Goal: Transaction & Acquisition: Purchase product/service

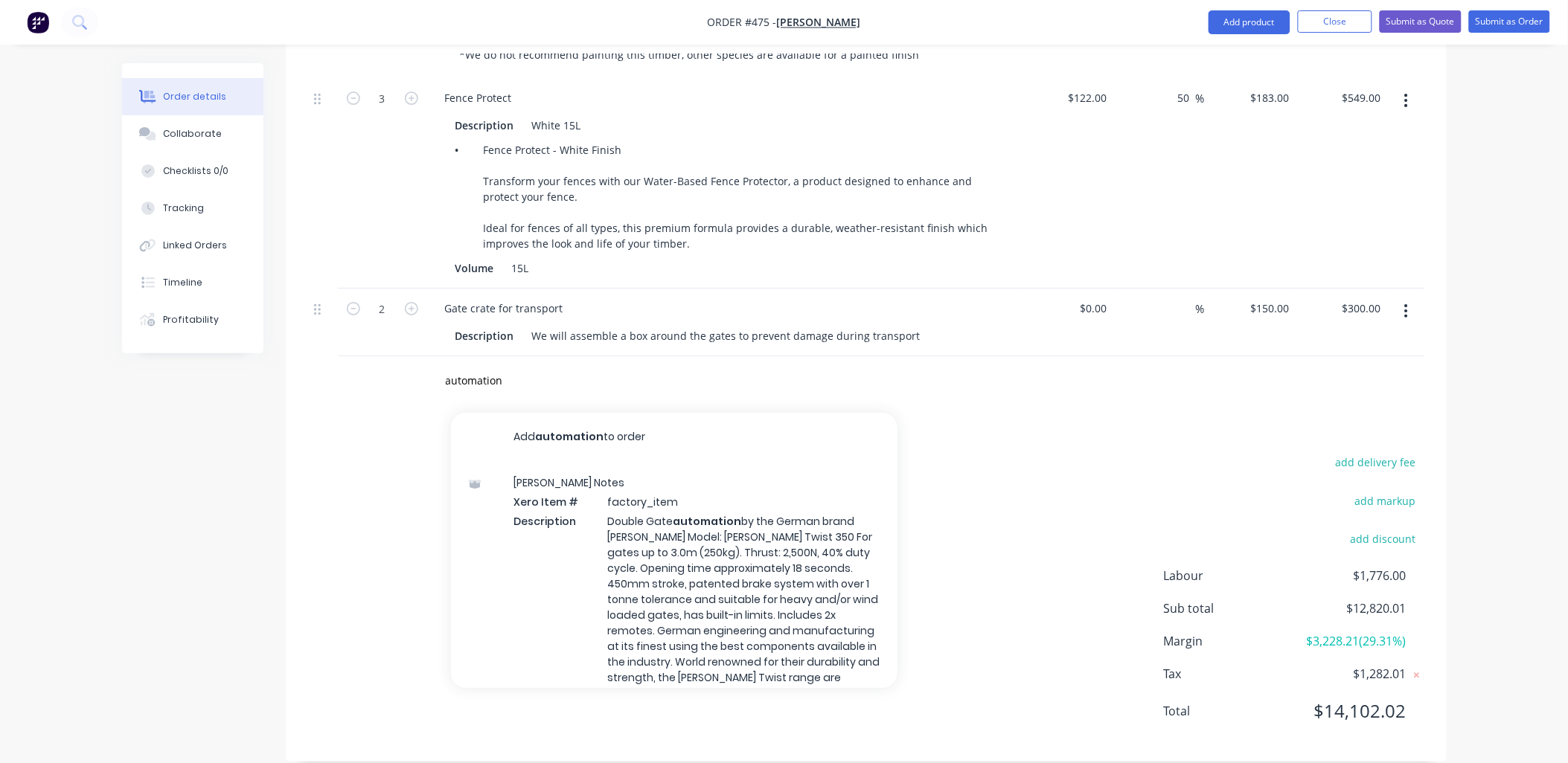
scroll to position [392, 0]
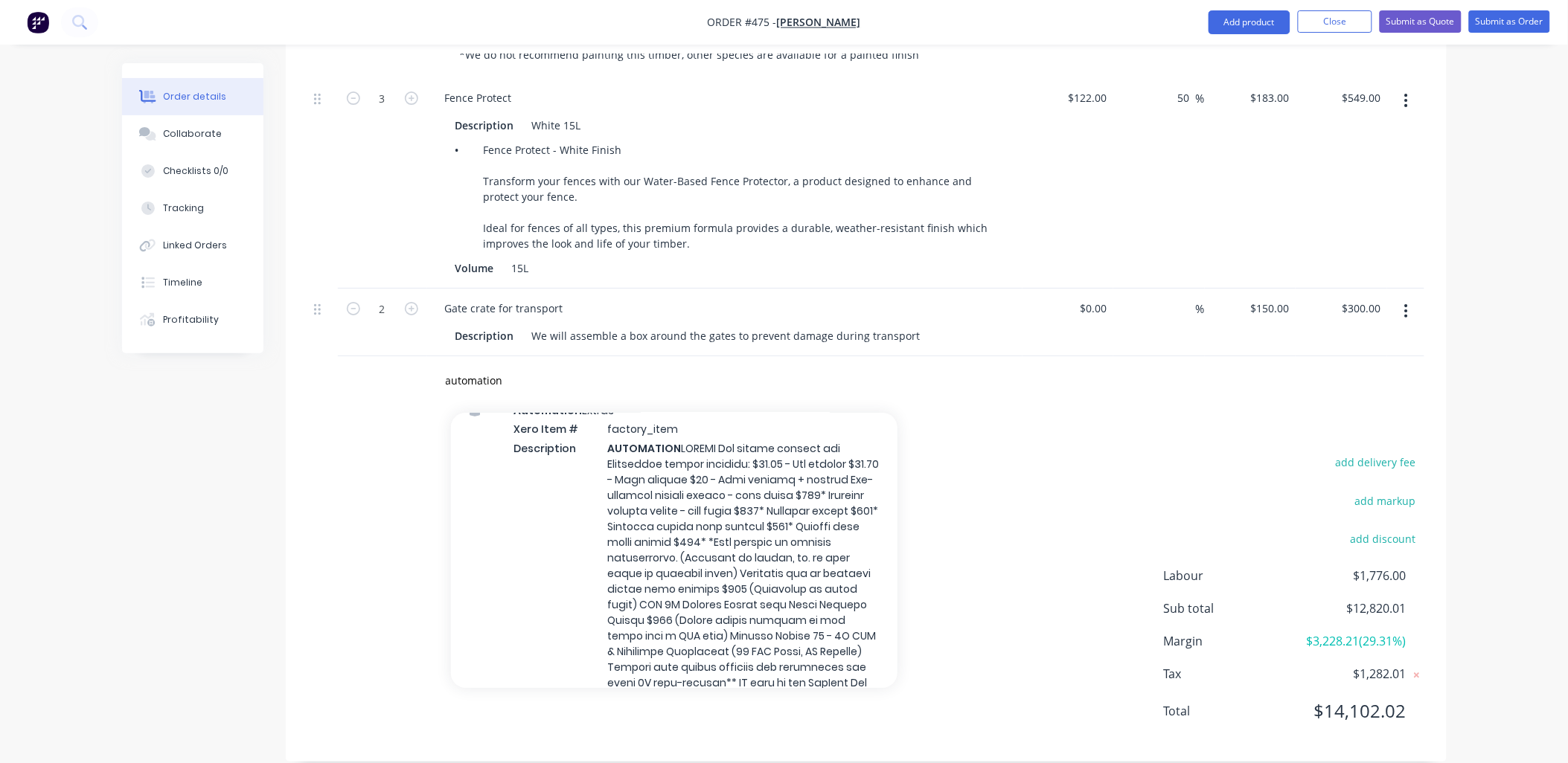
click at [1332, 18] on button "Close" at bounding box center [1335, 22] width 74 height 22
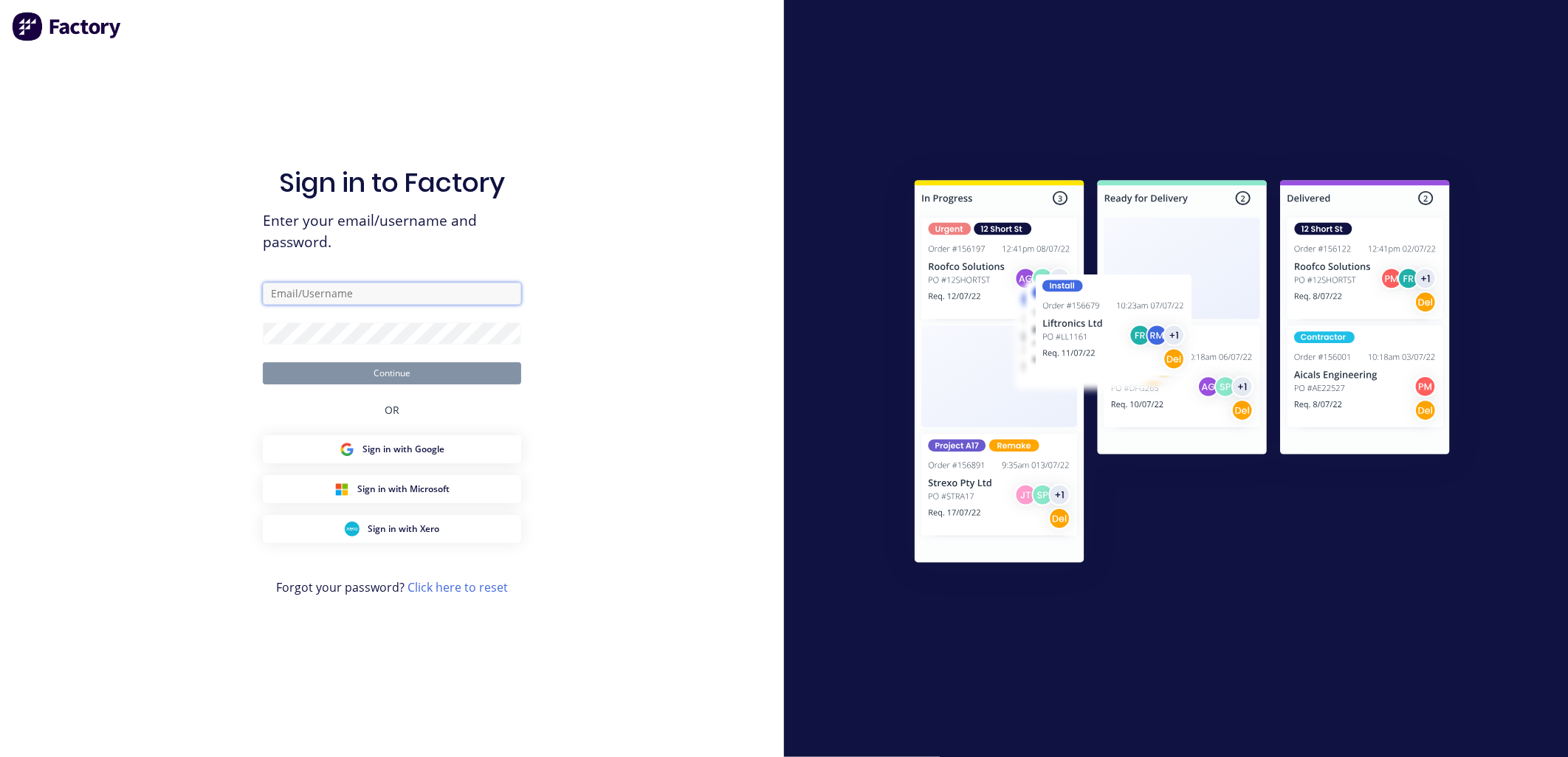
type input "contact@gippslandtimbergates.com.au"
click at [584, 337] on div "Sign in to Factory Enter your email/username and password. contact@gippslandtim…" at bounding box center [392, 378] width 784 height 757
click at [458, 375] on button "Continue" at bounding box center [392, 374] width 259 height 22
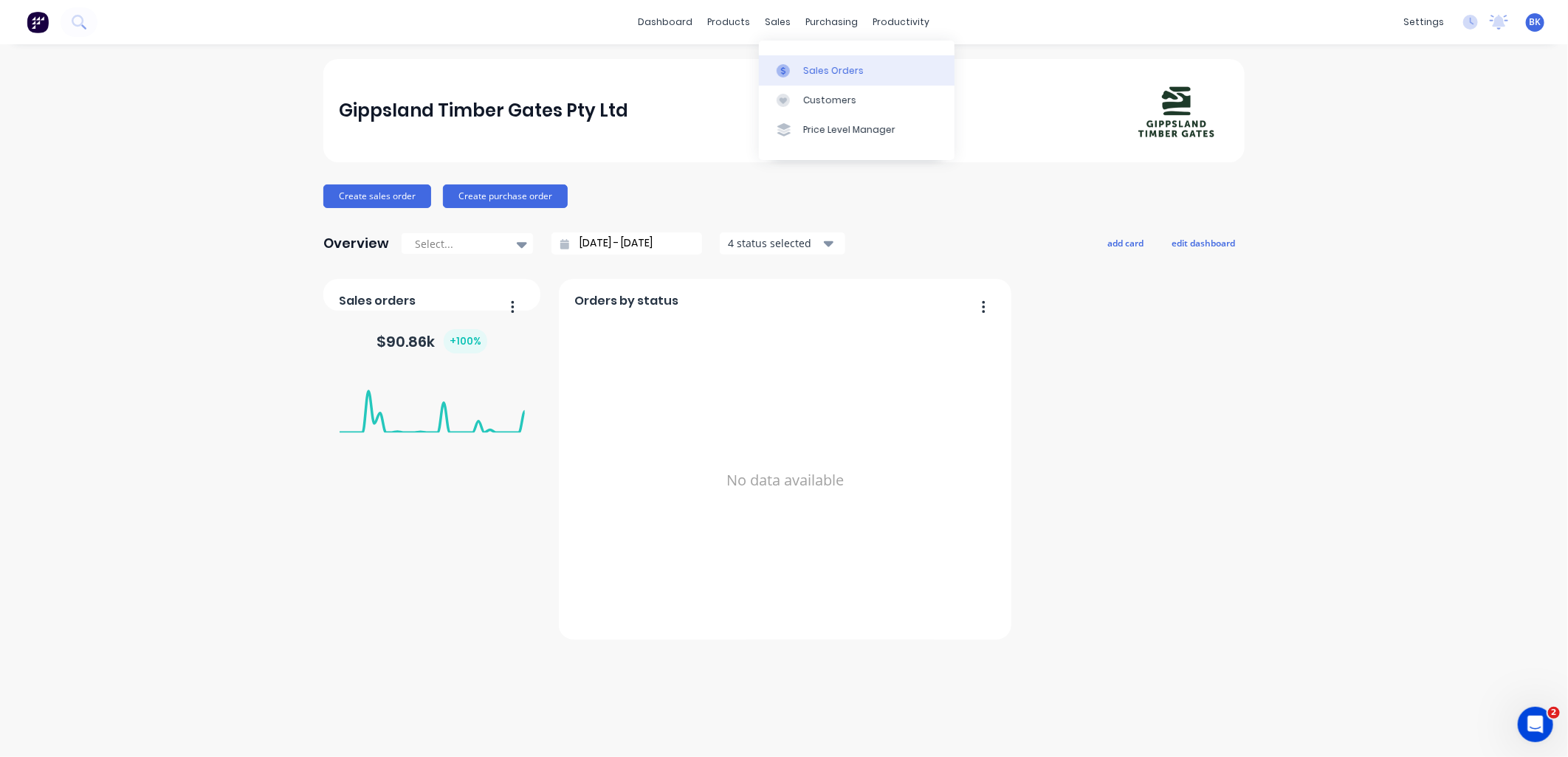
click at [799, 68] on link "Sales Orders" at bounding box center [856, 70] width 196 height 30
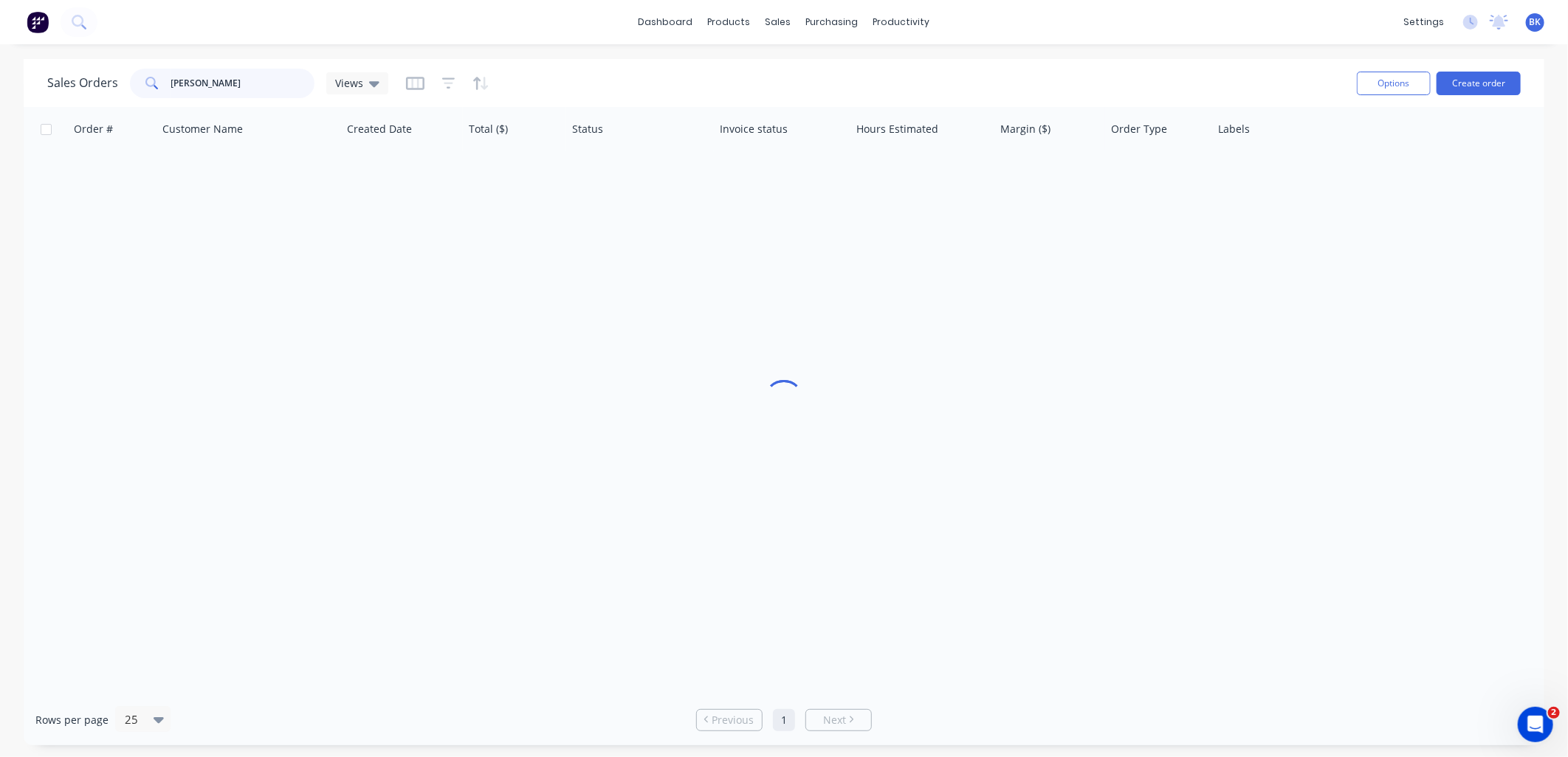
click at [251, 86] on input "adam" at bounding box center [243, 83] width 144 height 30
click at [250, 86] on input "adam" at bounding box center [243, 83] width 144 height 30
click at [1453, 83] on button "Create order" at bounding box center [1479, 83] width 84 height 24
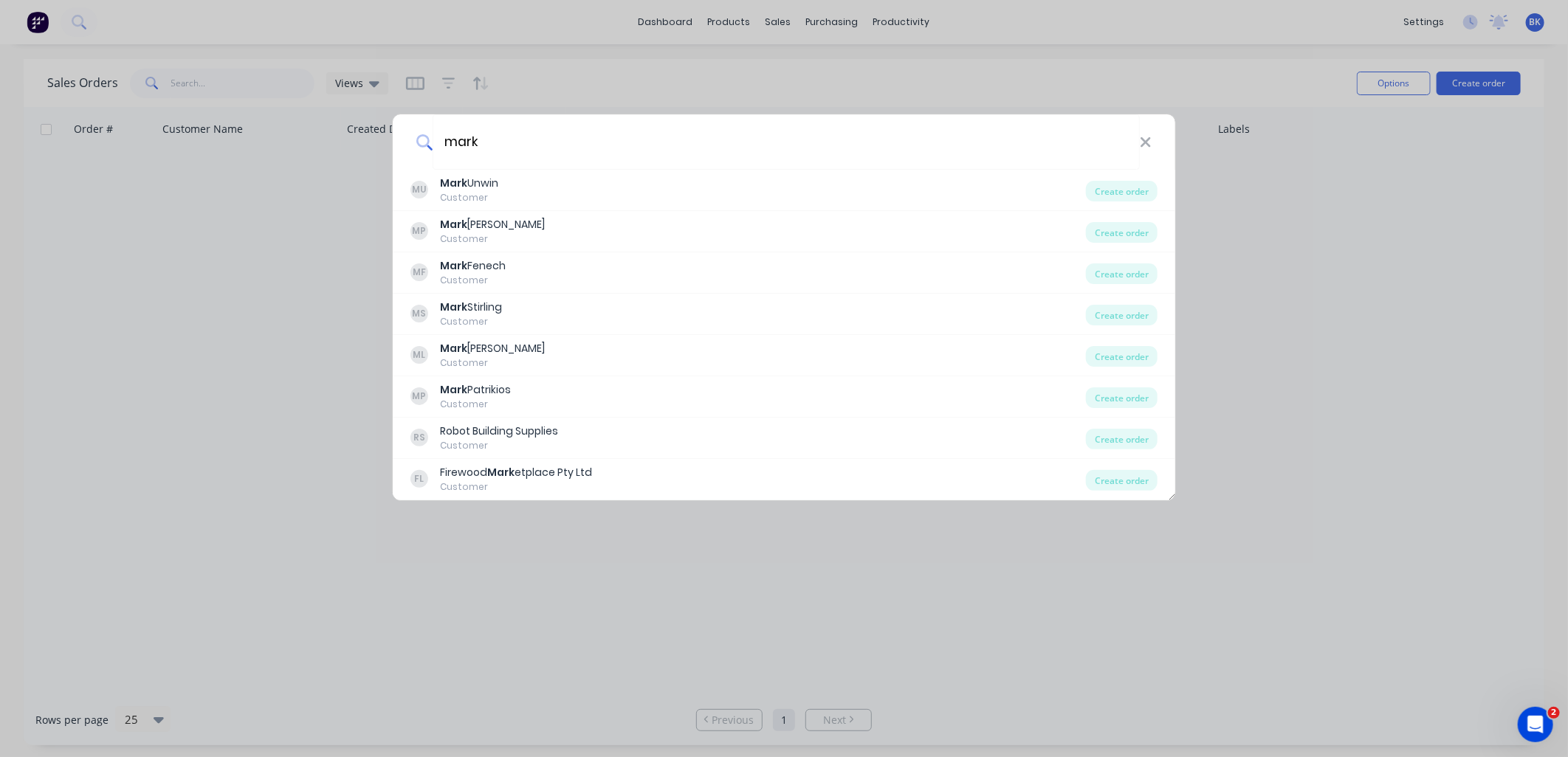
type input "mark"
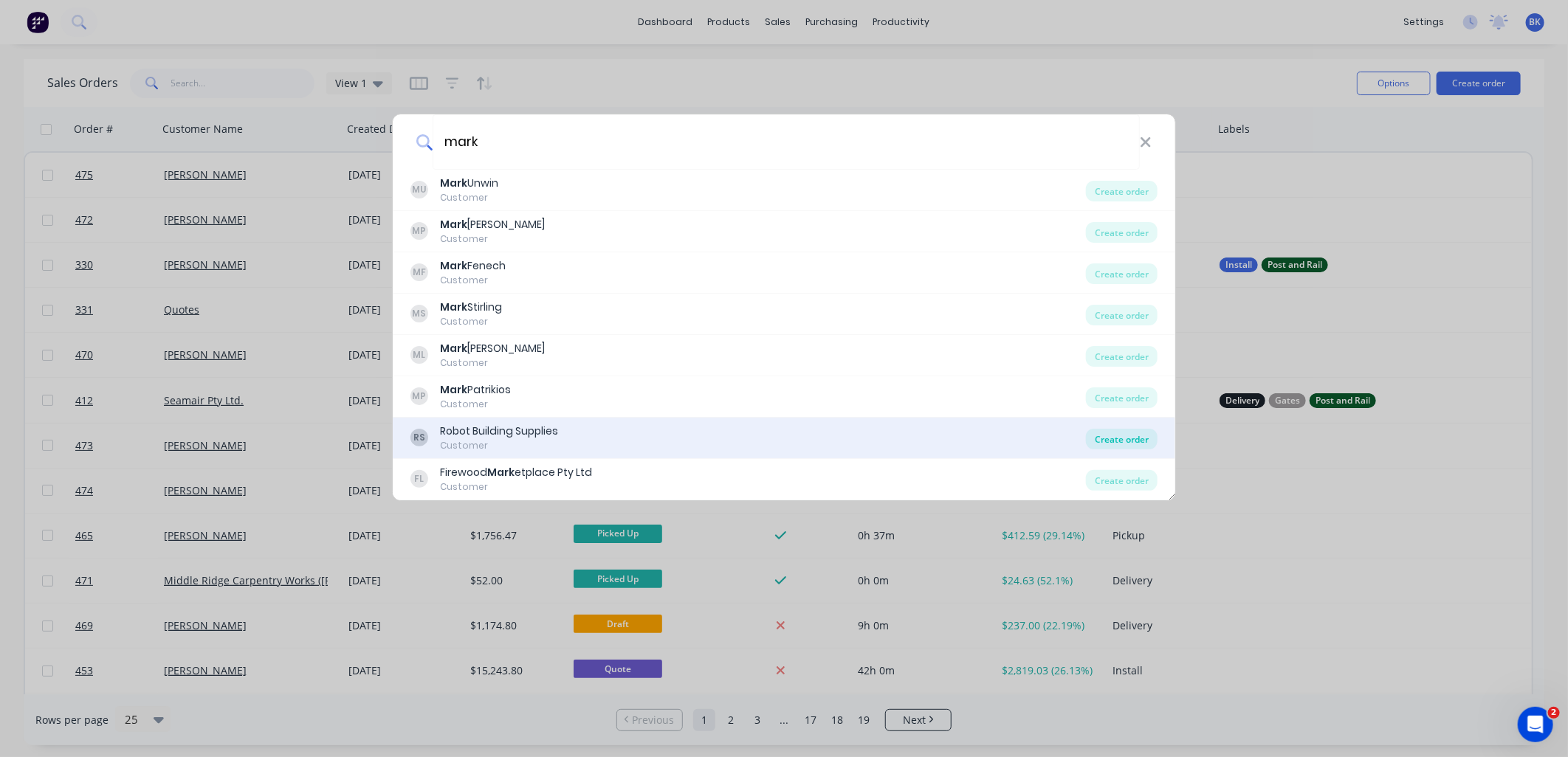
click at [1113, 441] on div "Create order" at bounding box center [1122, 439] width 72 height 21
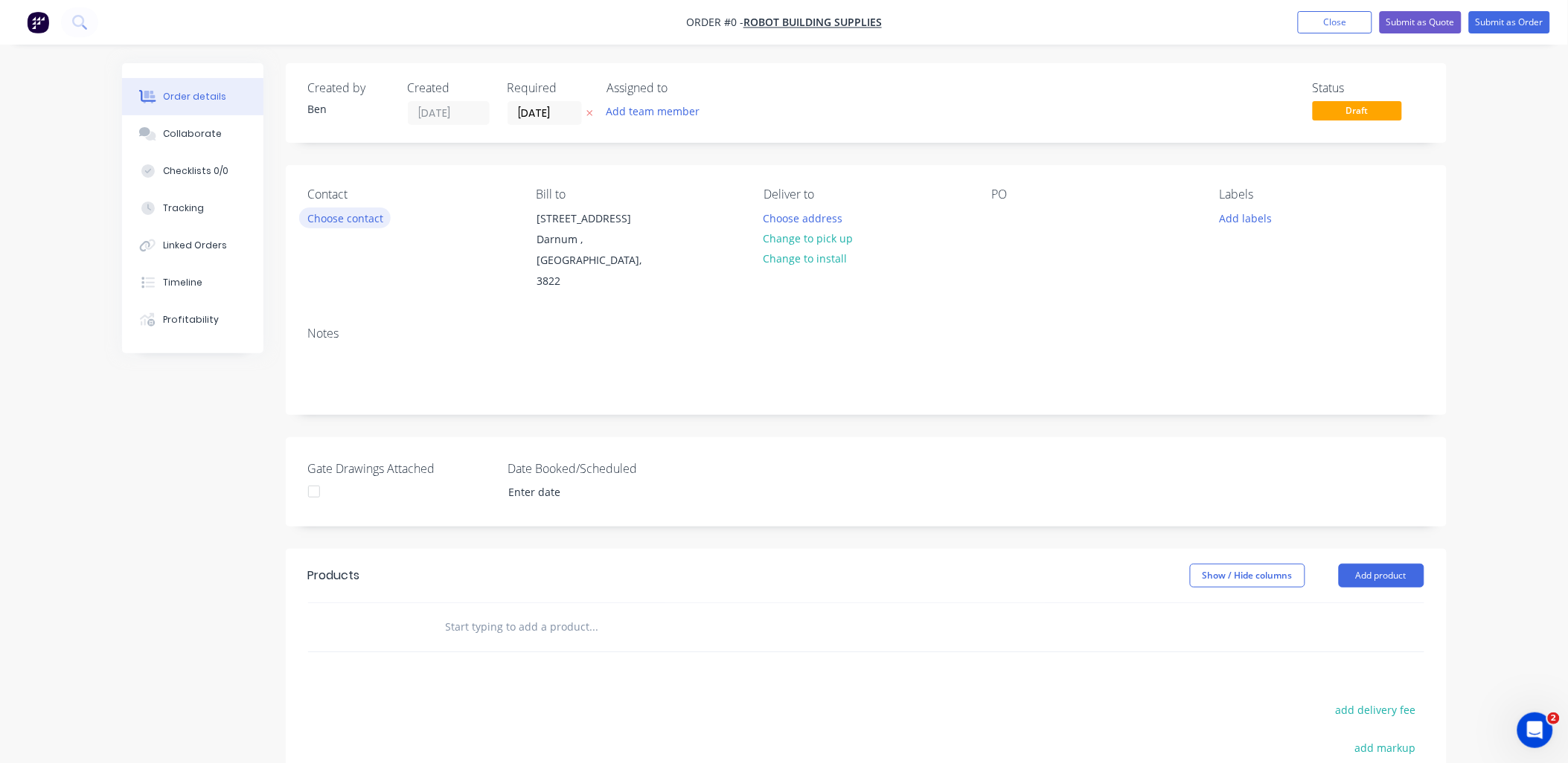
click at [373, 220] on button "Choose contact" at bounding box center [345, 217] width 92 height 20
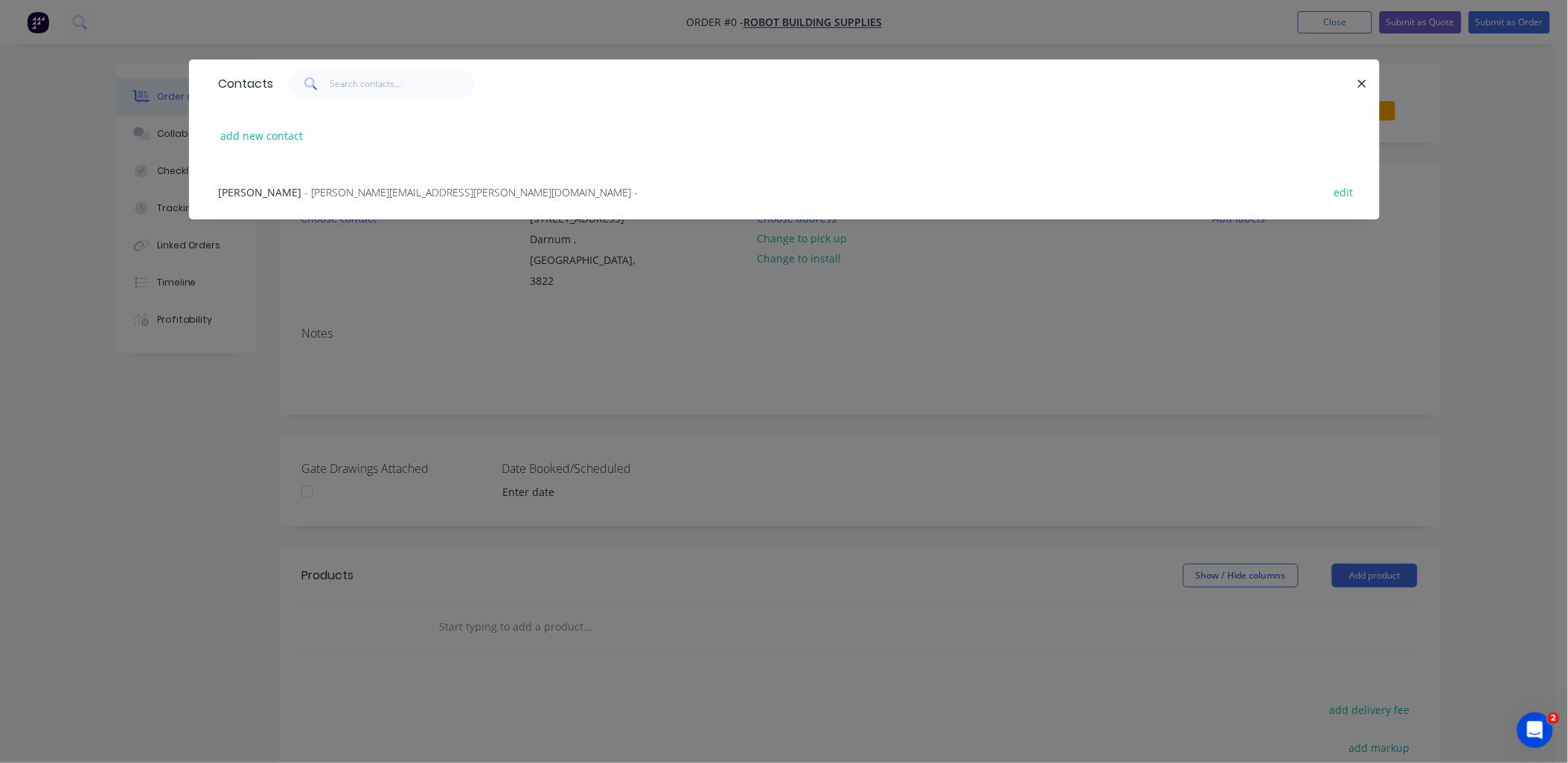
click at [385, 198] on div "Mark Williams - Mark.Williams@robotbuildingsupplies.com.au -" at bounding box center [429, 192] width 420 height 16
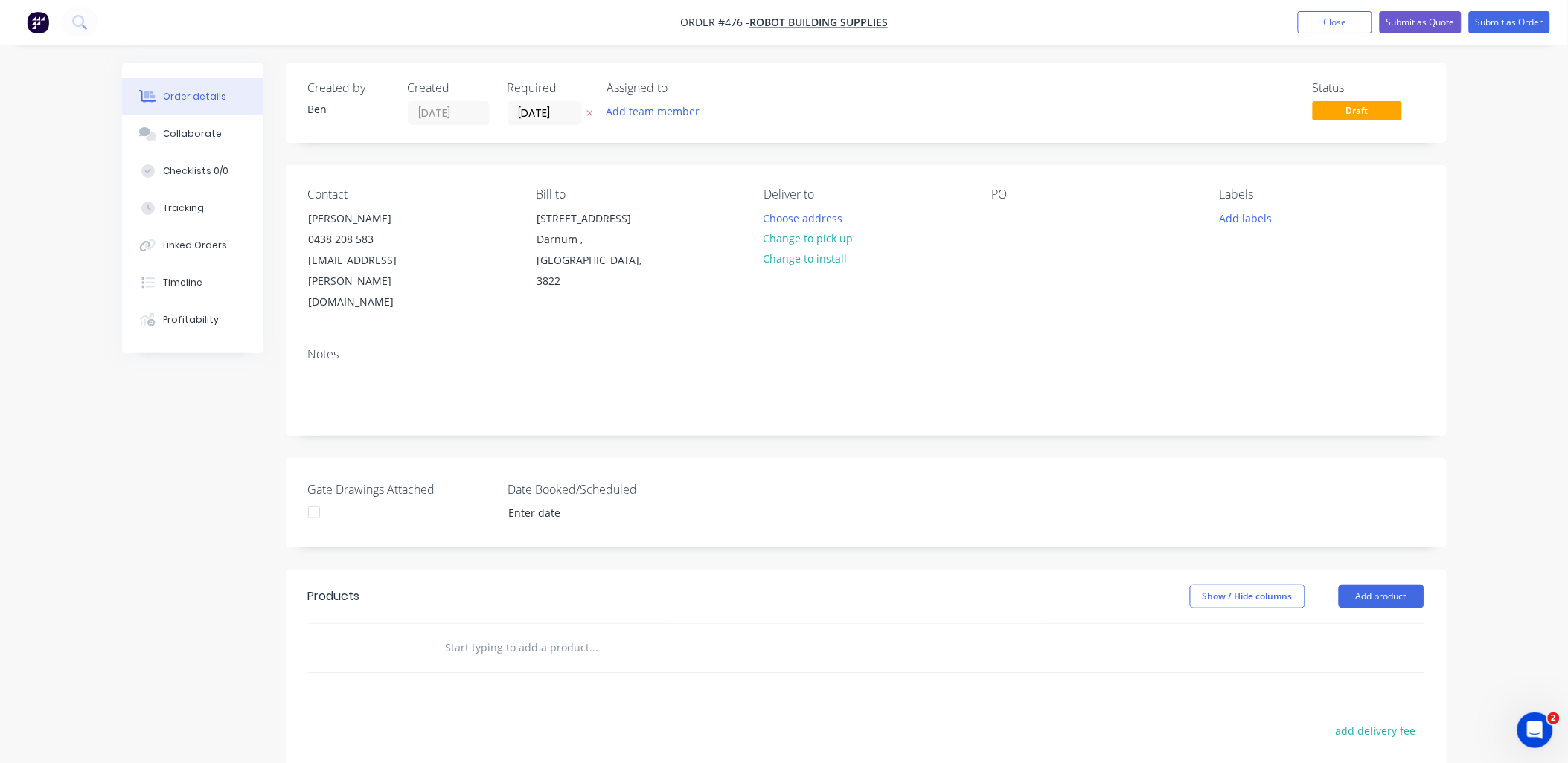
click at [502, 633] on input "text" at bounding box center [593, 648] width 297 height 30
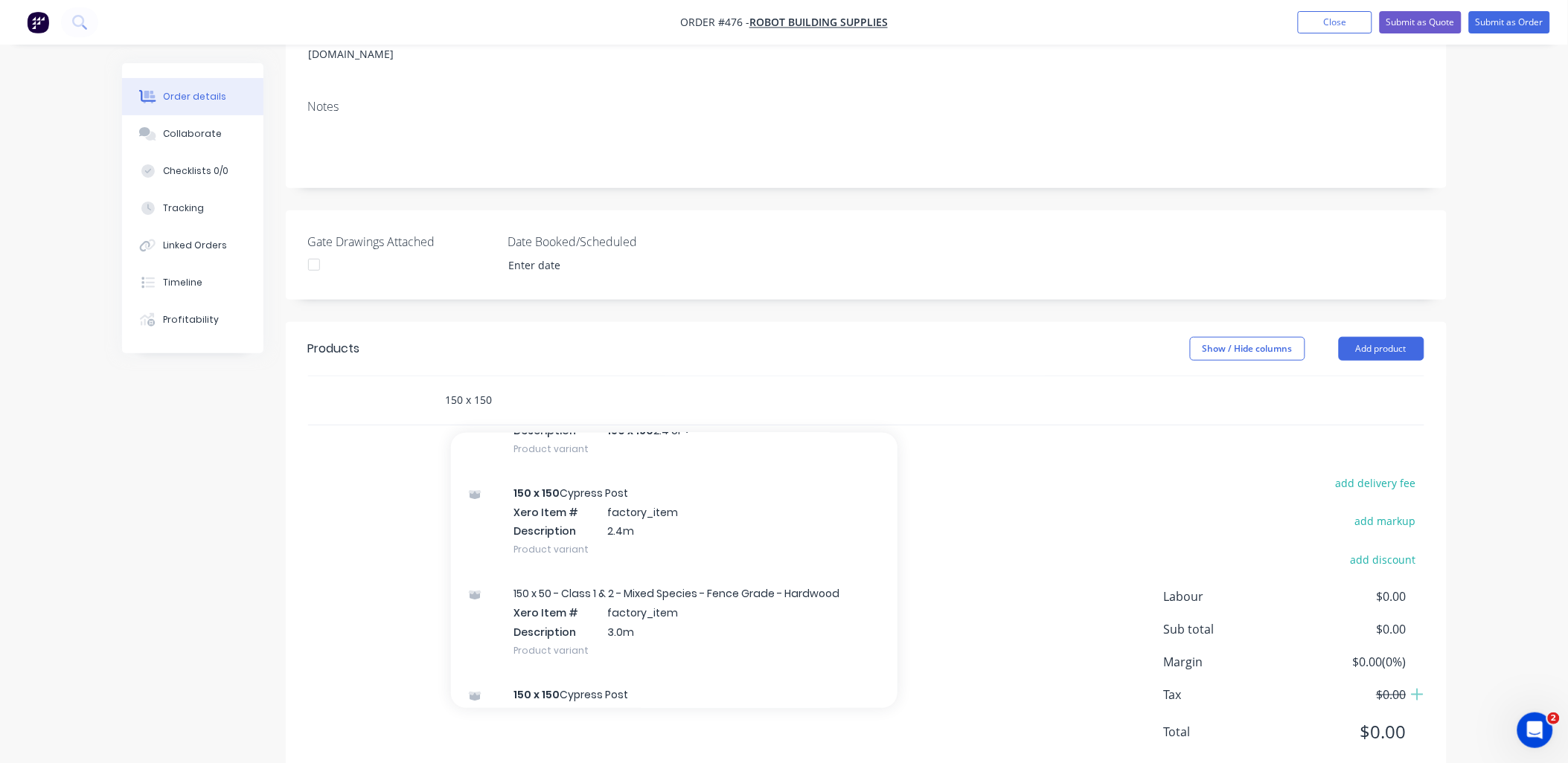
scroll to position [1921, 0]
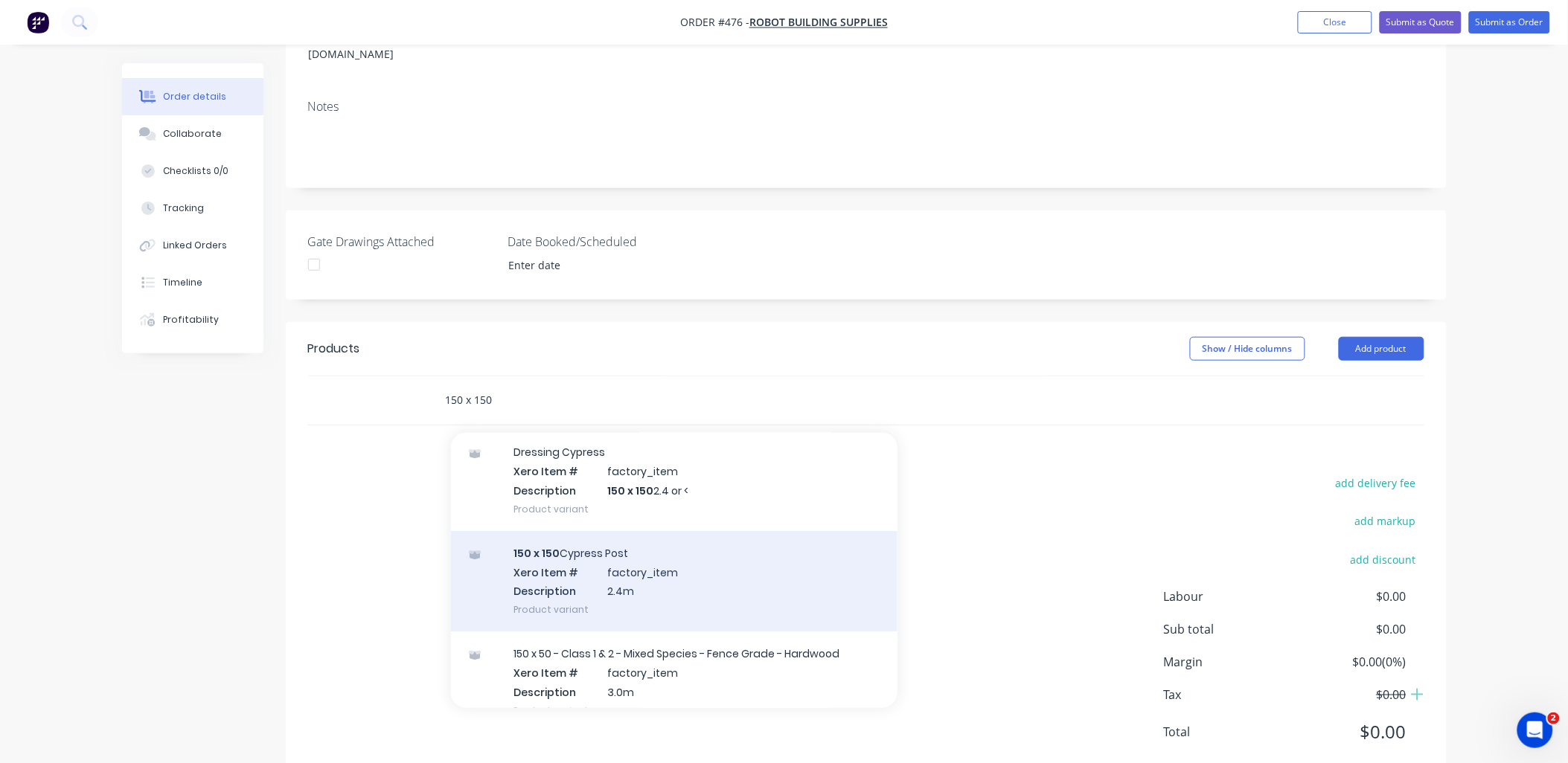
type input "150 x 150"
click at [640, 531] on div "150 x 150 Cypress Post Xero Item # factory_item Description 2.4m Product variant" at bounding box center [674, 581] width 447 height 101
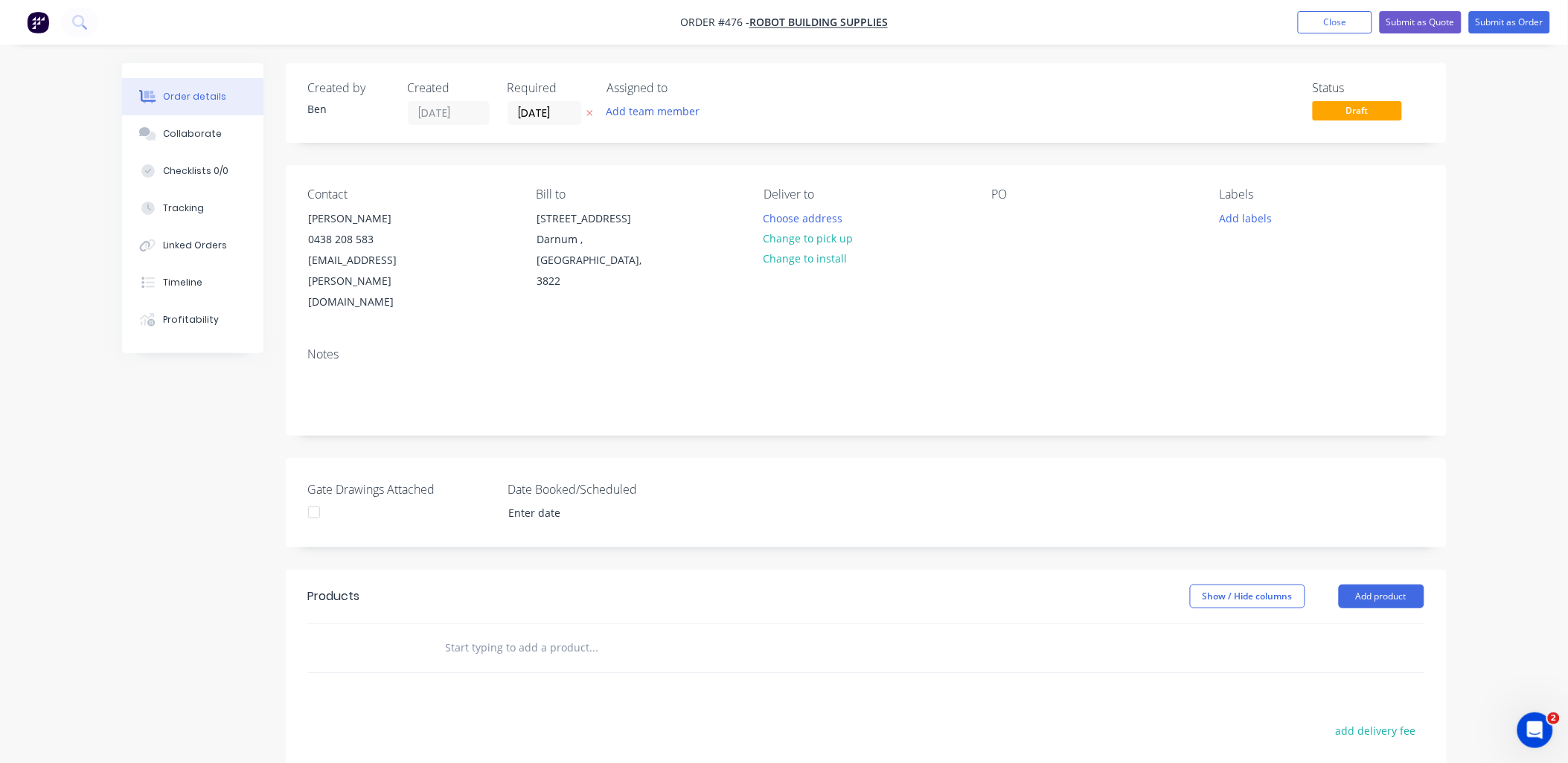
click at [505, 633] on input "text" at bounding box center [593, 648] width 297 height 30
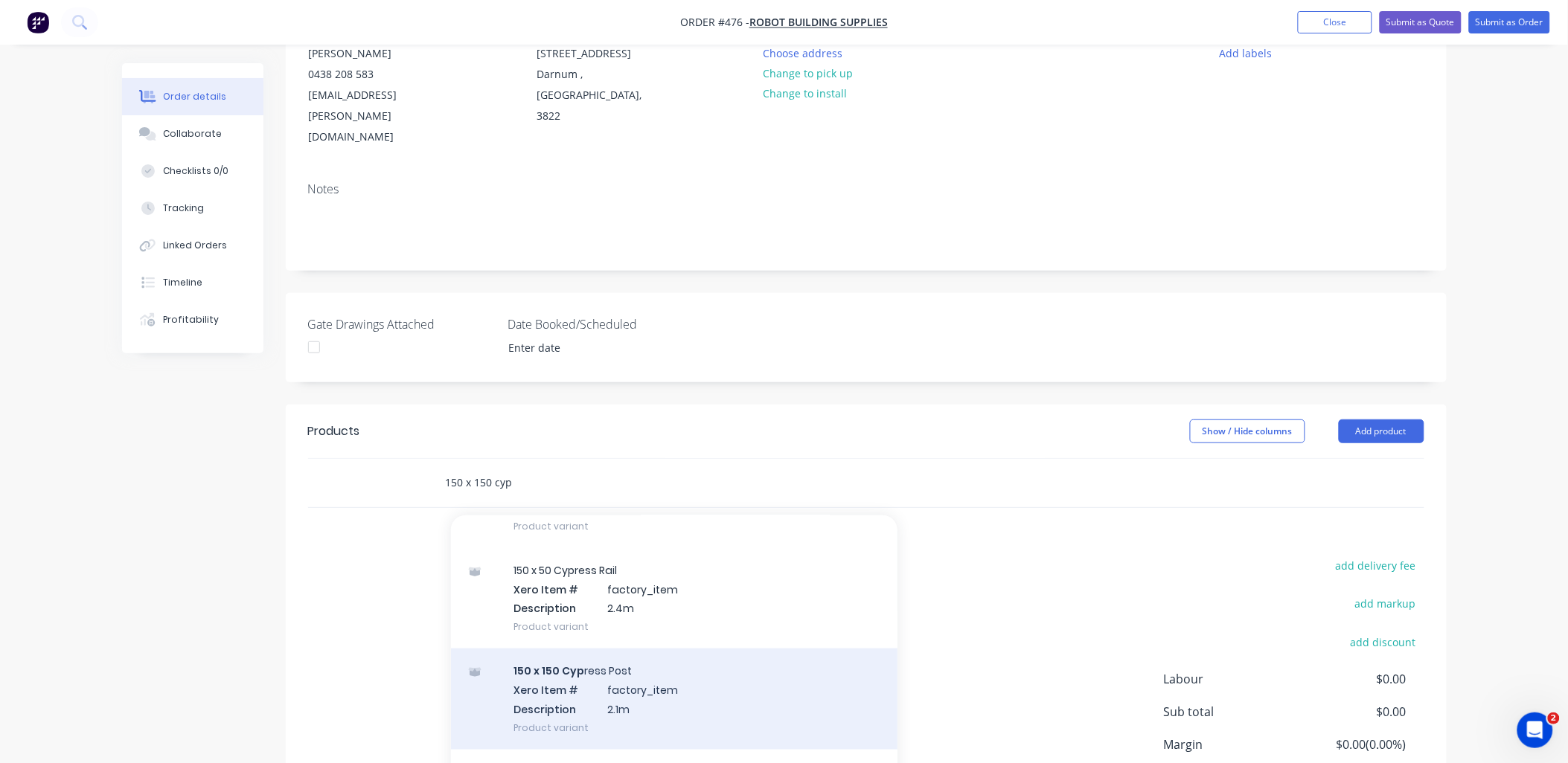
scroll to position [826, 0]
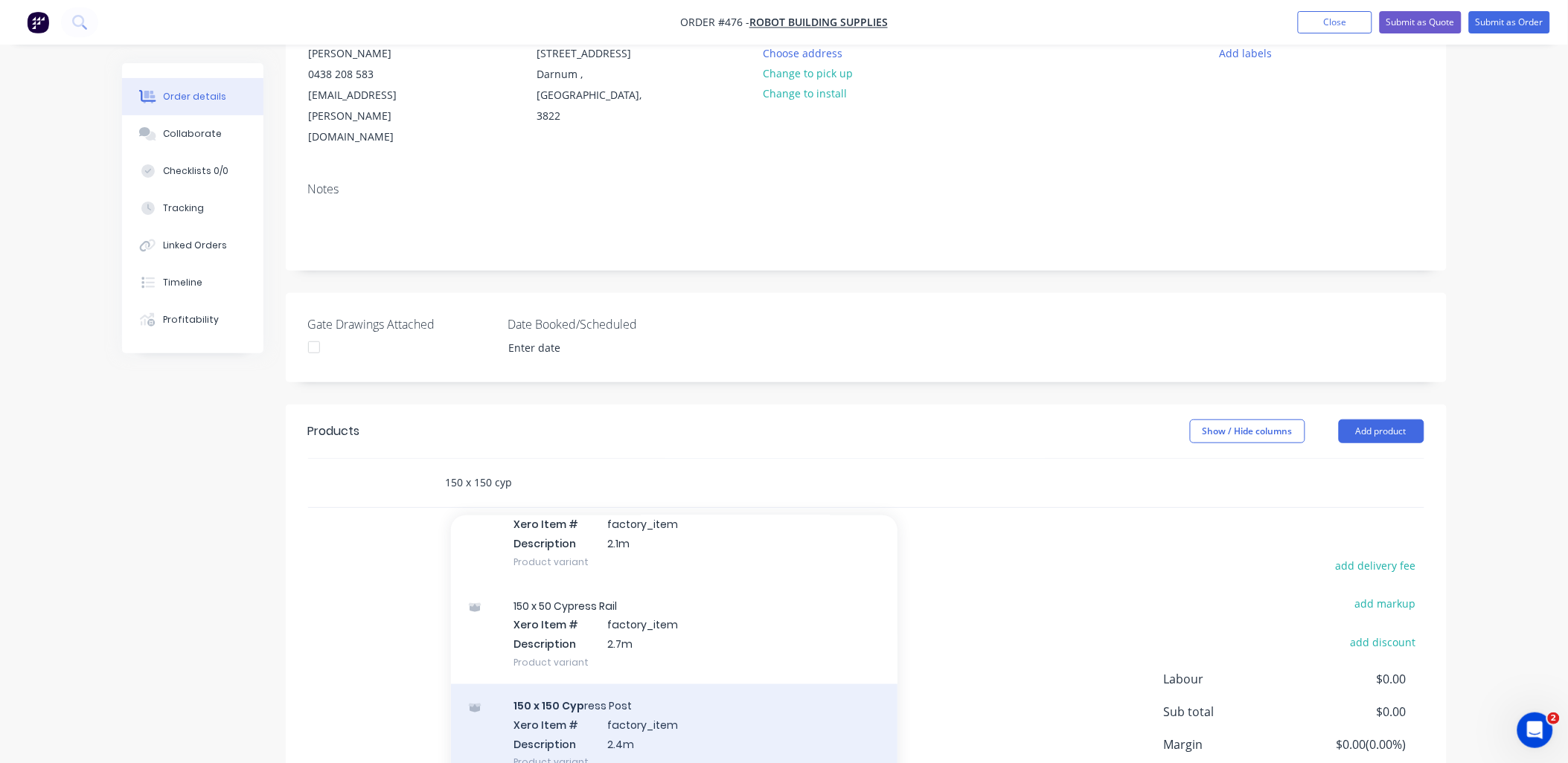
type input "150 x 150 cyp"
click at [627, 693] on div "150 x 150 Cyp ress Post Xero Item # factory_item Description 2.4m Product varia…" at bounding box center [674, 735] width 447 height 101
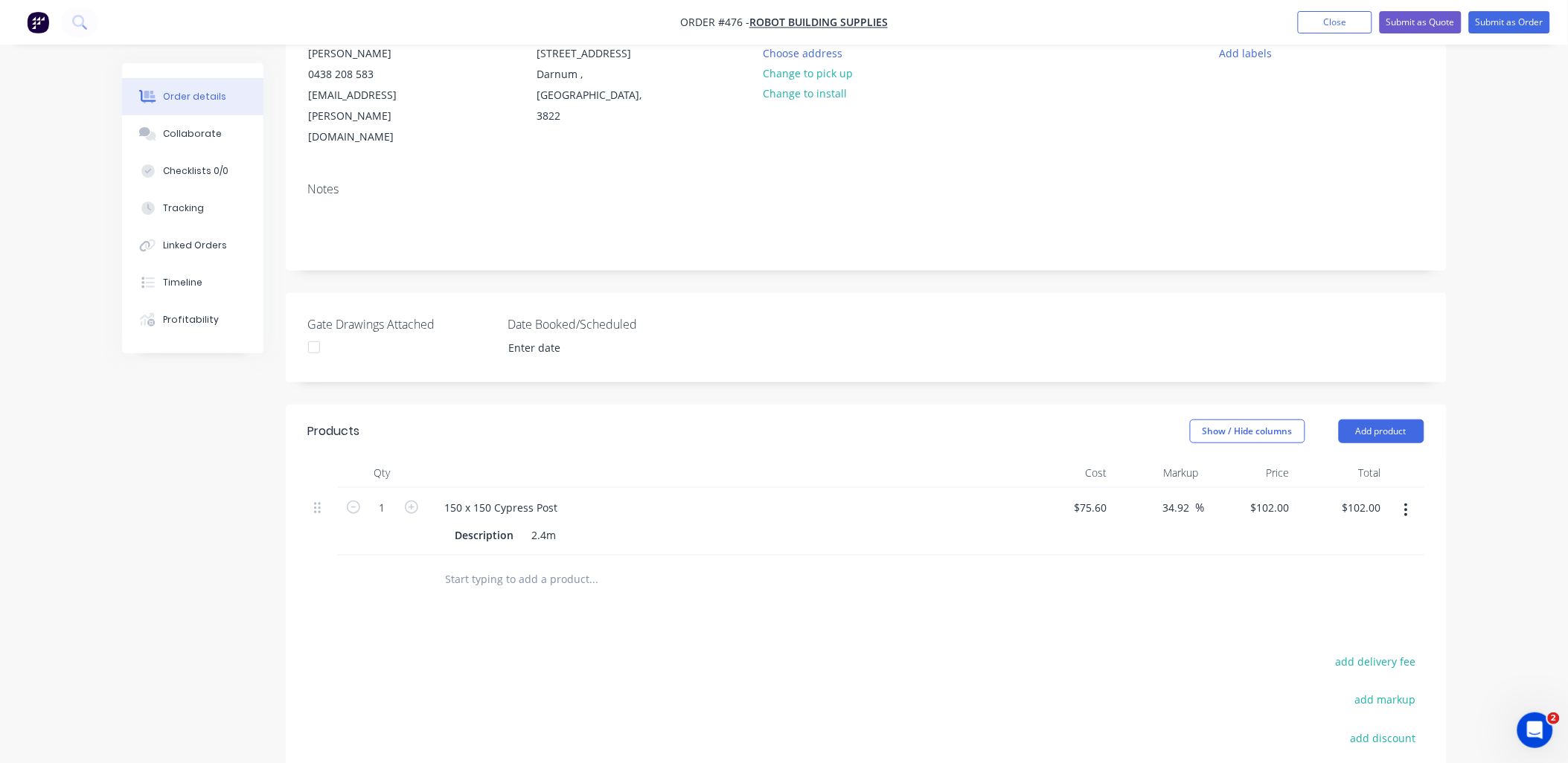
click at [505, 565] on input "text" at bounding box center [593, 580] width 297 height 30
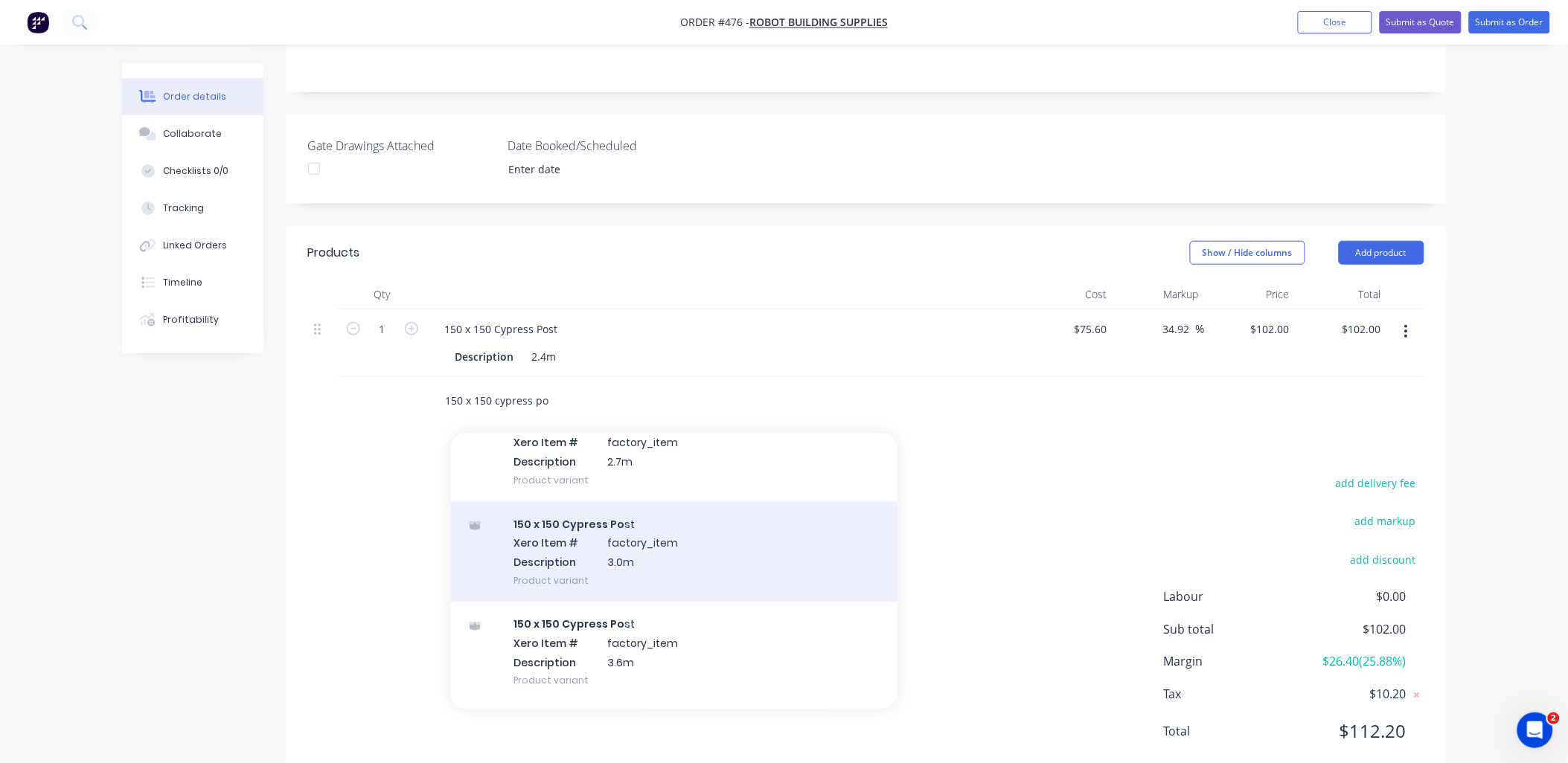
type input "150 x 150 cypress po"
click at [650, 519] on div "150 x 150 Cypress Po st Xero Item # factory_item Description 3.0m Product varia…" at bounding box center [674, 552] width 447 height 101
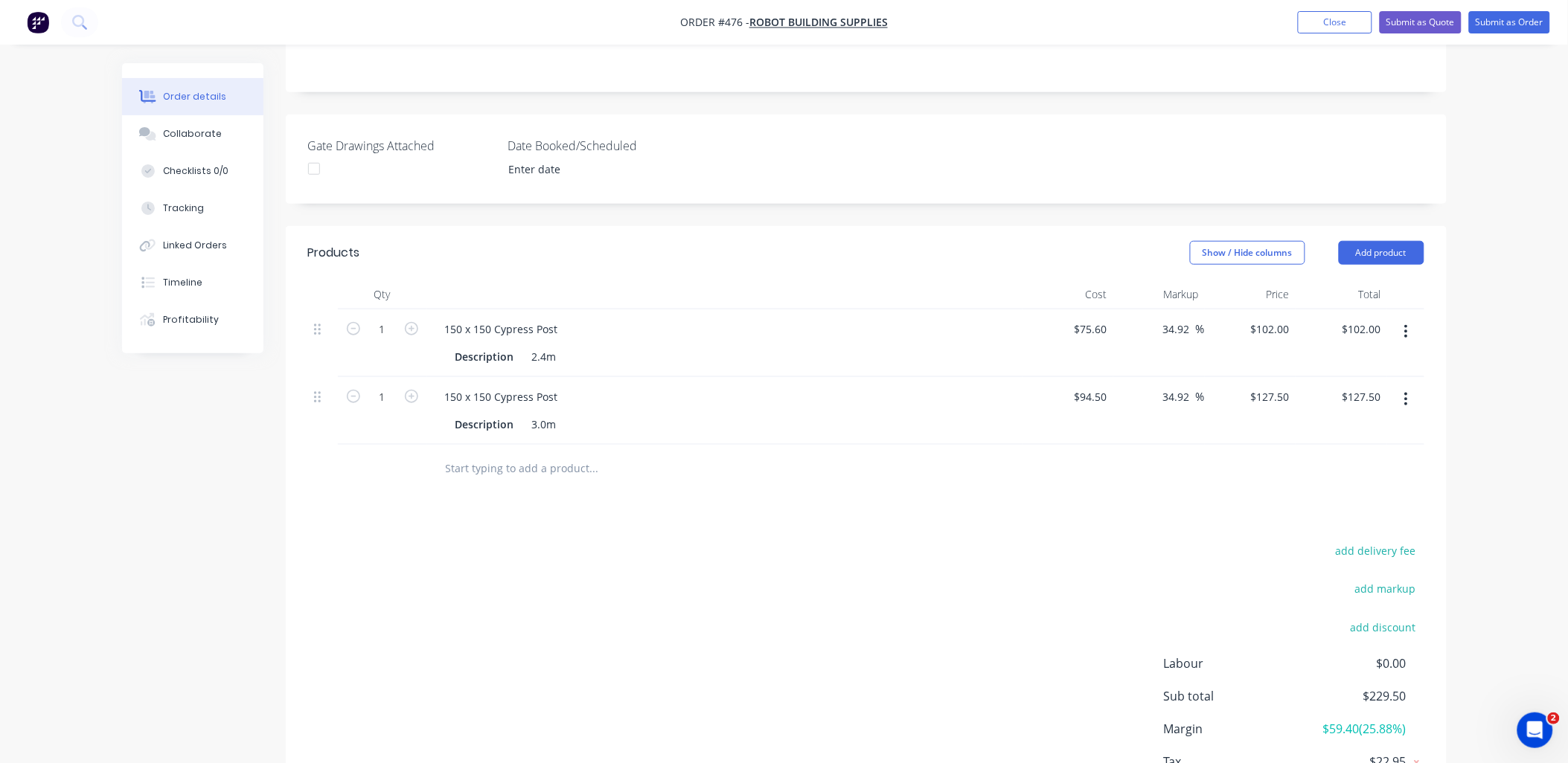
click at [472, 454] on input "text" at bounding box center [593, 469] width 297 height 30
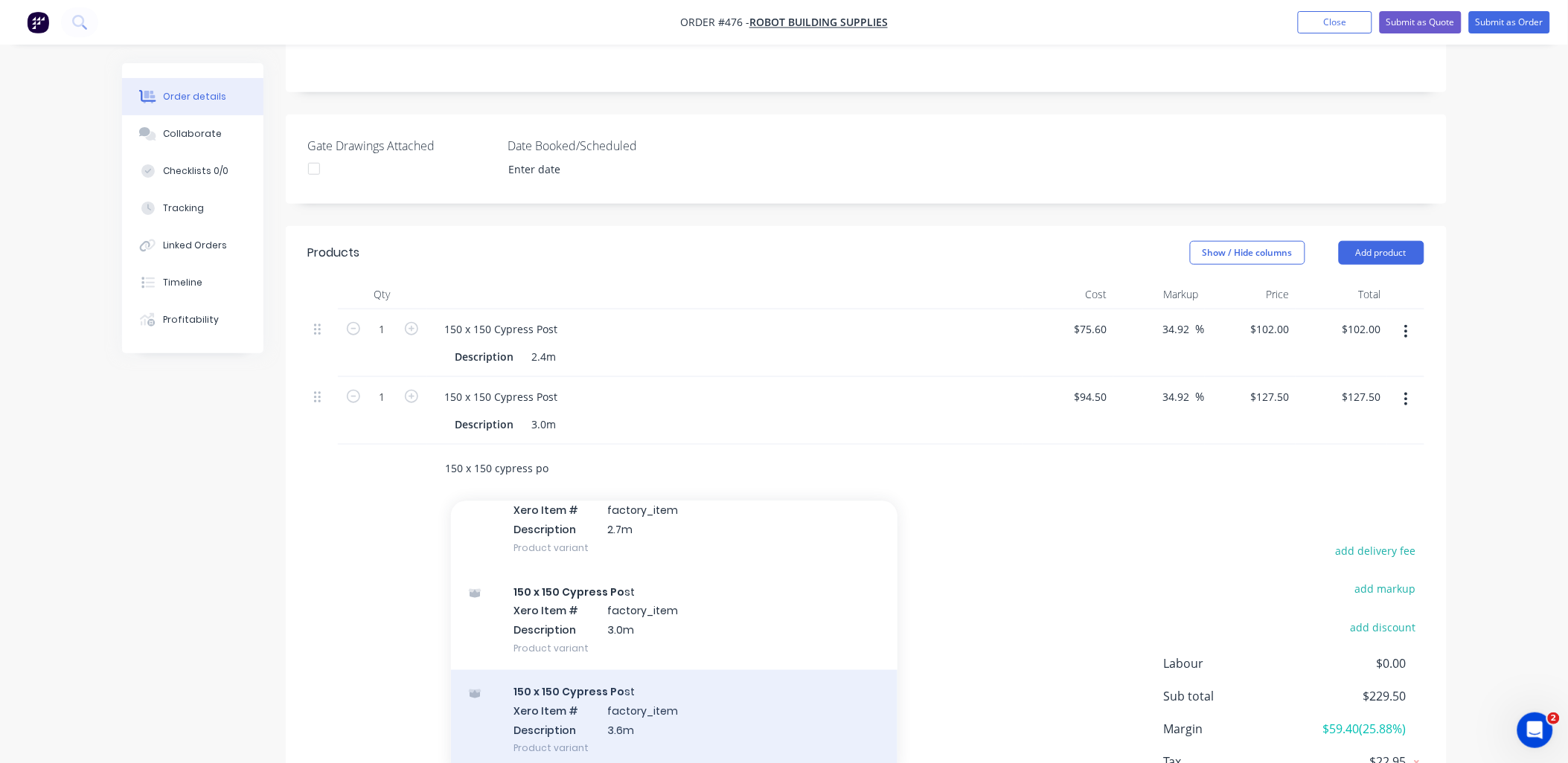
type input "150 x 150 cypress po"
click at [686, 676] on div "150 x 150 Cypress Po st Xero Item # factory_item Description 3.6m Product varia…" at bounding box center [674, 721] width 447 height 101
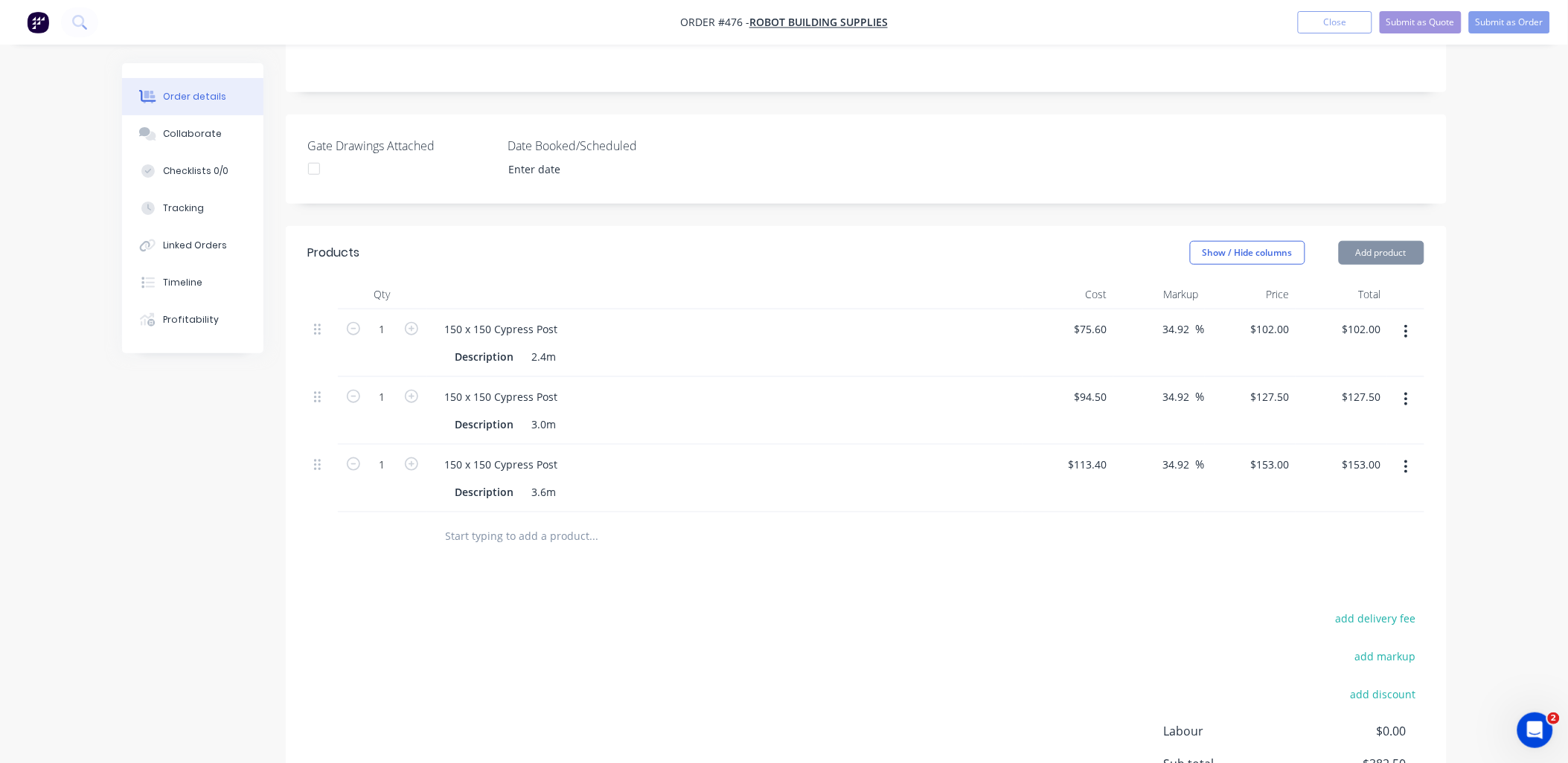
click at [482, 521] on input "text" at bounding box center [593, 536] width 297 height 30
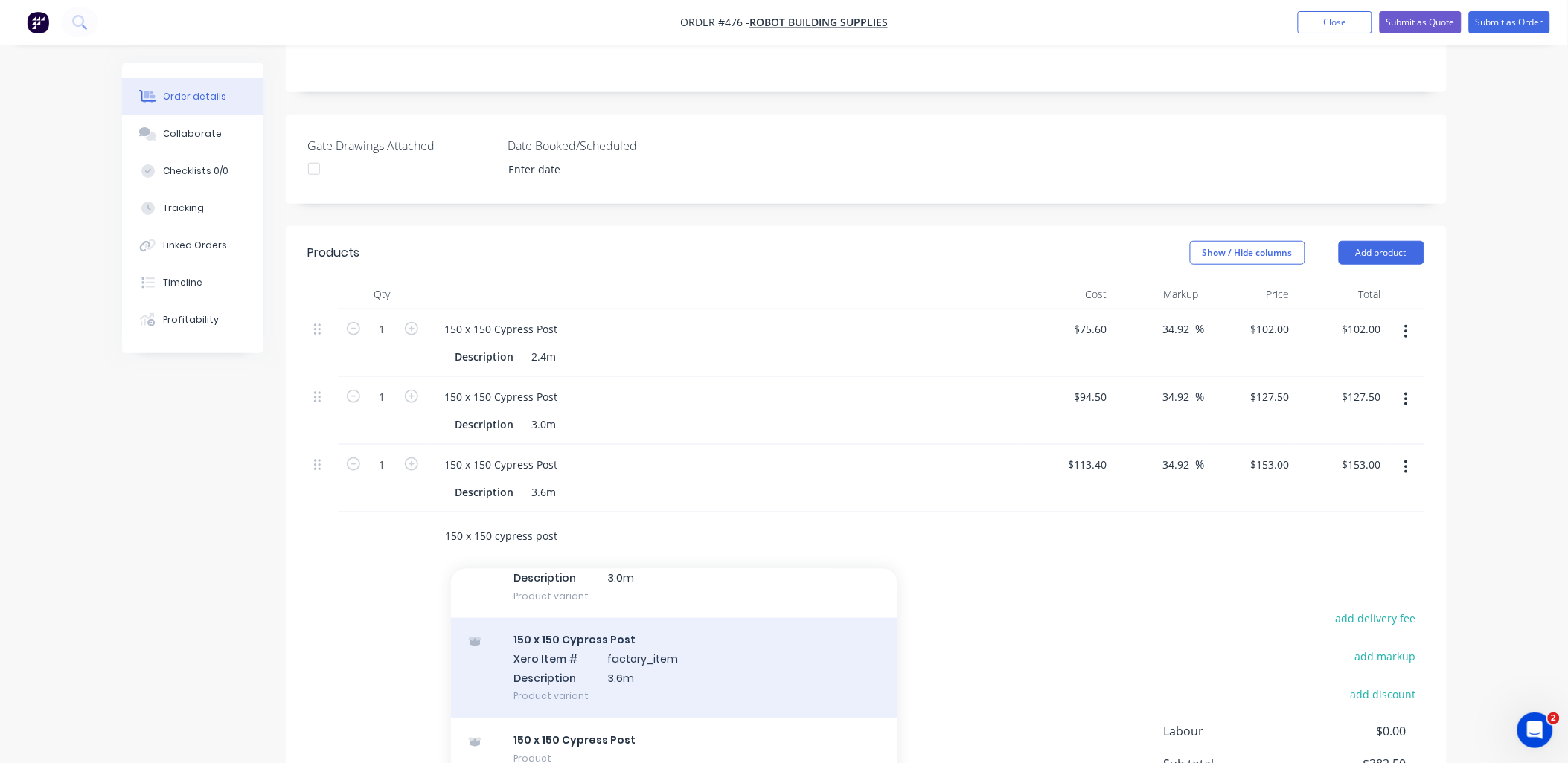
scroll to position [910, 0]
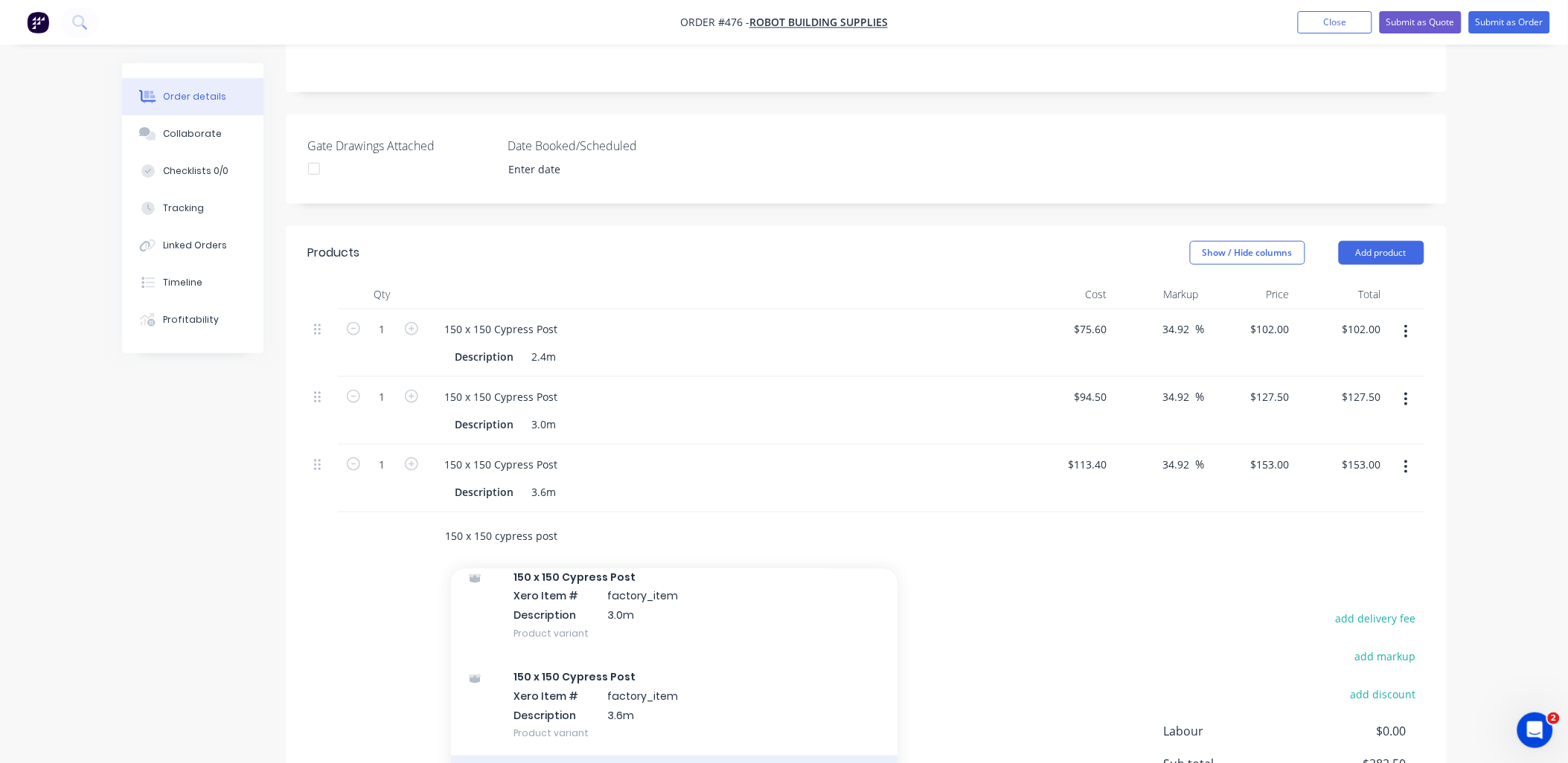
type input "150 x 150 cypress post"
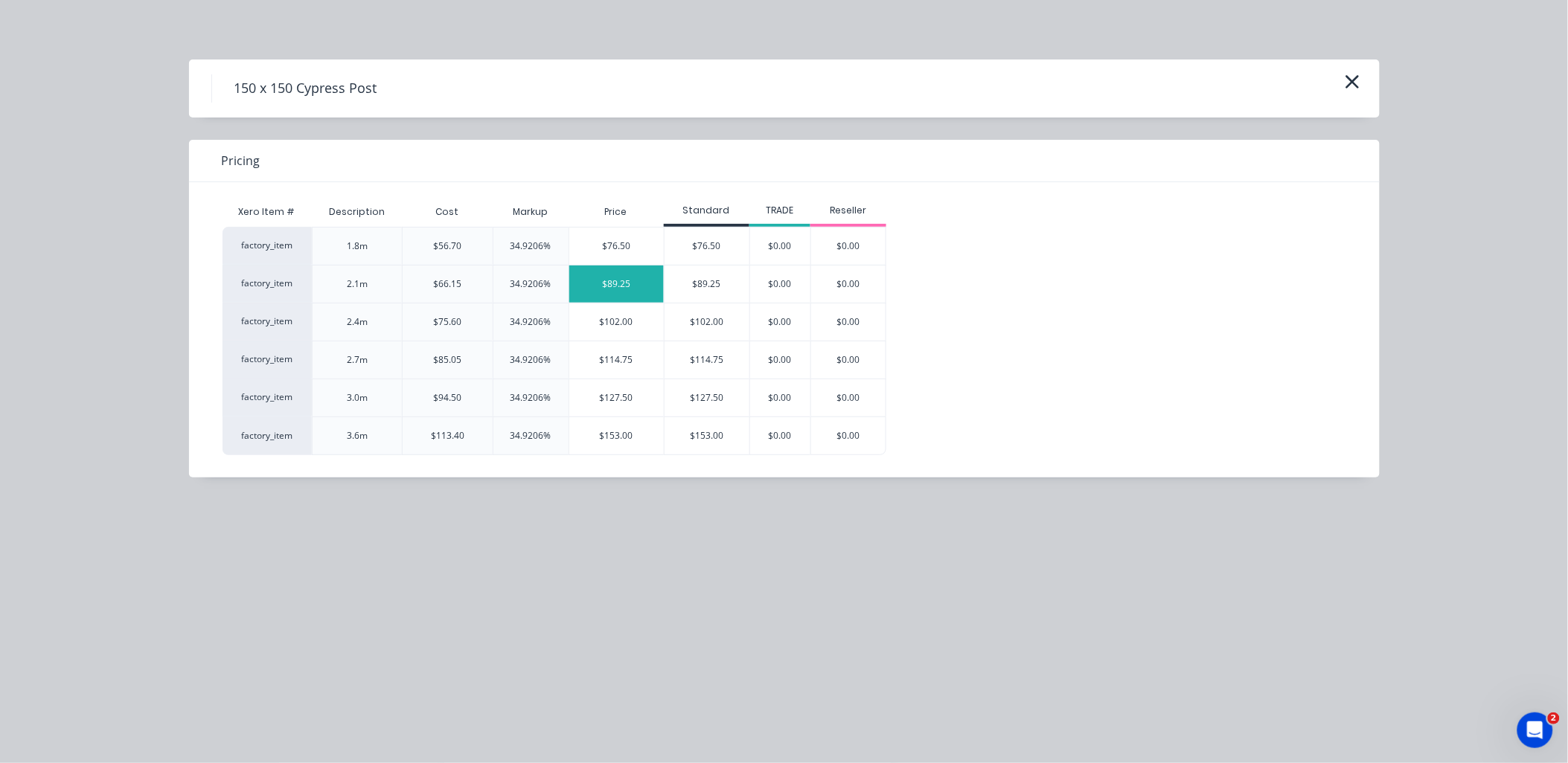
click at [638, 288] on div "$89.25" at bounding box center [616, 284] width 94 height 37
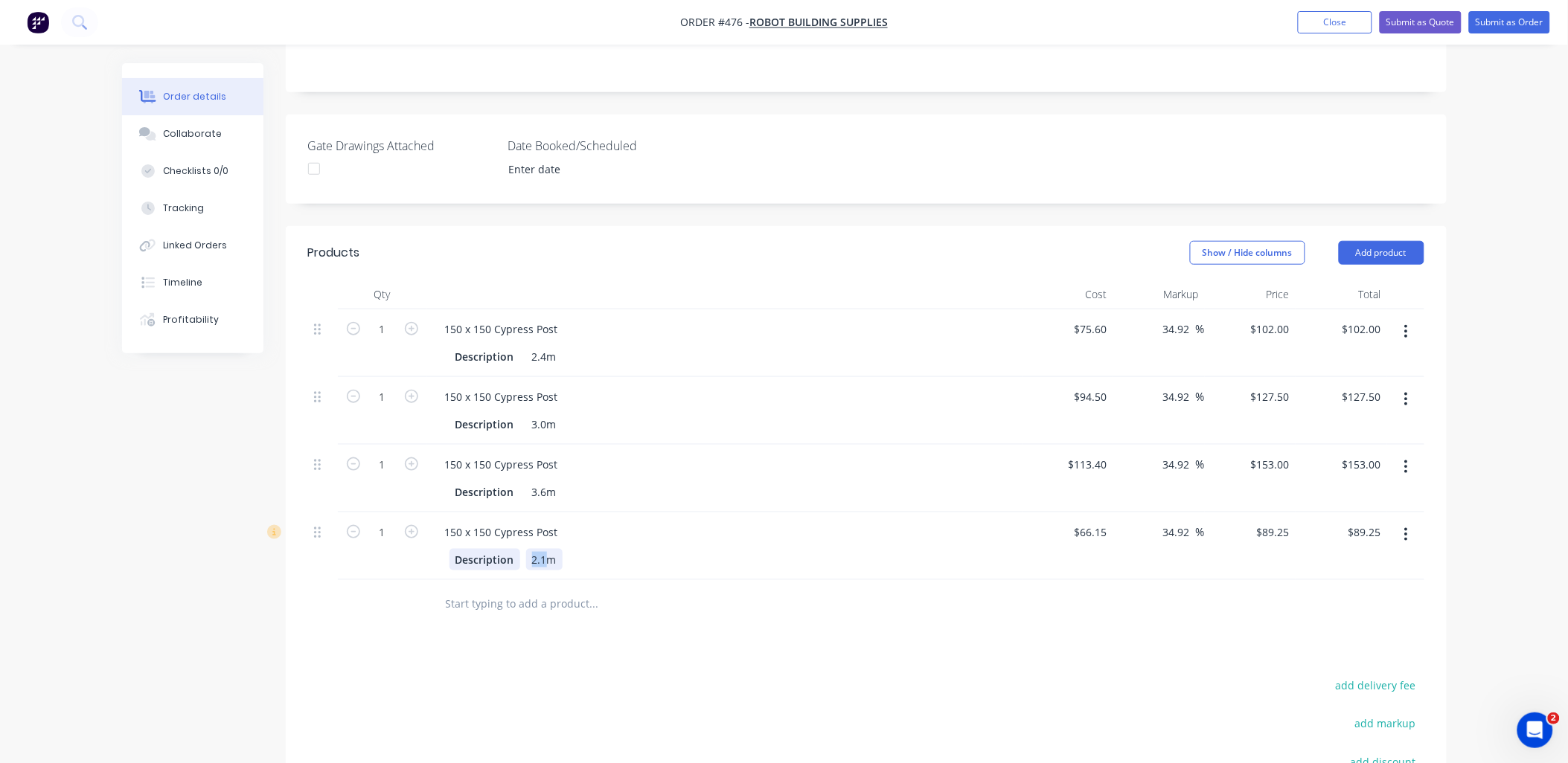
drag, startPoint x: 544, startPoint y: 515, endPoint x: 497, endPoint y: 510, distance: 47.3
click at [527, 549] on div "2.1m" at bounding box center [545, 560] width 37 height 22
click at [400, 596] on div "Products Show / Hide columns Add product Qty Cost Markup Price Total 1 150 x 15…" at bounding box center [866, 606] width 1161 height 760
click at [1084, 318] on div "75.6 $75.60" at bounding box center [1090, 329] width 46 height 22
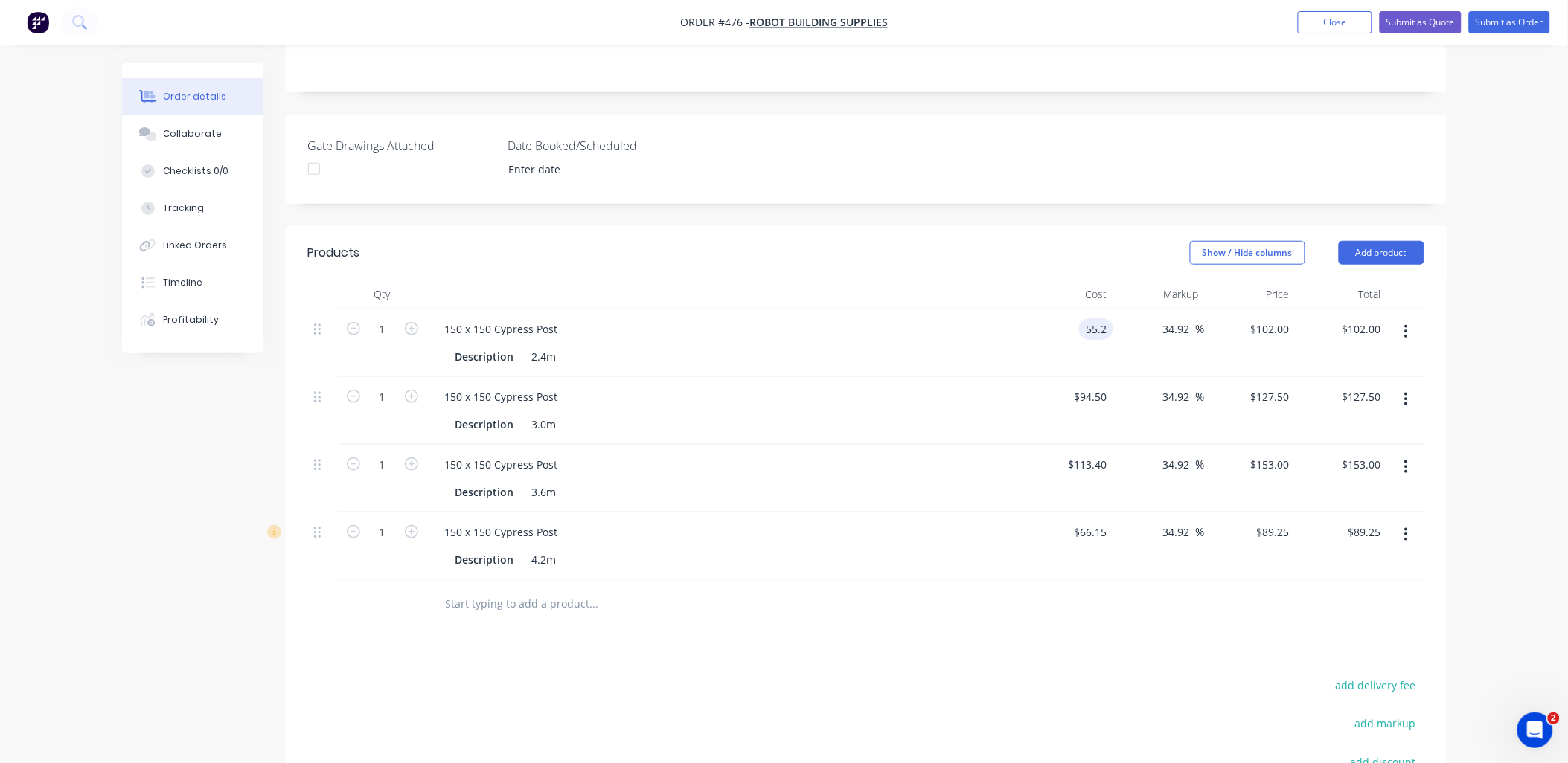
type input "$55.20"
type input "$74.4762"
type input "$74.48"
click at [1038, 310] on div "$55.20 55.2" at bounding box center [1068, 343] width 92 height 67
click at [1092, 386] on input "94.5" at bounding box center [1093, 397] width 40 height 22
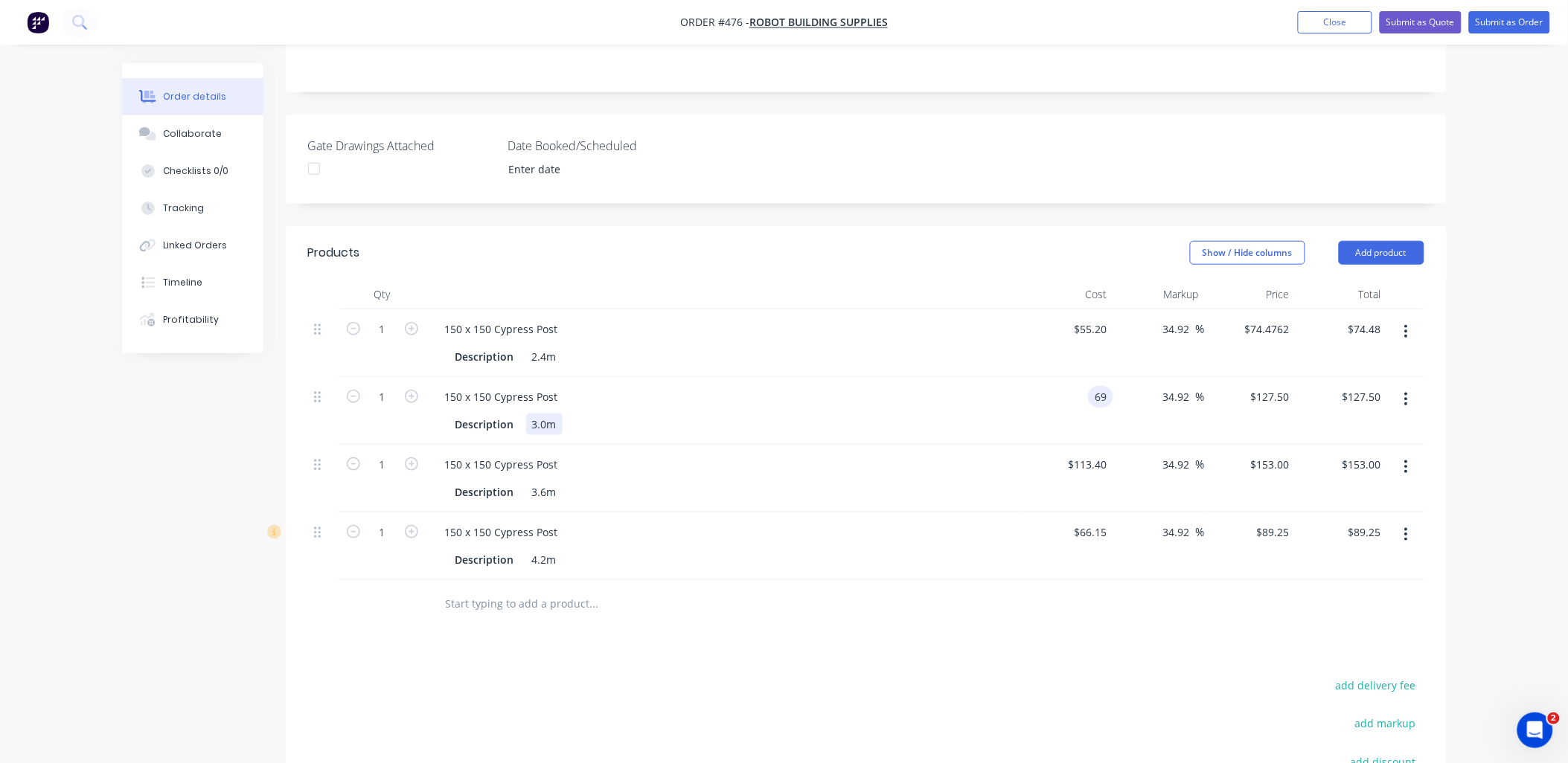
type input "$69.00"
type input "$93.0952"
type input "$93.10"
click at [919, 414] on div "Description 3.0m" at bounding box center [722, 425] width 545 height 22
click at [1091, 454] on input "113.4" at bounding box center [1090, 465] width 46 height 22
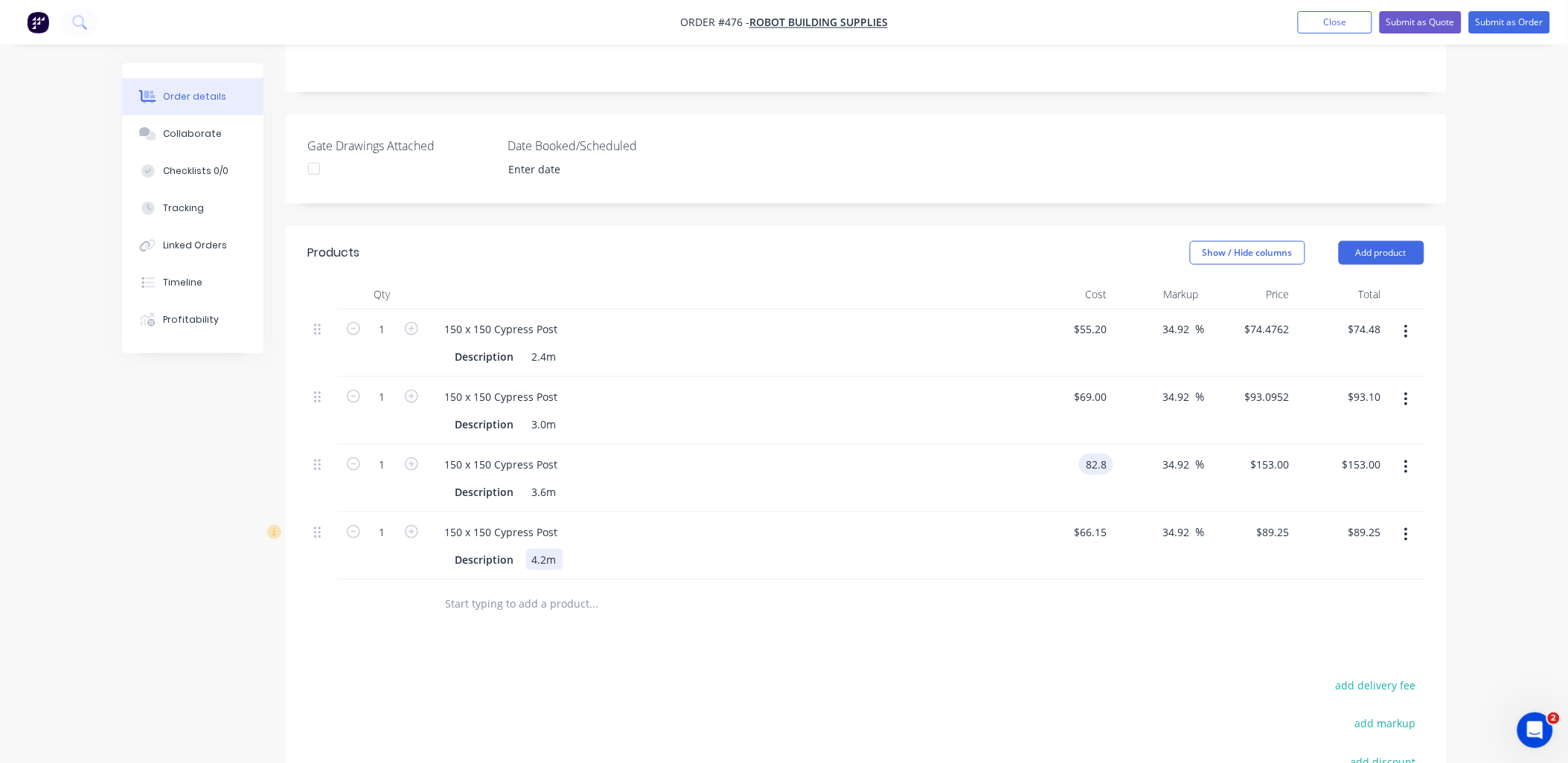
type input "$82.80"
type input "$111.7143"
type input "$111.71"
click at [1010, 546] on div "Description 4.2m" at bounding box center [725, 558] width 583 height 24
click at [1091, 521] on input "66.15" at bounding box center [1093, 532] width 40 height 22
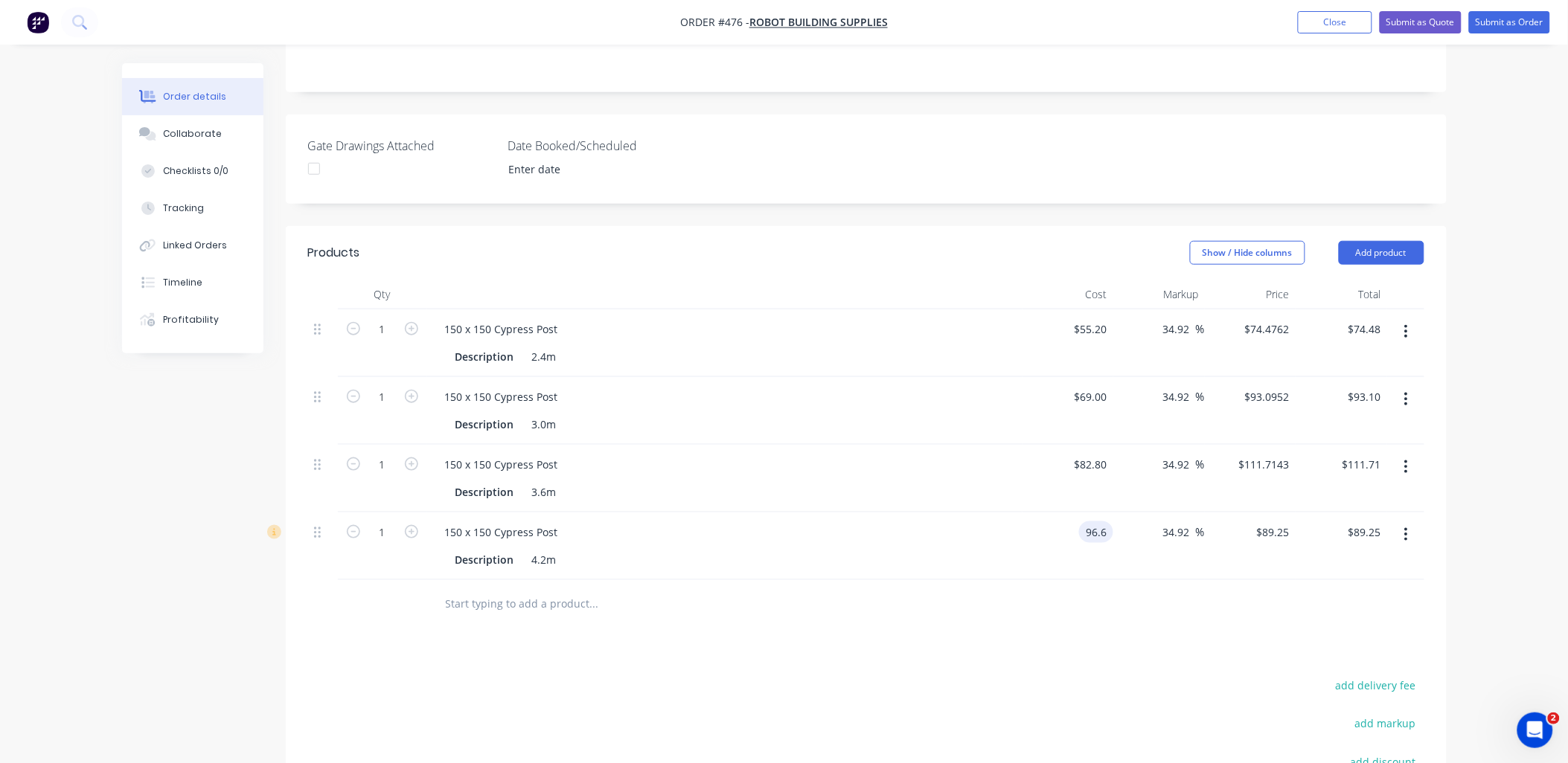
type input "$96.60"
type input "$130.3333"
type input "$130.33"
click at [1122, 581] on div at bounding box center [866, 605] width 1116 height 48
click at [1276, 318] on input "74.4762" at bounding box center [1270, 329] width 52 height 22
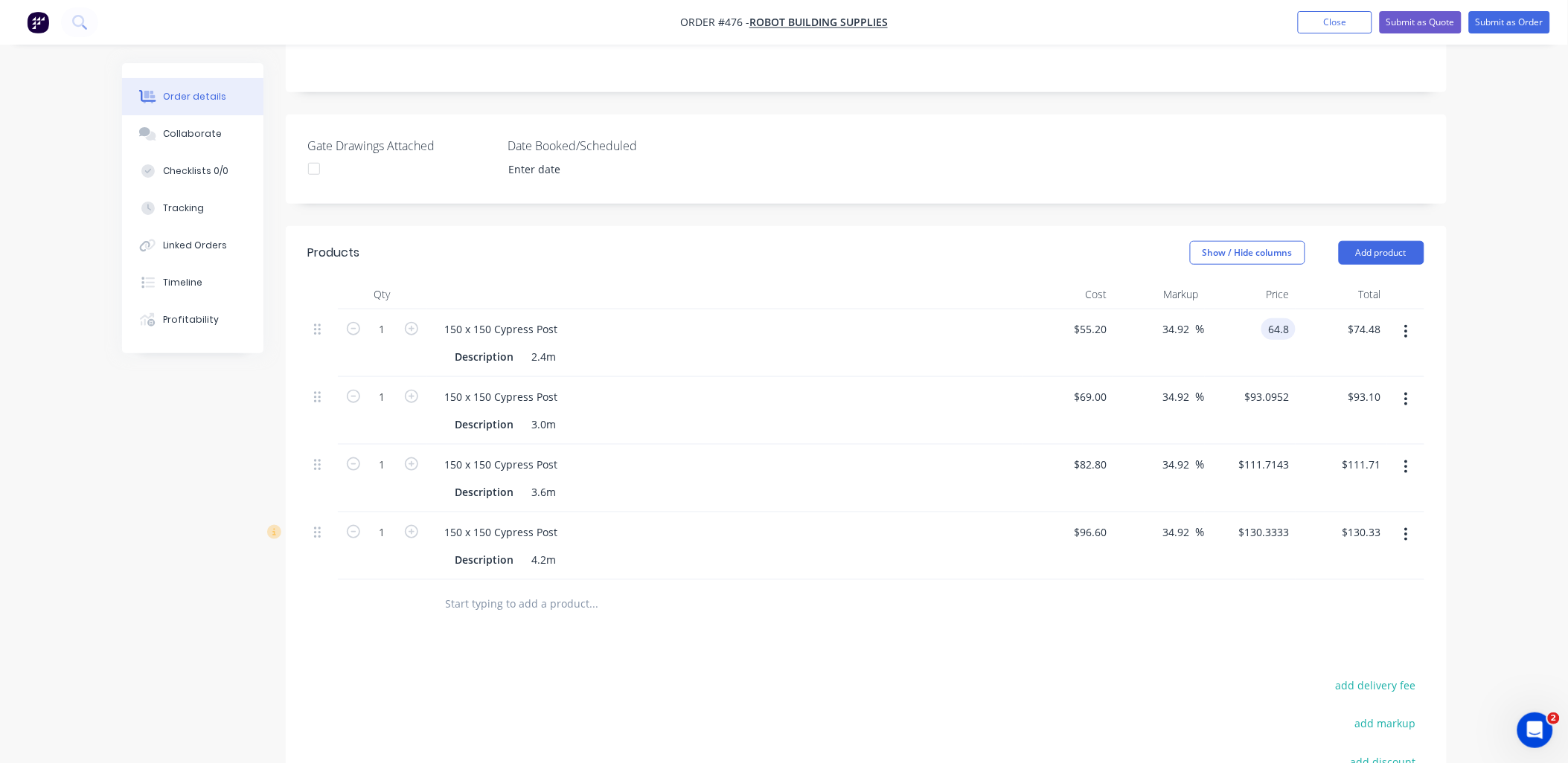
type input "64.8"
type input "17.39"
type input "$64.80"
click at [1231, 310] on div "$64.80 64.8" at bounding box center [1251, 343] width 92 height 67
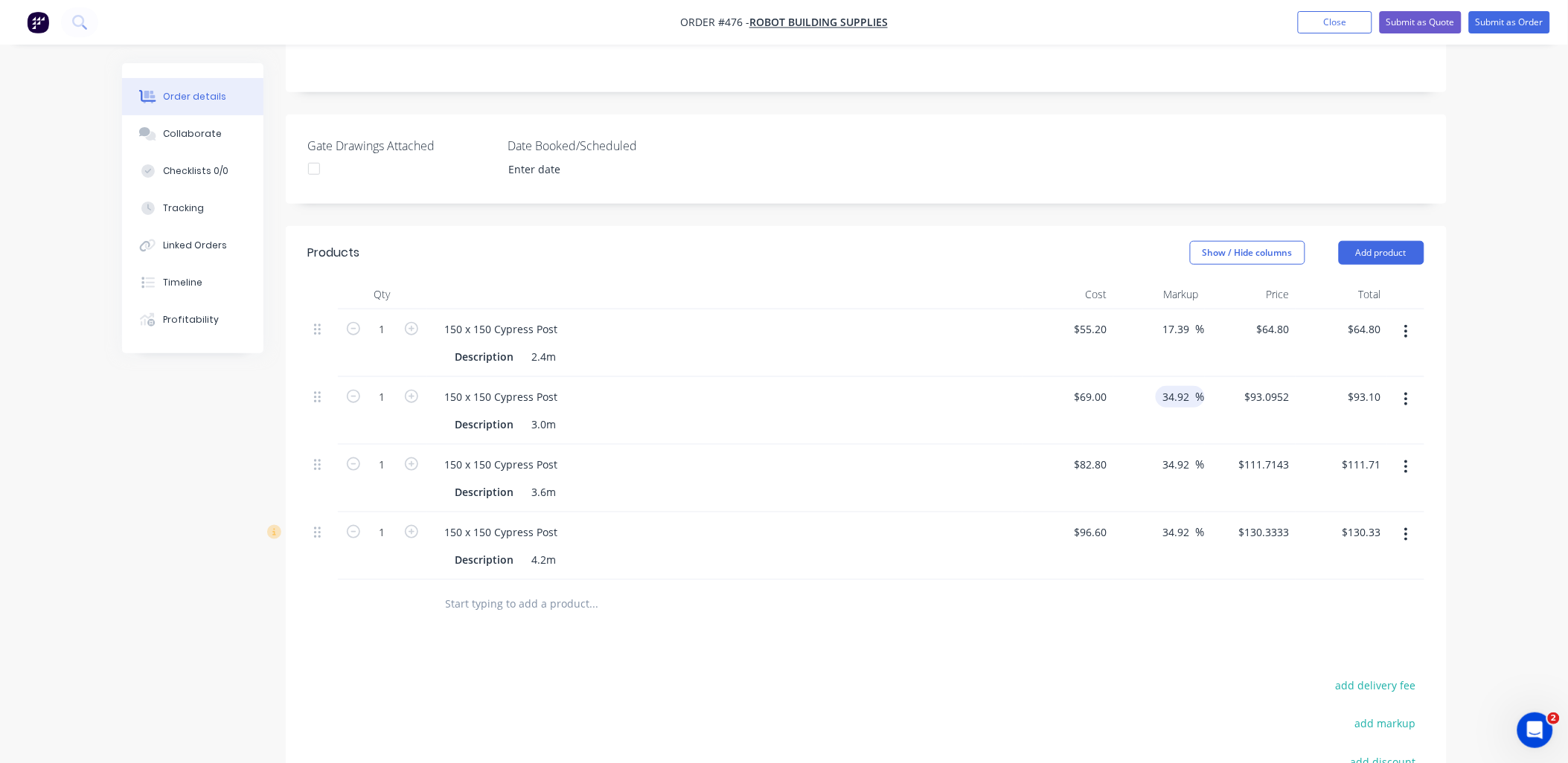
click at [1181, 386] on input "34.92" at bounding box center [1178, 397] width 34 height 22
type input "93.0948"
type input "$93.09"
click at [1261, 386] on input "93.0948" at bounding box center [1270, 397] width 52 height 22
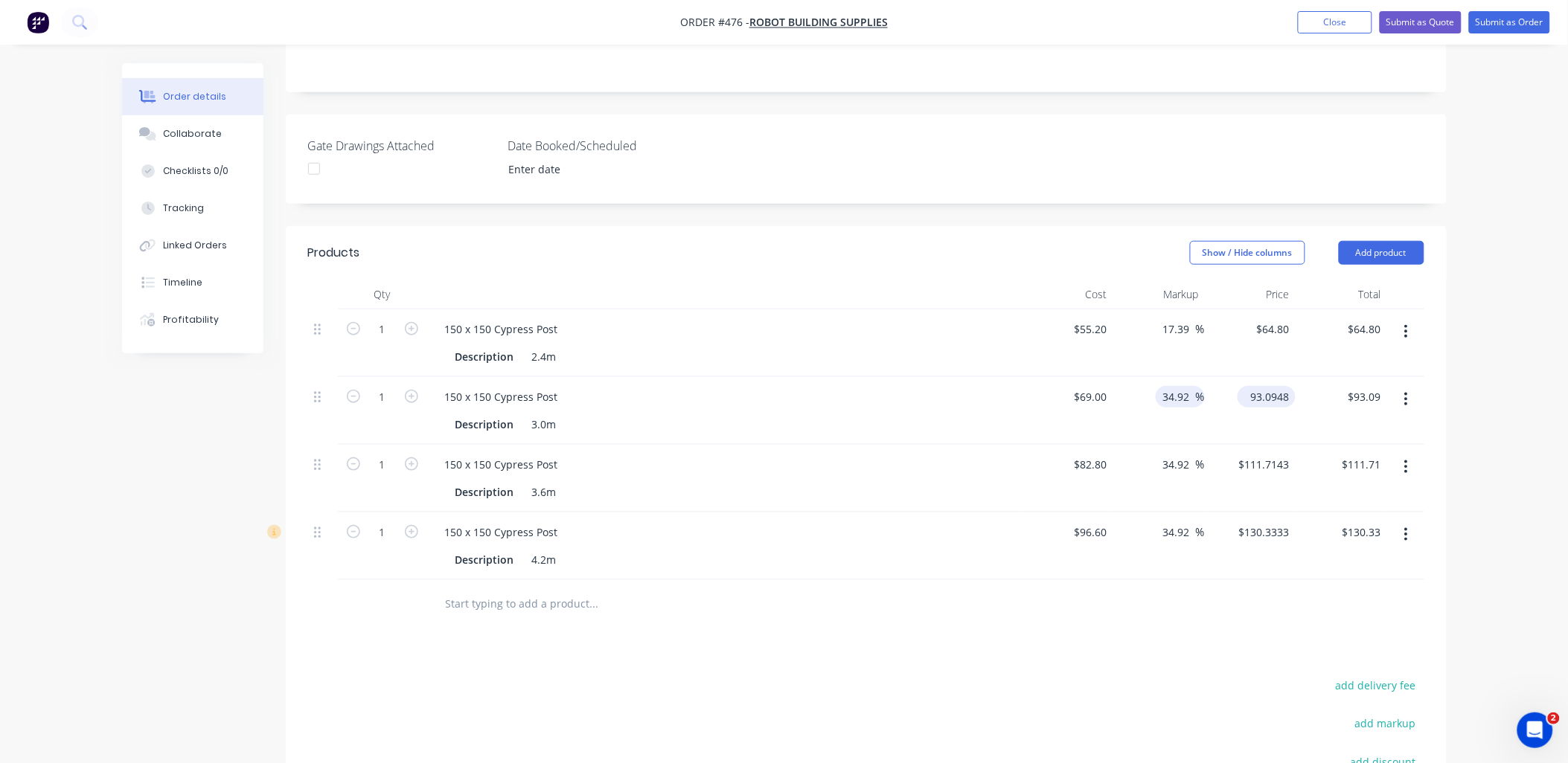
click at [1261, 386] on input "93.0948" at bounding box center [1270, 397] width 52 height 22
type input "81"
type input "17.39"
type input "$81.00"
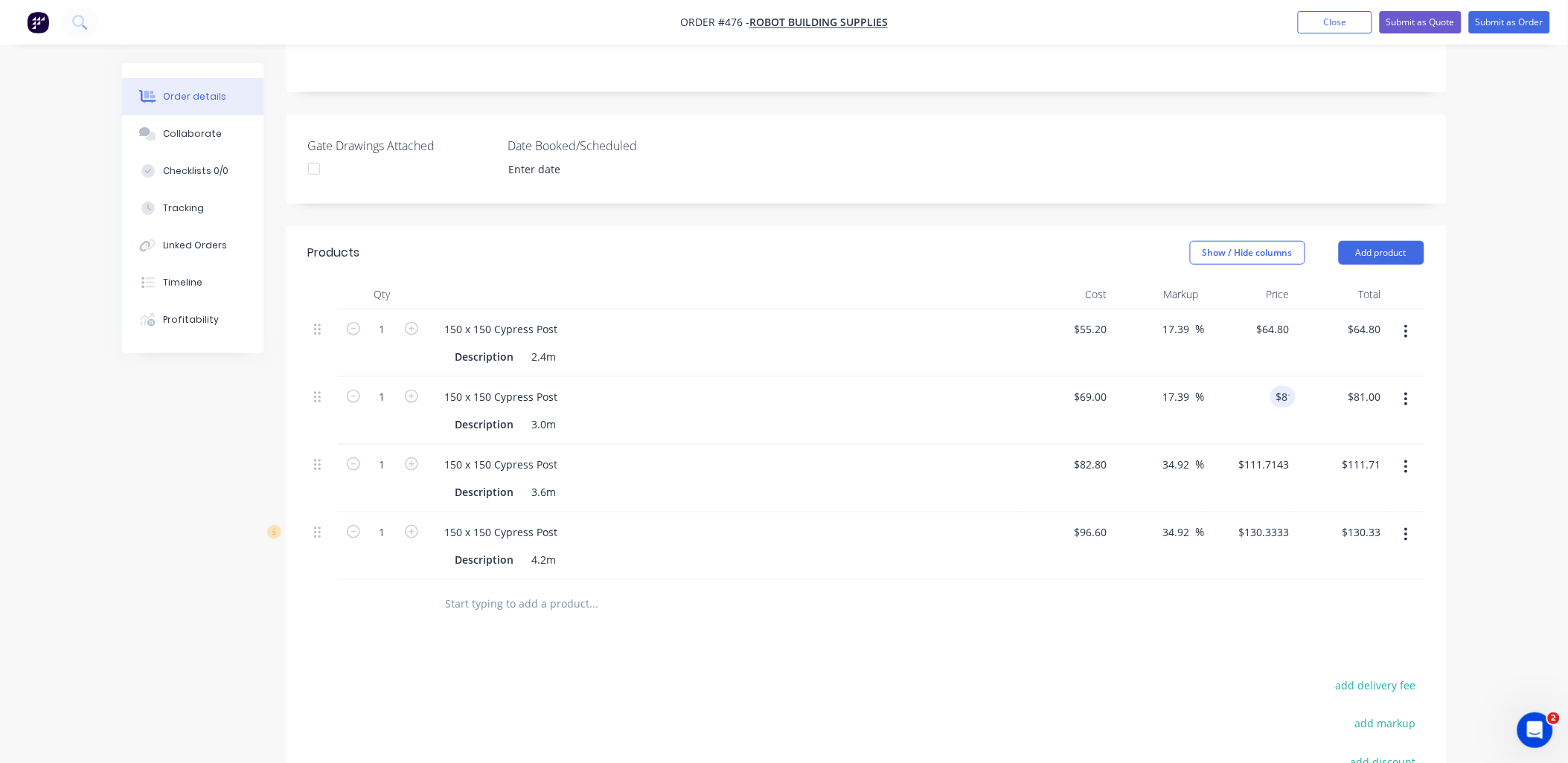
click at [1317, 377] on div "$81.00 $93.09" at bounding box center [1341, 411] width 92 height 67
click at [1281, 454] on input "111.7143" at bounding box center [1266, 465] width 58 height 22
click at [1281, 454] on input "111.7143" at bounding box center [1270, 465] width 52 height 22
type input "97.2"
type input "17.39"
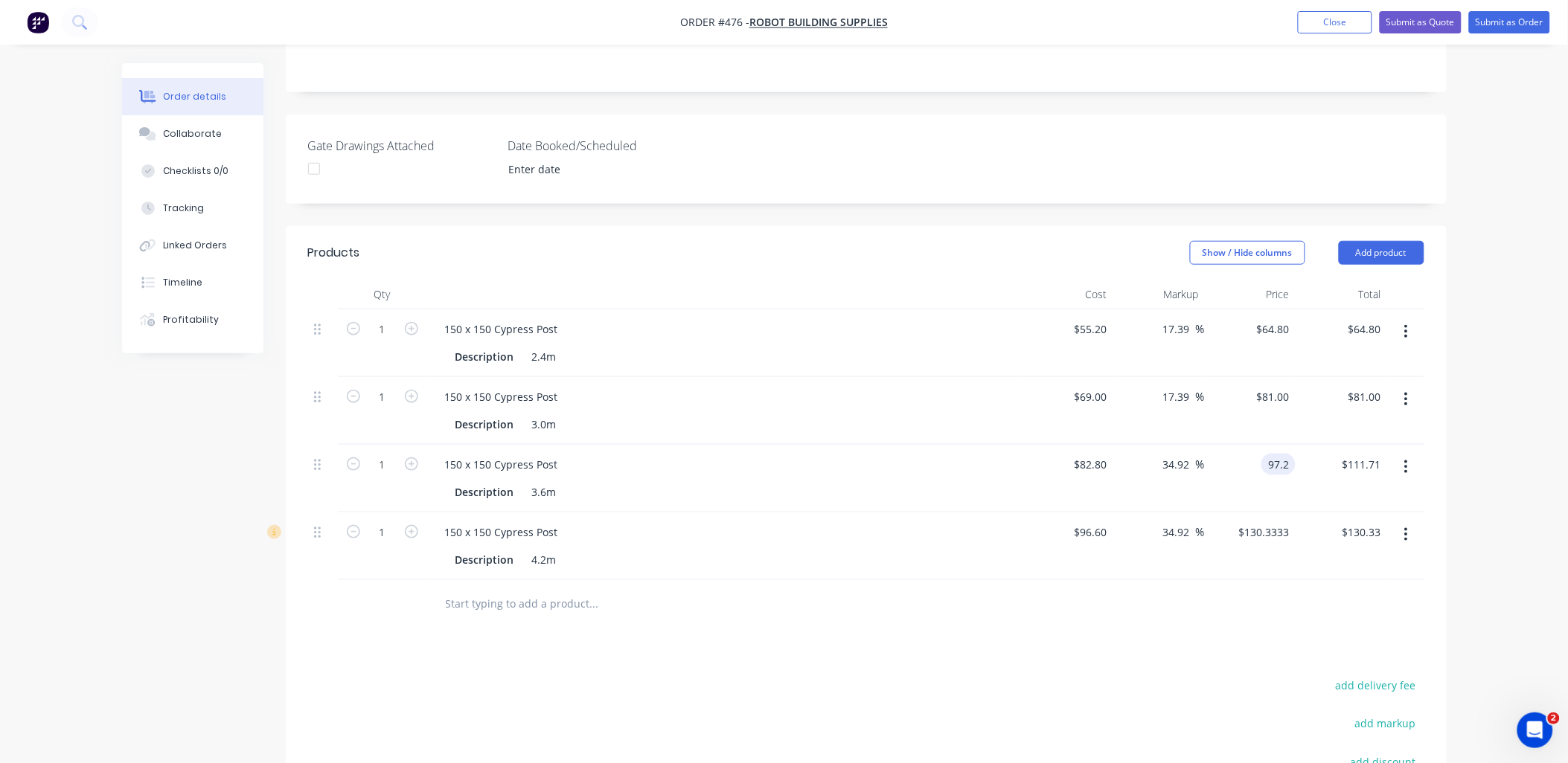
type input "$97.20"
click at [1315, 514] on div "$130.33 $130.33" at bounding box center [1341, 546] width 92 height 67
click at [1278, 521] on input "130.3333" at bounding box center [1270, 532] width 52 height 22
type input "113.4"
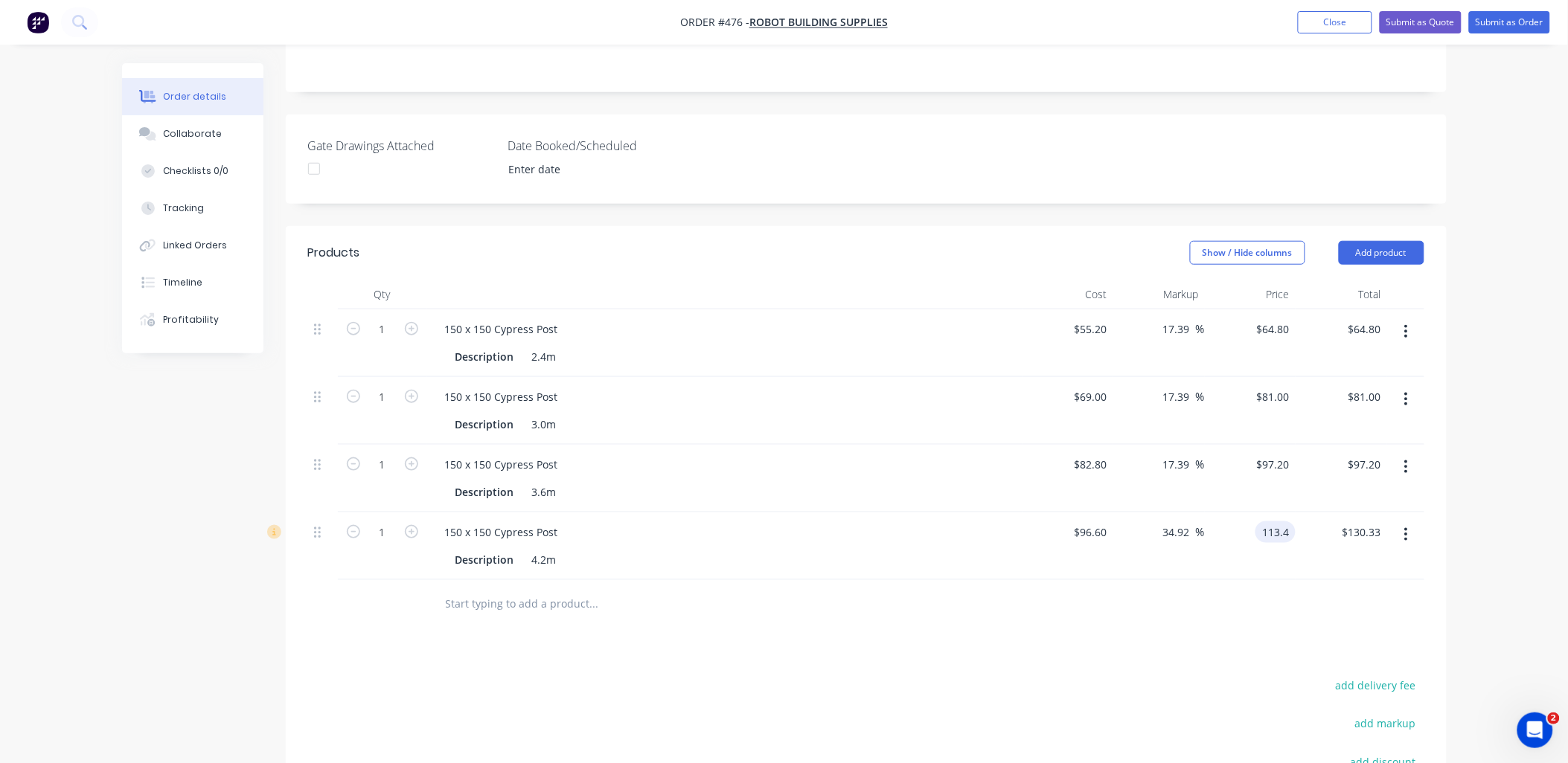
type input "17.39"
type input "$113.40"
click at [1286, 581] on div at bounding box center [866, 605] width 1116 height 48
click at [485, 589] on input "text" at bounding box center [593, 604] width 297 height 30
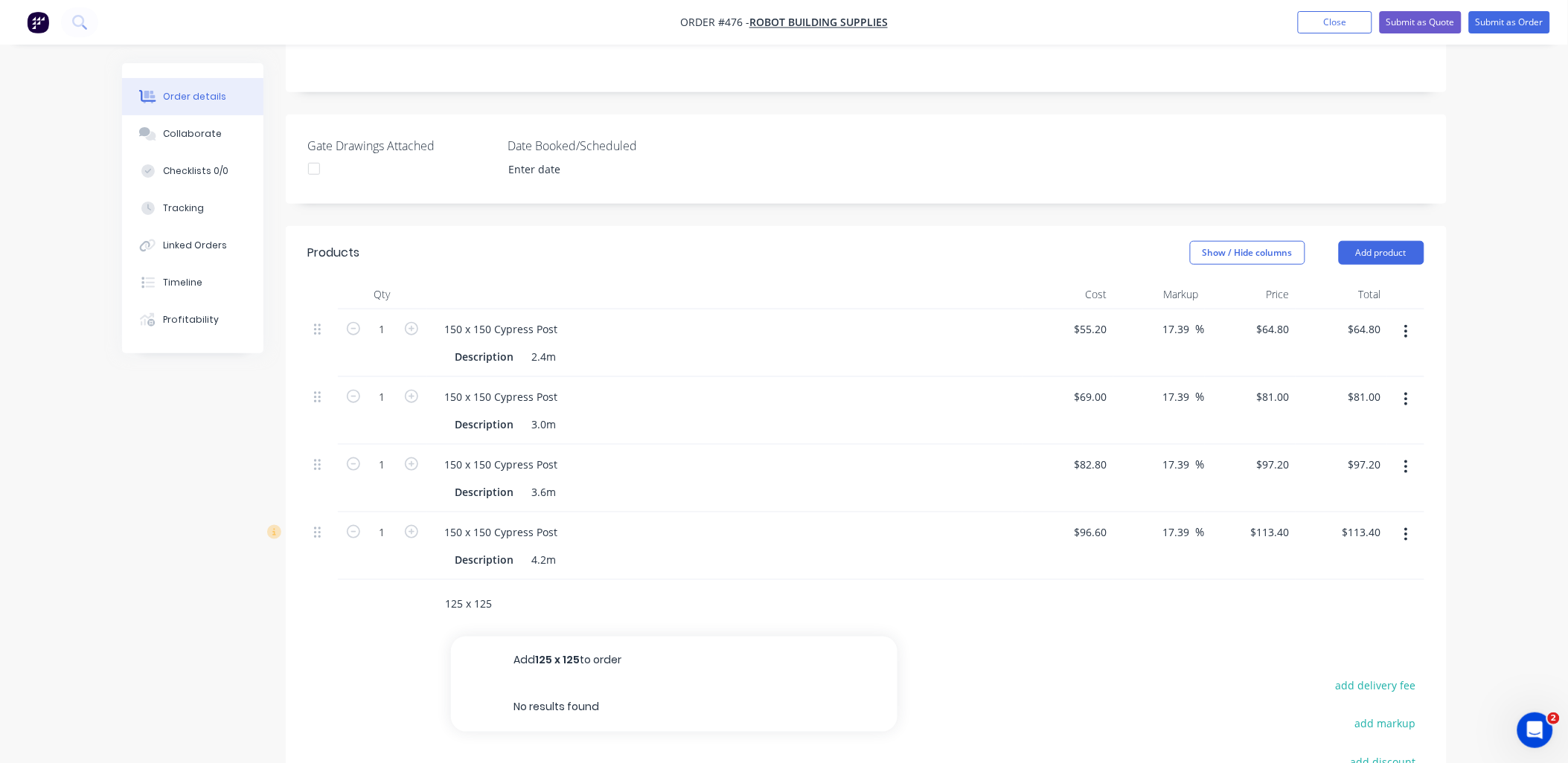
type input "125 x 125"
click at [543, 637] on button "Add 125 x 125 to order" at bounding box center [674, 661] width 447 height 47
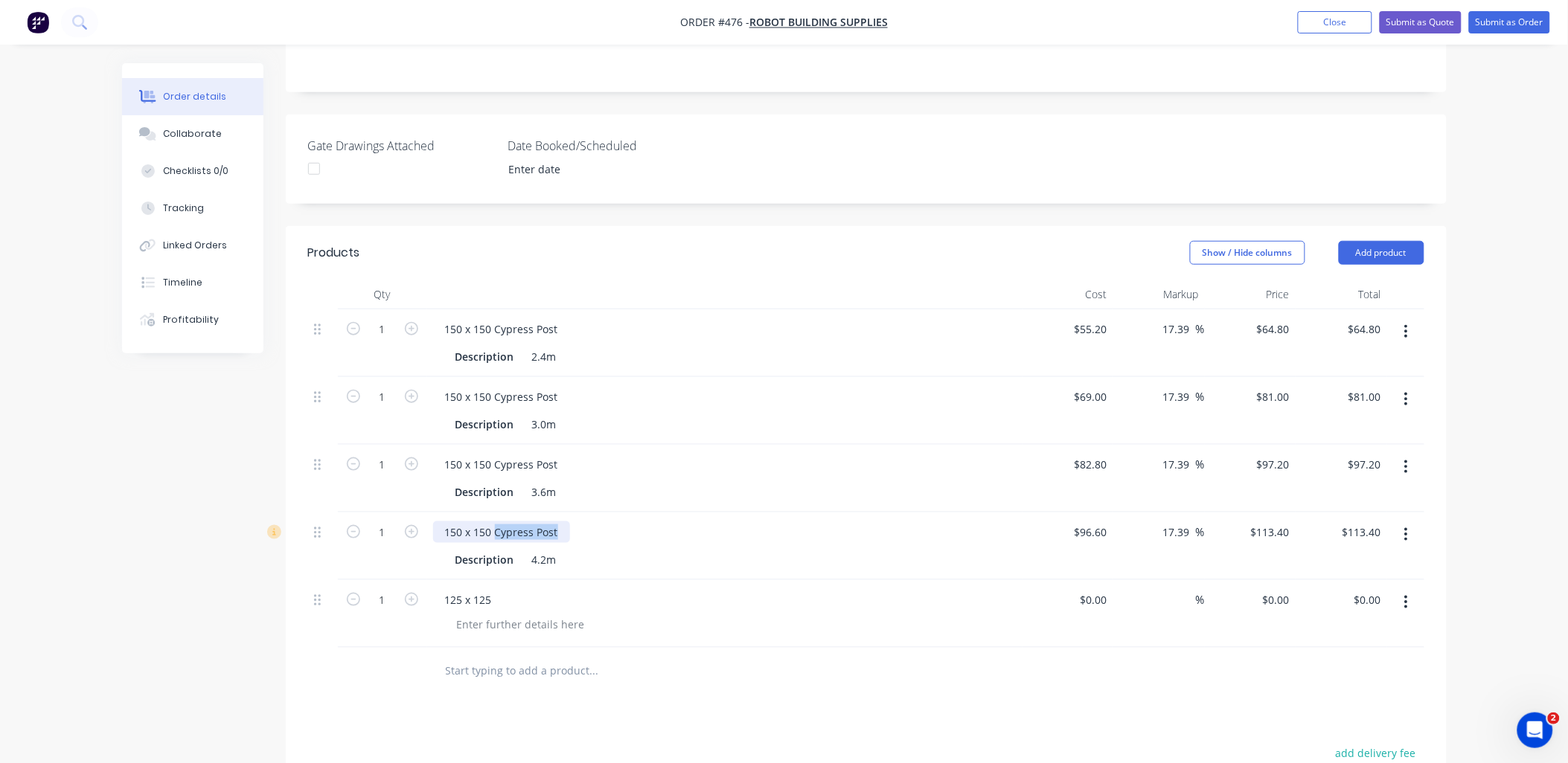
drag, startPoint x: 496, startPoint y: 491, endPoint x: 582, endPoint y: 491, distance: 86.0
click at [582, 521] on div "150 x 150 Cypress Post" at bounding box center [725, 532] width 583 height 22
copy div "Cypress Post"
click at [502, 589] on div "125 x 125" at bounding box center [468, 600] width 71 height 22
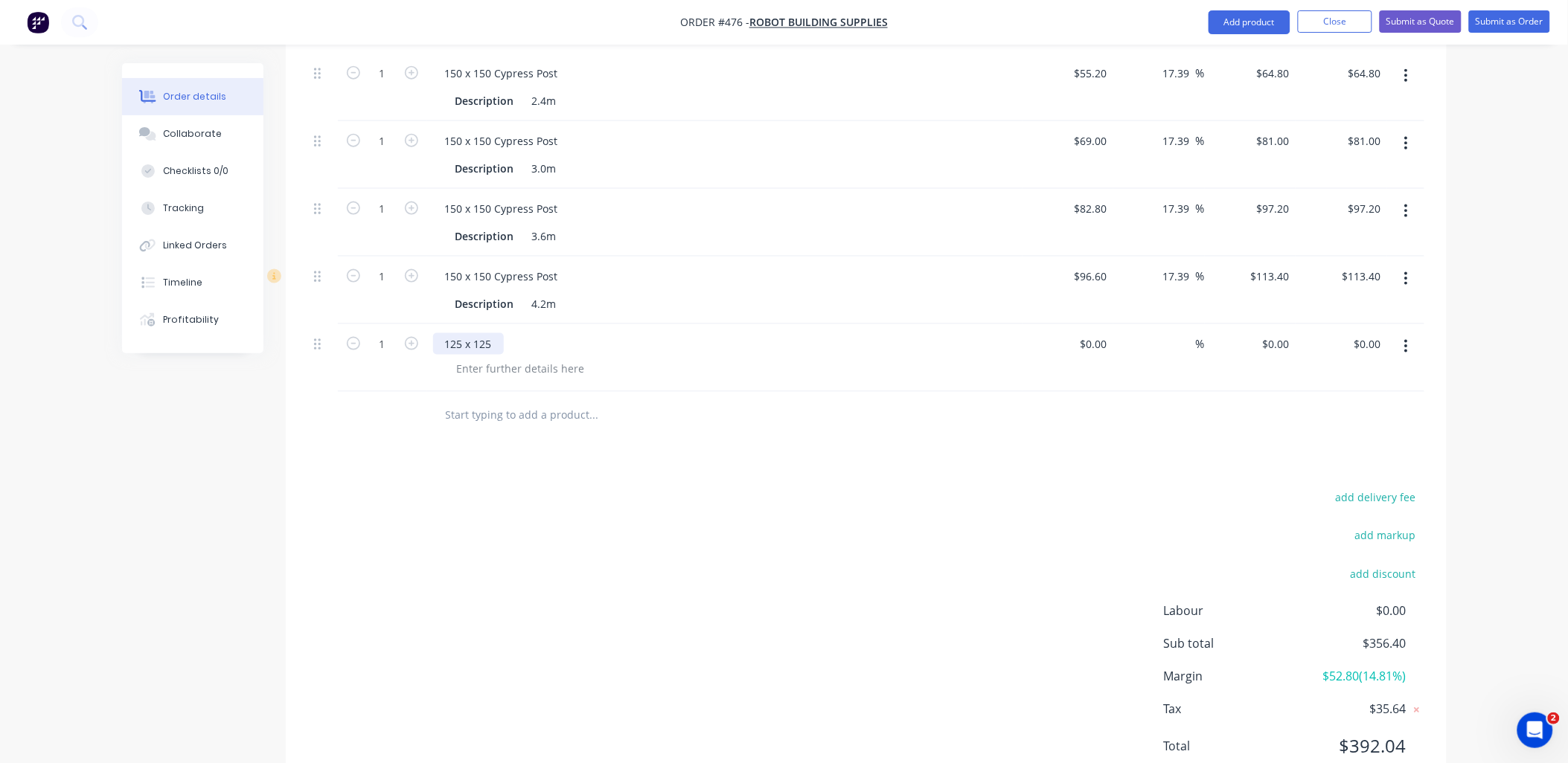
scroll to position [615, 0]
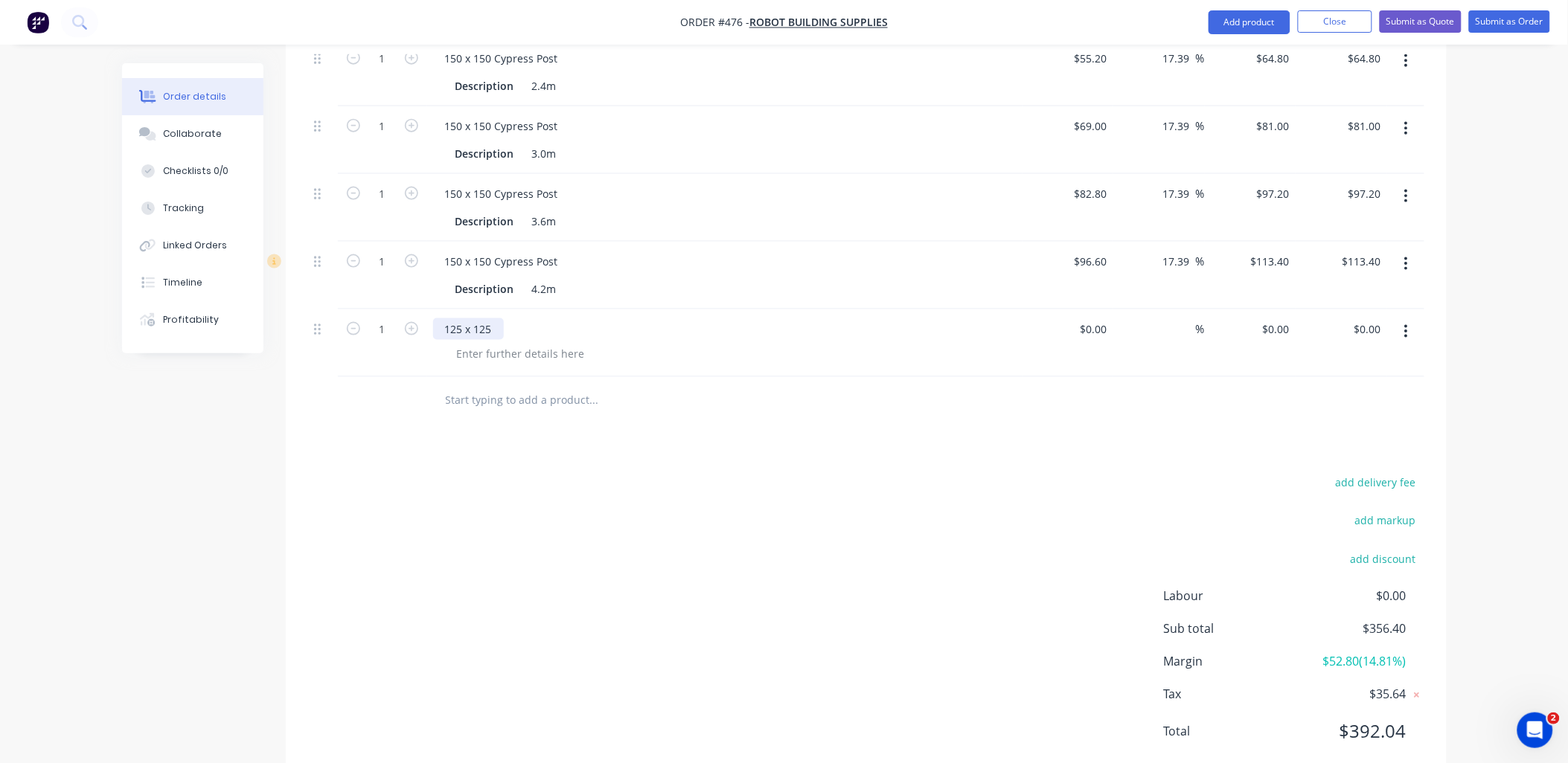
click at [492, 318] on div "125 x 125" at bounding box center [468, 329] width 71 height 22
click at [436, 321] on div "125 x 125 Cypress Post" at bounding box center [725, 343] width 596 height 67
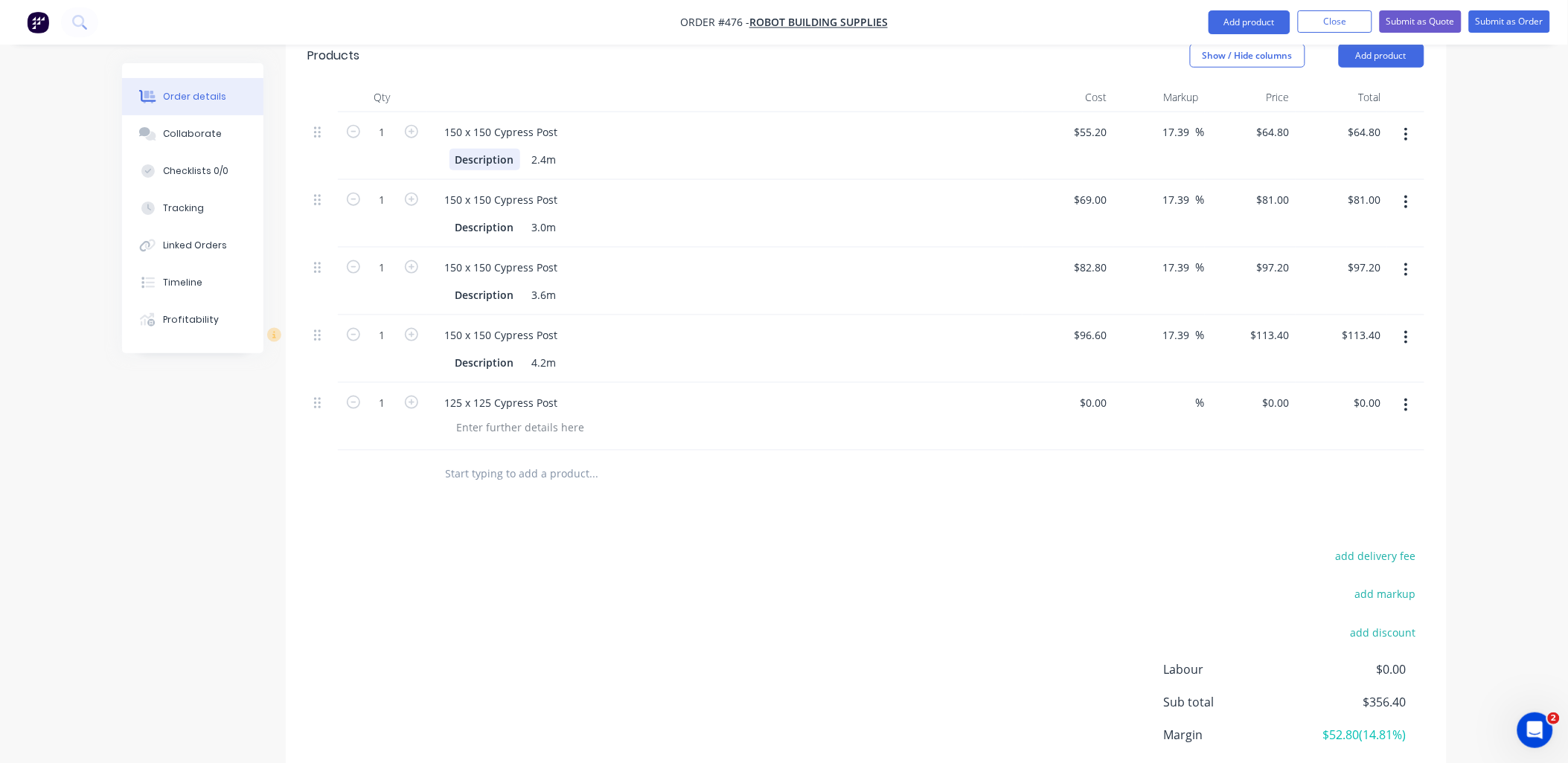
scroll to position [450, 0]
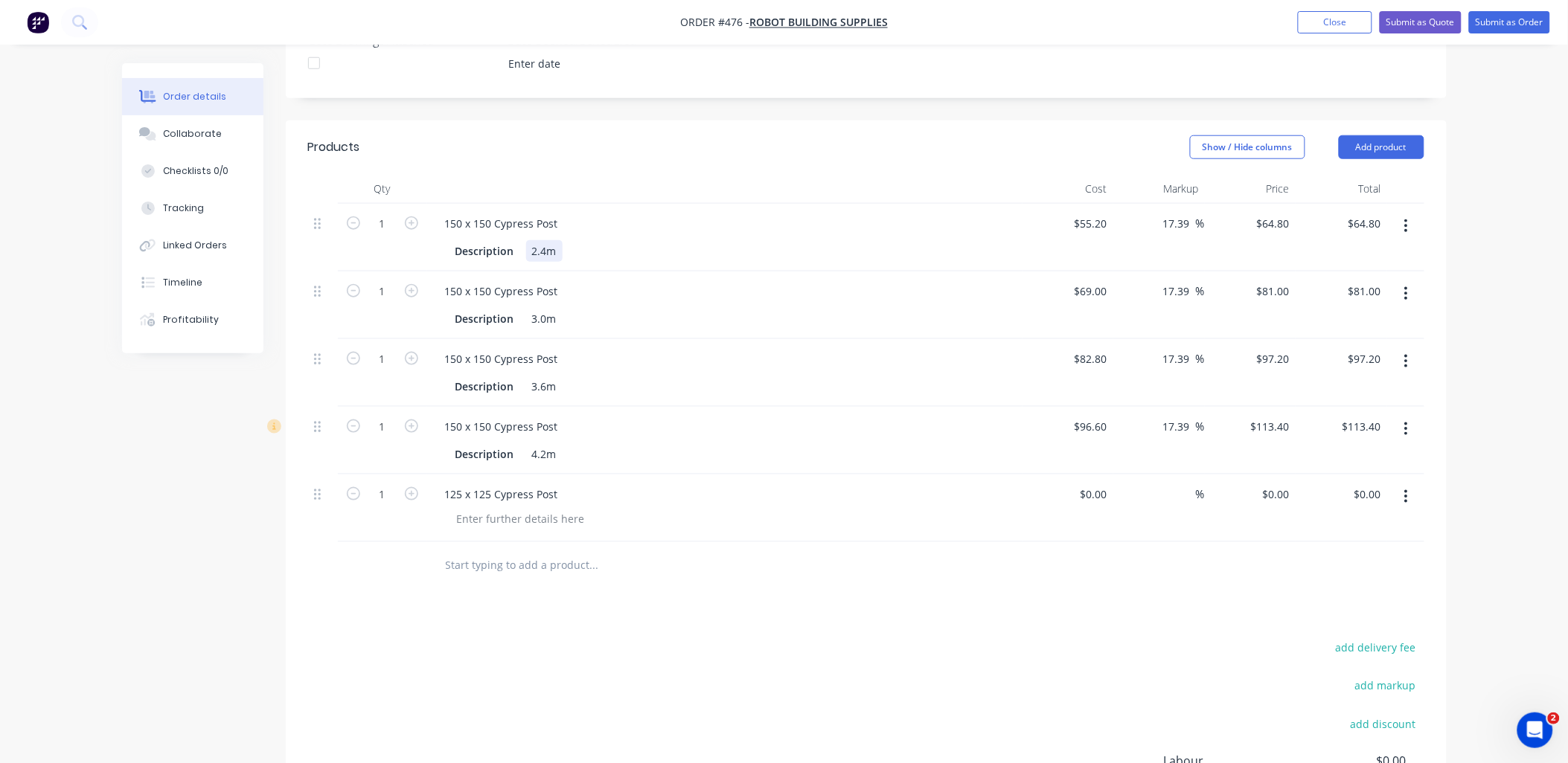
click at [545, 241] on div "2.4m" at bounding box center [545, 252] width 37 height 22
copy div "2.4m"
click at [511, 508] on div at bounding box center [521, 519] width 152 height 22
paste div
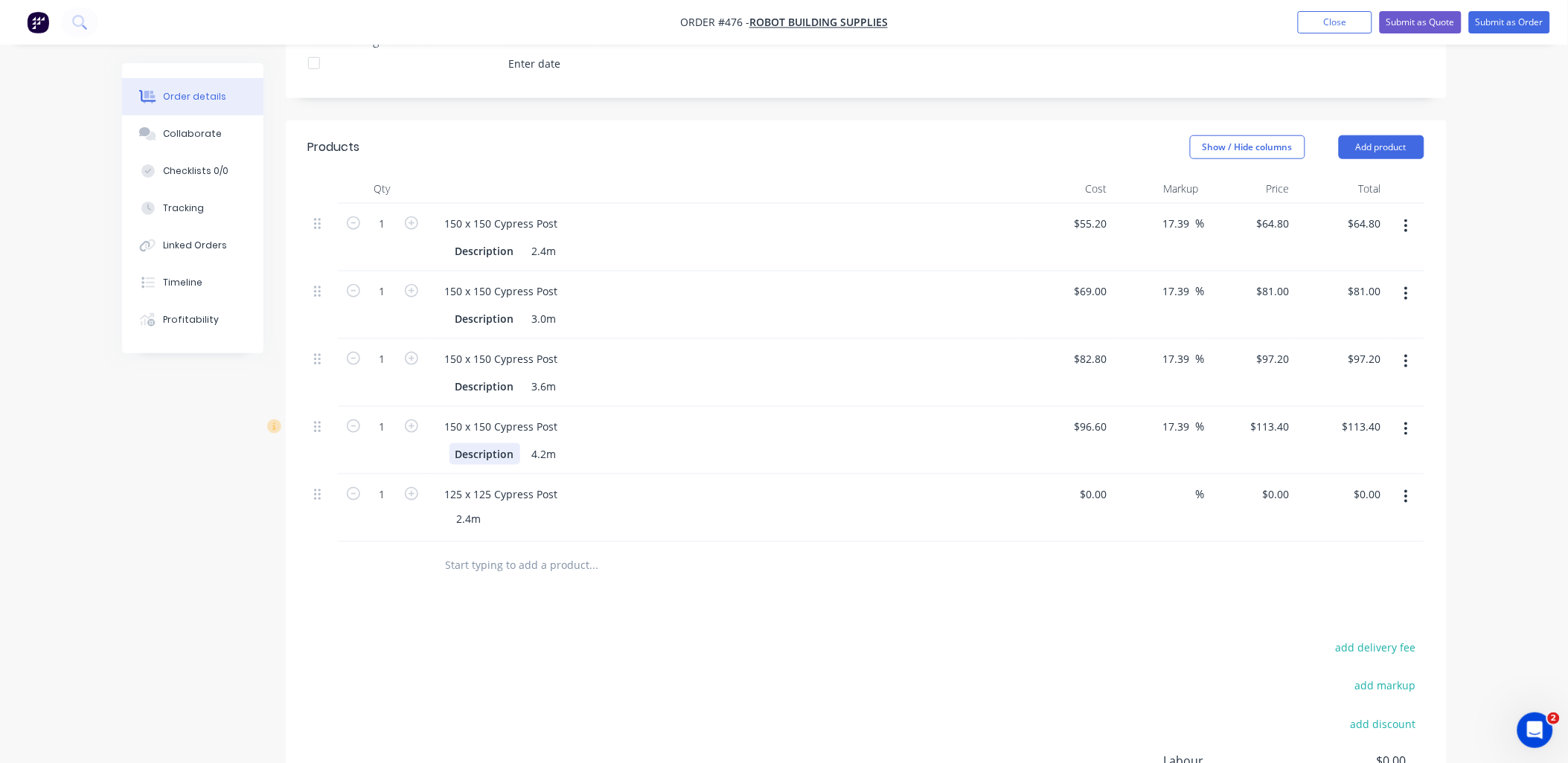
click at [477, 443] on div "Description" at bounding box center [485, 454] width 71 height 22
click at [480, 376] on div "Description" at bounding box center [485, 386] width 71 height 22
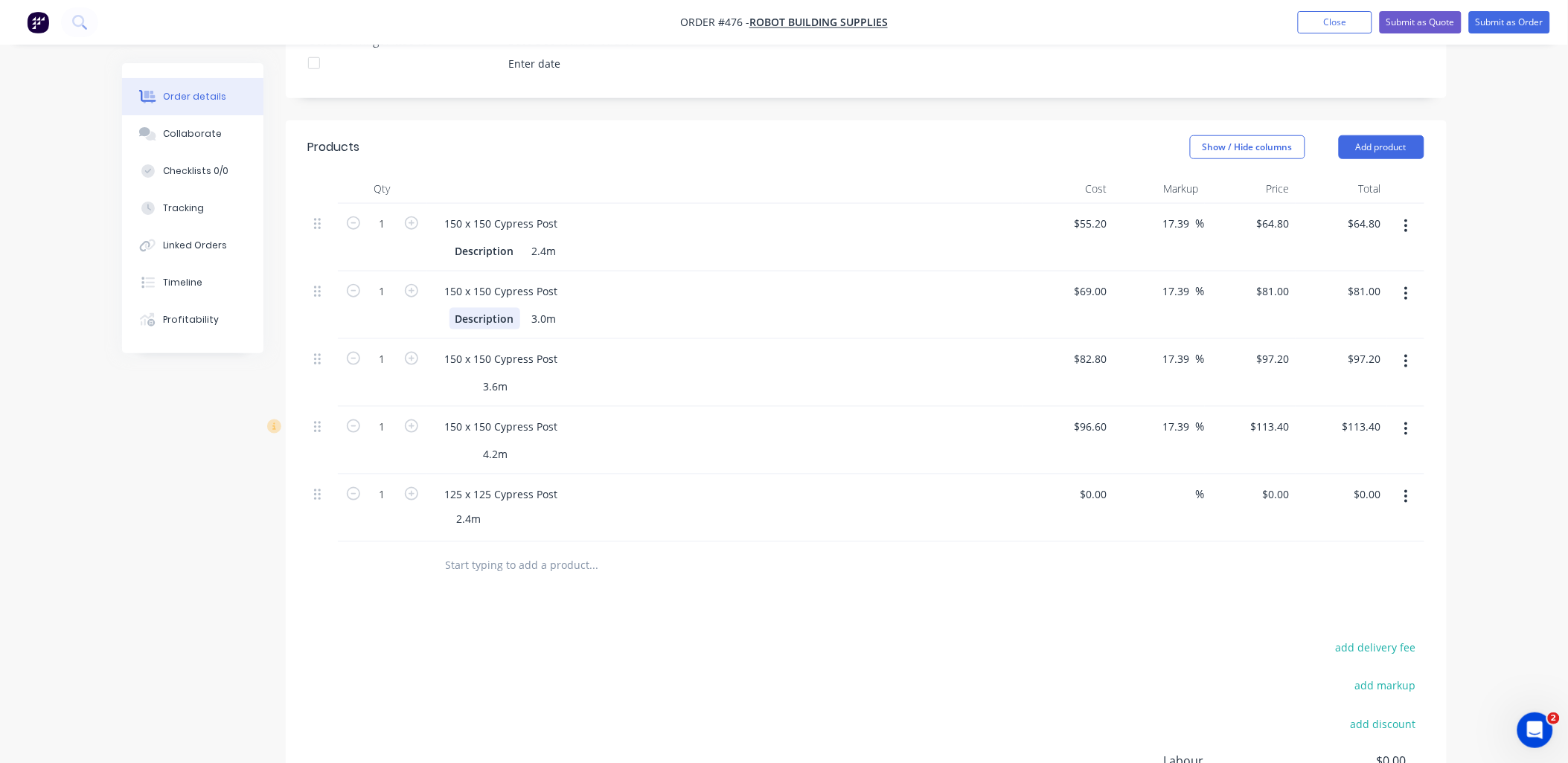
click at [477, 308] on div "Description" at bounding box center [485, 319] width 71 height 22
click at [487, 241] on div "Description" at bounding box center [485, 252] width 71 height 22
click at [390, 206] on div "1" at bounding box center [382, 237] width 89 height 67
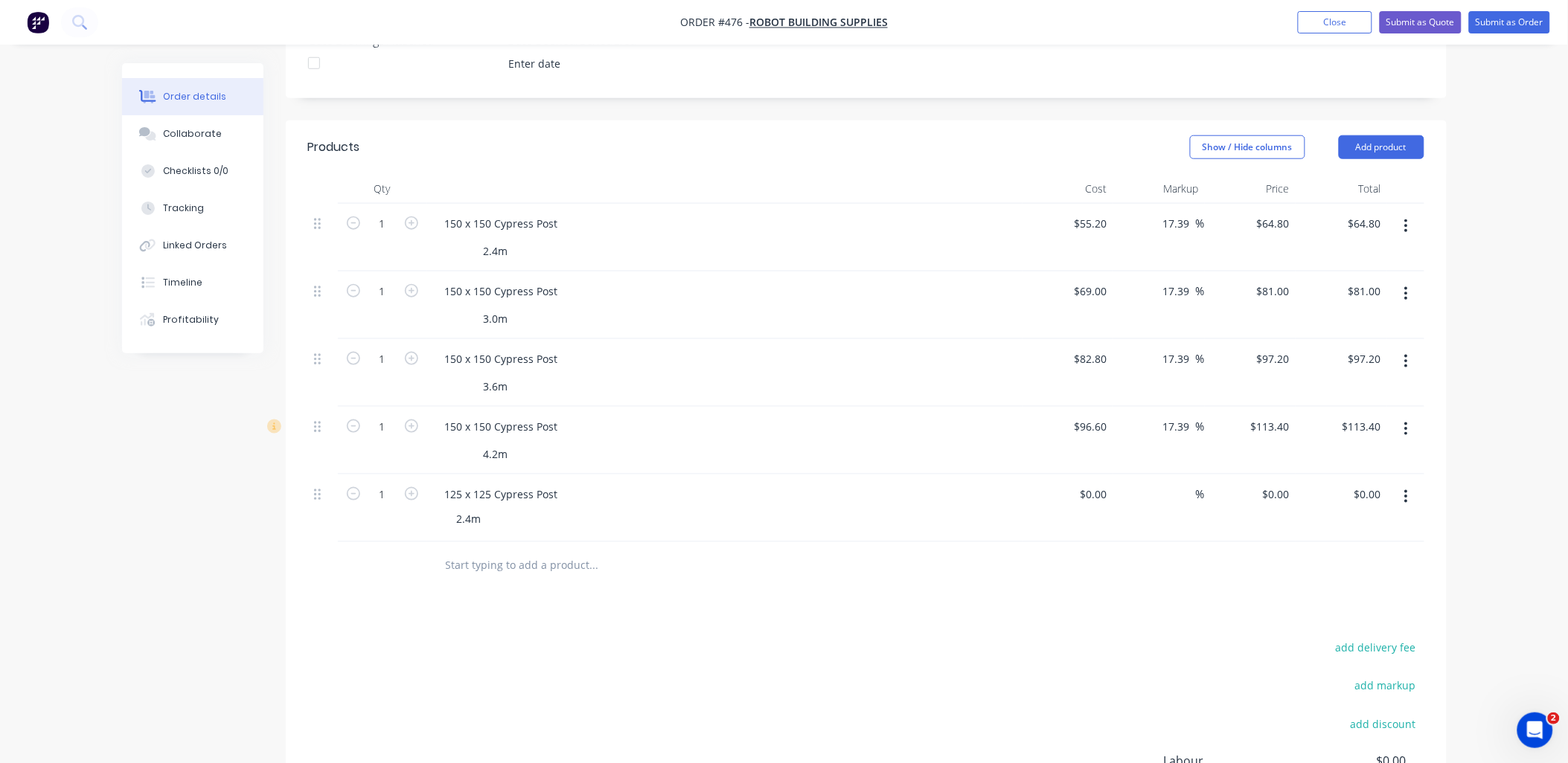
click at [1408, 489] on icon "button" at bounding box center [1406, 497] width 3 height 17
drag, startPoint x: 1391, startPoint y: 524, endPoint x: 1403, endPoint y: 498, distance: 28.6
click at [1391, 555] on div "Duplicate" at bounding box center [1354, 566] width 115 height 22
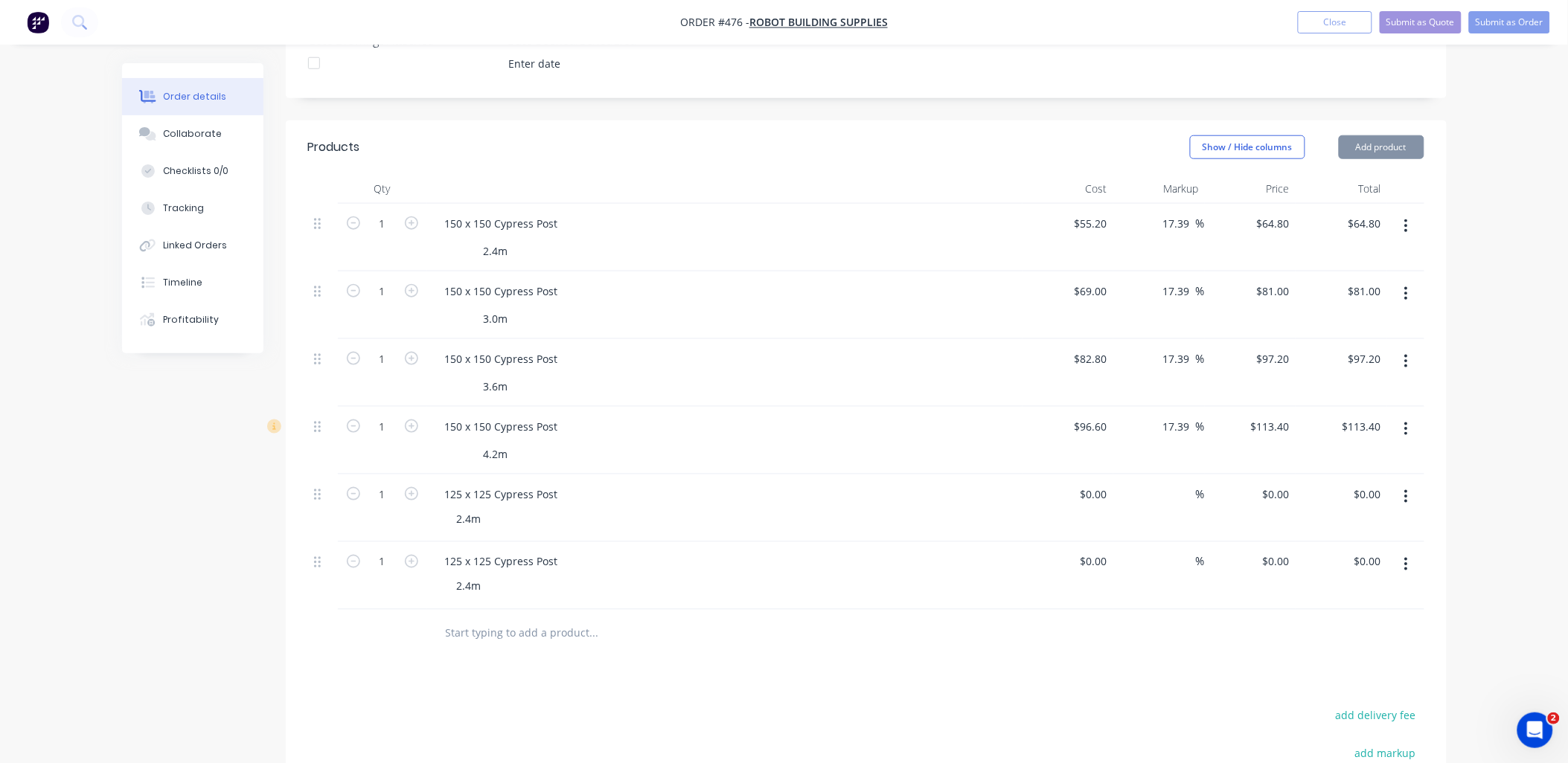
click at [1411, 484] on button "button" at bounding box center [1406, 497] width 35 height 27
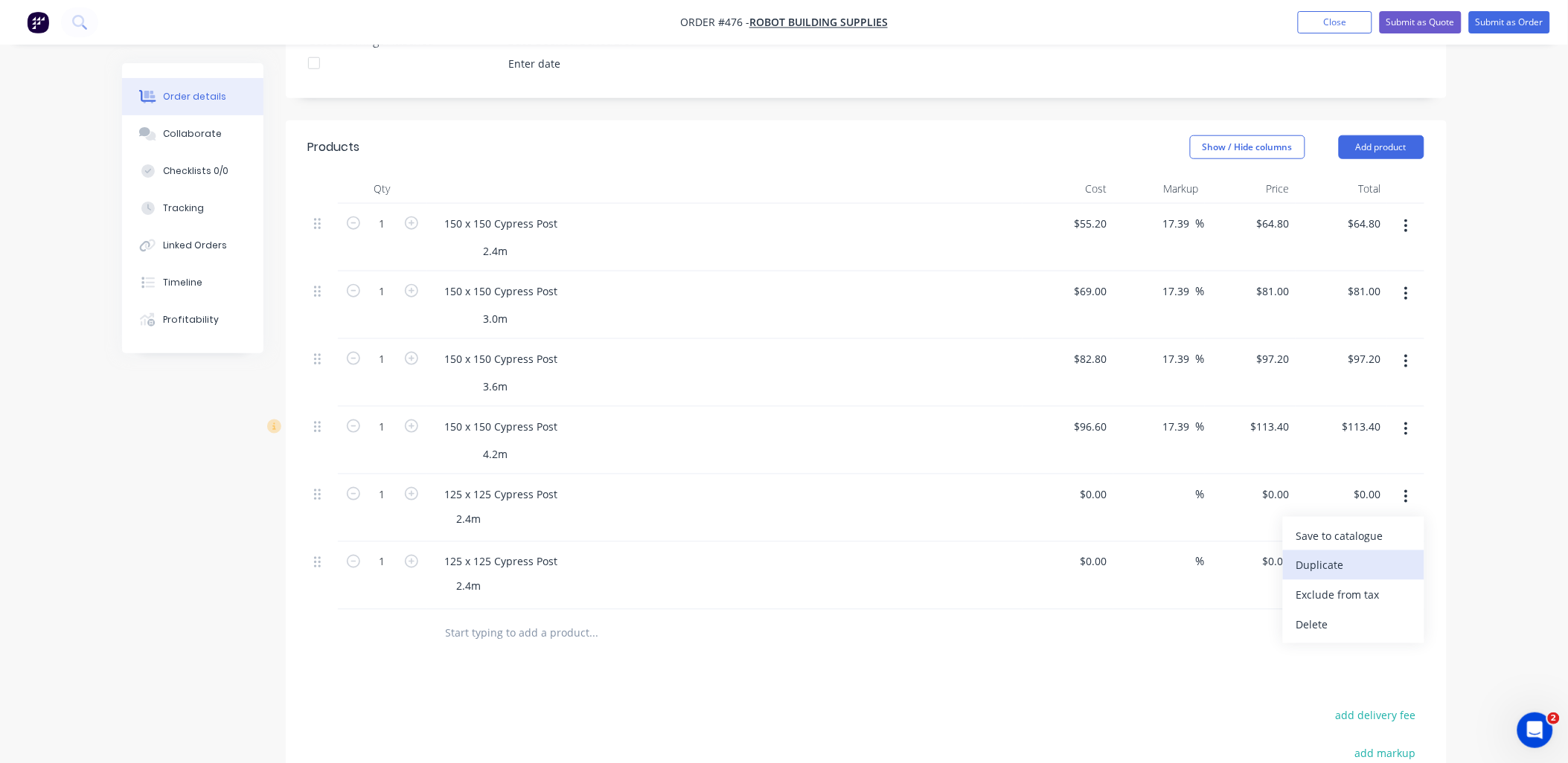
click at [1378, 555] on div "Duplicate" at bounding box center [1354, 566] width 115 height 22
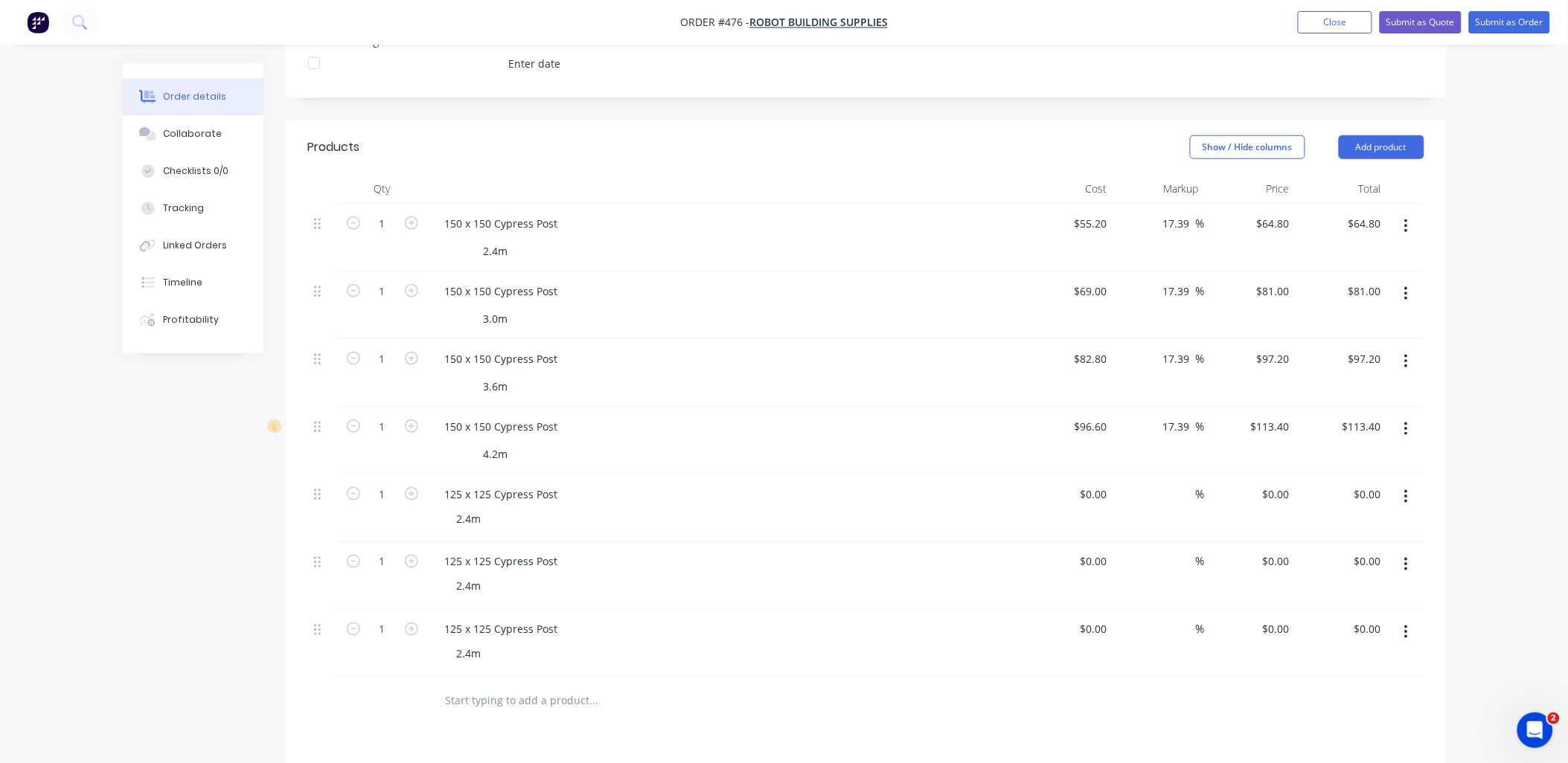
click at [1407, 489] on icon "button" at bounding box center [1406, 497] width 3 height 17
click at [1384, 555] on div "Duplicate" at bounding box center [1354, 566] width 115 height 22
drag, startPoint x: 471, startPoint y: 541, endPoint x: 391, endPoint y: 553, distance: 80.9
click at [413, 547] on div "1 125 x 125 Cypress Post 2.4m $0.00 $0.00 % $0.00 $0.00 $0.00 $0.00" at bounding box center [866, 576] width 1116 height 67
drag, startPoint x: 472, startPoint y: 608, endPoint x: 450, endPoint y: 605, distance: 22.2
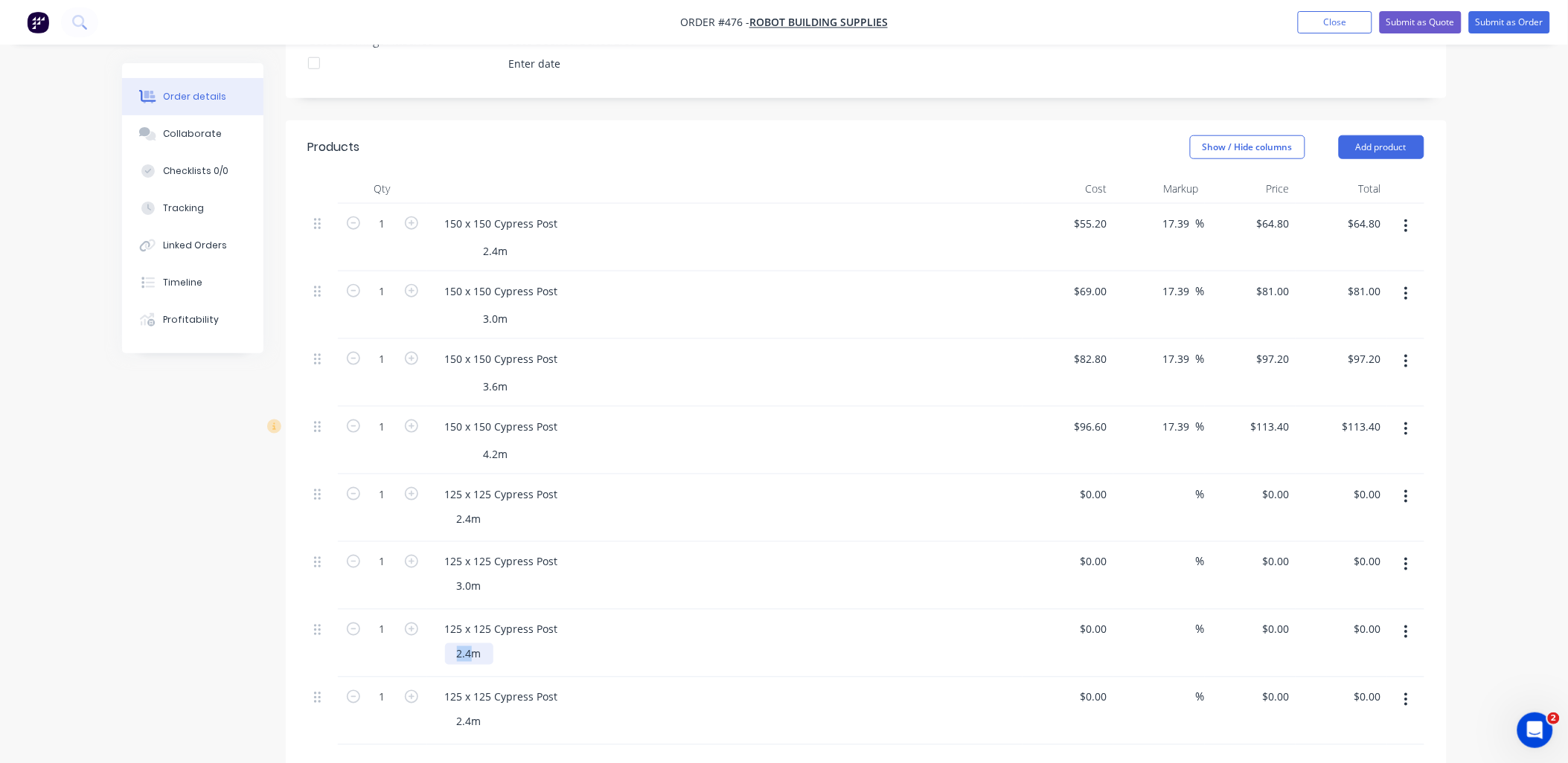
click at [449, 644] on div "2.4m" at bounding box center [469, 655] width 48 height 22
drag, startPoint x: 469, startPoint y: 676, endPoint x: 457, endPoint y: 675, distance: 12.0
click at [457, 711] on div "2.4m" at bounding box center [469, 722] width 48 height 22
click at [404, 746] on div at bounding box center [382, 770] width 89 height 48
click at [1105, 484] on input at bounding box center [1105, 495] width 17 height 22
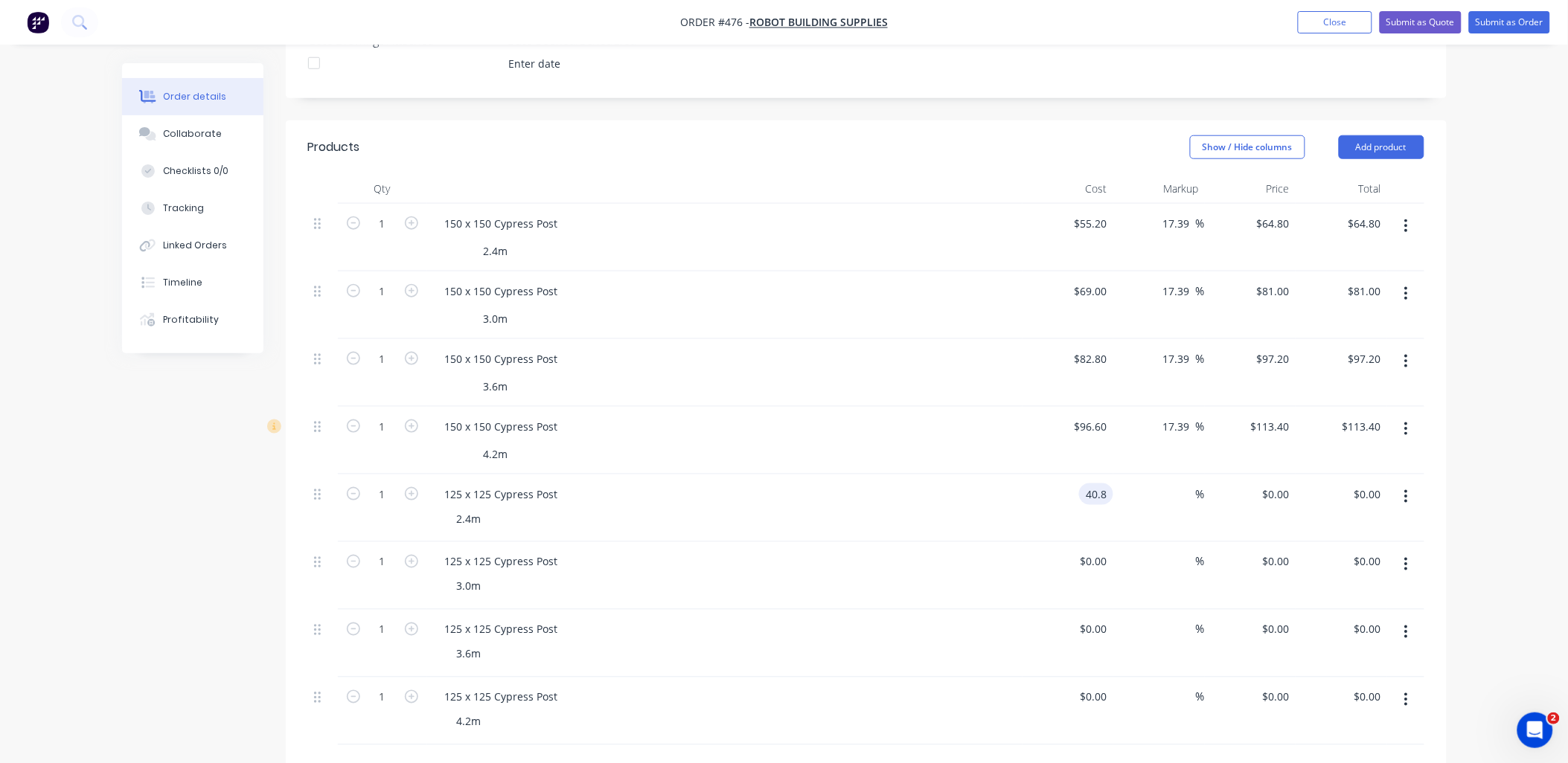
type input "$40.80"
click at [1164, 475] on div "%" at bounding box center [1159, 508] width 92 height 67
click at [1100, 551] on div "$0.00" at bounding box center [1096, 562] width 34 height 22
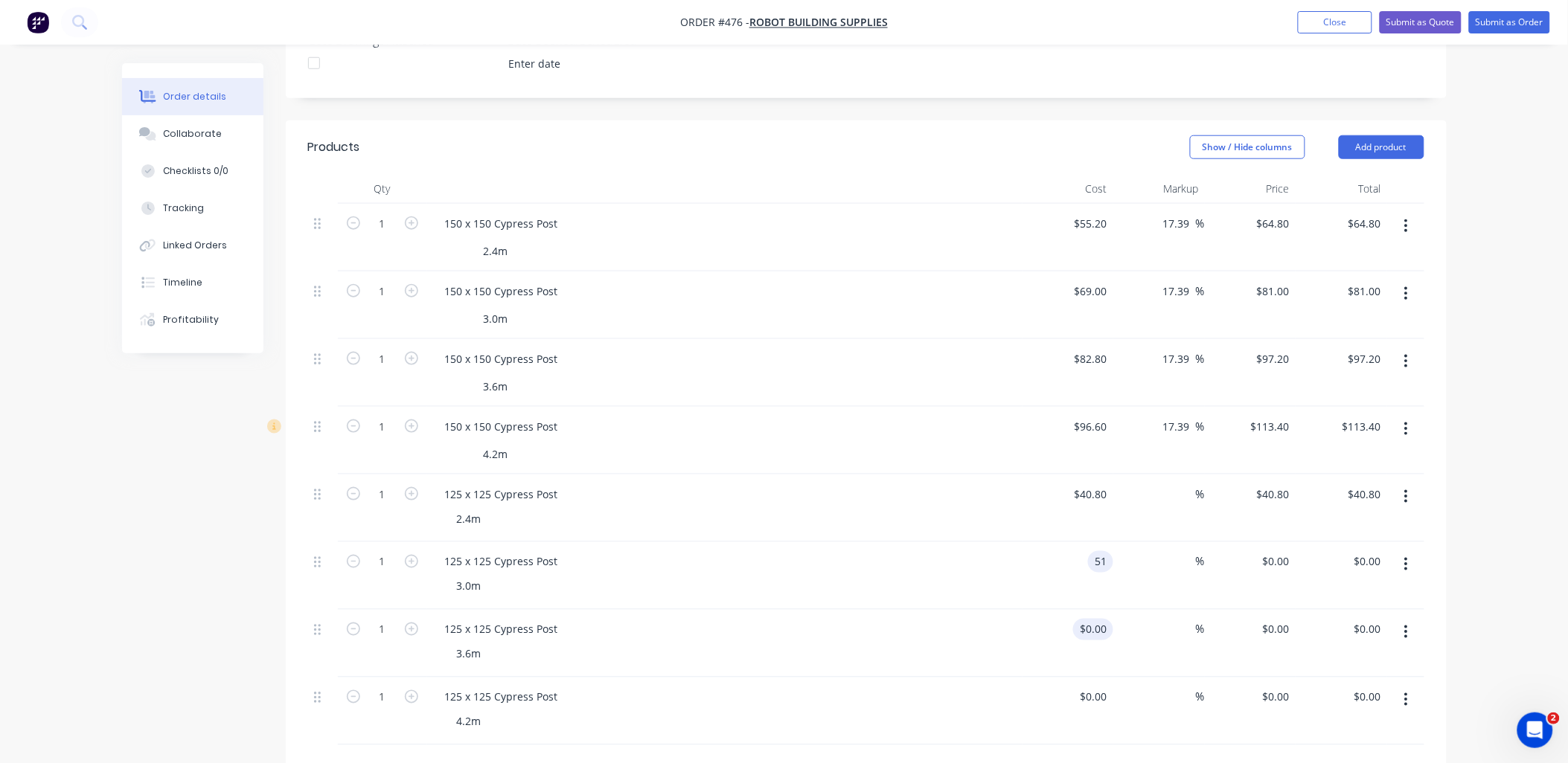
type input "$51.00"
click at [1106, 619] on input at bounding box center [1105, 630] width 17 height 22
type input "$61.20"
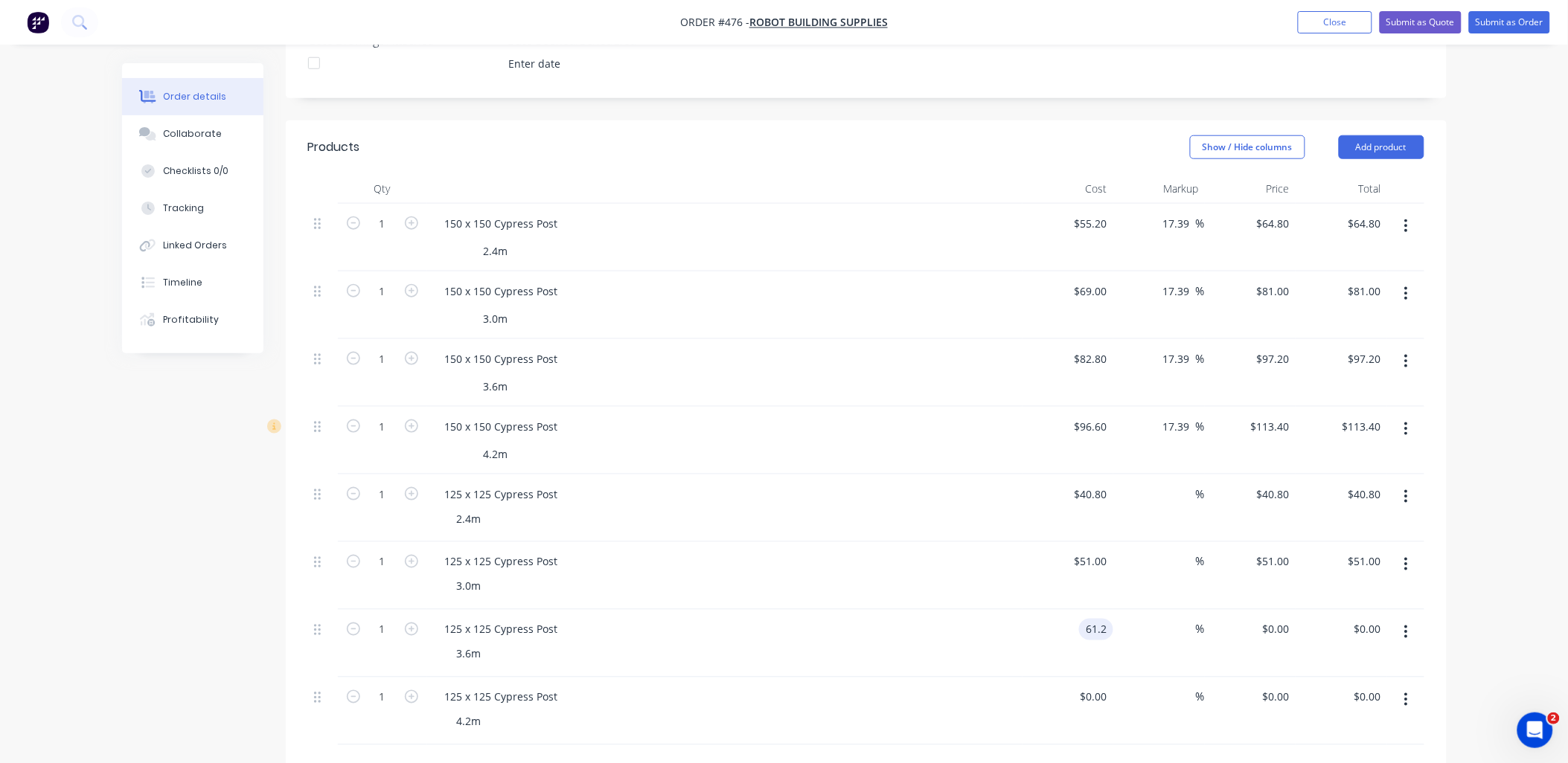
type input "$61.20"
click at [1126, 610] on div "%" at bounding box center [1159, 643] width 92 height 67
click at [1094, 686] on div at bounding box center [1102, 697] width 23 height 22
type input "$71.40"
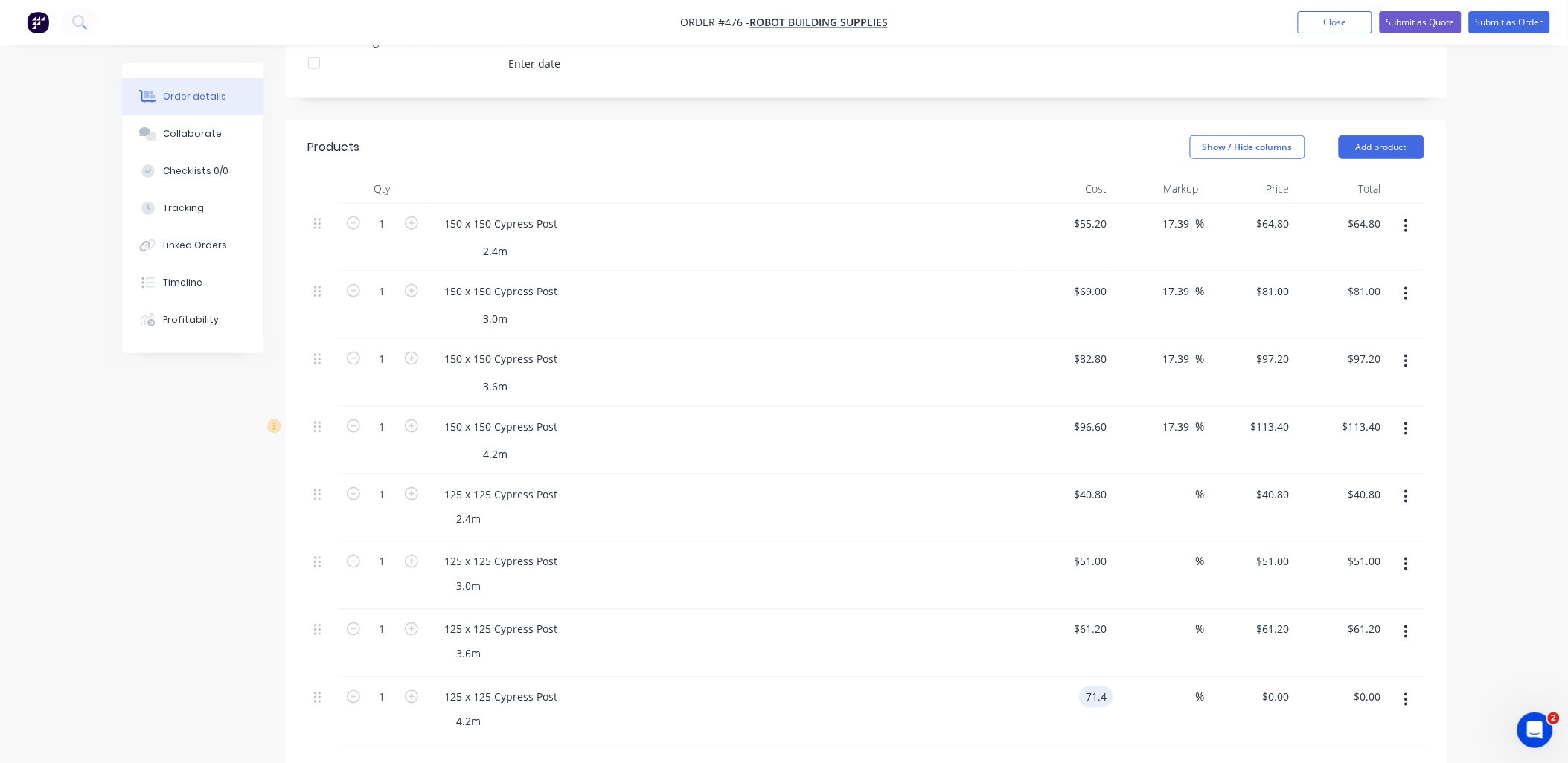
type input "$71.40"
click at [1147, 678] on div "%" at bounding box center [1159, 711] width 92 height 67
click at [1179, 484] on input at bounding box center [1187, 495] width 17 height 22
type input "18"
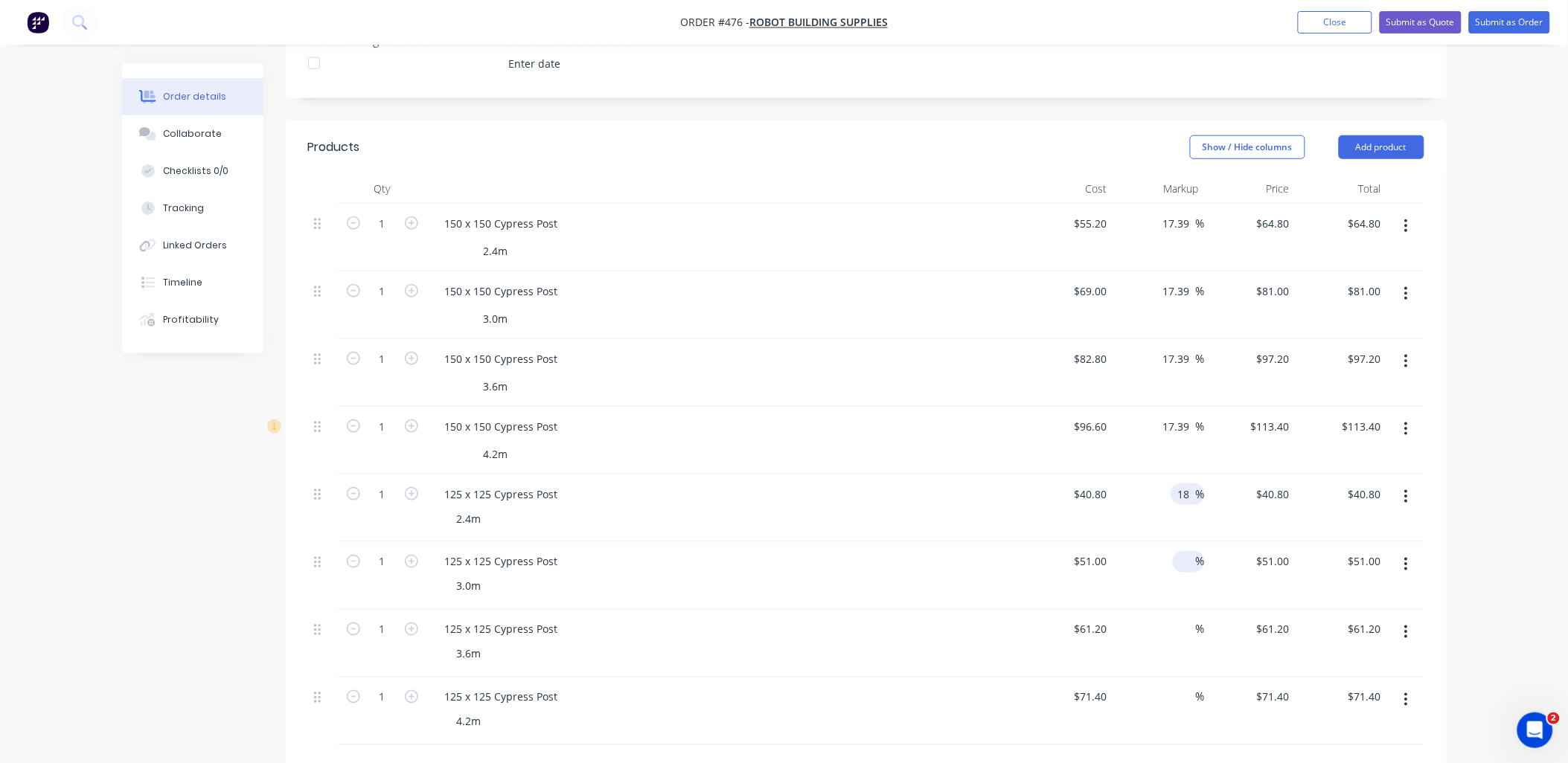
type input "$48.144"
type input "$48.14"
click at [1183, 551] on input at bounding box center [1187, 562] width 17 height 22
type input "18"
type input "$60.18"
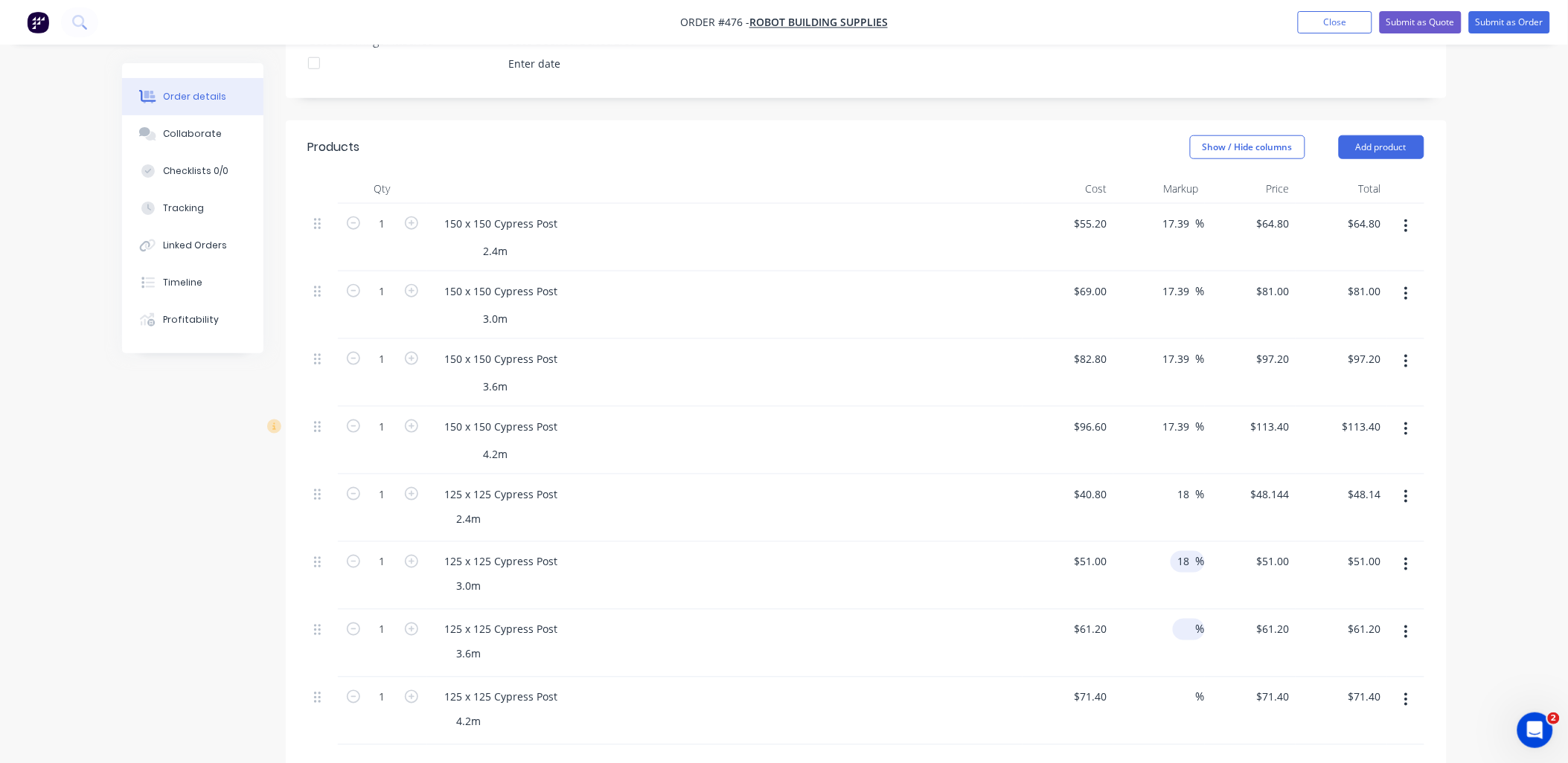
type input "$60.18"
click at [1182, 619] on input at bounding box center [1187, 630] width 17 height 22
type input "18"
type input "$72.216"
type input "$72.22"
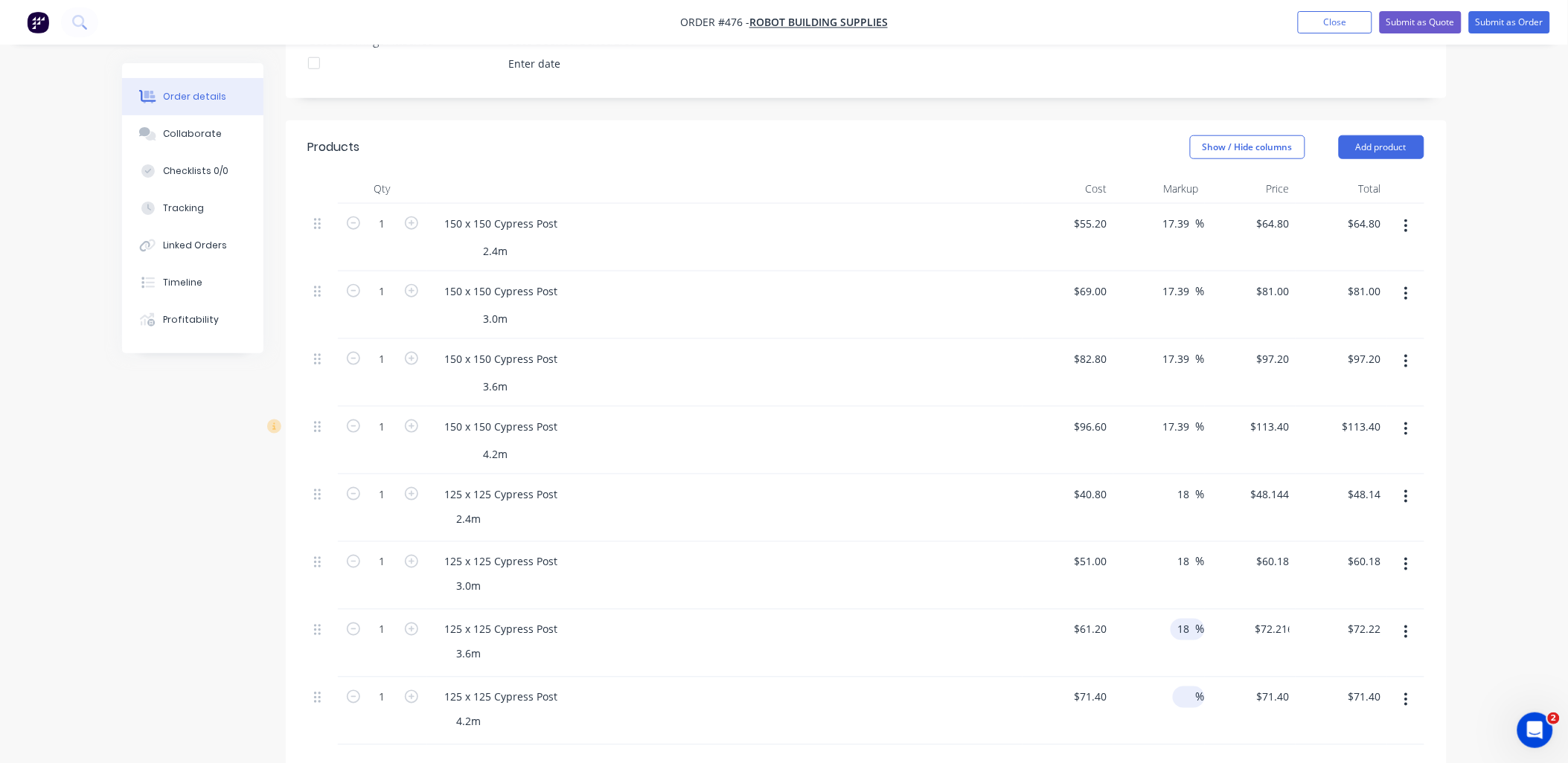
click at [1182, 686] on input at bounding box center [1187, 697] width 17 height 22
type input "18"
type input "$84.252"
type input "$84.25"
click at [1285, 486] on div "$48.144 $48.144" at bounding box center [1251, 508] width 92 height 67
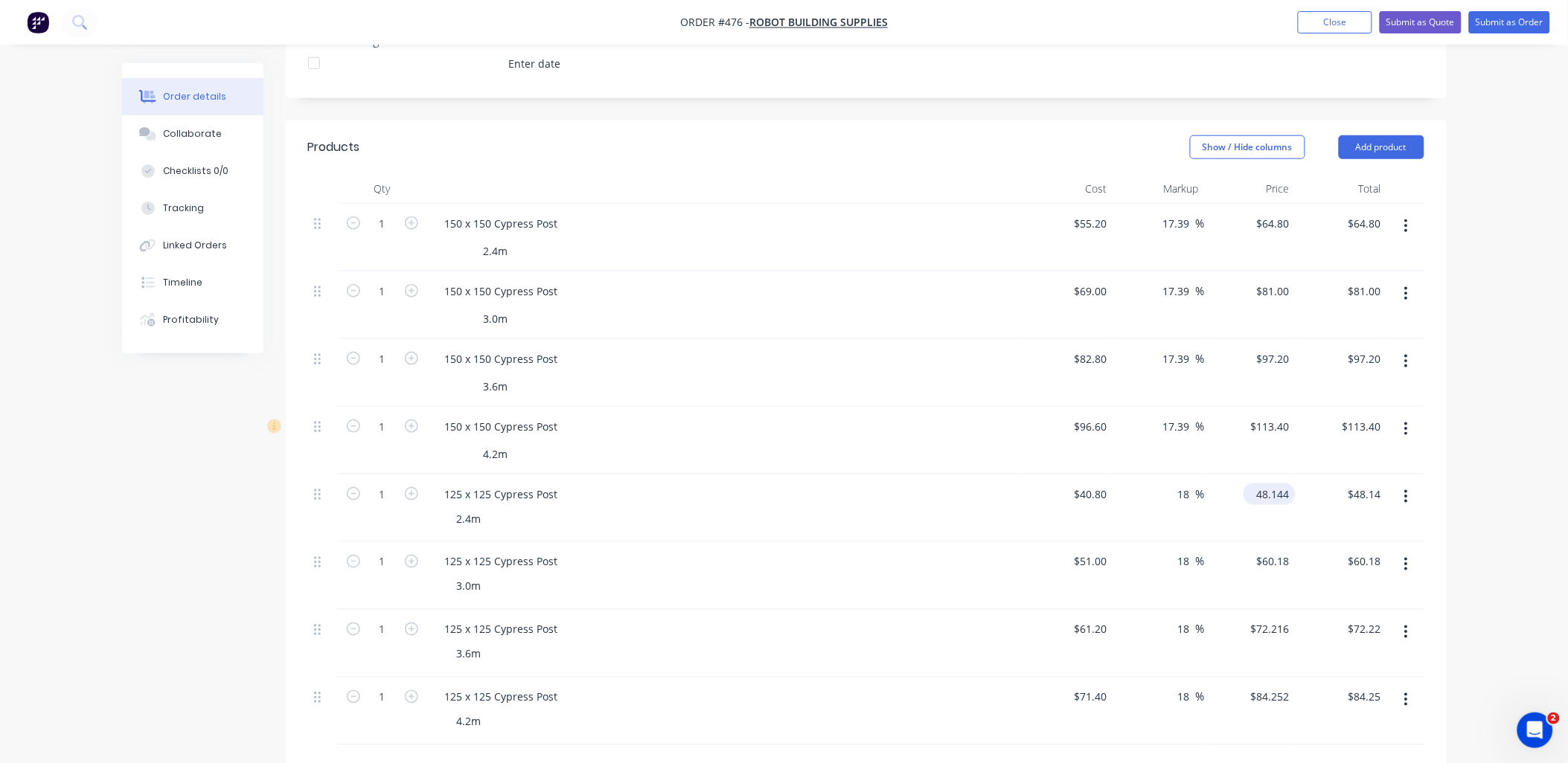
click at [1277, 484] on input "48.144" at bounding box center [1272, 495] width 46 height 22
type input "48"
type input "17.65"
type input "$48.00"
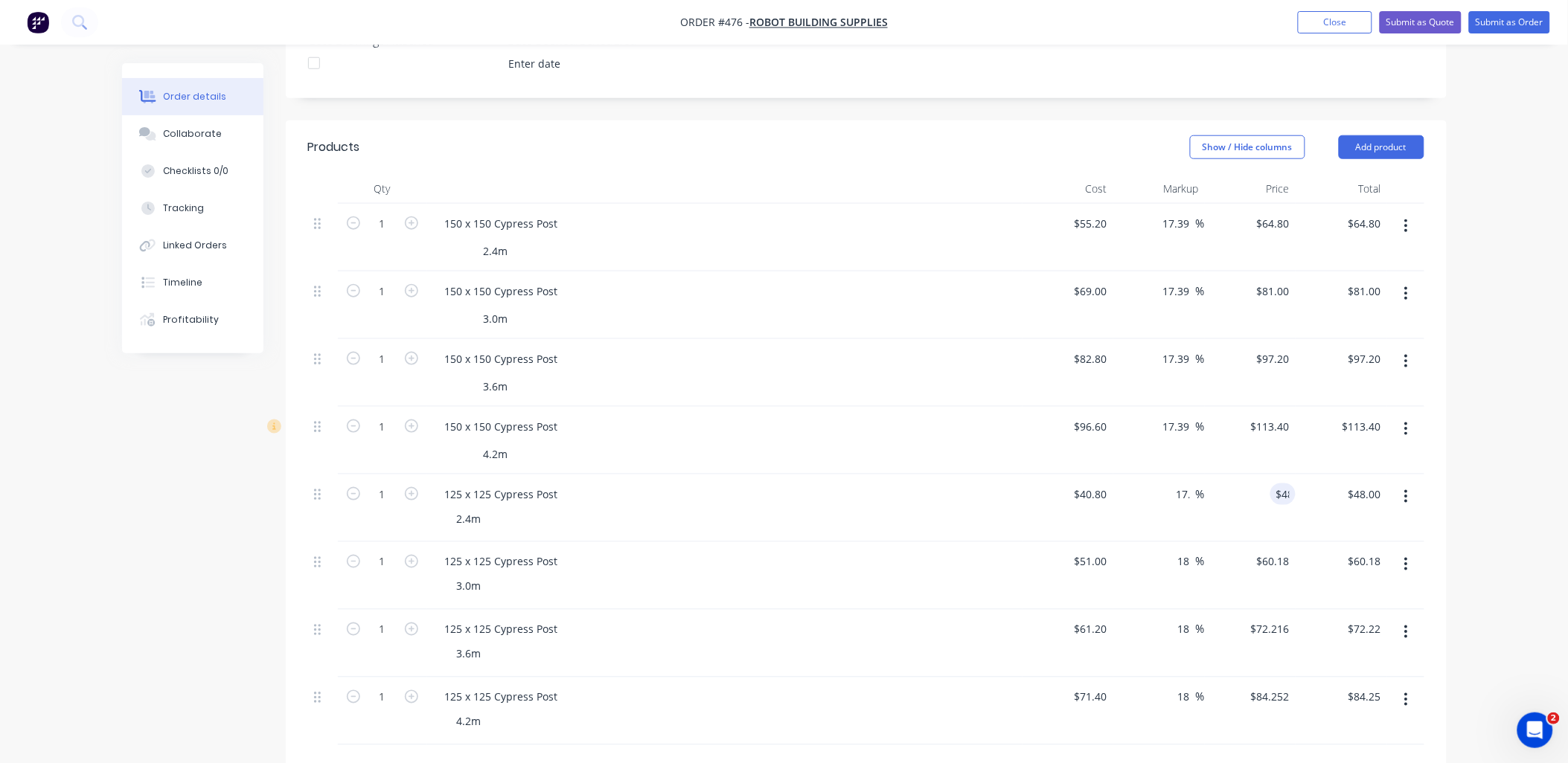
click at [1315, 486] on div "$48.00 $48.14" at bounding box center [1341, 508] width 92 height 67
click at [1289, 551] on input "60.18" at bounding box center [1276, 562] width 40 height 22
type input "60"
type input "17.65"
type input "$60.00"
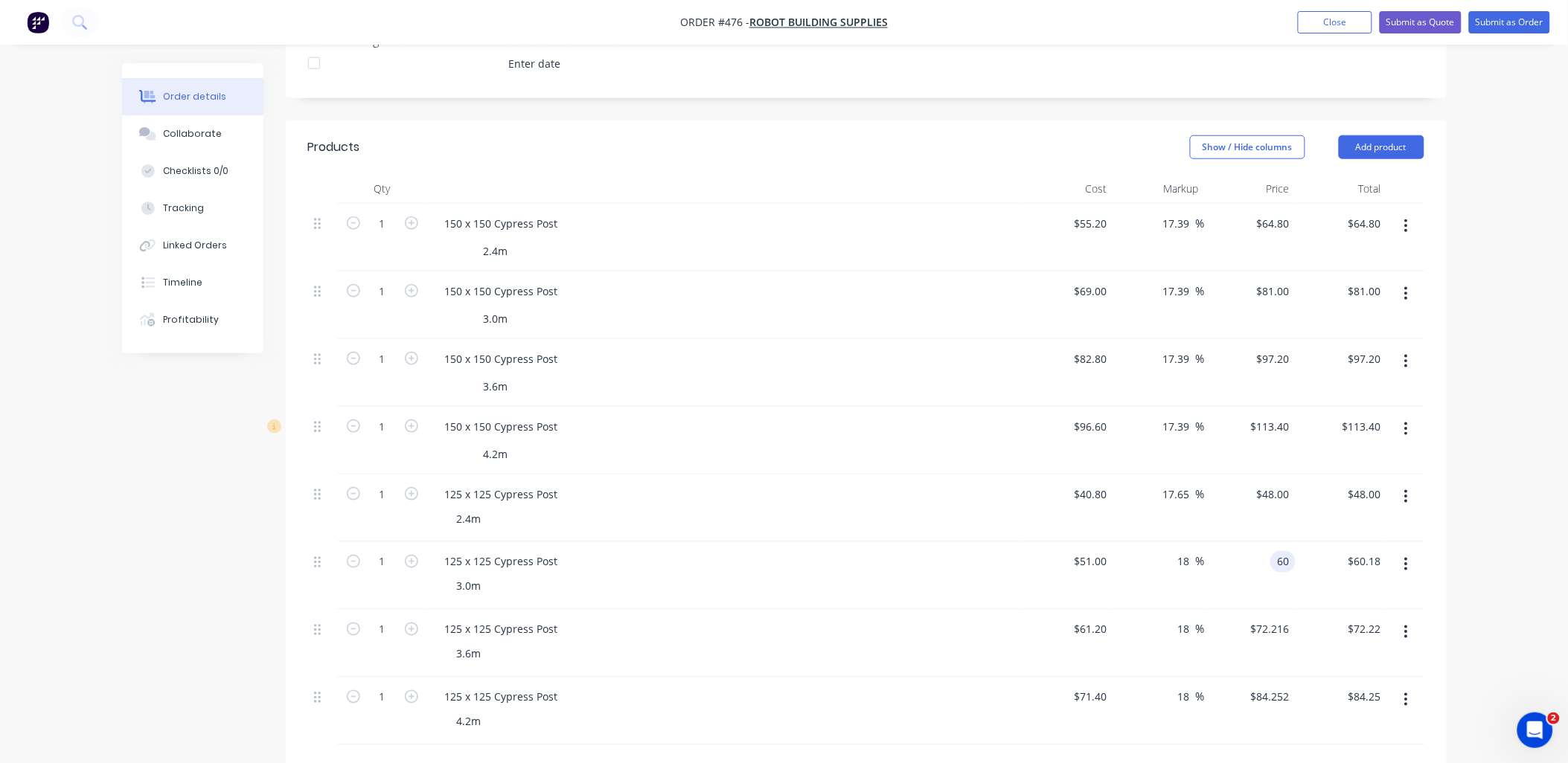
type input "$60.00"
click at [1310, 542] on div "$60.00 $60.00" at bounding box center [1341, 576] width 92 height 67
click at [1284, 619] on input "72.216" at bounding box center [1276, 630] width 40 height 22
type input "72"
type input "17.65"
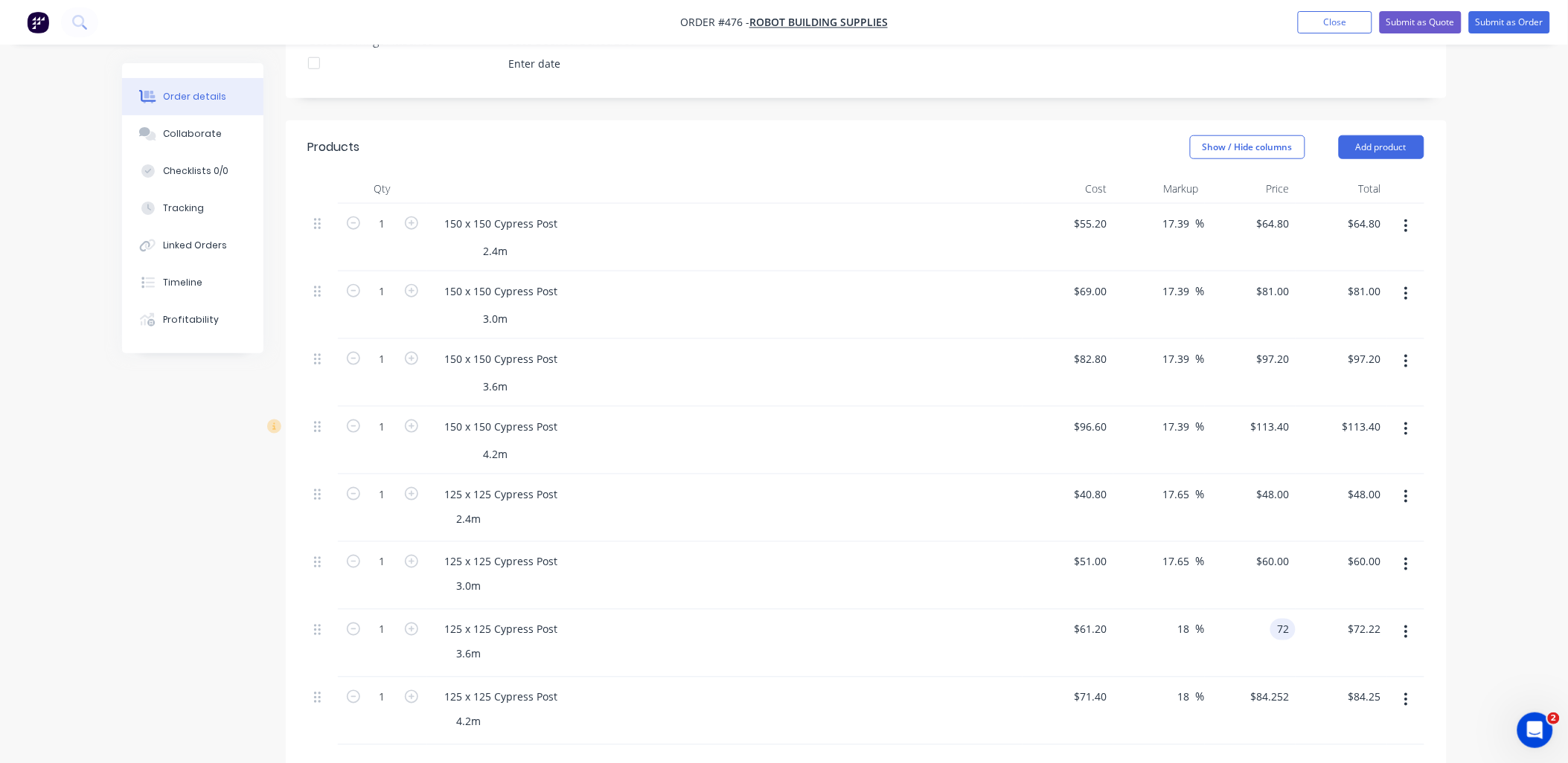
type input "$72.00"
click at [1313, 610] on div "$72.00 $72.22" at bounding box center [1341, 643] width 92 height 67
click at [1281, 686] on input "84.252" at bounding box center [1272, 697] width 46 height 22
type input "84.5"
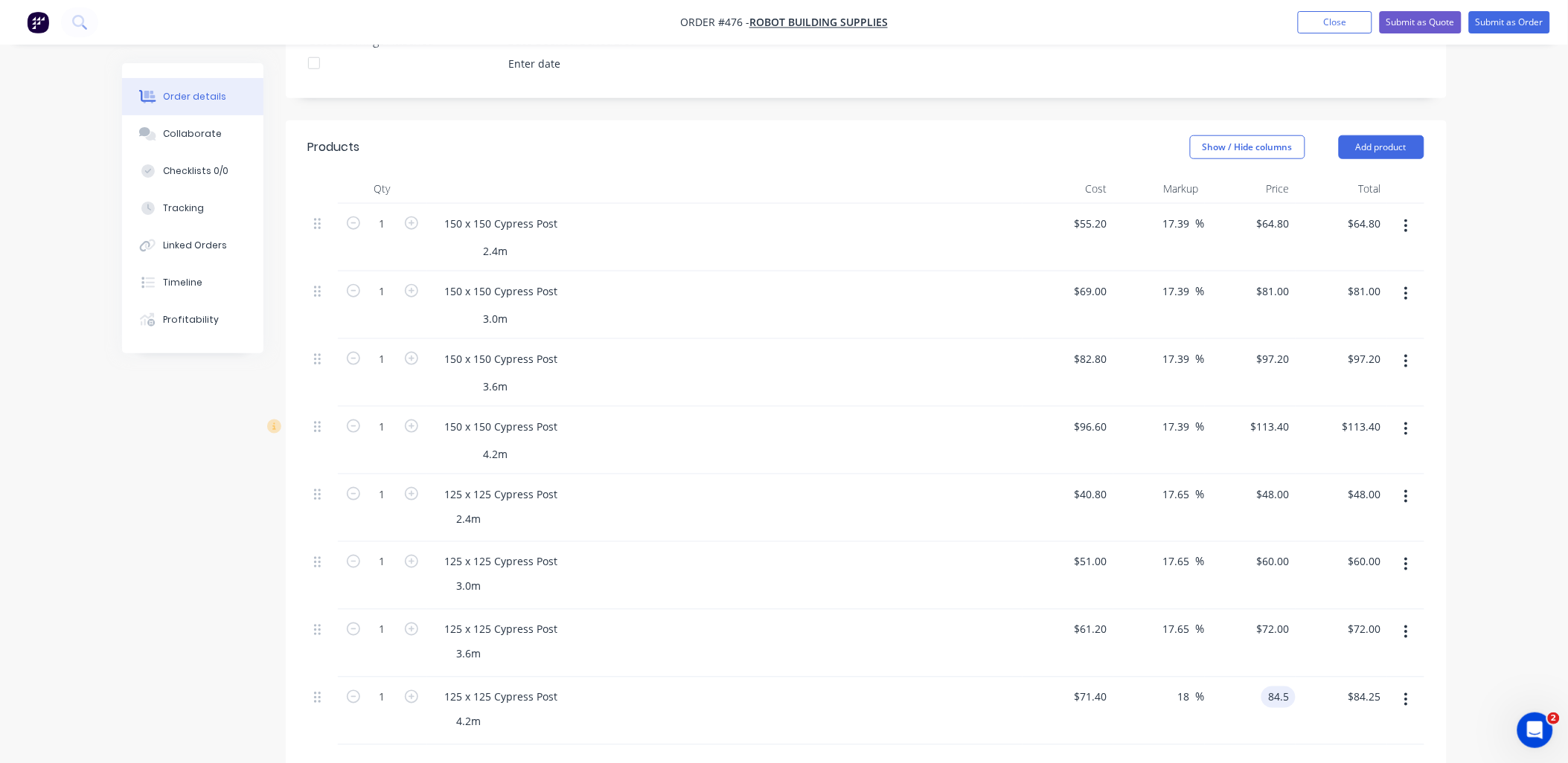
type input "18.35"
type input "$84.50"
click at [1333, 678] on div "$84.50 $84.25" at bounding box center [1341, 711] width 92 height 67
click at [1285, 686] on input "84.5" at bounding box center [1276, 697] width 40 height 22
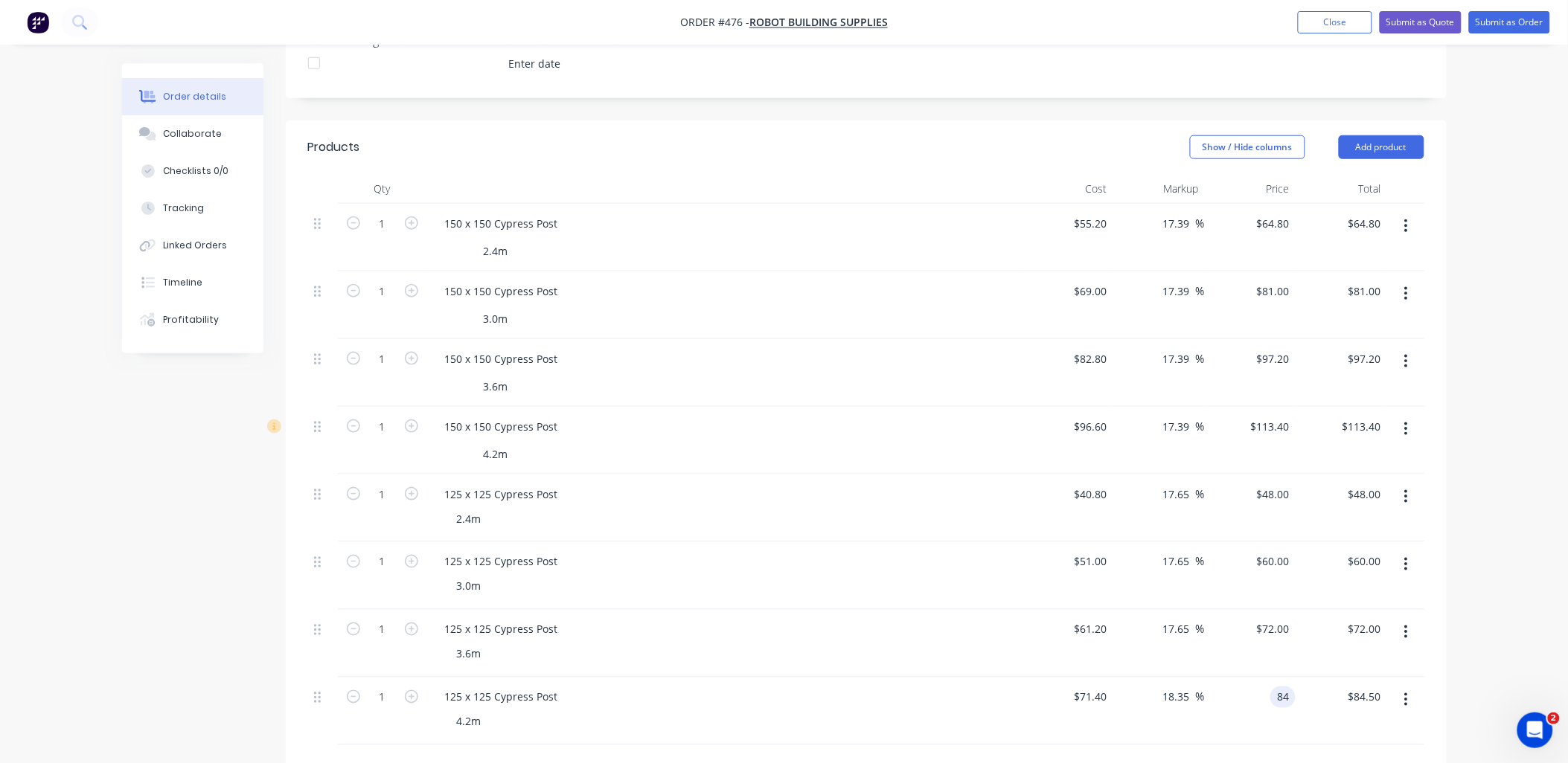
type input "84"
type input "17.65"
type input "$84.00"
click at [1303, 689] on div "$84.00 $84.50" at bounding box center [1341, 711] width 92 height 67
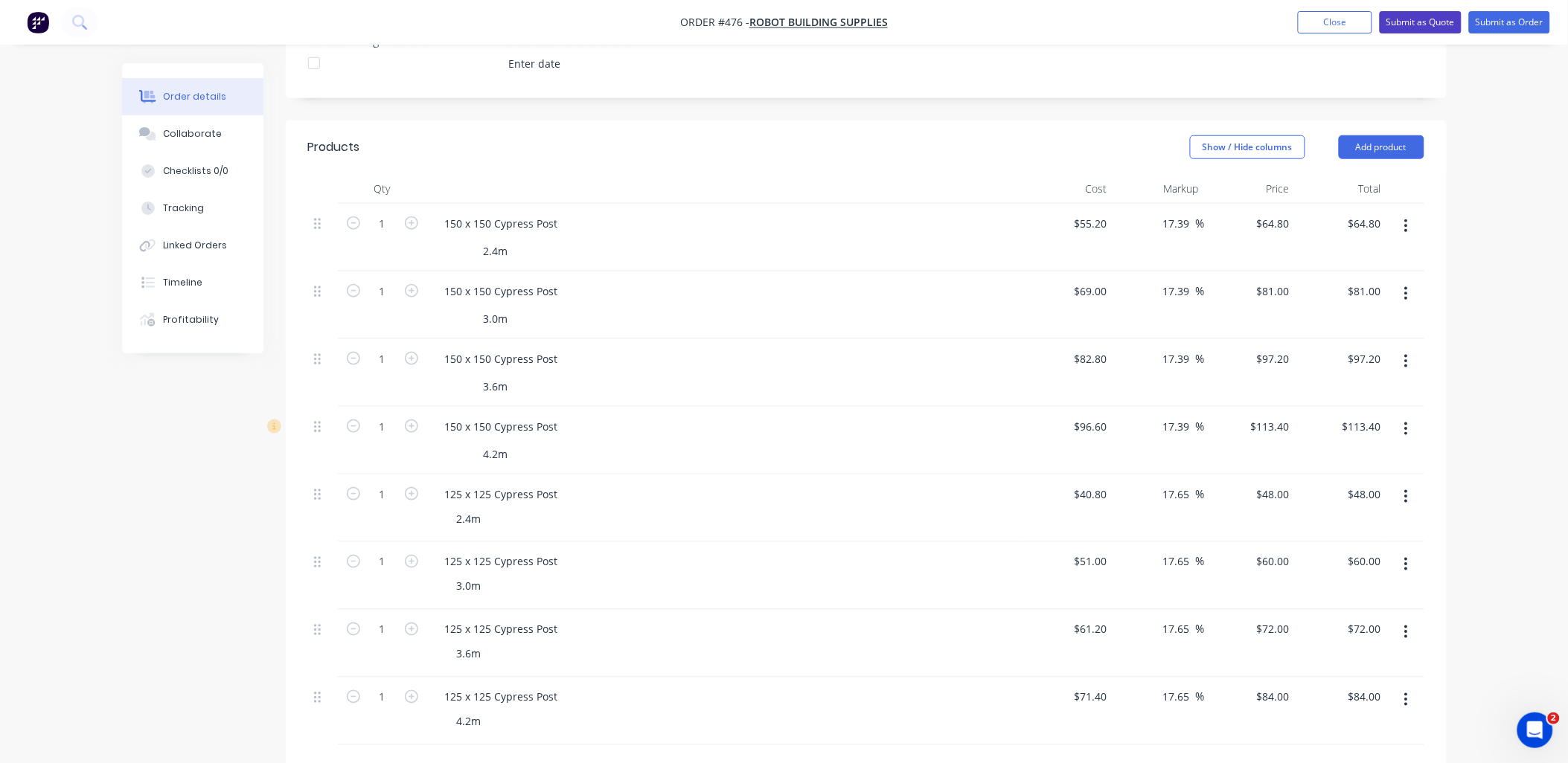
click at [1410, 24] on button "Submit as Quote" at bounding box center [1421, 22] width 82 height 22
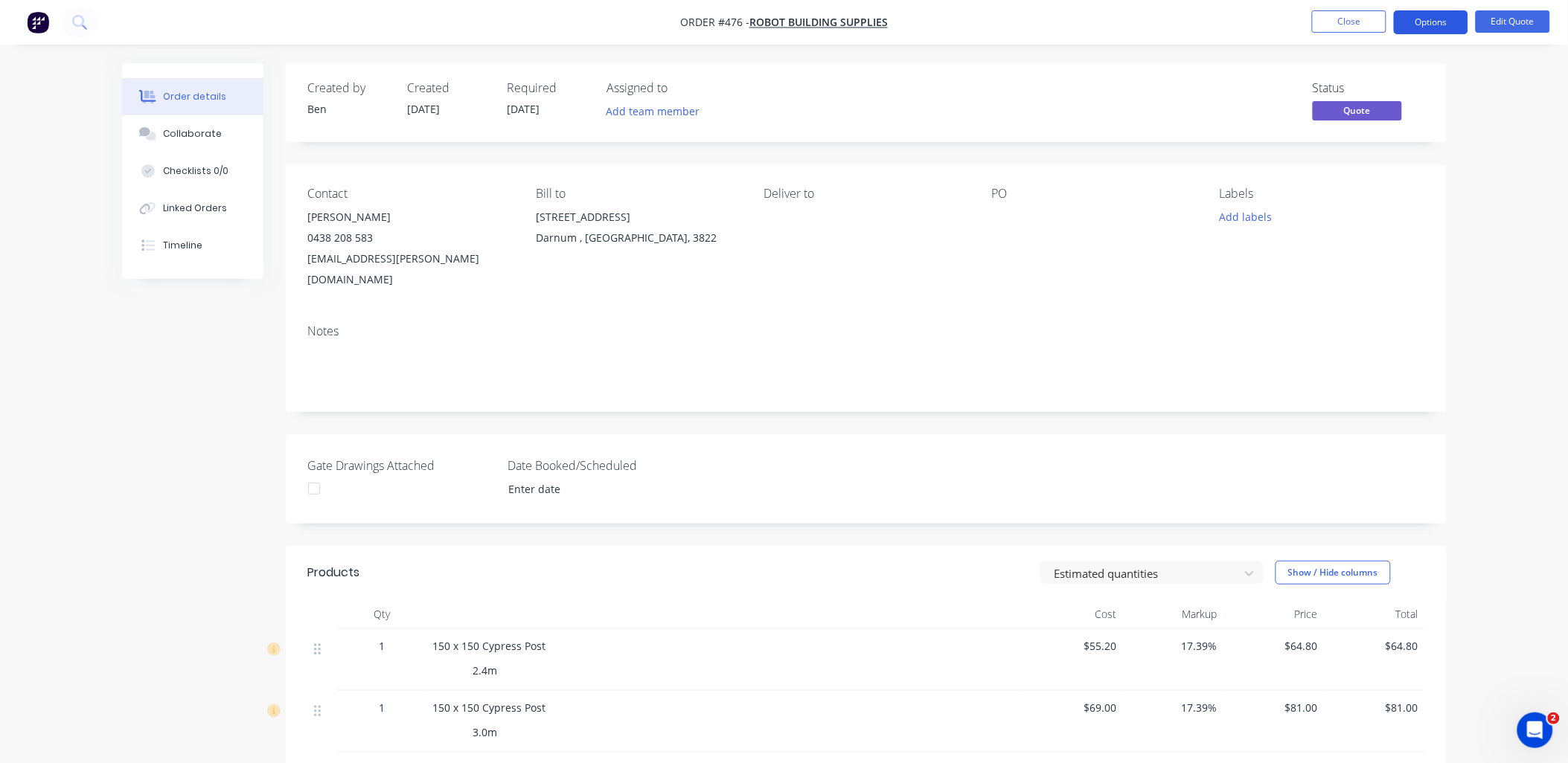
click at [1431, 27] on button "Options" at bounding box center [1431, 22] width 74 height 24
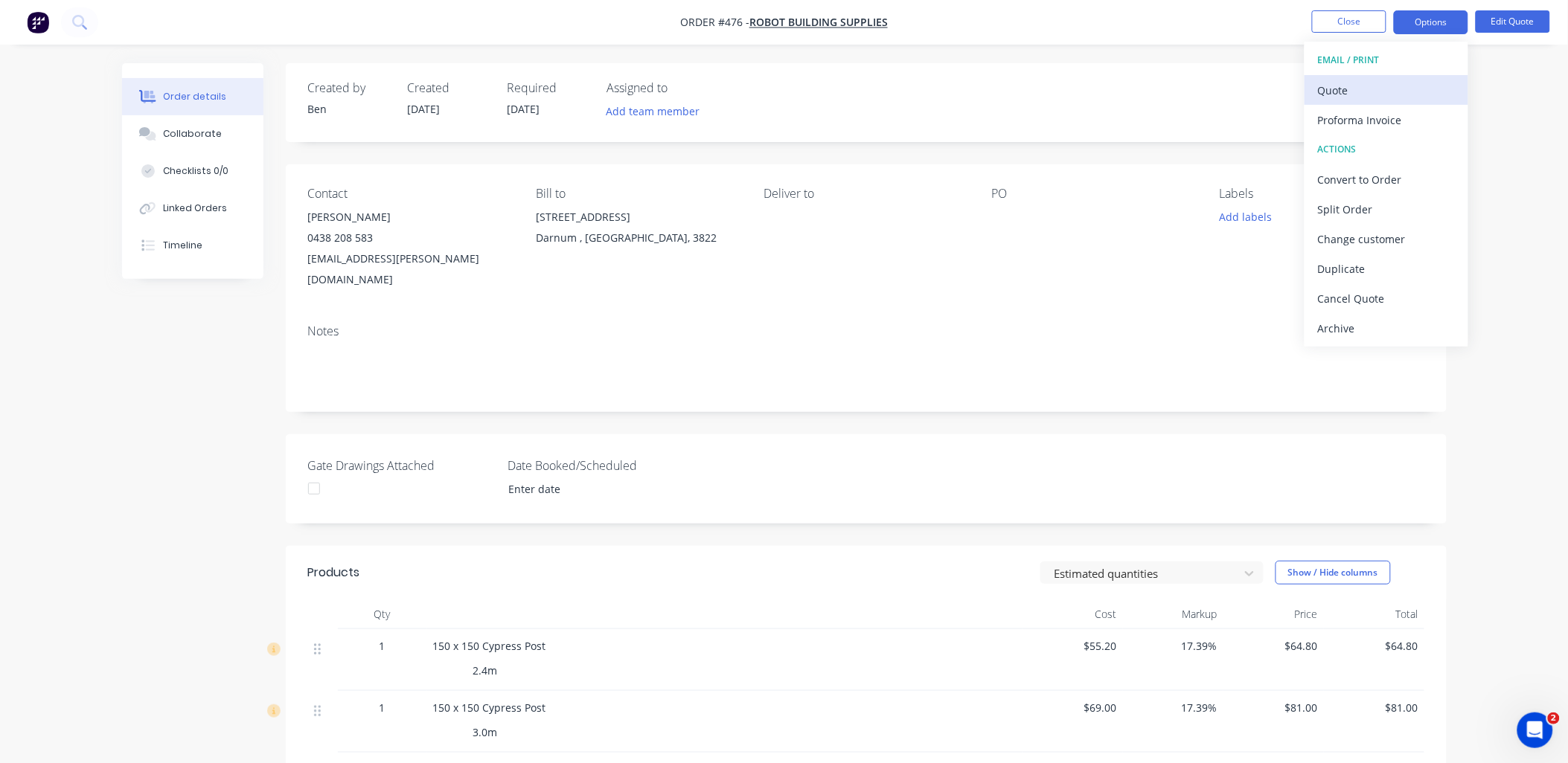
click at [1419, 80] on div "Quote" at bounding box center [1386, 91] width 137 height 22
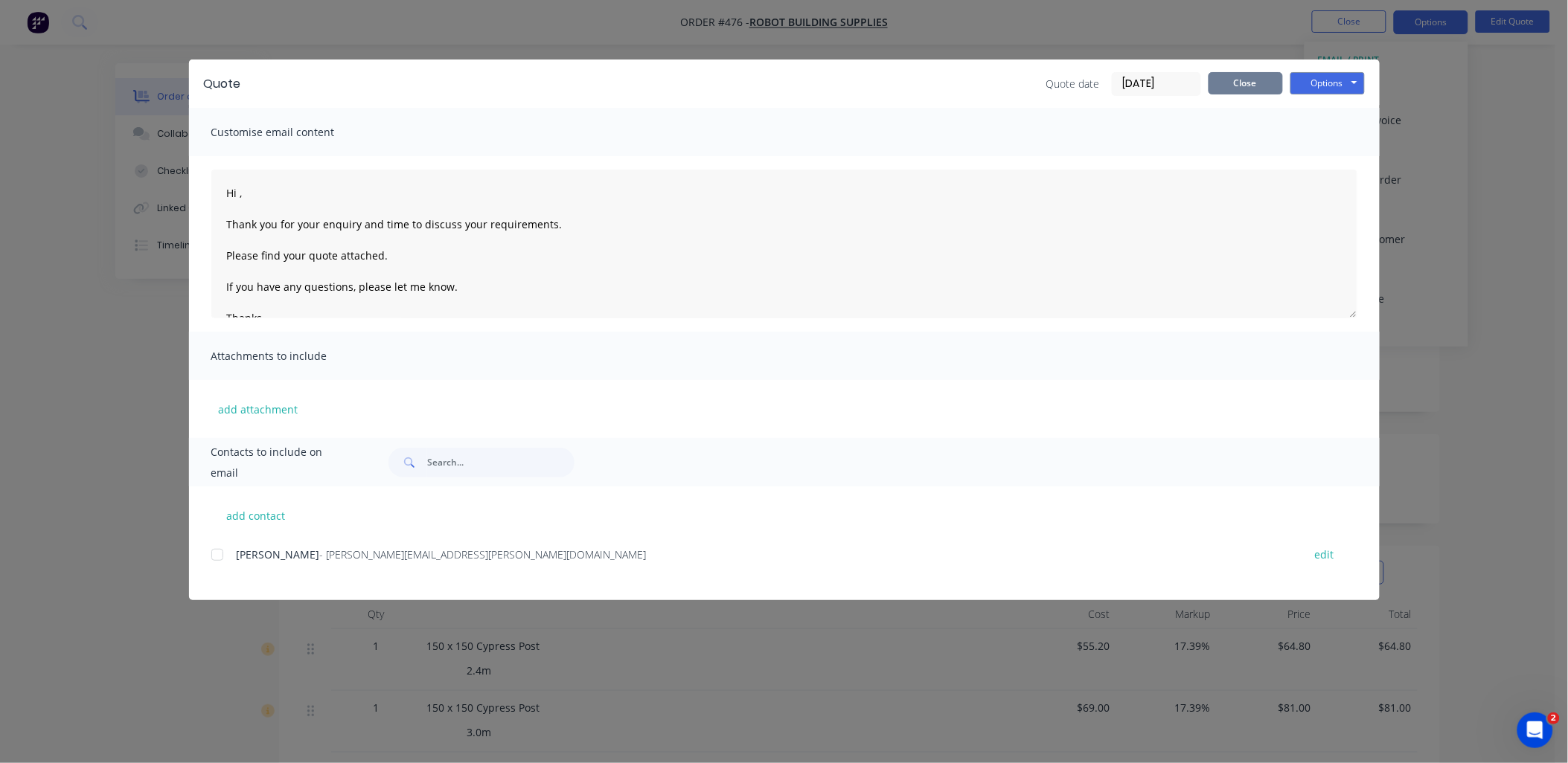
click at [1239, 86] on button "Close" at bounding box center [1246, 83] width 74 height 22
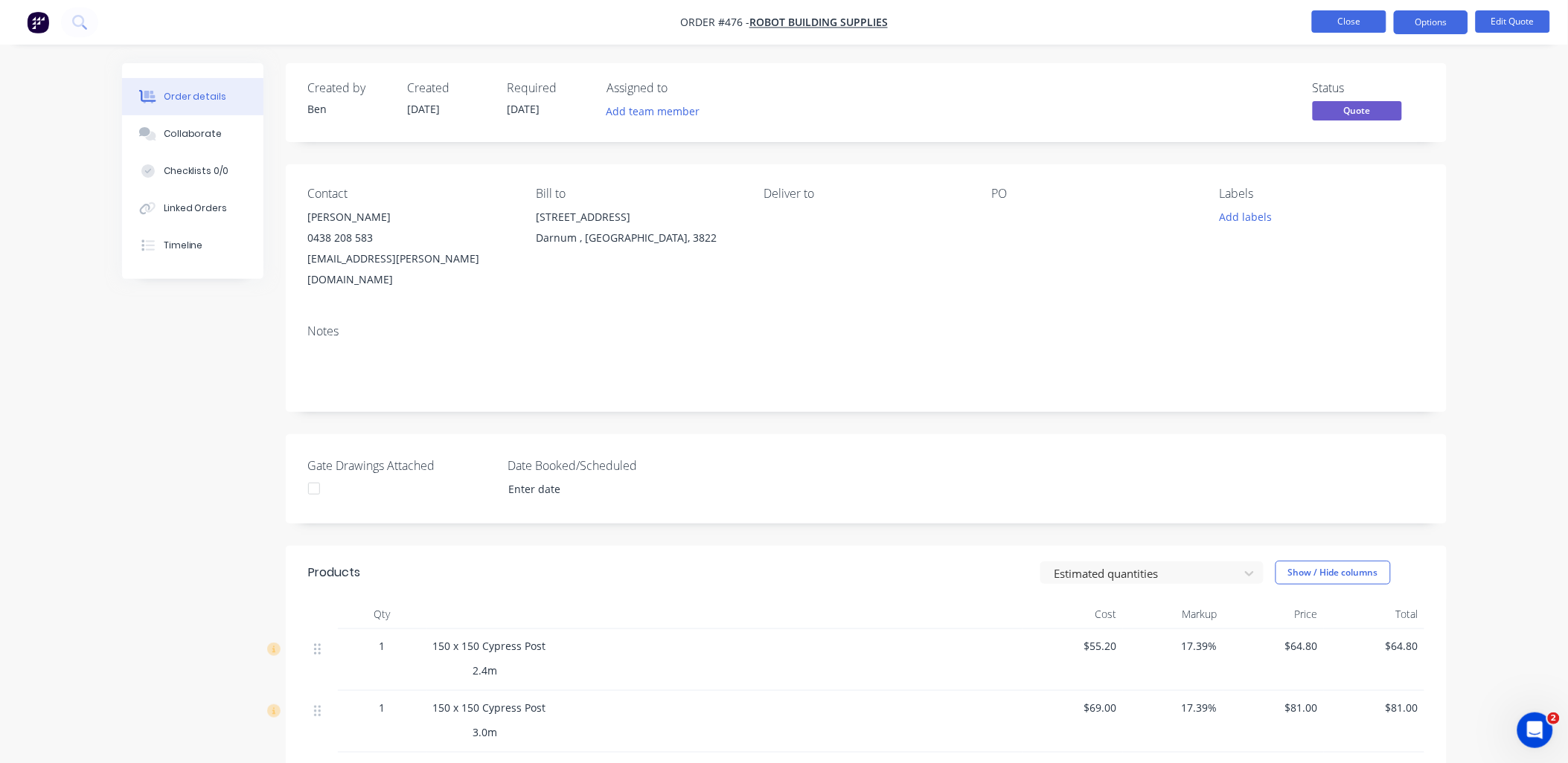
click at [1337, 24] on button "Close" at bounding box center [1349, 22] width 74 height 22
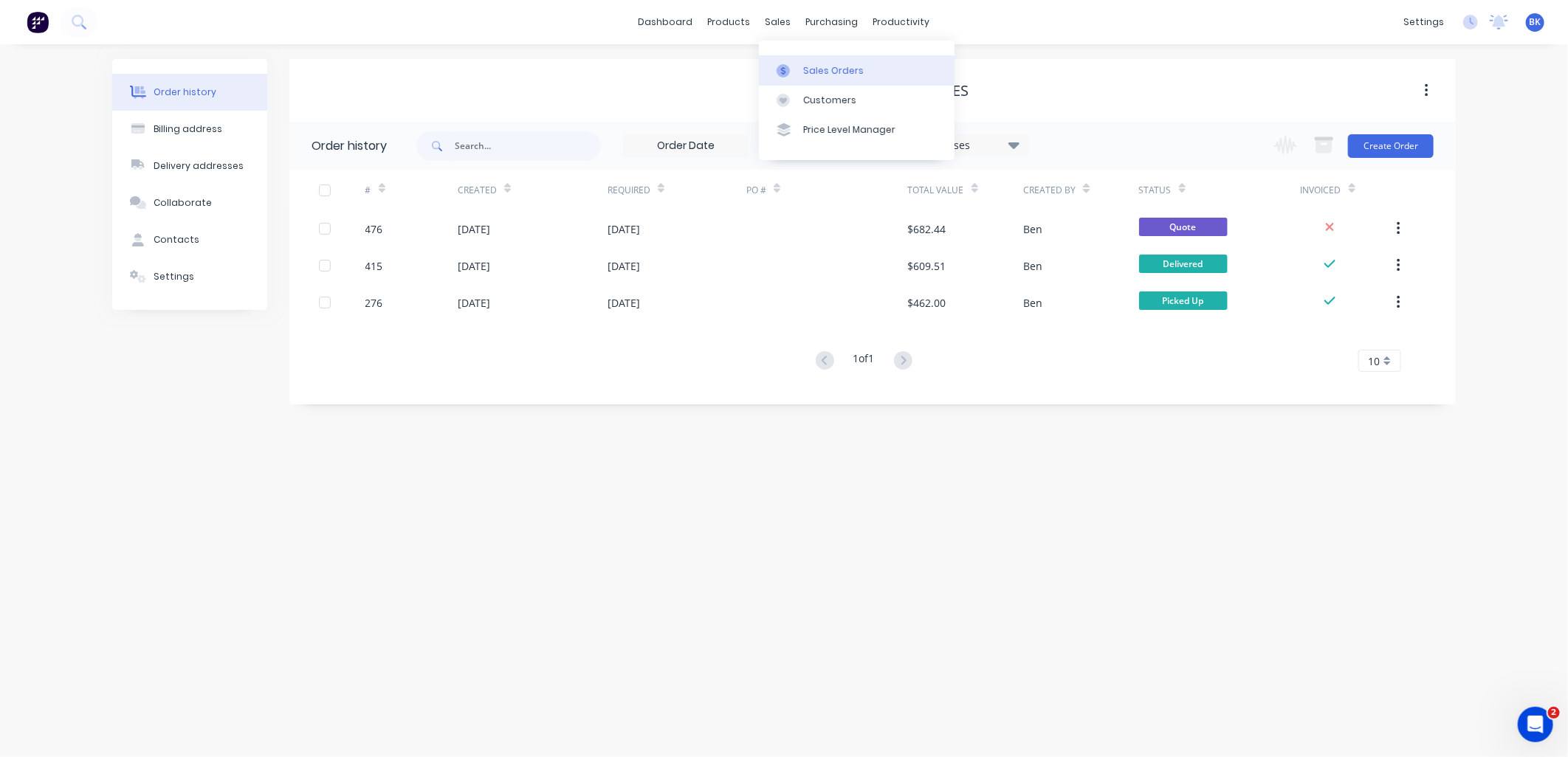
click at [817, 69] on div "Sales Orders" at bounding box center [833, 71] width 60 height 13
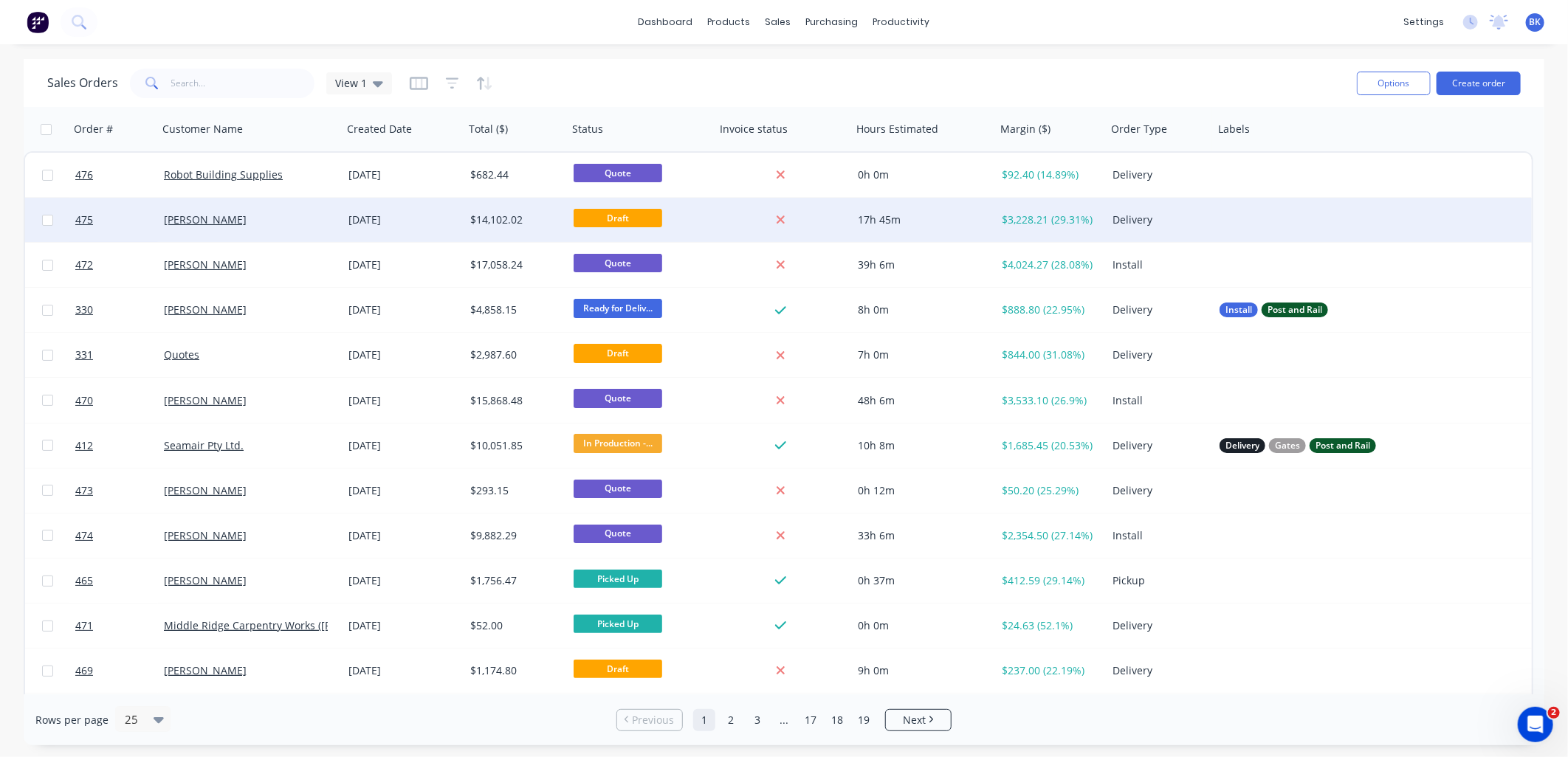
click at [279, 212] on div "[PERSON_NAME]" at bounding box center [245, 220] width 164 height 15
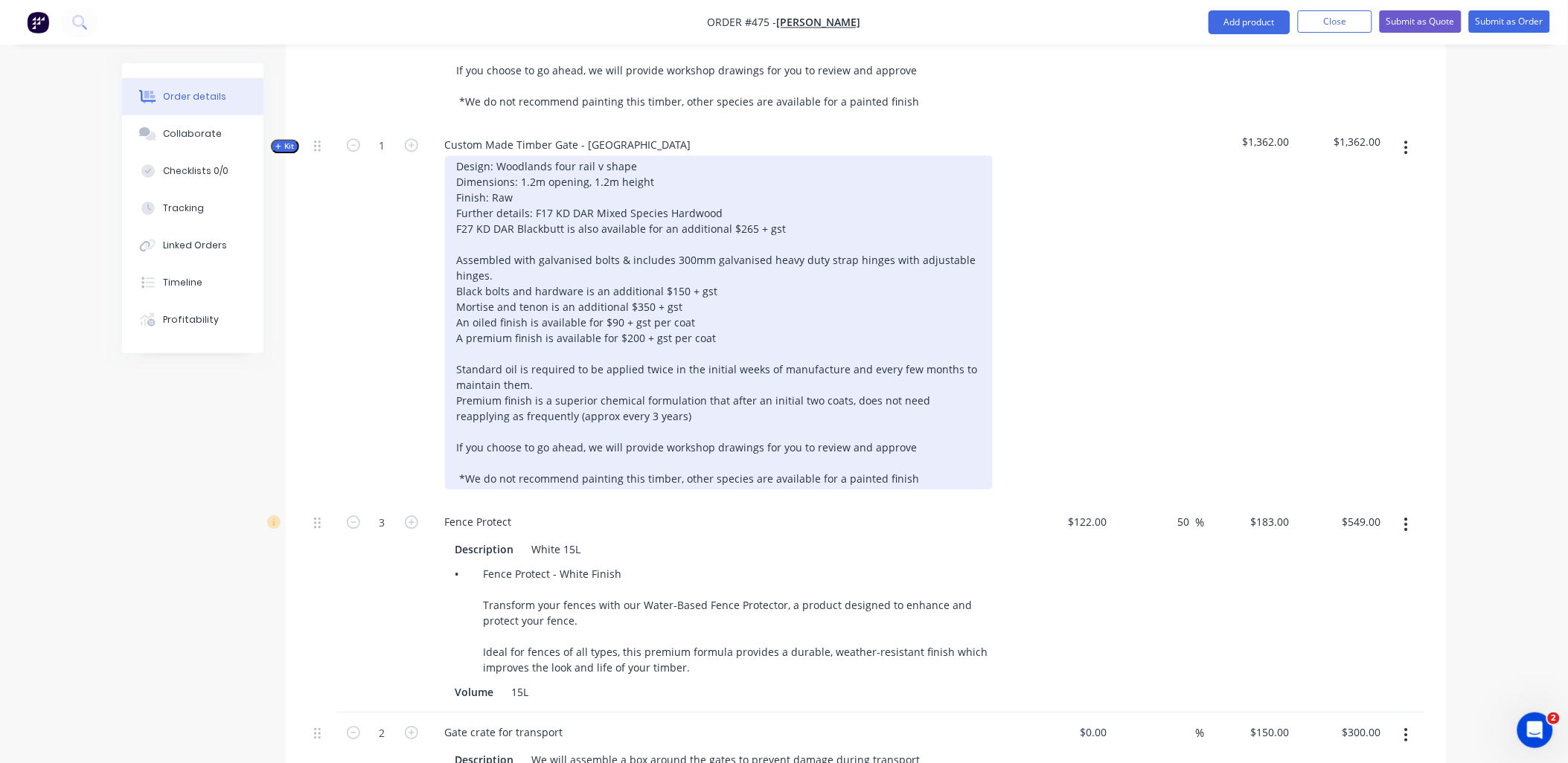
scroll to position [1818, 0]
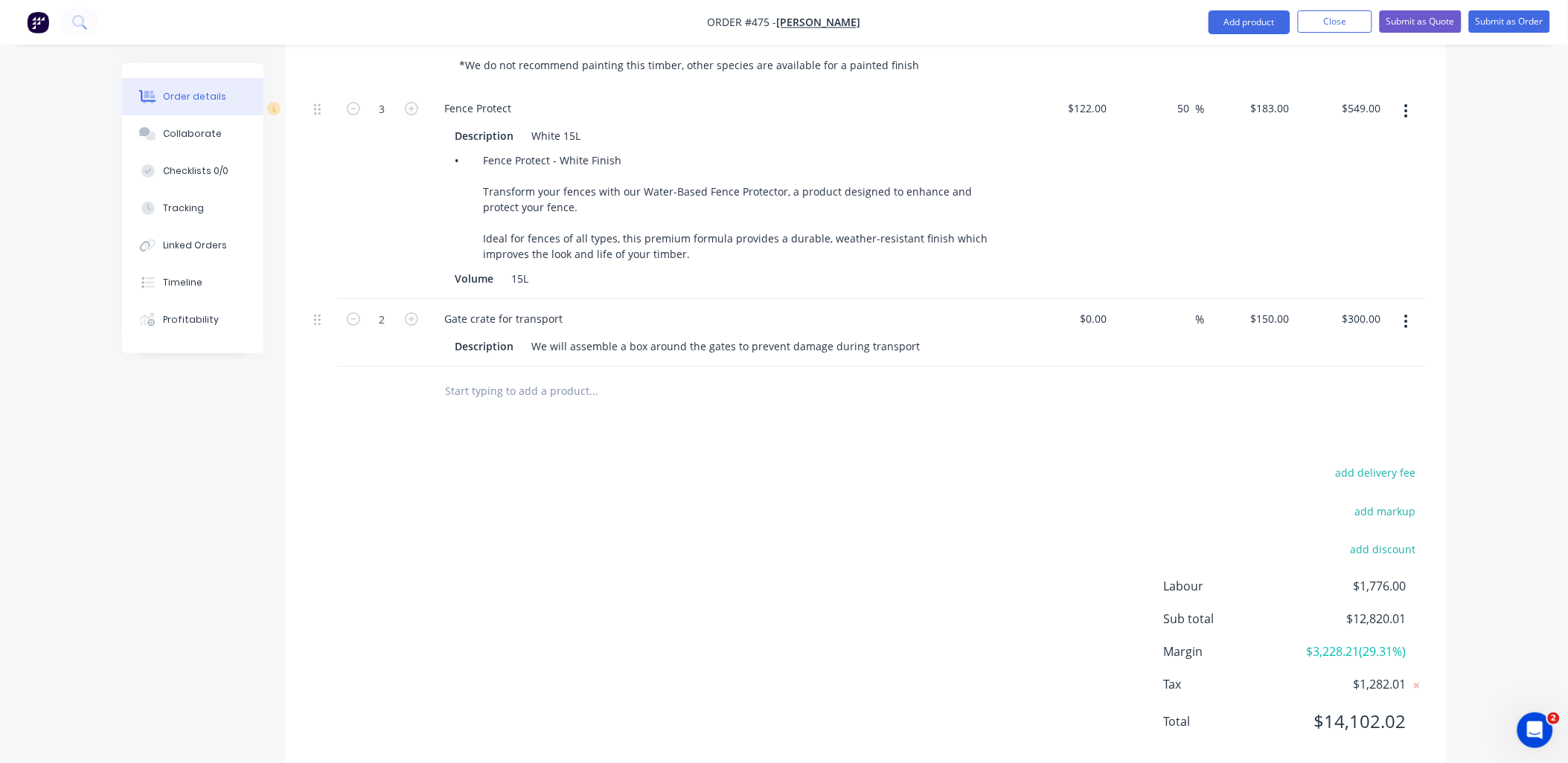
click at [529, 376] on input "text" at bounding box center [593, 391] width 297 height 30
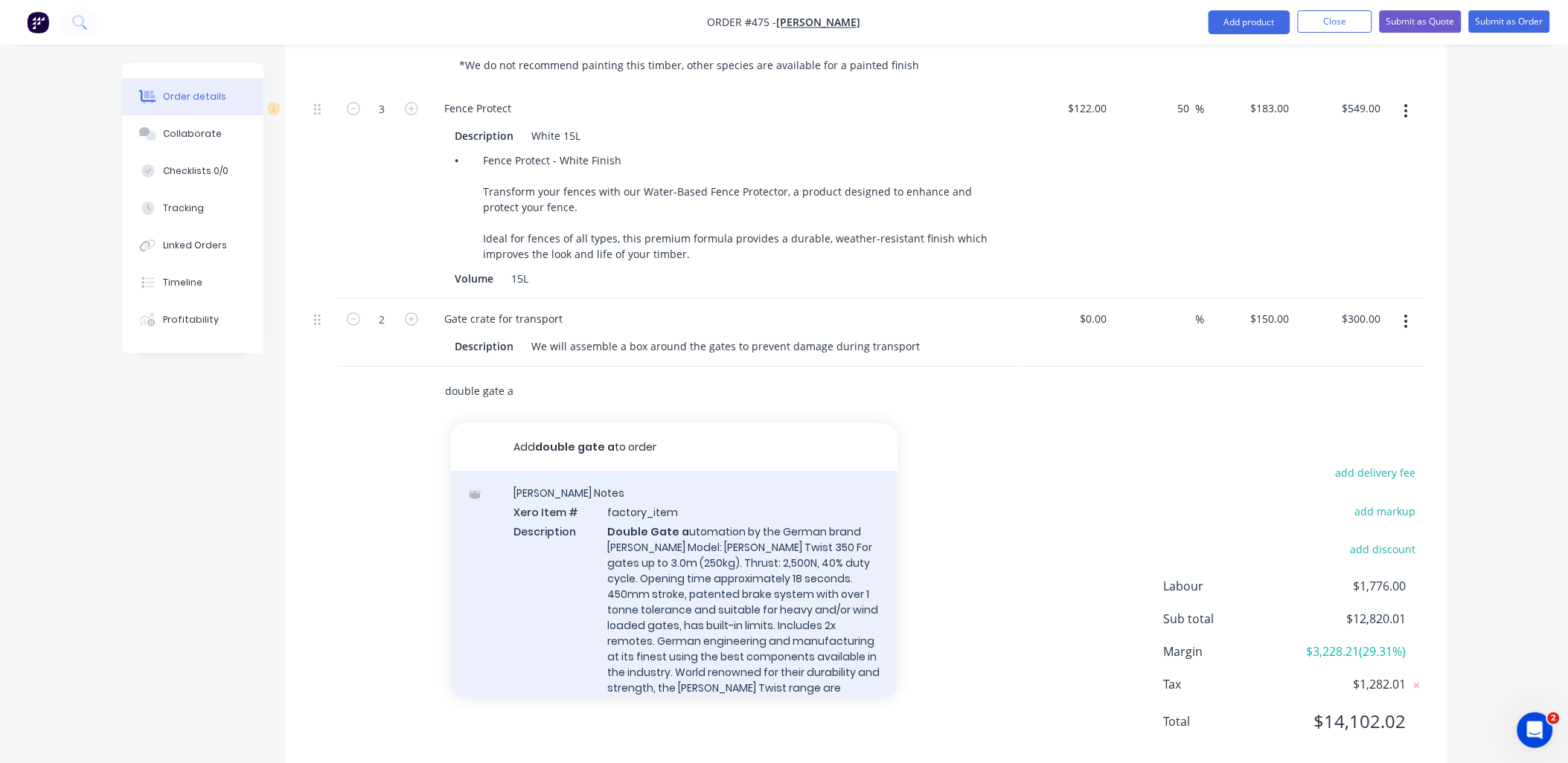
type input "double gate a"
click at [649, 584] on div "[PERSON_NAME] Notes Xero Item # factory_item Description Double Gate a utomatio…" at bounding box center [674, 630] width 447 height 319
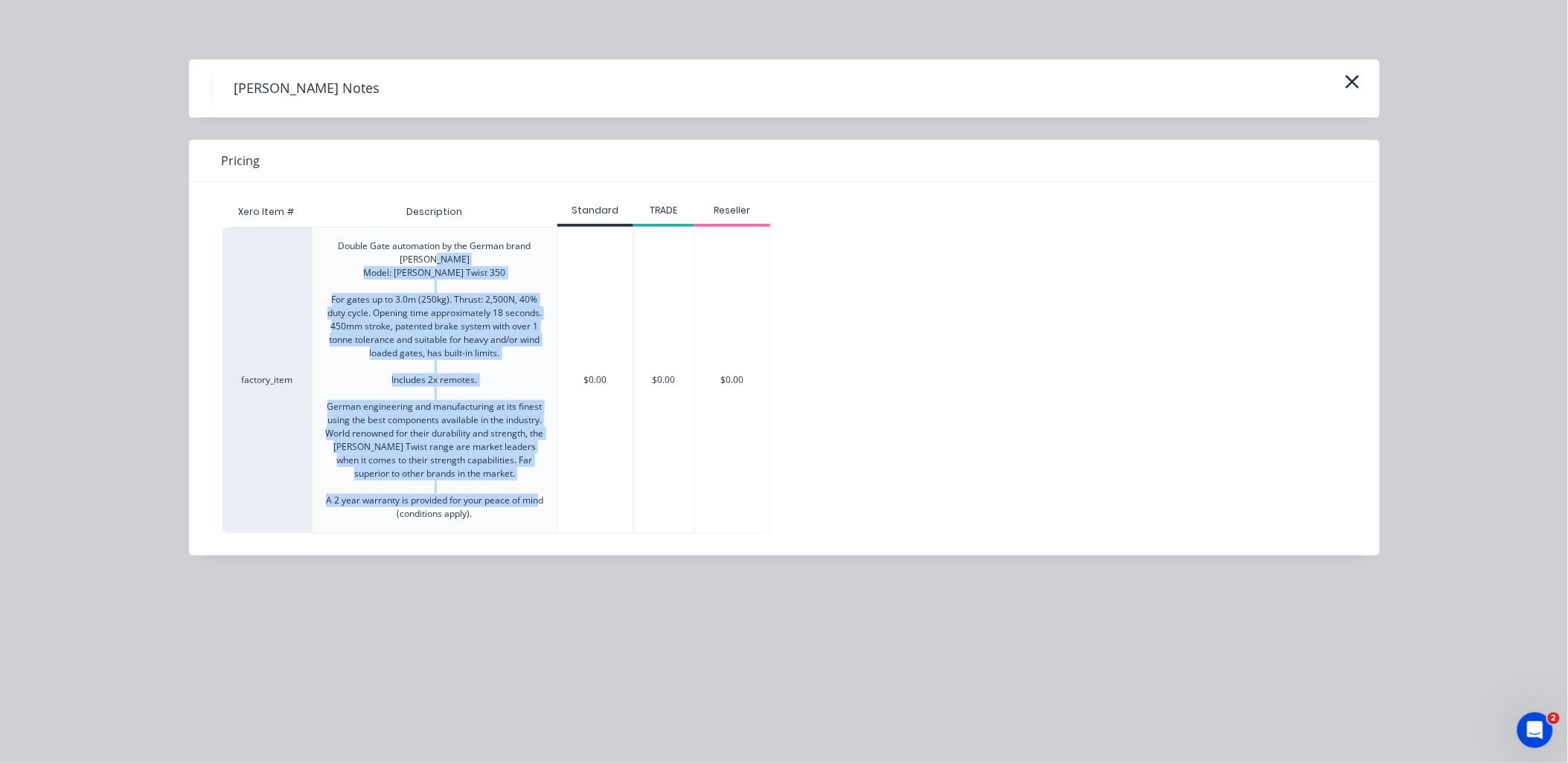
copy div "Model: [PERSON_NAME] Twist 350 For gates up to 3.0m (250kg). Thrust: 2,500N, 40…"
drag, startPoint x: 485, startPoint y: 511, endPoint x: 371, endPoint y: 277, distance: 260.3
click at [371, 277] on div "Double Gate automation by the German brand [PERSON_NAME] Model: [PERSON_NAME] T…" at bounding box center [434, 381] width 221 height 282
click at [1357, 75] on icon "button" at bounding box center [1352, 82] width 16 height 21
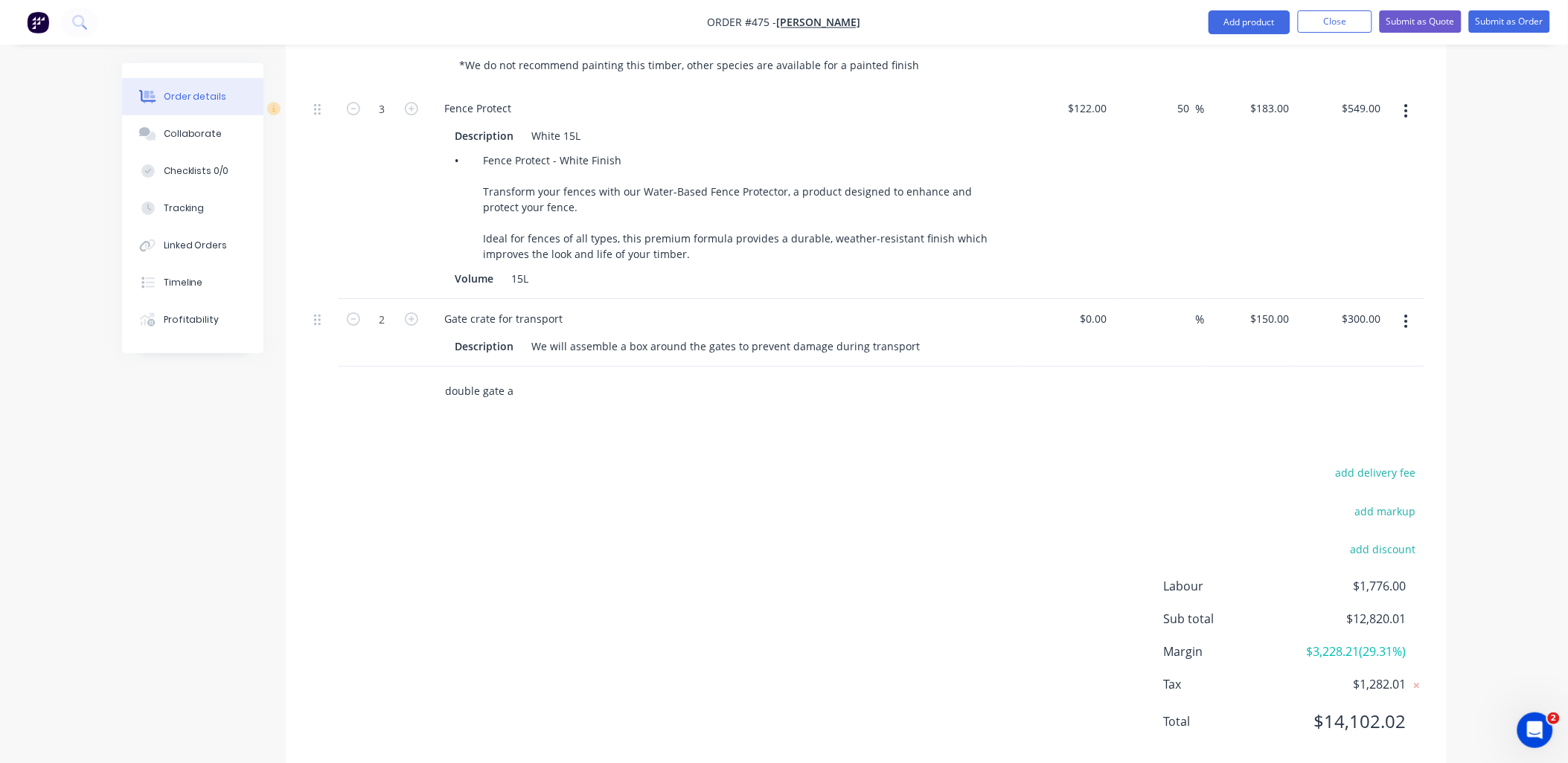
click at [538, 376] on input "double gate a" at bounding box center [593, 391] width 297 height 30
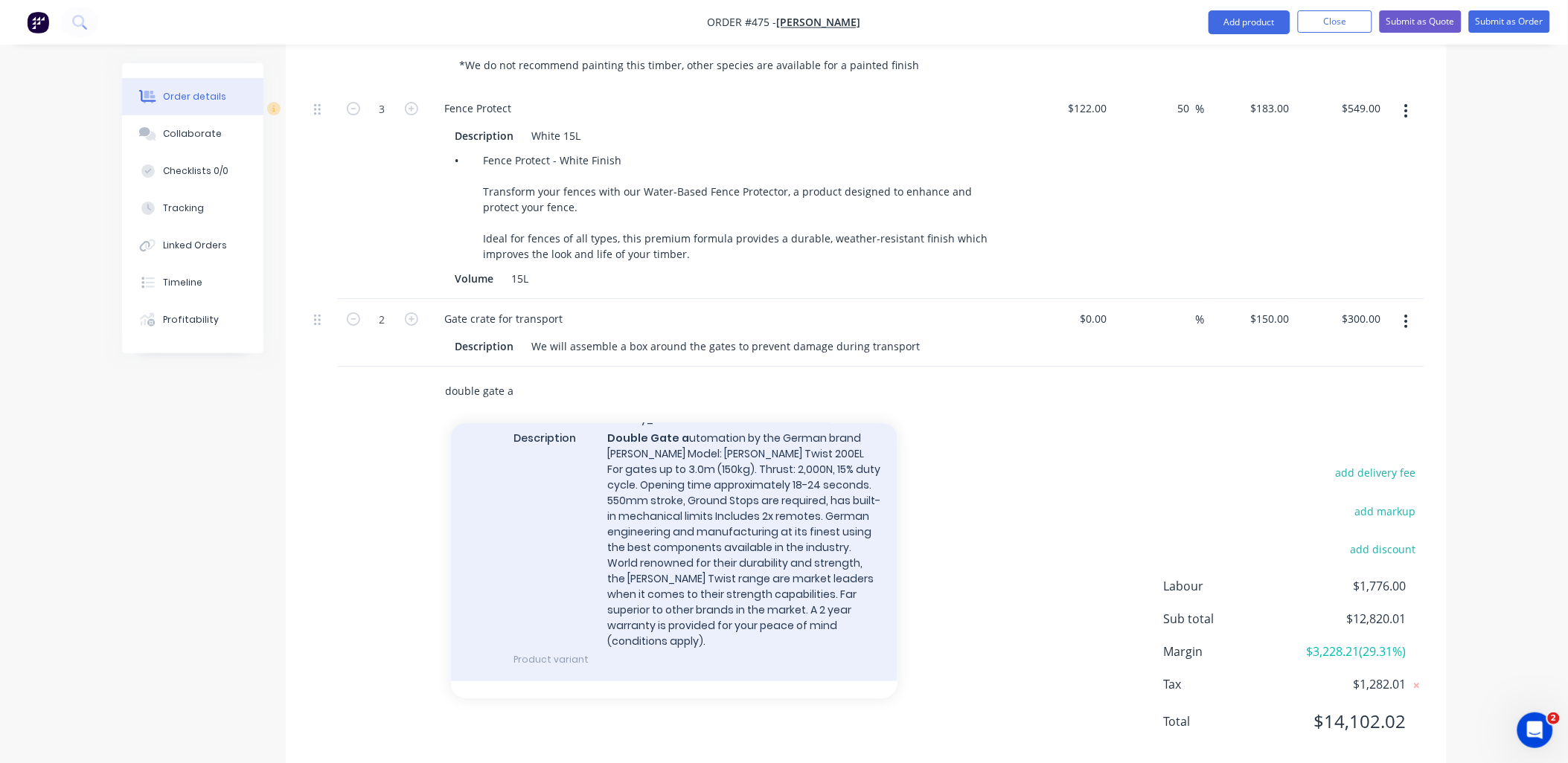
scroll to position [651, 0]
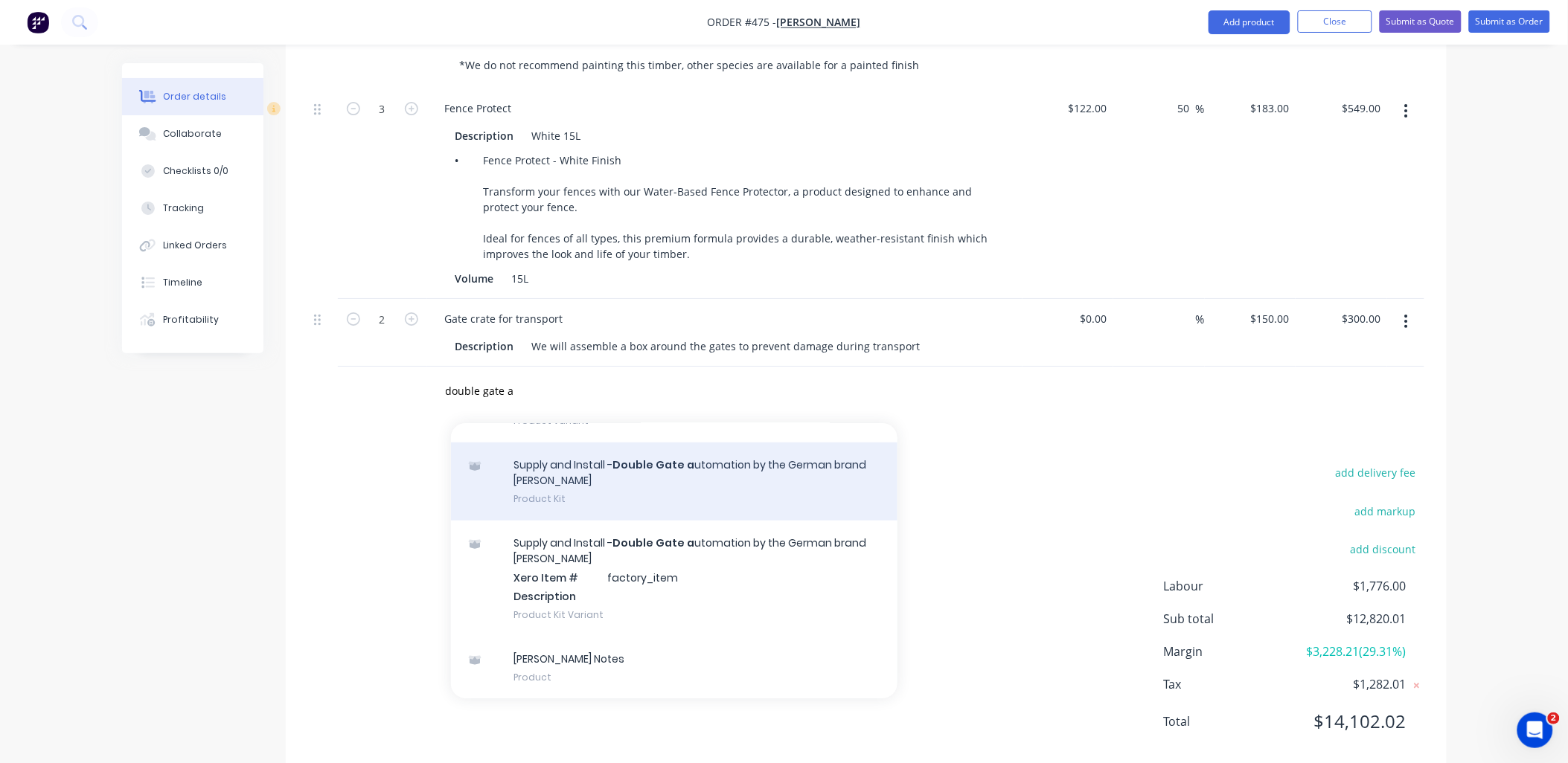
click at [707, 464] on div "Supply and Install - Double Gate a utomation by the German brand [PERSON_NAME] …" at bounding box center [674, 481] width 447 height 78
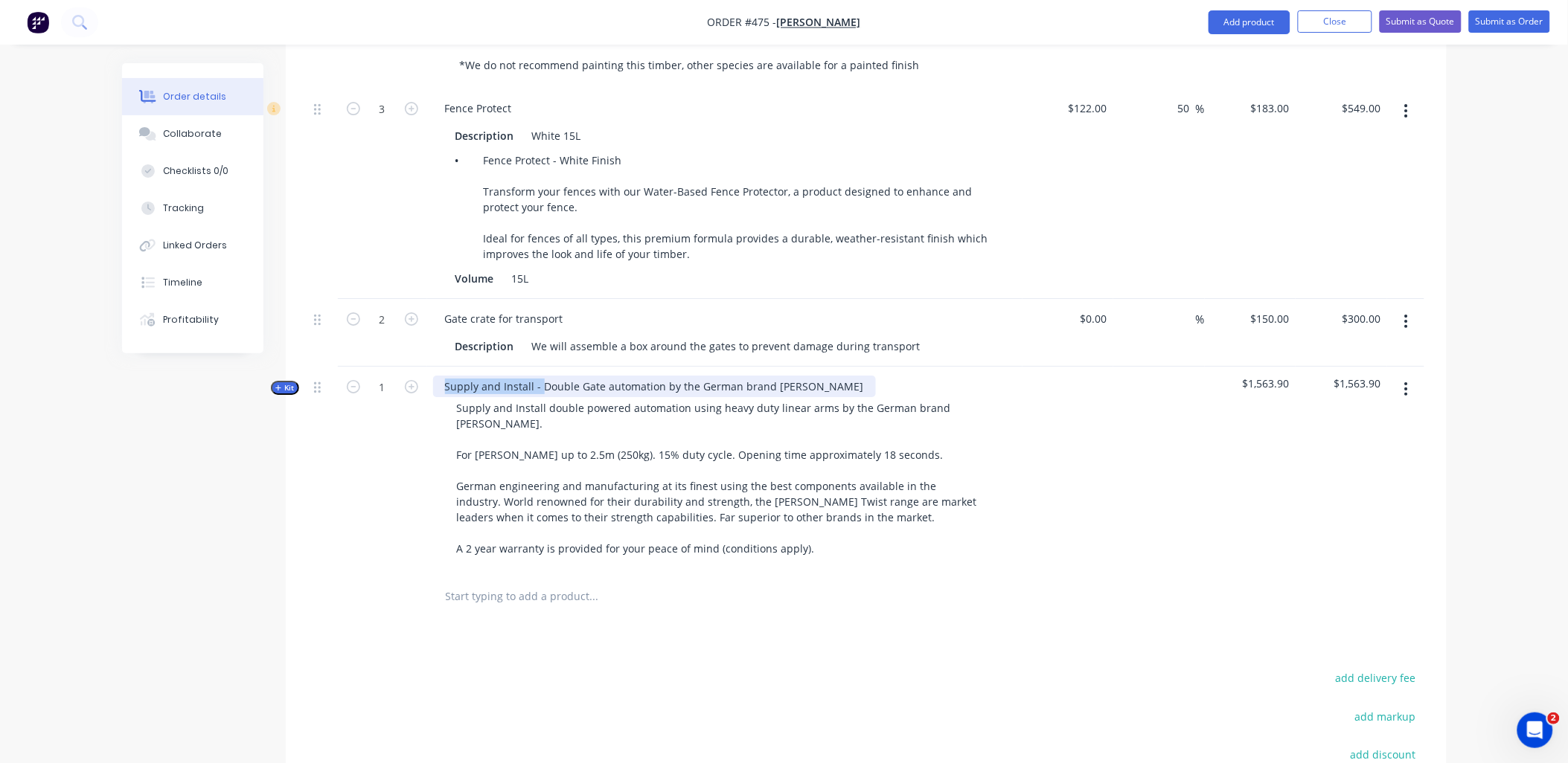
drag, startPoint x: 541, startPoint y: 366, endPoint x: 442, endPoint y: 358, distance: 99.3
click at [412, 371] on div "Kit 1 Supply and Install - Double Gate automation by the German brand [PERSON_N…" at bounding box center [866, 469] width 1116 height 206
click at [365, 431] on div "1" at bounding box center [382, 469] width 89 height 206
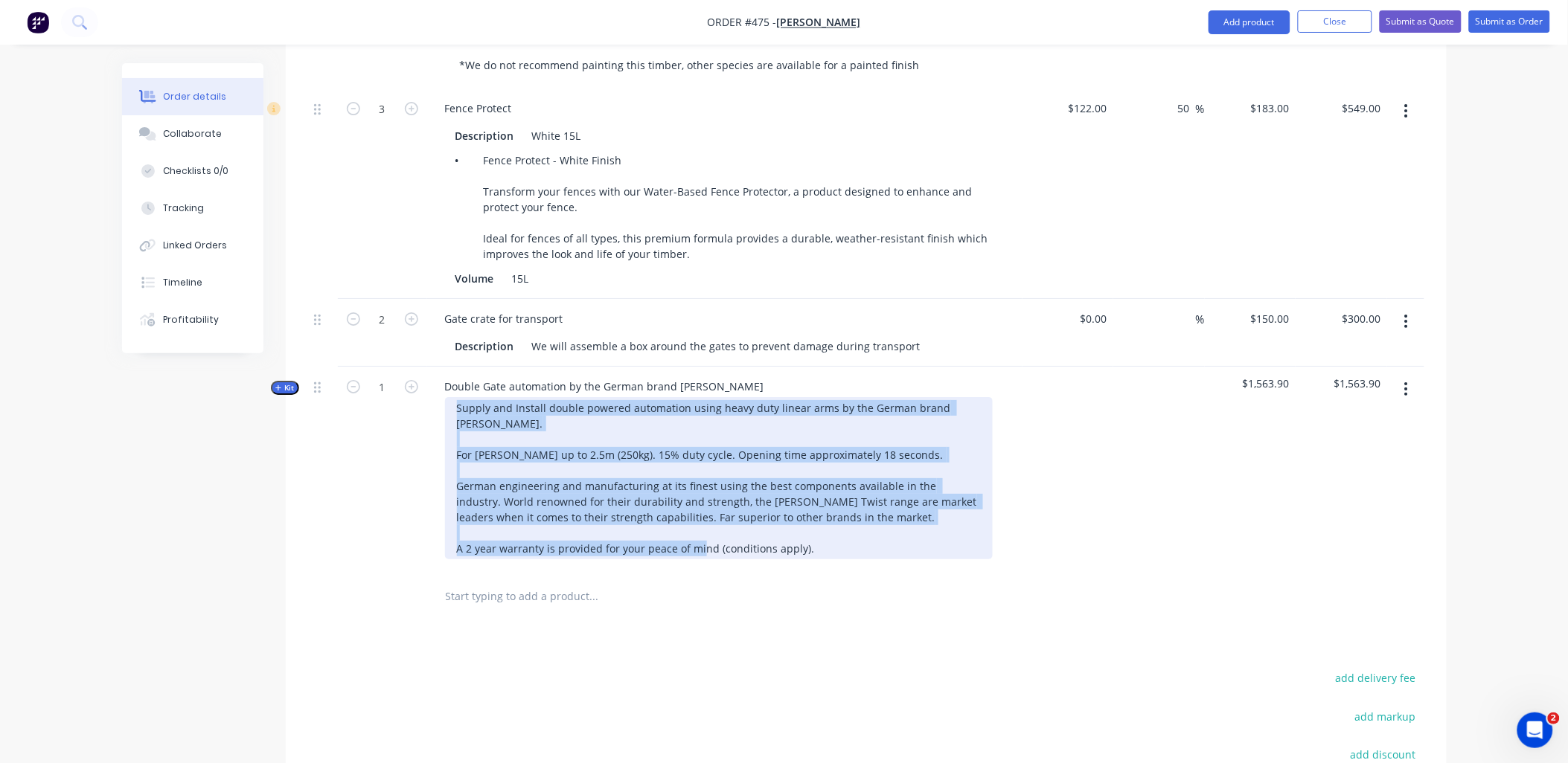
drag, startPoint x: 735, startPoint y: 519, endPoint x: 435, endPoint y: 386, distance: 328.2
click at [435, 397] on div "Supply and Install double powered automation using heavy duty linear arms by th…" at bounding box center [725, 478] width 583 height 162
paste div
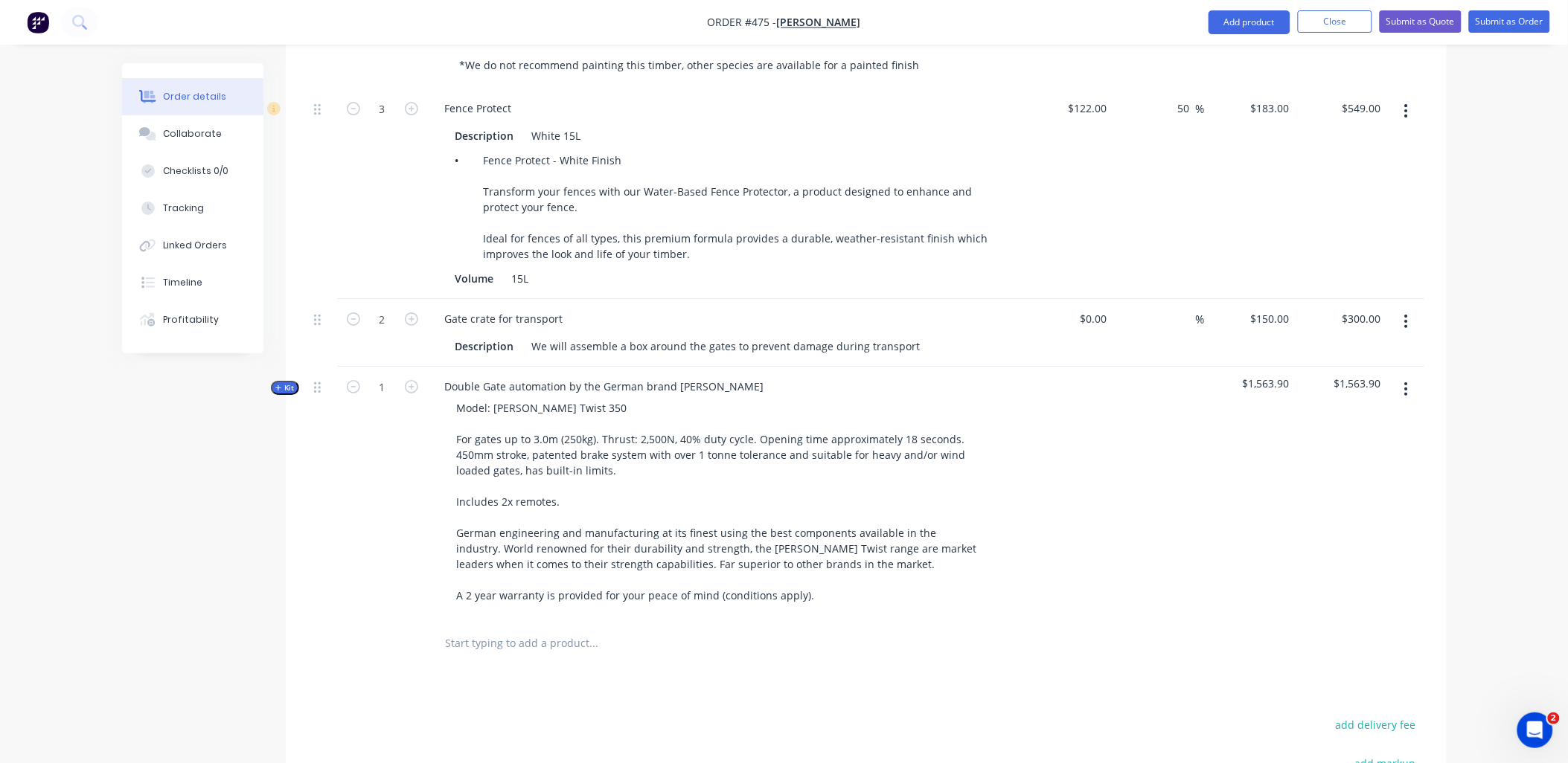
click at [398, 445] on div "1" at bounding box center [382, 492] width 89 height 252
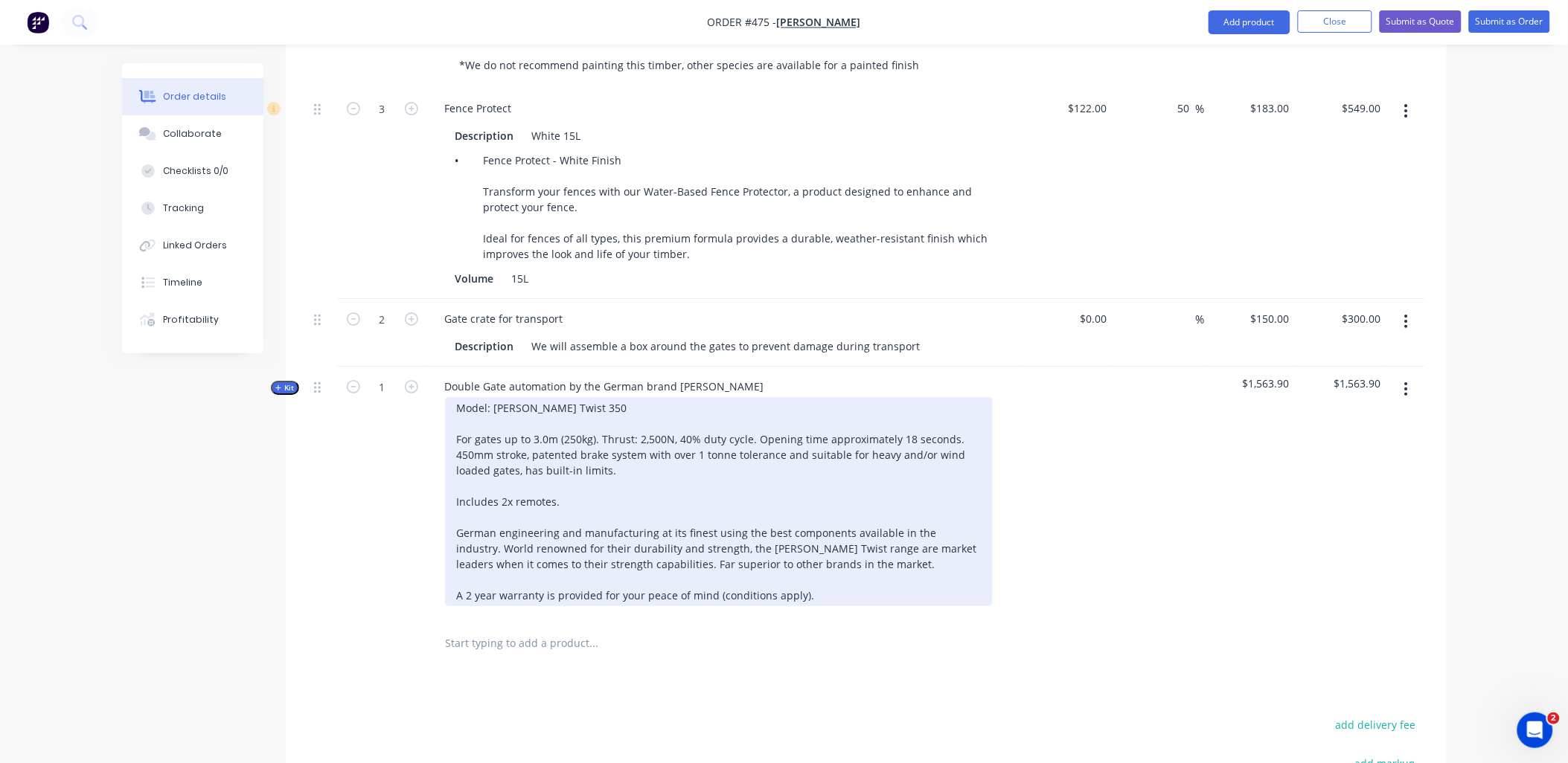
click at [604, 397] on div "Model: [PERSON_NAME] Twist 350 For gates up to 3.0m (250kg). Thrust: 2,500N, 40…" at bounding box center [718, 501] width 547 height 209
click at [602, 487] on div "Model: [PERSON_NAME] Twist 350 (high speed model is an additional $250 + gst) F…" at bounding box center [718, 501] width 547 height 209
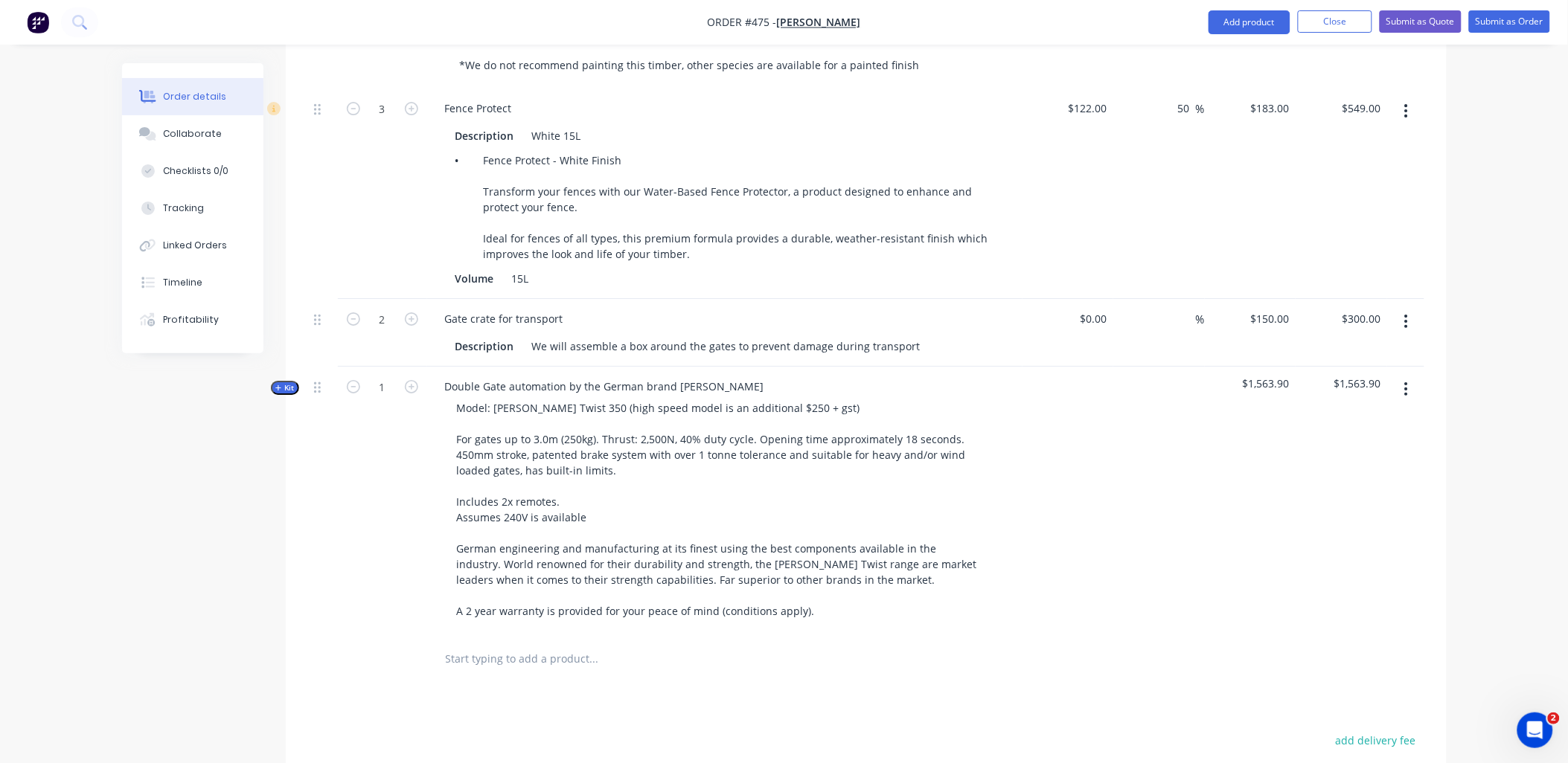
click at [407, 507] on div "1" at bounding box center [382, 501] width 89 height 268
click at [292, 382] on span "Kit" at bounding box center [285, 387] width 19 height 11
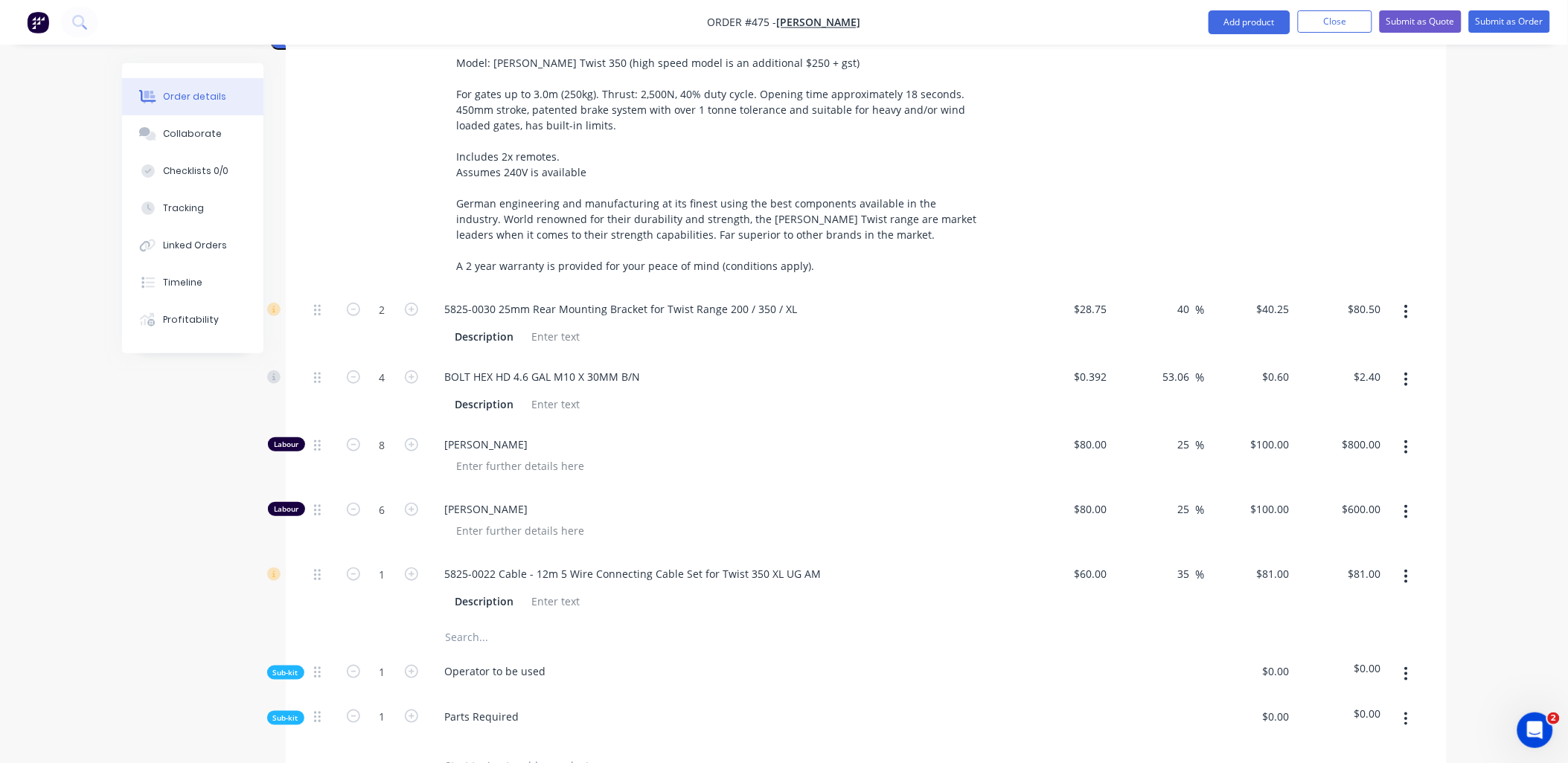
scroll to position [2232, 0]
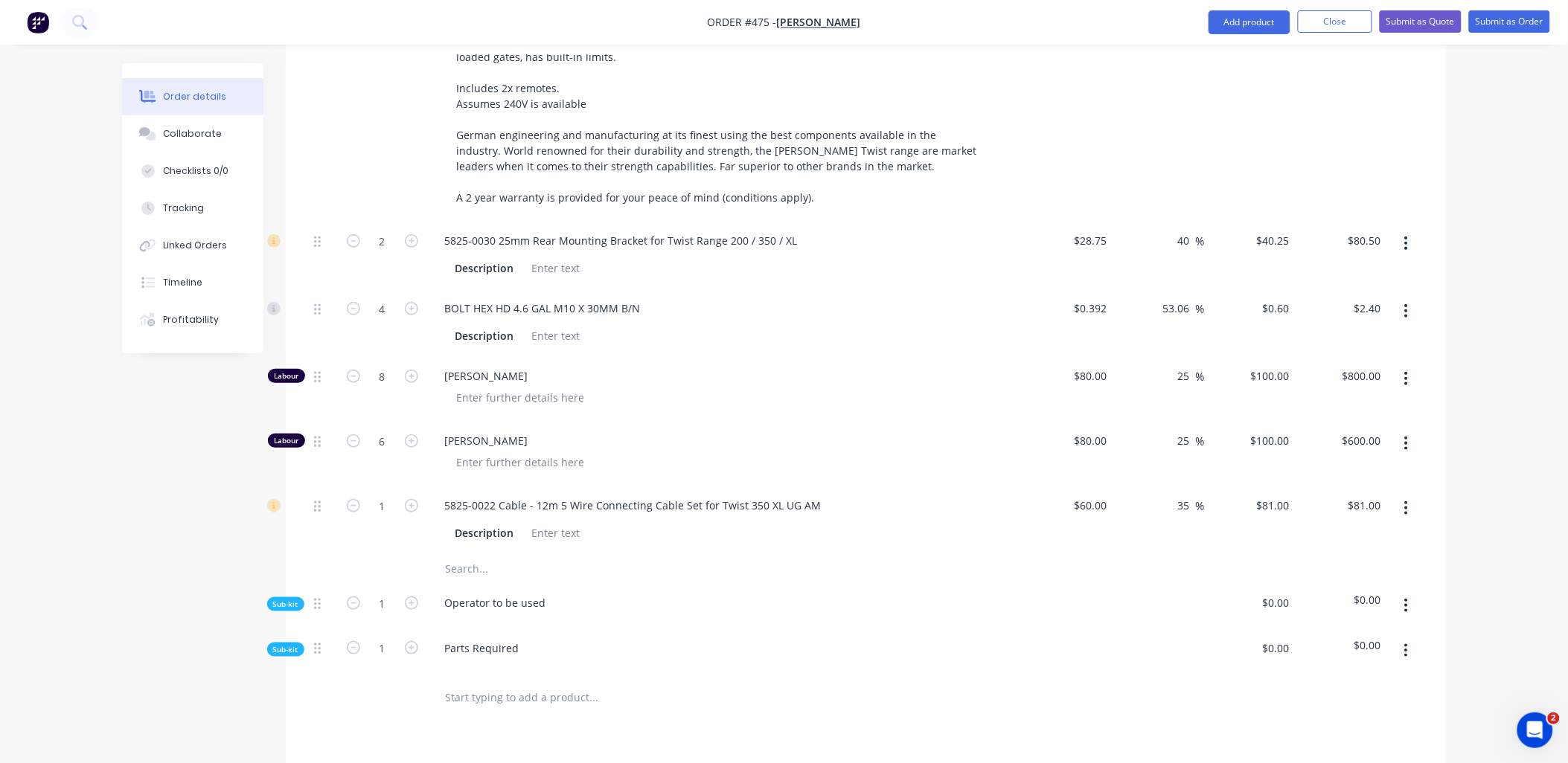
click at [1411, 366] on button "button" at bounding box center [1406, 379] width 35 height 27
drag, startPoint x: 1384, startPoint y: 448, endPoint x: 1405, endPoint y: 382, distance: 69.3
click at [1384, 466] on div "Delete" at bounding box center [1354, 477] width 115 height 22
click at [1412, 430] on button "button" at bounding box center [1406, 443] width 35 height 27
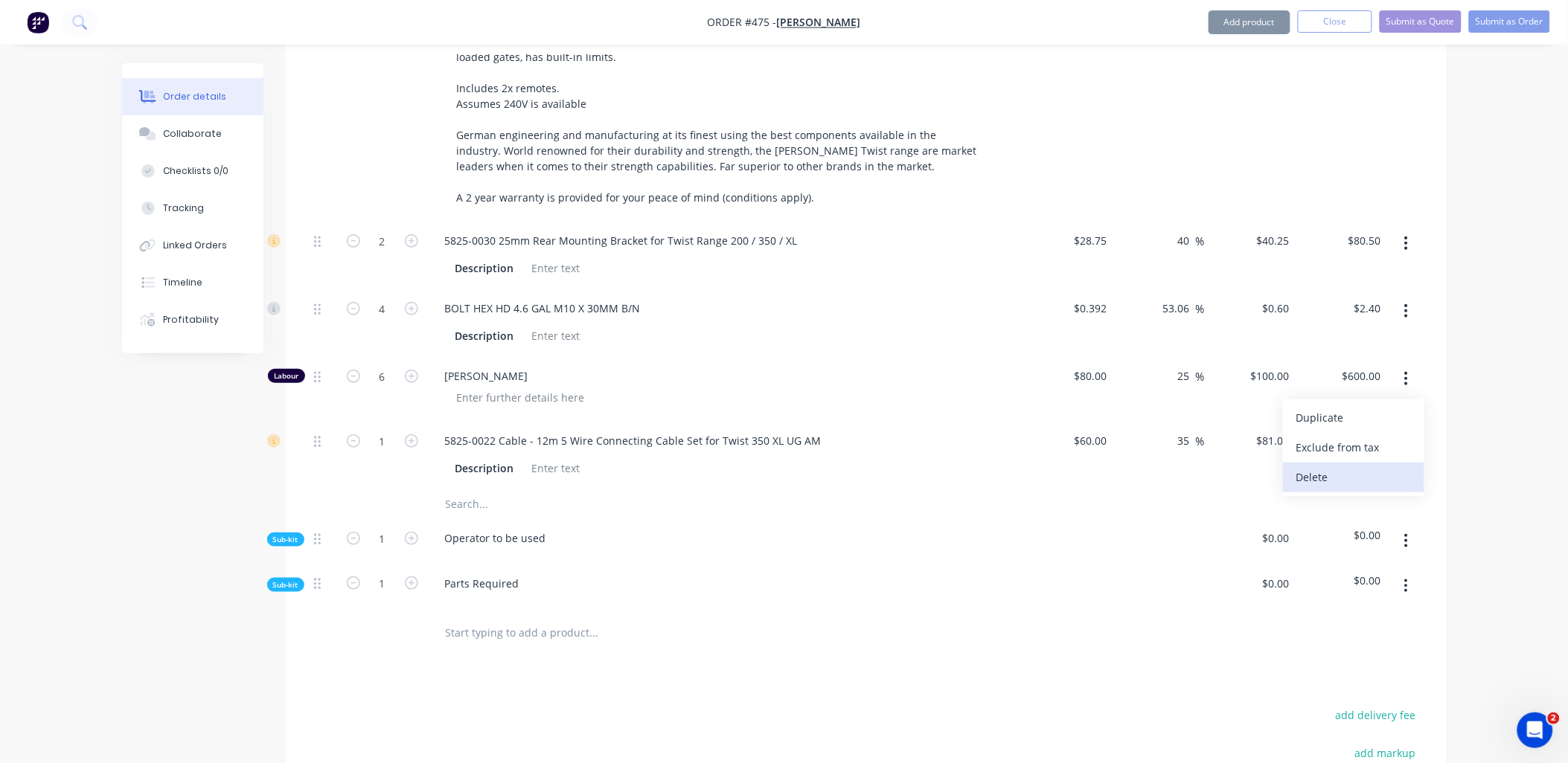
click at [1393, 463] on button "Delete" at bounding box center [1354, 478] width 142 height 30
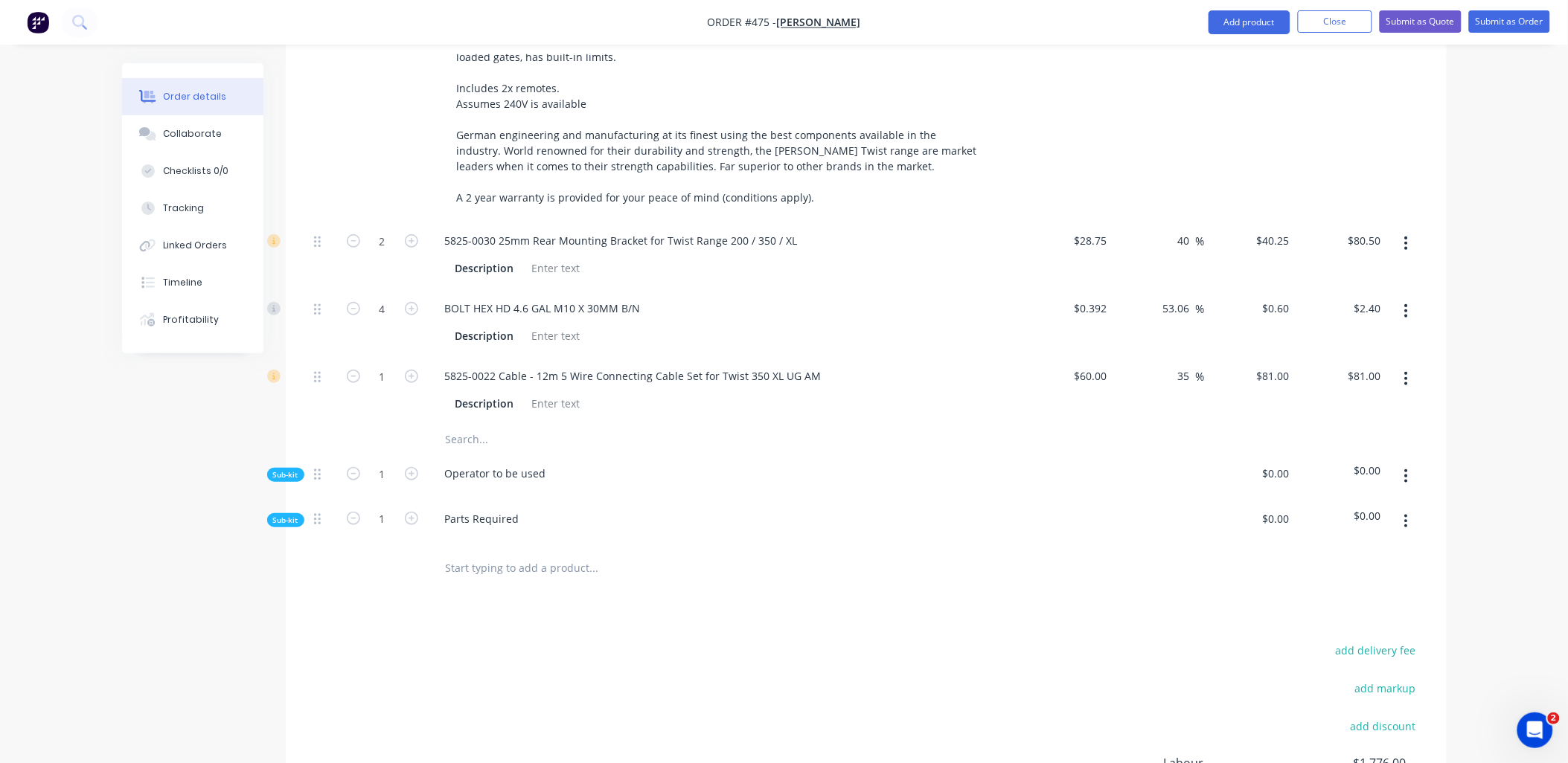
click at [293, 470] on span "Sub-kit" at bounding box center [286, 475] width 25 height 11
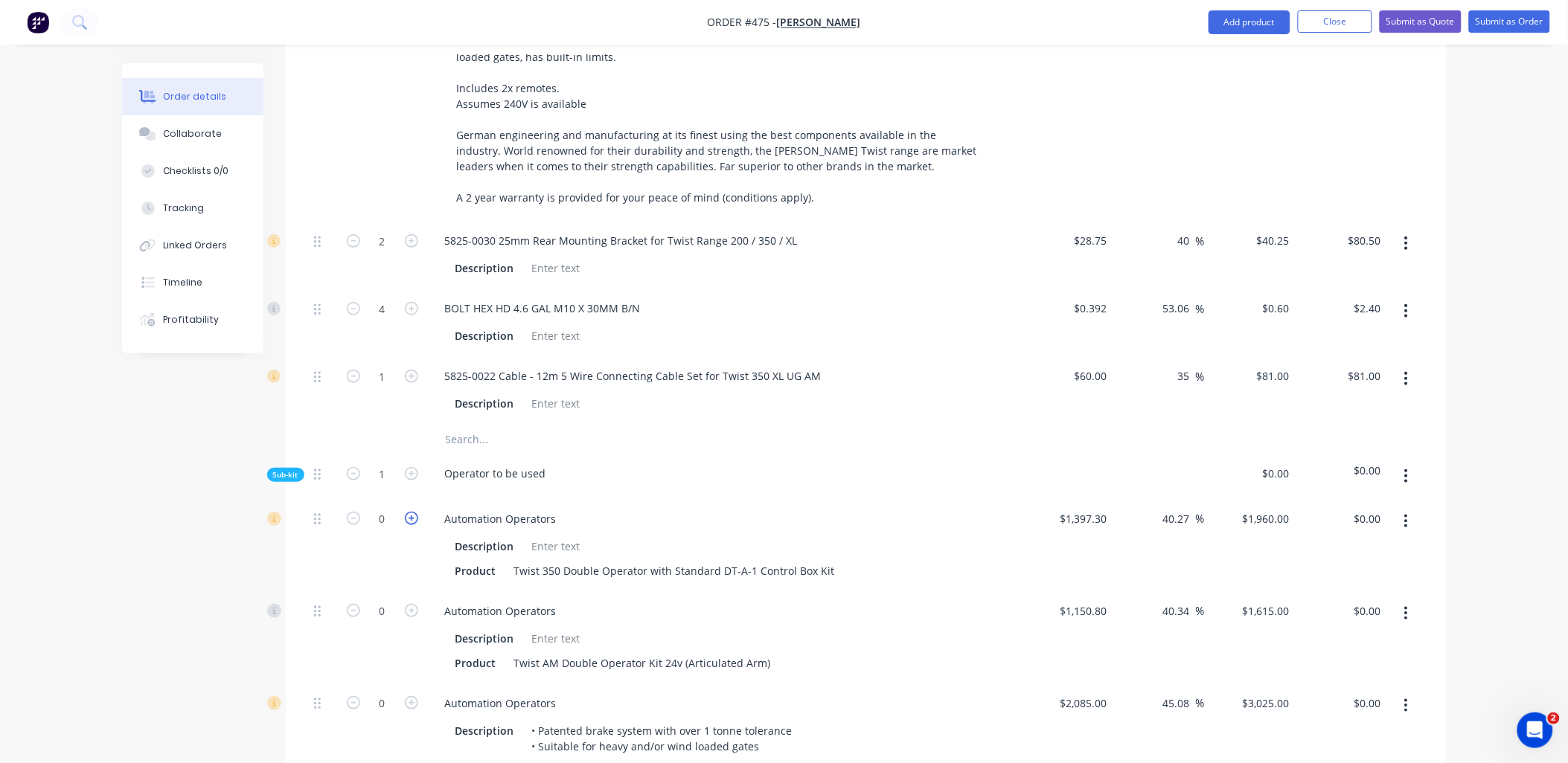
click at [410, 512] on icon "button" at bounding box center [412, 519] width 13 height 13
type input "1"
type input "$1,960.00"
click at [1405, 606] on icon "button" at bounding box center [1406, 614] width 3 height 17
click at [1373, 701] on div "Delete" at bounding box center [1354, 712] width 115 height 22
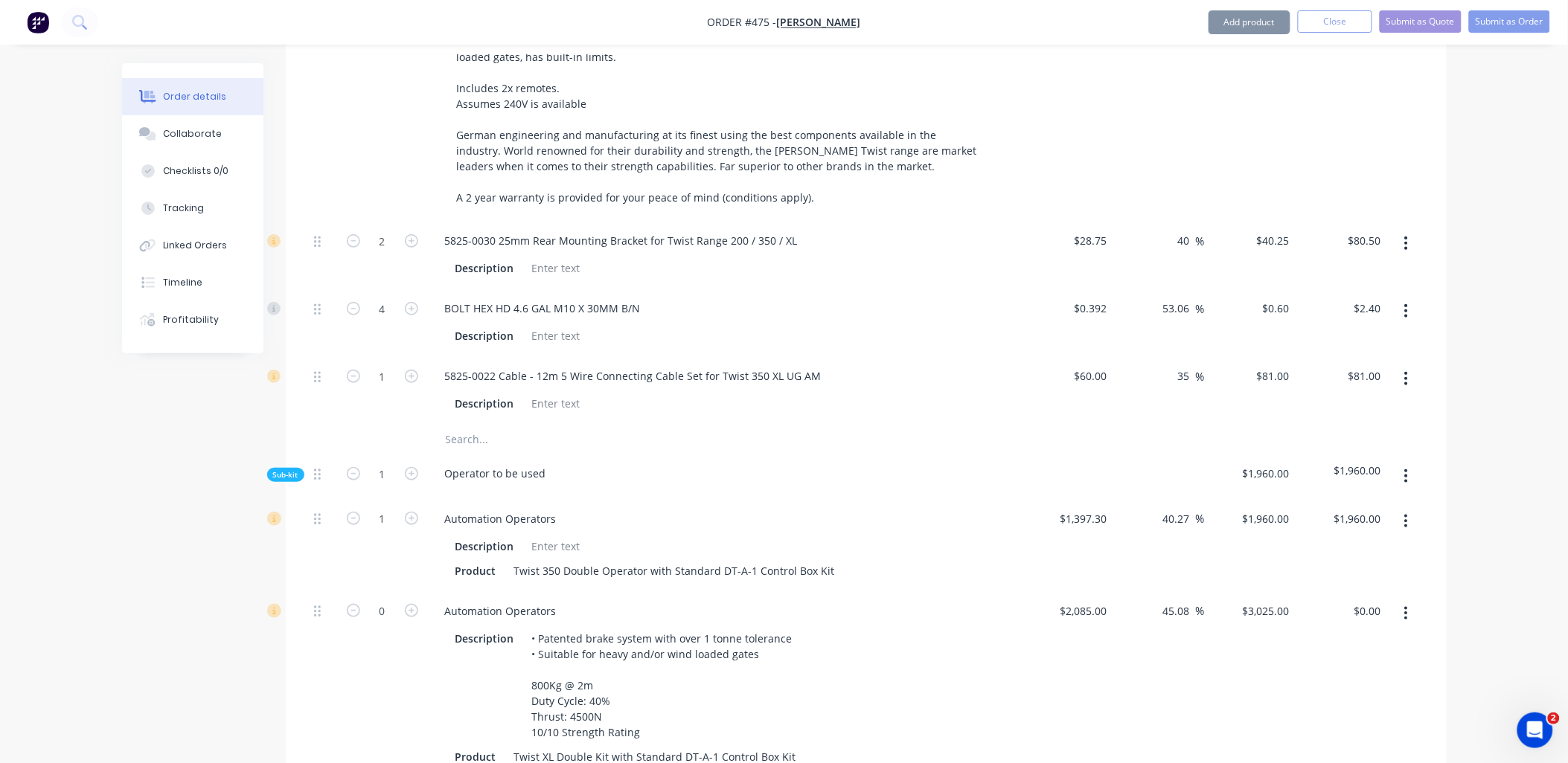
click at [1414, 601] on button "button" at bounding box center [1406, 614] width 35 height 27
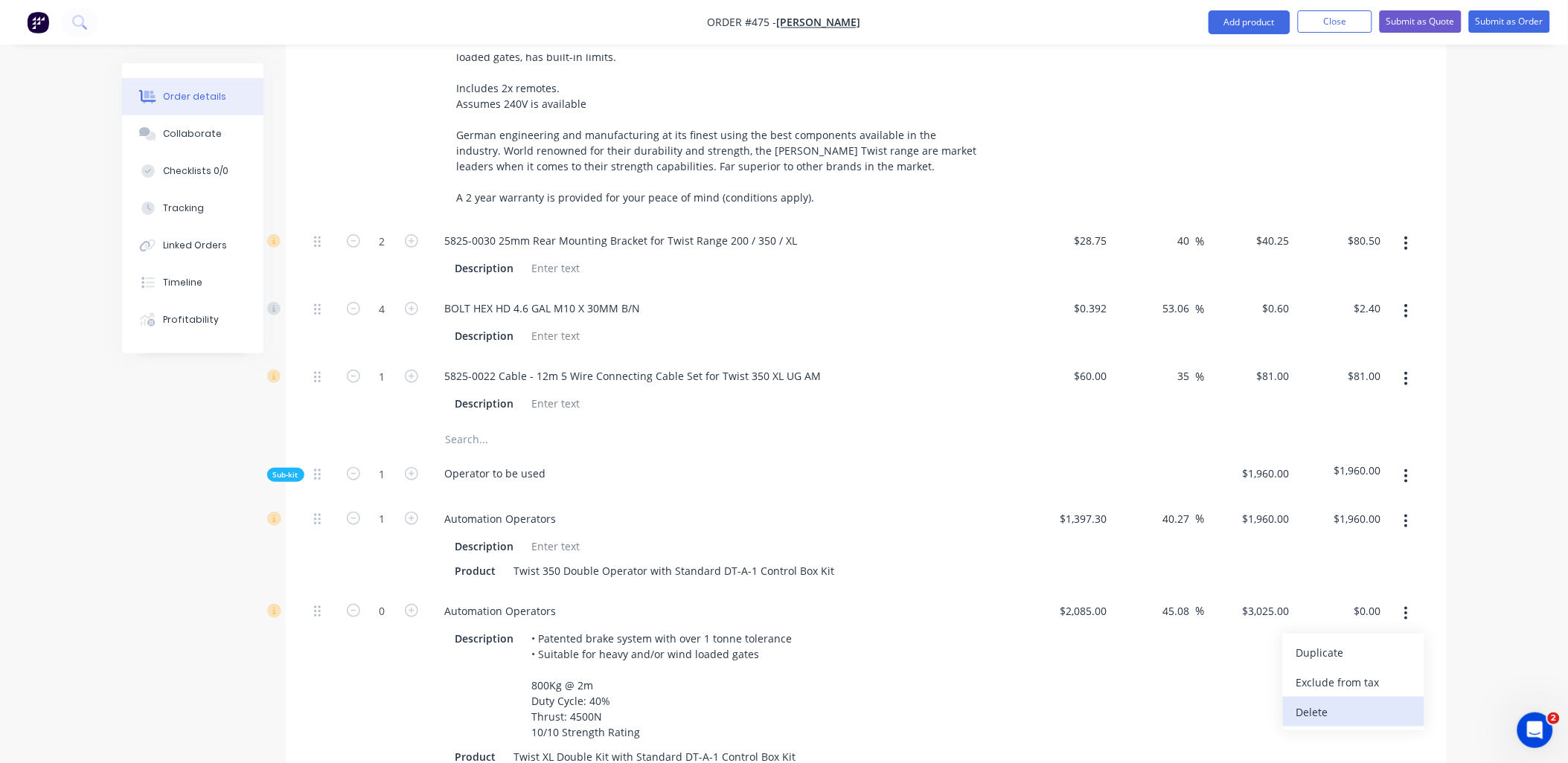
click at [1381, 701] on div "Delete" at bounding box center [1354, 712] width 115 height 22
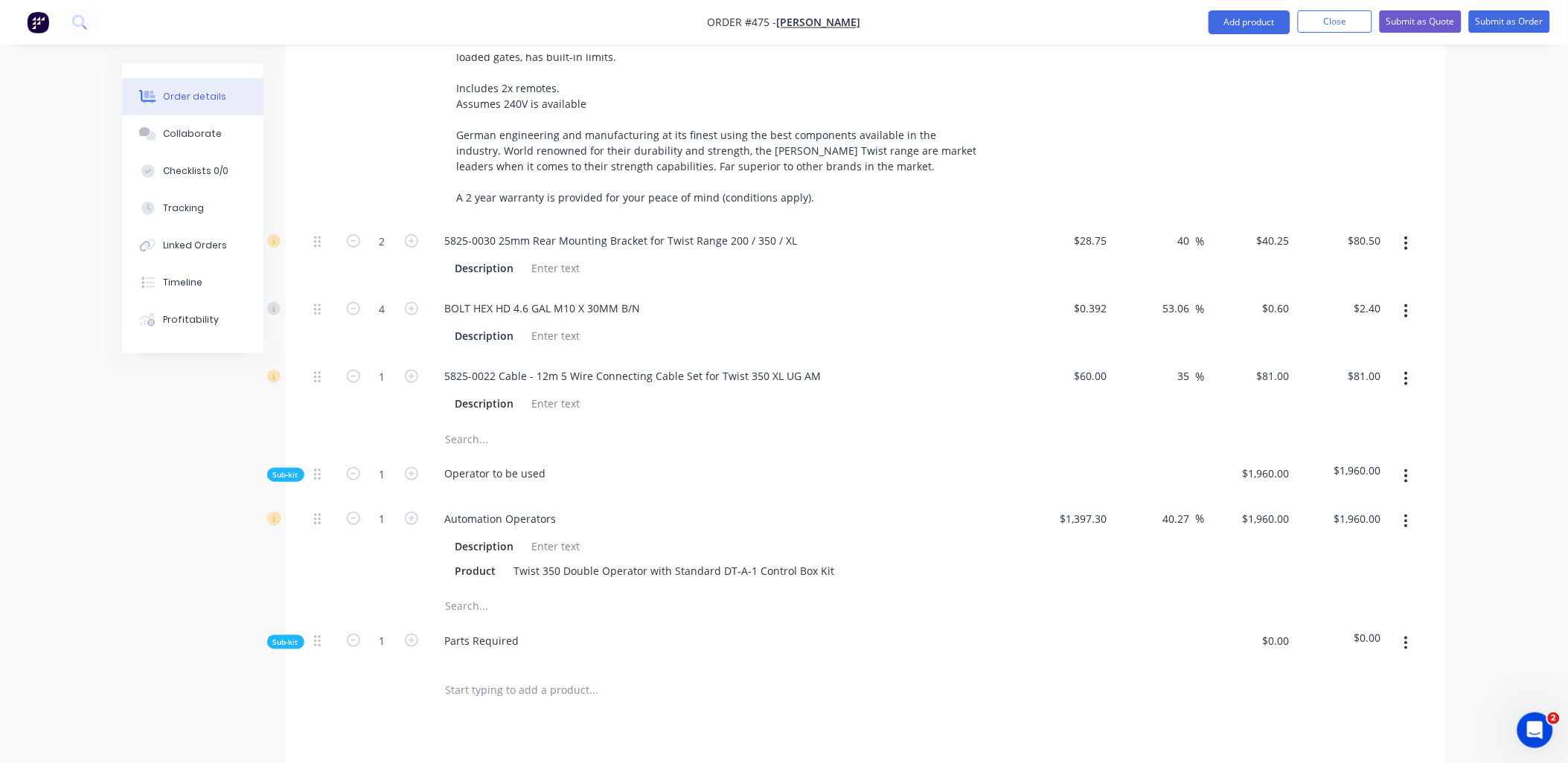
drag, startPoint x: 1409, startPoint y: 619, endPoint x: 1407, endPoint y: 633, distance: 14.1
click at [1409, 631] on button "button" at bounding box center [1406, 644] width 35 height 27
click at [1376, 701] on div "Delete" at bounding box center [1354, 712] width 115 height 22
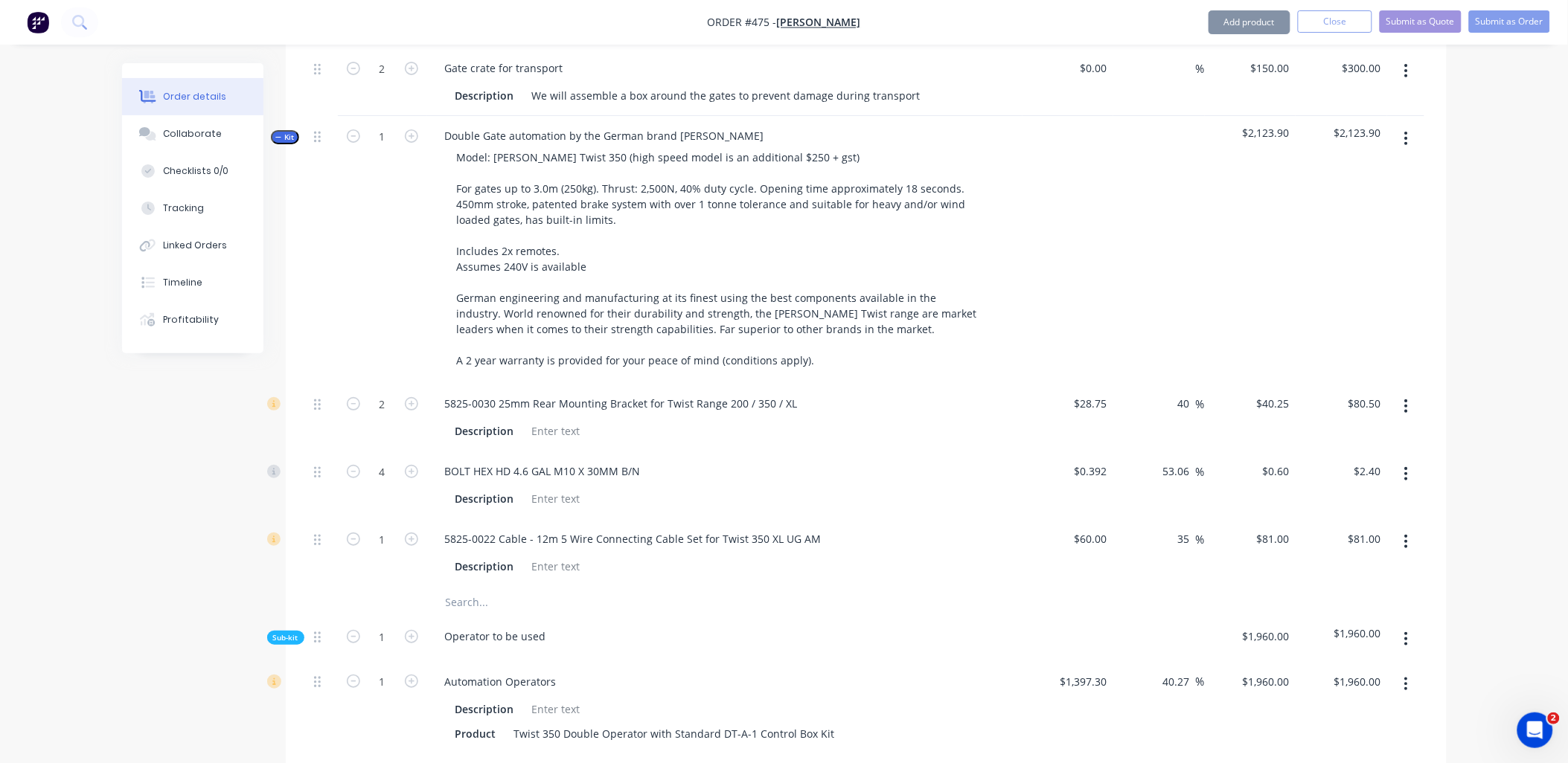
scroll to position [1983, 0]
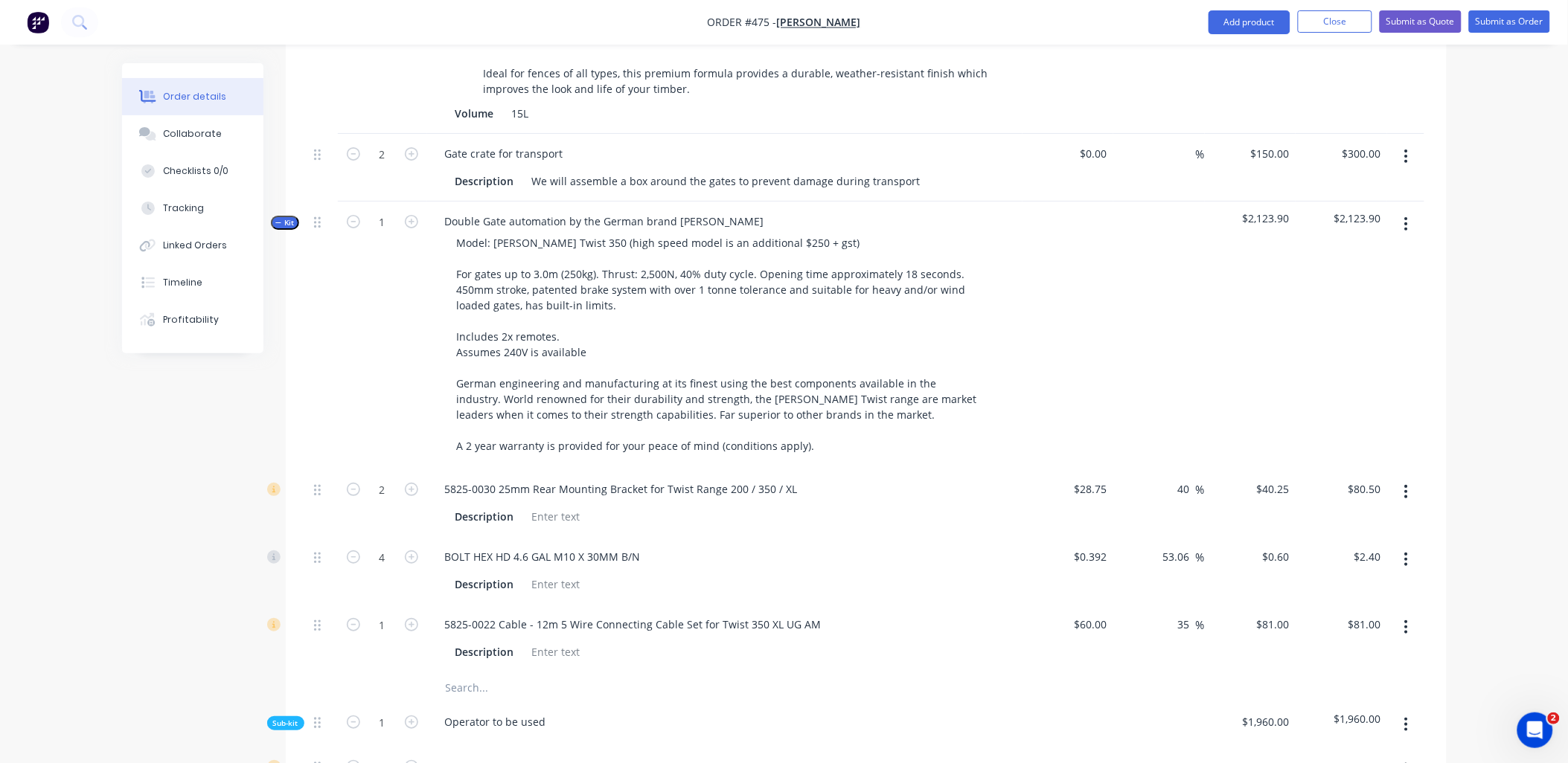
click at [286, 217] on span "Kit" at bounding box center [285, 222] width 19 height 11
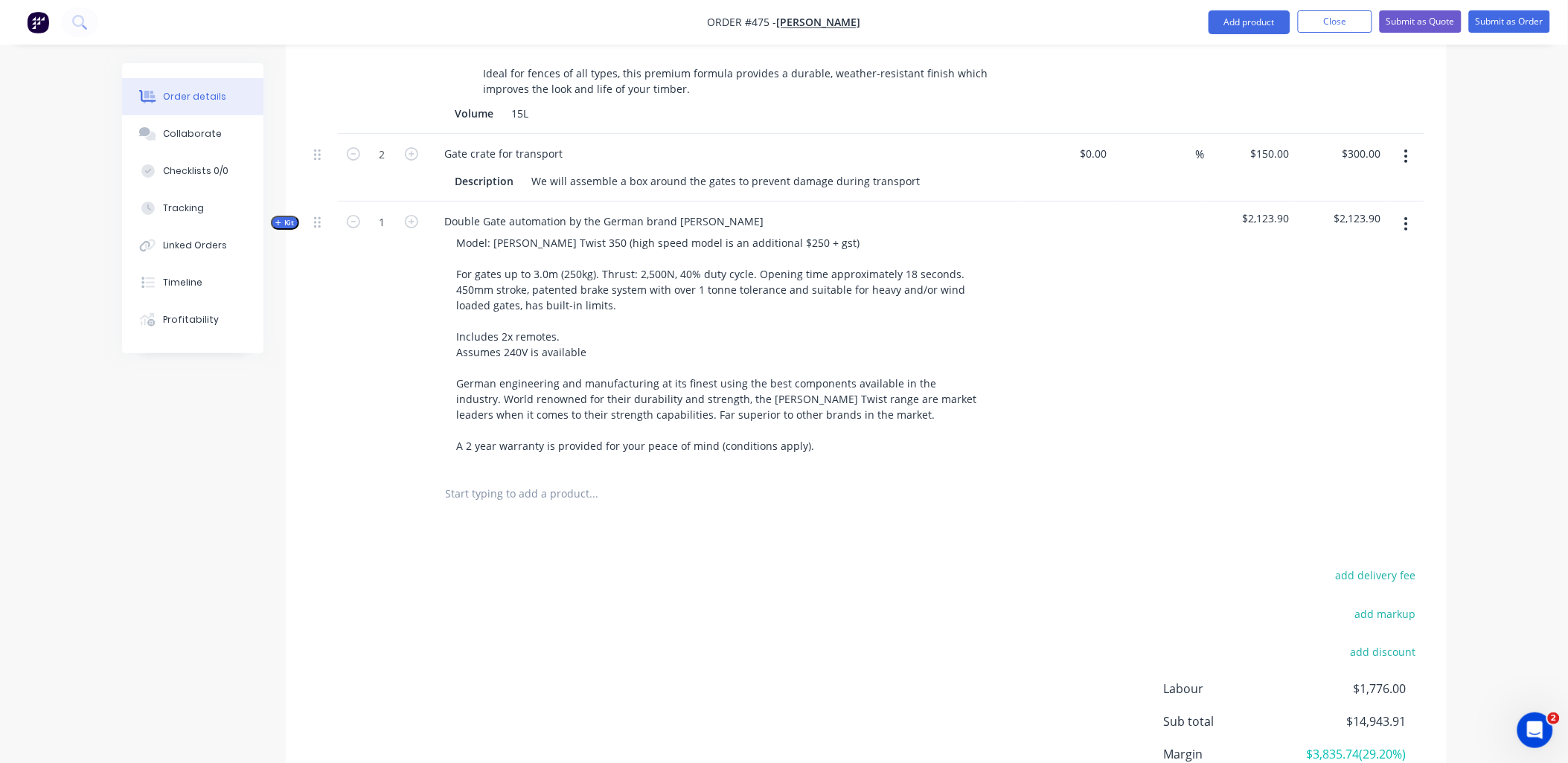
click at [485, 478] on input "text" at bounding box center [593, 493] width 297 height 30
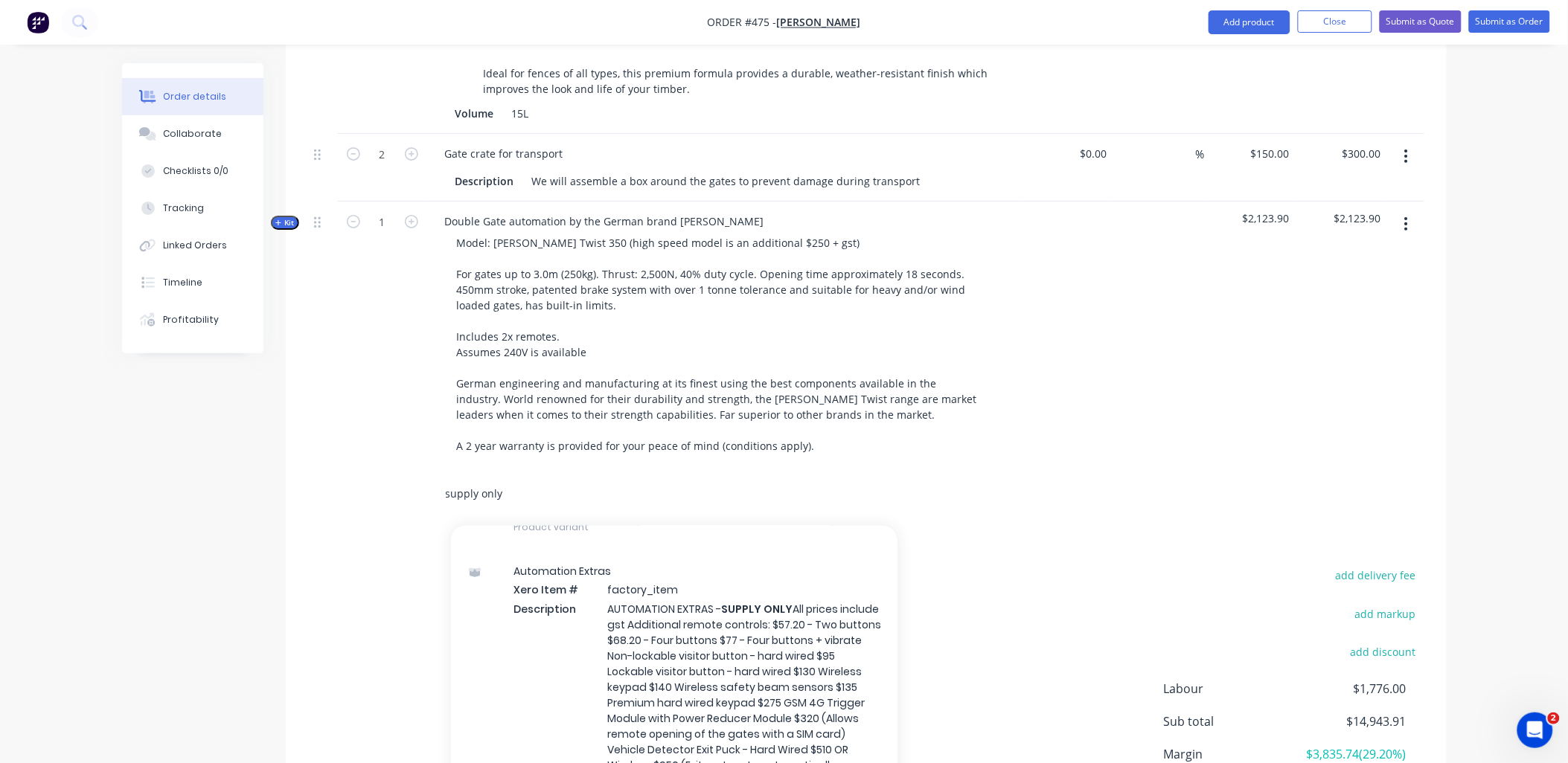
scroll to position [578, 0]
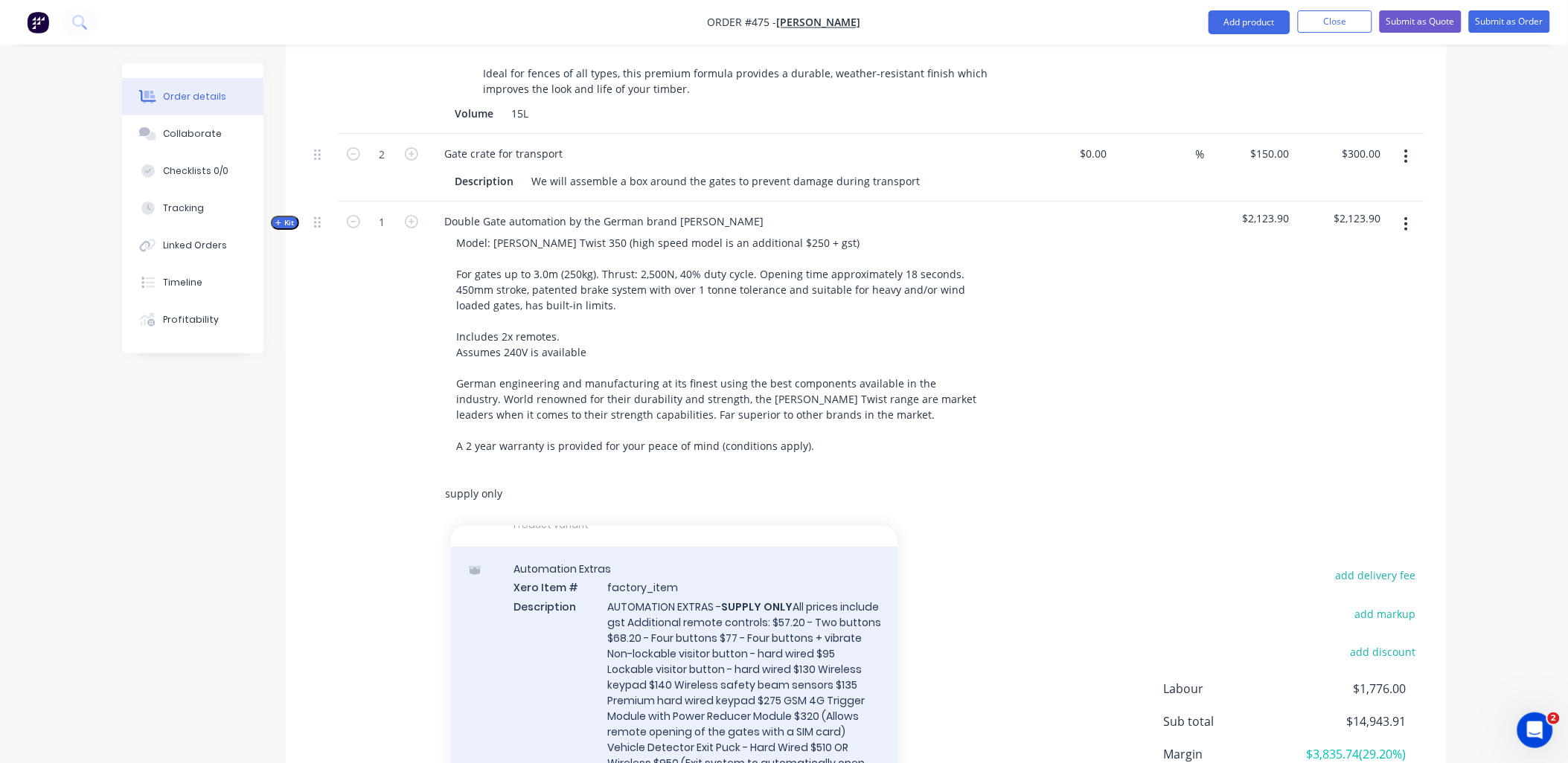
type input "supply only"
click at [680, 694] on div "Automation Extras Xero Item # factory_item Description AUTOMATION EXTRAS - SUPP…" at bounding box center [674, 683] width 447 height 272
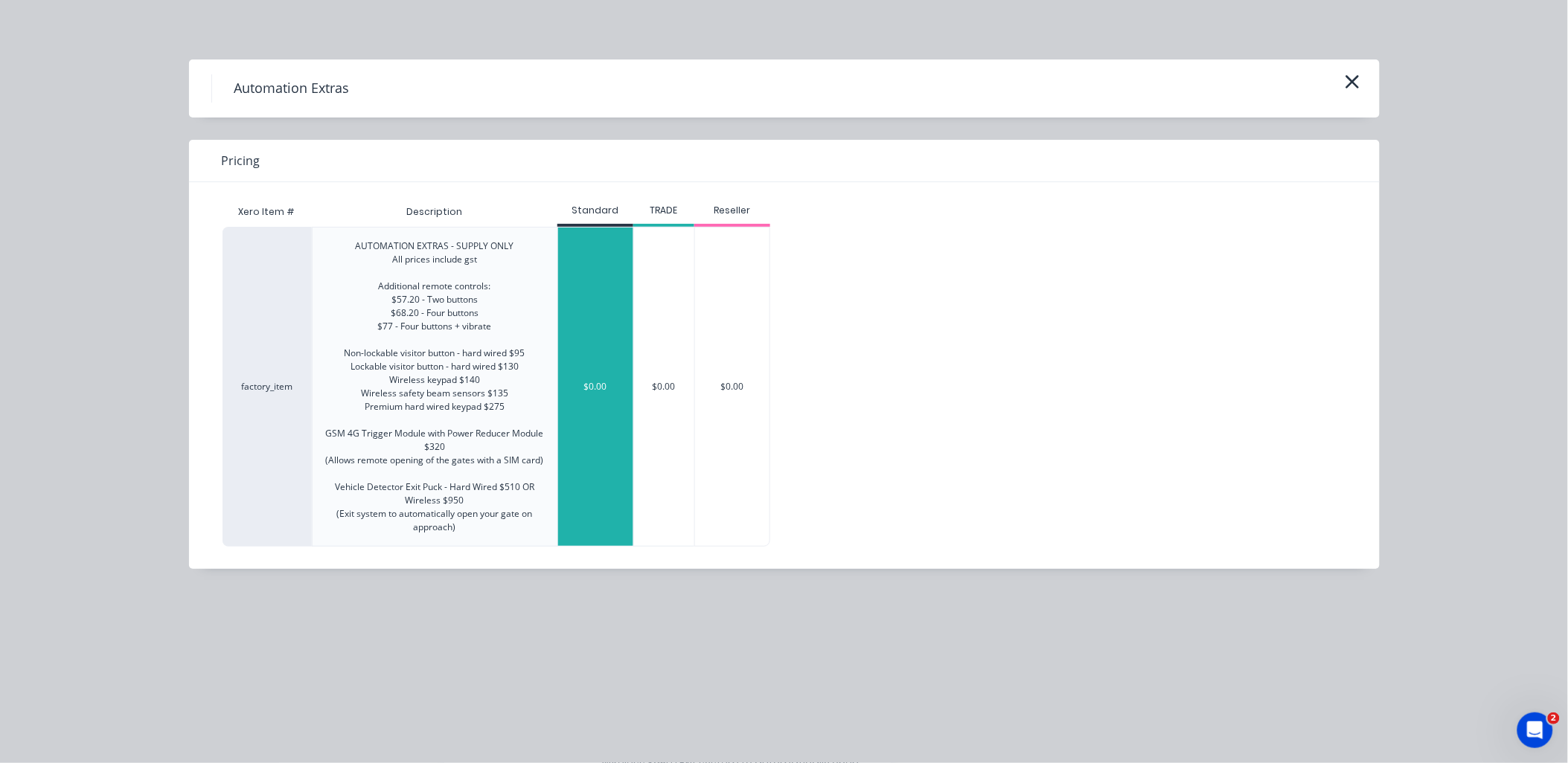
click at [579, 406] on div "$0.00" at bounding box center [596, 386] width 75 height 318
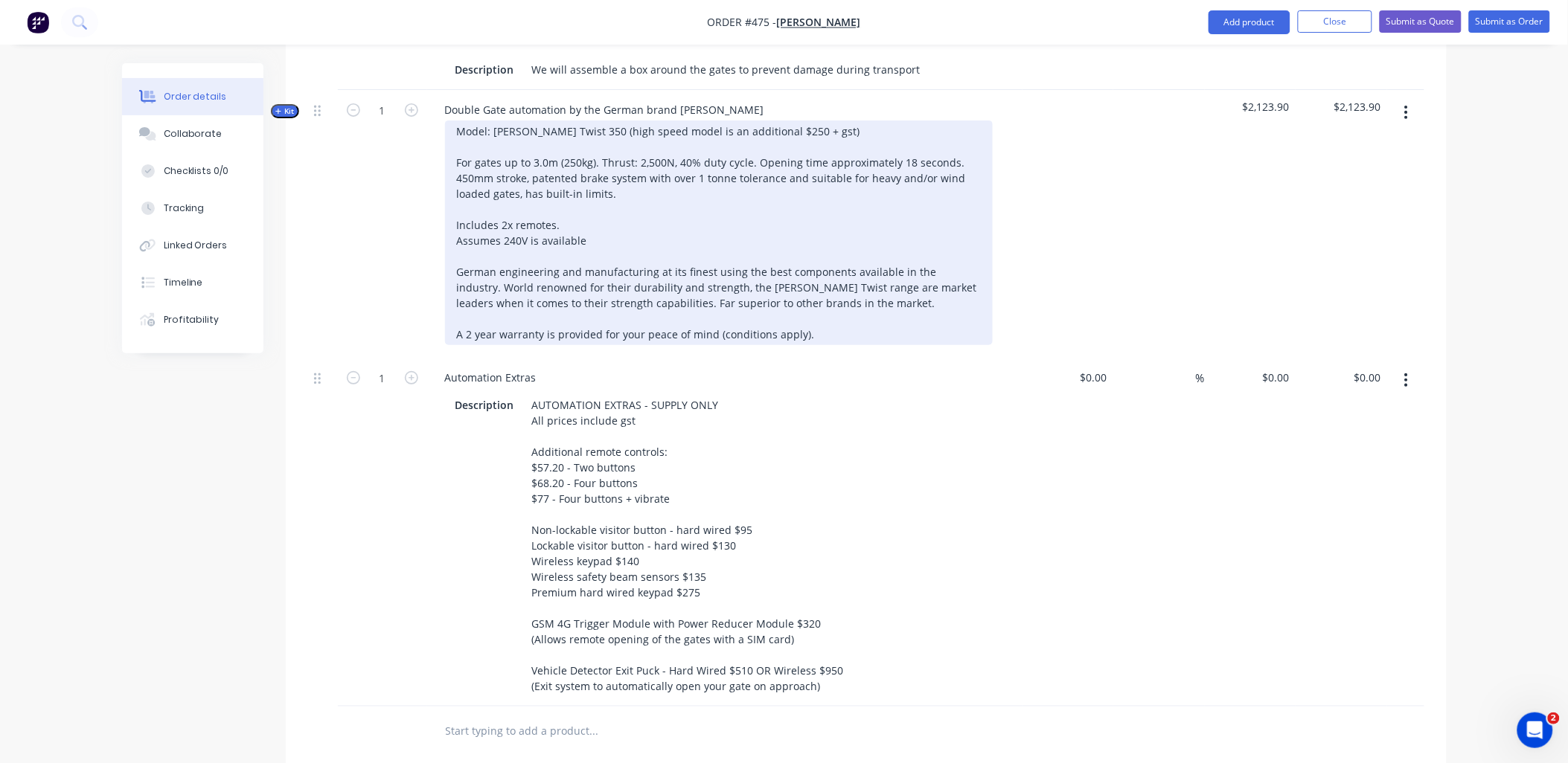
scroll to position [2232, 0]
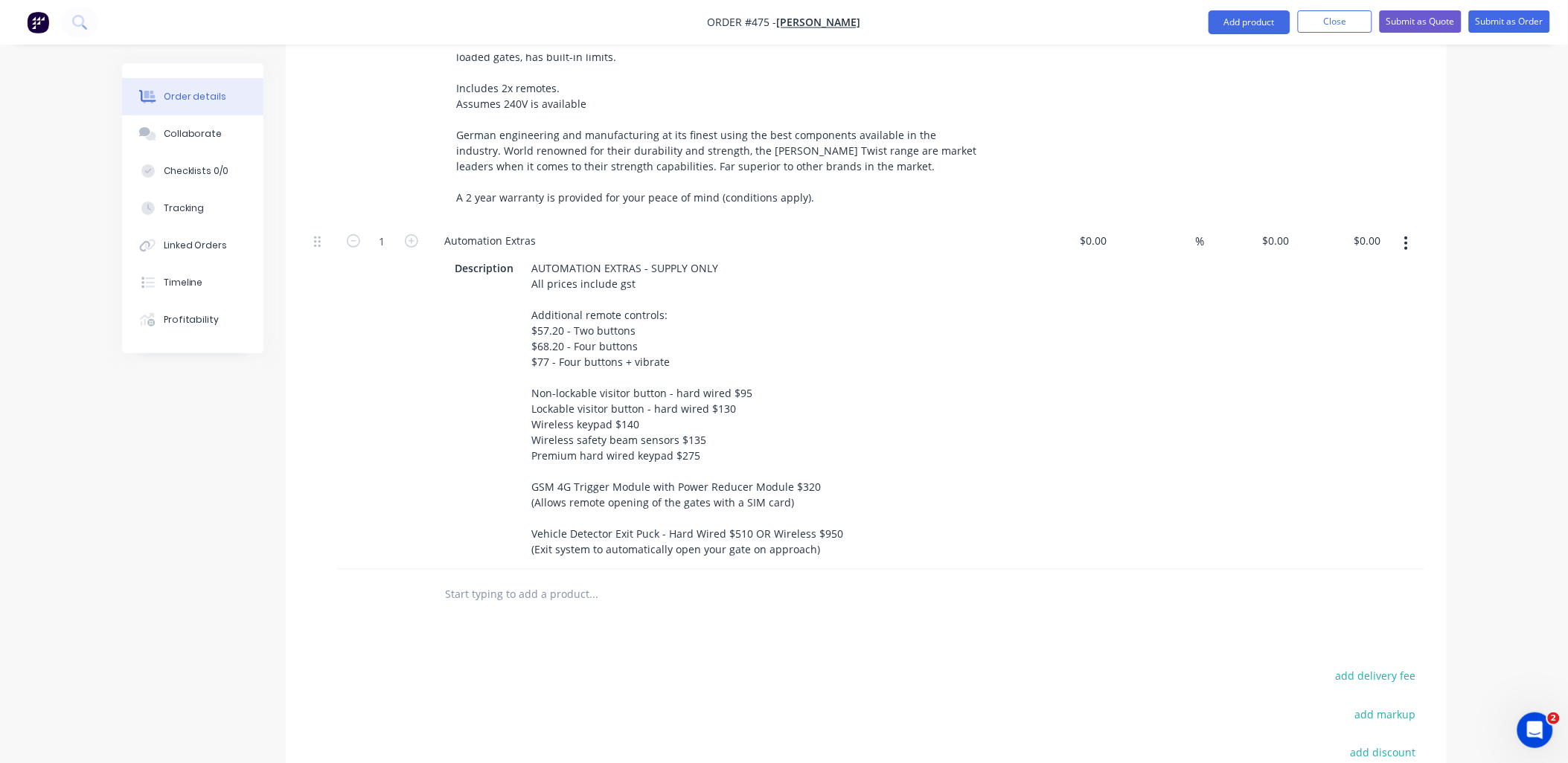
click at [498, 579] on input "text" at bounding box center [593, 594] width 297 height 30
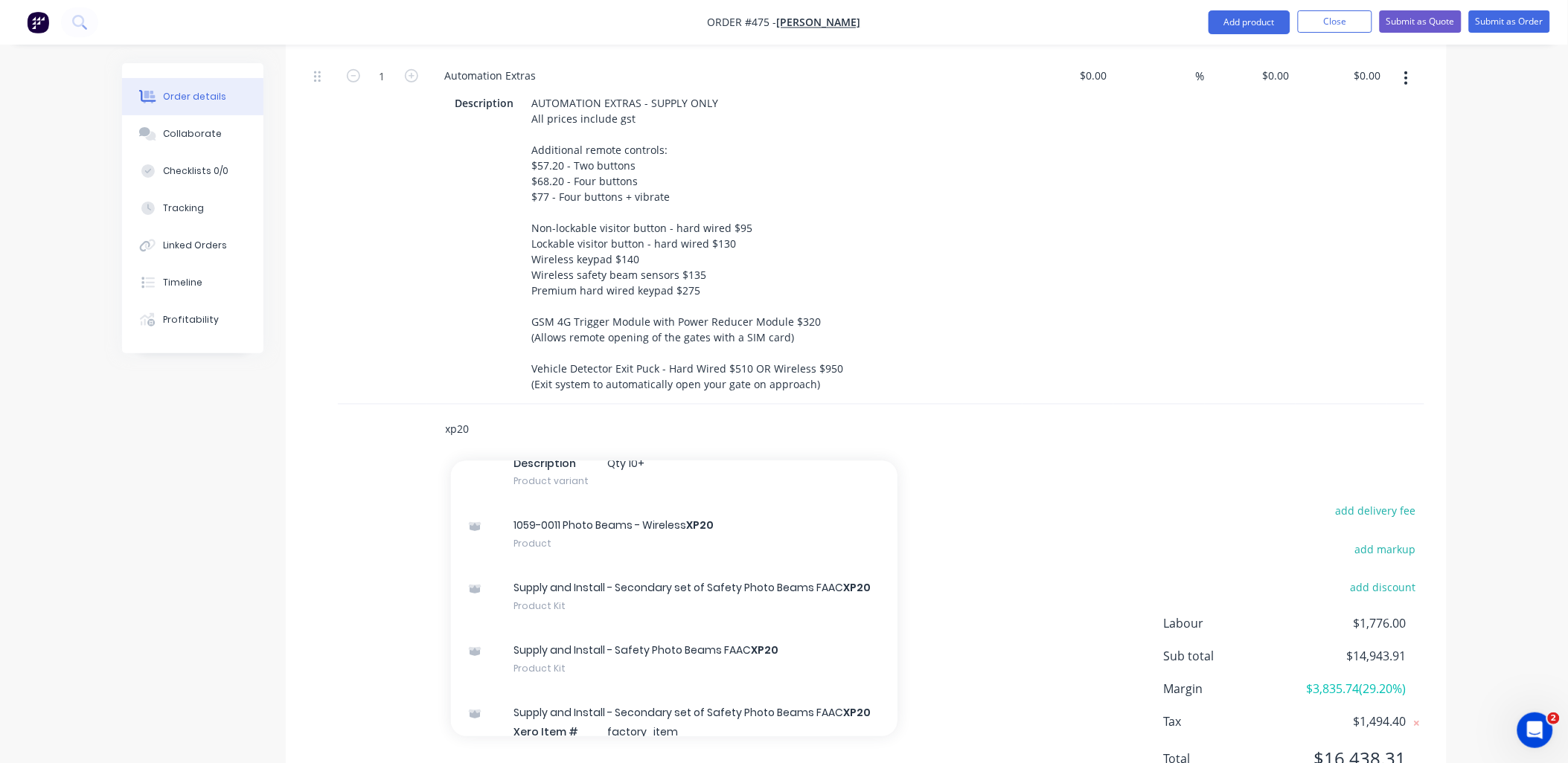
scroll to position [277, 0]
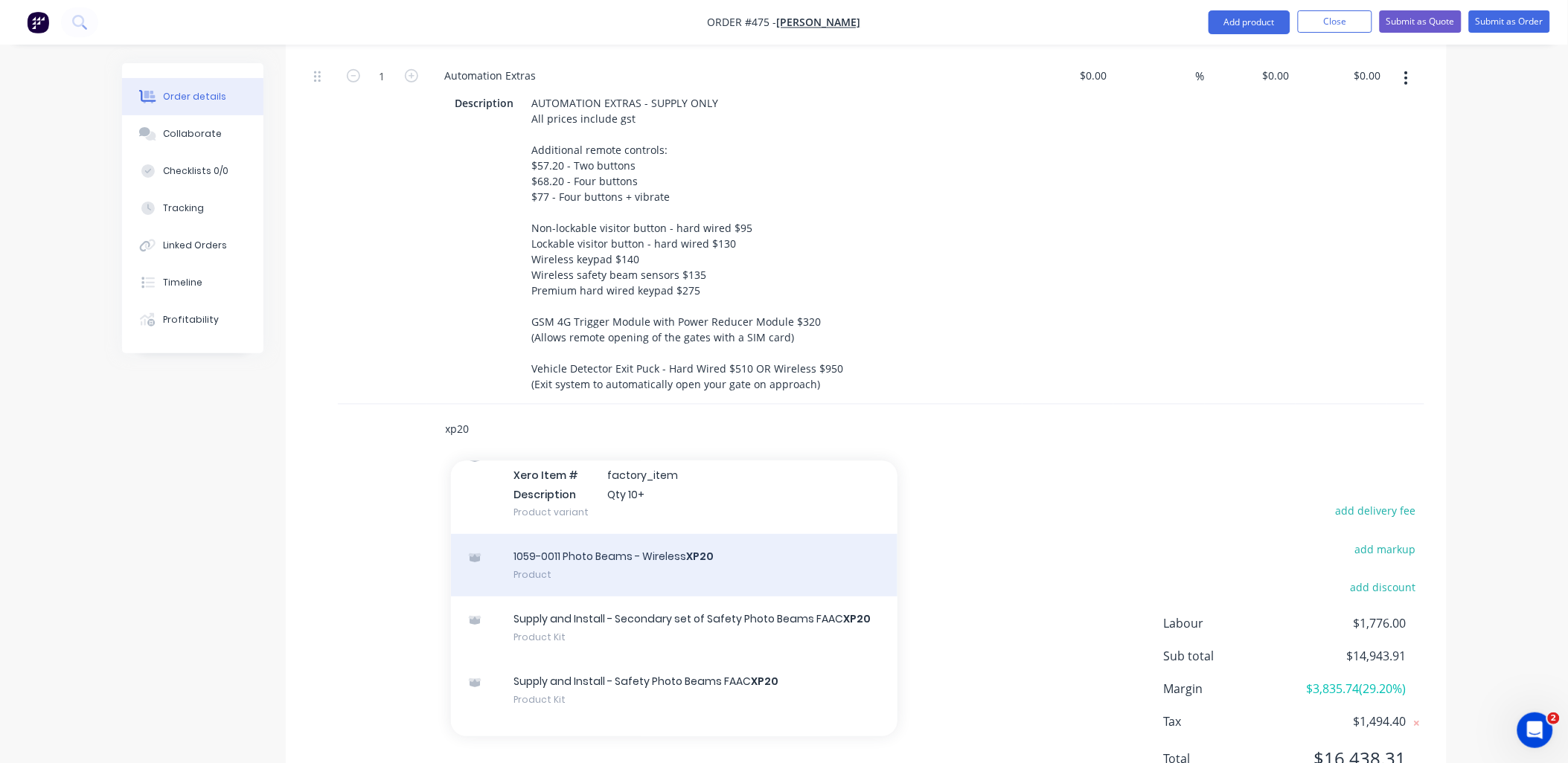
type input "xp20"
click at [645, 561] on div "1059-0011 Photo Beams - Wireless XP20 Product" at bounding box center [674, 565] width 447 height 62
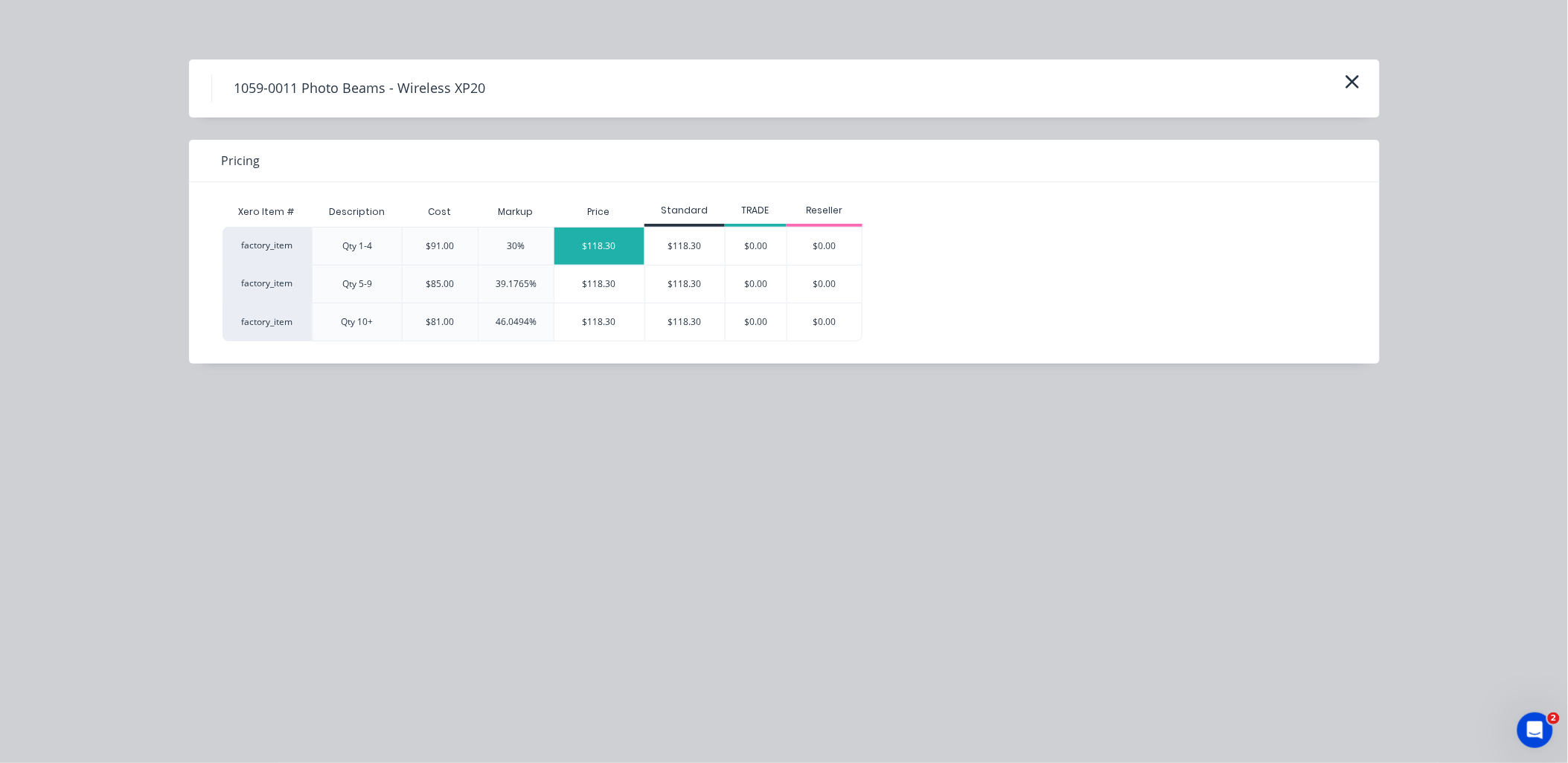
click at [593, 247] on div "$118.30" at bounding box center [599, 246] width 90 height 37
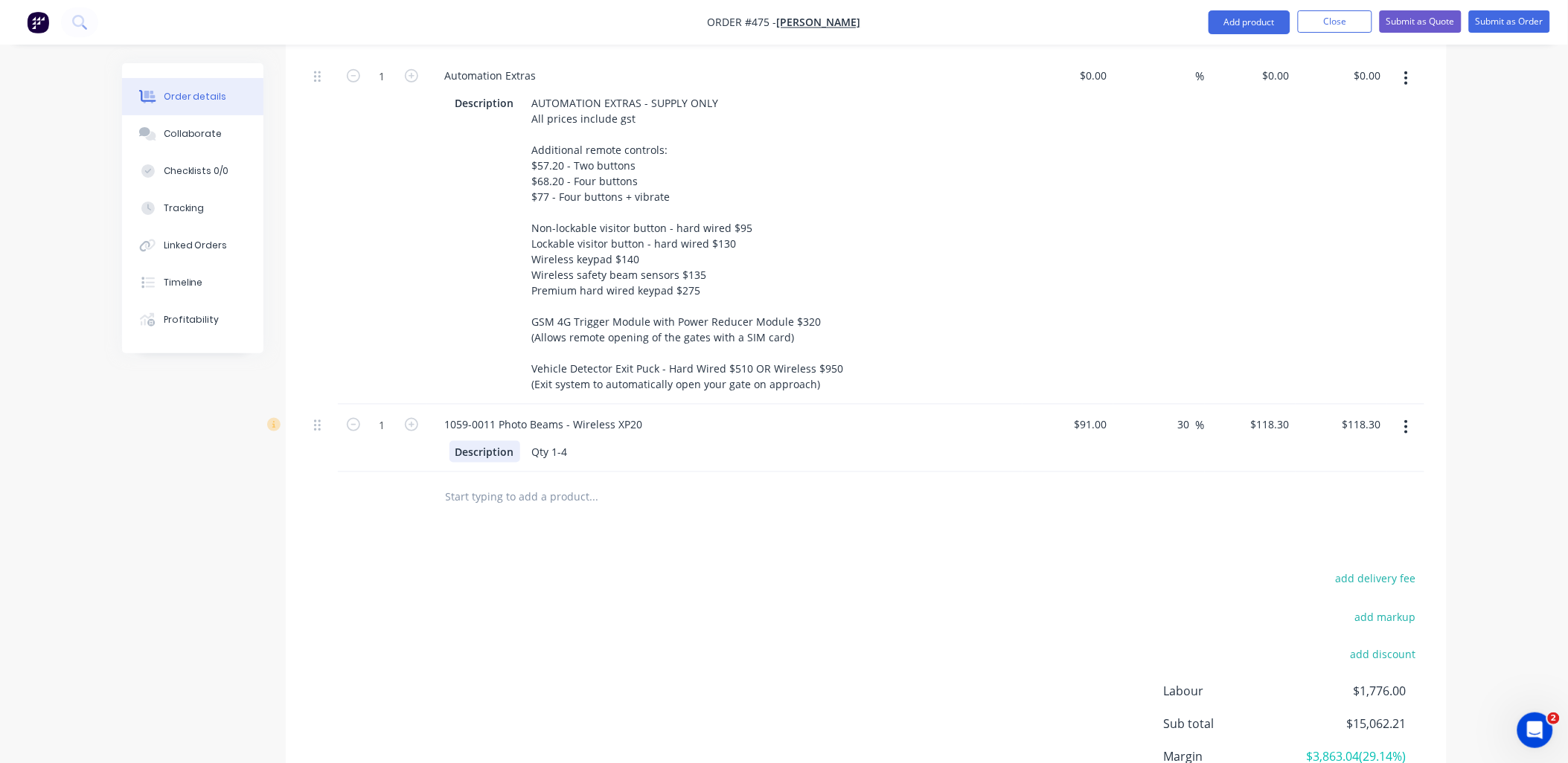
click at [481, 441] on div "Description" at bounding box center [485, 452] width 71 height 22
click at [512, 441] on div "Qty 1-4" at bounding box center [501, 452] width 47 height 22
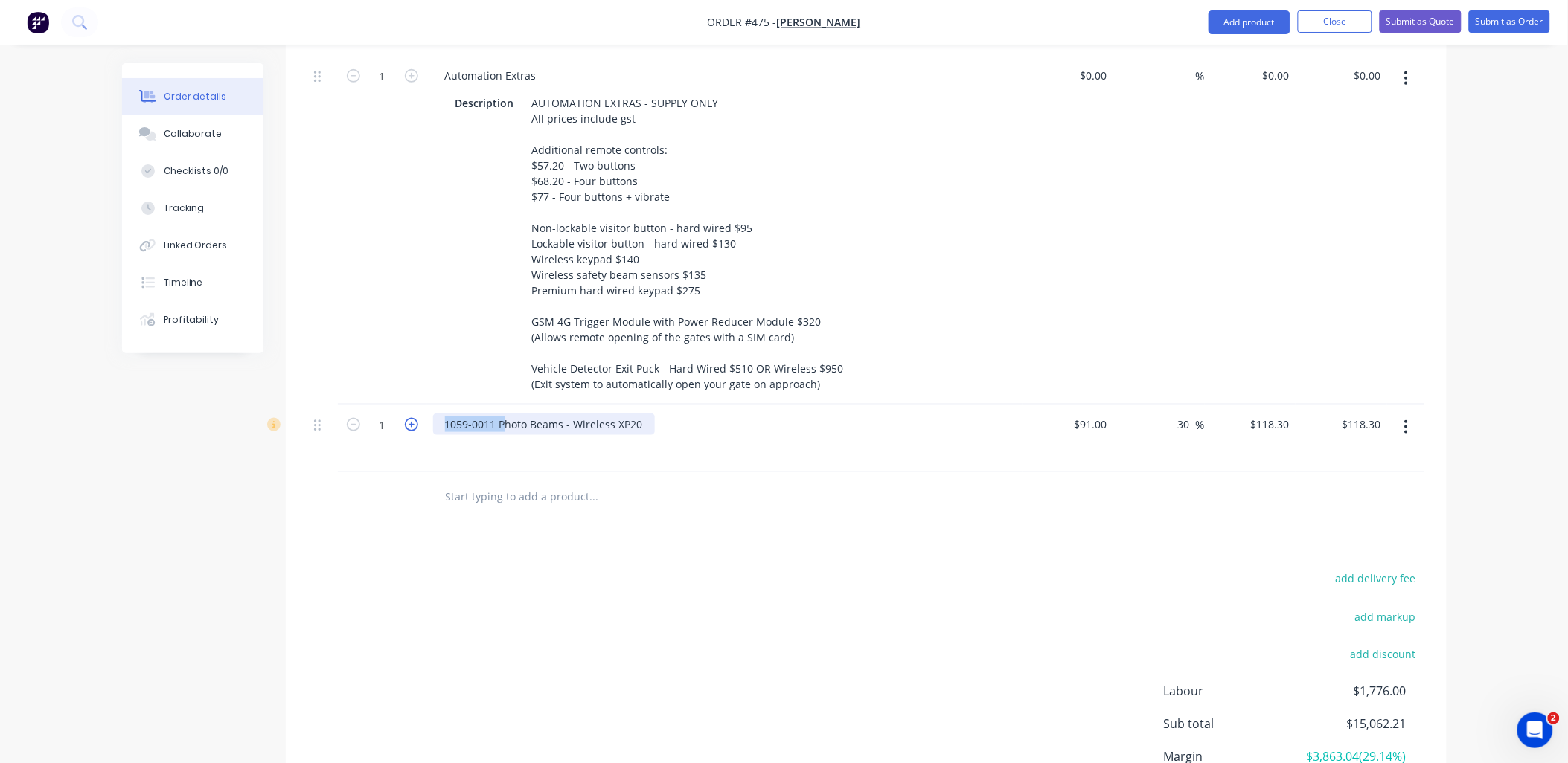
drag, startPoint x: 502, startPoint y: 406, endPoint x: 412, endPoint y: 397, distance: 90.4
click at [412, 405] on div "[PHONE_NUMBER] Photo Beams - Wireless XP20 $91.00 $91.00 30 30 % $118.30 $118.3…" at bounding box center [866, 438] width 1116 height 67
click at [516, 414] on div "1059-0011 Photo Beams - Wireless XP20" at bounding box center [544, 425] width 222 height 22
drag, startPoint x: 516, startPoint y: 404, endPoint x: 434, endPoint y: 398, distance: 82.2
click at [434, 414] on div "1059-0011 Photo Beams - Wireless XP20" at bounding box center [544, 425] width 222 height 22
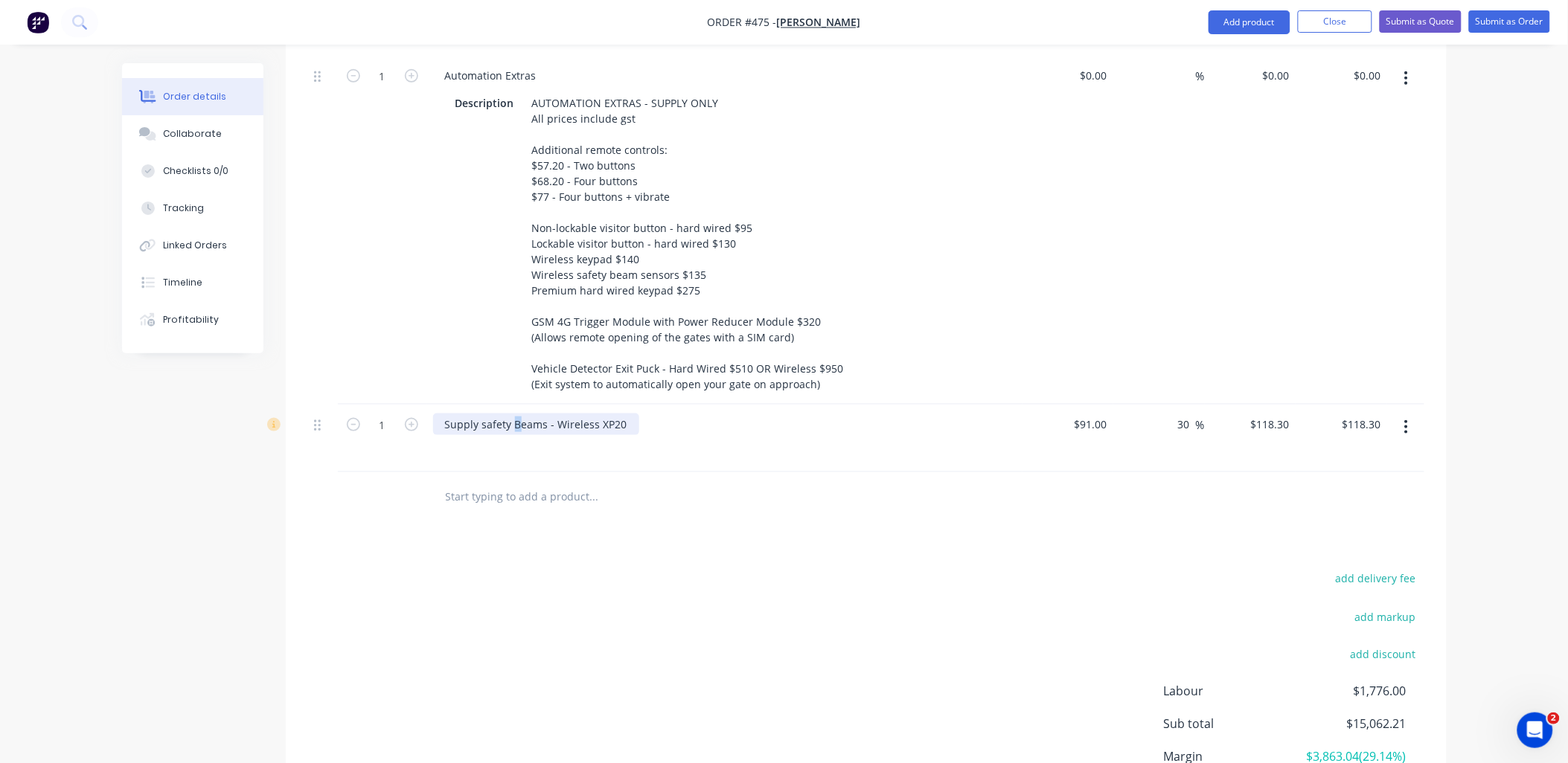
click at [513, 414] on div "Supply safety Beams - Wireless XP20" at bounding box center [536, 425] width 206 height 22
click at [1262, 414] on input "118.3" at bounding box center [1278, 425] width 34 height 22
type input "122.73"
type input "34.87"
type input "$122.73"
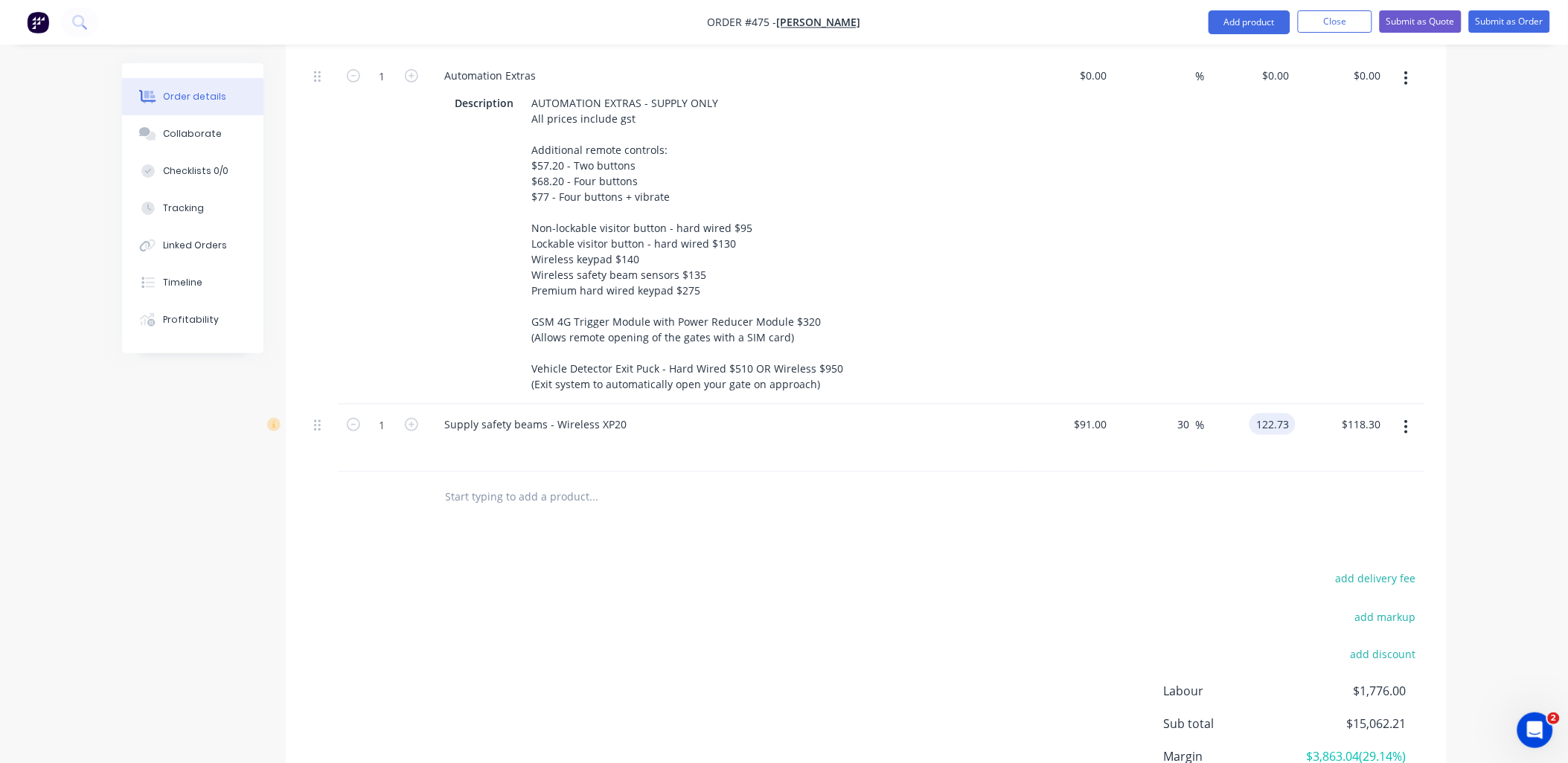
type input "$122.73"
click at [1203, 497] on div at bounding box center [866, 496] width 1116 height 48
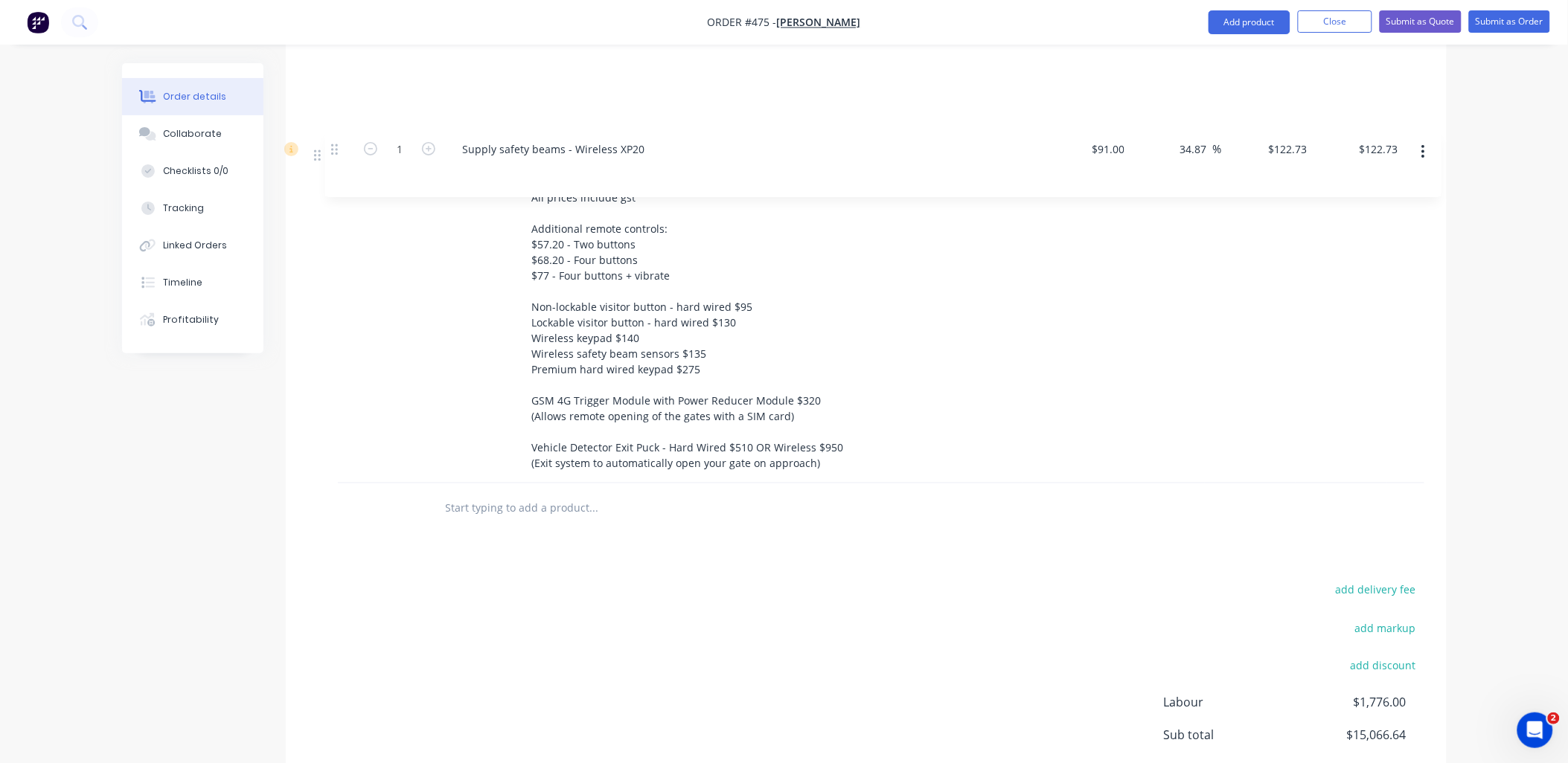
drag, startPoint x: 321, startPoint y: 407, endPoint x: 338, endPoint y: 143, distance: 264.5
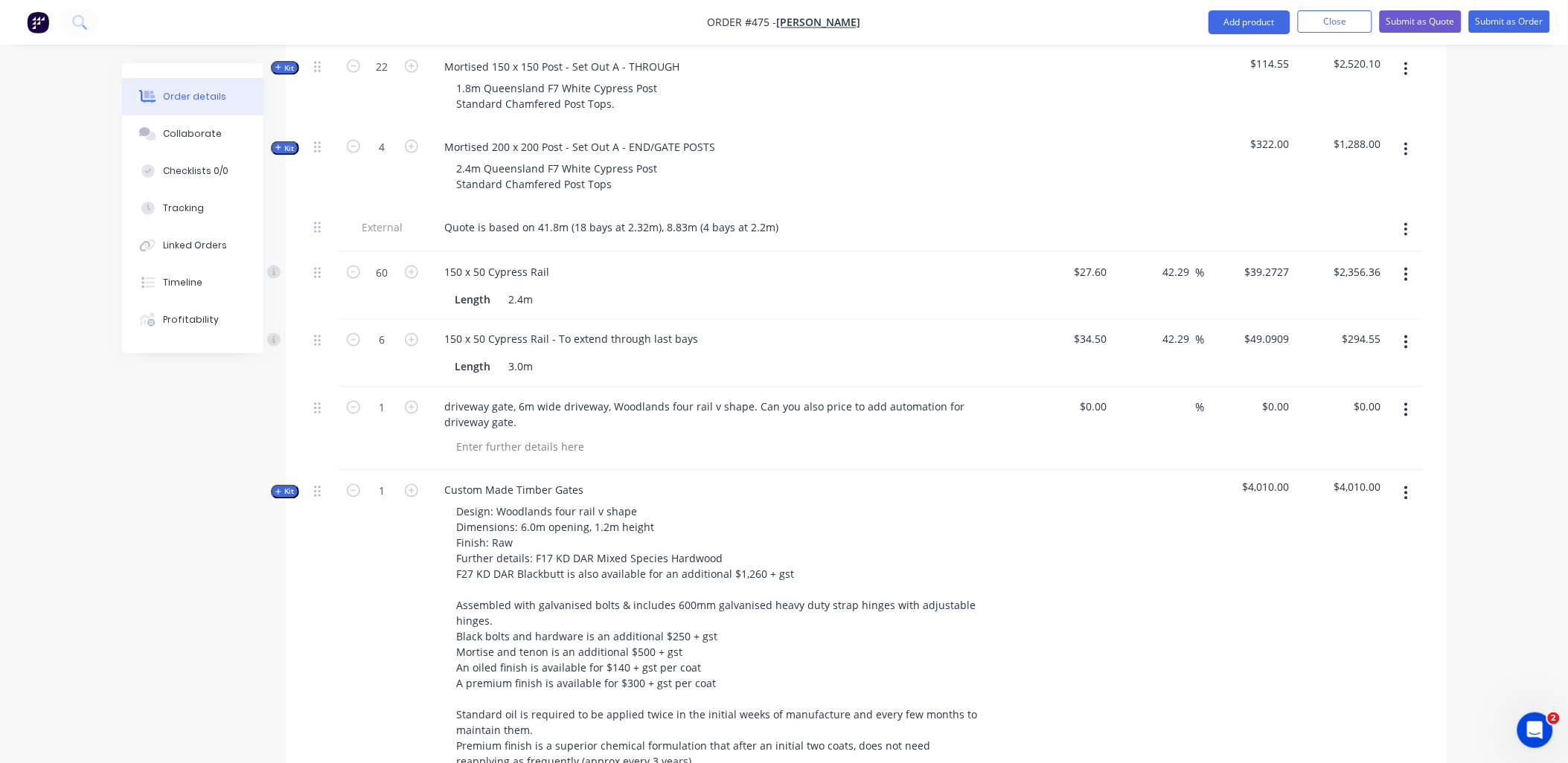
scroll to position [530, 0]
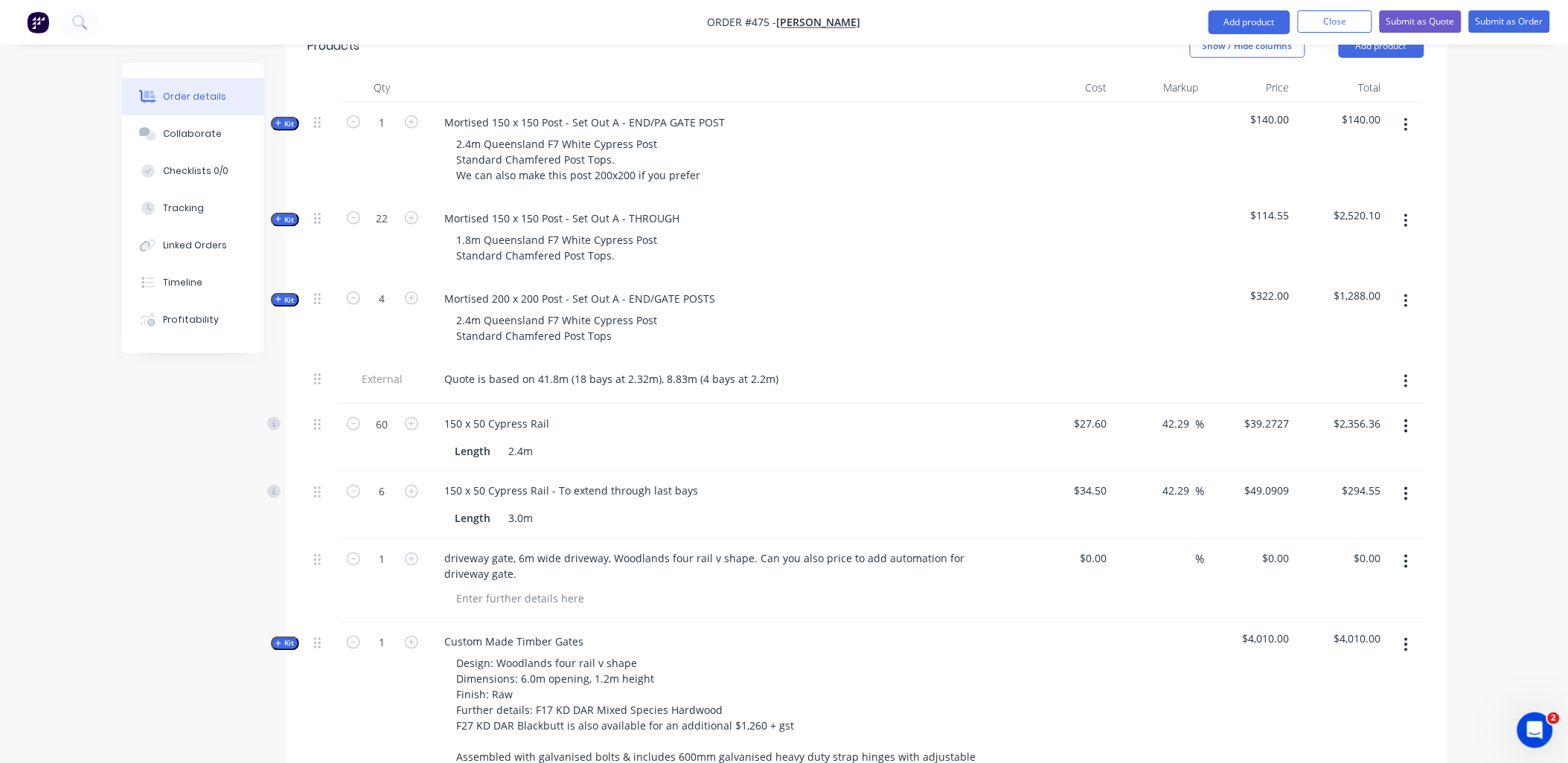
click at [1405, 554] on icon "button" at bounding box center [1406, 562] width 3 height 17
click at [1333, 680] on div "Delete" at bounding box center [1354, 691] width 115 height 22
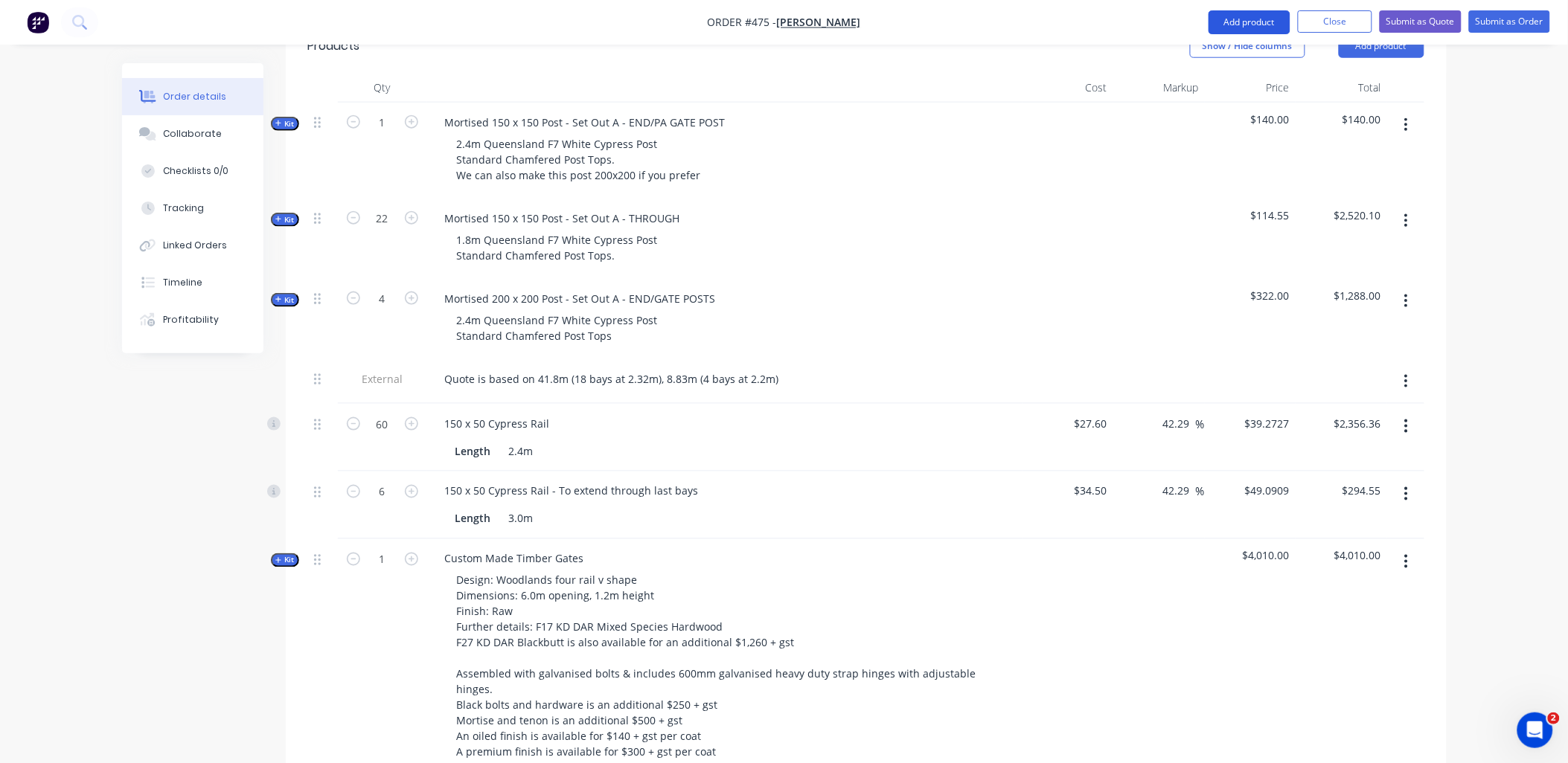
click at [1244, 28] on button "Add product" at bounding box center [1250, 22] width 82 height 24
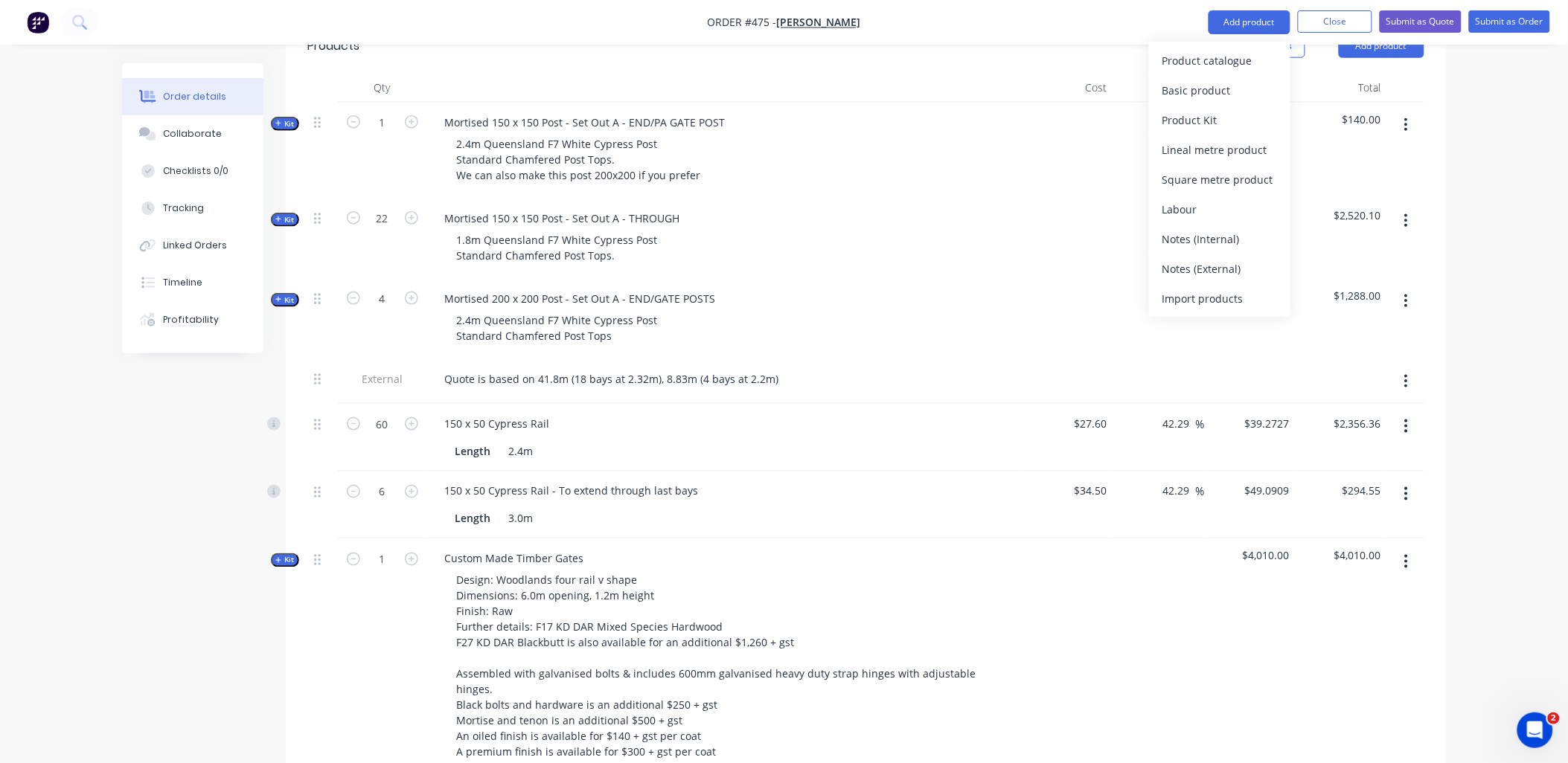
click at [1223, 262] on div "Notes (External)" at bounding box center [1220, 269] width 115 height 22
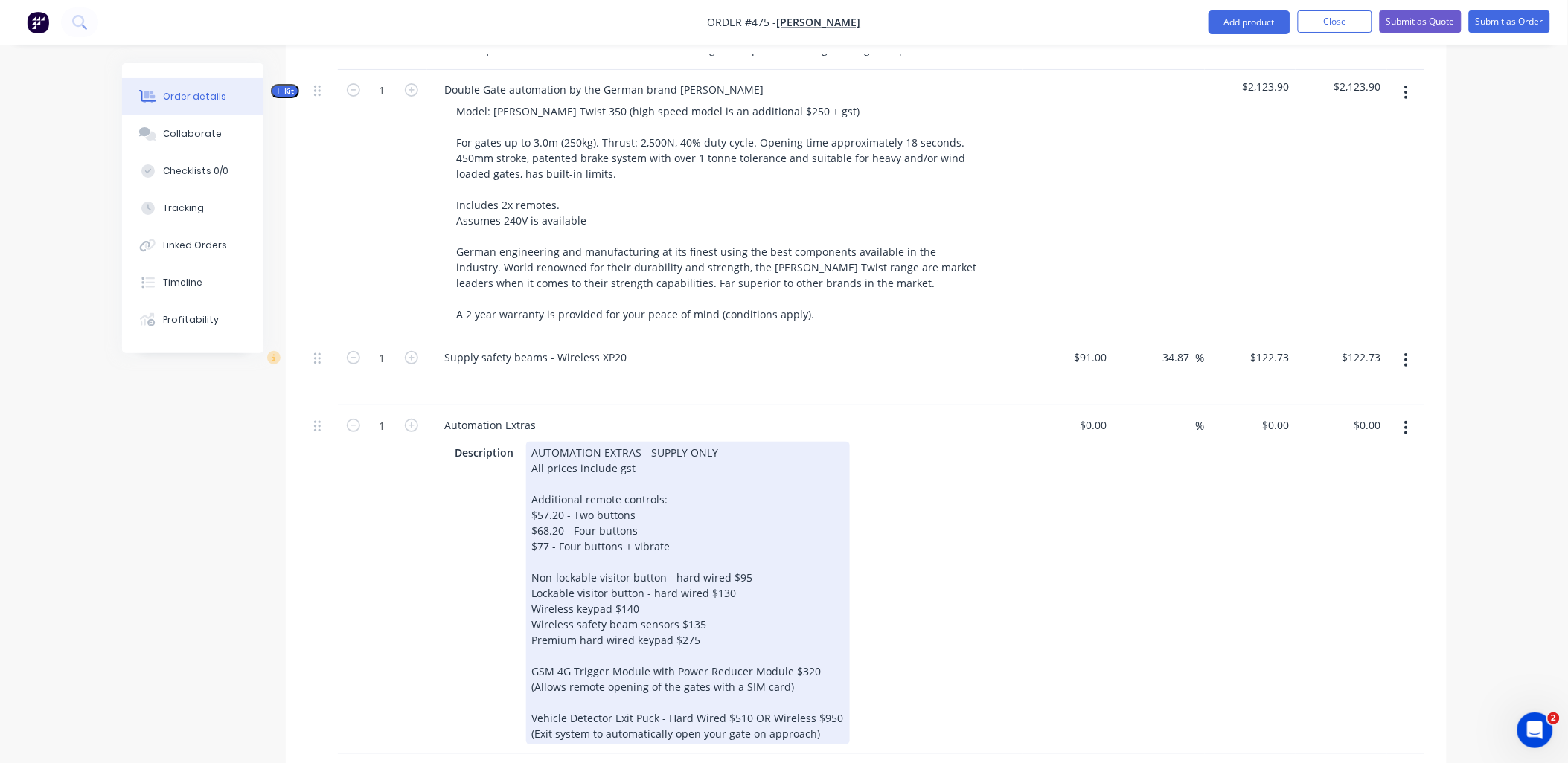
scroll to position [2183, 0]
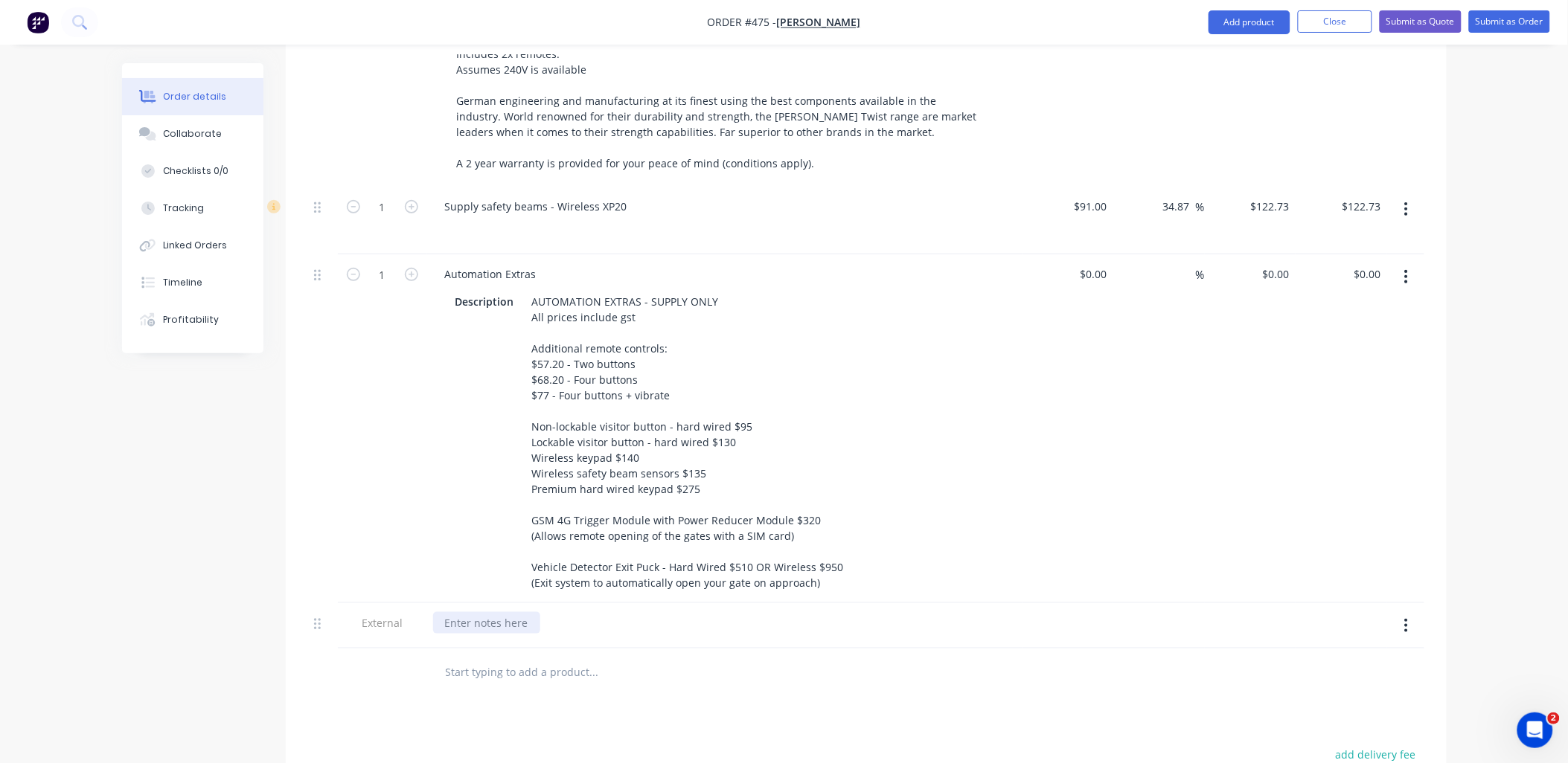
click at [492, 612] on div at bounding box center [487, 623] width 107 height 22
drag, startPoint x: 362, startPoint y: 659, endPoint x: 342, endPoint y: 607, distance: 55.7
click at [362, 657] on div at bounding box center [382, 673] width 89 height 48
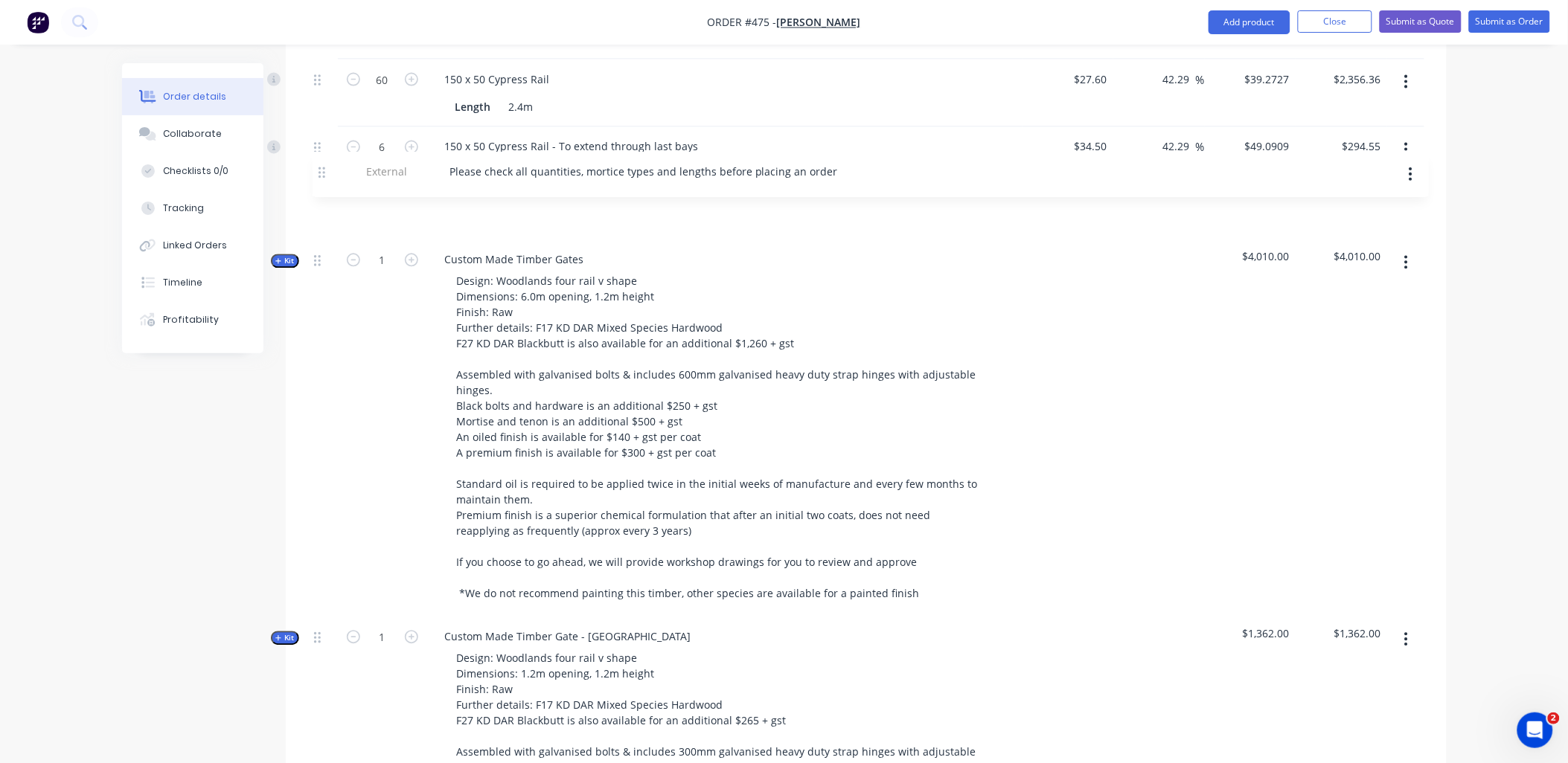
scroll to position [868, 0]
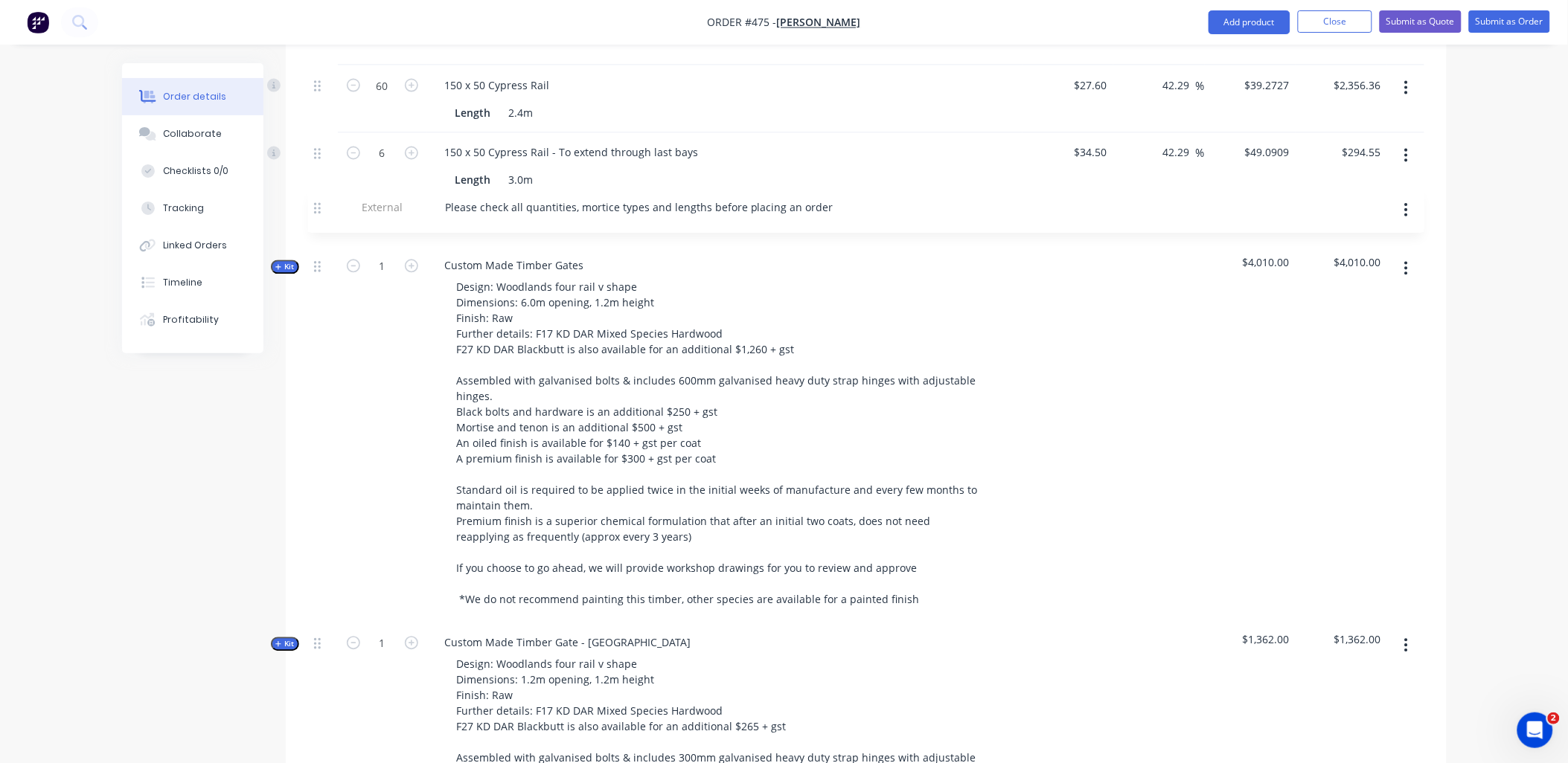
drag, startPoint x: 322, startPoint y: 605, endPoint x: 322, endPoint y: 202, distance: 403.0
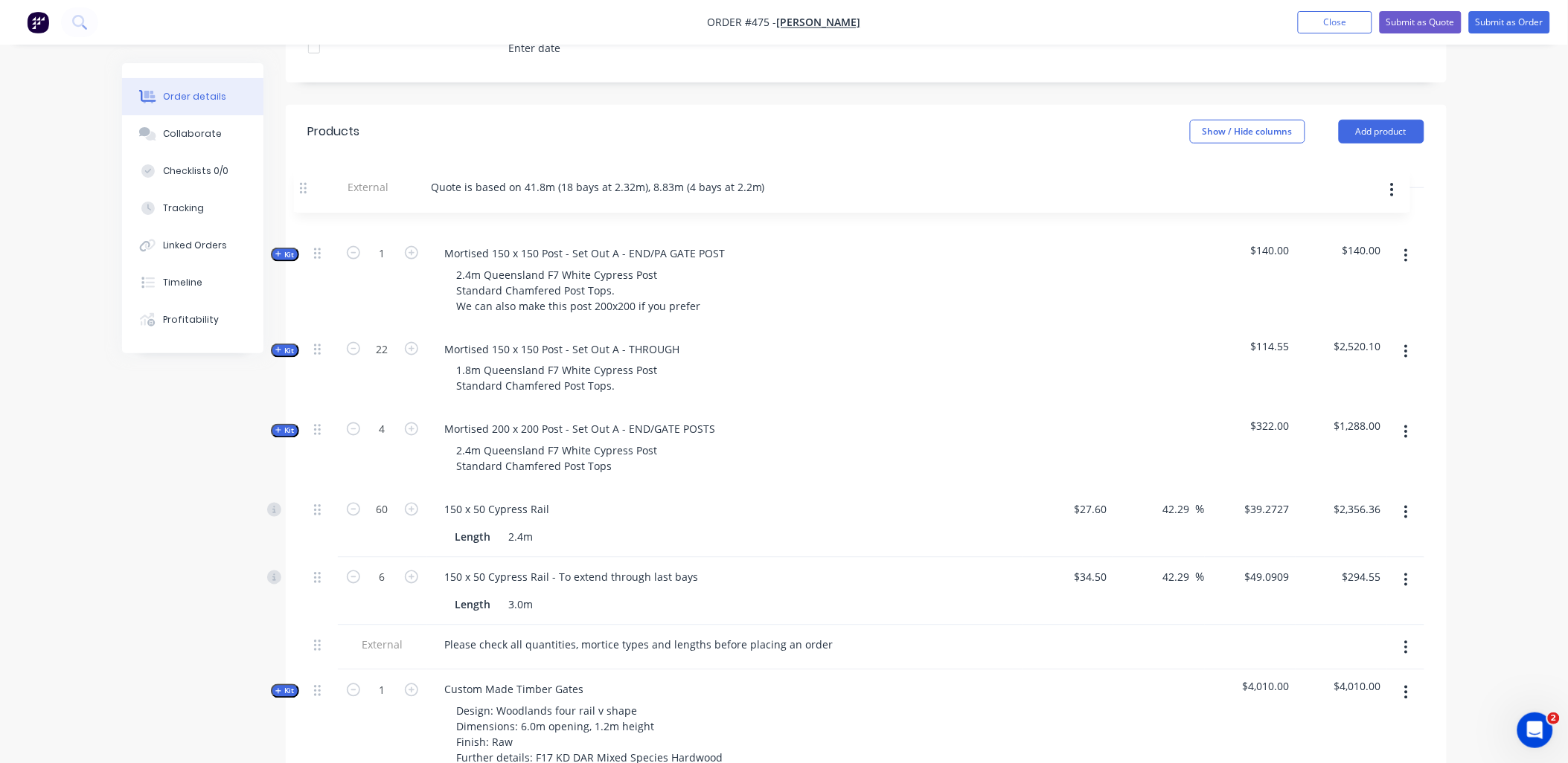
scroll to position [436, 0]
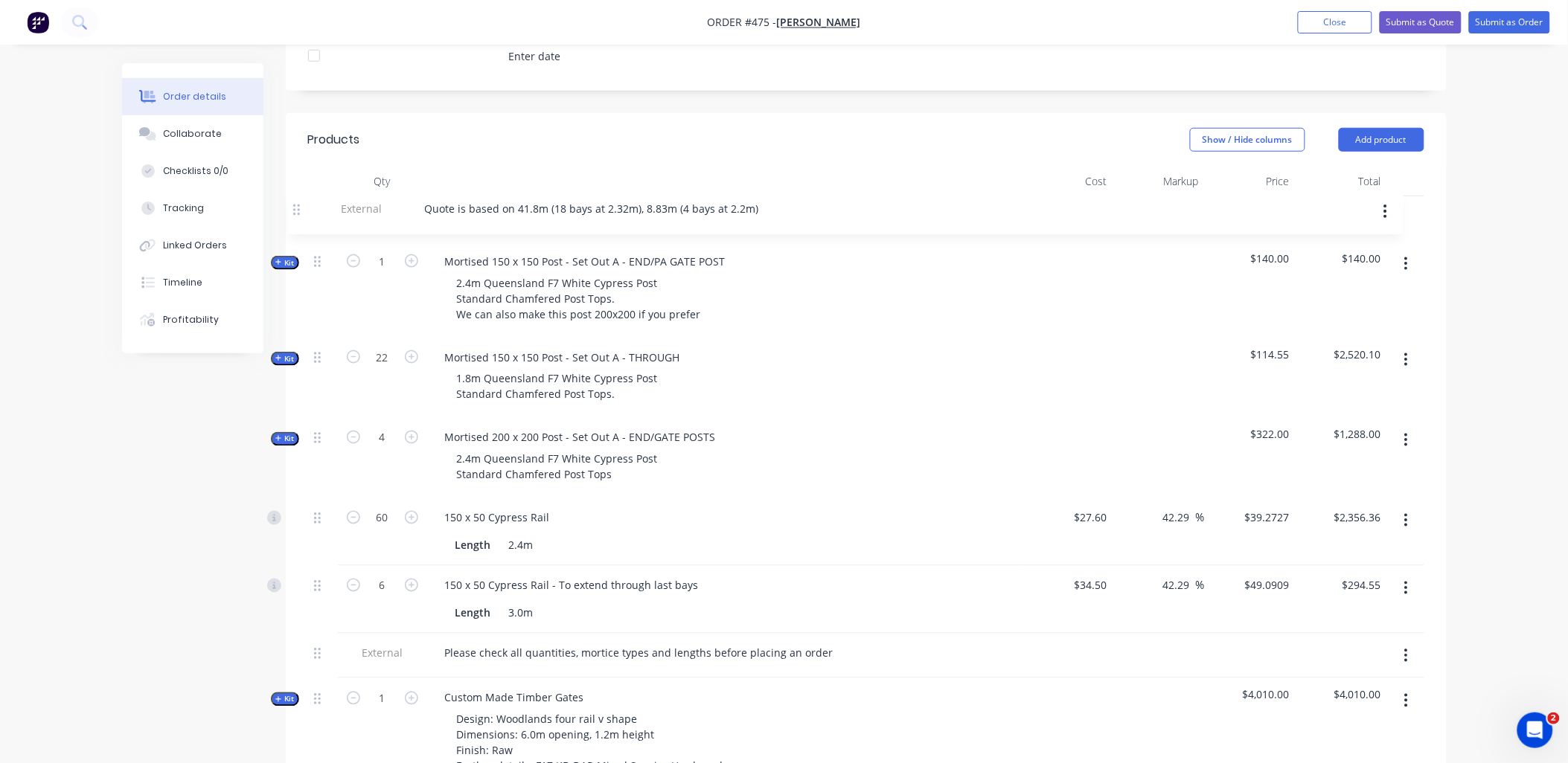
drag, startPoint x: 317, startPoint y: 355, endPoint x: 297, endPoint y: 209, distance: 147.4
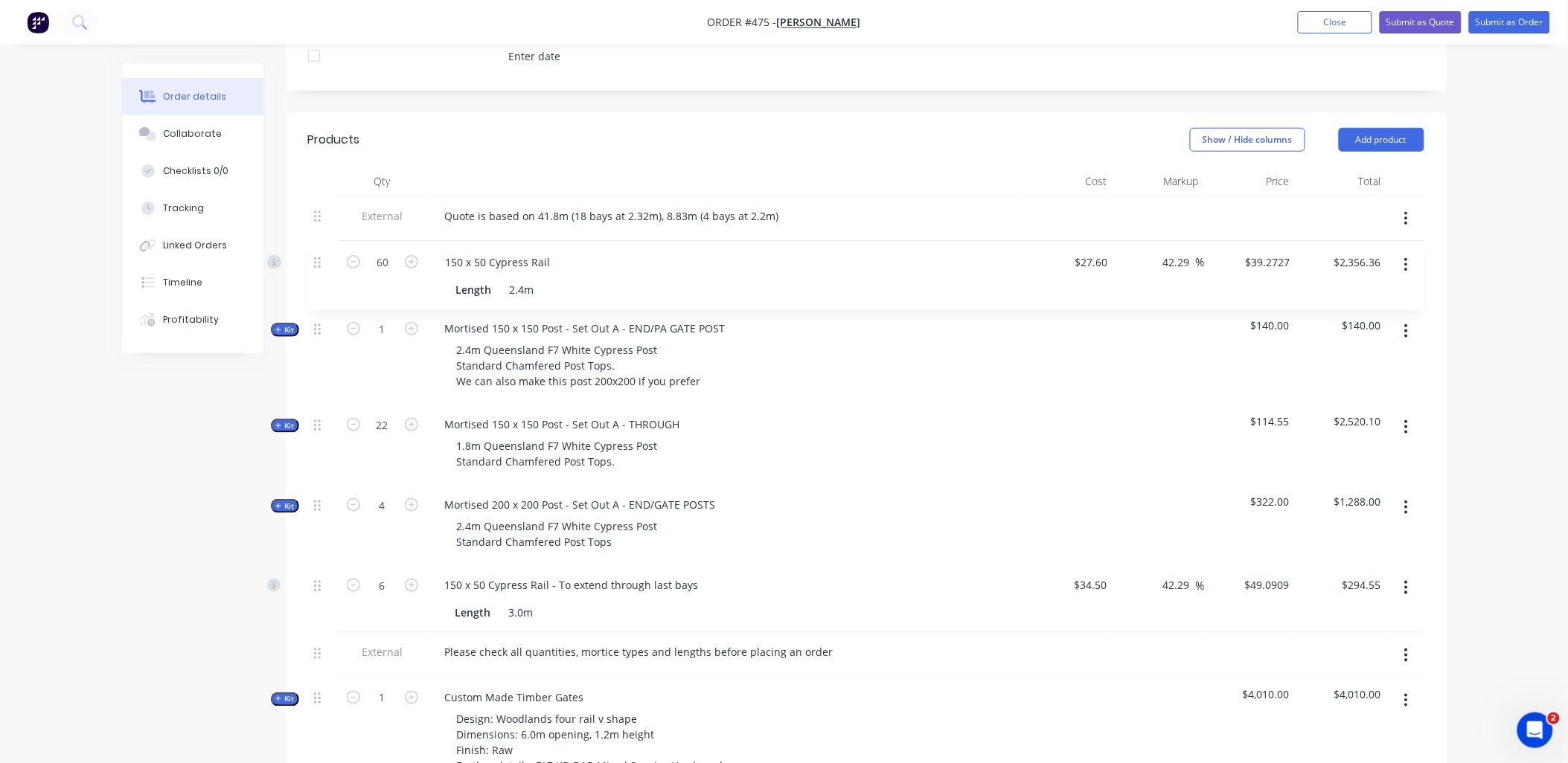
drag, startPoint x: 321, startPoint y: 500, endPoint x: 322, endPoint y: 258, distance: 242.0
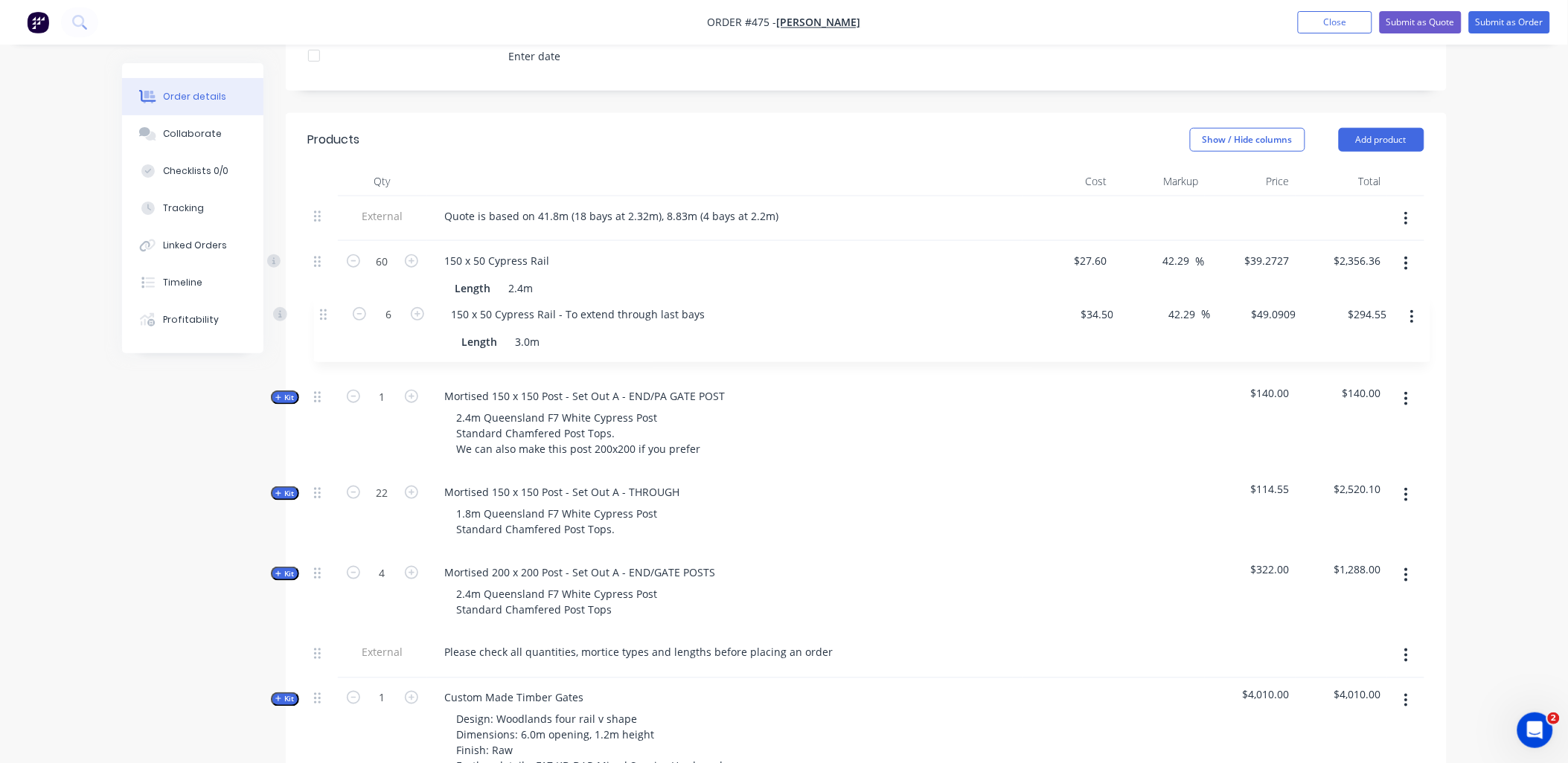
drag, startPoint x: 318, startPoint y: 566, endPoint x: 324, endPoint y: 311, distance: 255.1
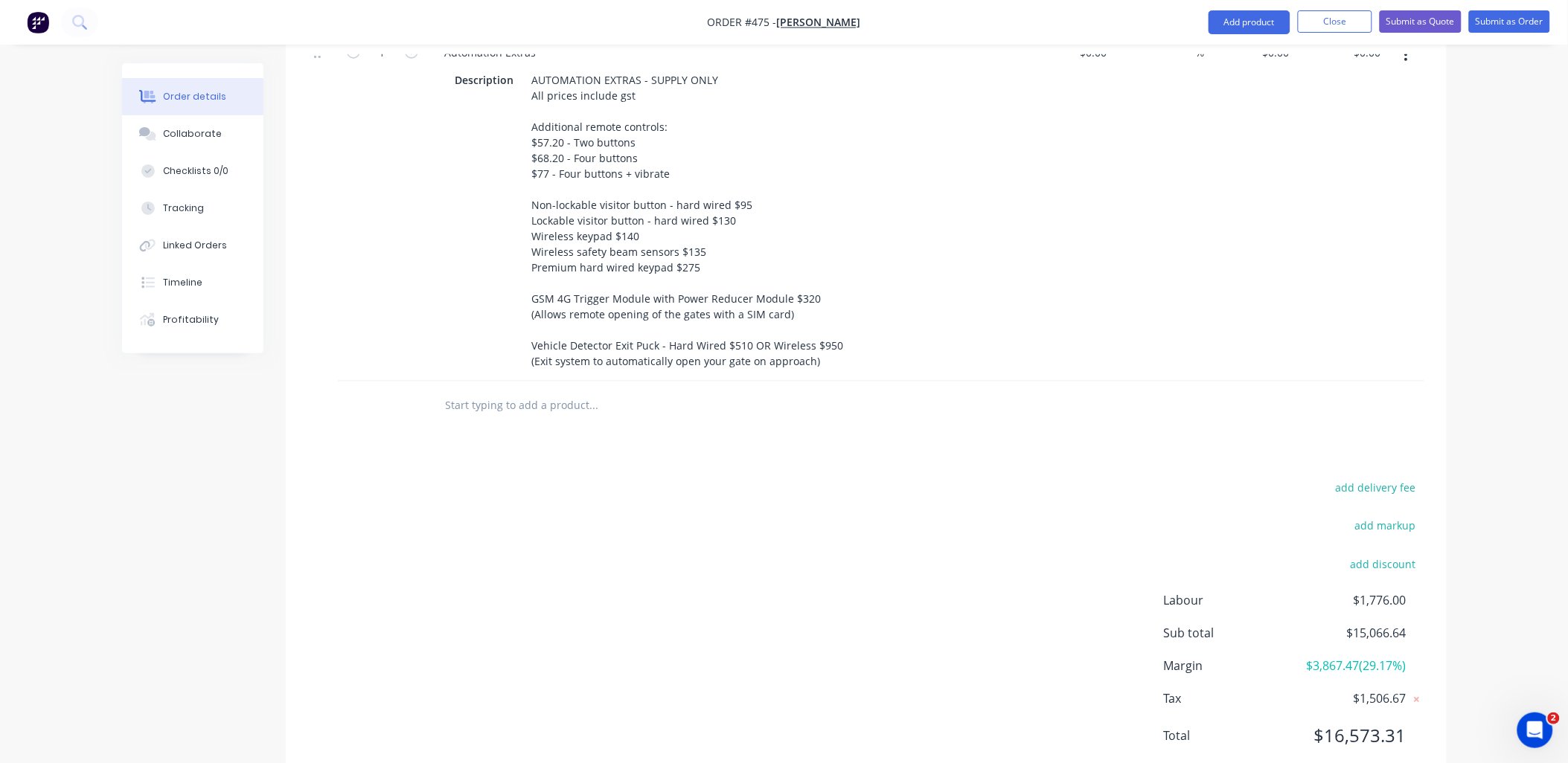
scroll to position [2476, 0]
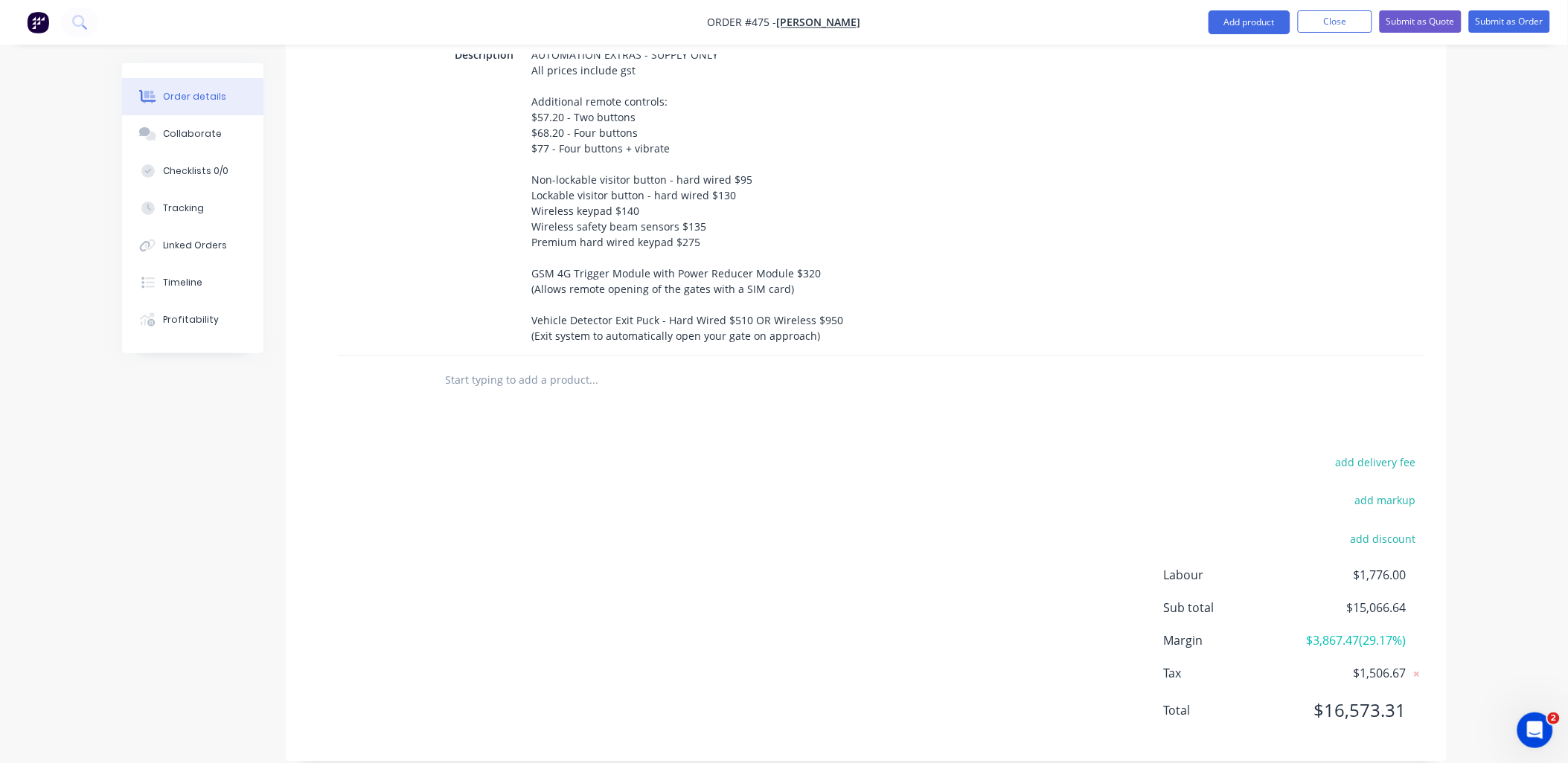
click at [459, 366] on input "text" at bounding box center [593, 381] width 297 height 30
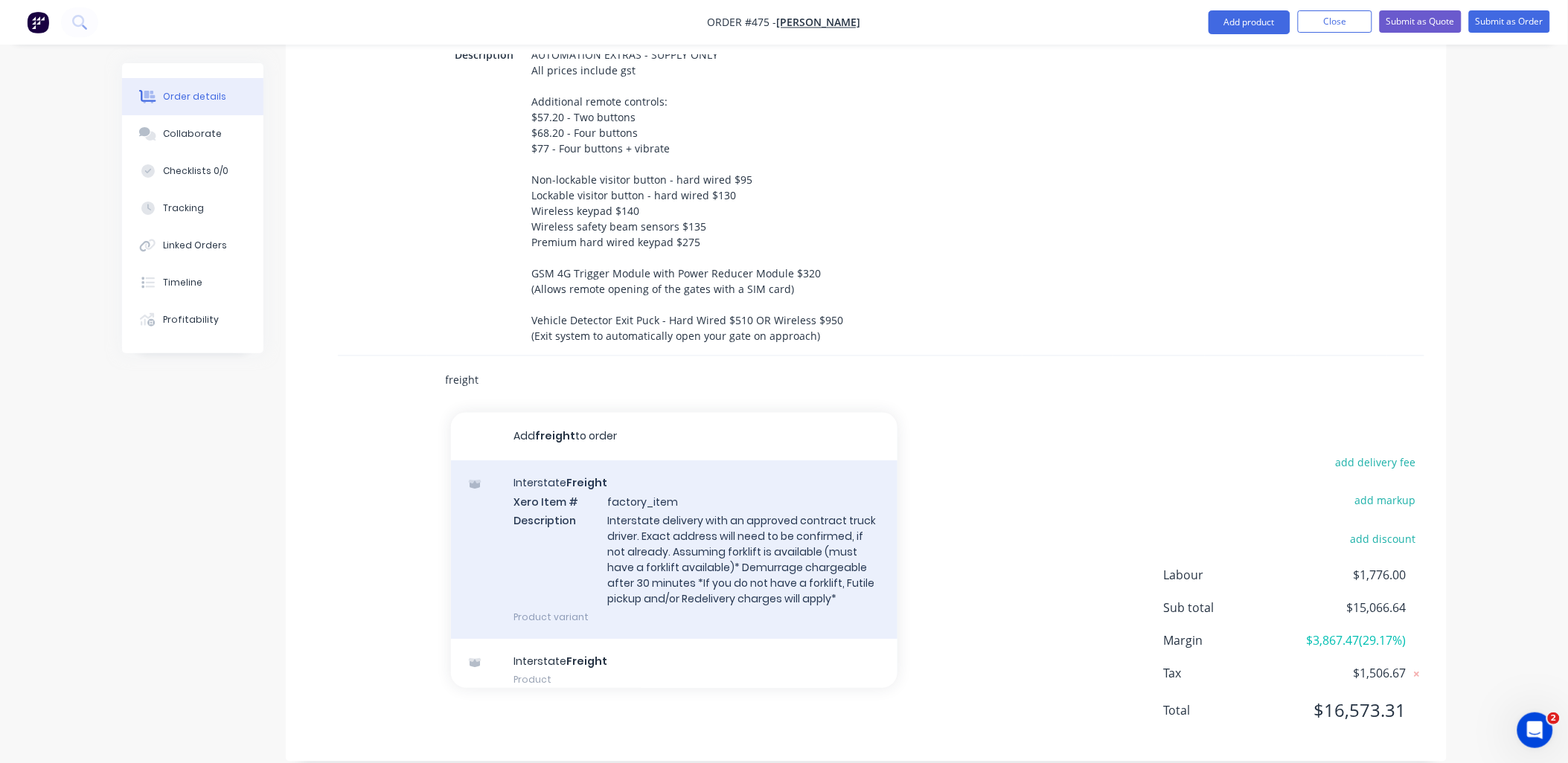
type input "freight"
click at [649, 531] on div "Interstate Freight Xero Item # factory_item Description Interstate delivery wit…" at bounding box center [674, 550] width 447 height 178
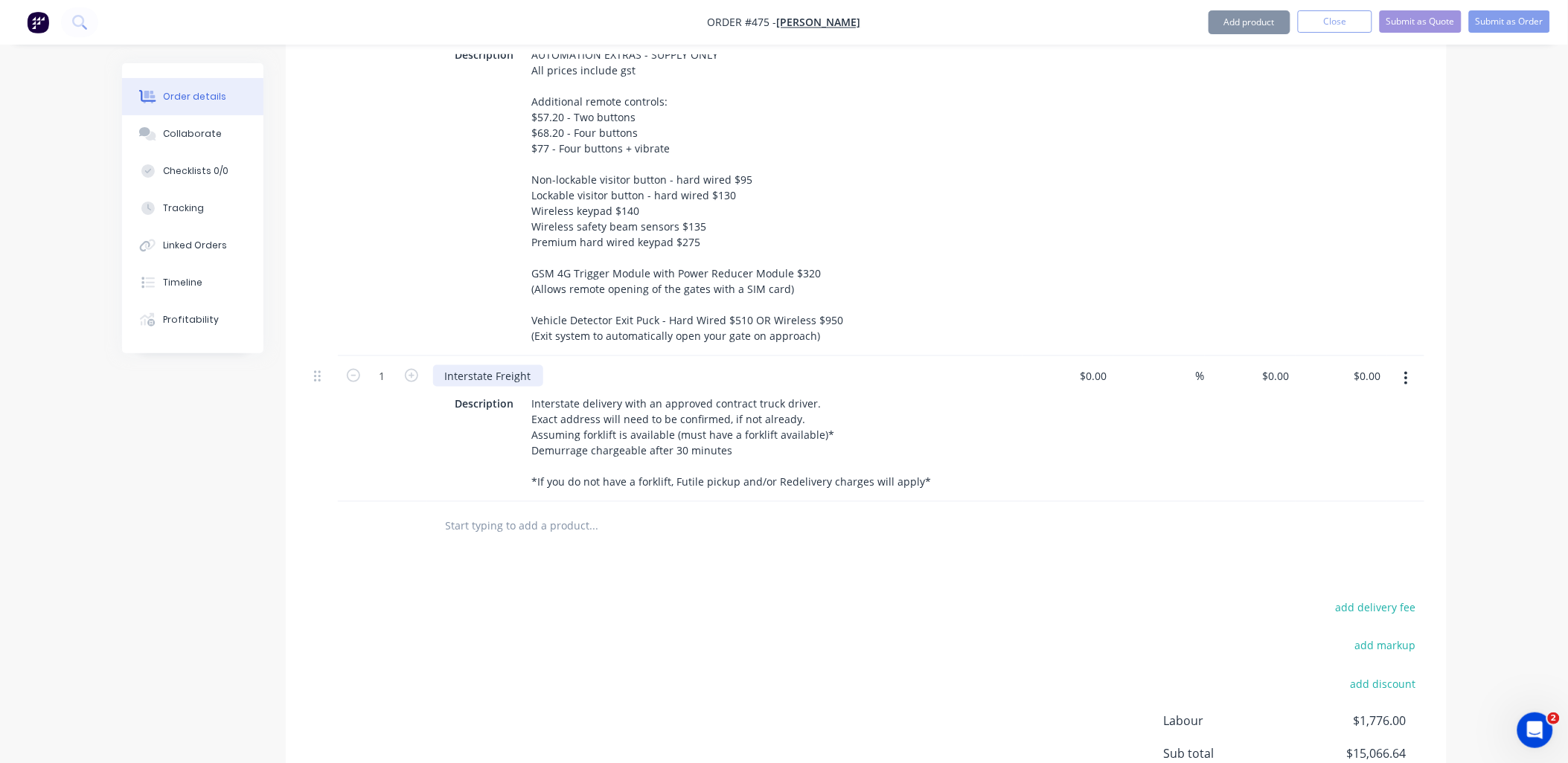
click at [473, 366] on div "Interstate Freight" at bounding box center [488, 377] width 110 height 22
click at [467, 366] on div "Interstate Freight" at bounding box center [488, 377] width 110 height 22
drag, startPoint x: 588, startPoint y: 383, endPoint x: 507, endPoint y: 383, distance: 81.0
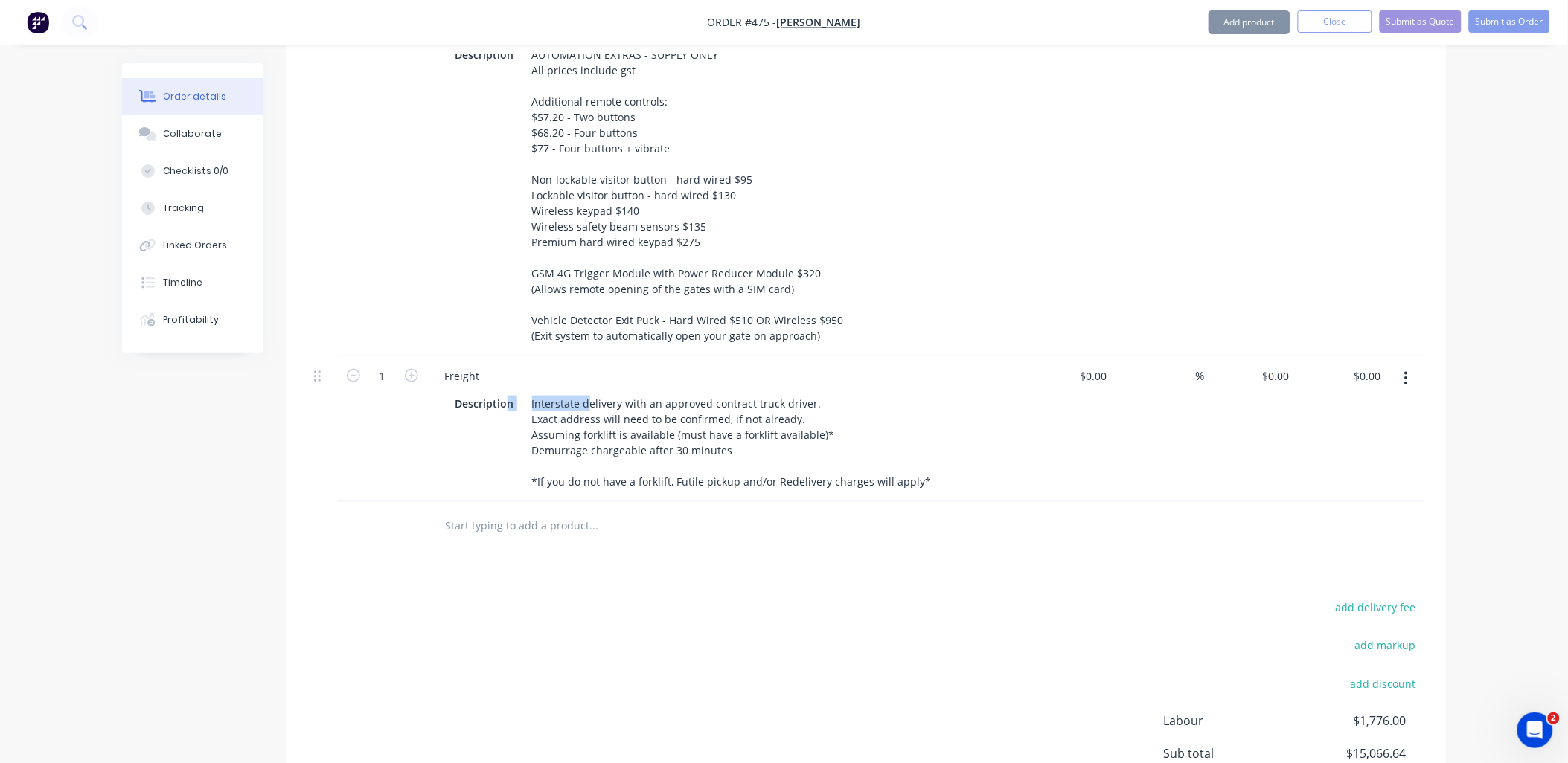
click at [507, 393] on div "Description Interstate delivery with an approved contract truck driver. Exact a…" at bounding box center [722, 443] width 545 height 100
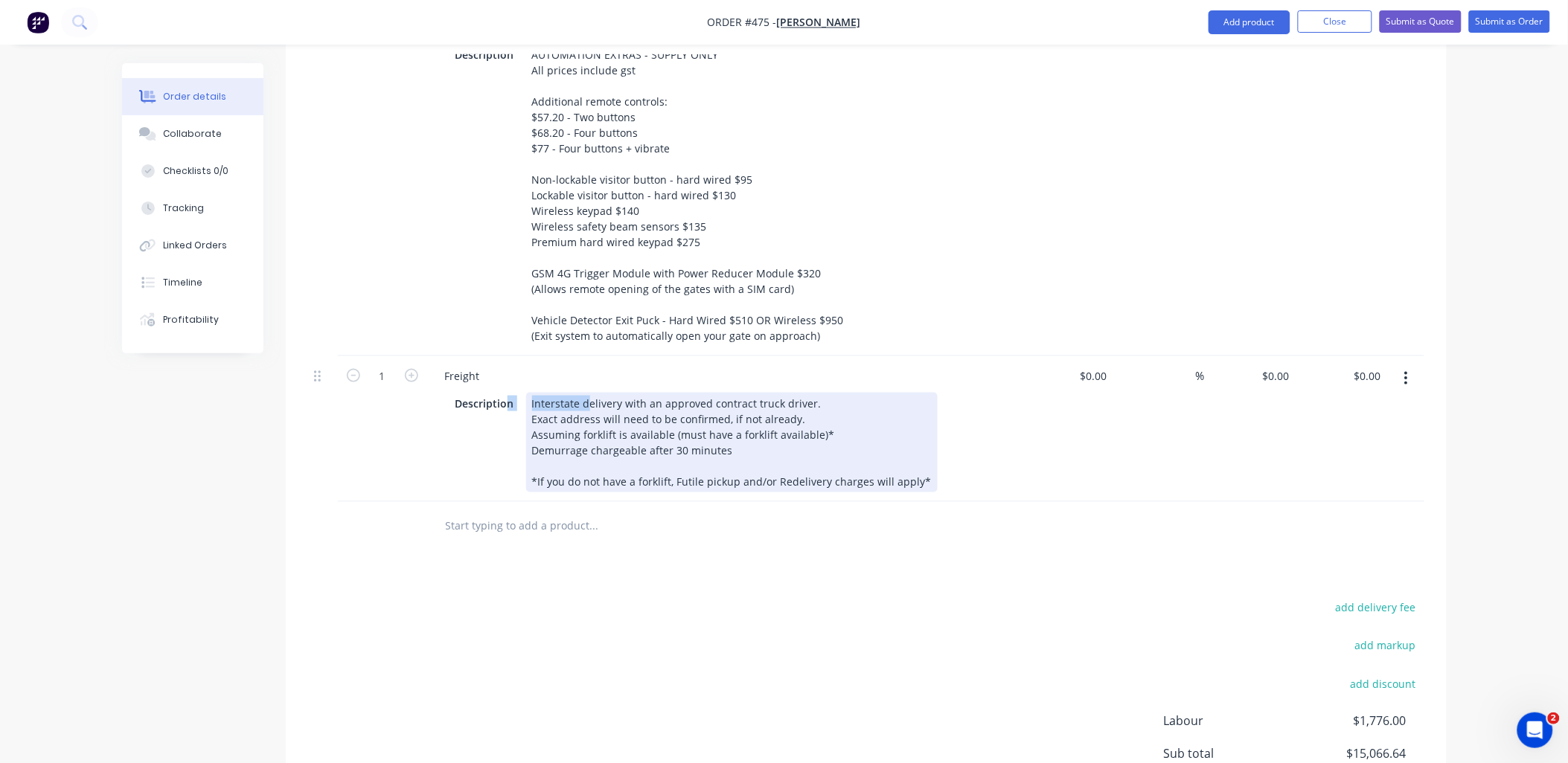
drag, startPoint x: 507, startPoint y: 383, endPoint x: 540, endPoint y: 387, distance: 33.2
click at [540, 393] on div "Interstate delivery with an approved contract truck driver. Exact address will …" at bounding box center [732, 443] width 412 height 100
drag, startPoint x: 586, startPoint y: 381, endPoint x: 522, endPoint y: 382, distance: 64.0
click at [522, 393] on div "Description Interstate delivery with an approved contract truck driver. Exact a…" at bounding box center [722, 443] width 545 height 100
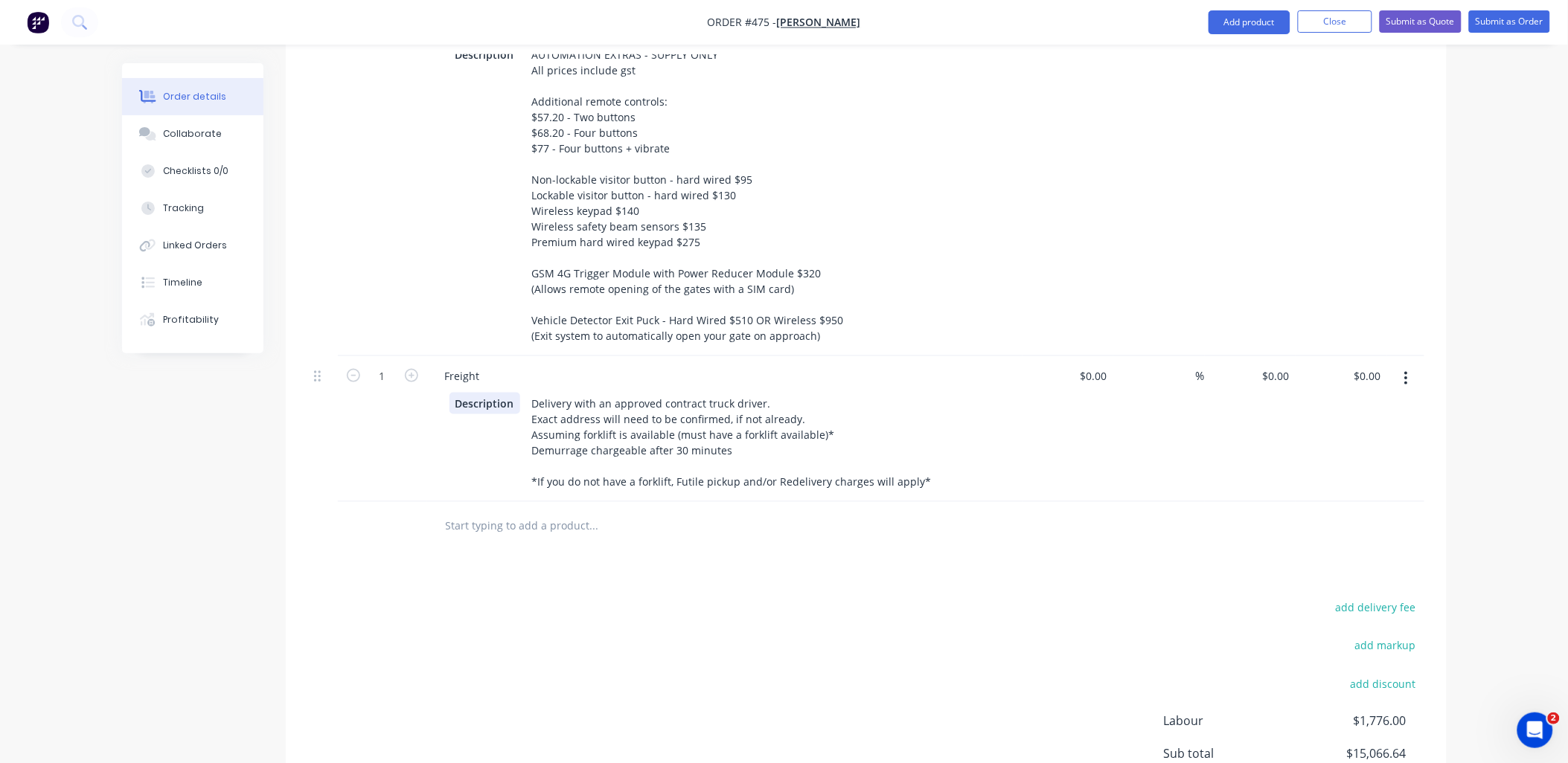
click at [462, 434] on div "Description Delivery with an approved contract truck driver. Exact address will…" at bounding box center [722, 443] width 545 height 100
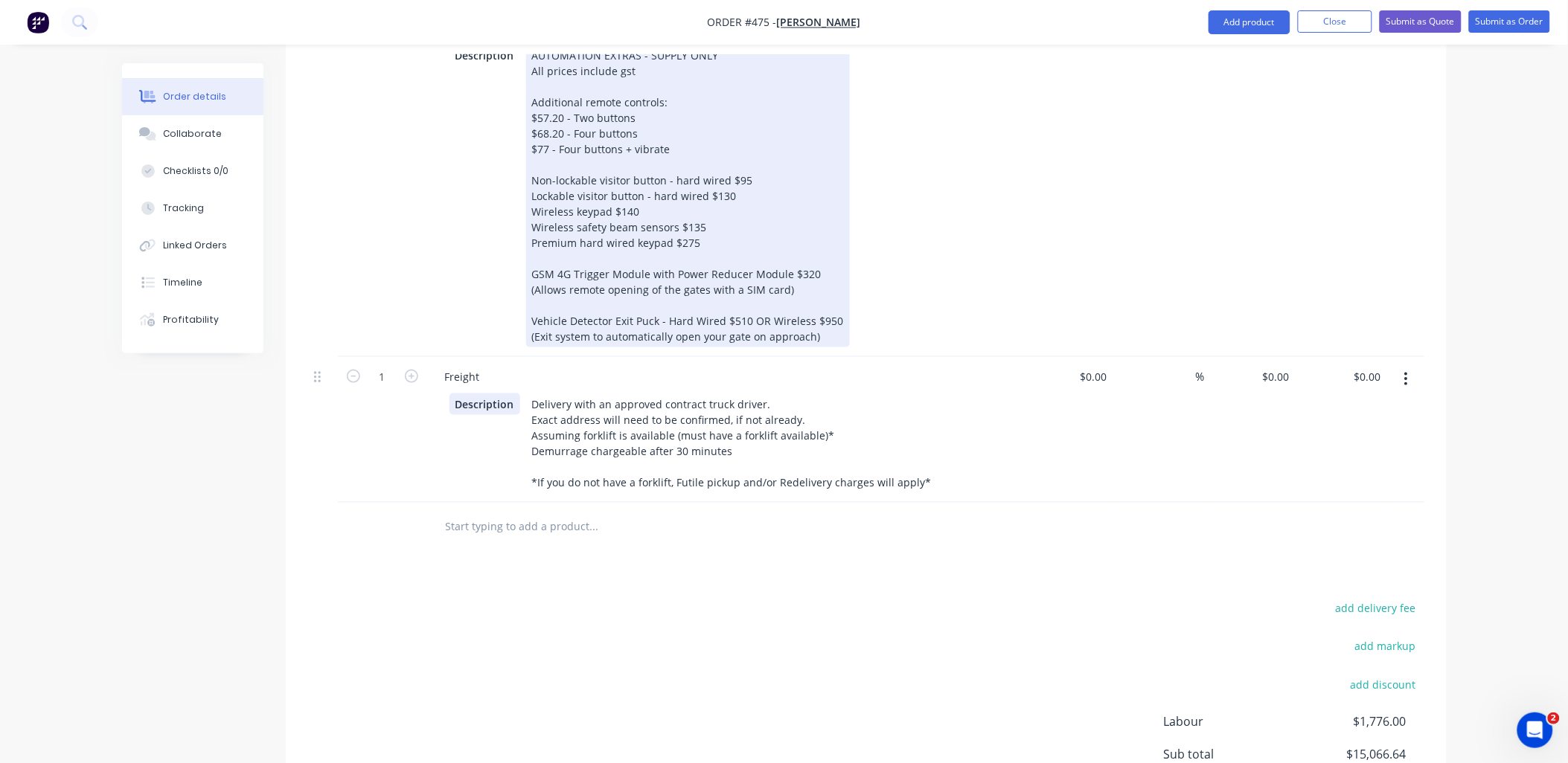
scroll to position [2621, 0]
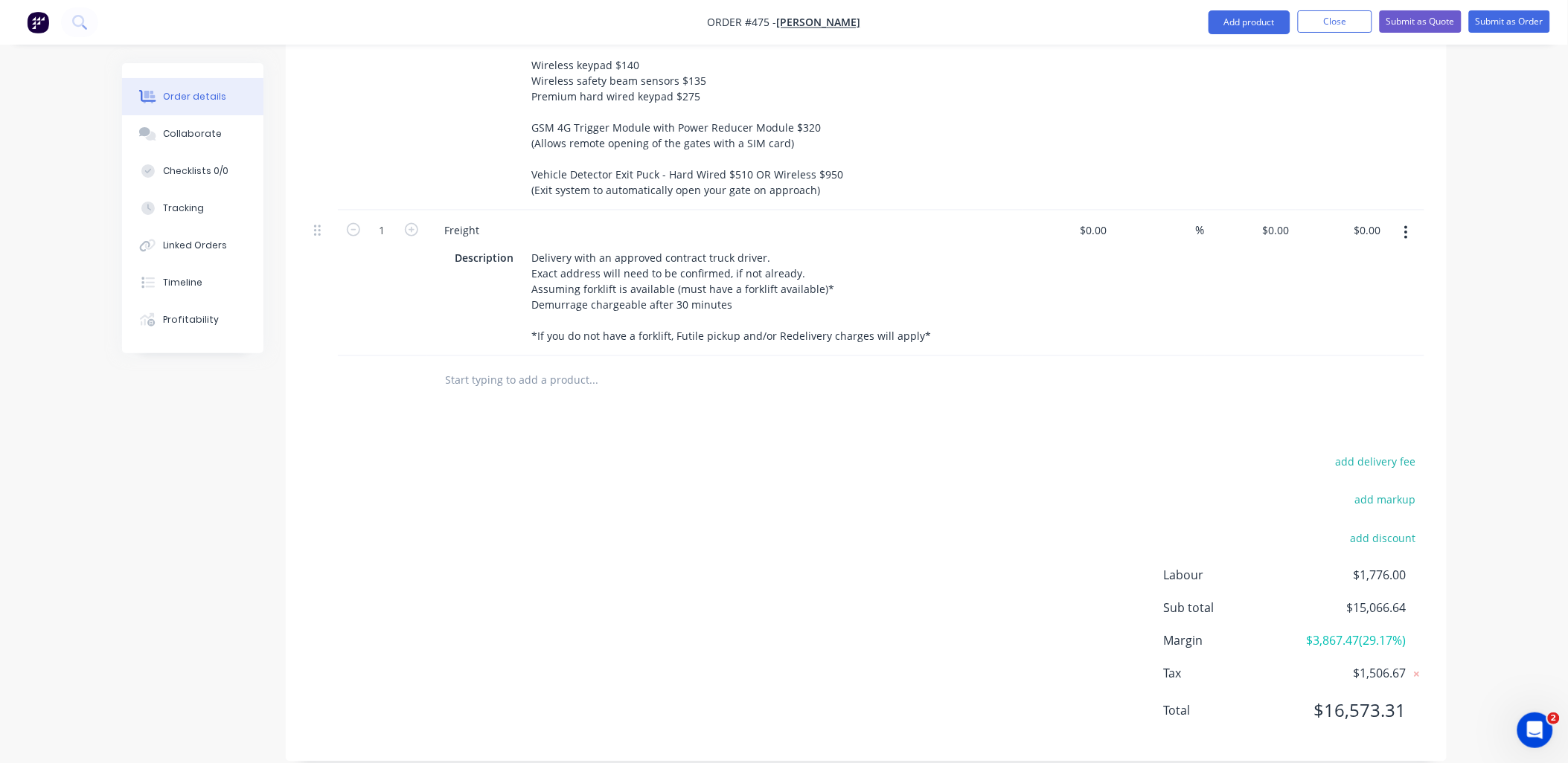
drag, startPoint x: 1191, startPoint y: 327, endPoint x: 1122, endPoint y: 255, distance: 99.7
click at [1189, 321] on div "%" at bounding box center [1159, 283] width 92 height 146
click at [1102, 220] on input at bounding box center [1096, 231] width 34 height 22
click at [1189, 220] on input at bounding box center [1187, 231] width 17 height 22
type input "$1,500.00"
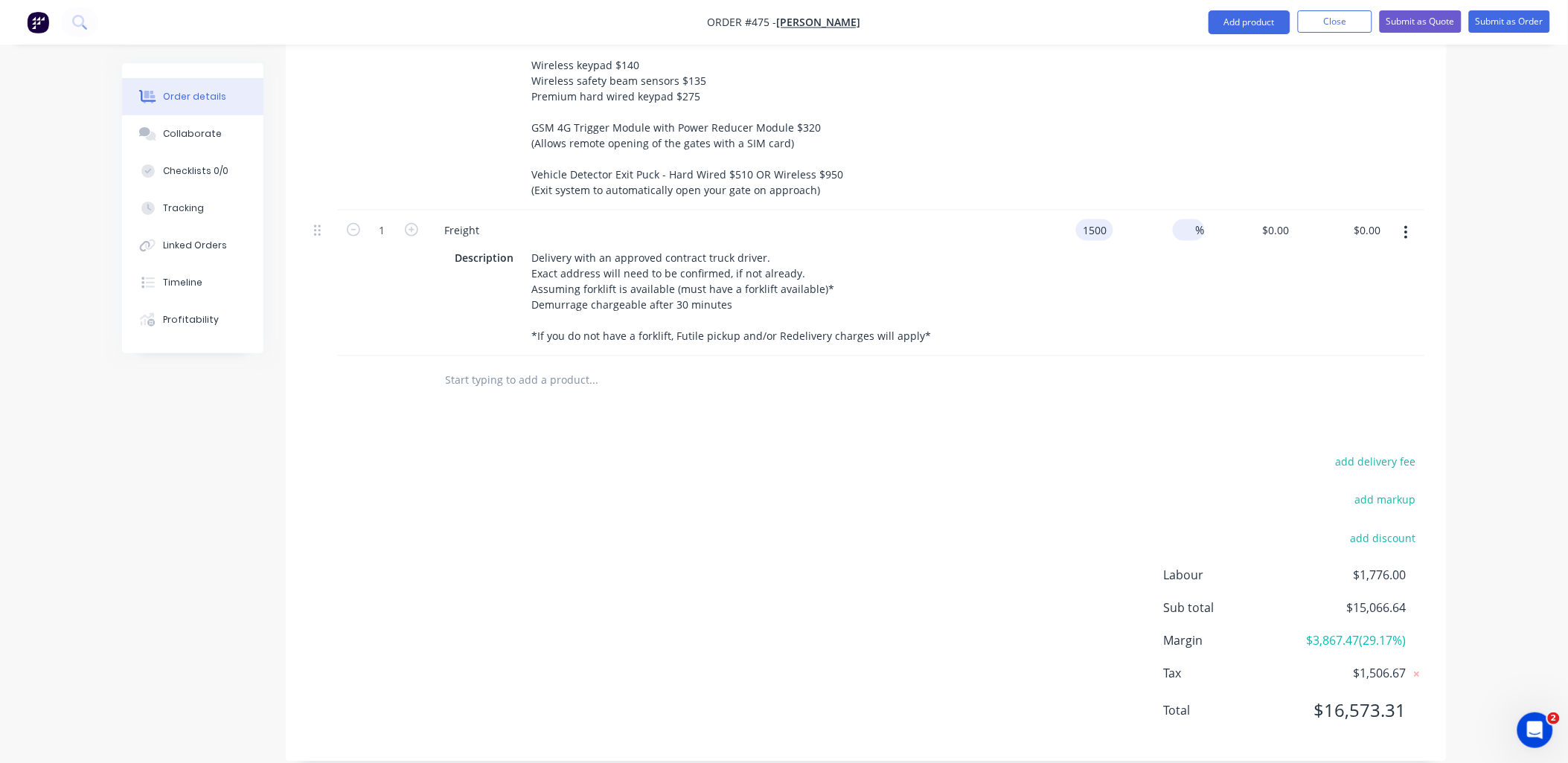
type input "$1,500.00"
type input "18"
click at [1191, 283] on div "18 18 %" at bounding box center [1159, 283] width 92 height 146
type input "$1,770.00"
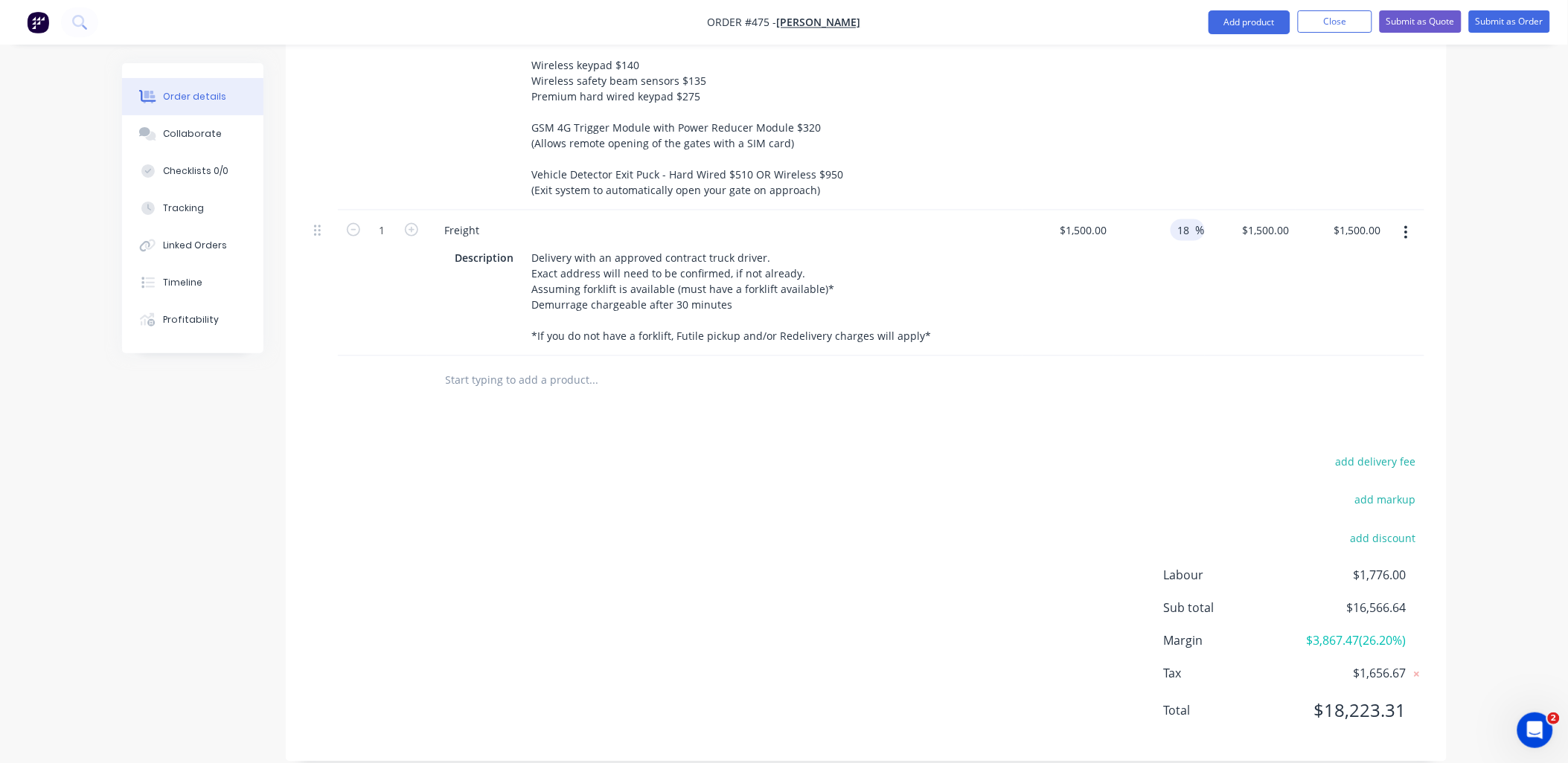
type input "$1,770.00"
click at [1276, 220] on input "1770" at bounding box center [1268, 231] width 54 height 22
type input "1870"
type input "24.67"
type input "$1,870.00"
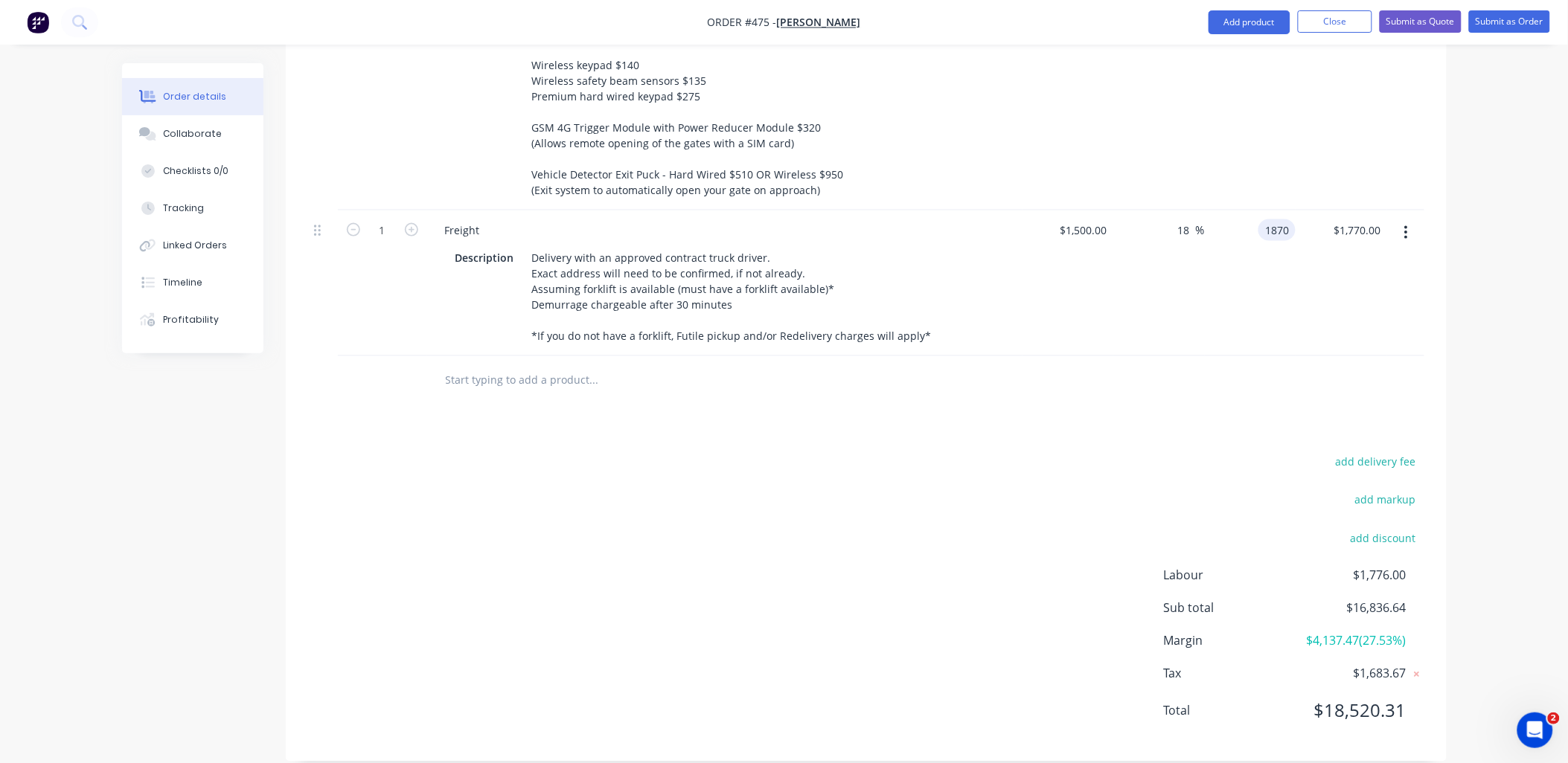
type input "$1,870.00"
click at [1233, 301] on div "$1,870.00 1870" at bounding box center [1251, 283] width 92 height 146
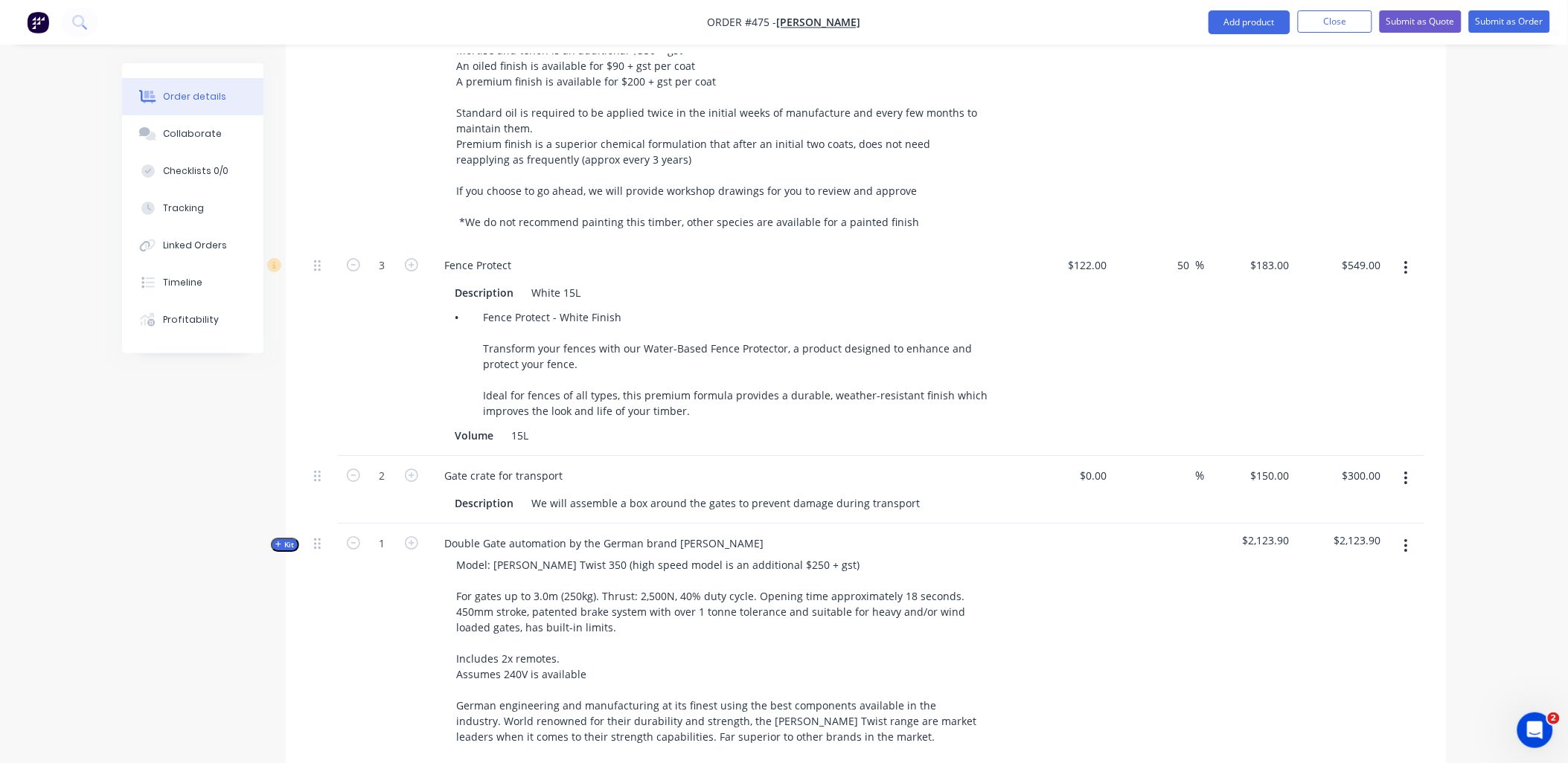
scroll to position [1381, 0]
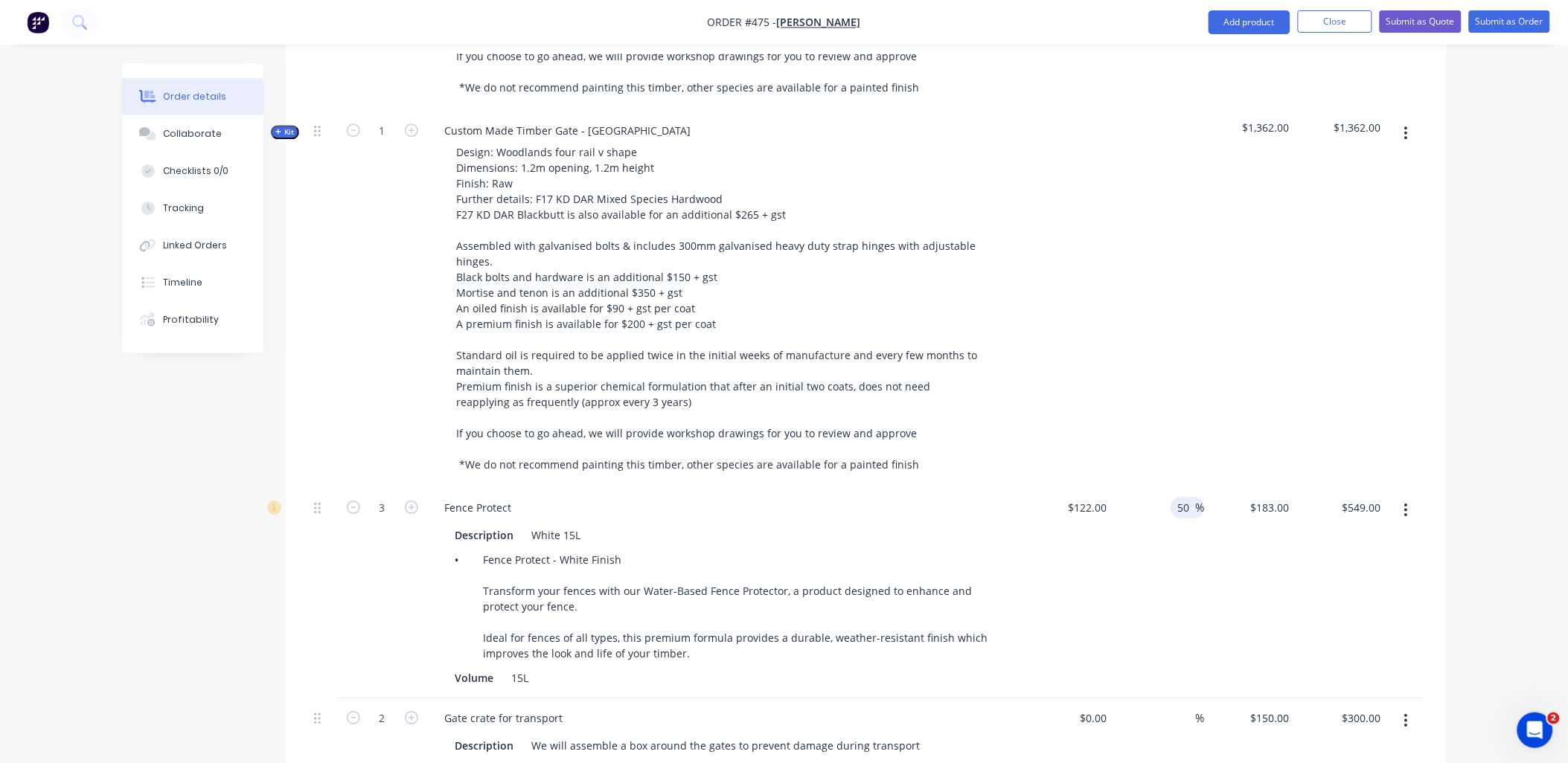
click at [1182, 497] on input "50" at bounding box center [1186, 508] width 19 height 22
type input "35"
click at [1189, 392] on div at bounding box center [1159, 299] width 92 height 377
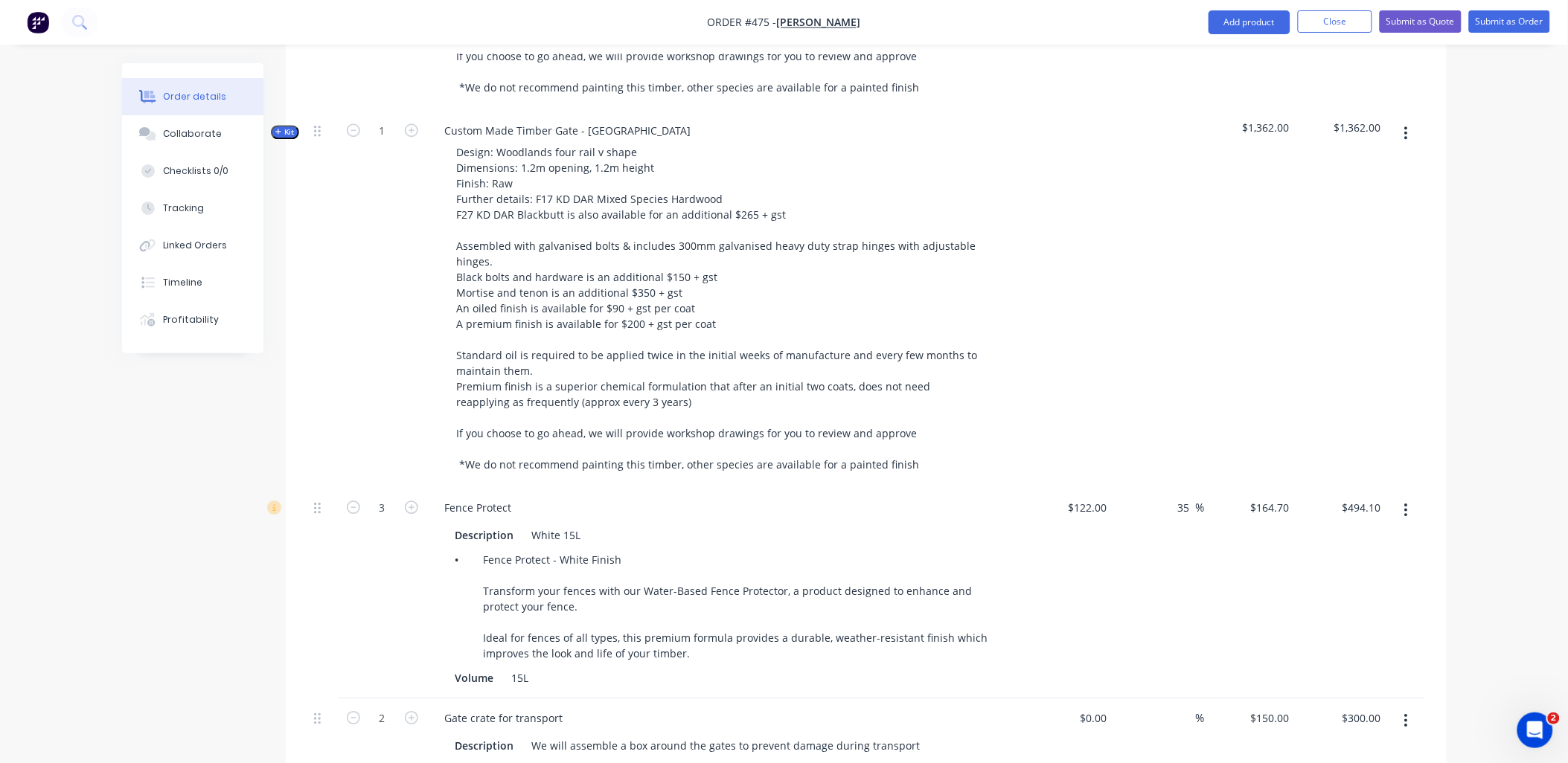
type input "$164.70"
type input "$494.10"
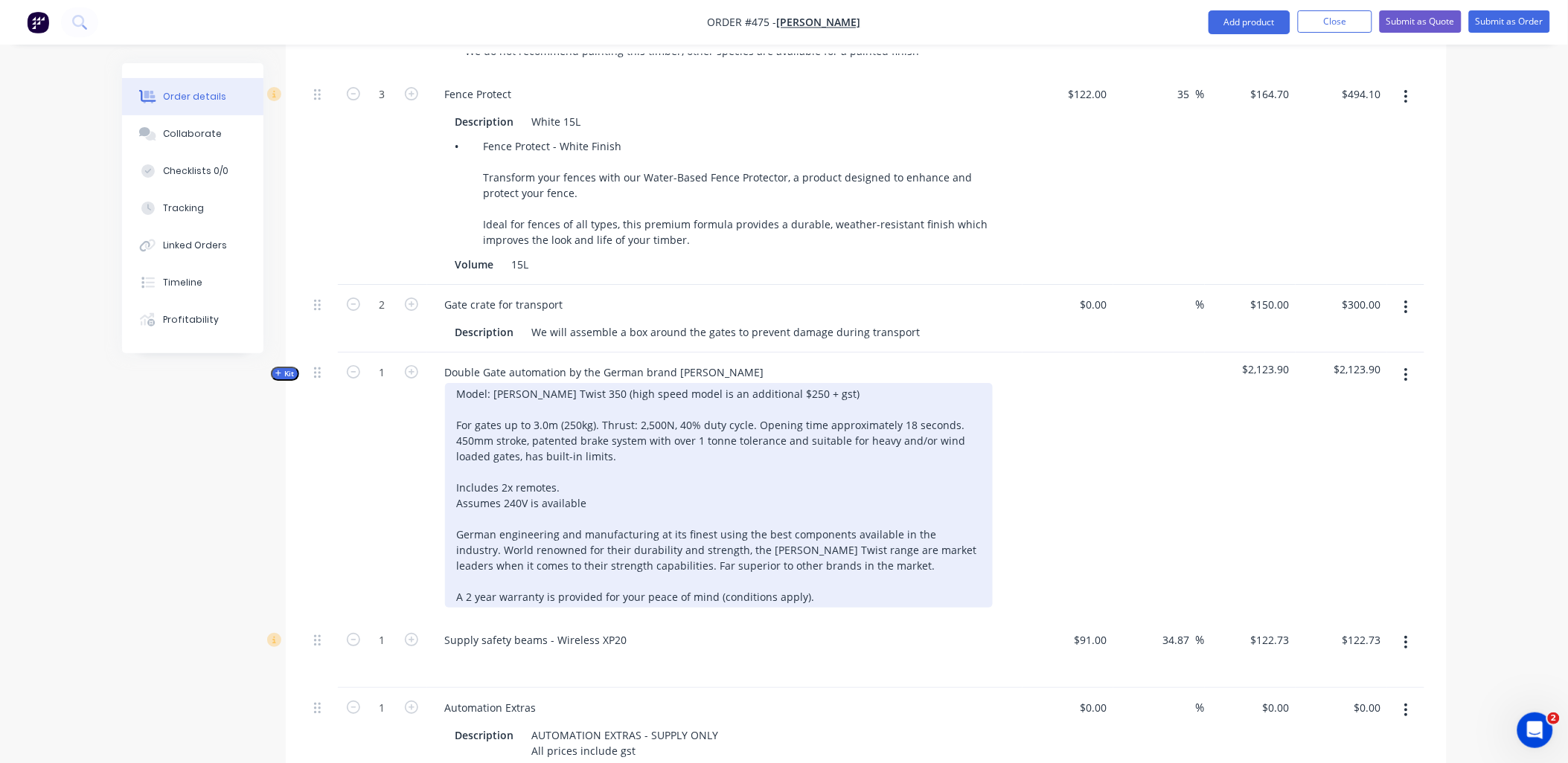
scroll to position [2290, 0]
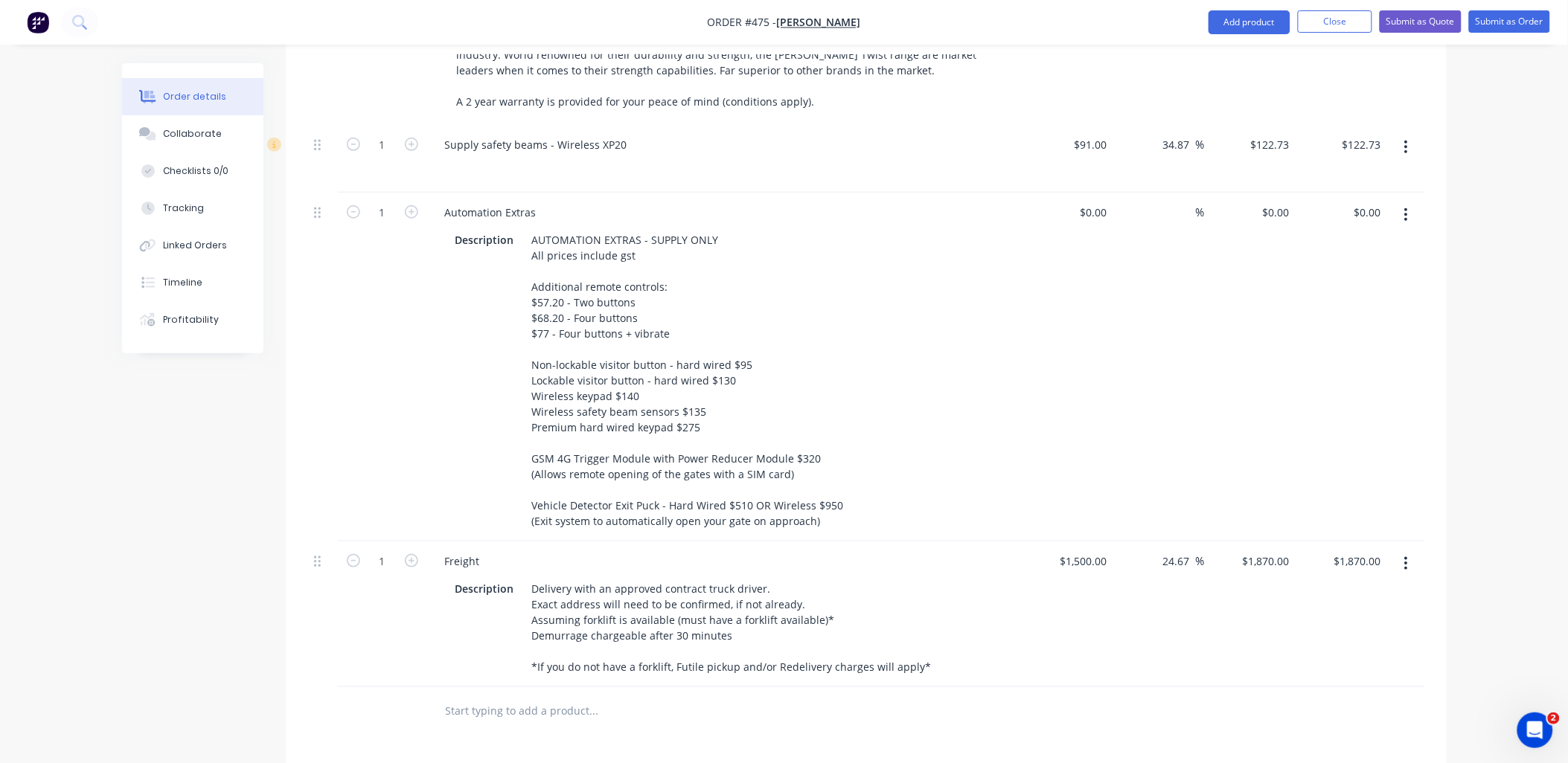
click at [547, 696] on input "text" at bounding box center [593, 711] width 297 height 30
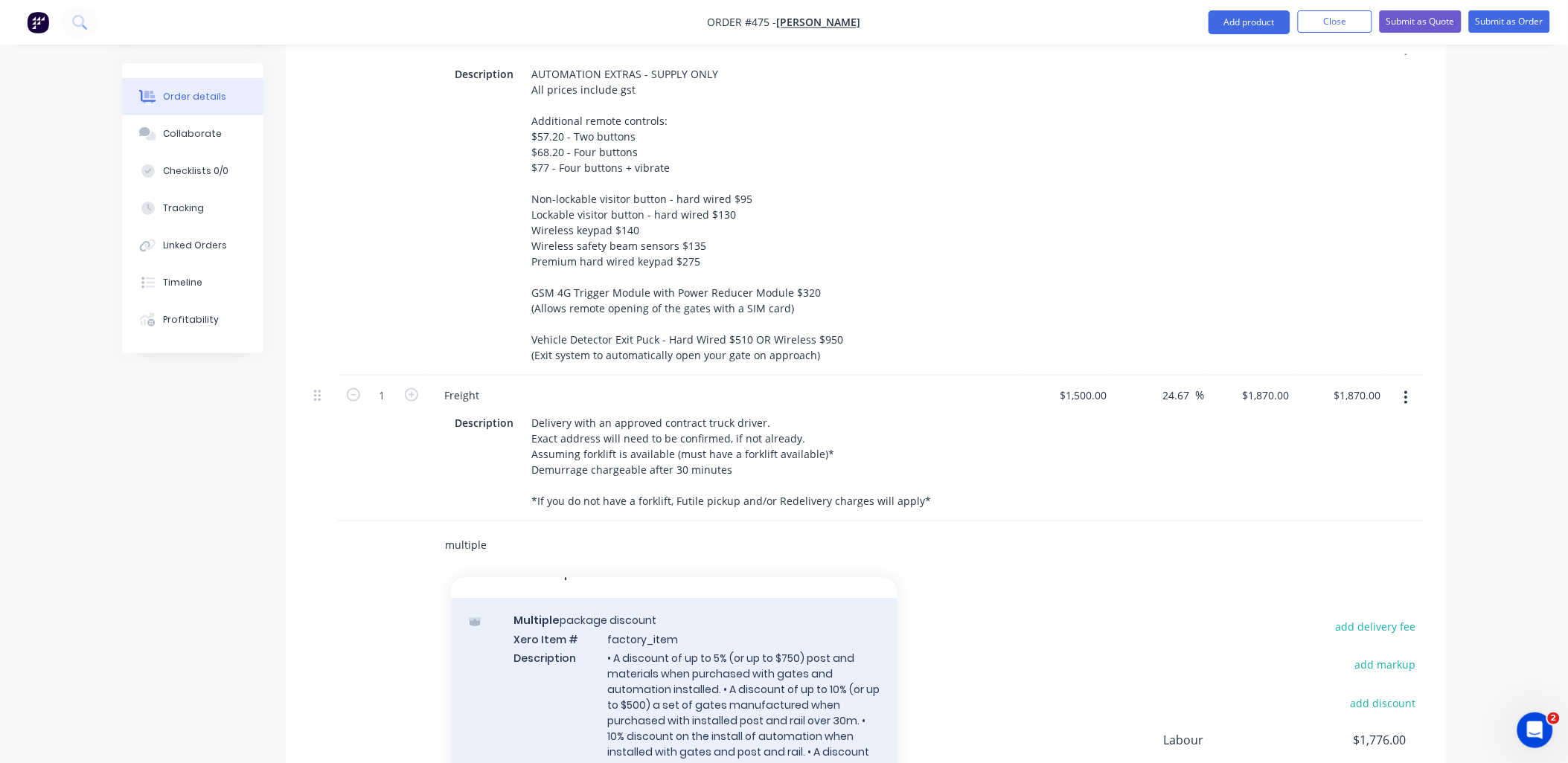
scroll to position [21, 0]
type input "multiple"
click at [715, 674] on div "Multiple package discount Xero Item # factory_item Description • A discount of …" at bounding box center [674, 710] width 447 height 210
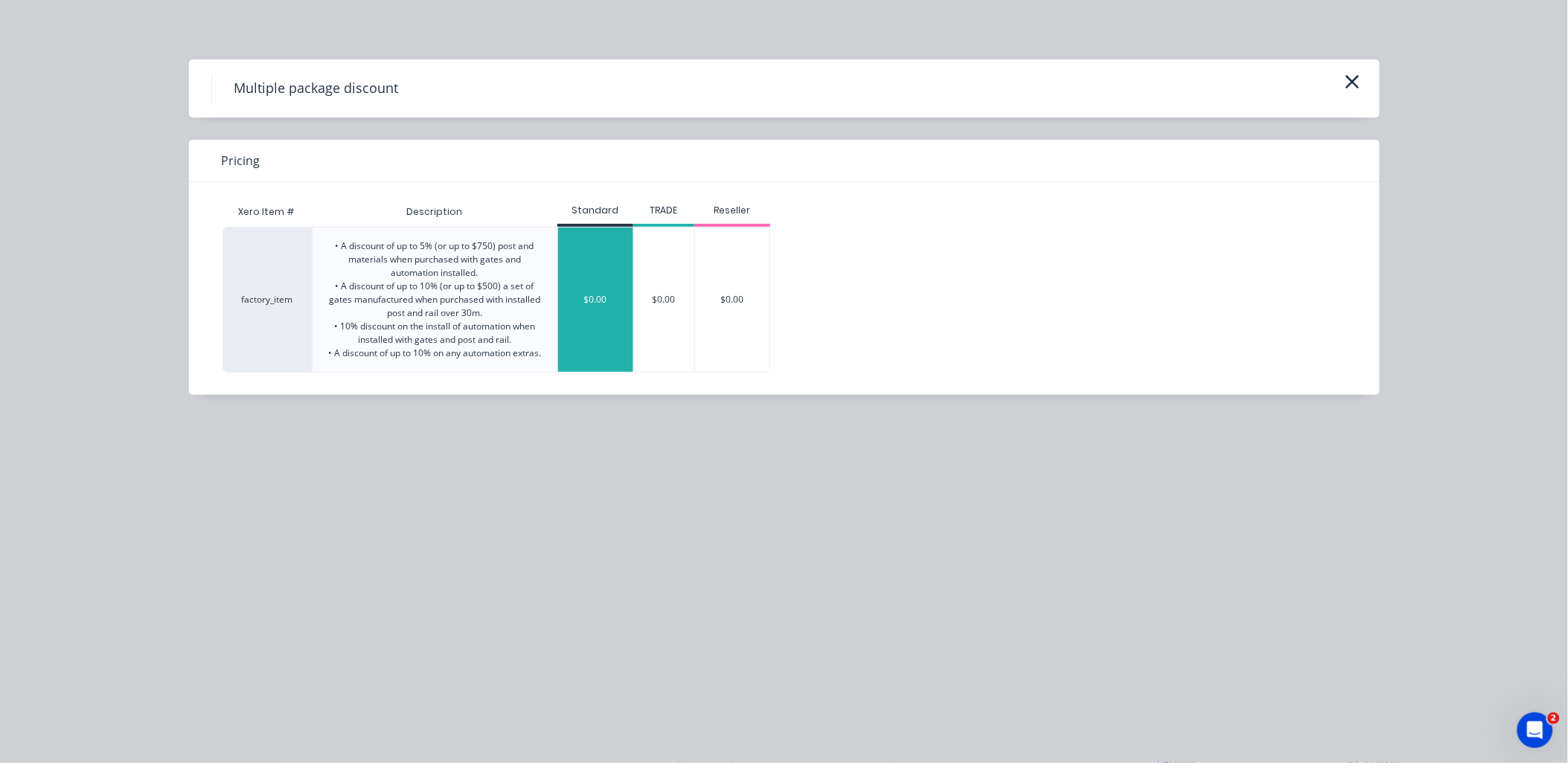
click at [608, 321] on div "$0.00" at bounding box center [596, 299] width 75 height 144
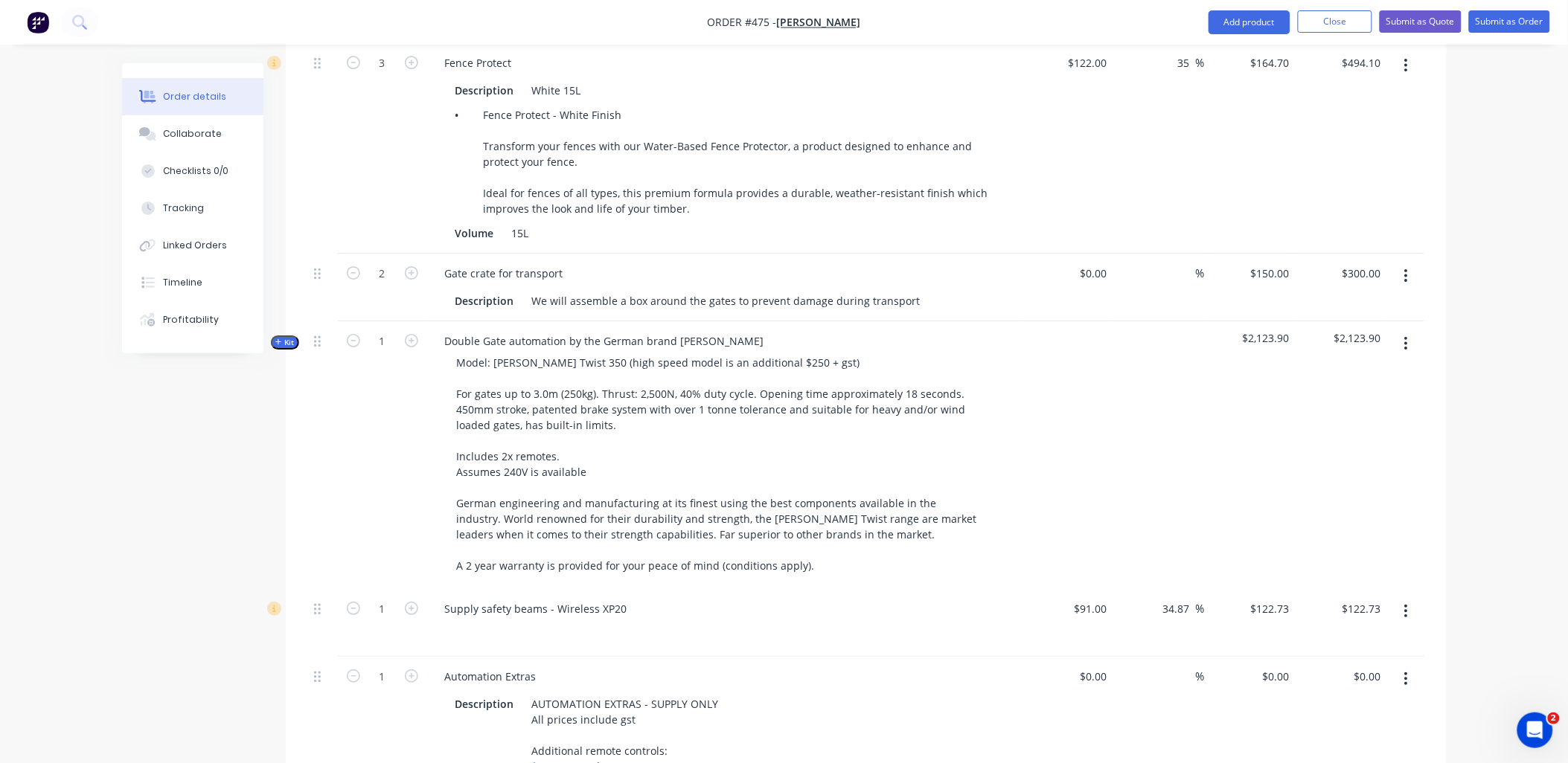
scroll to position [2487, 0]
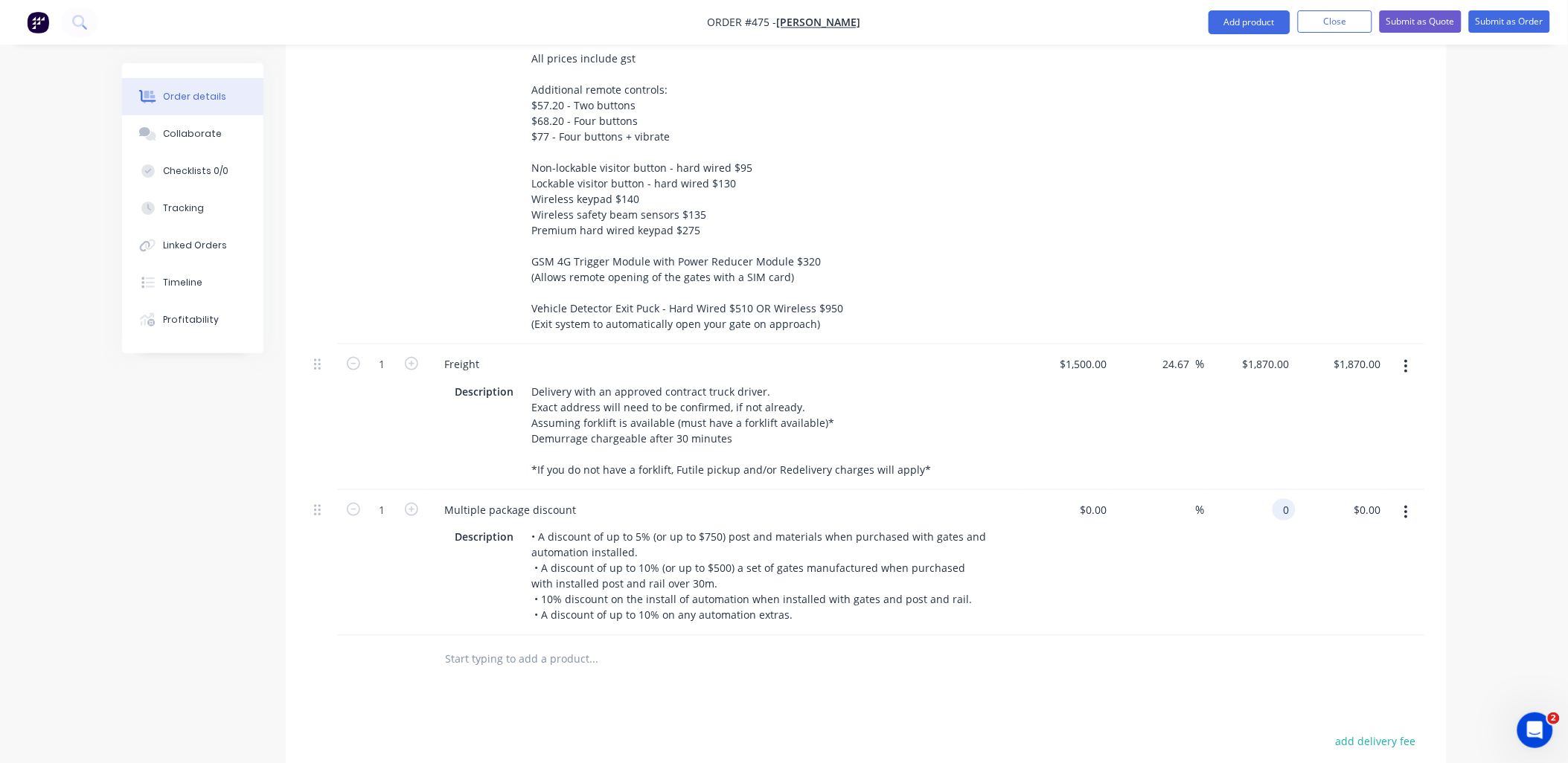
click at [1293, 499] on input "0" at bounding box center [1287, 510] width 17 height 22
type input "$330.00"
click at [1366, 561] on div "$330.00 $0.00" at bounding box center [1341, 563] width 92 height 146
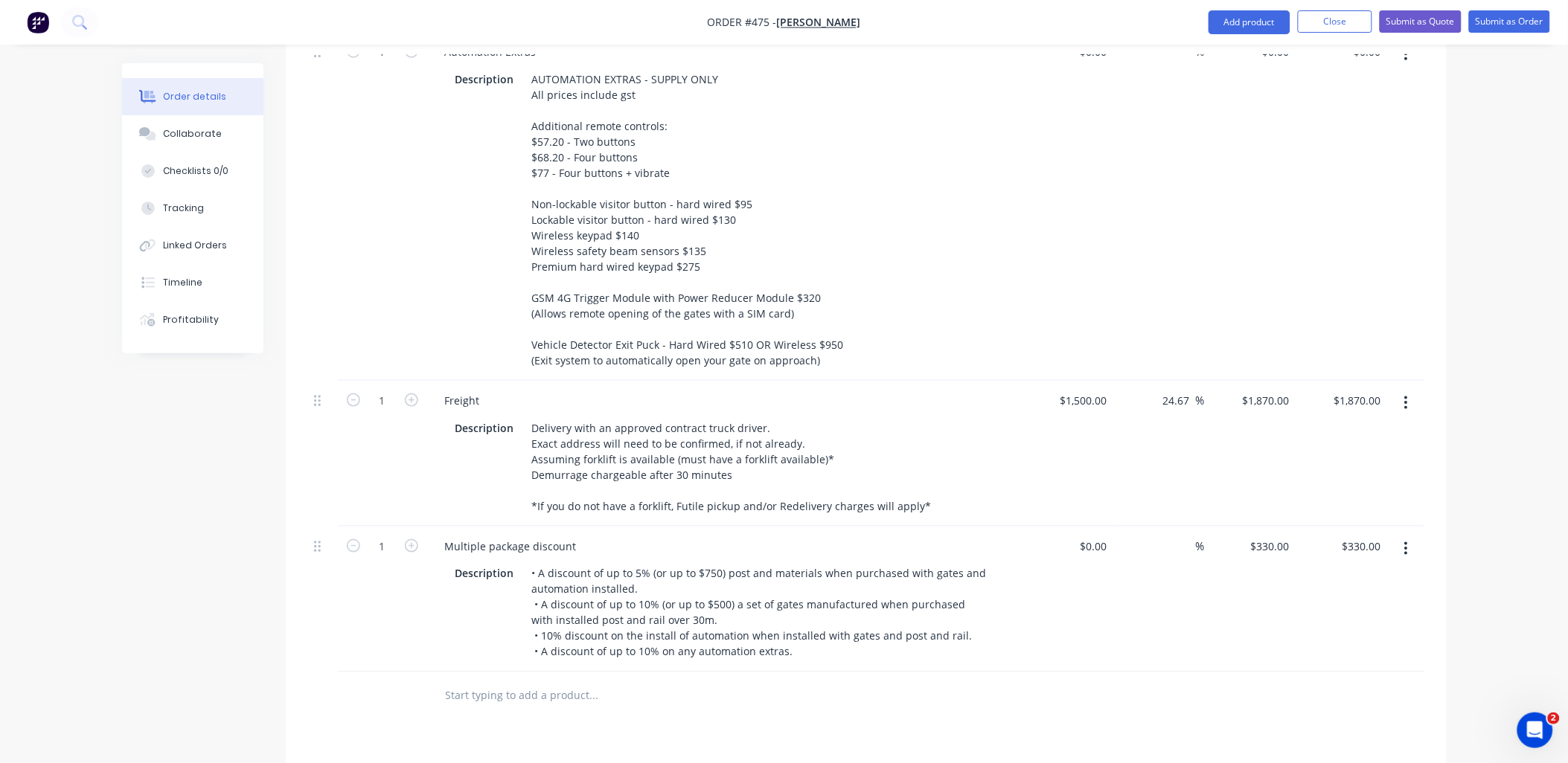
scroll to position [2438, 0]
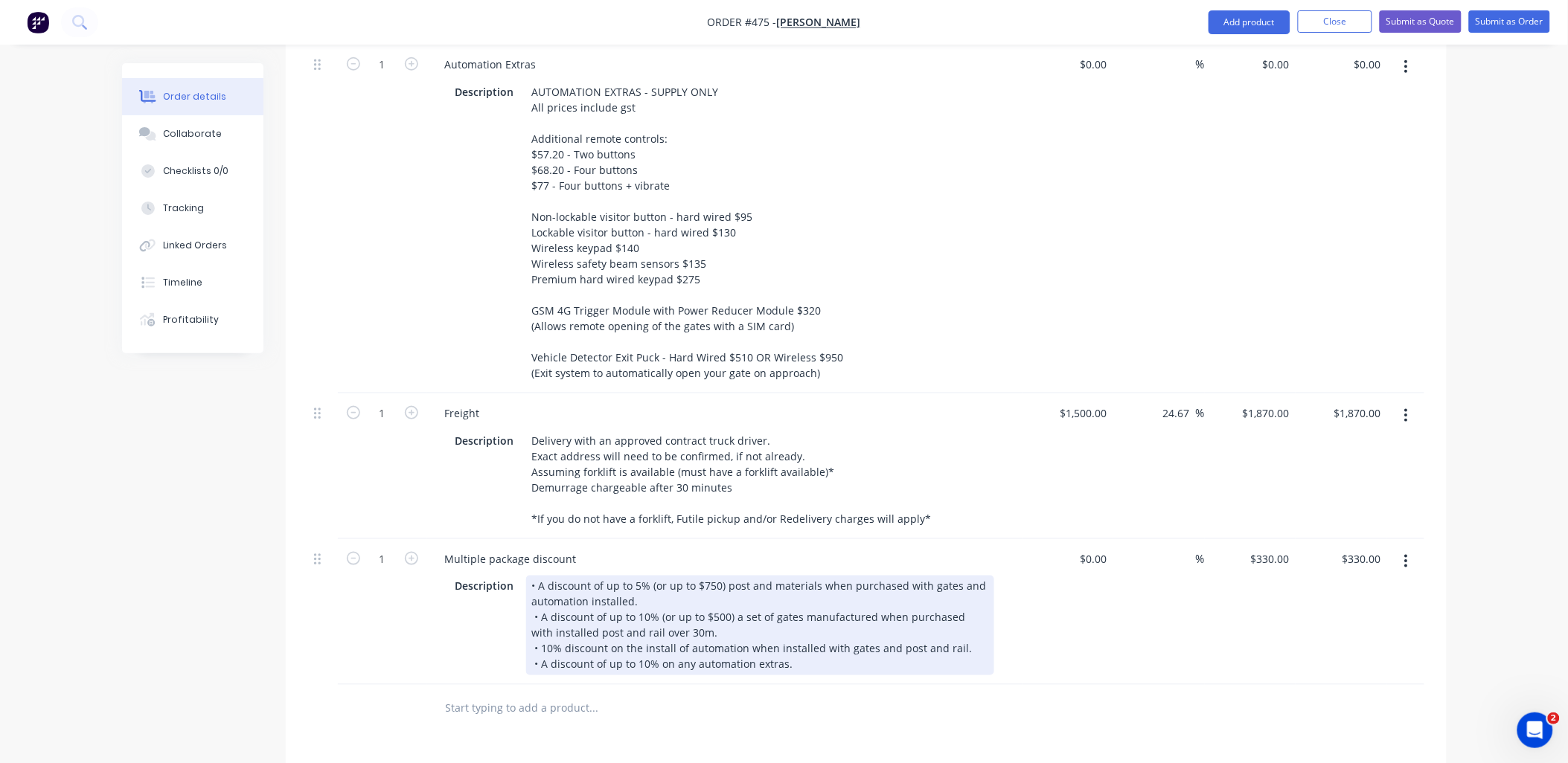
click at [549, 613] on div "• A discount of up to 5% (or up to $750) post and materials when purchased with…" at bounding box center [761, 626] width 468 height 100
drag, startPoint x: 694, startPoint y: 615, endPoint x: 798, endPoint y: 603, distance: 104.7
click at [798, 603] on div "• A discount of up to 5% (or up to $750) post and materials when purchased with…" at bounding box center [761, 626] width 468 height 100
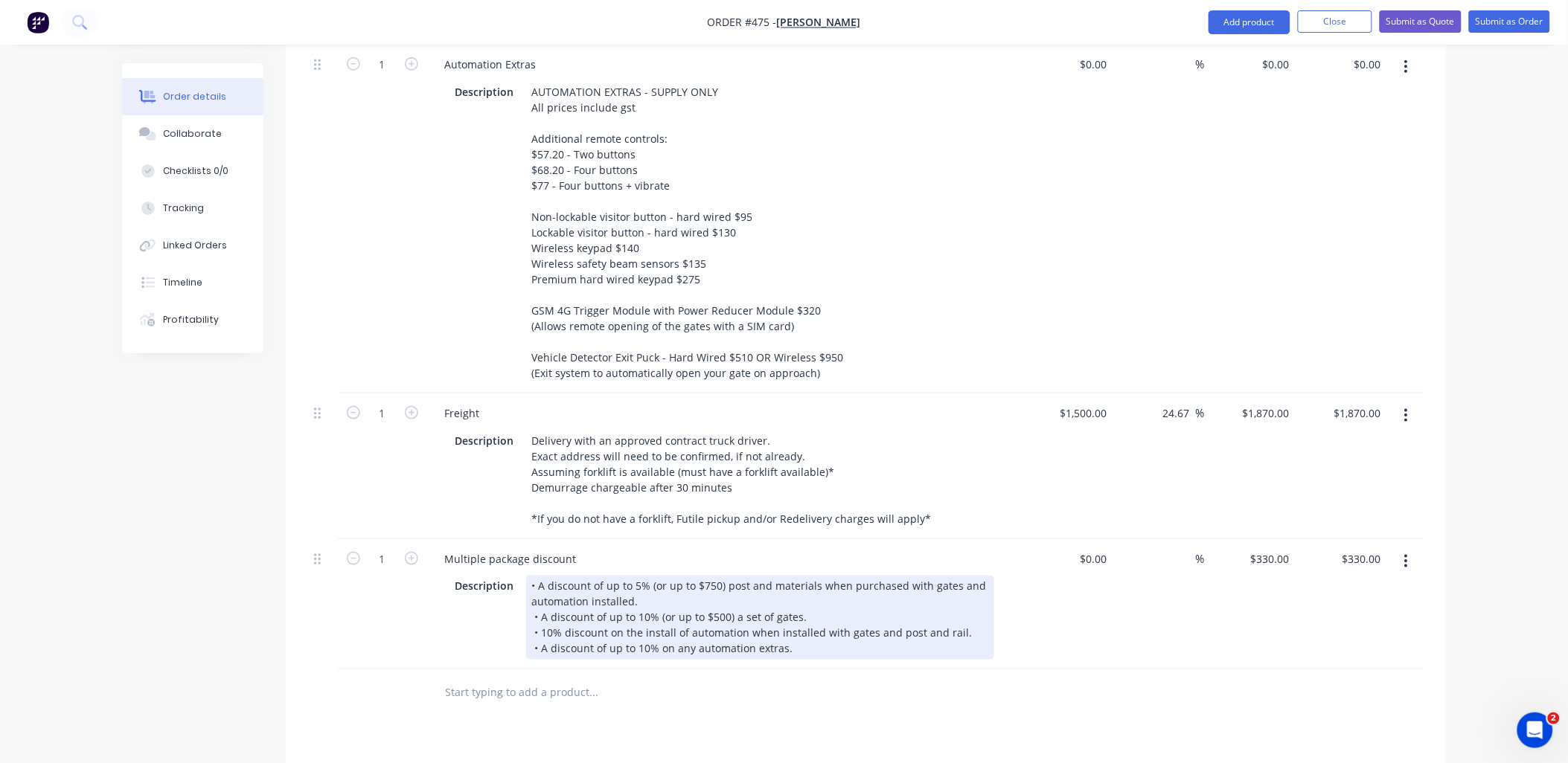
click at [742, 596] on div "• A discount of up to 5% (or up to $750) post and materials when purchased with…" at bounding box center [761, 617] width 468 height 84
click at [652, 613] on div "• A discount of up to 5% (or up to $750) post and materials when purchased with…" at bounding box center [761, 617] width 468 height 84
drag, startPoint x: 652, startPoint y: 613, endPoint x: 679, endPoint y: 611, distance: 27.1
click at [679, 611] on div "• A discount of up to 5% (or up to $750) post and materials when purchased with…" at bounding box center [761, 617] width 468 height 84
click at [740, 610] on div "• A discount of up to 5% (or up to $750) post and materials when purchased with…" at bounding box center [761, 617] width 468 height 84
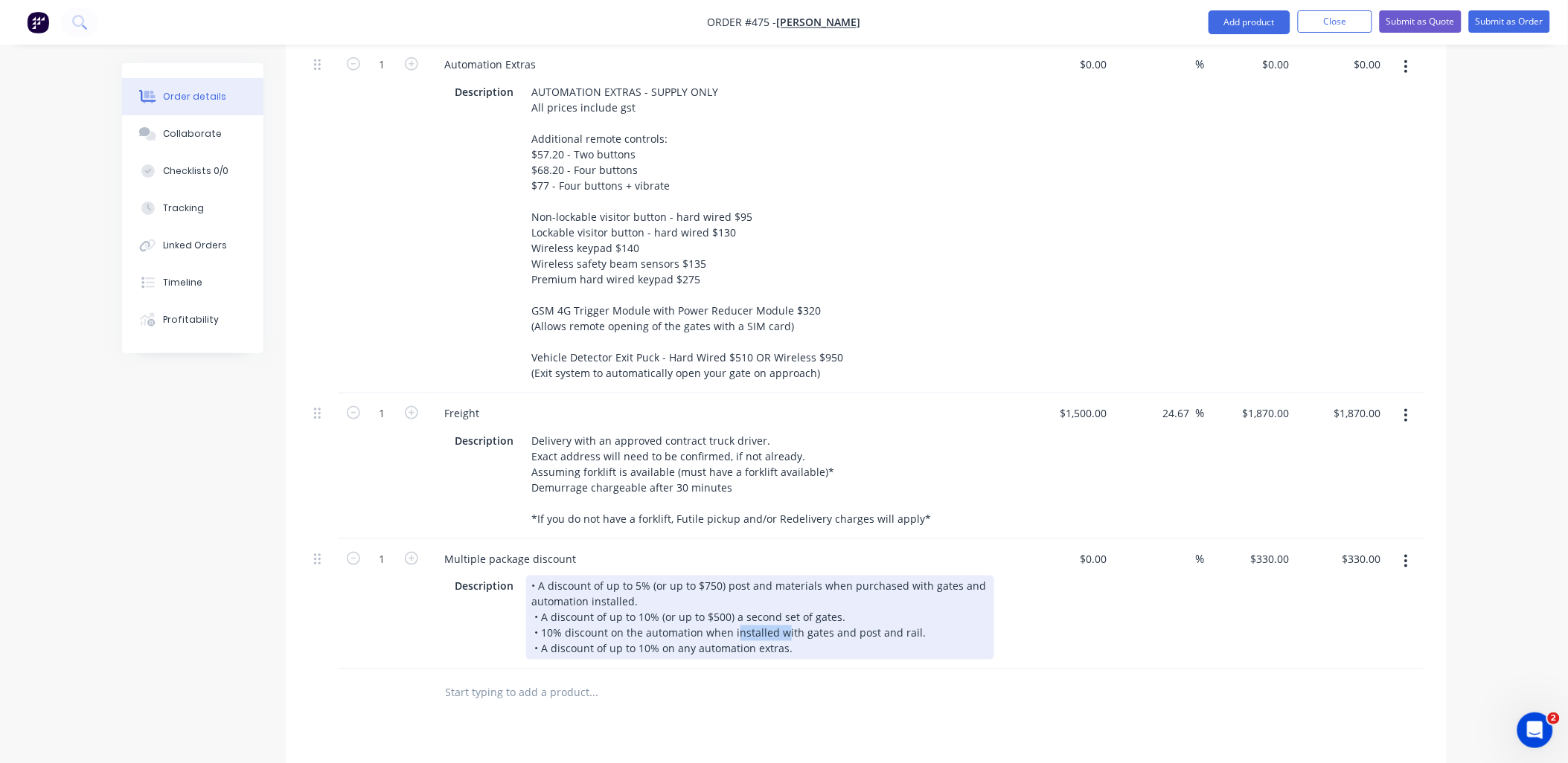
click at [740, 610] on div "• A discount of up to 5% (or up to $750) post and materials when purchased with…" at bounding box center [761, 617] width 468 height 84
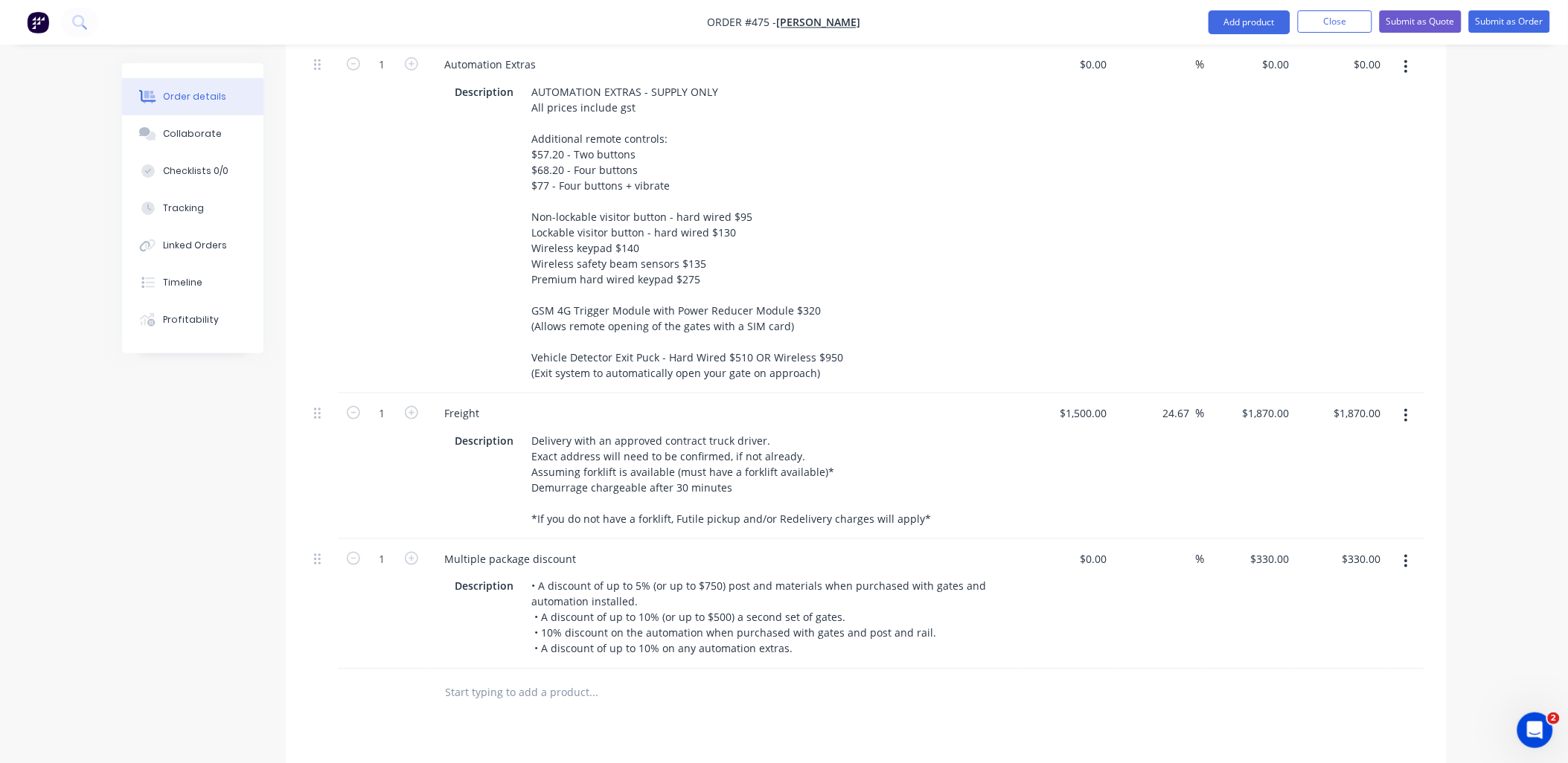
click at [1350, 629] on div "$330.00 $330.00" at bounding box center [1341, 605] width 92 height 130
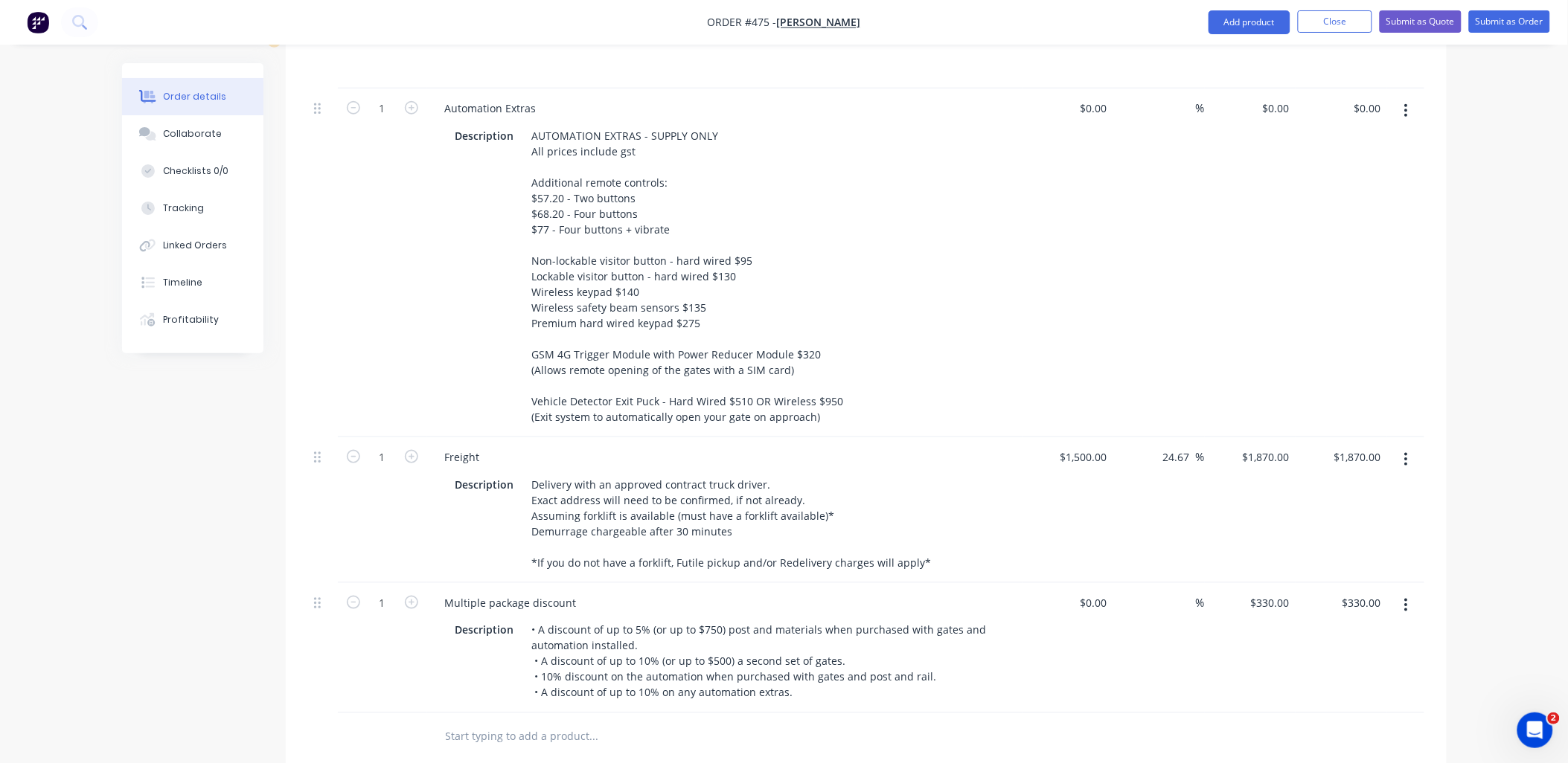
scroll to position [2391, 0]
click at [1292, 596] on input "330" at bounding box center [1283, 607] width 25 height 22
type input "$465.00"
click at [1293, 636] on div "$465.00 $465.00" at bounding box center [1251, 652] width 92 height 130
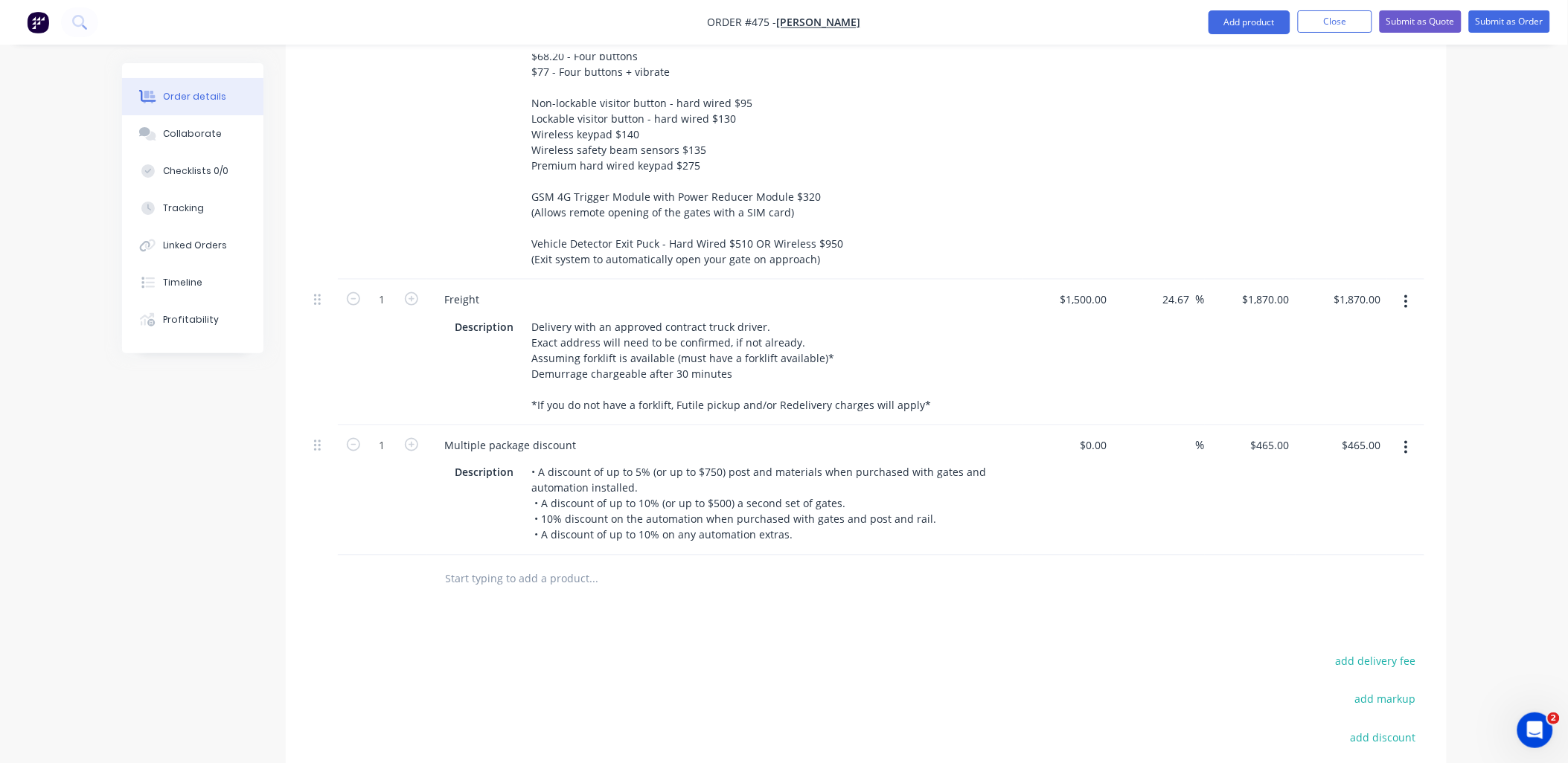
scroll to position [2556, 0]
click at [1282, 431] on input "465" at bounding box center [1283, 441] width 25 height 22
type input "$-690.00"
click at [1318, 495] on div "$-690.00 $465.00" at bounding box center [1341, 486] width 92 height 130
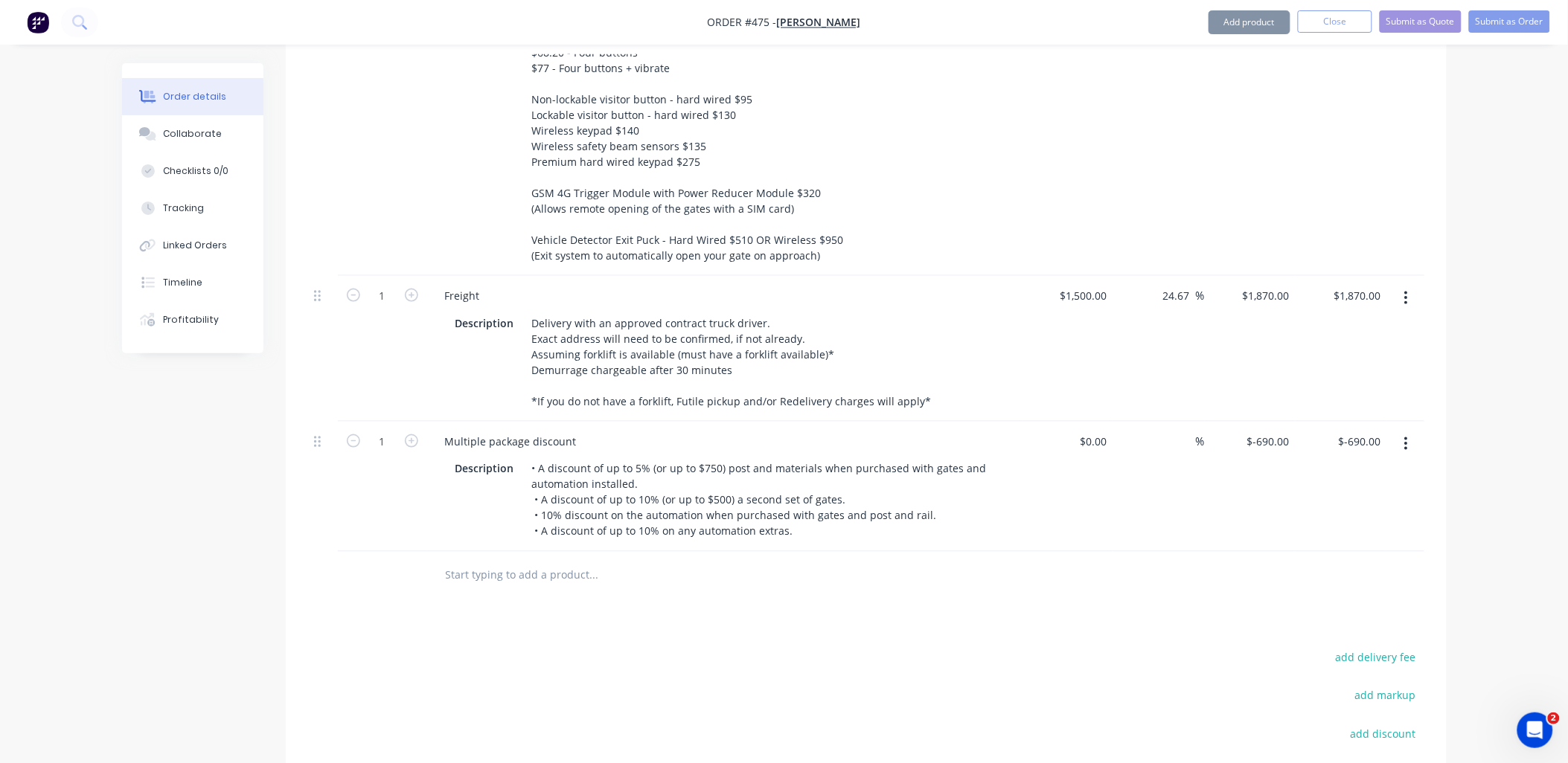
scroll to position [2751, 0]
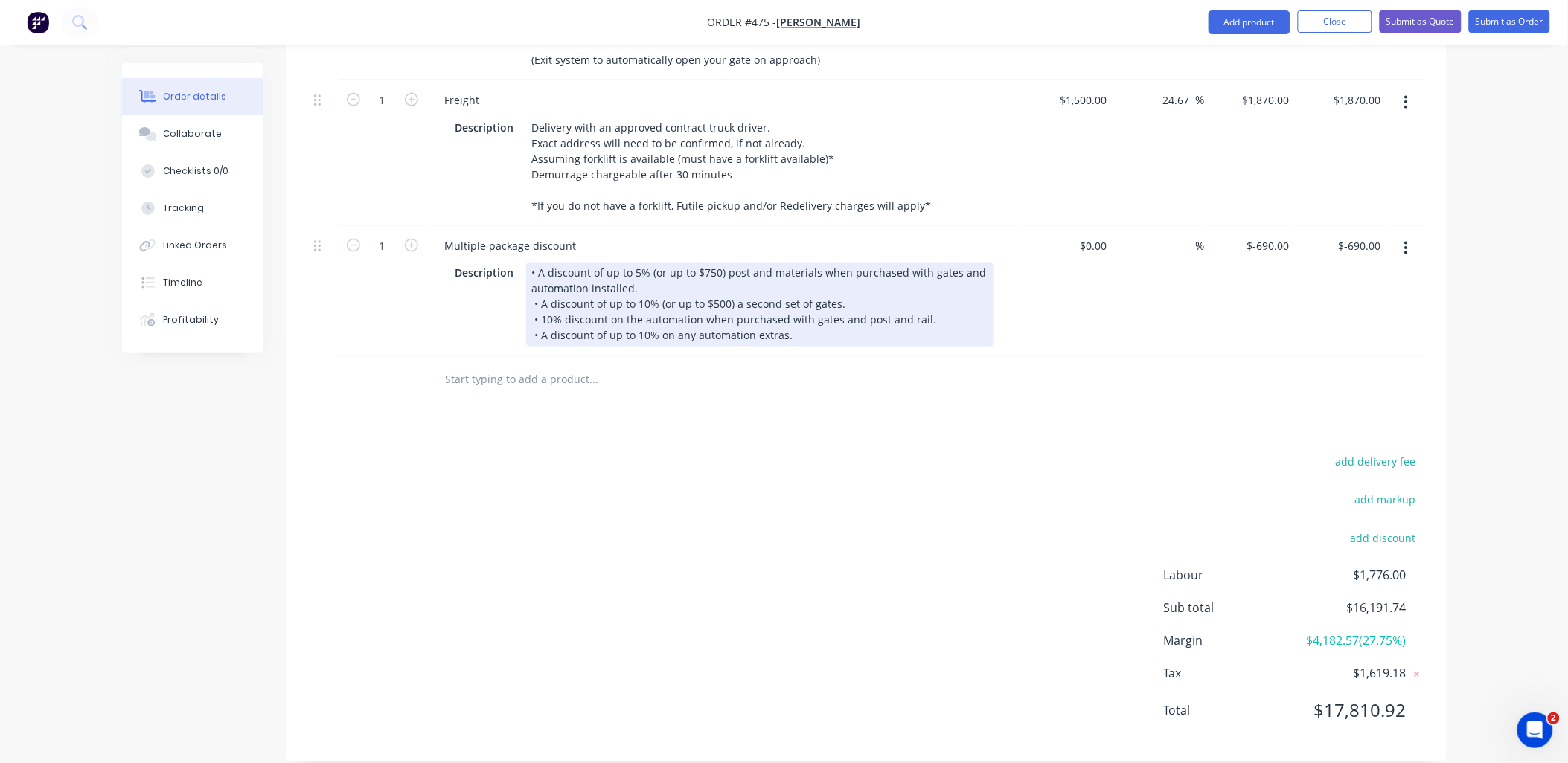
click at [616, 263] on div "• A discount of up to 5% (or up to $750) post and materials when purchased with…" at bounding box center [761, 304] width 468 height 84
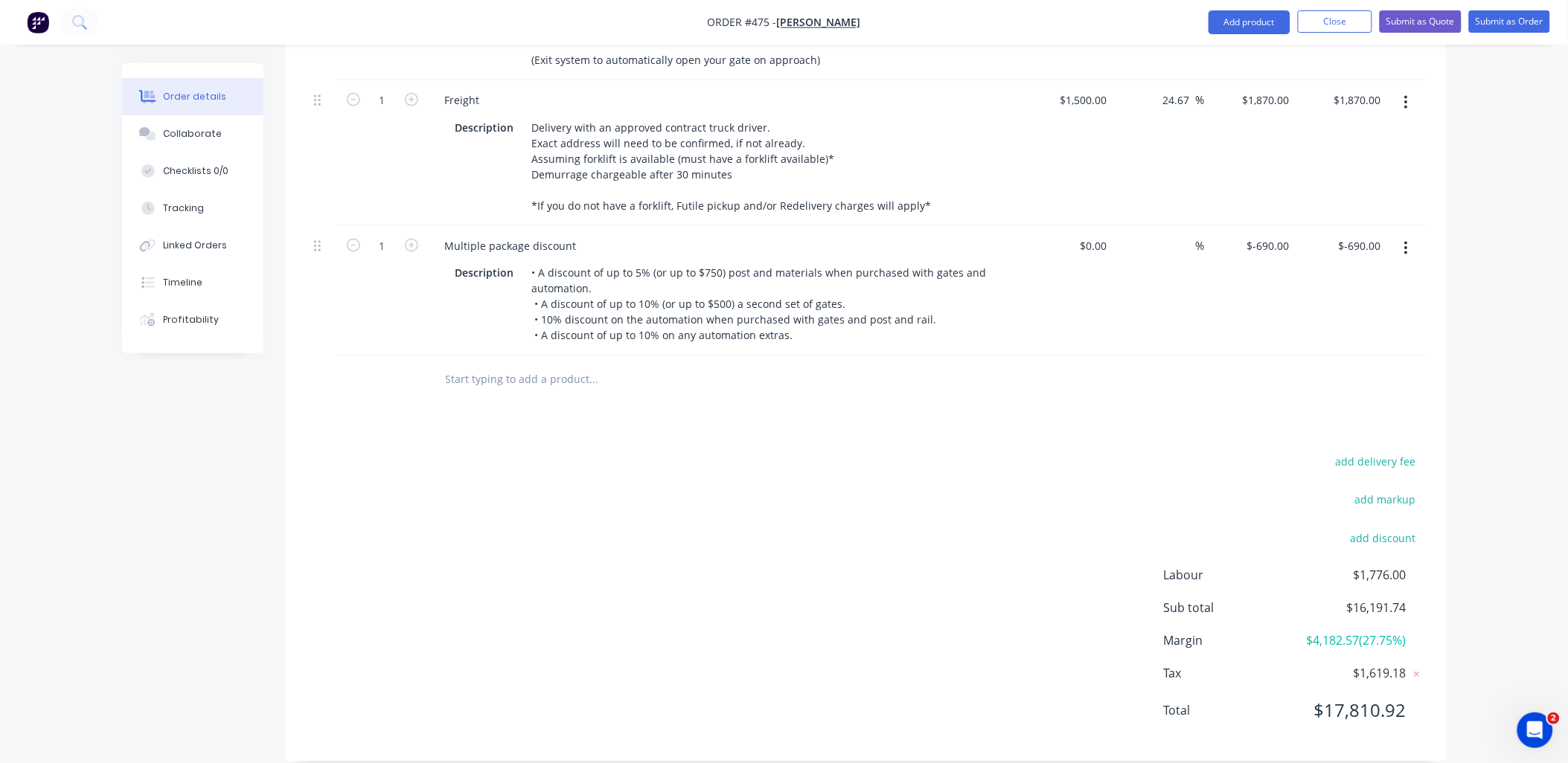
click at [367, 370] on div at bounding box center [382, 381] width 89 height 48
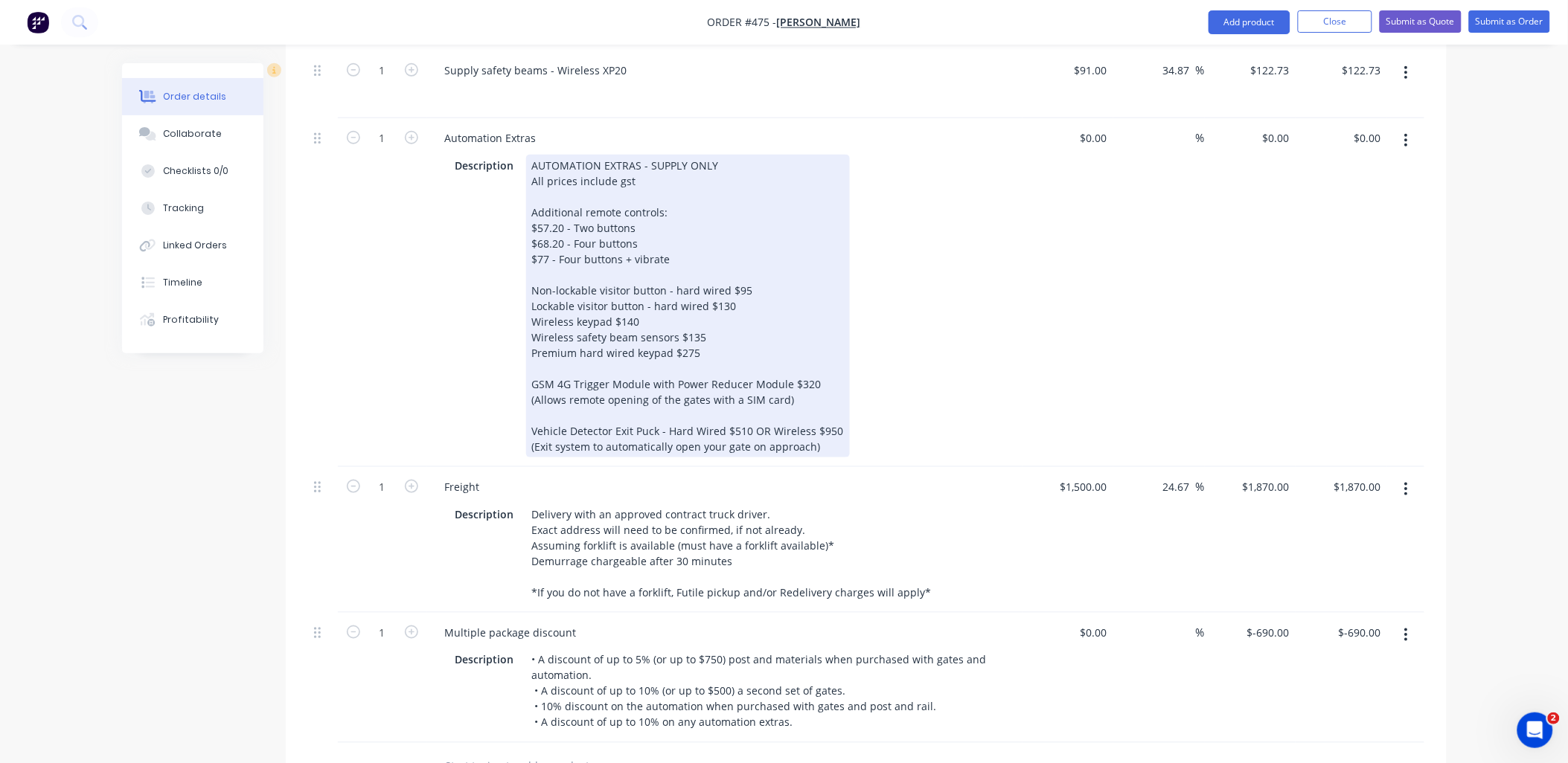
scroll to position [2256, 0]
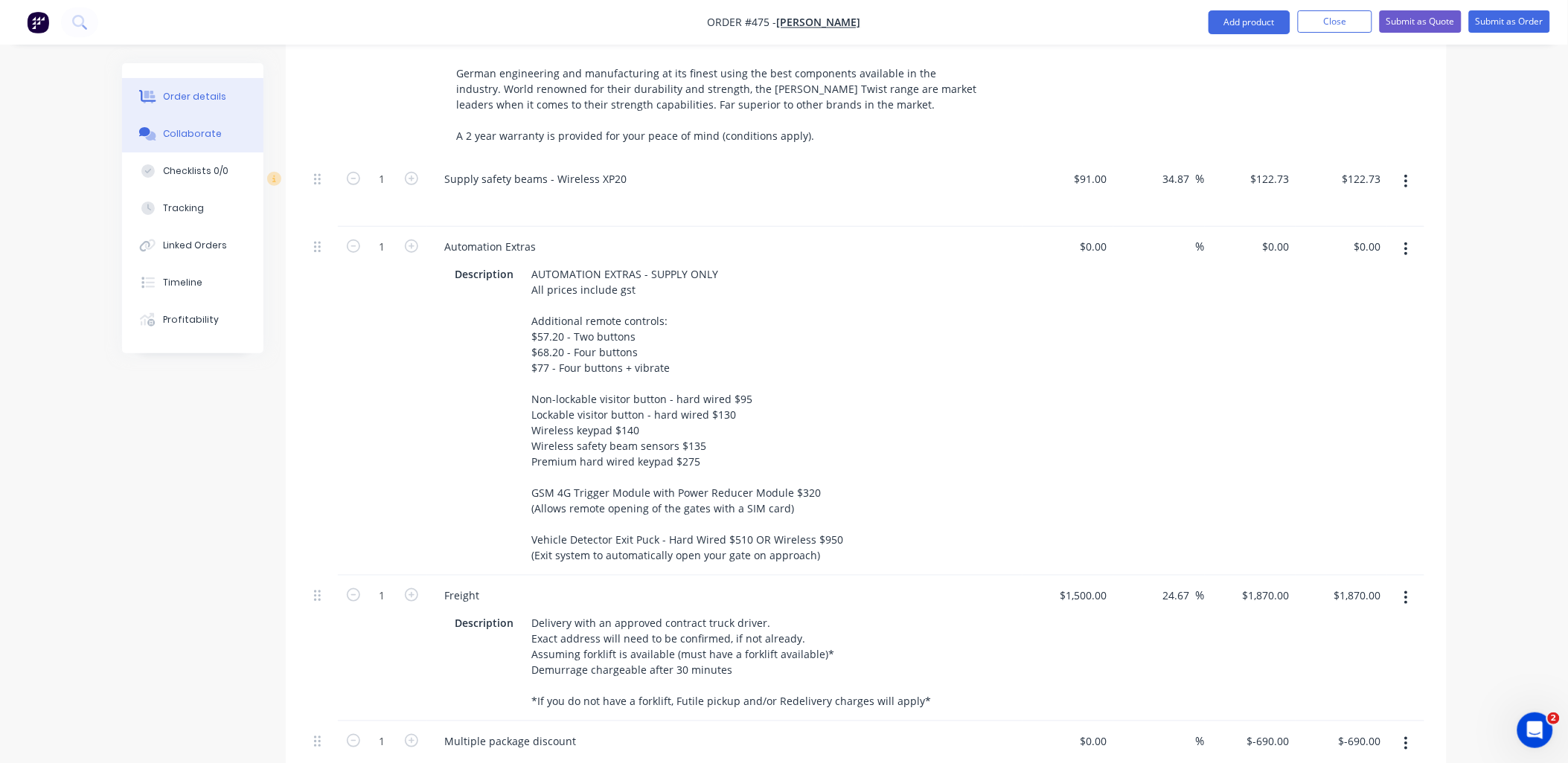
click at [217, 138] on button "Collaborate" at bounding box center [192, 133] width 142 height 37
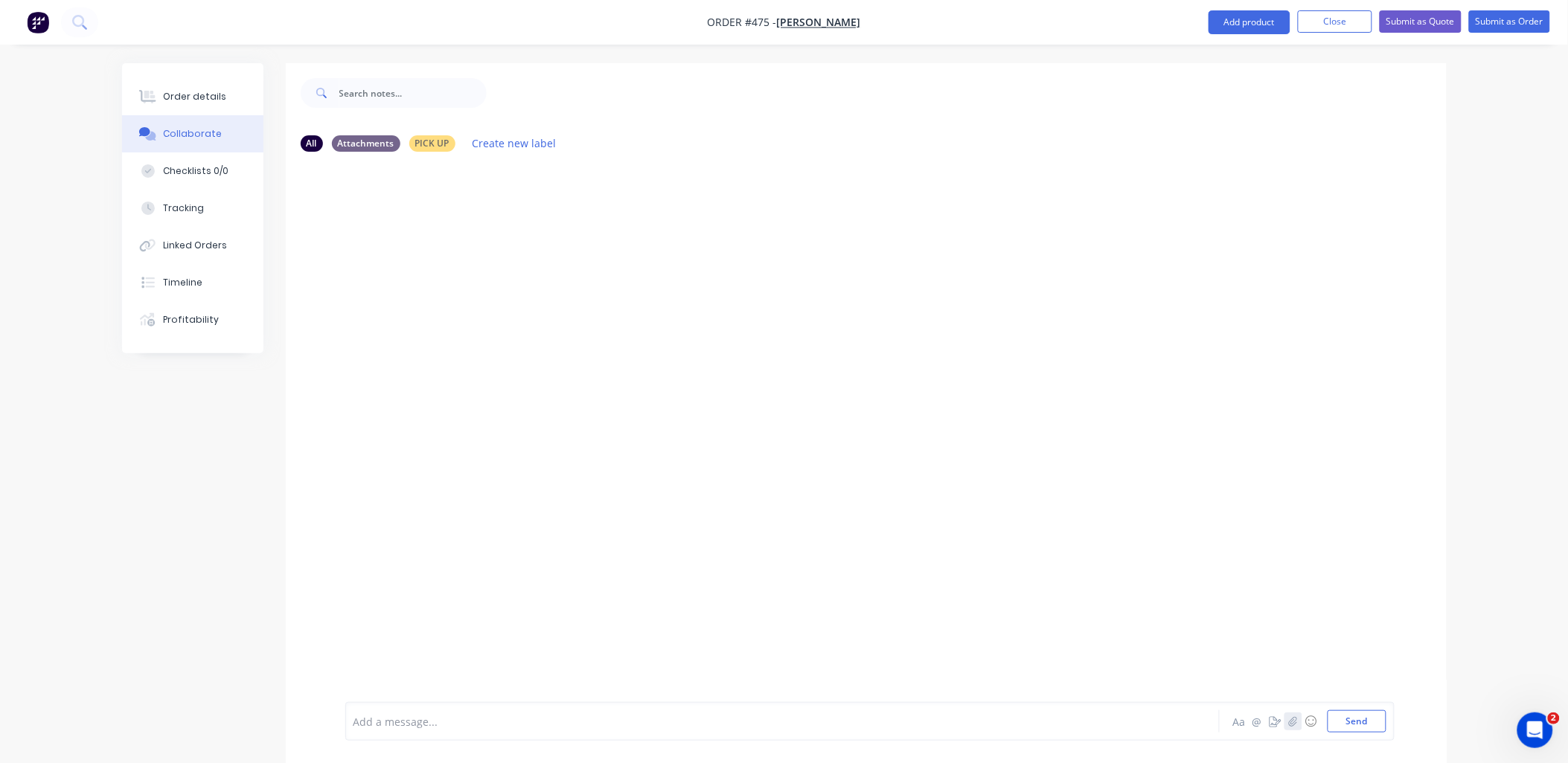
click at [1288, 725] on icon "button" at bounding box center [1292, 721] width 9 height 11
click at [1290, 723] on icon "button" at bounding box center [1292, 721] width 9 height 11
click at [1356, 724] on button "Send" at bounding box center [1357, 721] width 59 height 22
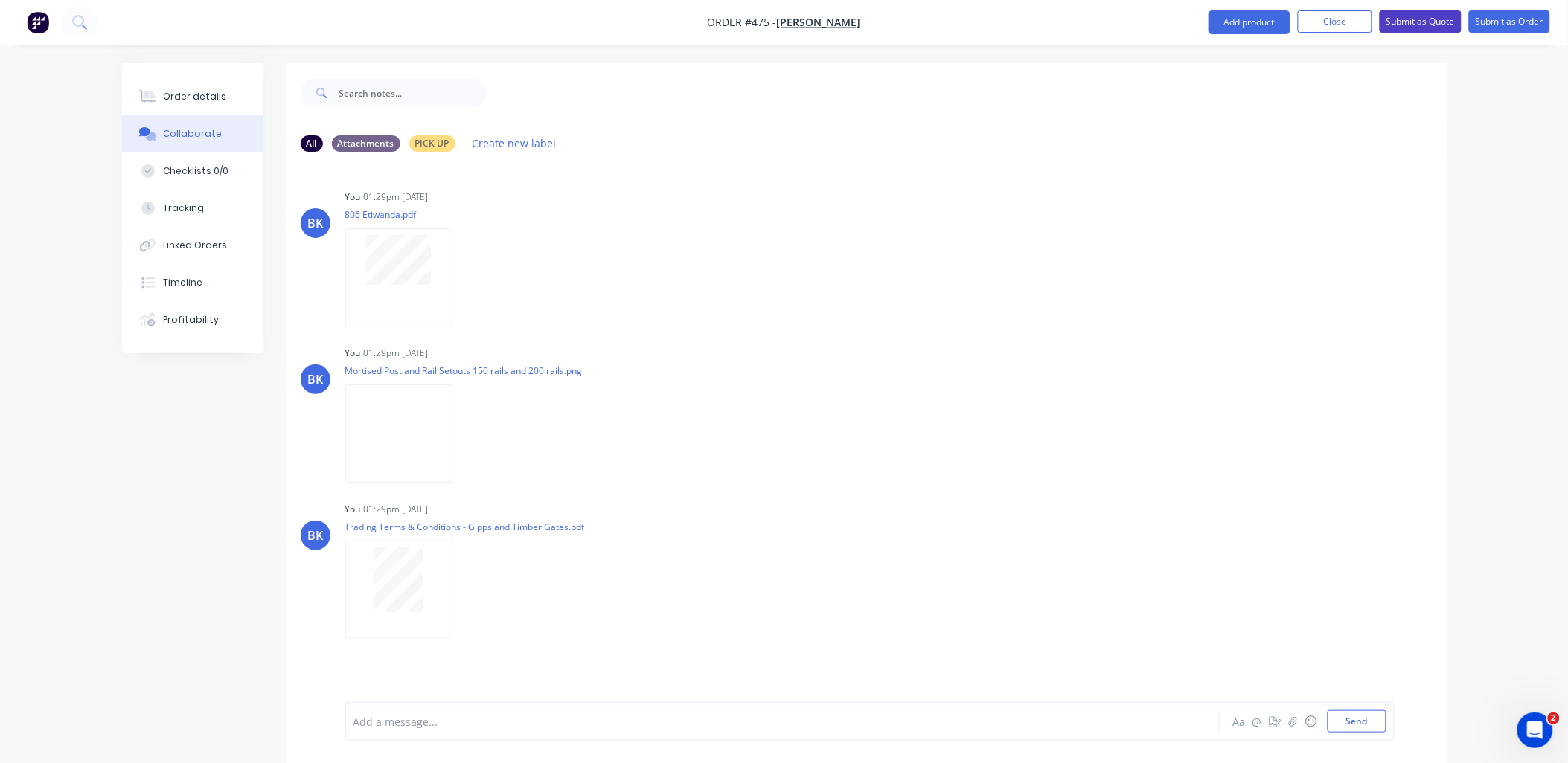
click at [1404, 18] on button "Submit as Quote" at bounding box center [1421, 22] width 82 height 22
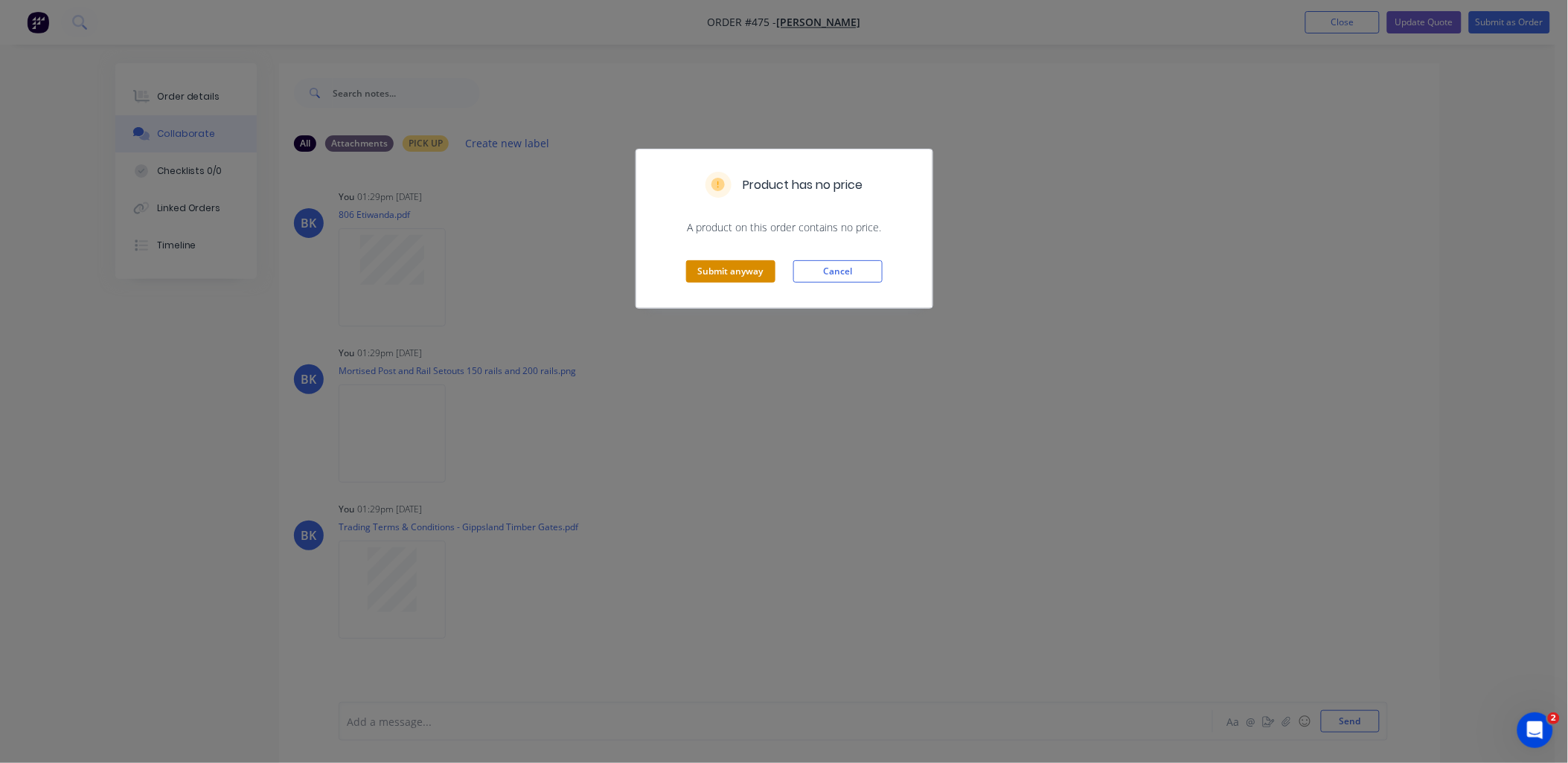
click at [728, 272] on button "Submit anyway" at bounding box center [731, 272] width 89 height 22
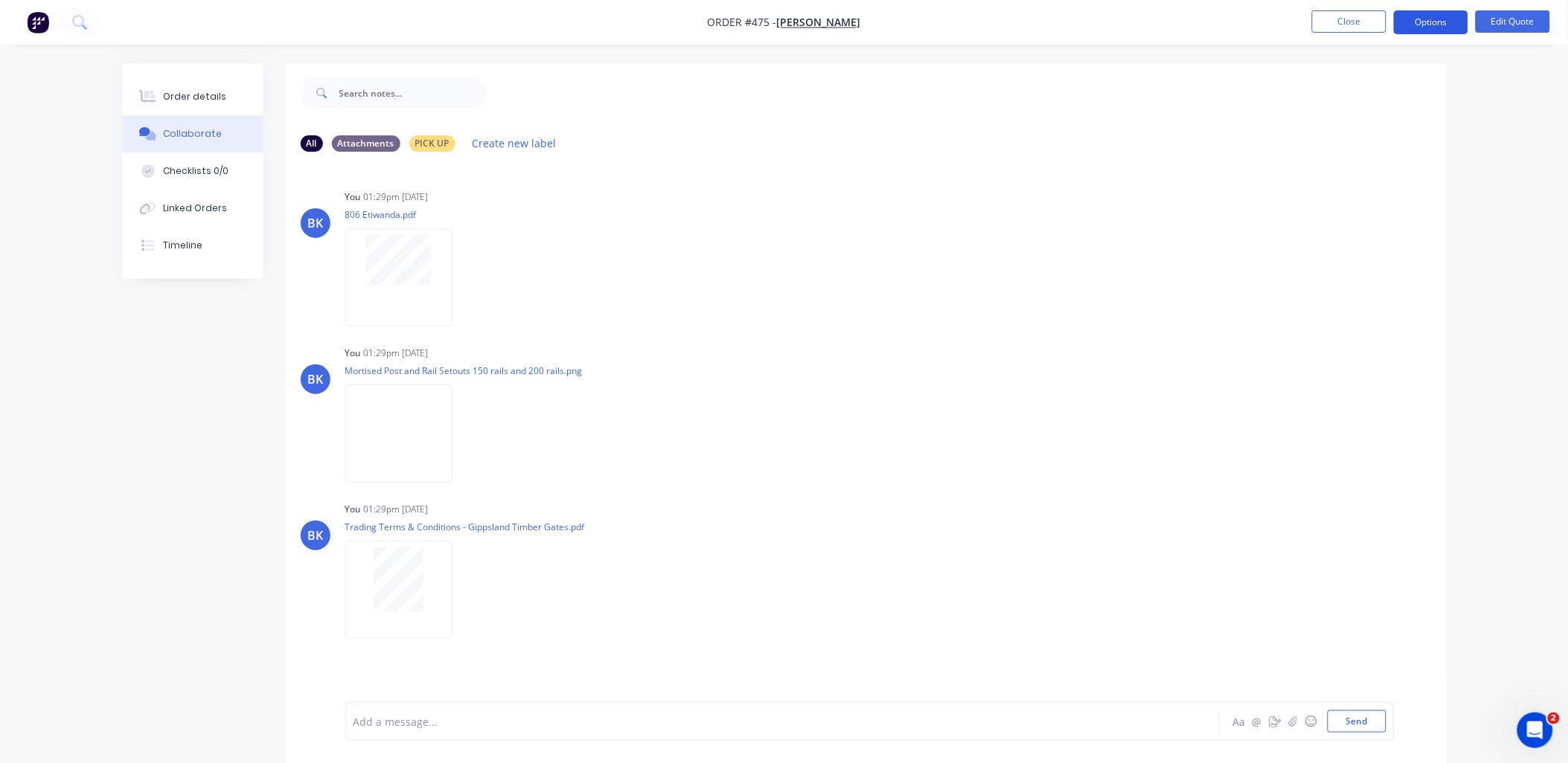
click at [1420, 25] on button "Options" at bounding box center [1431, 22] width 74 height 24
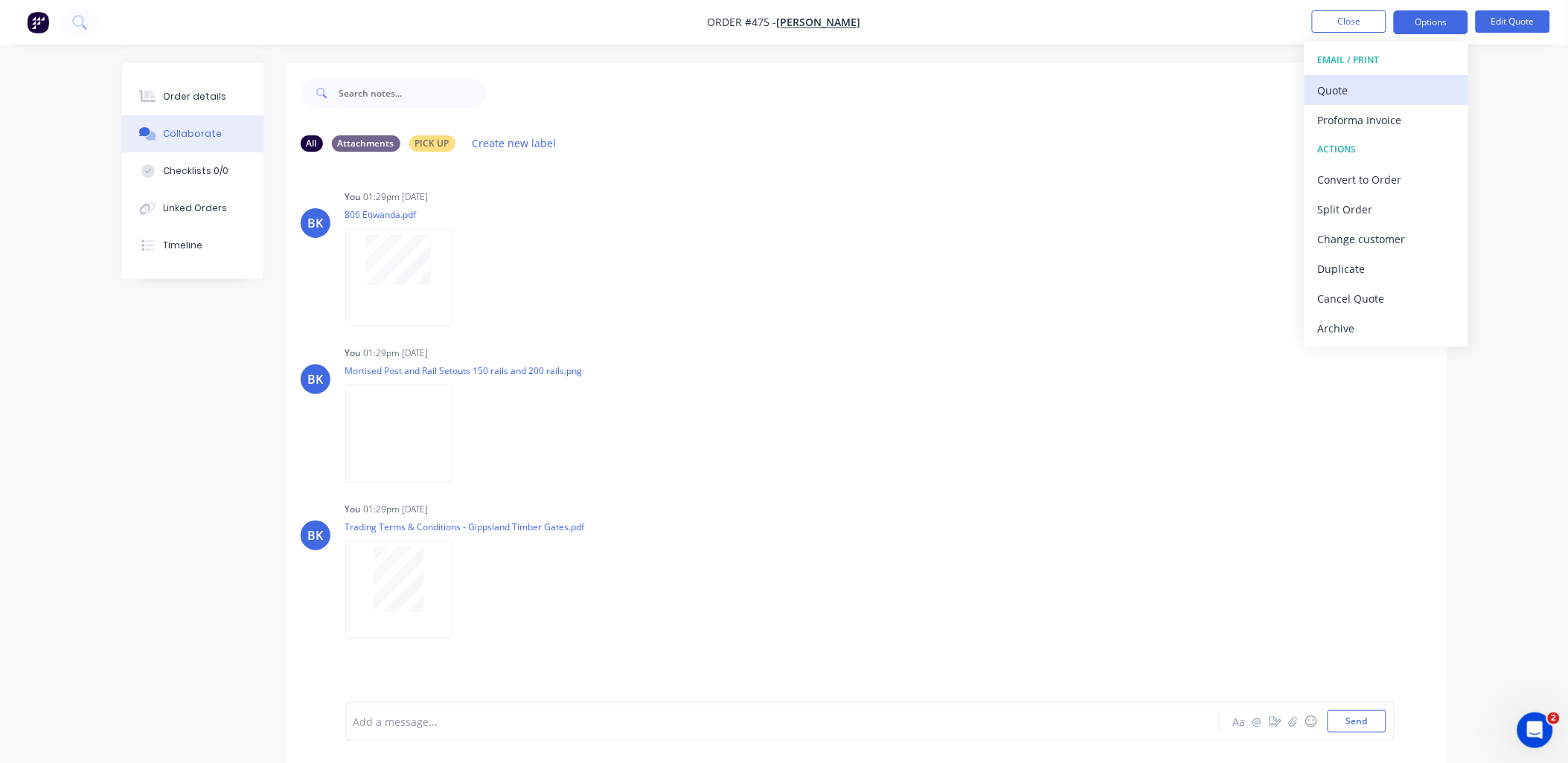
click at [1405, 83] on div "Quote" at bounding box center [1386, 91] width 137 height 22
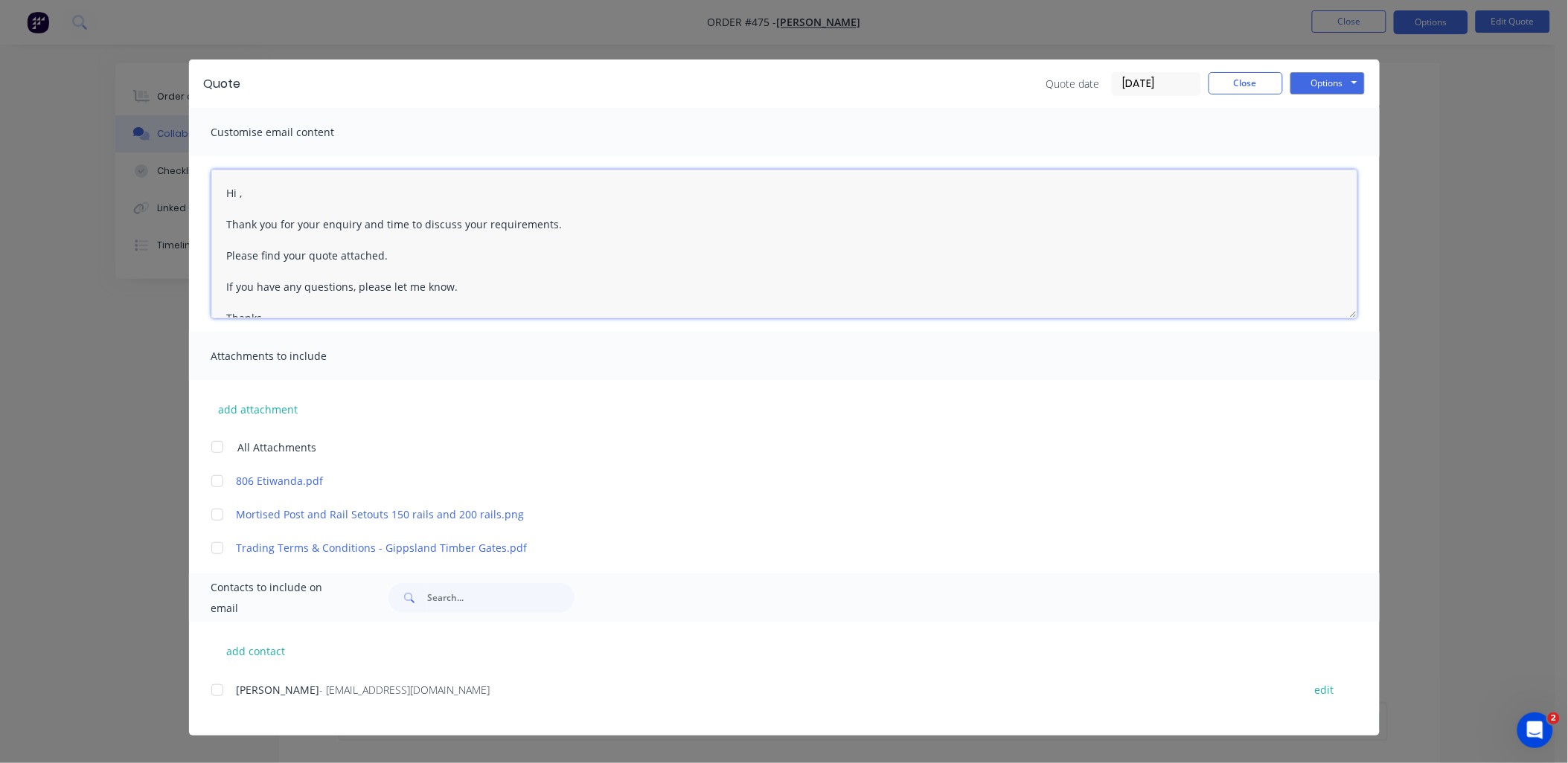
click at [240, 191] on textarea "Hi , Thank you for your enquiry and time to discuss your requirements. Please f…" at bounding box center [785, 244] width 1146 height 149
click at [217, 447] on div at bounding box center [217, 447] width 30 height 30
click at [221, 690] on div at bounding box center [217, 691] width 30 height 30
type textarea "Hi [PERSON_NAME], Thank you for your enquiry and time to discuss your requireme…"
click at [1345, 89] on button "Options" at bounding box center [1327, 83] width 74 height 22
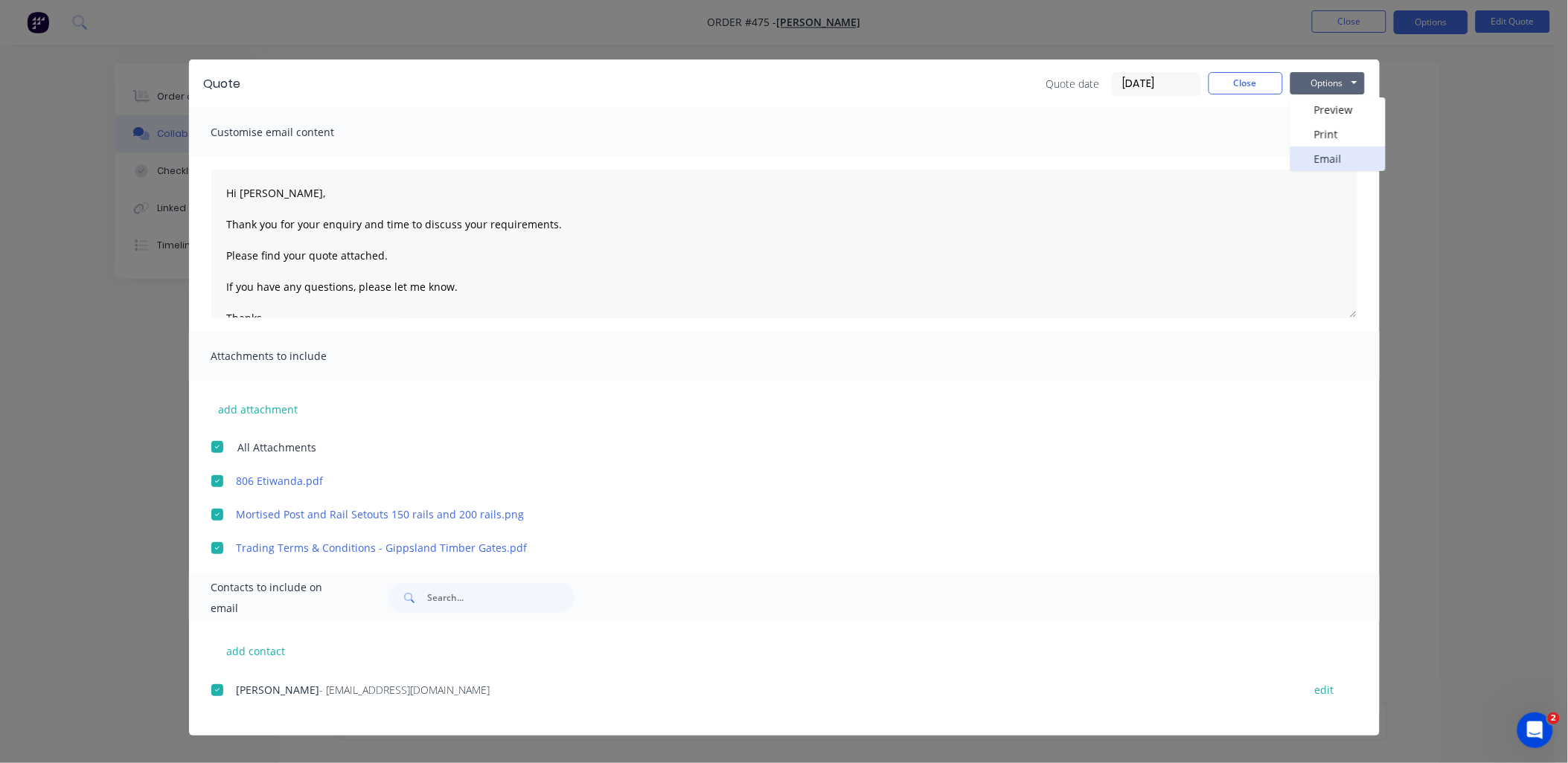
click at [1336, 159] on button "Email" at bounding box center [1338, 158] width 95 height 24
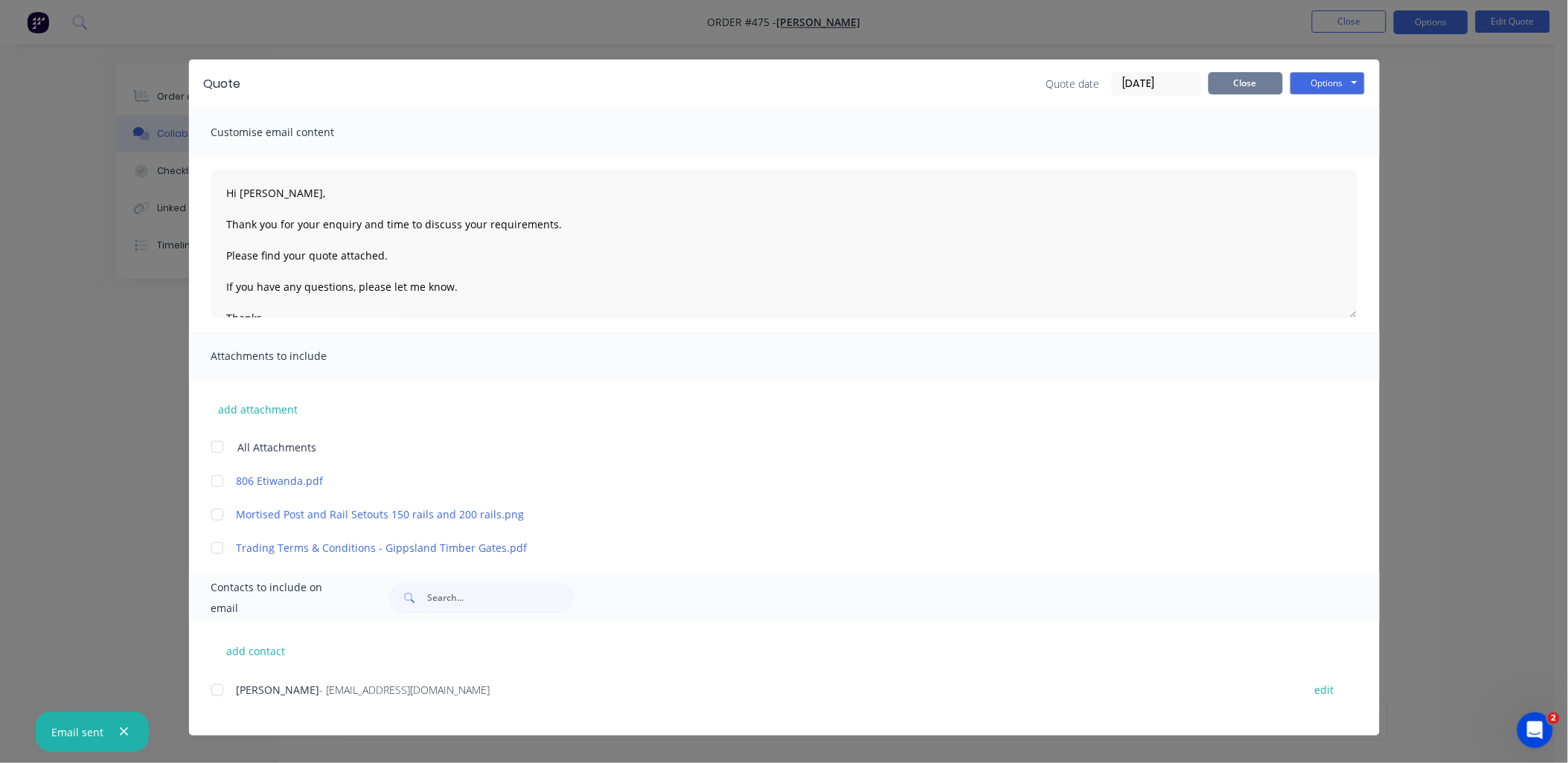
click at [1245, 77] on button "Close" at bounding box center [1246, 83] width 74 height 22
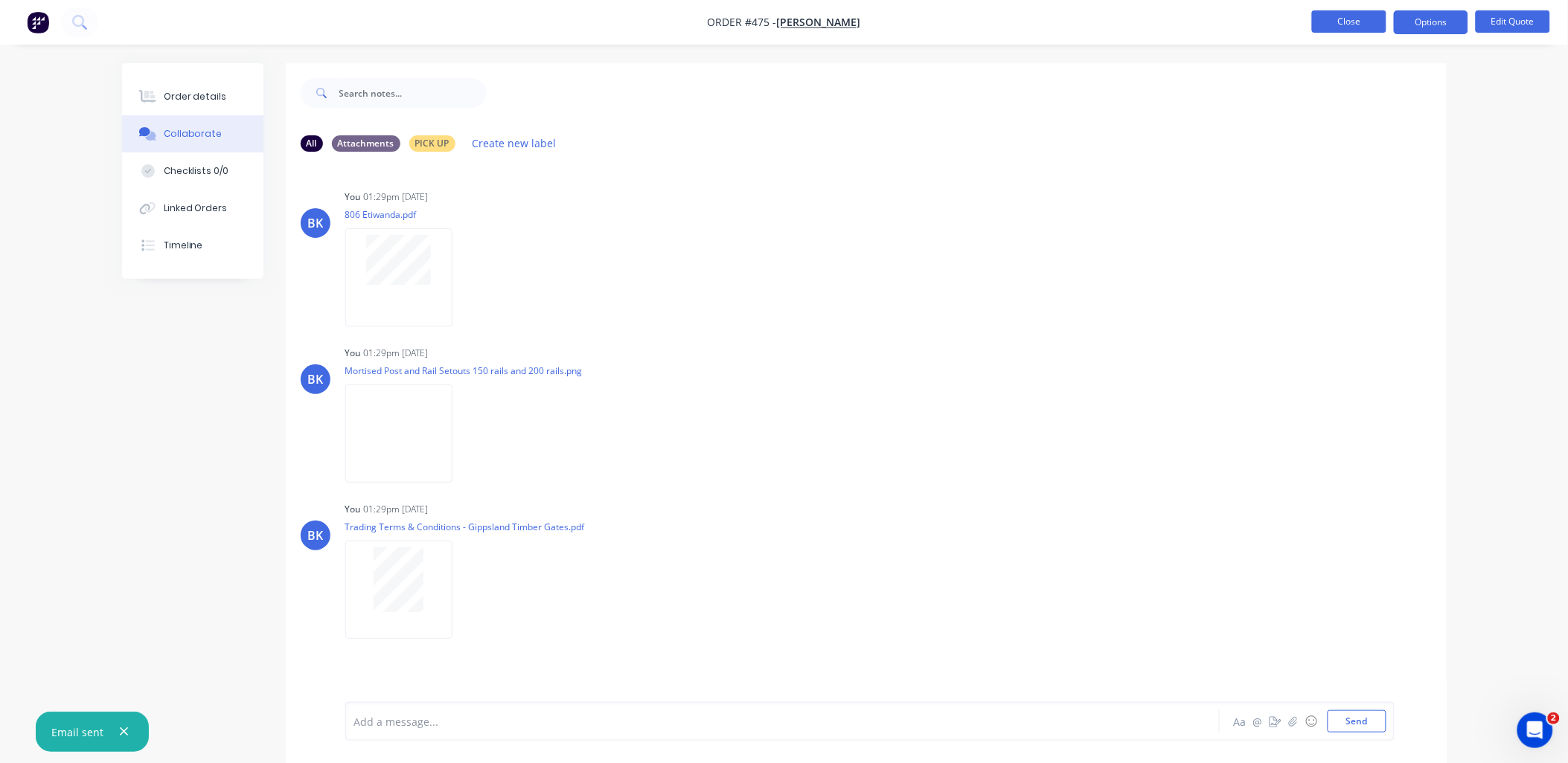
click at [1343, 27] on button "Close" at bounding box center [1349, 22] width 74 height 22
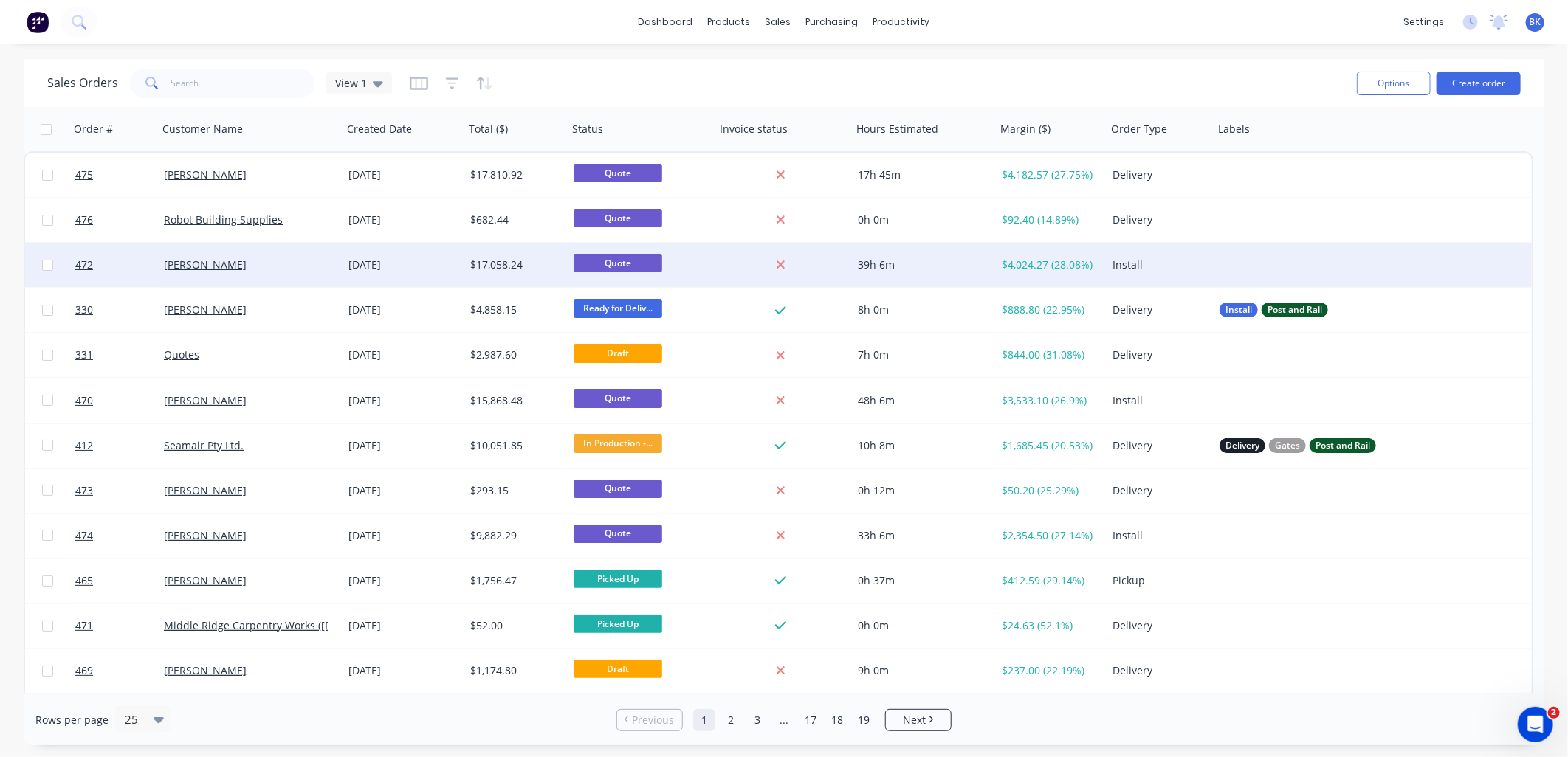
click at [1229, 259] on div at bounding box center [1361, 265] width 295 height 45
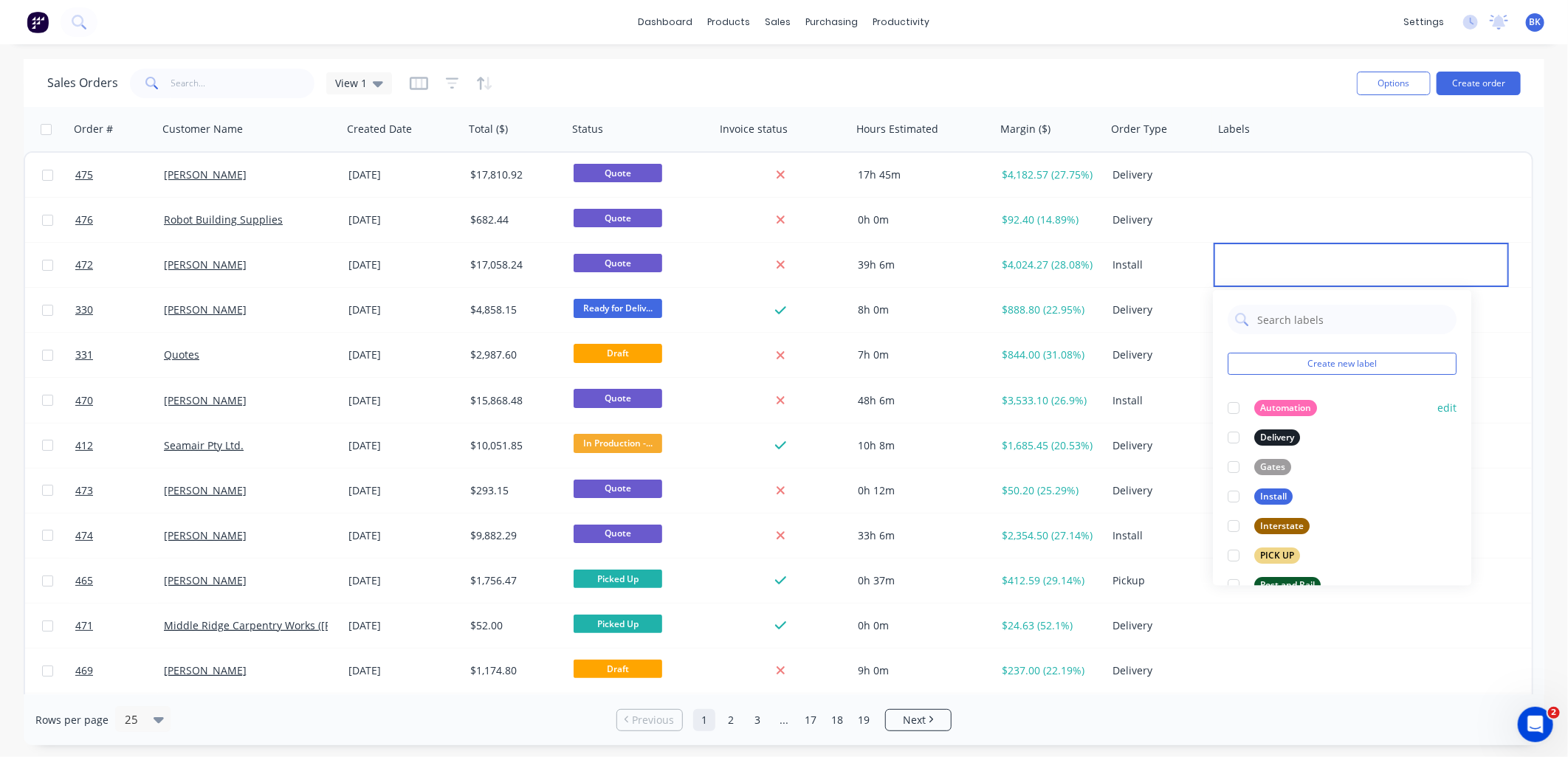
click at [1235, 410] on div at bounding box center [1234, 408] width 30 height 30
click at [1236, 467] on div at bounding box center [1234, 468] width 30 height 30
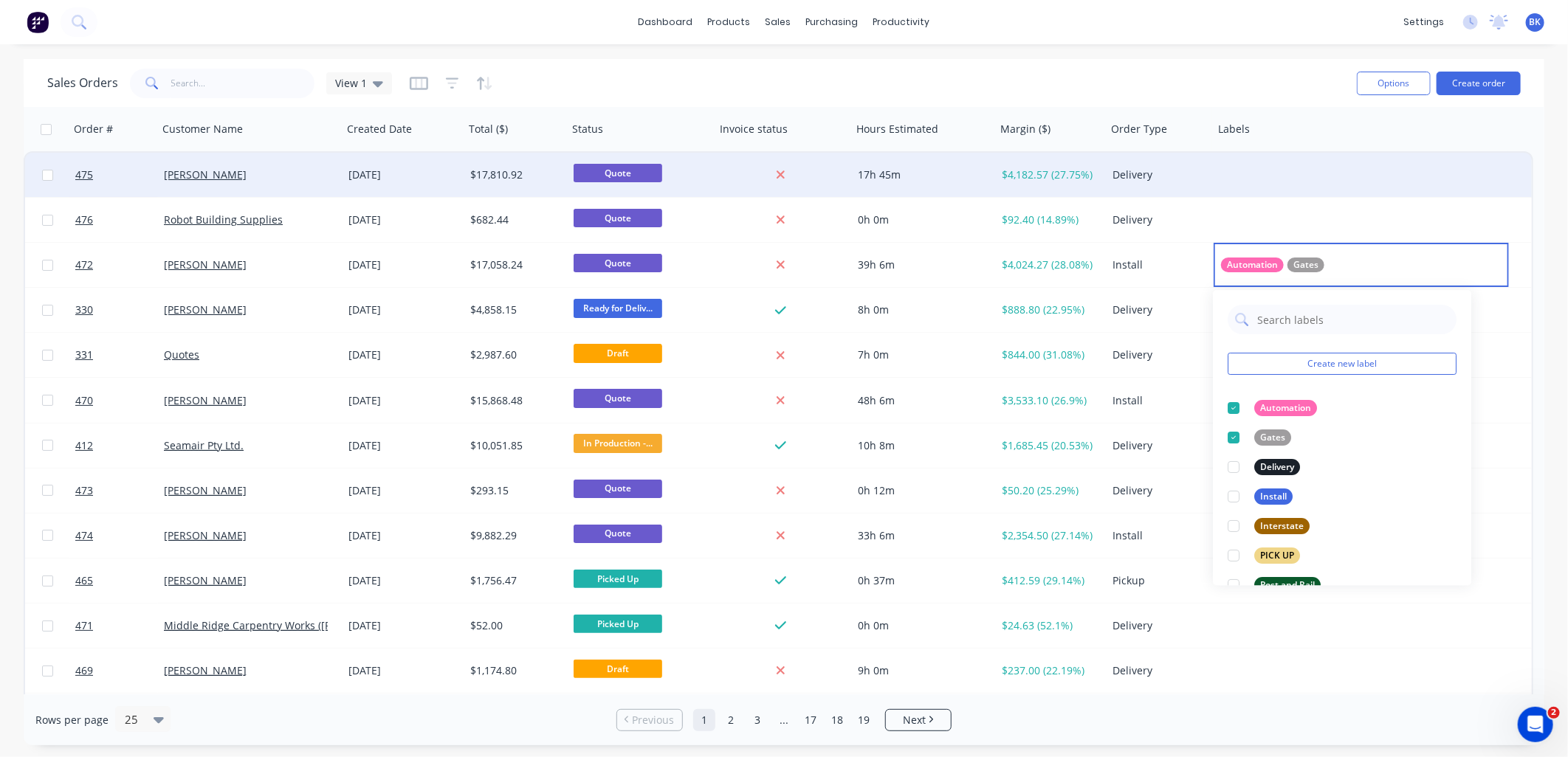
click at [1242, 174] on div at bounding box center [1361, 175] width 295 height 45
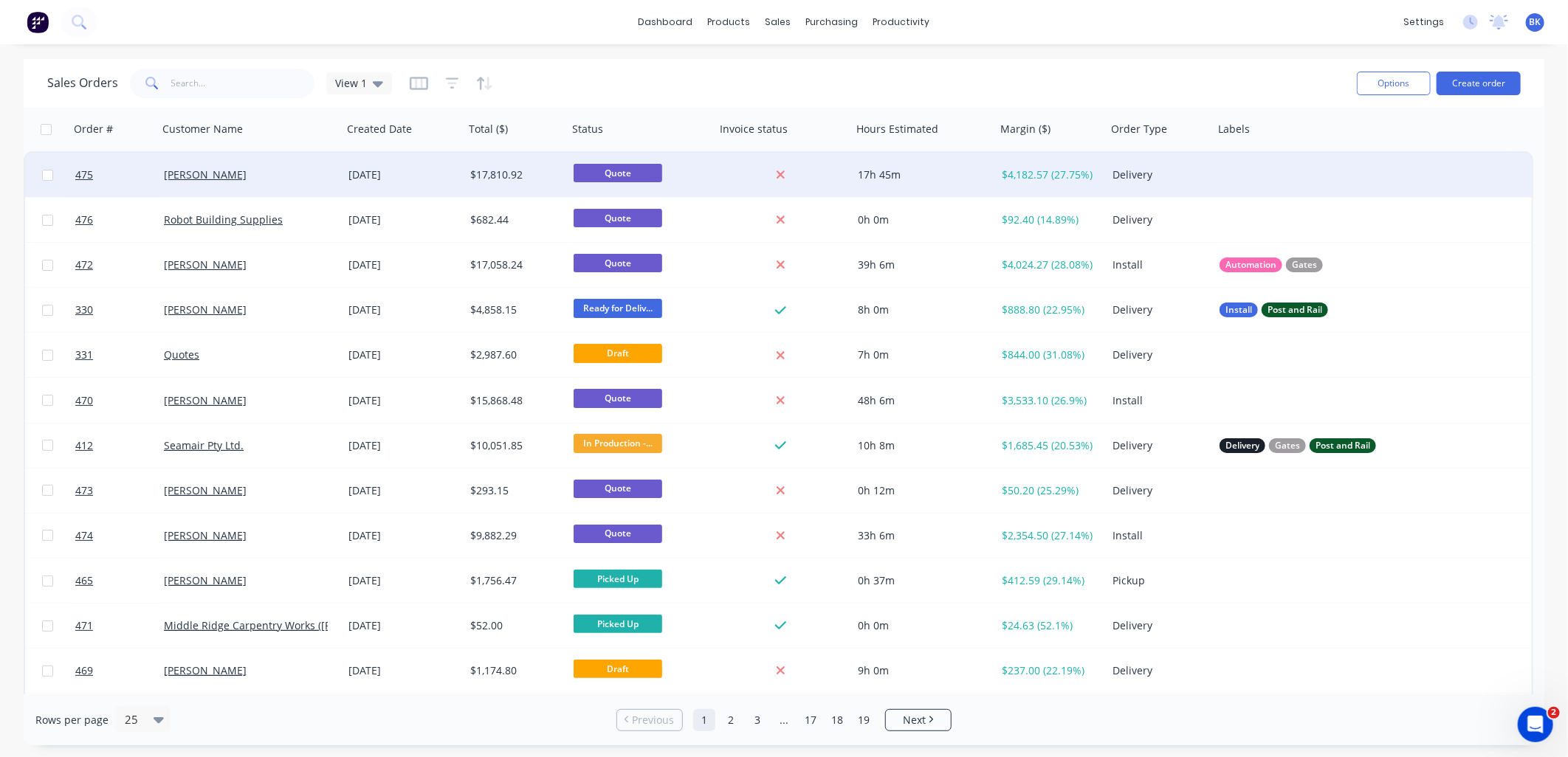
click at [1242, 174] on div at bounding box center [1361, 175] width 295 height 45
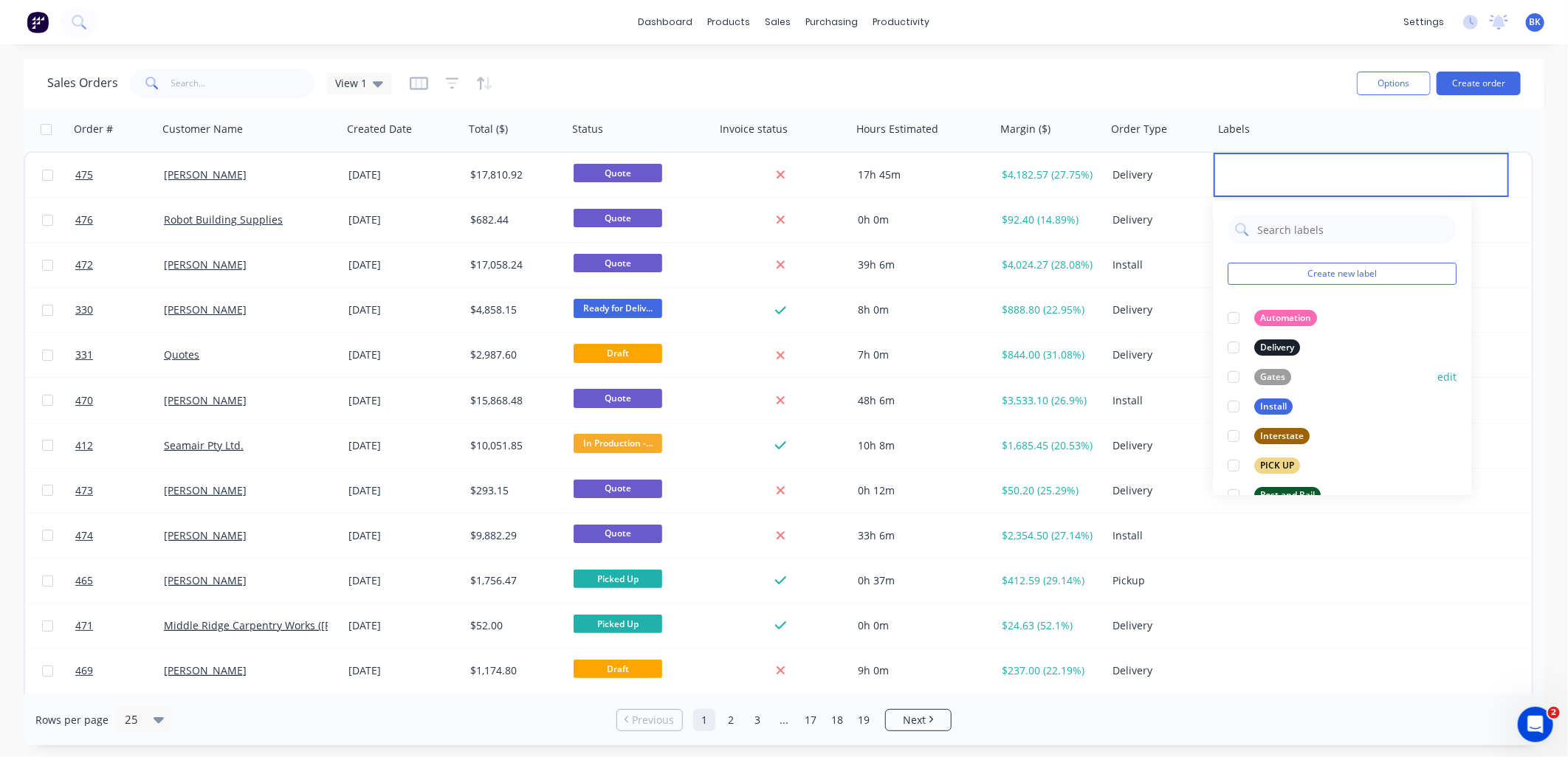
click at [1235, 378] on div at bounding box center [1234, 378] width 30 height 30
click at [1235, 433] on div at bounding box center [1234, 436] width 30 height 30
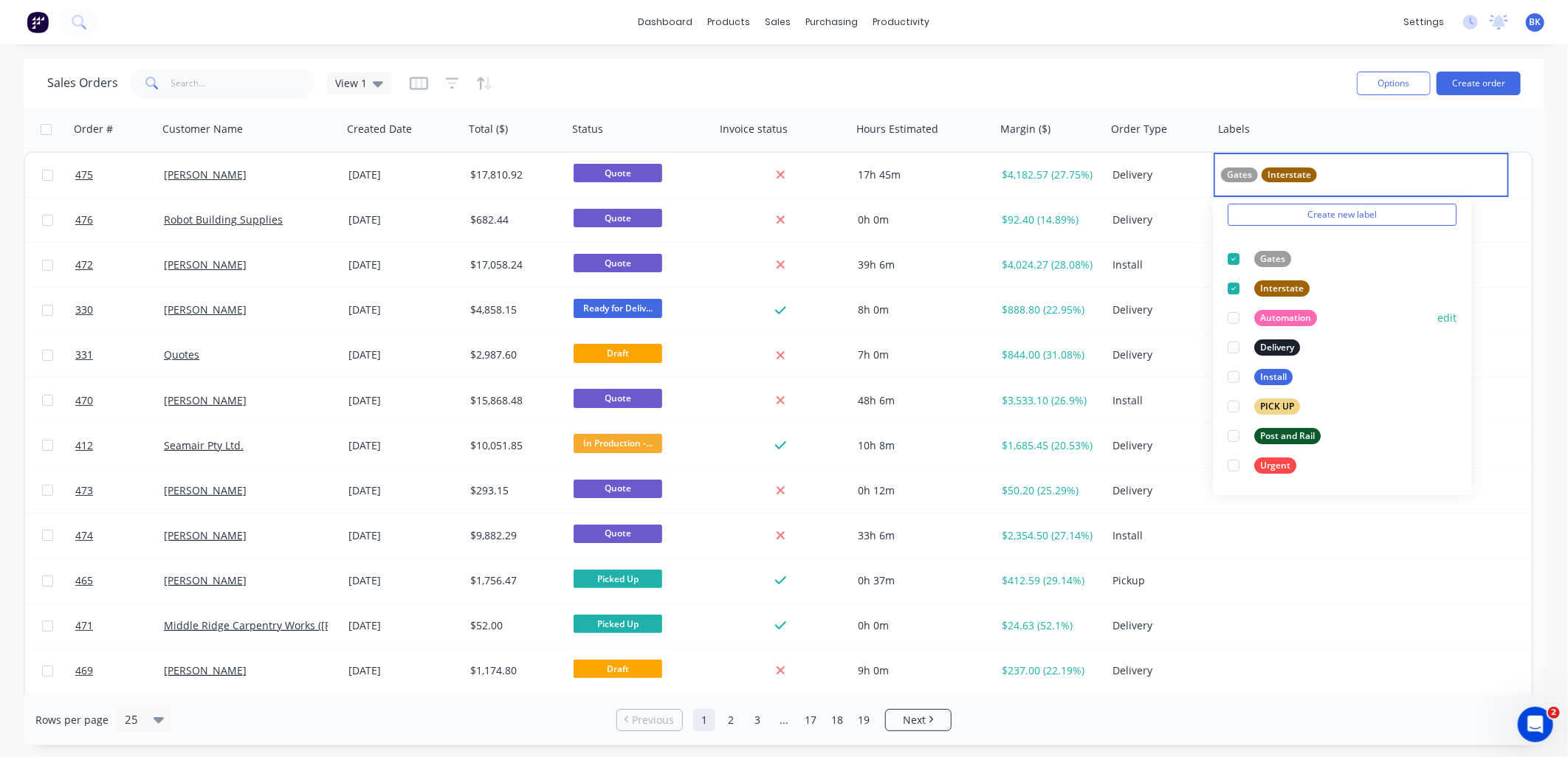
click at [1232, 321] on div at bounding box center [1234, 318] width 30 height 30
click at [1230, 440] on div at bounding box center [1234, 436] width 30 height 30
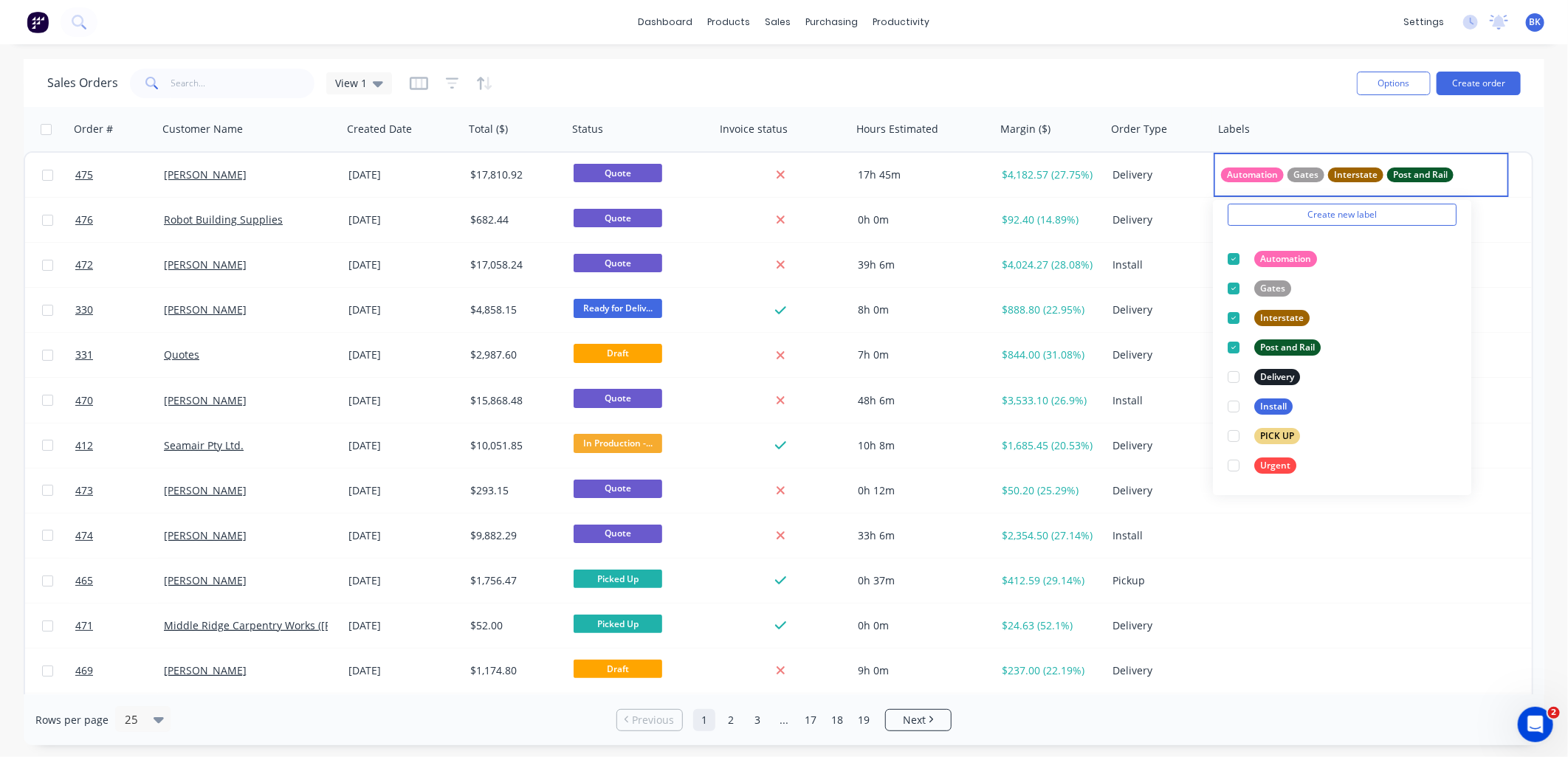
click at [1270, 50] on div "dashboard products sales purchasing productivity dashboard products Product Cat…" at bounding box center [784, 378] width 1568 height 757
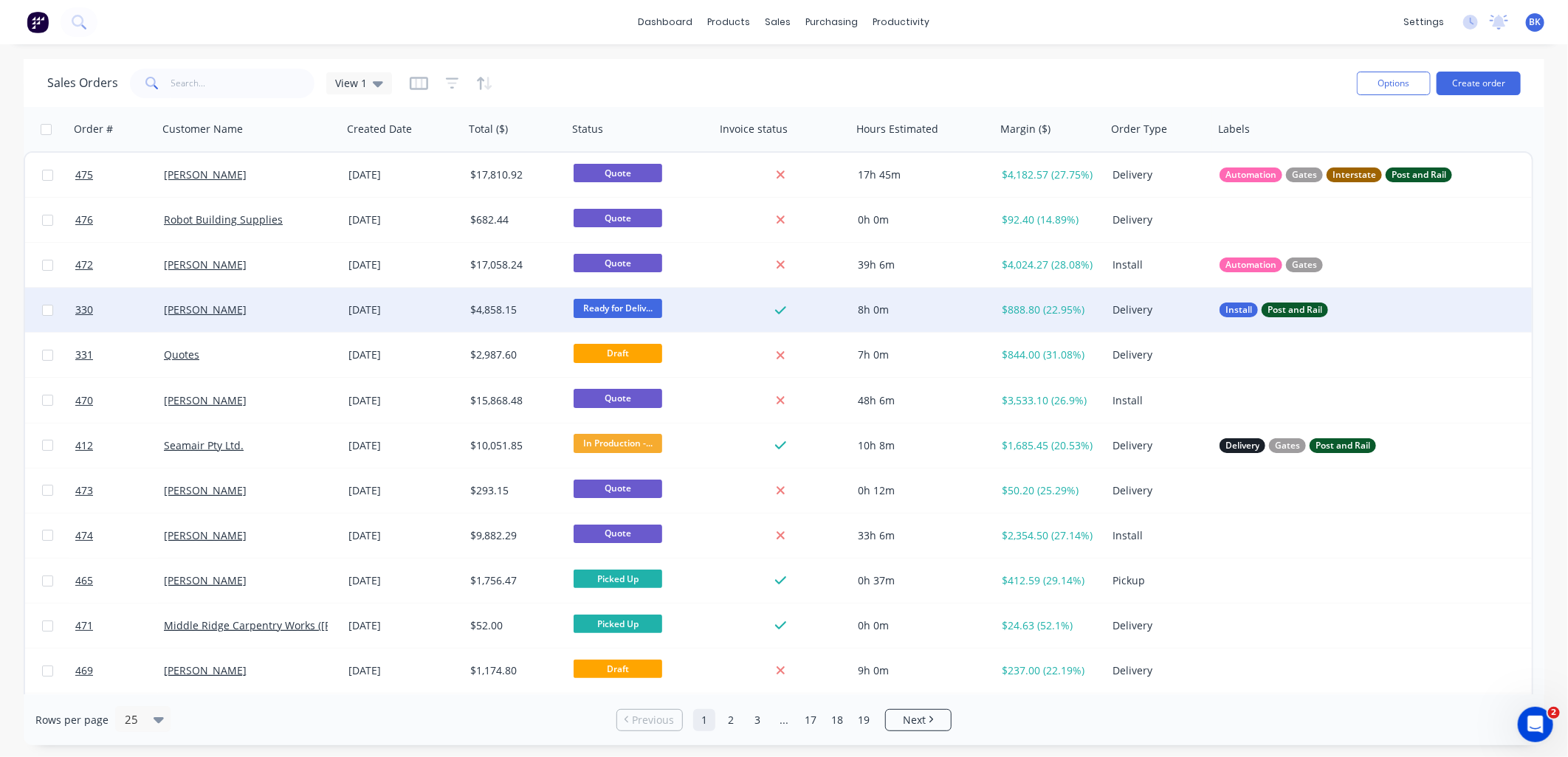
click at [630, 310] on span "Ready for Deliv..." at bounding box center [617, 308] width 88 height 18
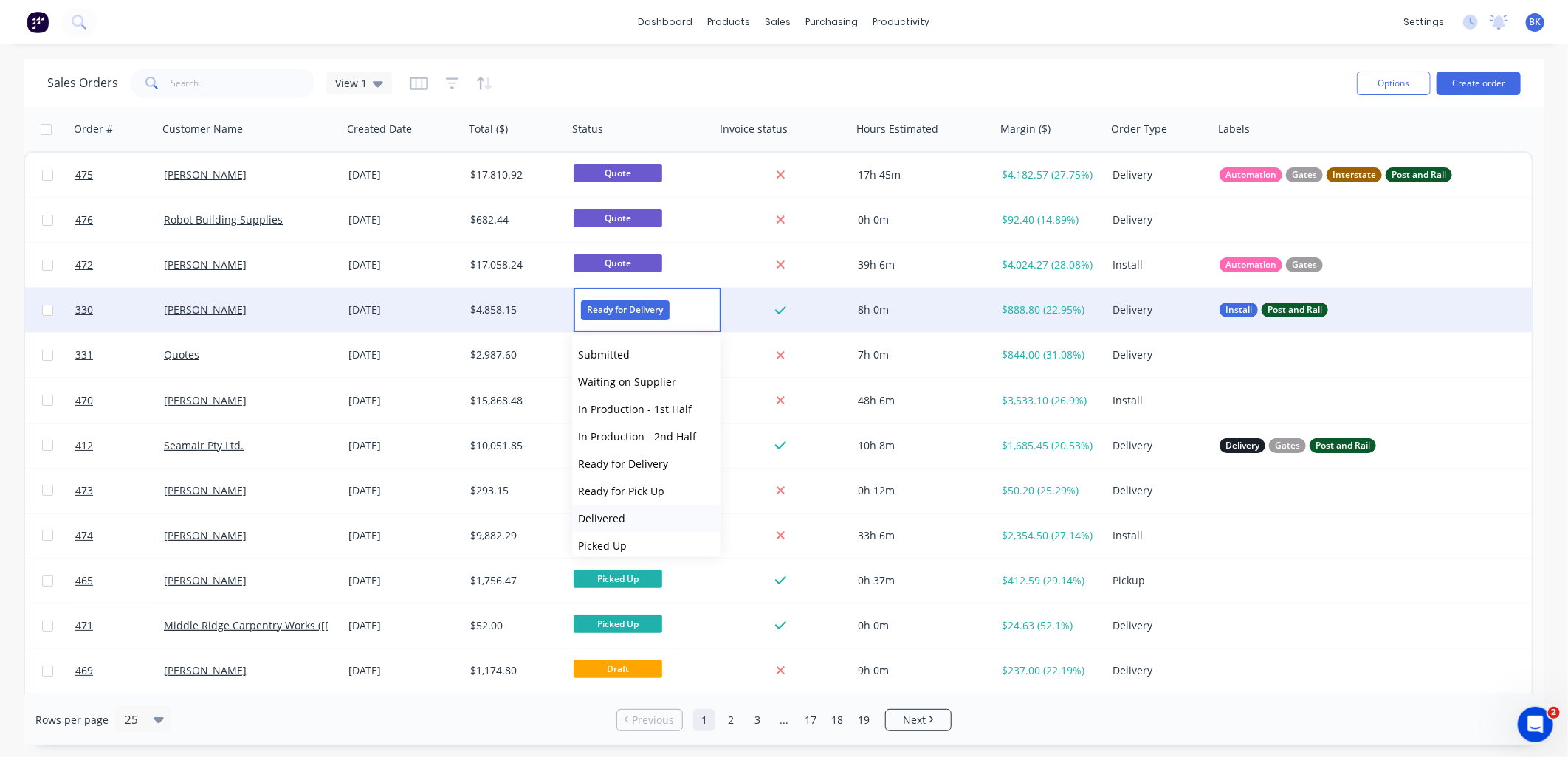
click at [621, 512] on span "Delivered" at bounding box center [602, 518] width 47 height 14
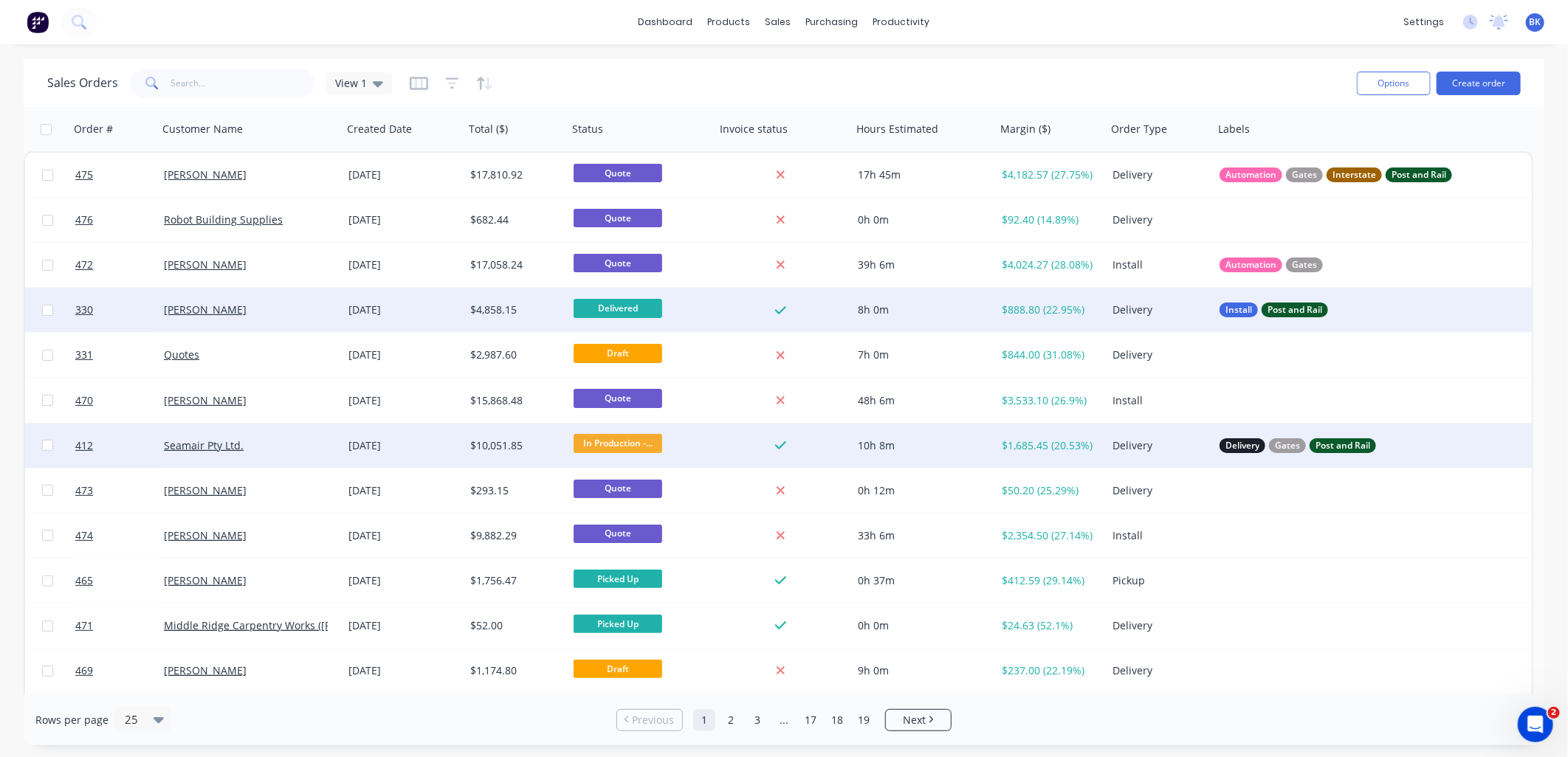
click at [494, 437] on div "$10,051.85" at bounding box center [516, 446] width 103 height 45
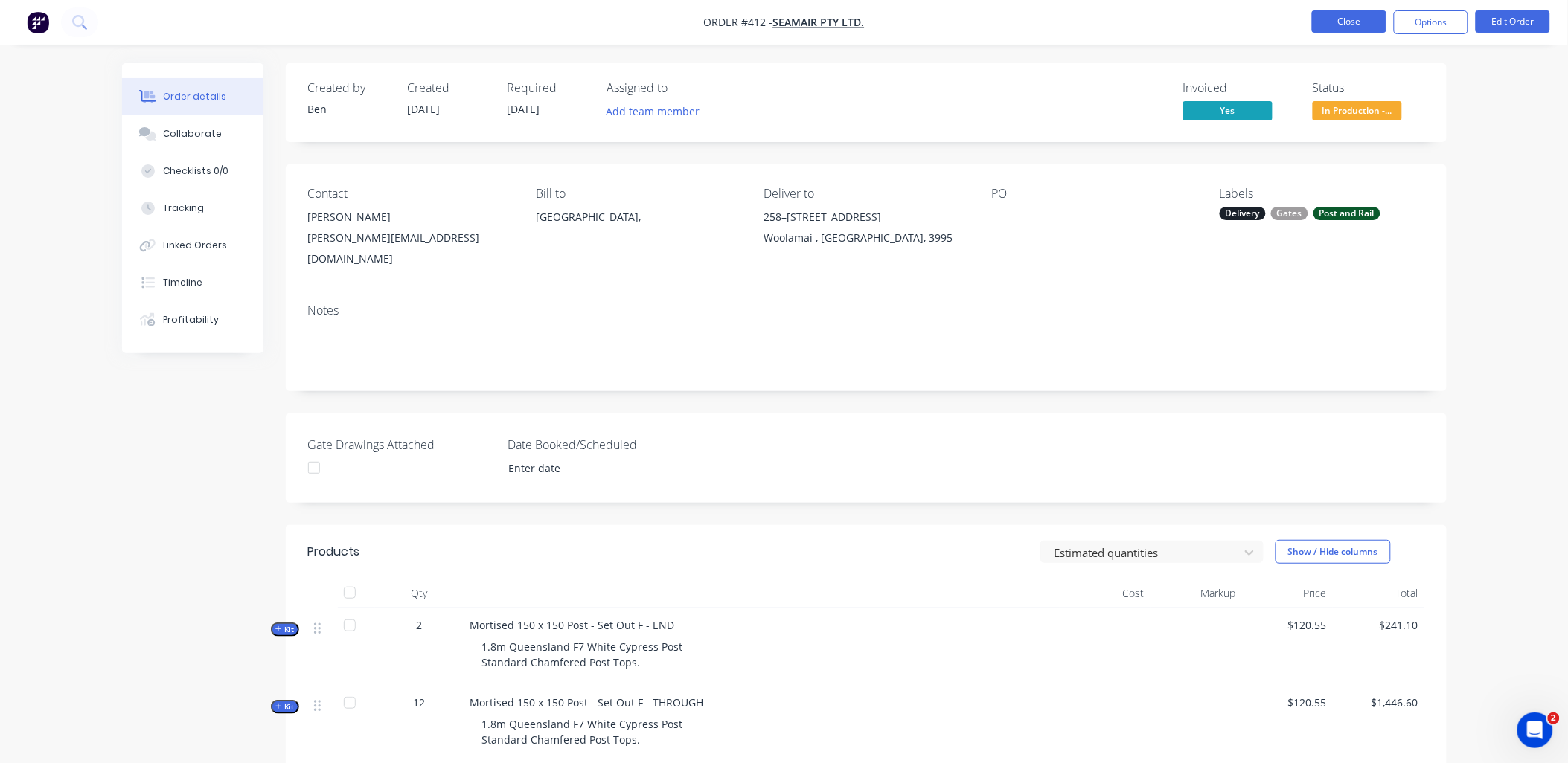
click at [1328, 26] on button "Close" at bounding box center [1349, 22] width 74 height 22
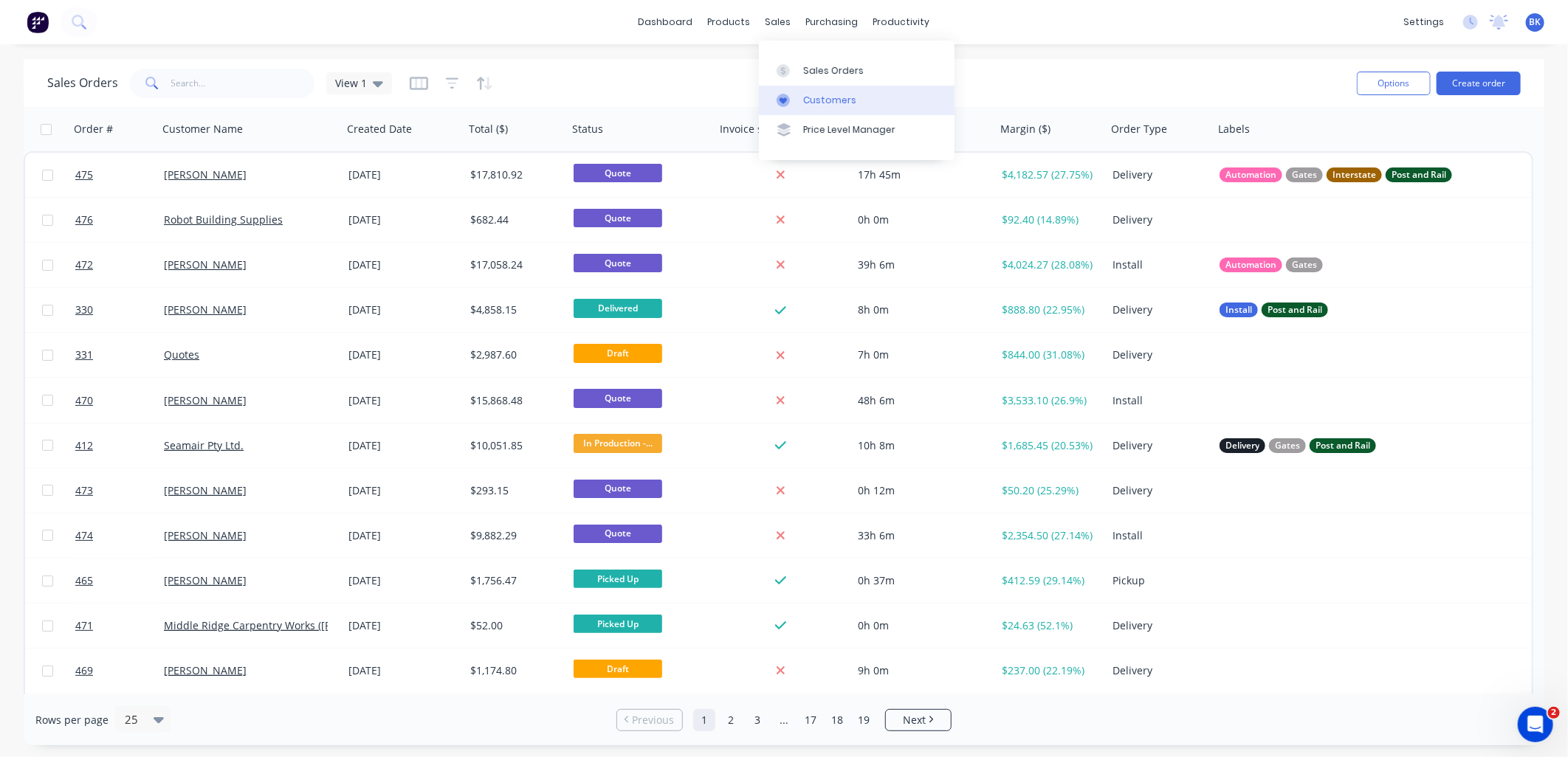
click at [817, 93] on div "Customers" at bounding box center [830, 100] width 53 height 13
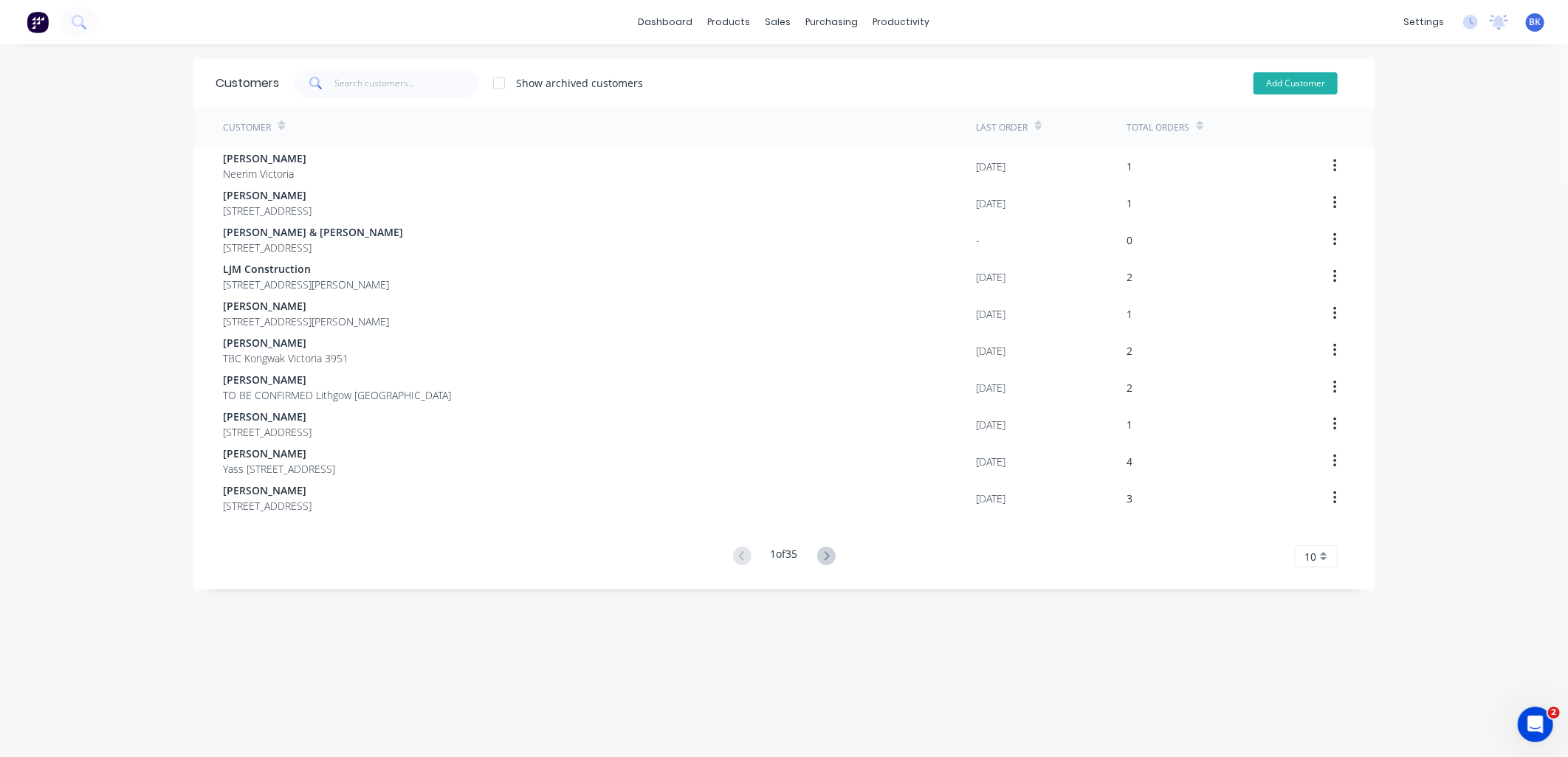
click at [1290, 87] on button "Add Customer" at bounding box center [1296, 83] width 84 height 22
select select "AU"
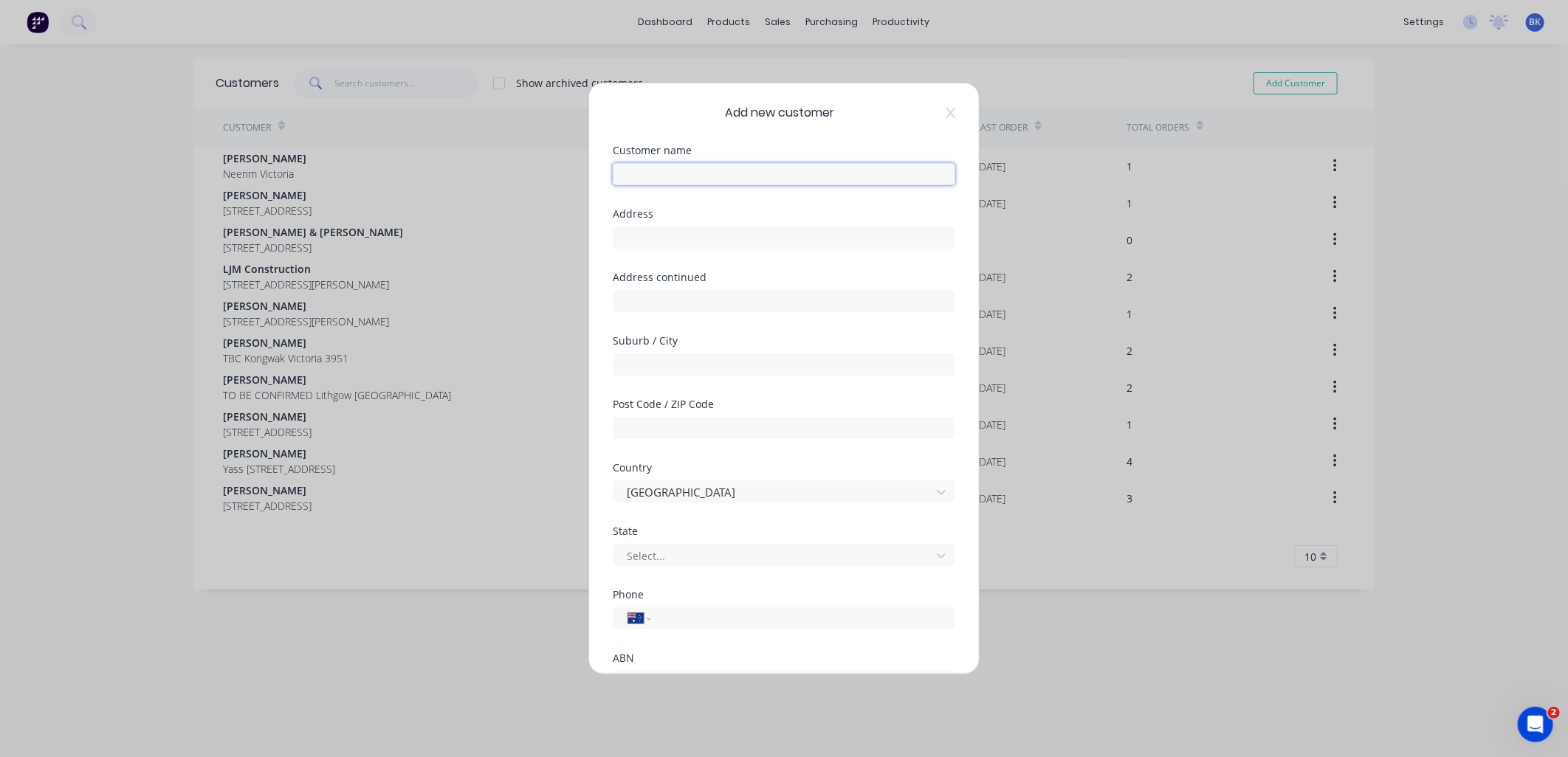
click at [643, 167] on input "text" at bounding box center [784, 174] width 342 height 22
paste input "[PERSON_NAME]"
type input "[PERSON_NAME]"
click at [659, 364] on input "text" at bounding box center [784, 364] width 342 height 22
paste input "Little mountain"
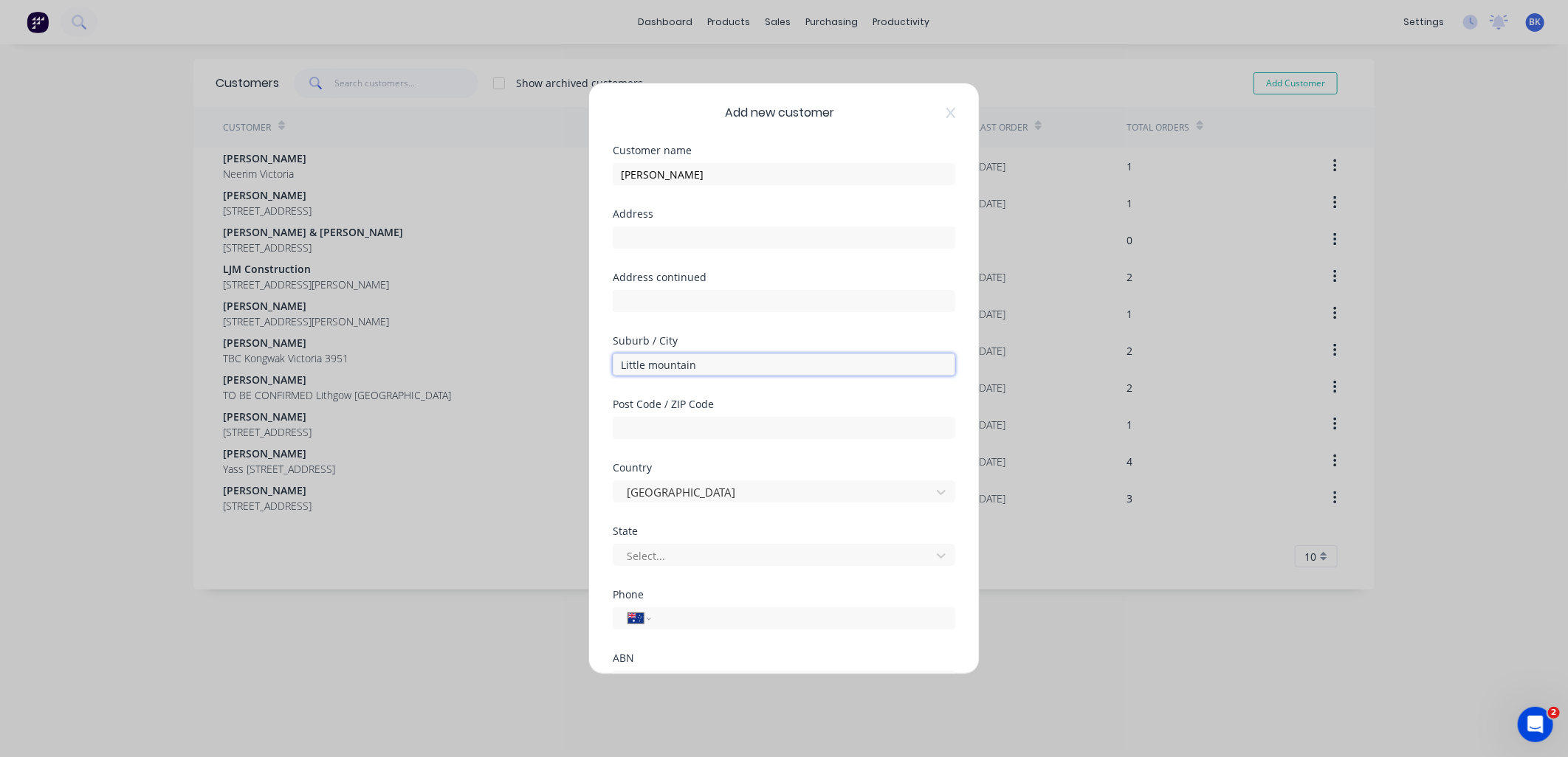
type input "Little mountain"
click at [655, 432] on input "text" at bounding box center [784, 428] width 342 height 22
type input "4551"
click at [681, 557] on div at bounding box center [774, 556] width 298 height 18
type input "v"
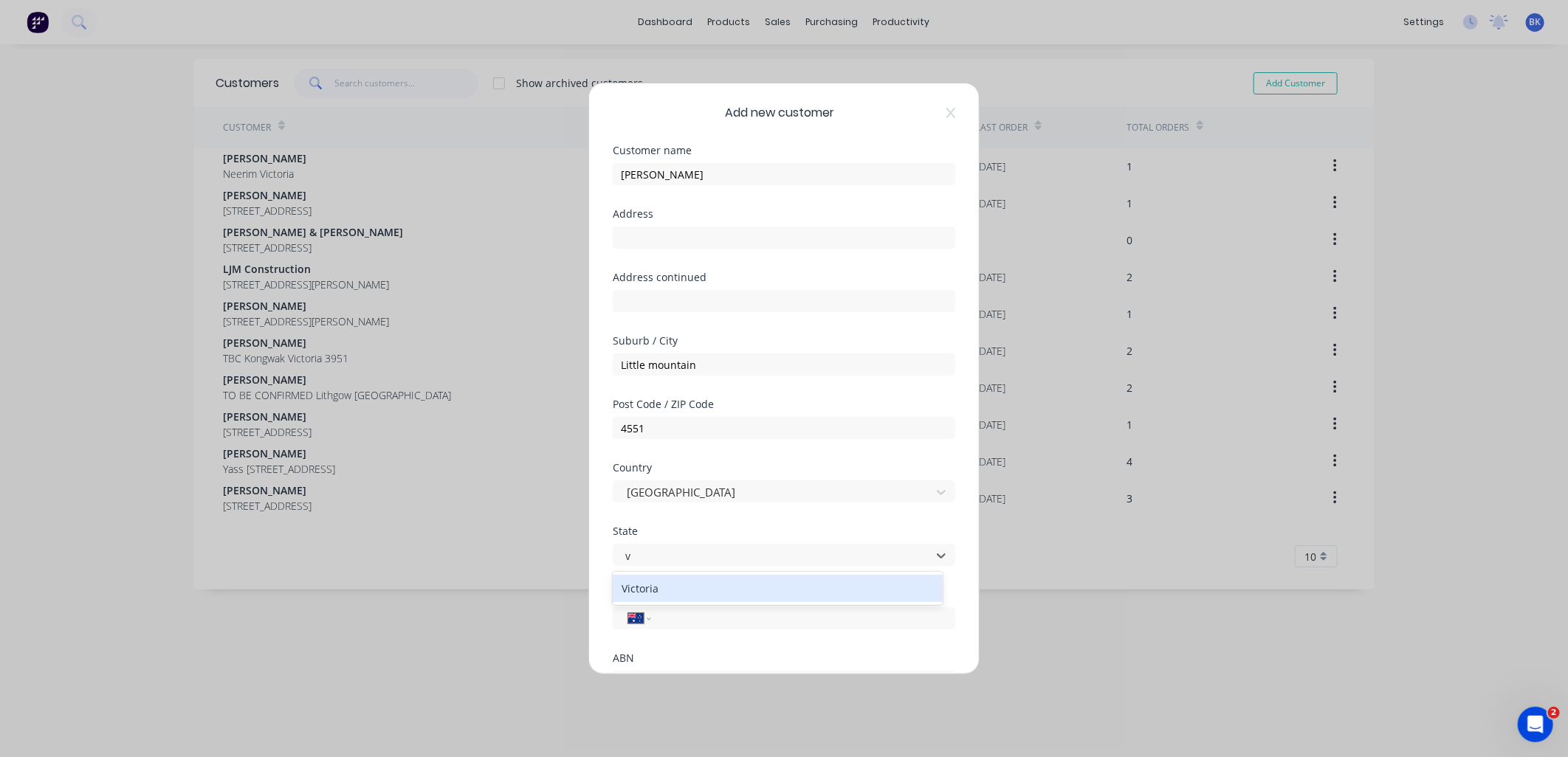
click at [669, 593] on div "Victoria" at bounding box center [777, 588] width 330 height 27
click at [681, 624] on input "tel" at bounding box center [800, 619] width 279 height 17
paste input "0400 888 530"
type input "0400 888 530"
click at [663, 584] on div "State Victoria" at bounding box center [784, 558] width 342 height 64
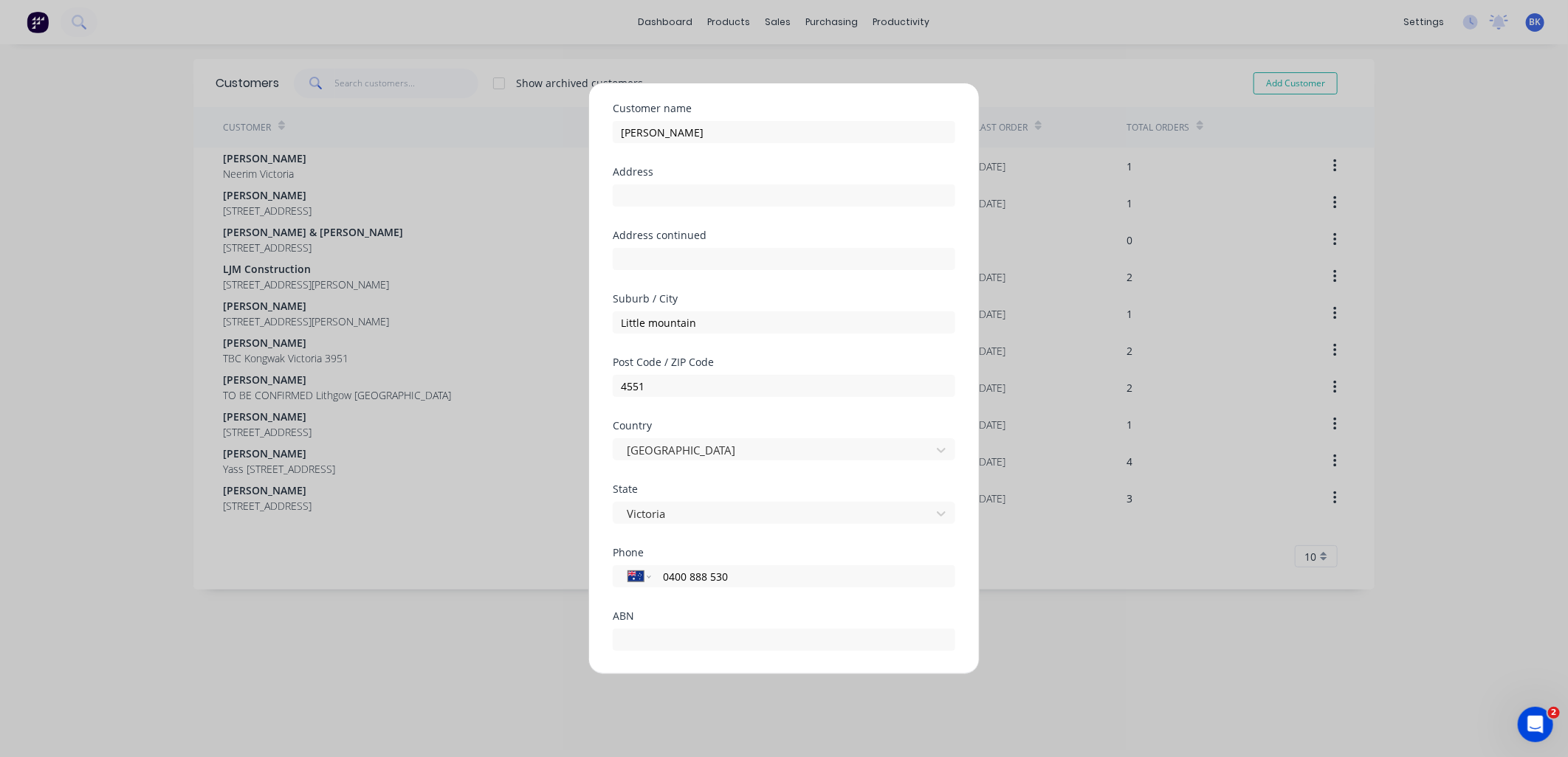
scroll to position [82, 0]
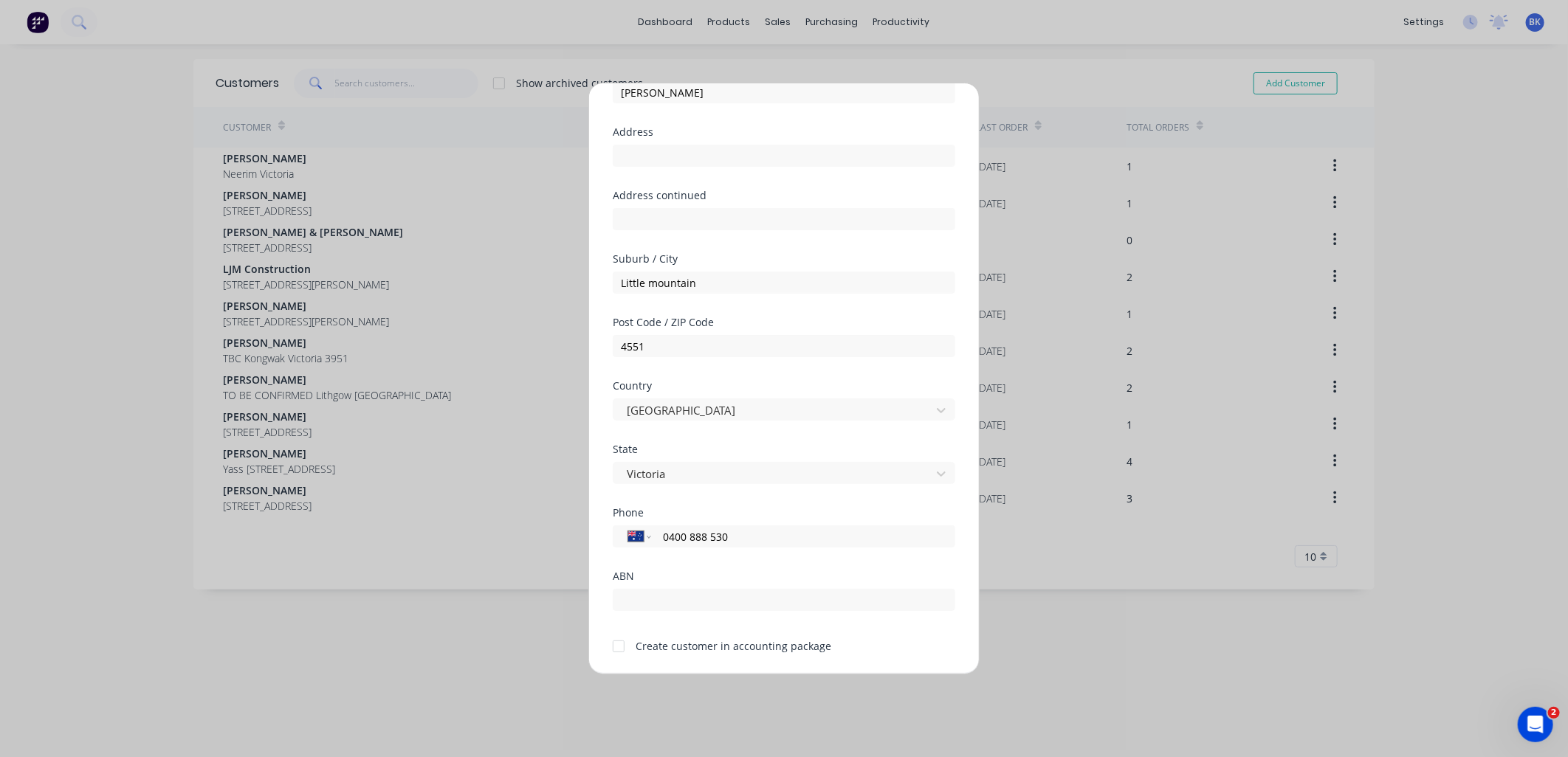
click at [618, 646] on div at bounding box center [619, 647] width 30 height 30
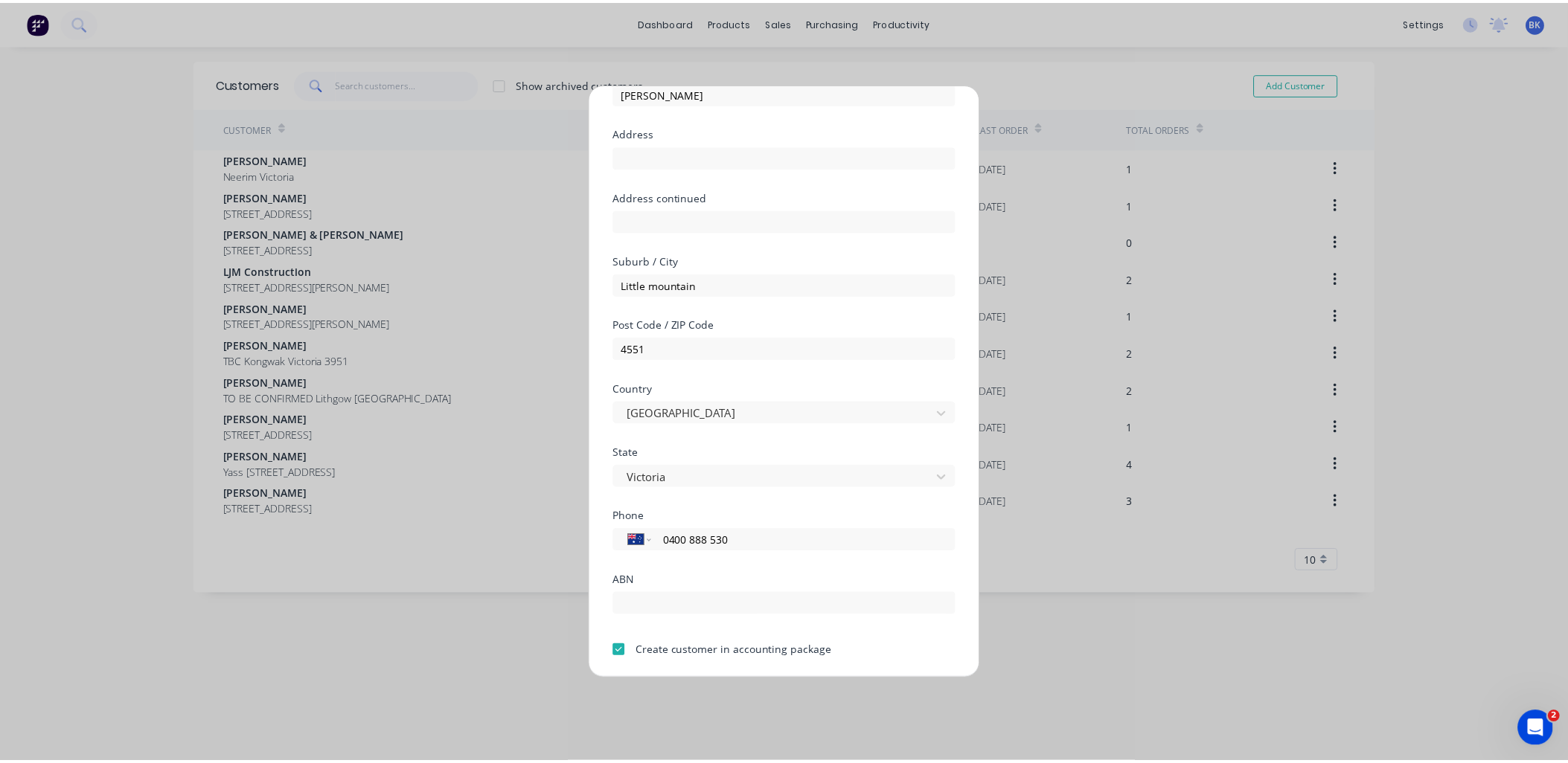
scroll to position [130, 0]
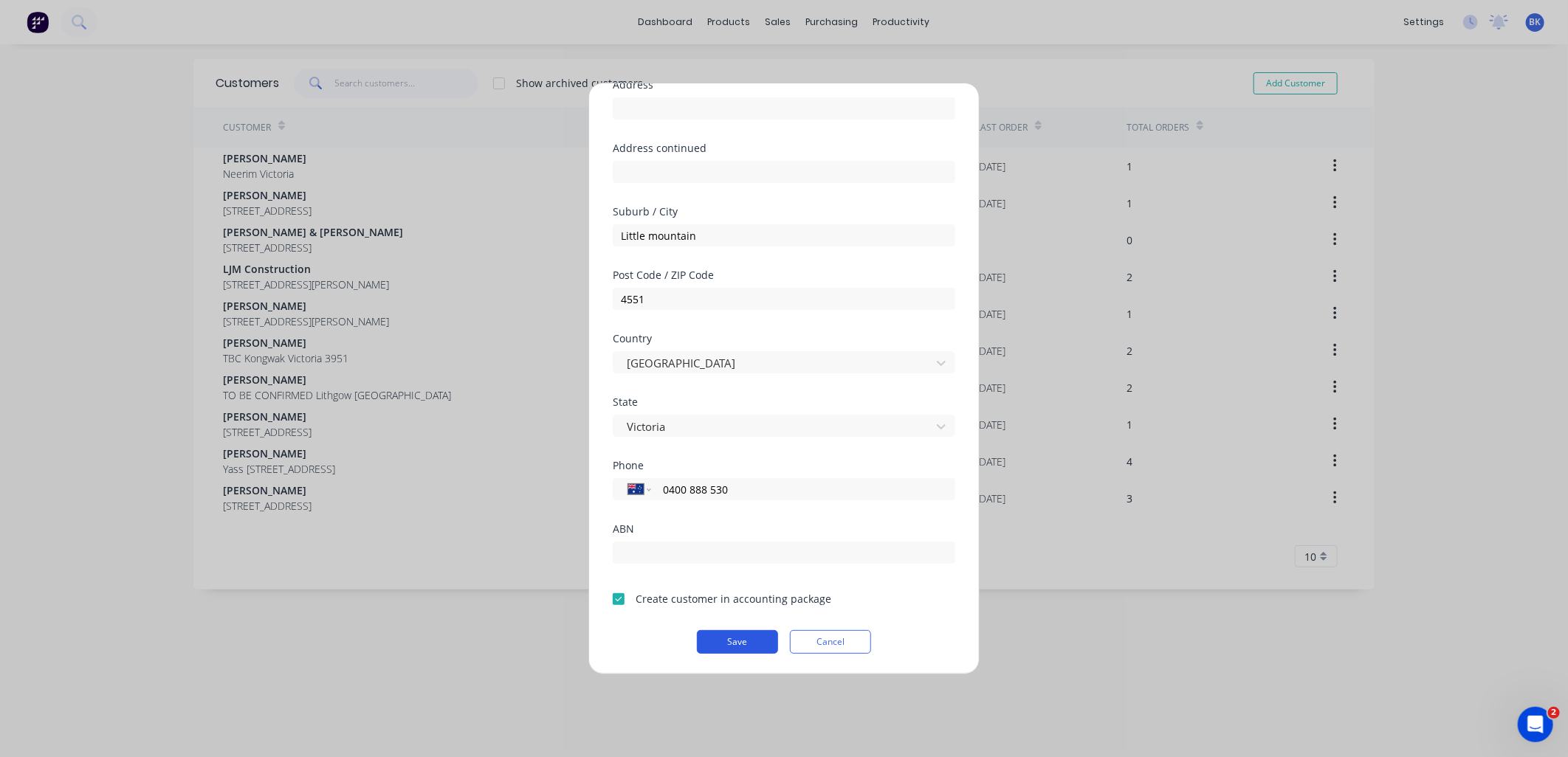
click at [725, 639] on button "Save" at bounding box center [737, 642] width 81 height 24
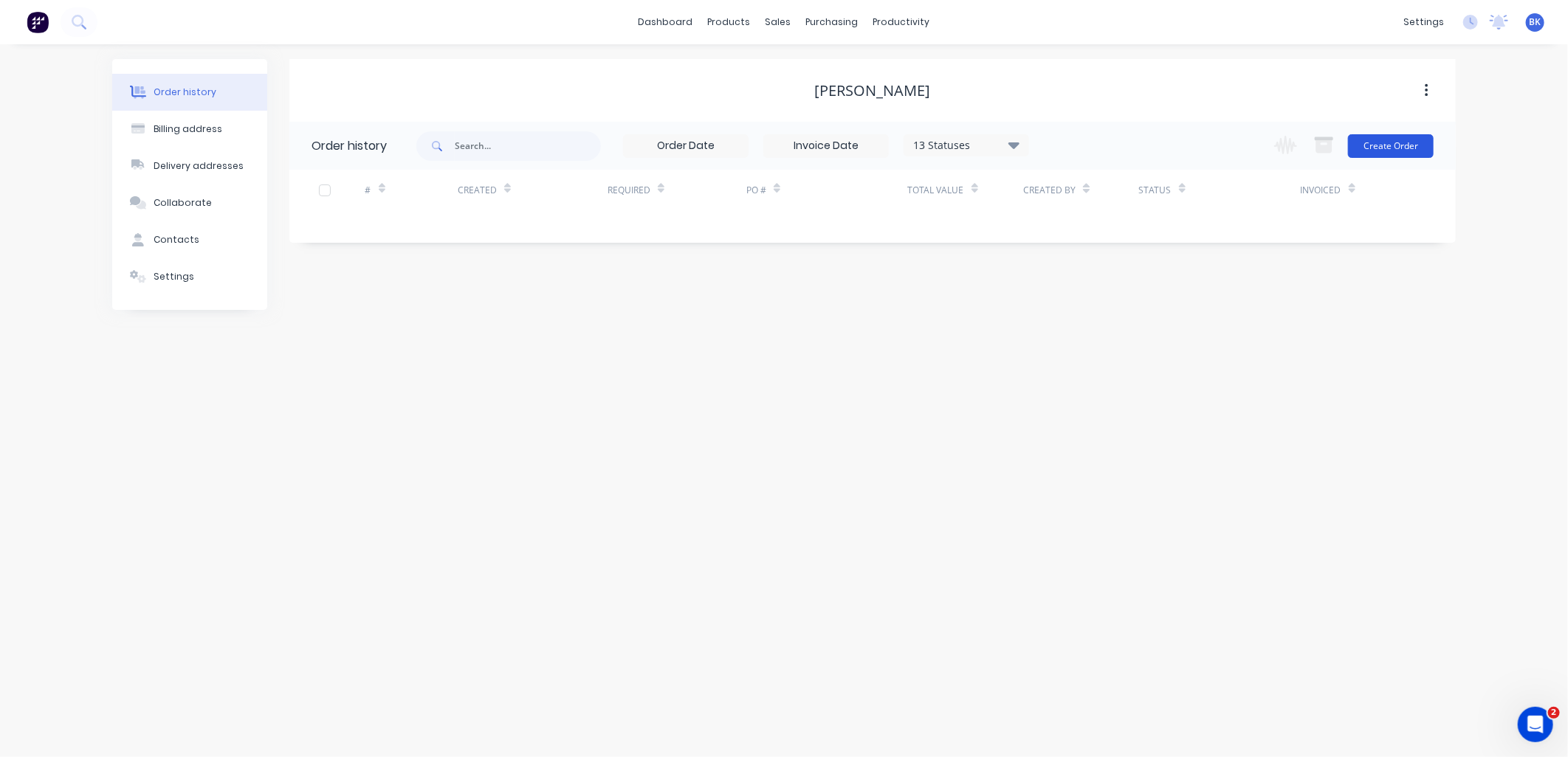
click at [1389, 151] on button "Create Order" at bounding box center [1391, 146] width 86 height 24
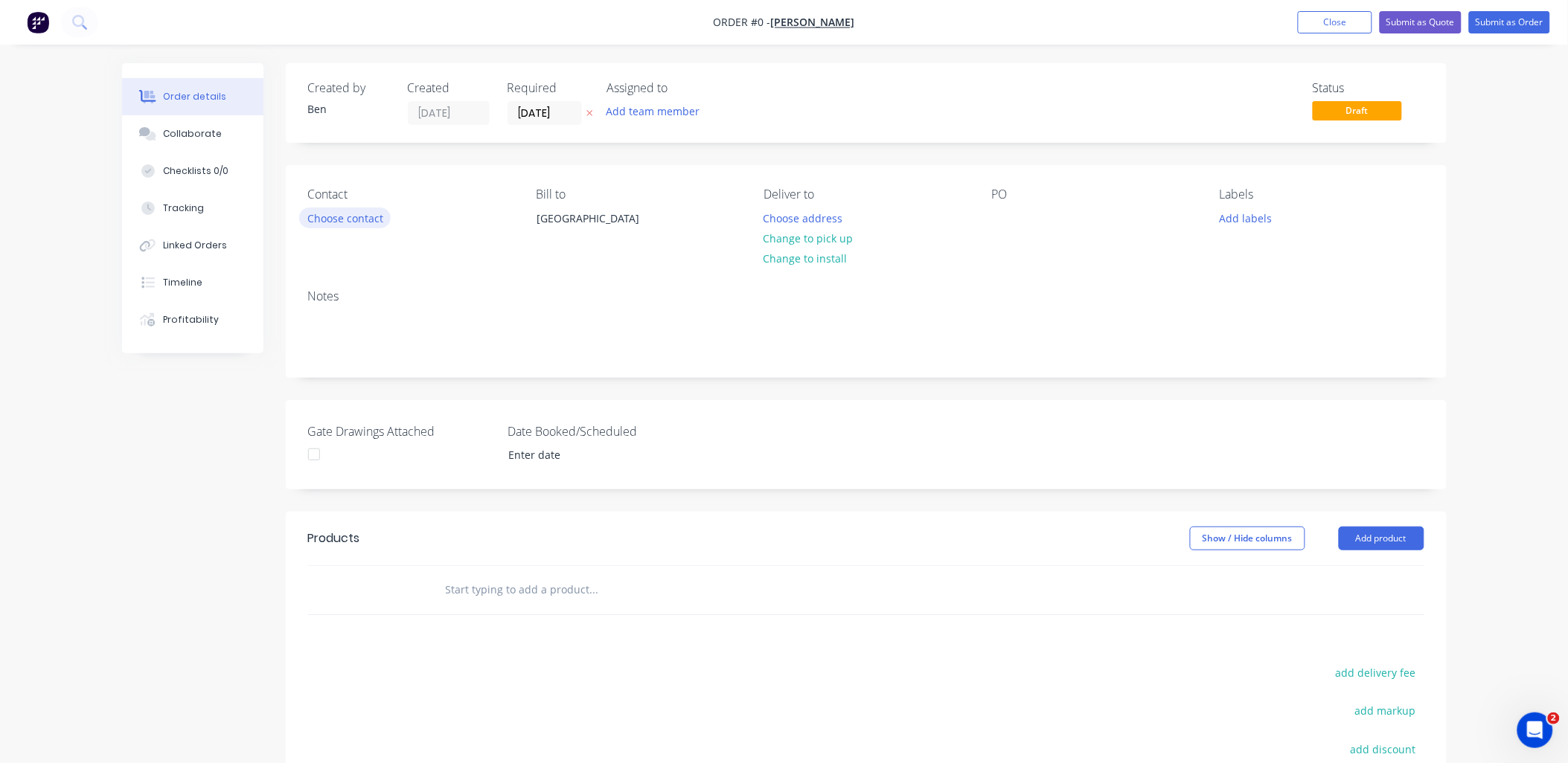
click at [350, 218] on button "Choose contact" at bounding box center [345, 217] width 92 height 20
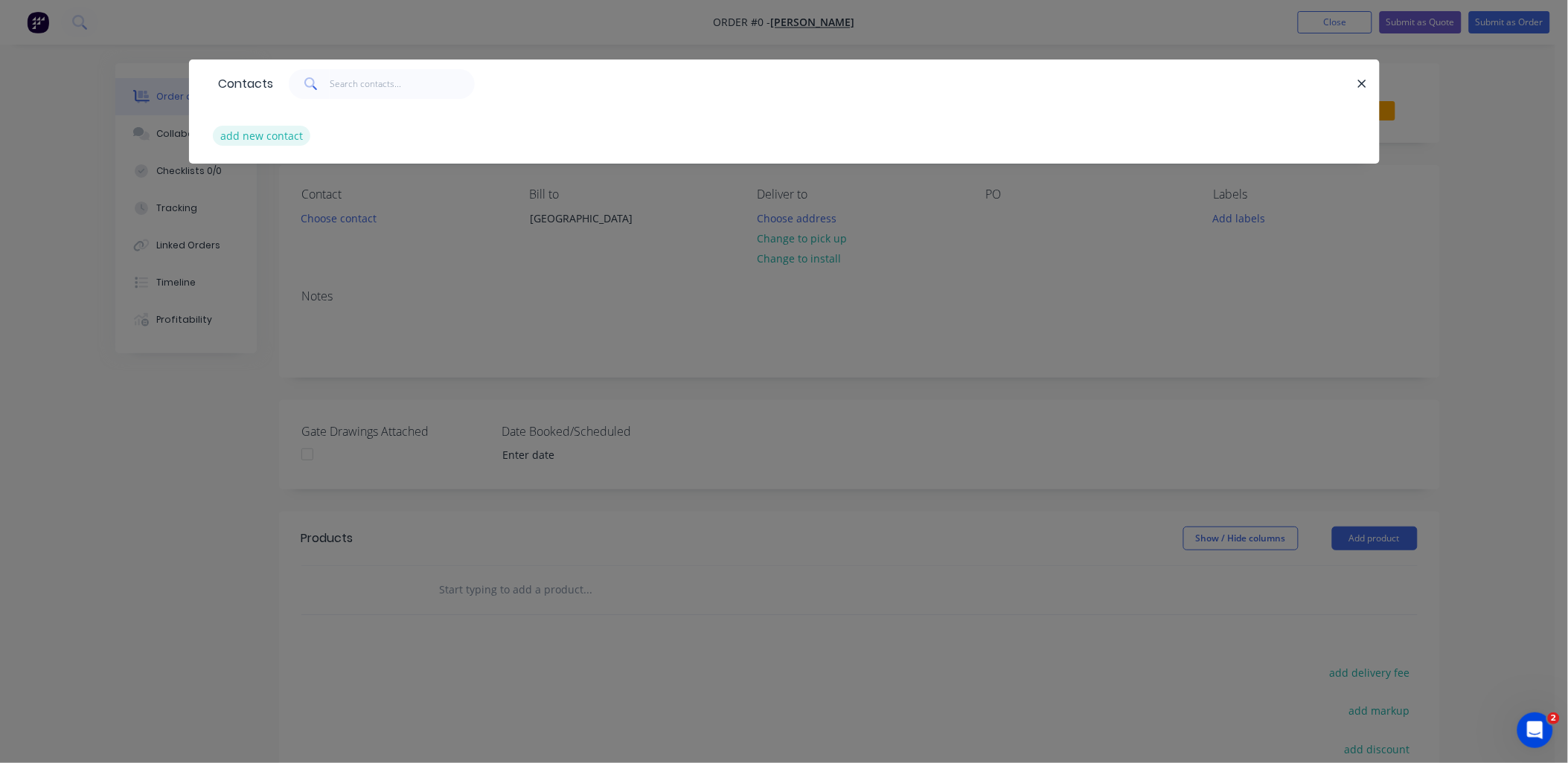
click at [248, 135] on button "add new contact" at bounding box center [262, 136] width 98 height 20
select select "AU"
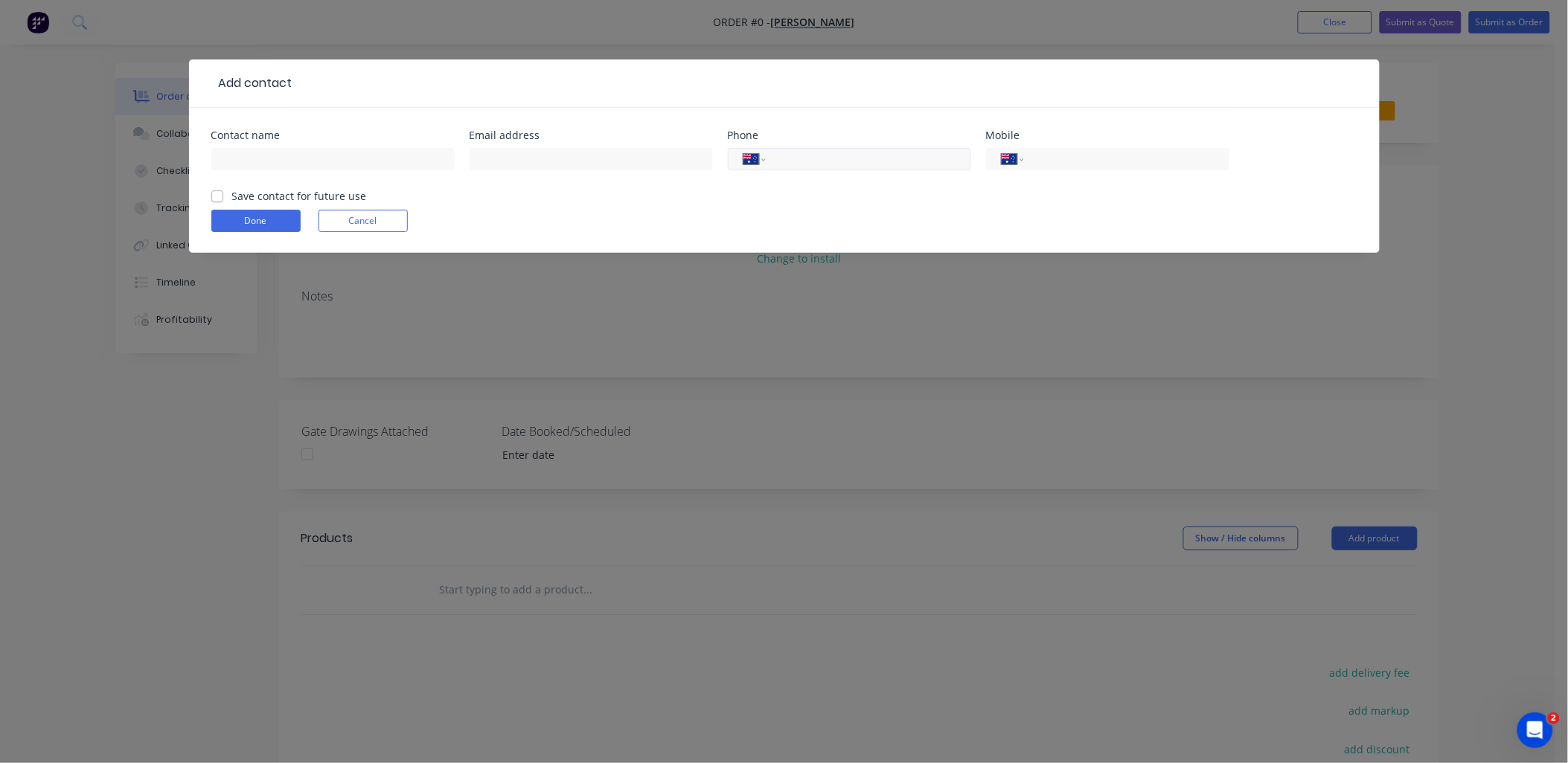
click at [807, 160] on input "tel" at bounding box center [866, 159] width 178 height 17
paste input "0400 888 530"
type input "0400 888 530"
click at [317, 160] on input "text" at bounding box center [333, 159] width 243 height 22
paste input "[PERSON_NAME]"
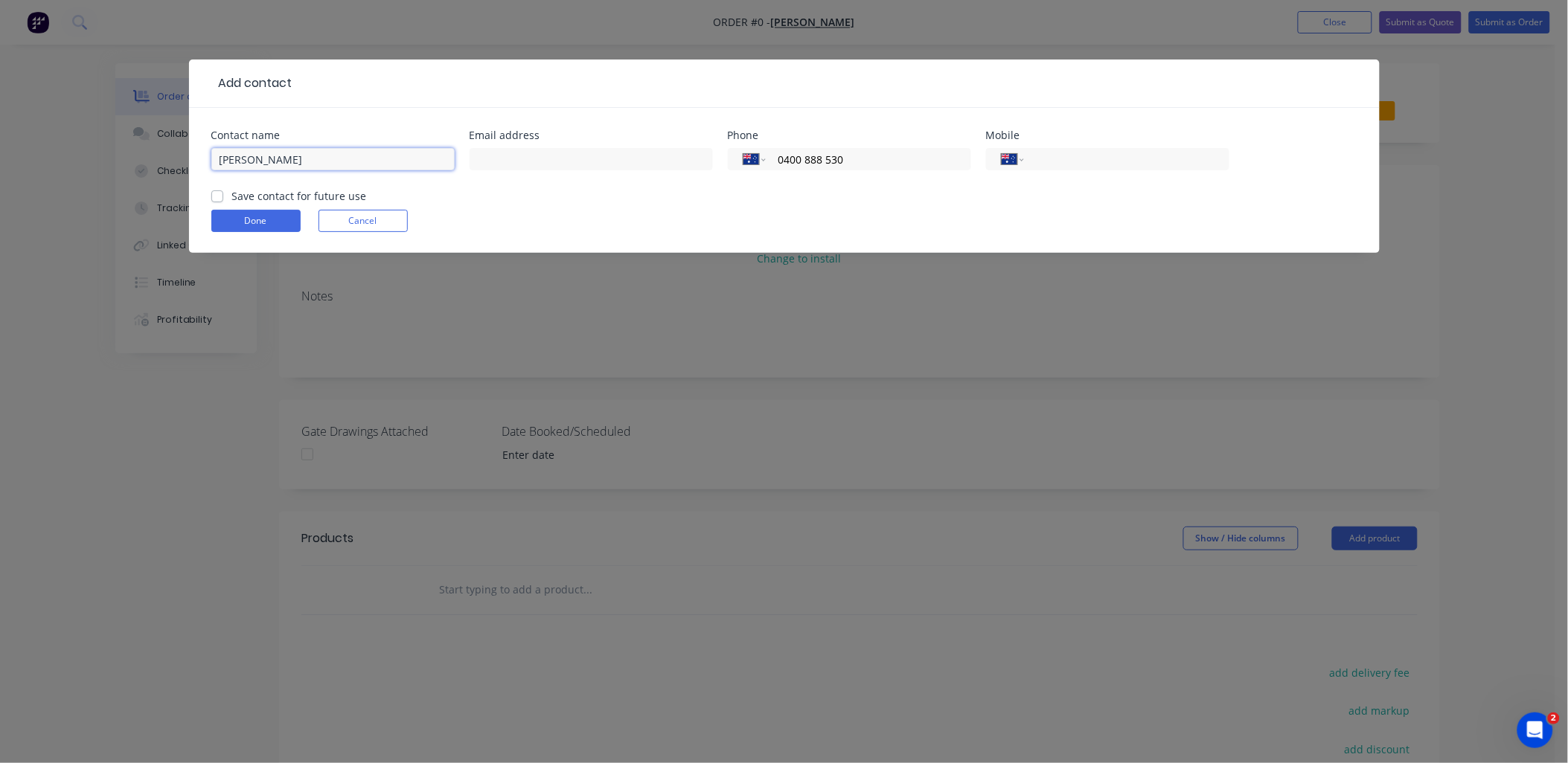
type input "[PERSON_NAME]"
click at [587, 157] on input "text" at bounding box center [592, 159] width 243 height 22
paste input "[EMAIL_ADDRESS][DOMAIN_NAME]"
type input "[EMAIL_ADDRESS][DOMAIN_NAME]"
click at [283, 198] on label "Save contact for future use" at bounding box center [300, 196] width 135 height 16
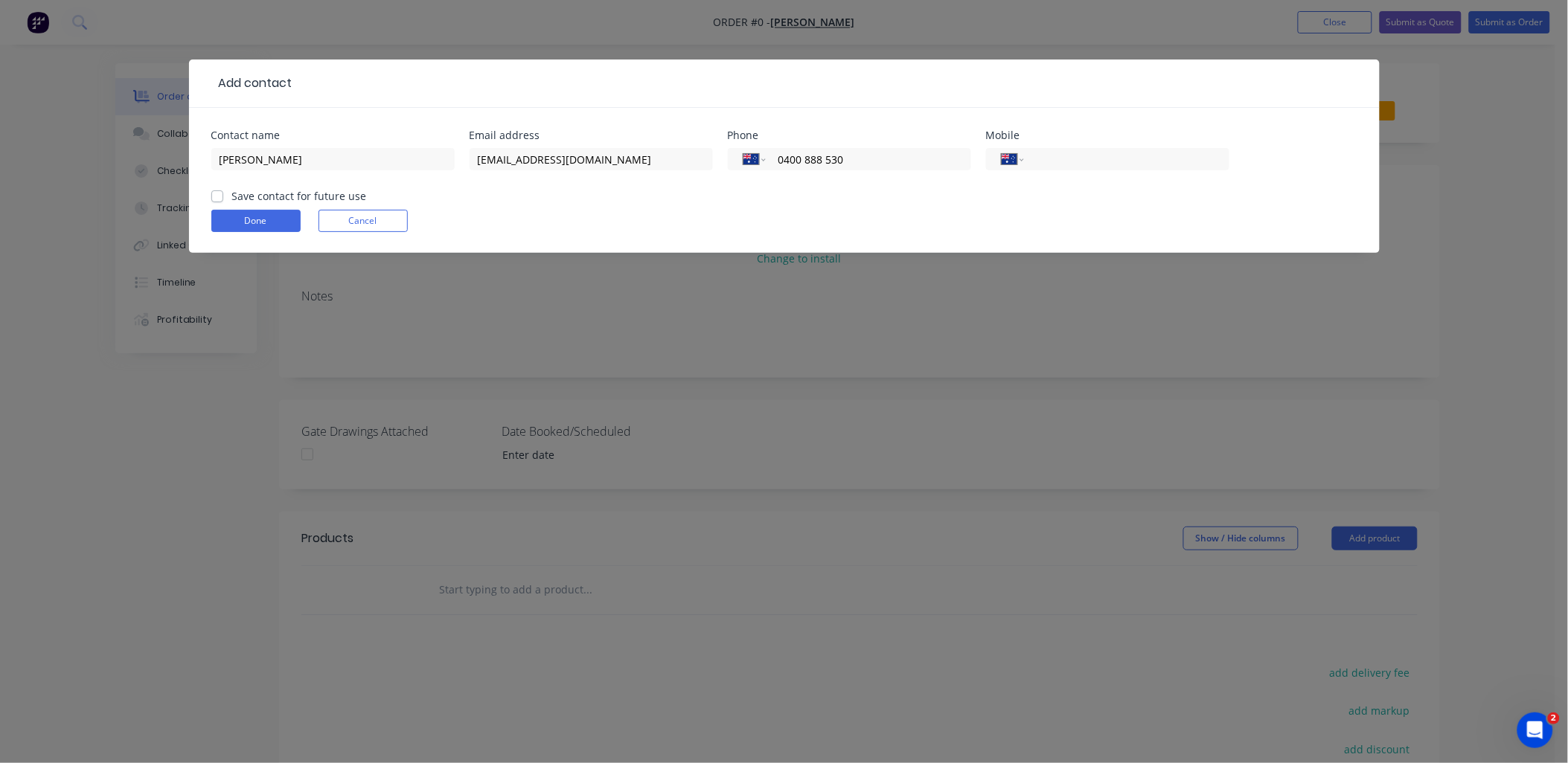
click at [223, 198] on input "Save contact for future use" at bounding box center [217, 195] width 12 height 14
checkbox input "true"
click at [274, 218] on button "Done" at bounding box center [256, 221] width 89 height 22
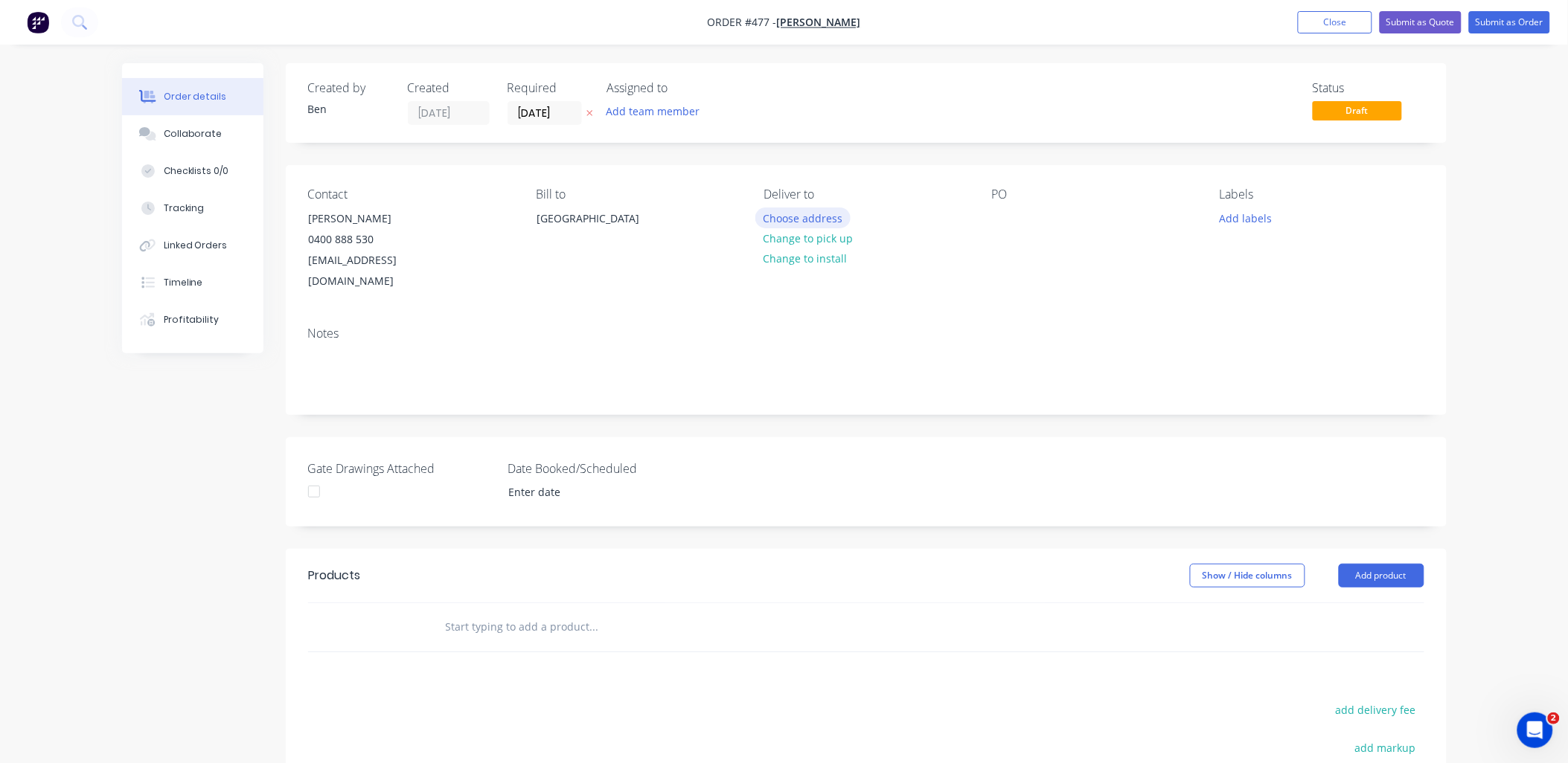
click at [780, 212] on button "Choose address" at bounding box center [803, 217] width 95 height 20
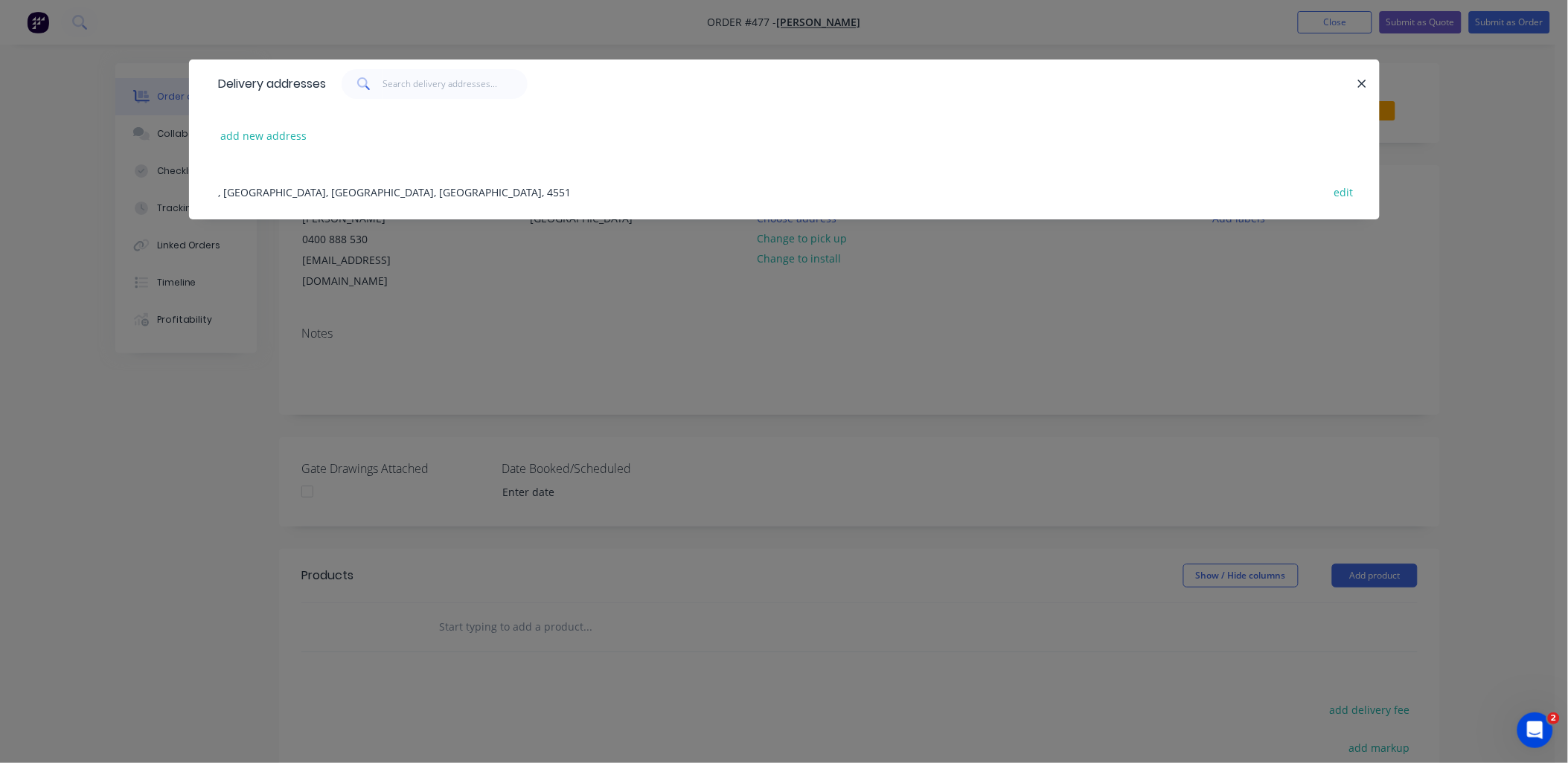
click at [274, 186] on div ", [GEOGRAPHIC_DATA], [GEOGRAPHIC_DATA], [GEOGRAPHIC_DATA], 4551 edit" at bounding box center [785, 192] width 1146 height 56
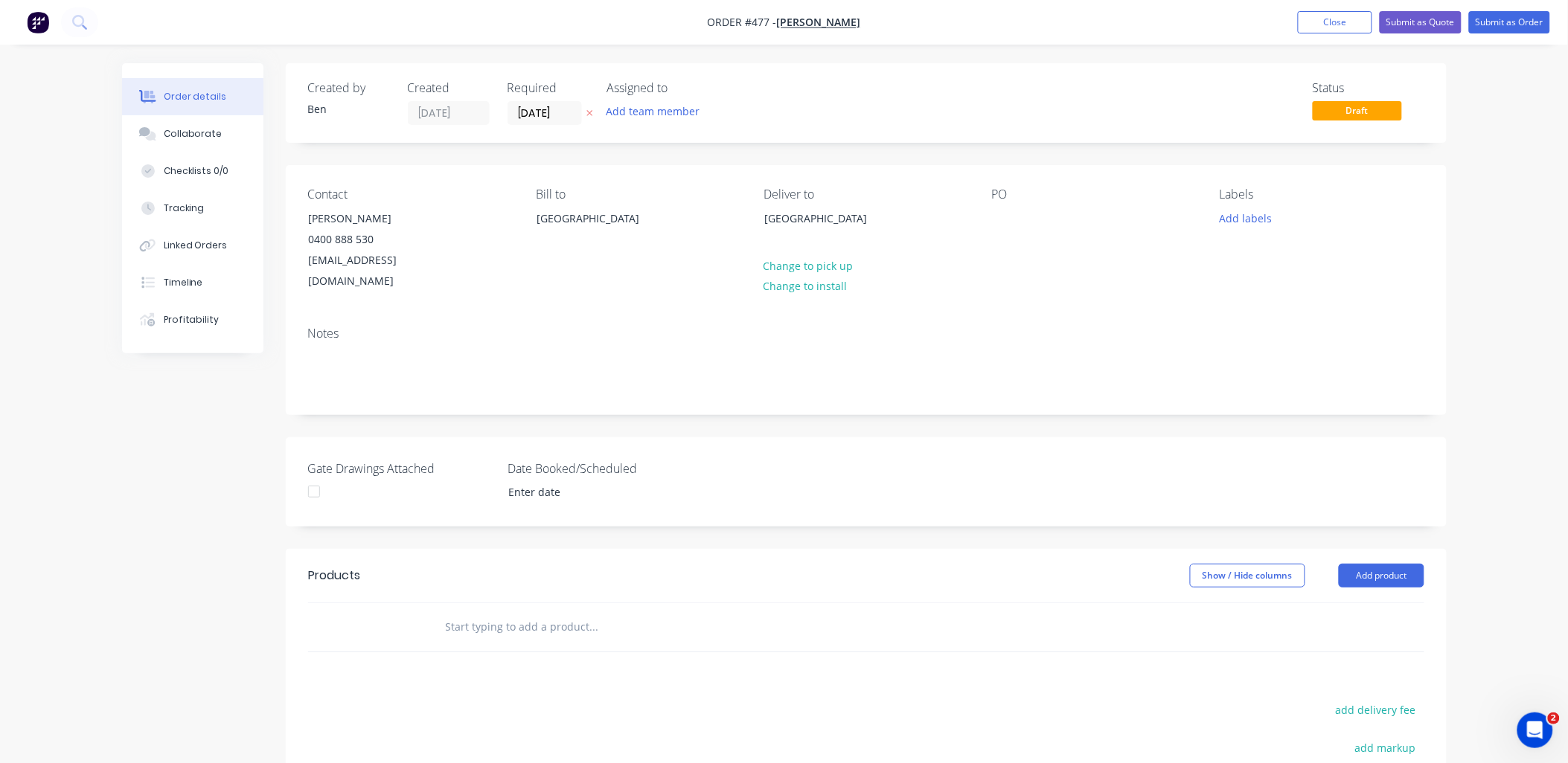
click at [499, 615] on input "text" at bounding box center [593, 627] width 297 height 30
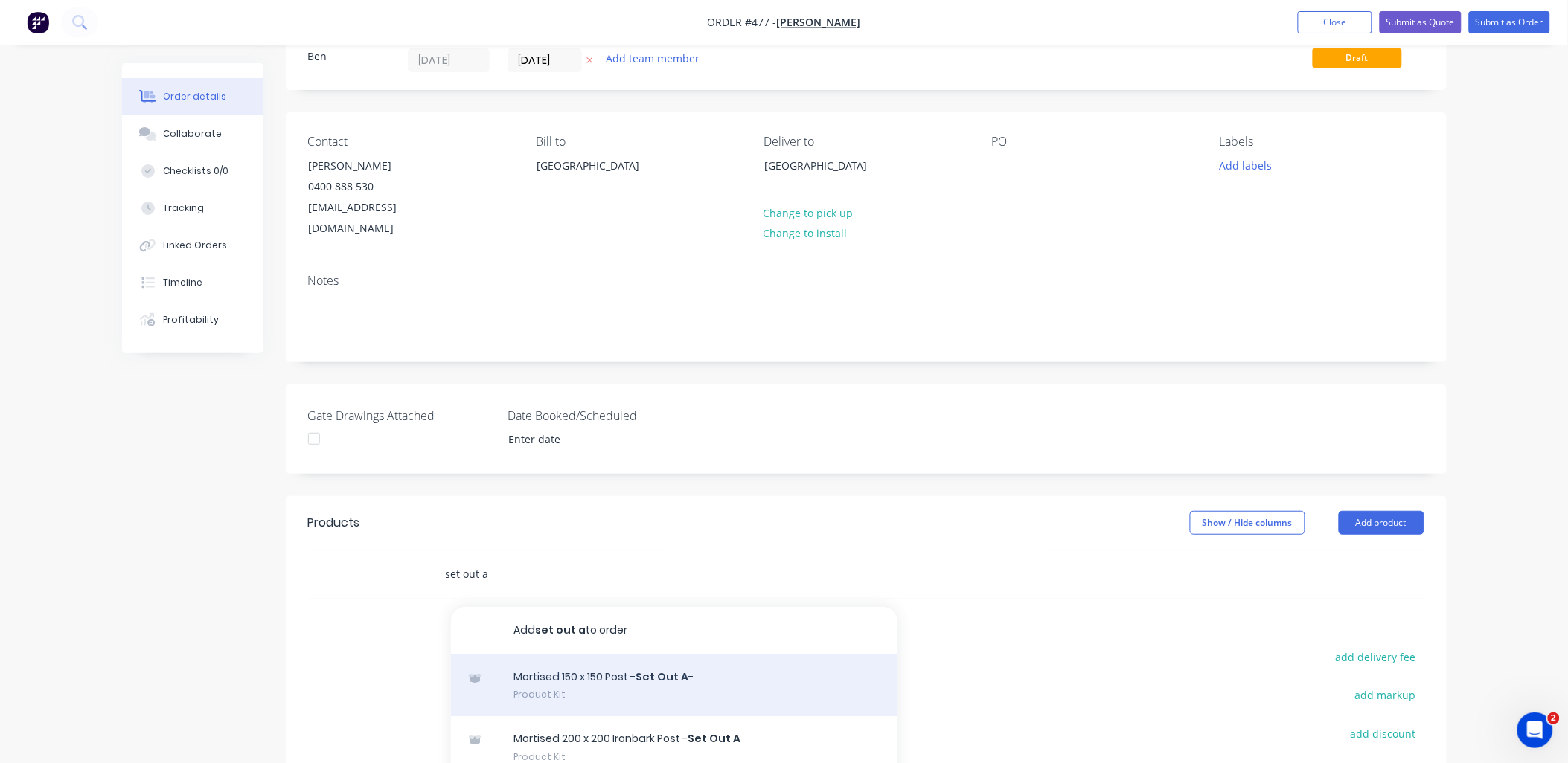
scroll to position [82, 0]
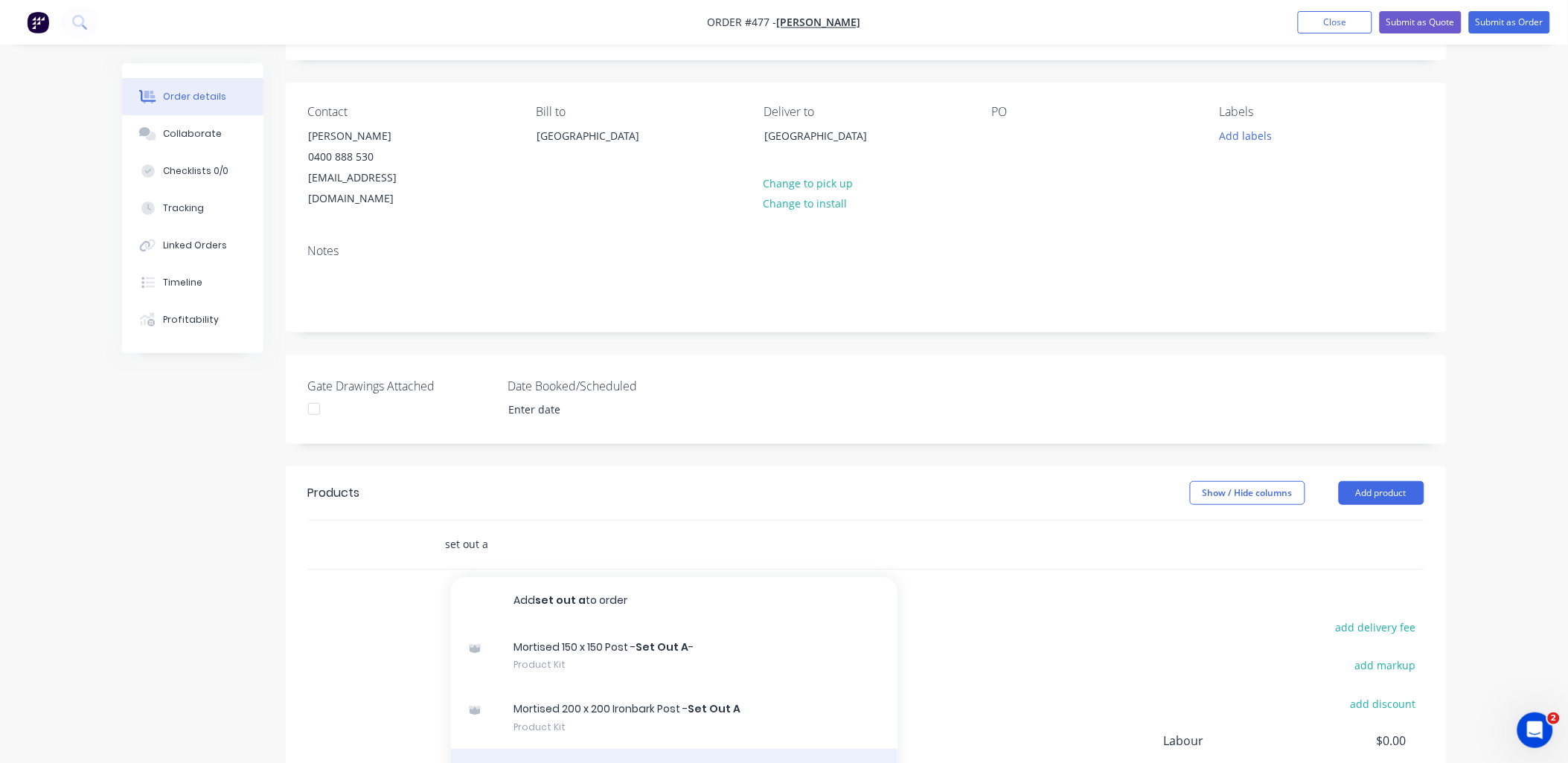
type input "set out a"
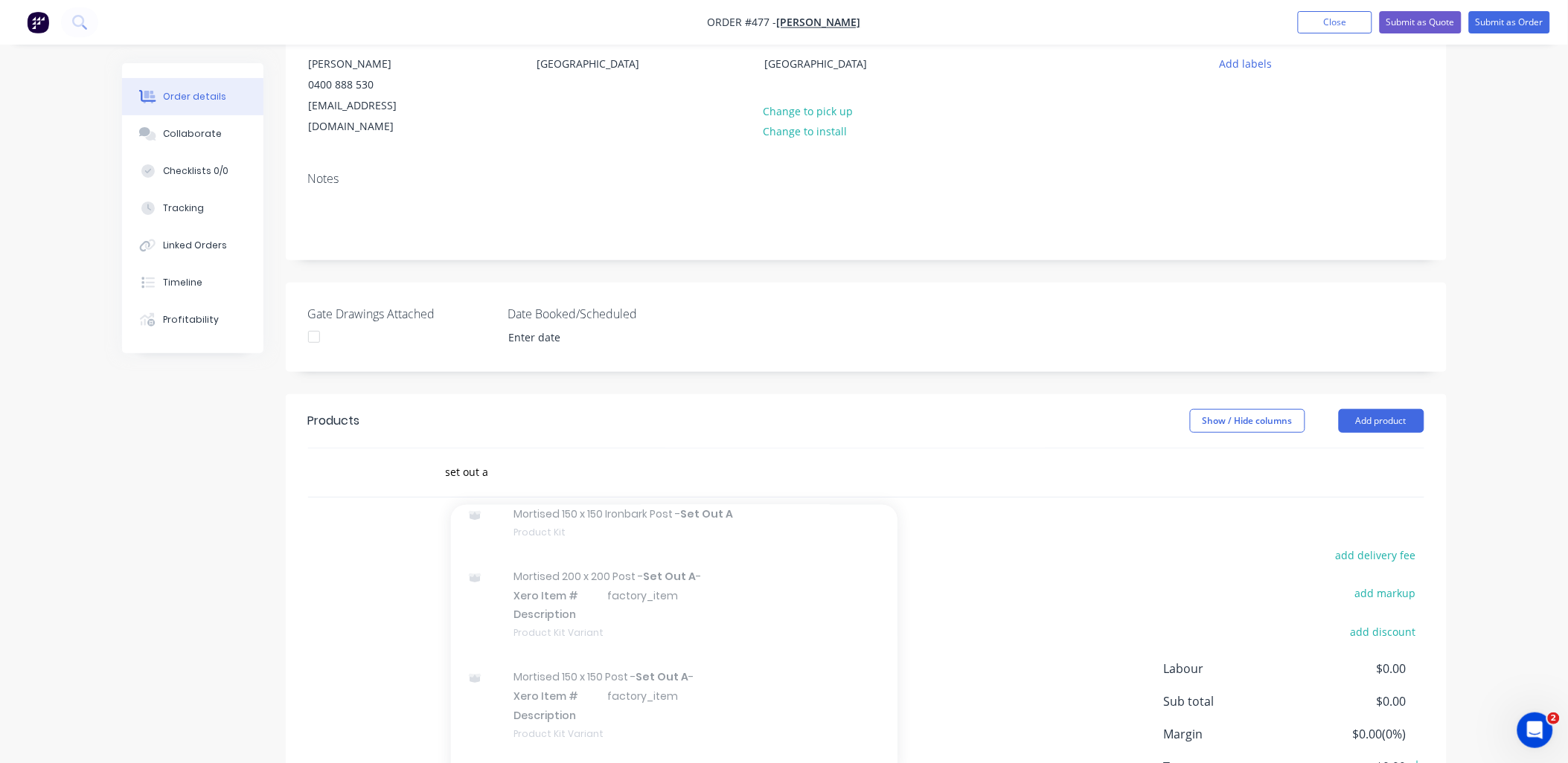
scroll to position [247, 0]
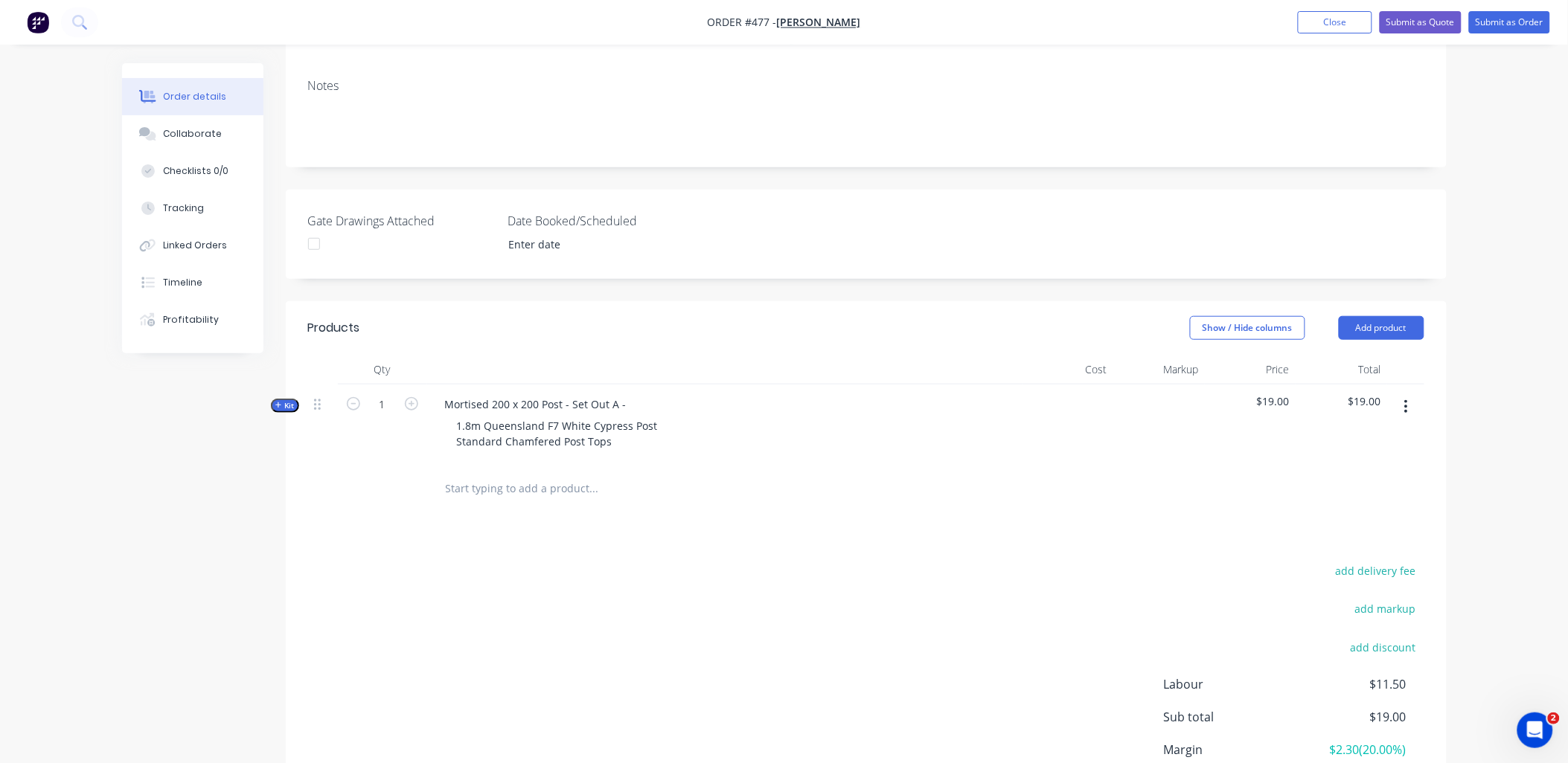
click at [283, 392] on div "Created by [PERSON_NAME] Created [DATE] Required [DATE] Assigned to Add team me…" at bounding box center [784, 353] width 1325 height 1077
click at [286, 401] on span "Kit" at bounding box center [285, 406] width 19 height 11
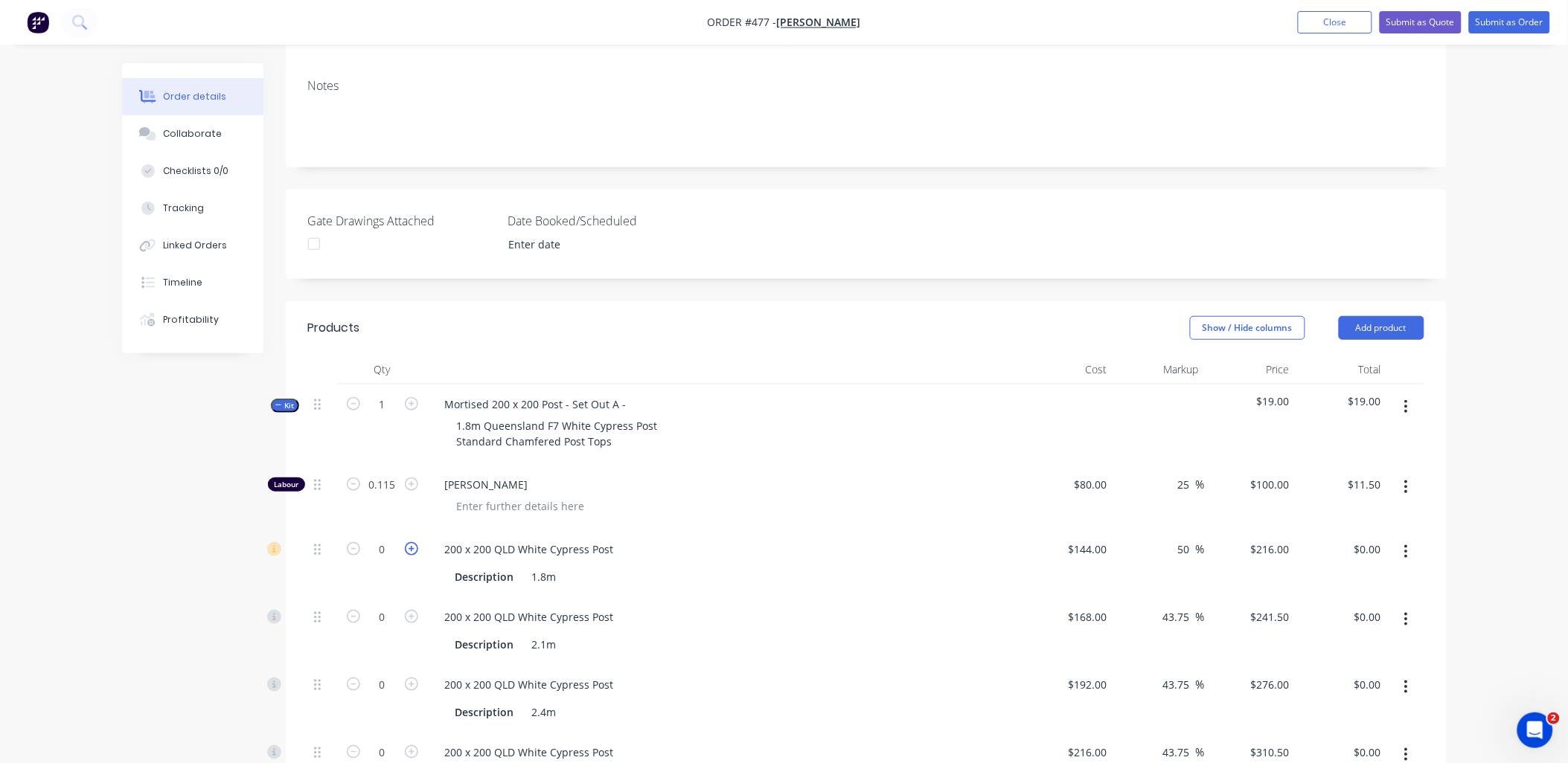
click at [414, 542] on icon "button" at bounding box center [412, 549] width 13 height 13
type input "1"
type input "$216.00"
click at [1096, 539] on input "144" at bounding box center [1090, 550] width 46 height 22
type input "$115.00"
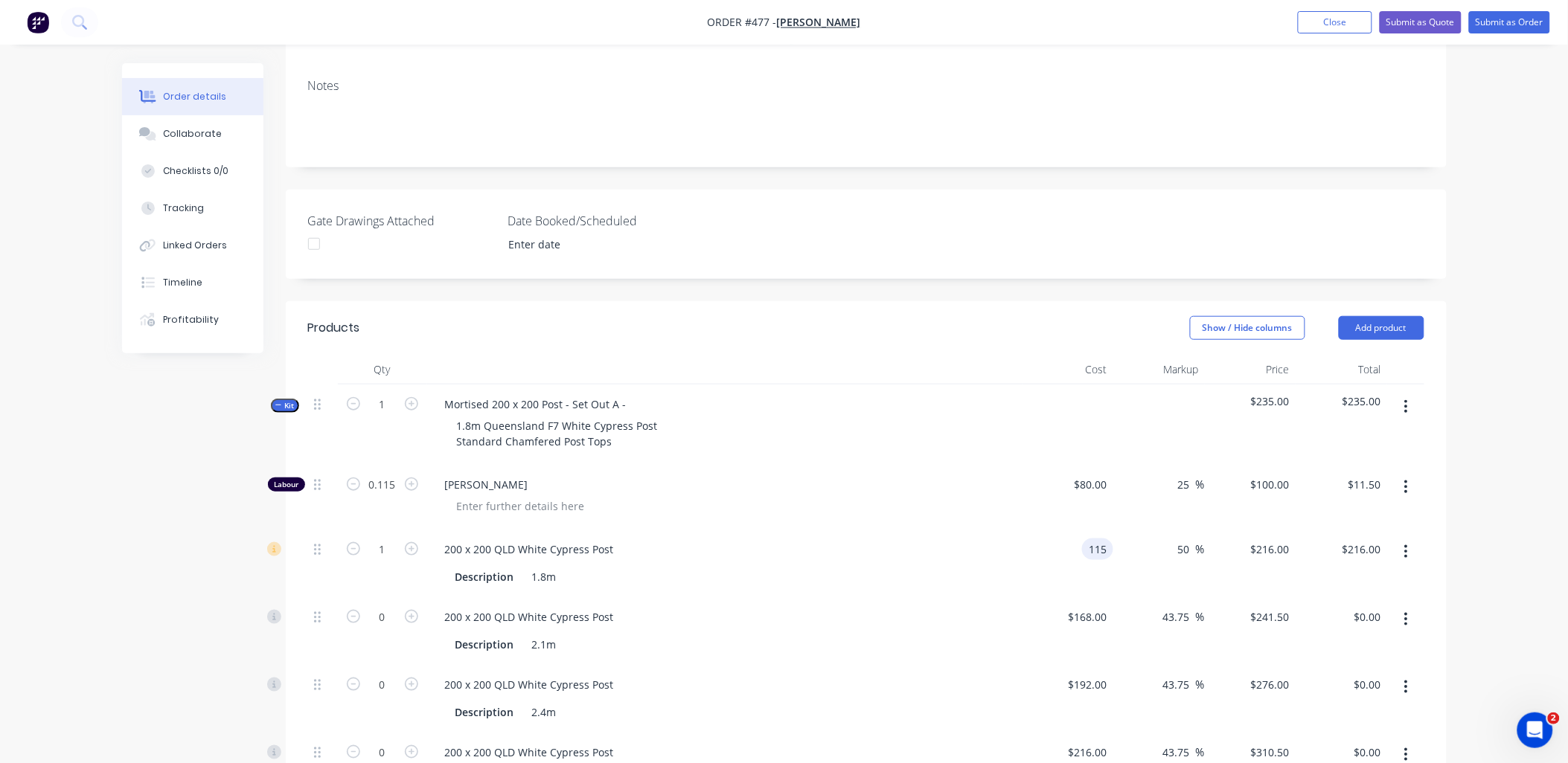
type input "$172.50"
click at [1145, 495] on div "25 25 %" at bounding box center [1159, 497] width 92 height 65
click at [1271, 539] on input "172.5" at bounding box center [1272, 550] width 46 height 22
type input "216"
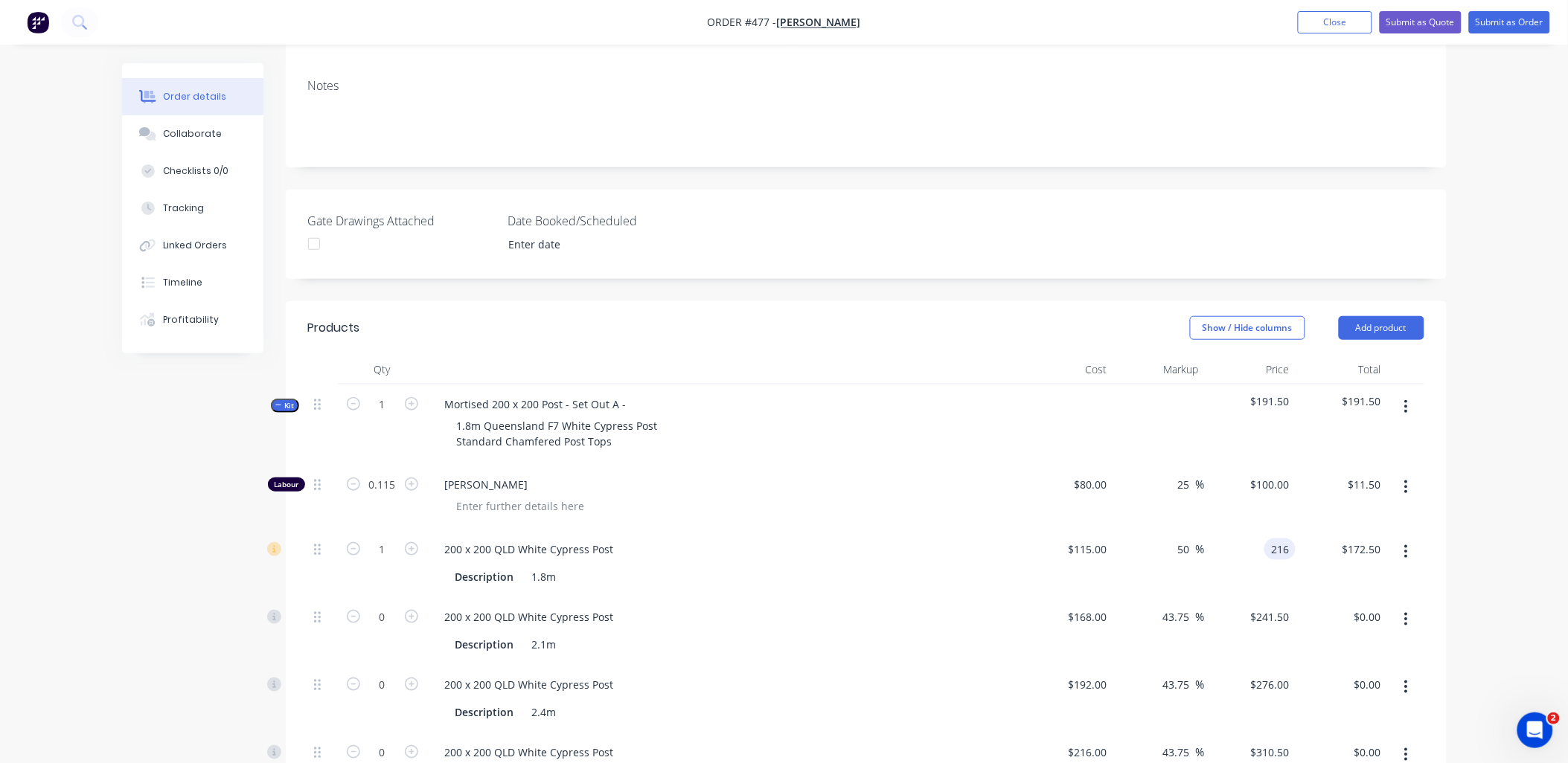
type input "87.83"
type input "$216.00"
click at [1291, 498] on div "$100.00 $100.00" at bounding box center [1251, 497] width 92 height 65
click at [1280, 539] on input "216" at bounding box center [1283, 550] width 25 height 22
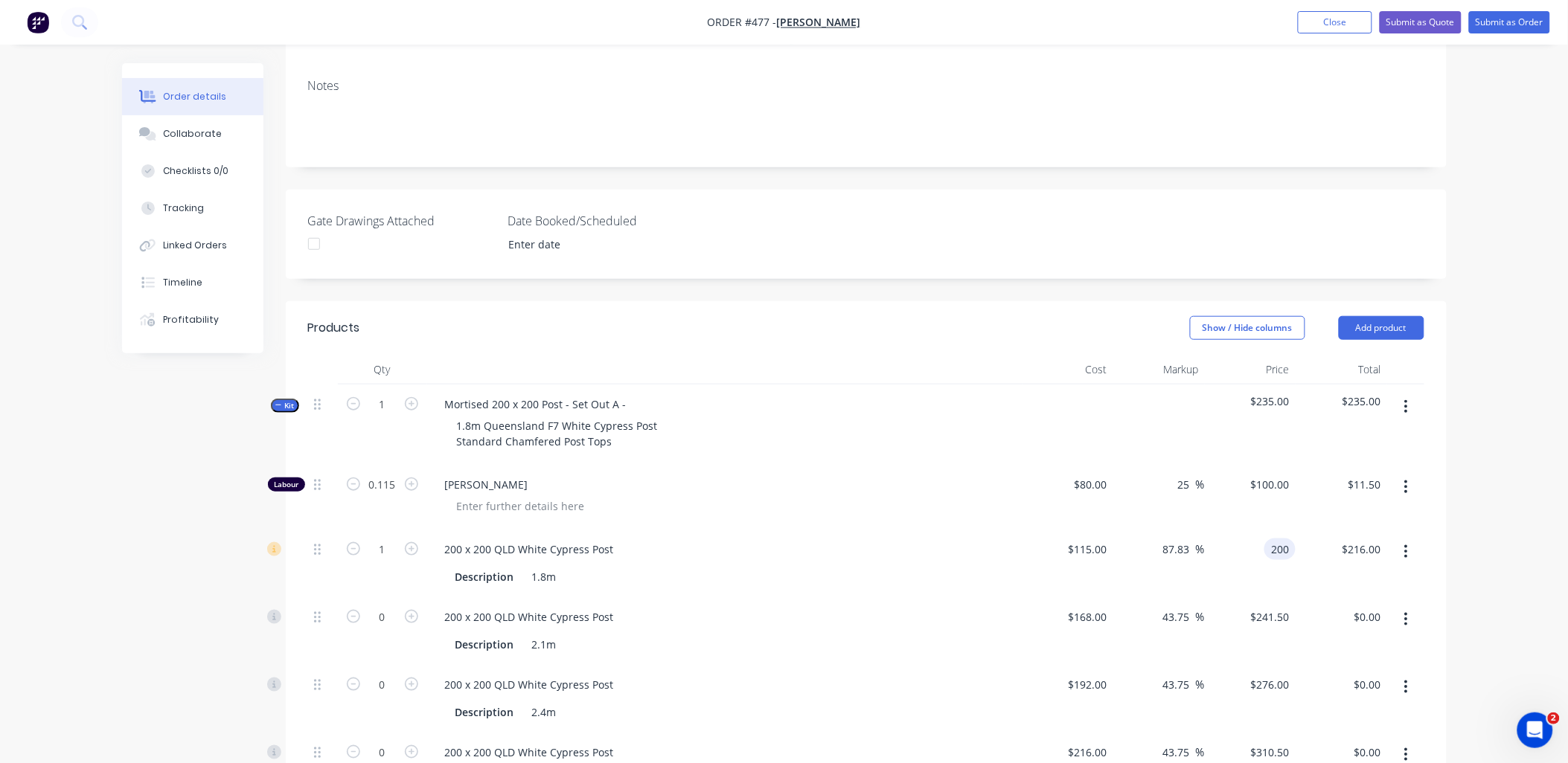
type input "200"
type input "73.91"
type input "$200.00"
click at [1326, 499] on div "$11.50 $11.50" at bounding box center [1341, 497] width 92 height 65
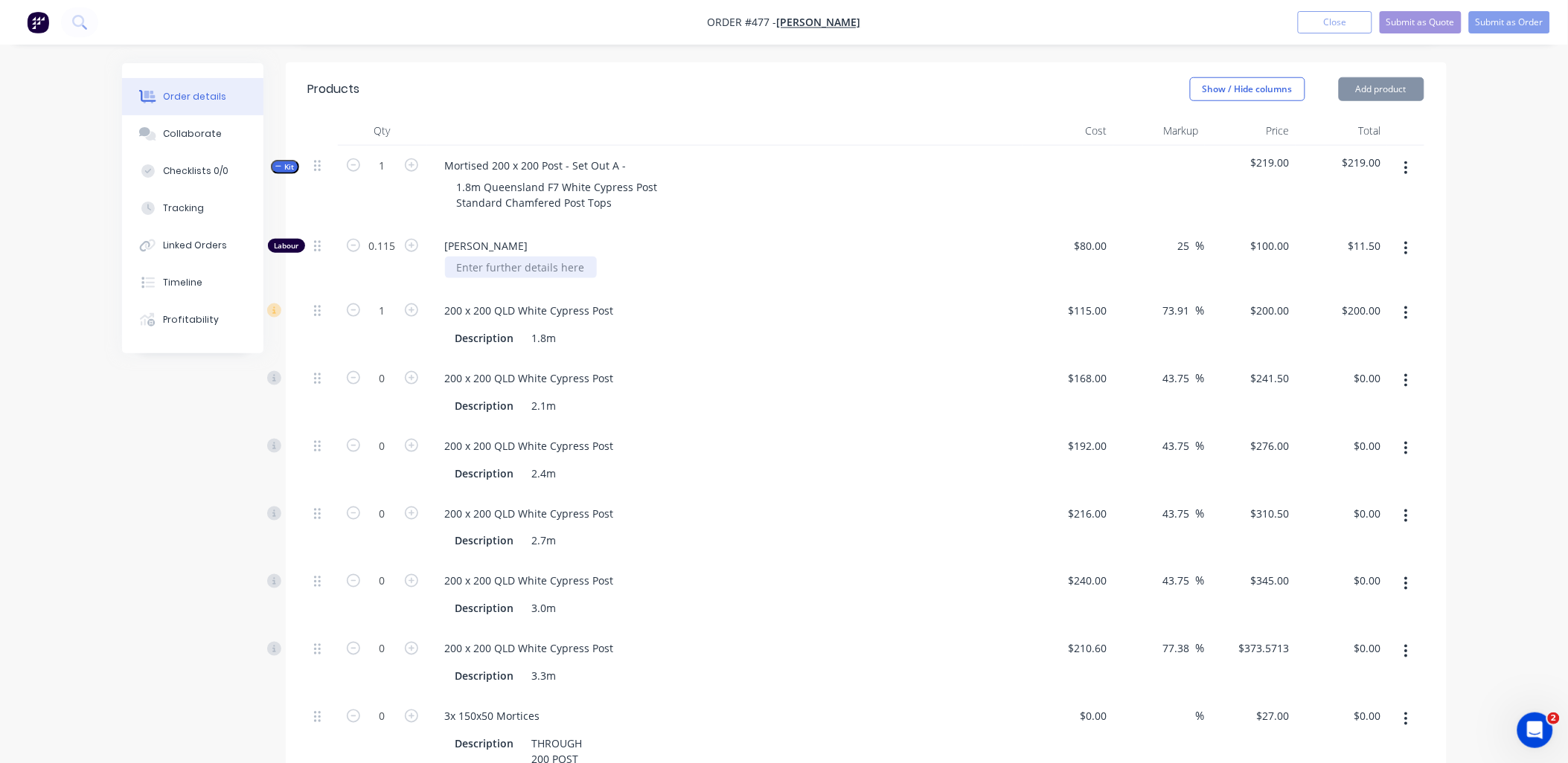
scroll to position [496, 0]
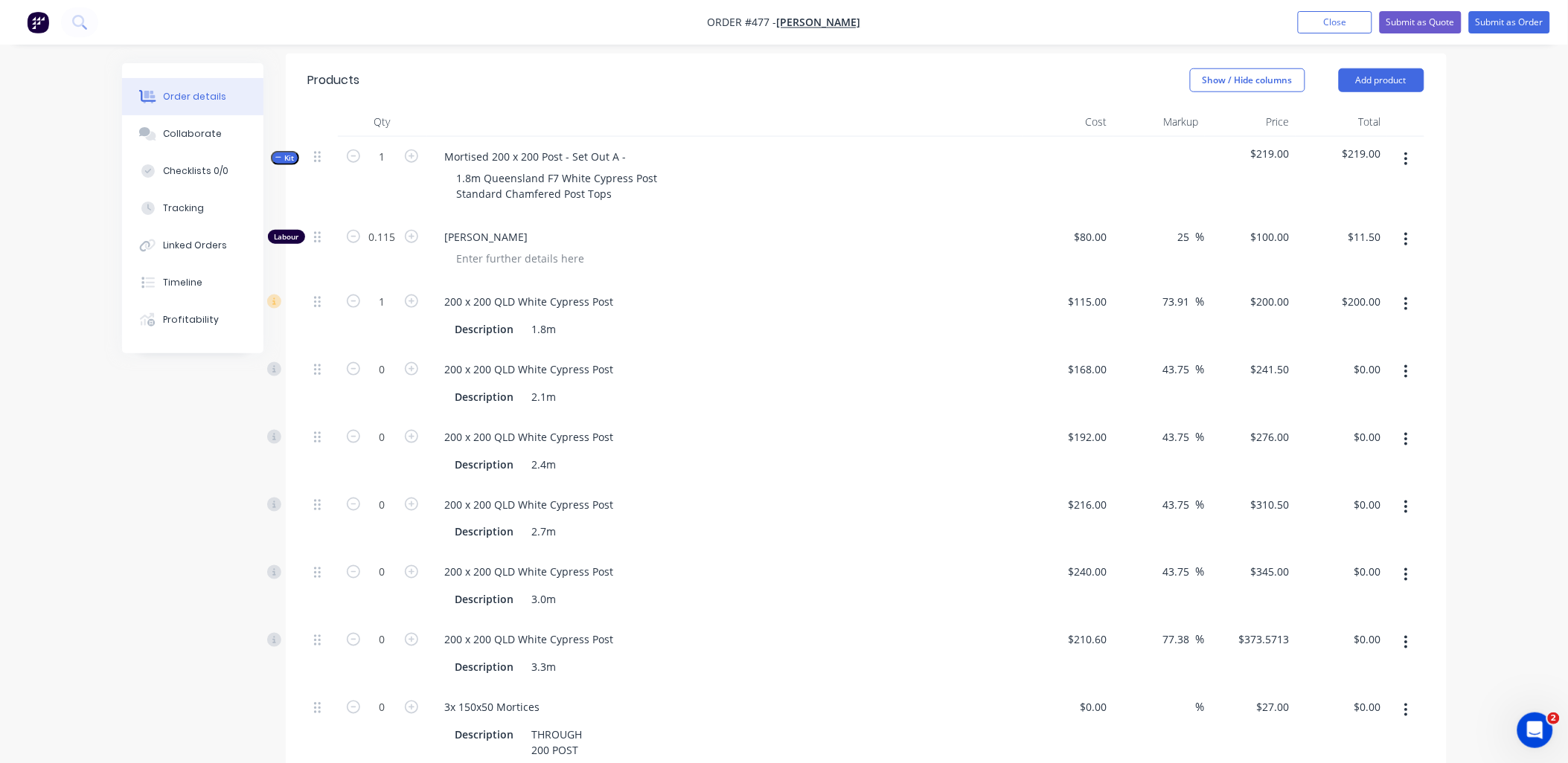
click at [1407, 364] on icon "button" at bounding box center [1406, 372] width 3 height 17
click at [1400, 460] on div "Delete" at bounding box center [1354, 471] width 115 height 22
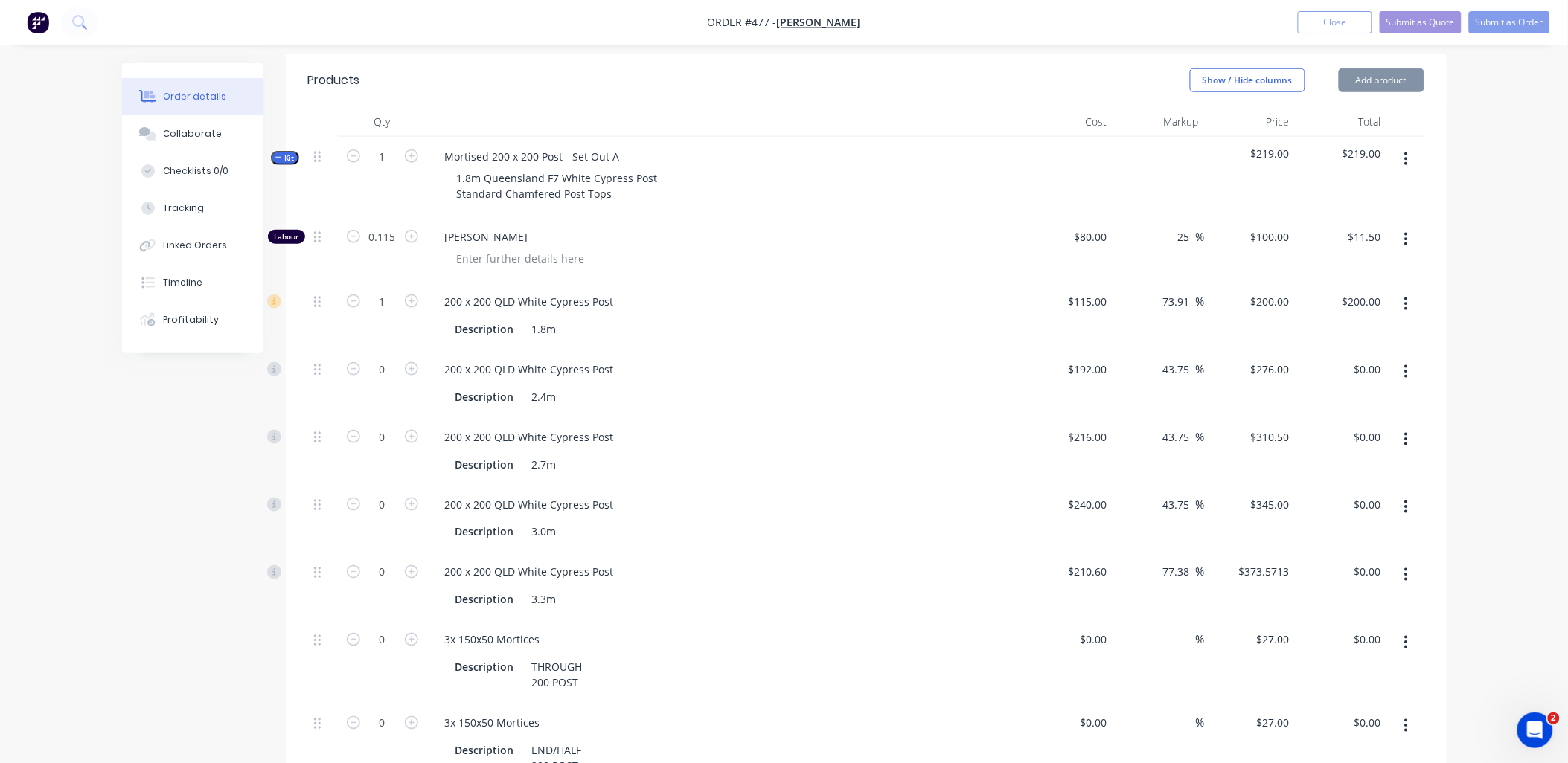
click at [1409, 359] on button "button" at bounding box center [1406, 372] width 35 height 27
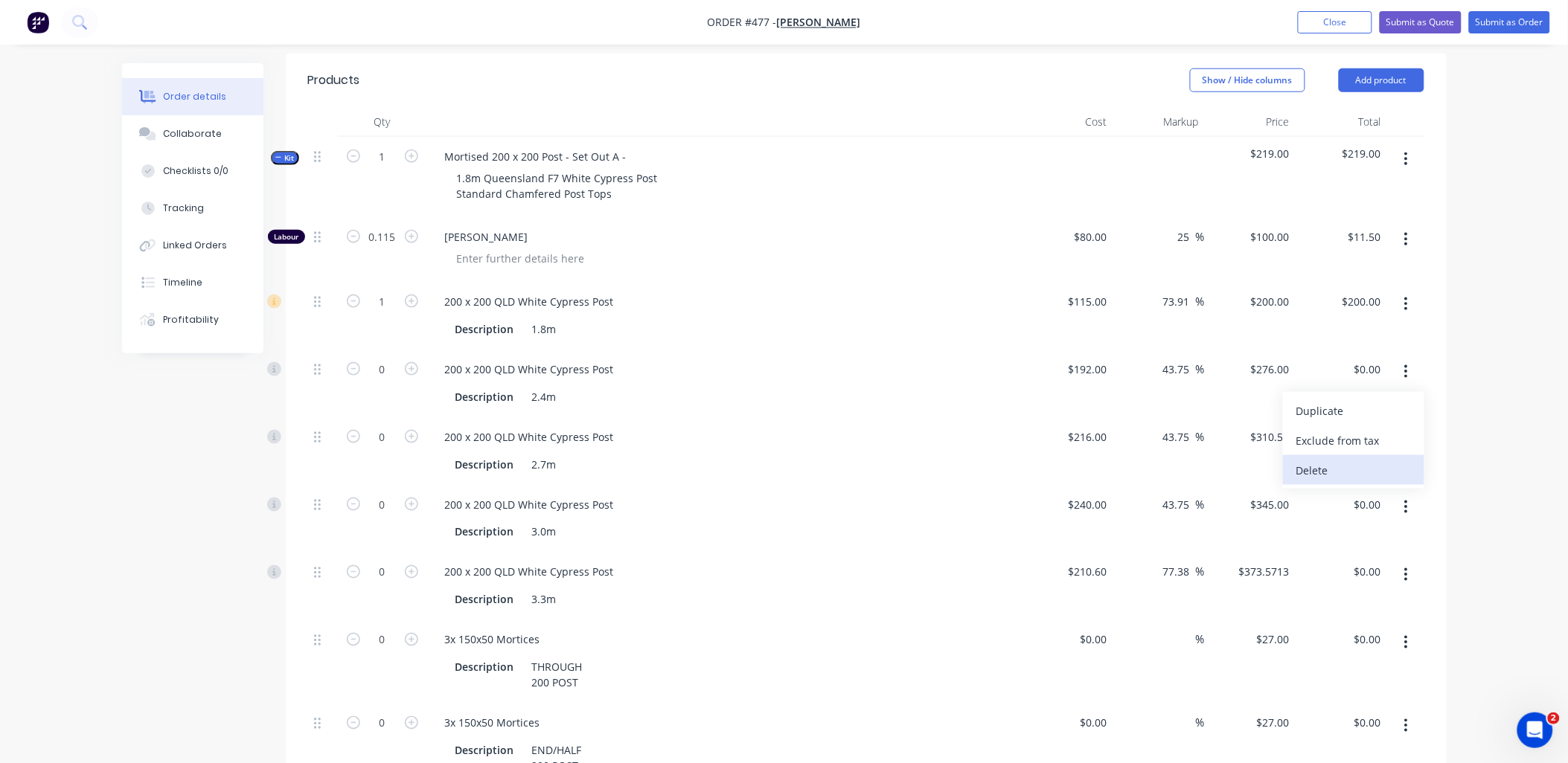
click at [1399, 460] on div "Delete" at bounding box center [1354, 471] width 115 height 22
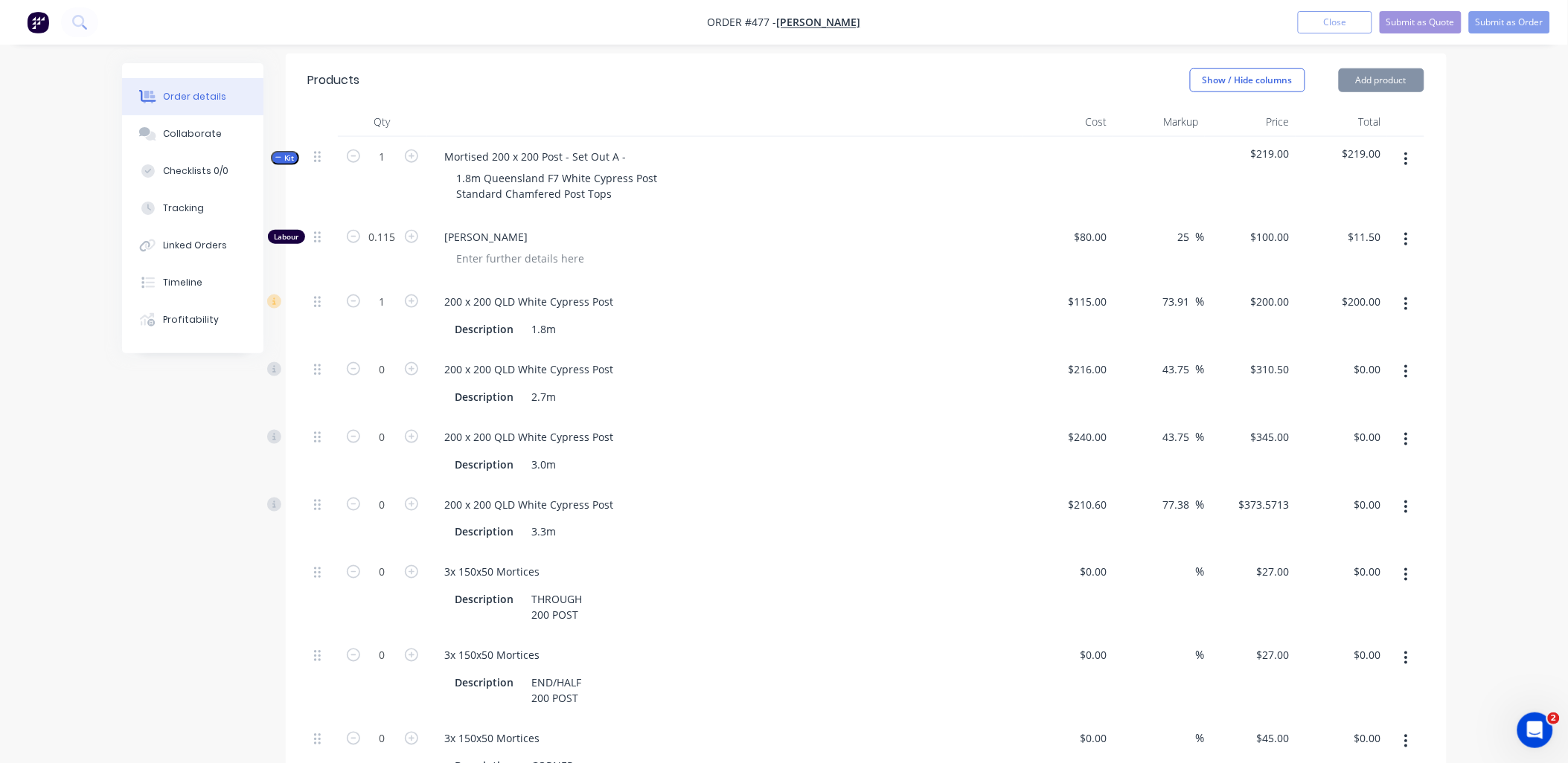
click at [1410, 359] on button "button" at bounding box center [1406, 372] width 35 height 27
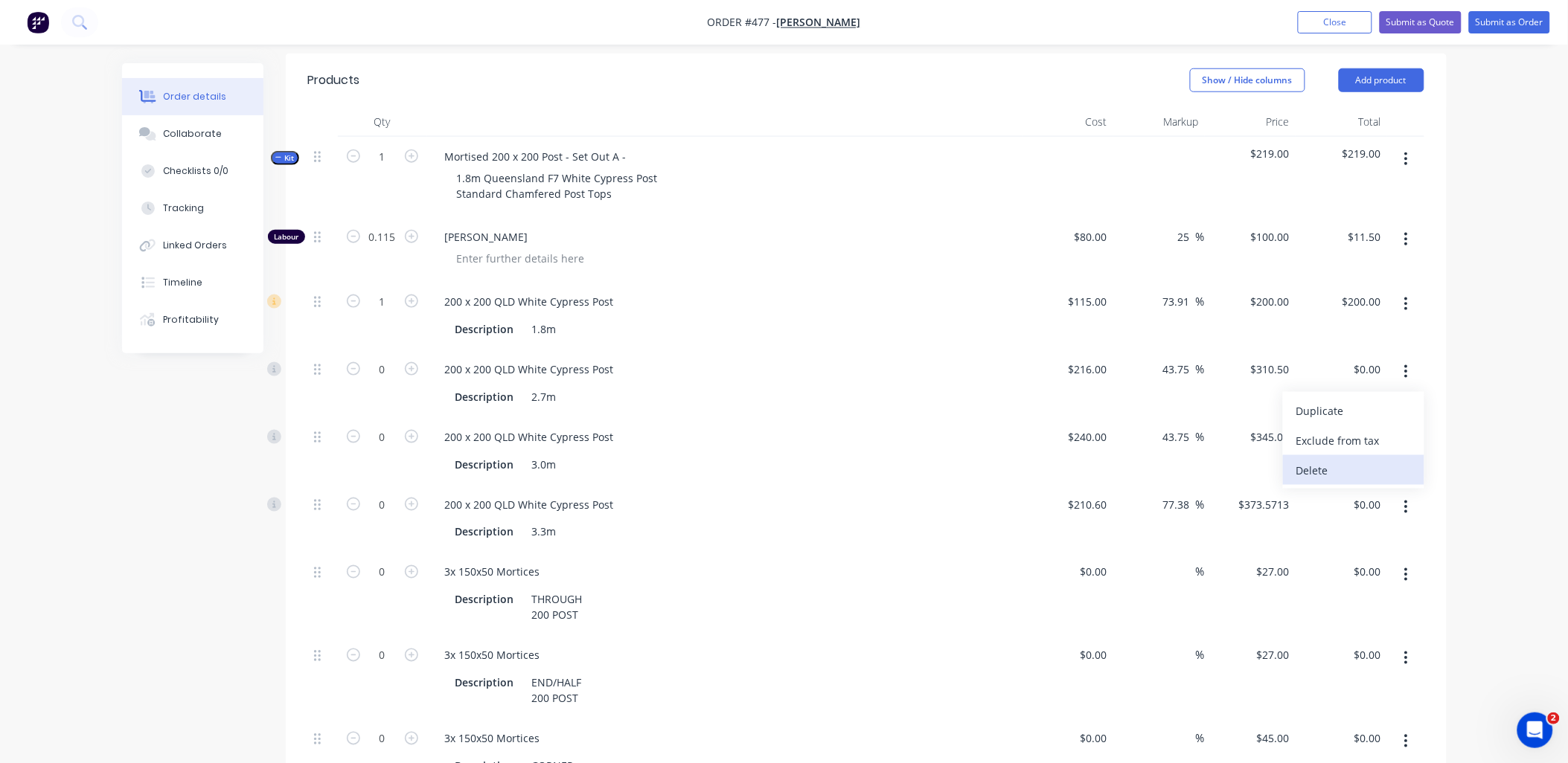
click at [1387, 460] on div "Delete" at bounding box center [1354, 471] width 115 height 22
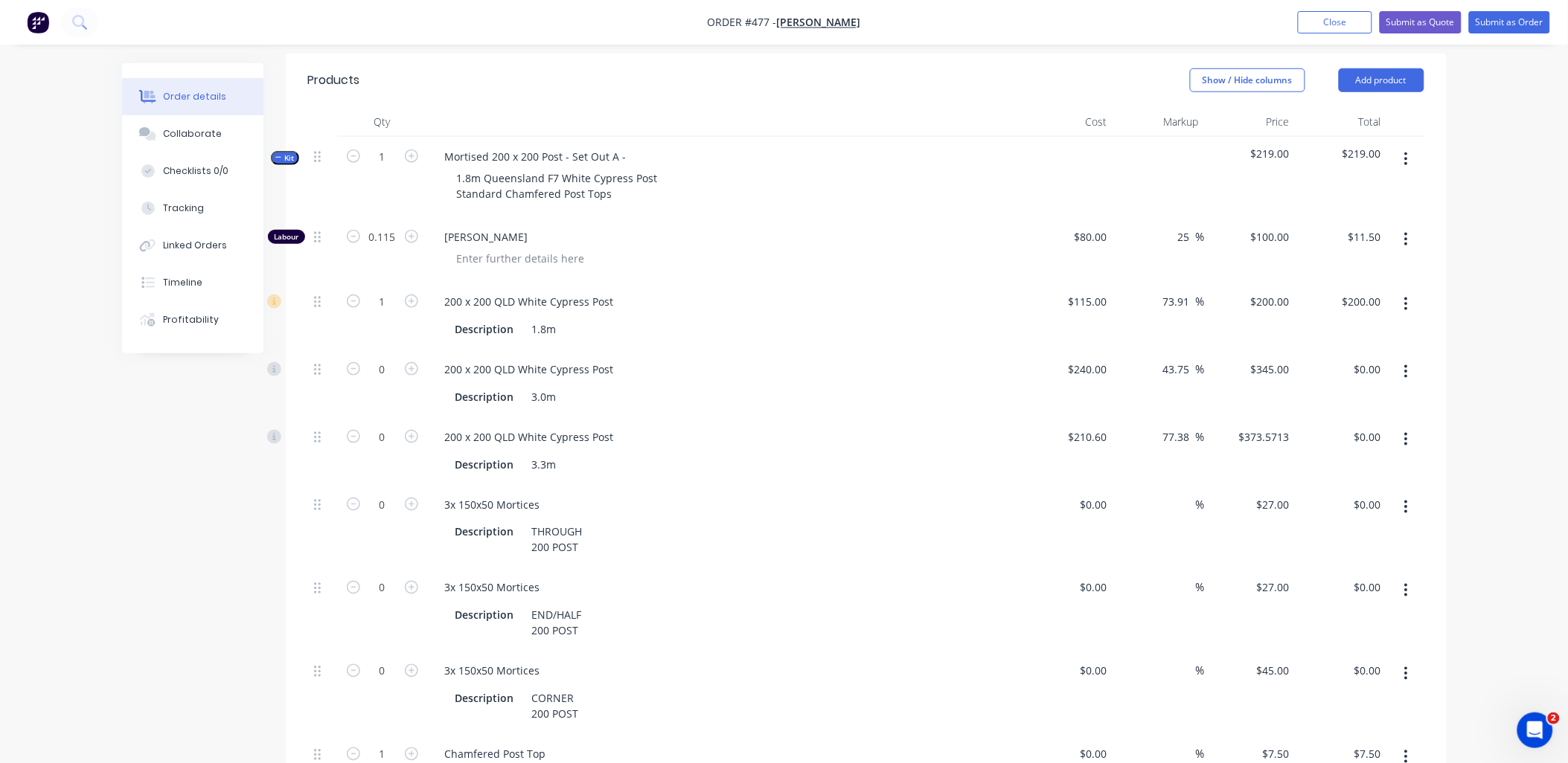
drag, startPoint x: 1405, startPoint y: 351, endPoint x: 1406, endPoint y: 361, distance: 10.0
click at [1406, 366] on icon "button" at bounding box center [1406, 372] width 3 height 13
click at [1389, 460] on div "Delete" at bounding box center [1354, 471] width 115 height 22
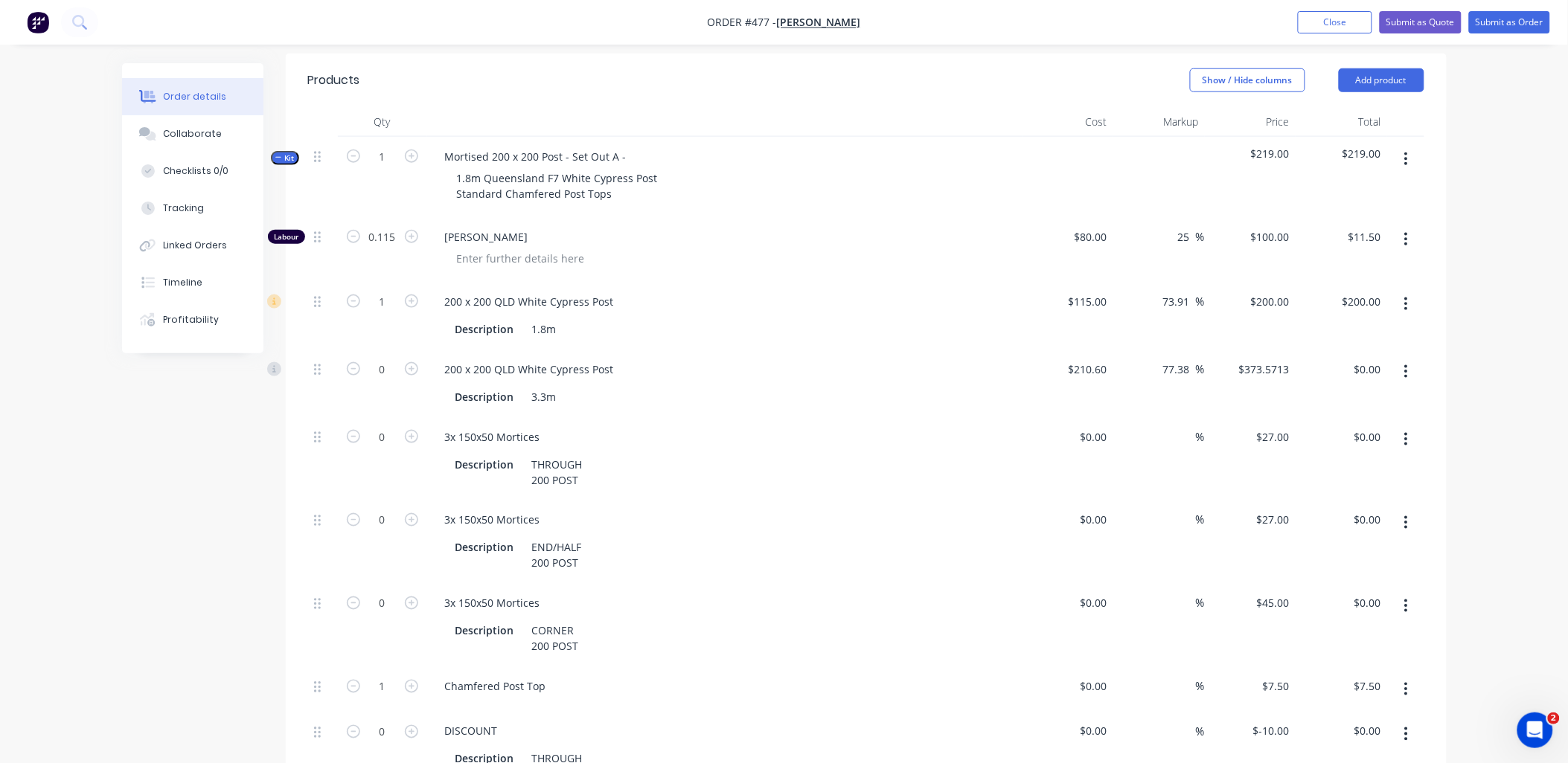
click at [1409, 359] on button "button" at bounding box center [1406, 372] width 35 height 27
click at [1396, 460] on div "Delete" at bounding box center [1354, 471] width 115 height 22
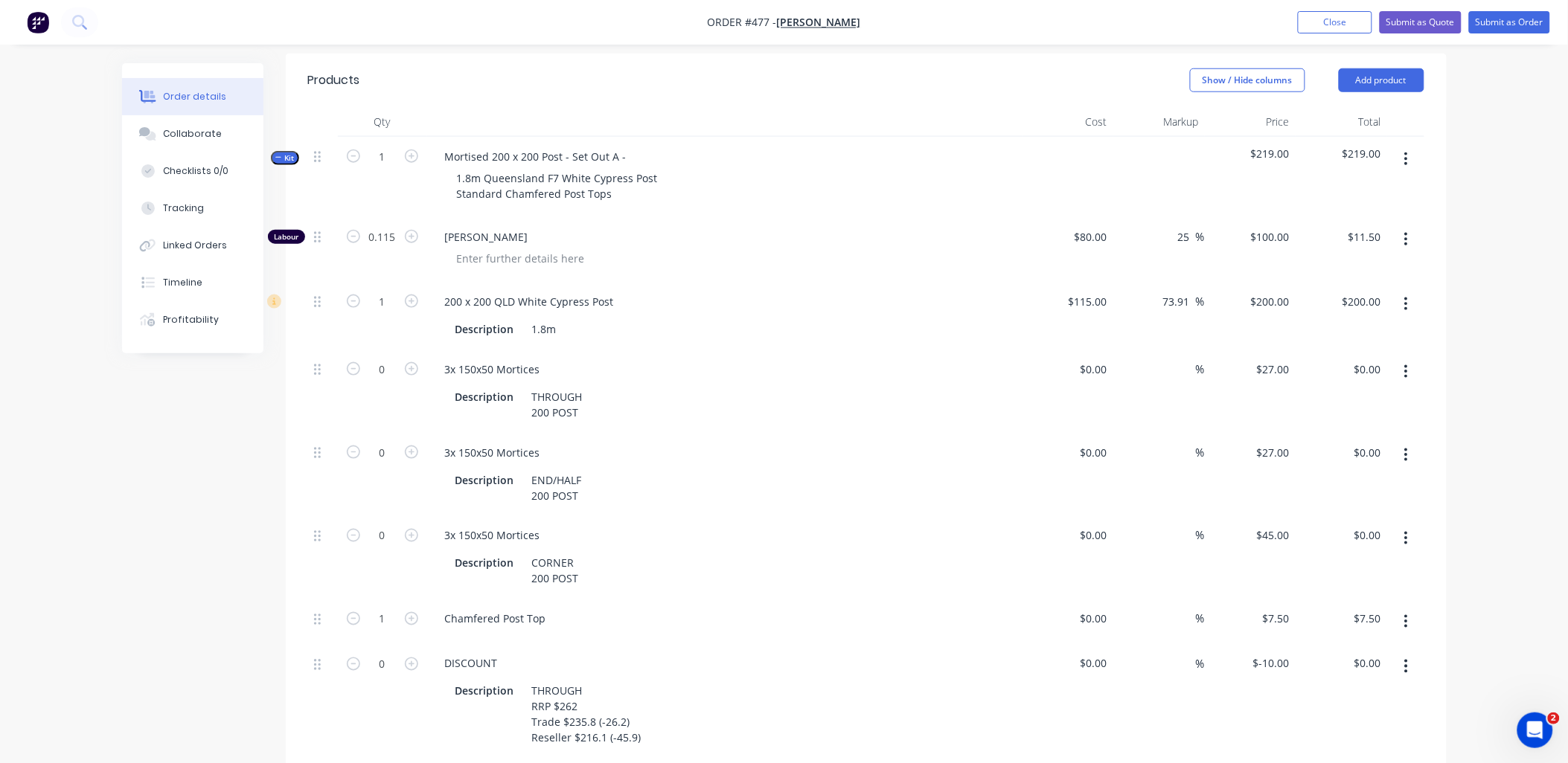
drag, startPoint x: 415, startPoint y: 345, endPoint x: 661, endPoint y: 82, distance: 360.1
click at [415, 362] on icon "button" at bounding box center [412, 369] width 13 height 13
type input "1"
type input "$27.00"
click at [630, 146] on div "Mortised 200 x 200 Post - Set Out A -" at bounding box center [536, 157] width 206 height 22
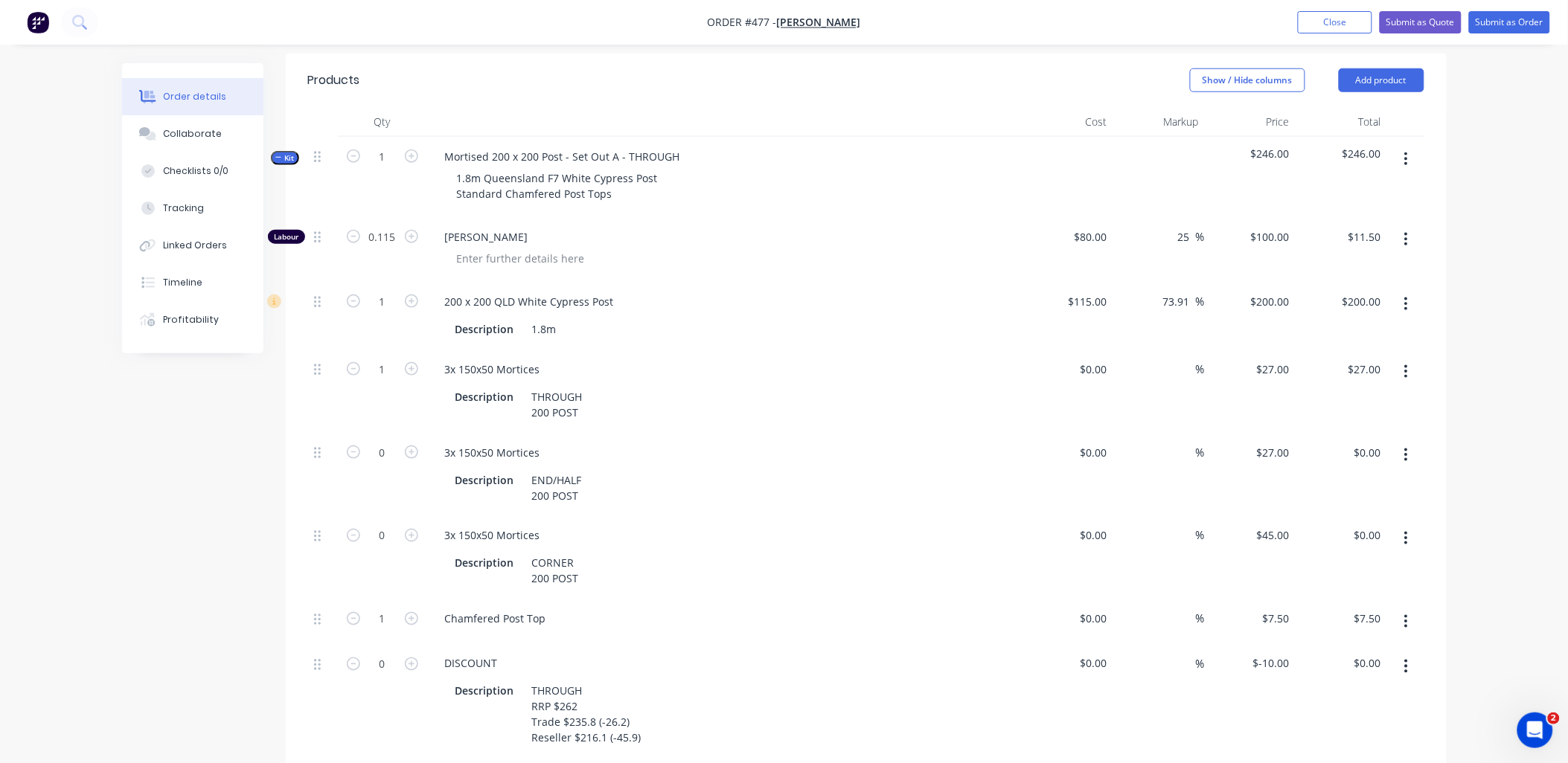
click at [389, 176] on div "1" at bounding box center [382, 177] width 89 height 80
click at [1405, 659] on icon "button" at bounding box center [1406, 667] width 3 height 17
click at [1363, 755] on div "Delete" at bounding box center [1354, 765] width 115 height 22
click at [1410, 653] on button "button" at bounding box center [1406, 666] width 35 height 27
click at [1371, 755] on div "Delete" at bounding box center [1354, 765] width 115 height 22
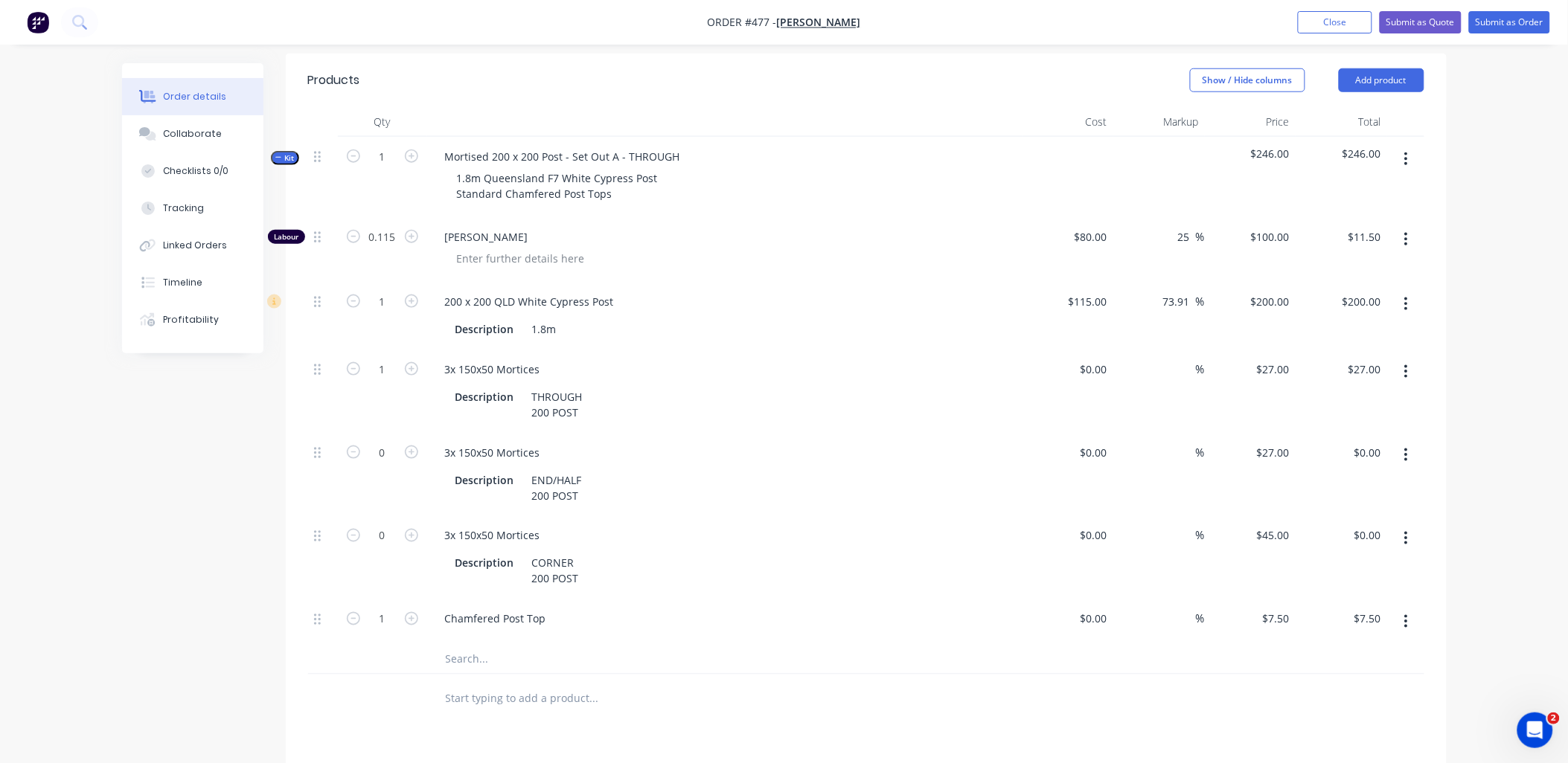
click at [286, 152] on span "Kit" at bounding box center [285, 157] width 19 height 11
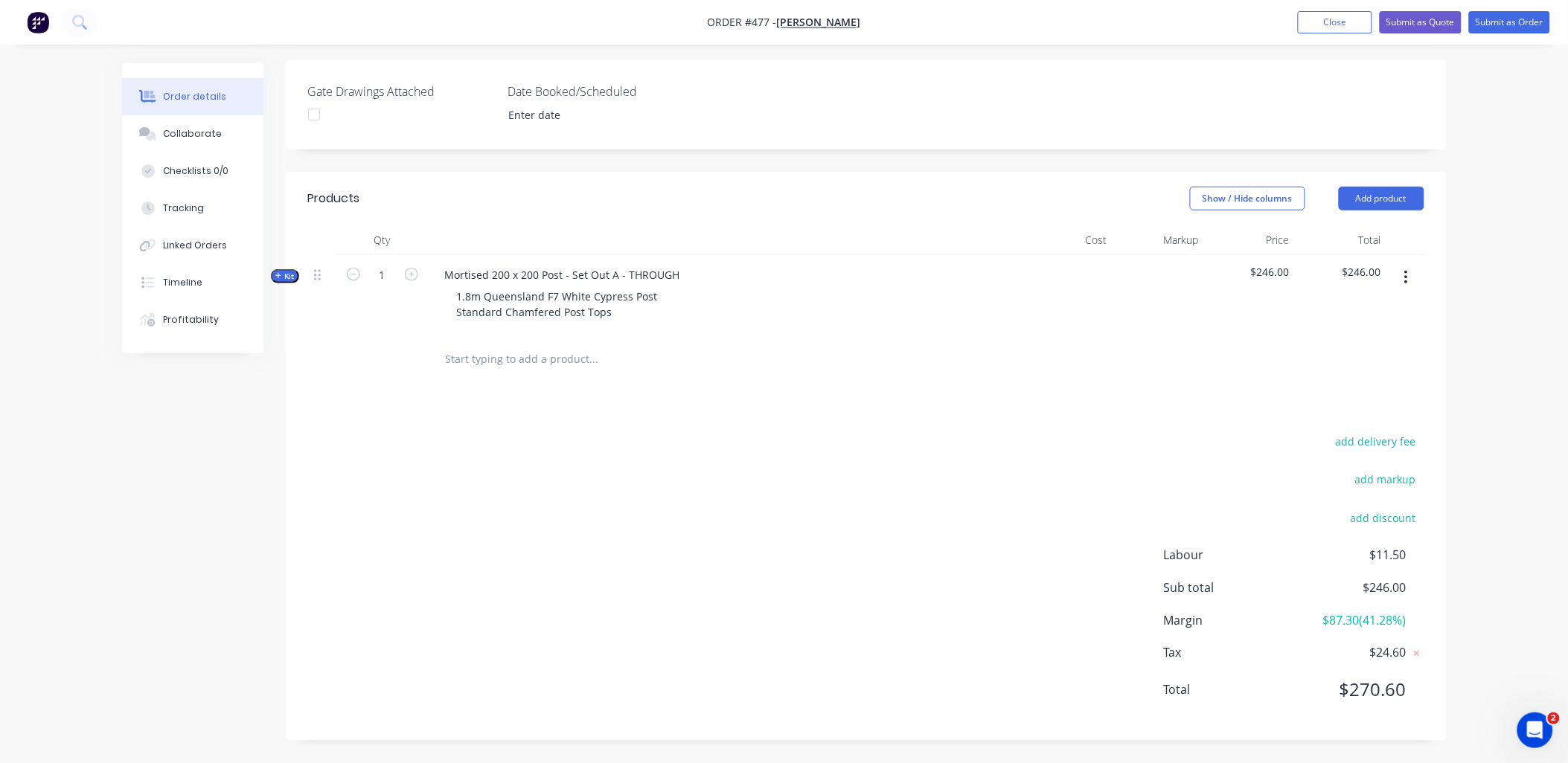
scroll to position [356, 0]
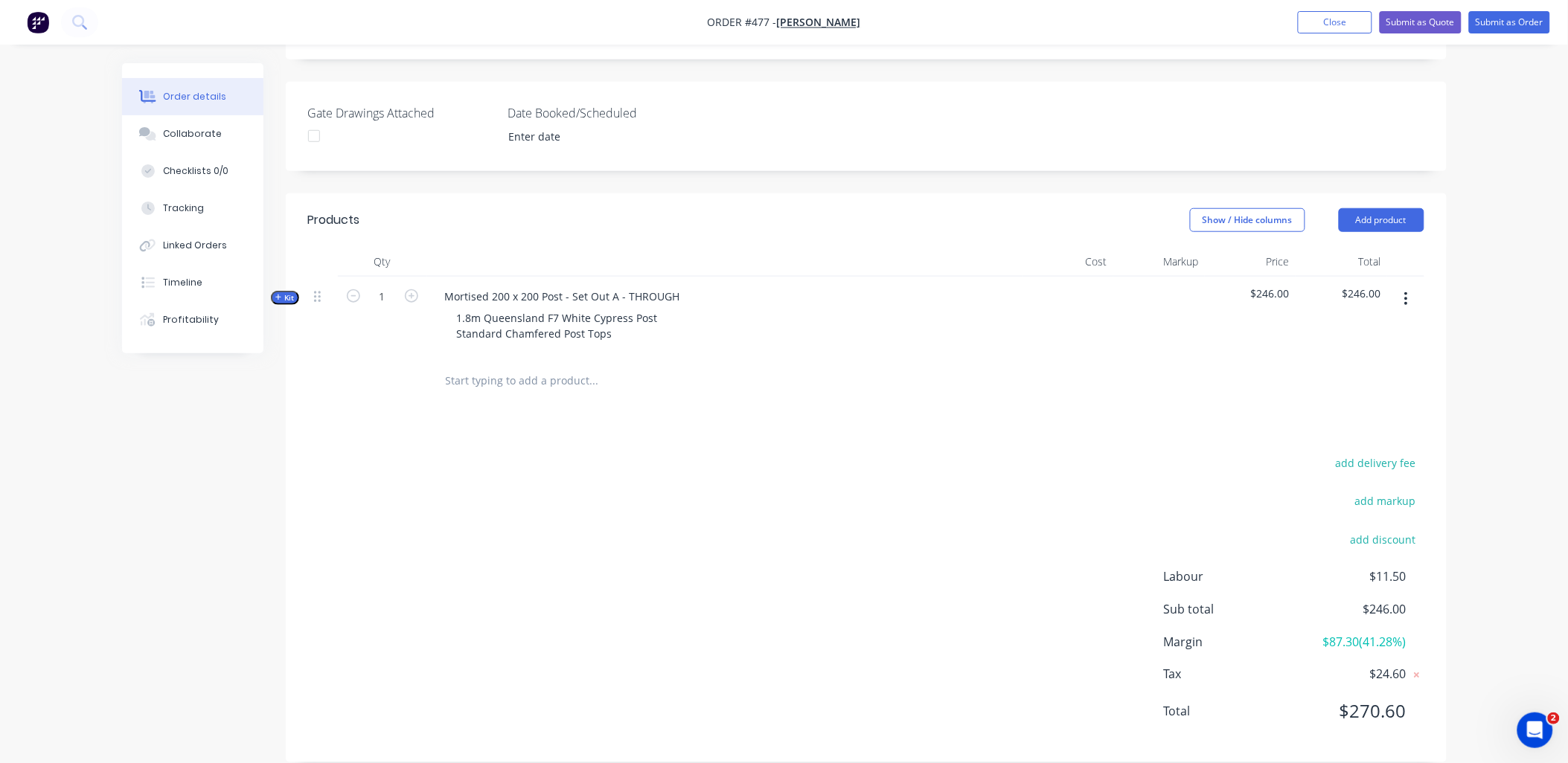
click at [1411, 286] on button "button" at bounding box center [1406, 299] width 35 height 27
click at [1391, 386] on div "Duplicate" at bounding box center [1354, 397] width 115 height 22
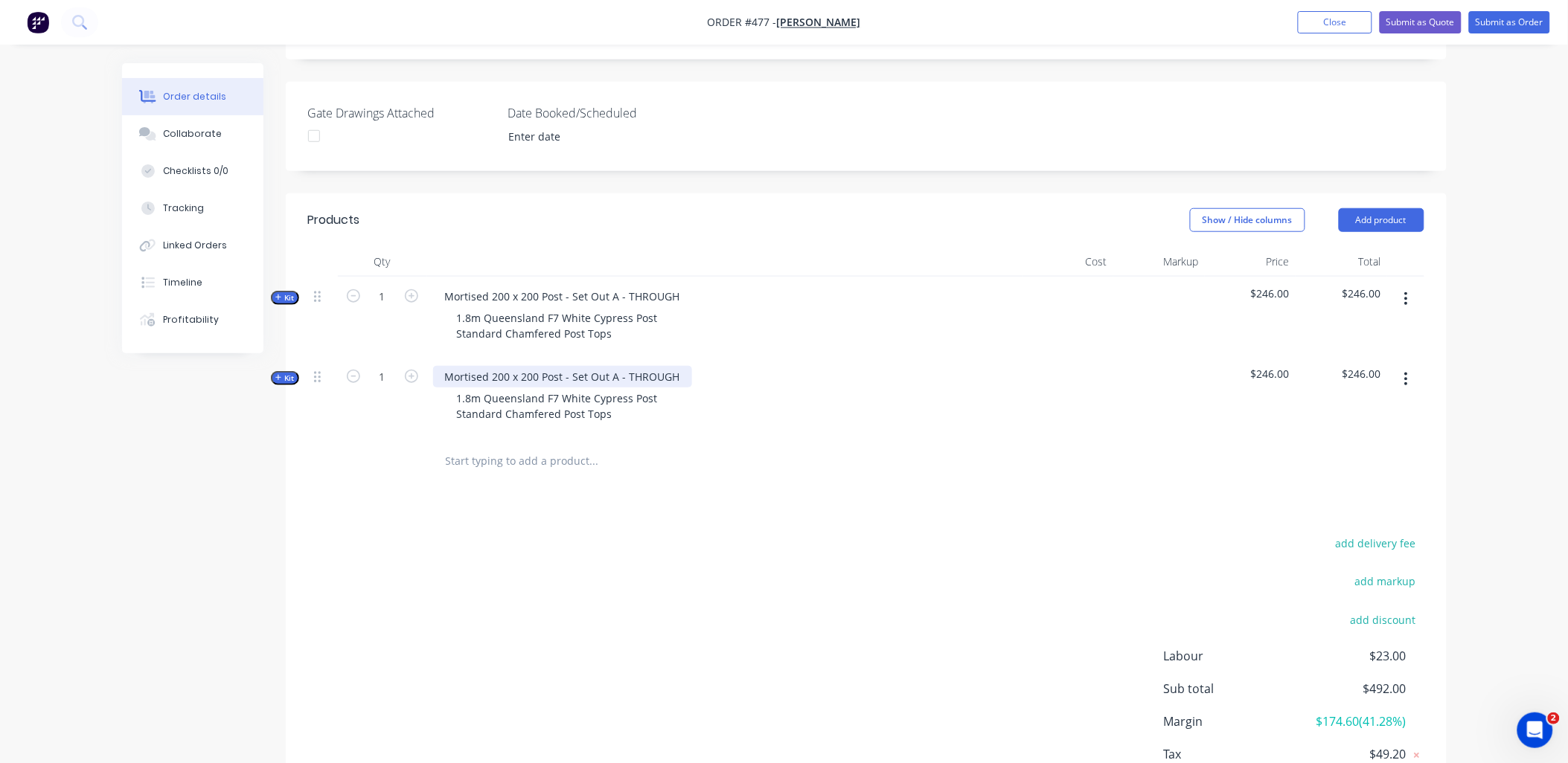
click at [646, 366] on div "Mortised 200 x 200 Post - Set Out A - THROUGH" at bounding box center [562, 377] width 259 height 22
click at [279, 372] on button "Kit" at bounding box center [285, 378] width 28 height 14
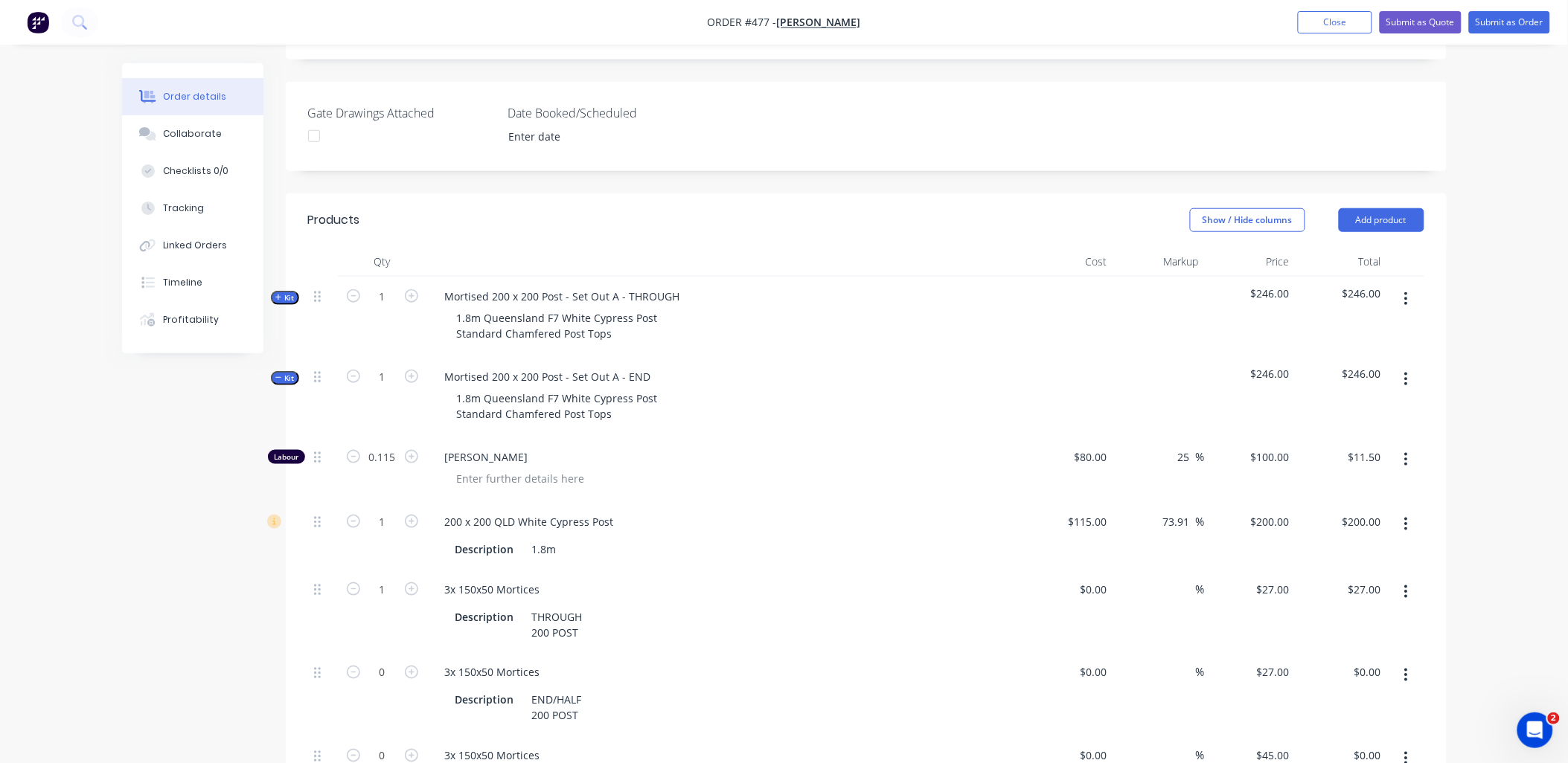
click at [415, 666] on icon "button" at bounding box center [412, 672] width 13 height 13
type input "1"
type input "$27.00"
click at [1406, 586] on icon "button" at bounding box center [1406, 592] width 3 height 13
click at [1364, 680] on div "Delete" at bounding box center [1354, 691] width 115 height 22
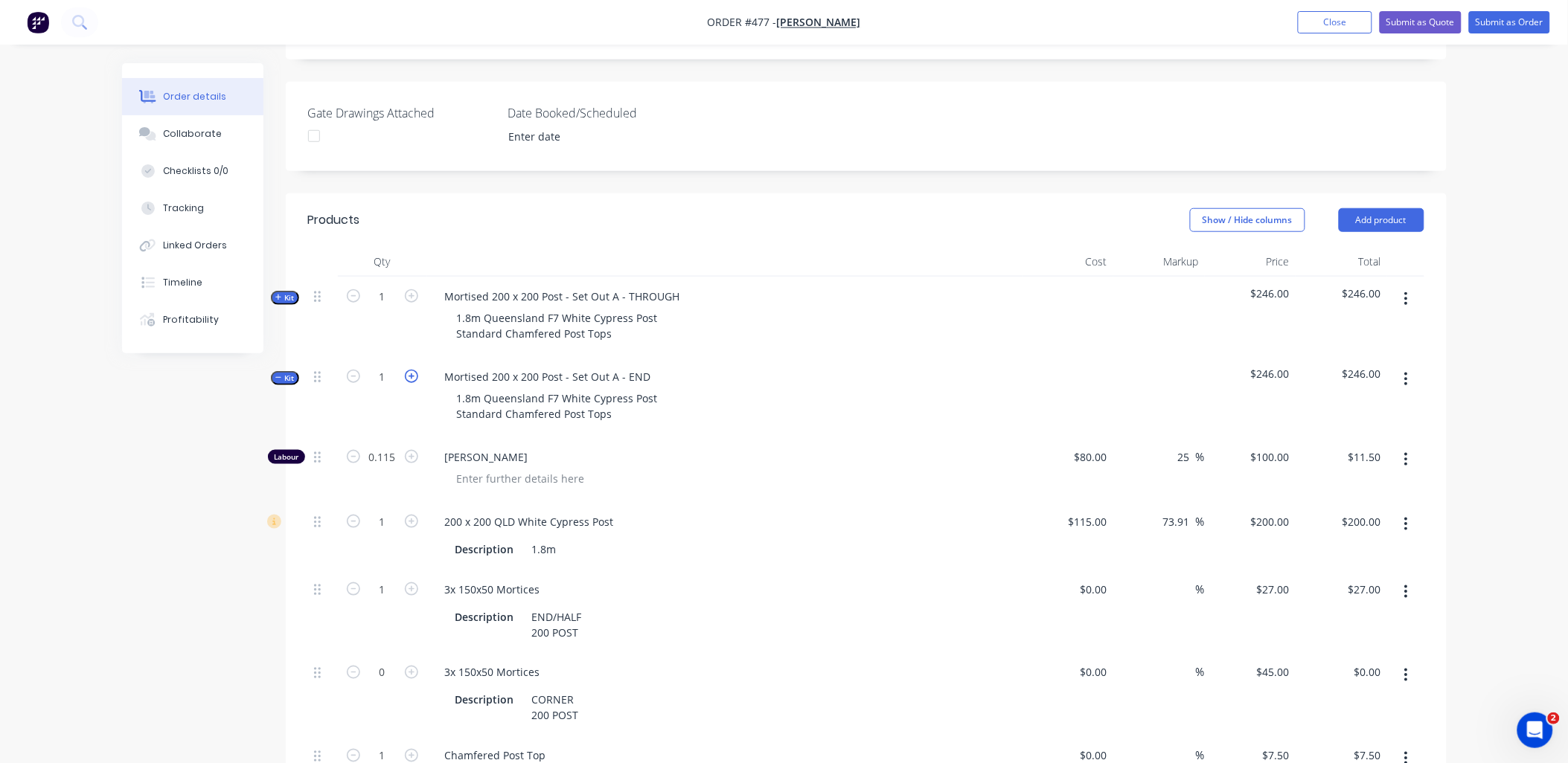
click at [417, 370] on icon "button" at bounding box center [412, 377] width 13 height 13
type input "2"
type input "0.23"
type input "$23.00"
type input "2"
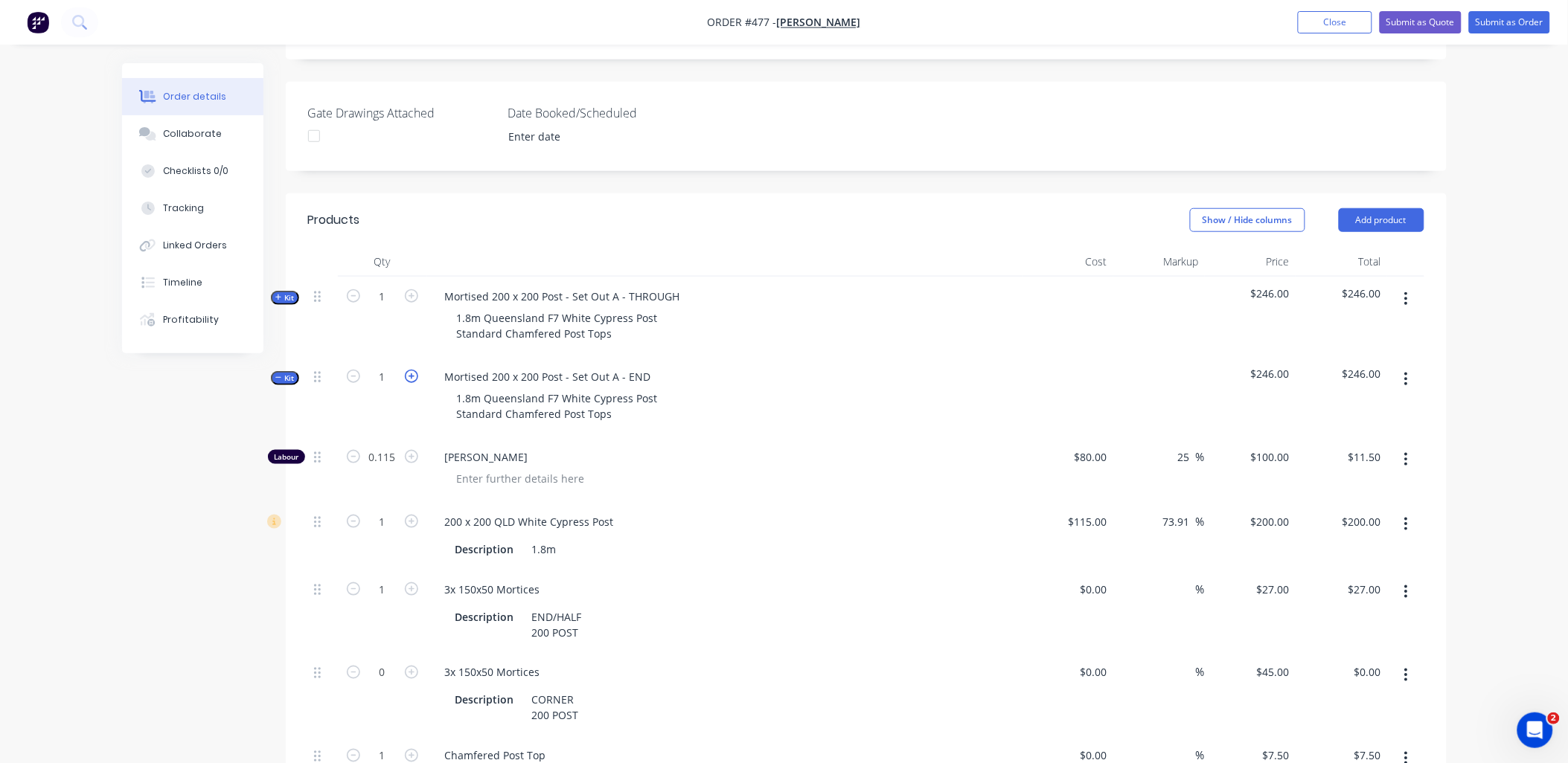
type input "$400.00"
type input "2"
type input "$54.00"
type input "2"
type input "$15.00"
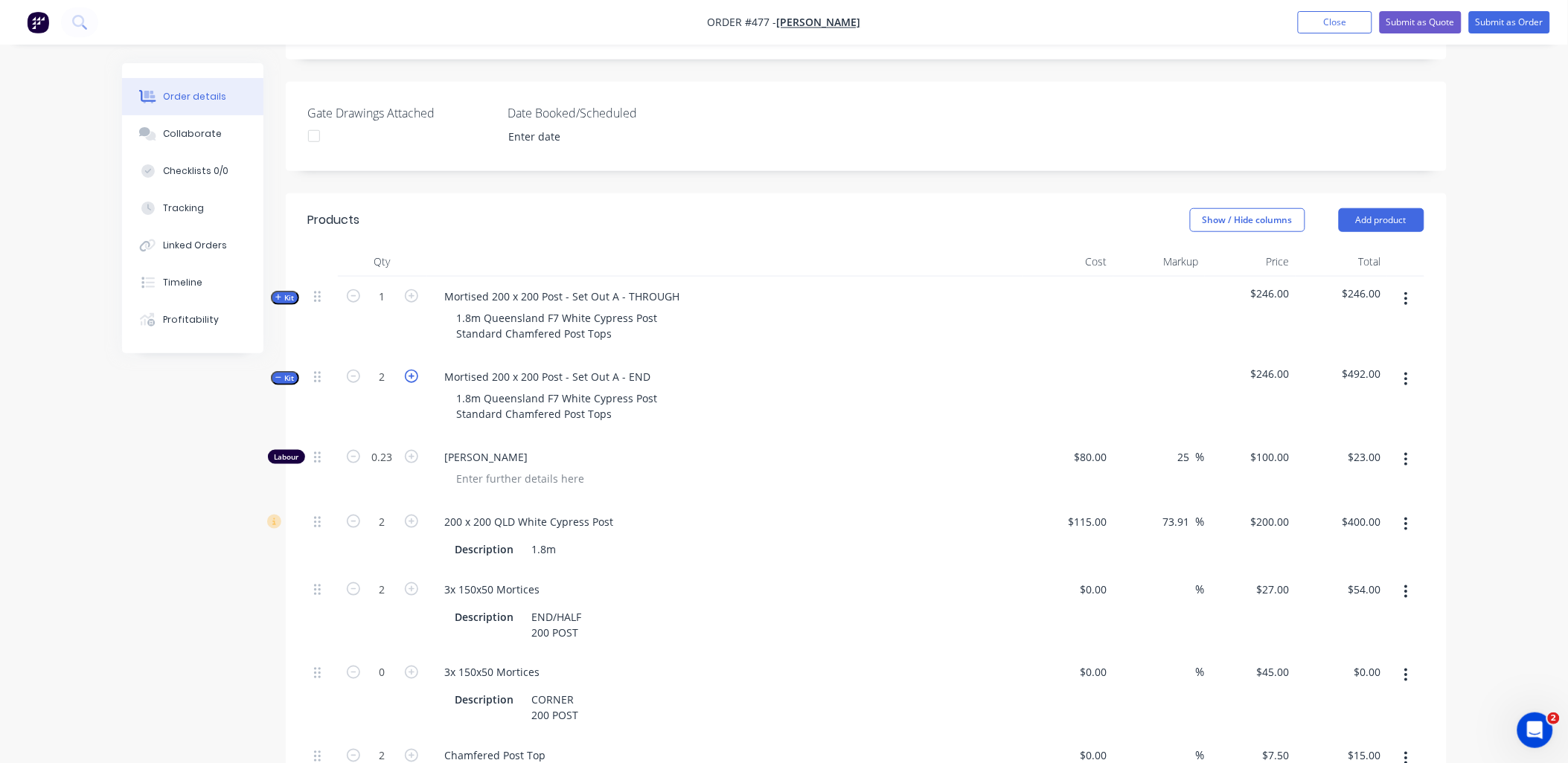
click at [417, 370] on icon "button" at bounding box center [412, 377] width 13 height 13
type input "3"
type input "0.345"
type input "$34.50"
type input "3"
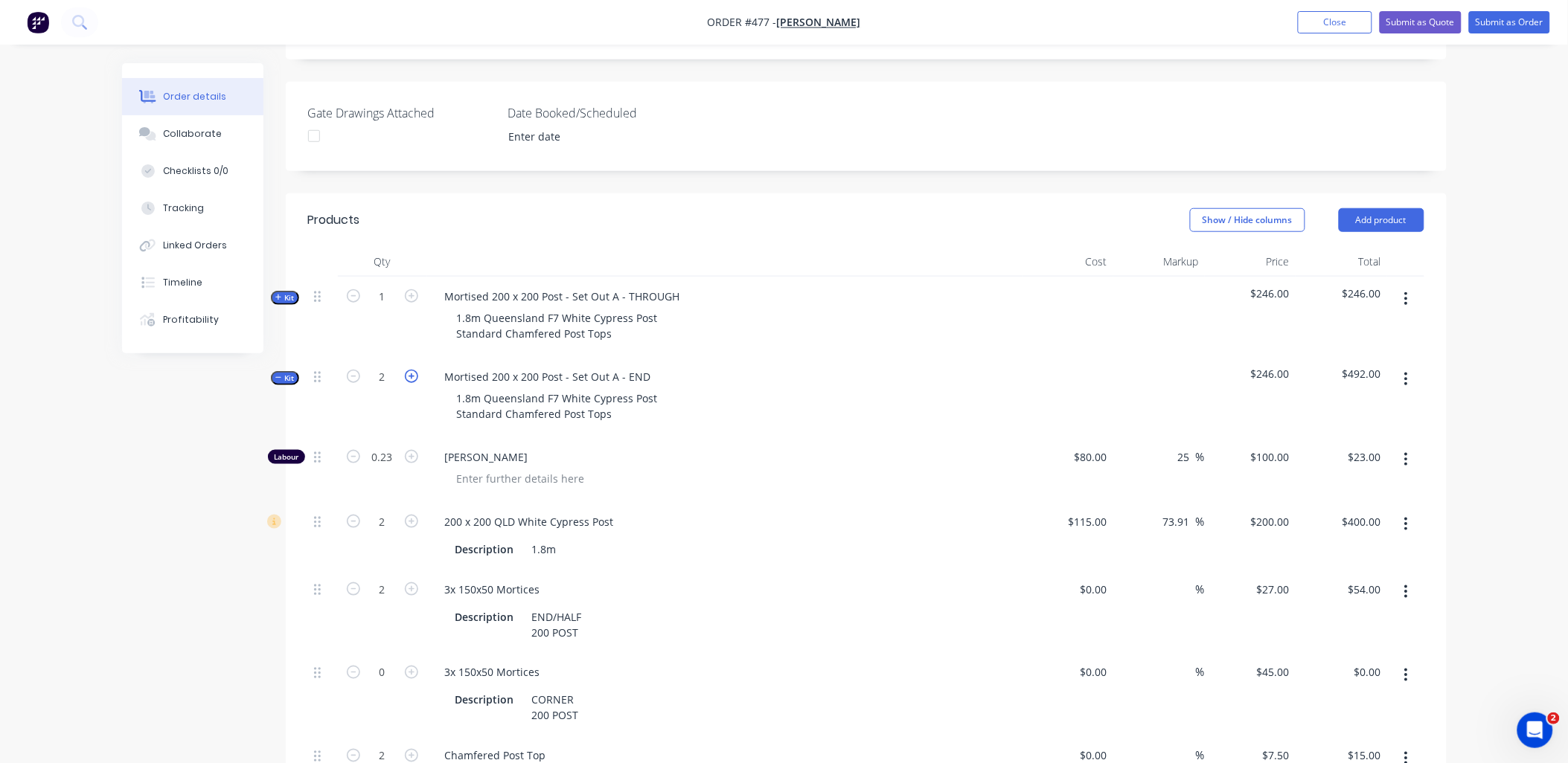
type input "$600.00"
type input "3"
type input "$81.00"
type input "3"
type input "$22.50"
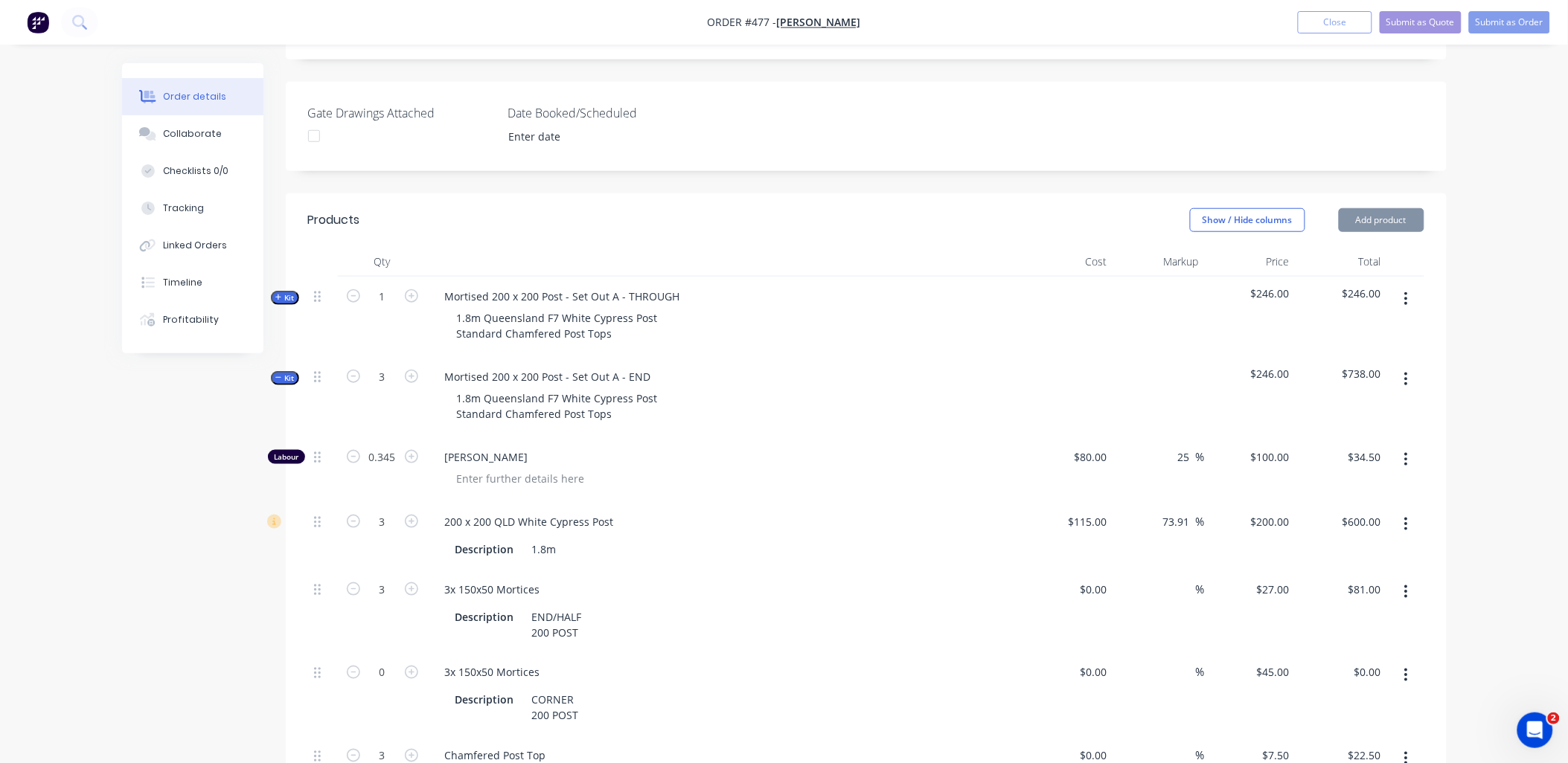
click at [288, 373] on span "Kit" at bounding box center [285, 378] width 19 height 11
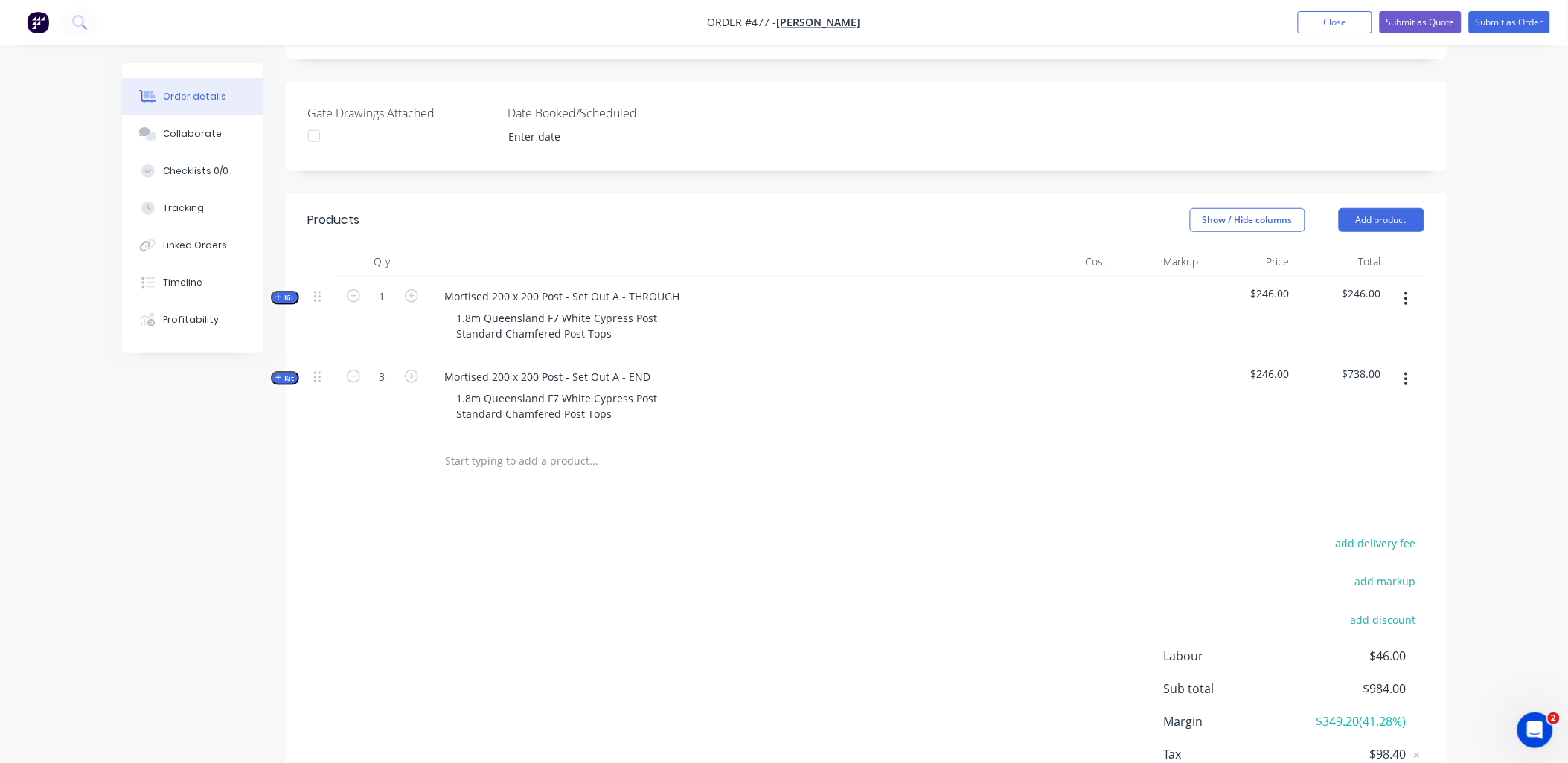
click at [1405, 372] on icon "button" at bounding box center [1406, 380] width 3 height 17
click at [1390, 467] on div "Duplicate" at bounding box center [1354, 478] width 115 height 22
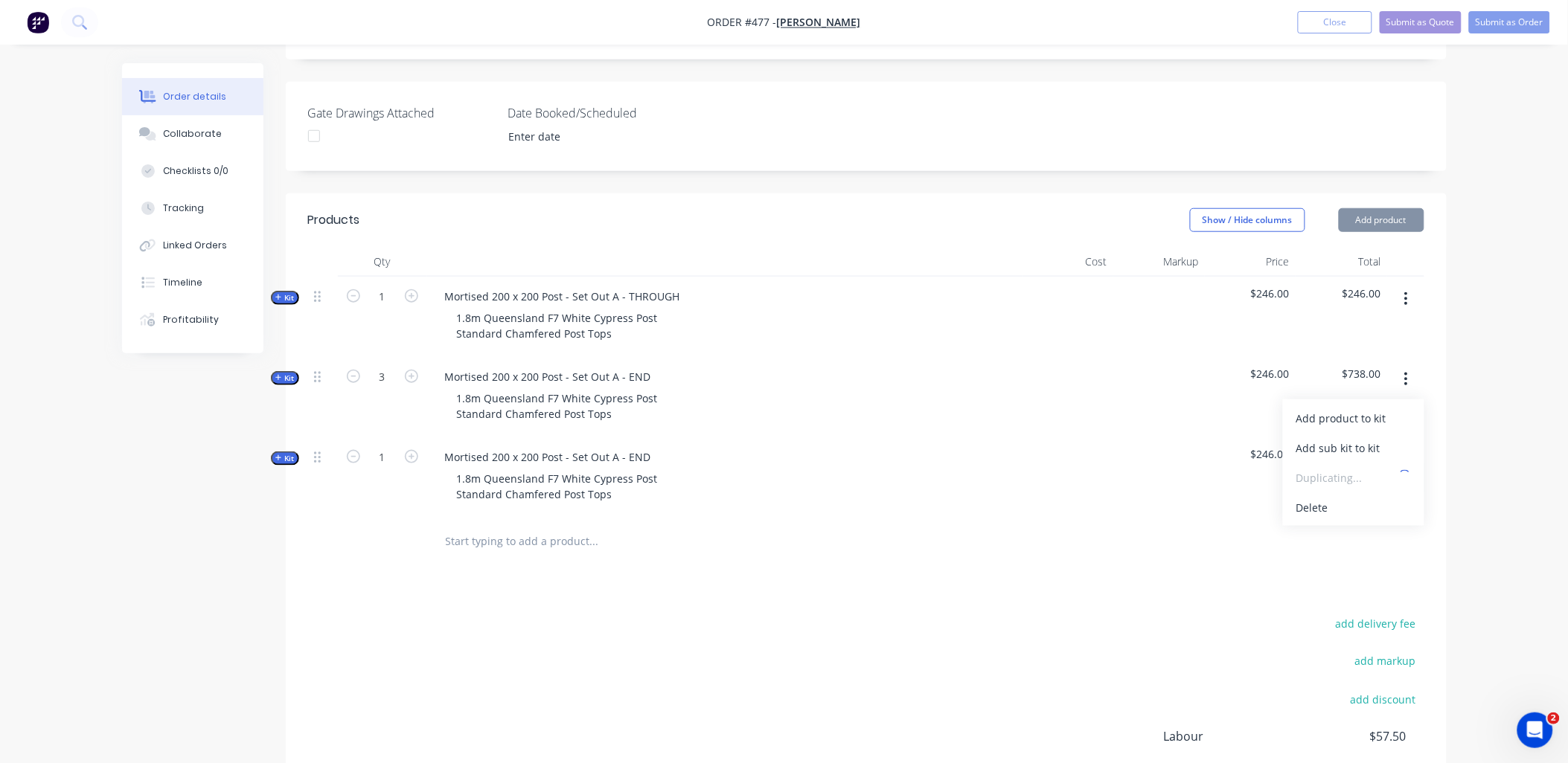
click at [282, 453] on span "Kit" at bounding box center [285, 458] width 19 height 11
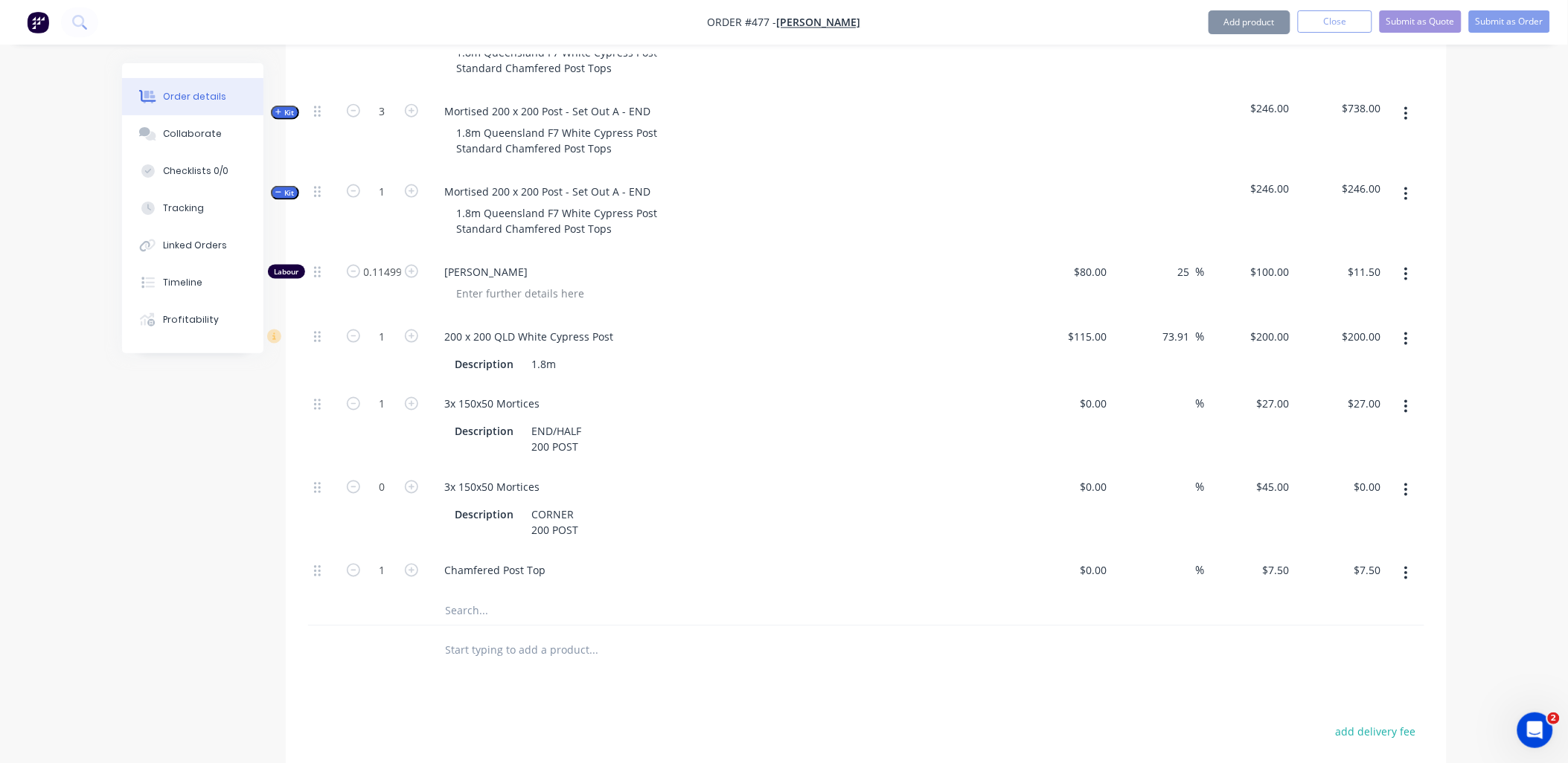
scroll to position [770, 0]
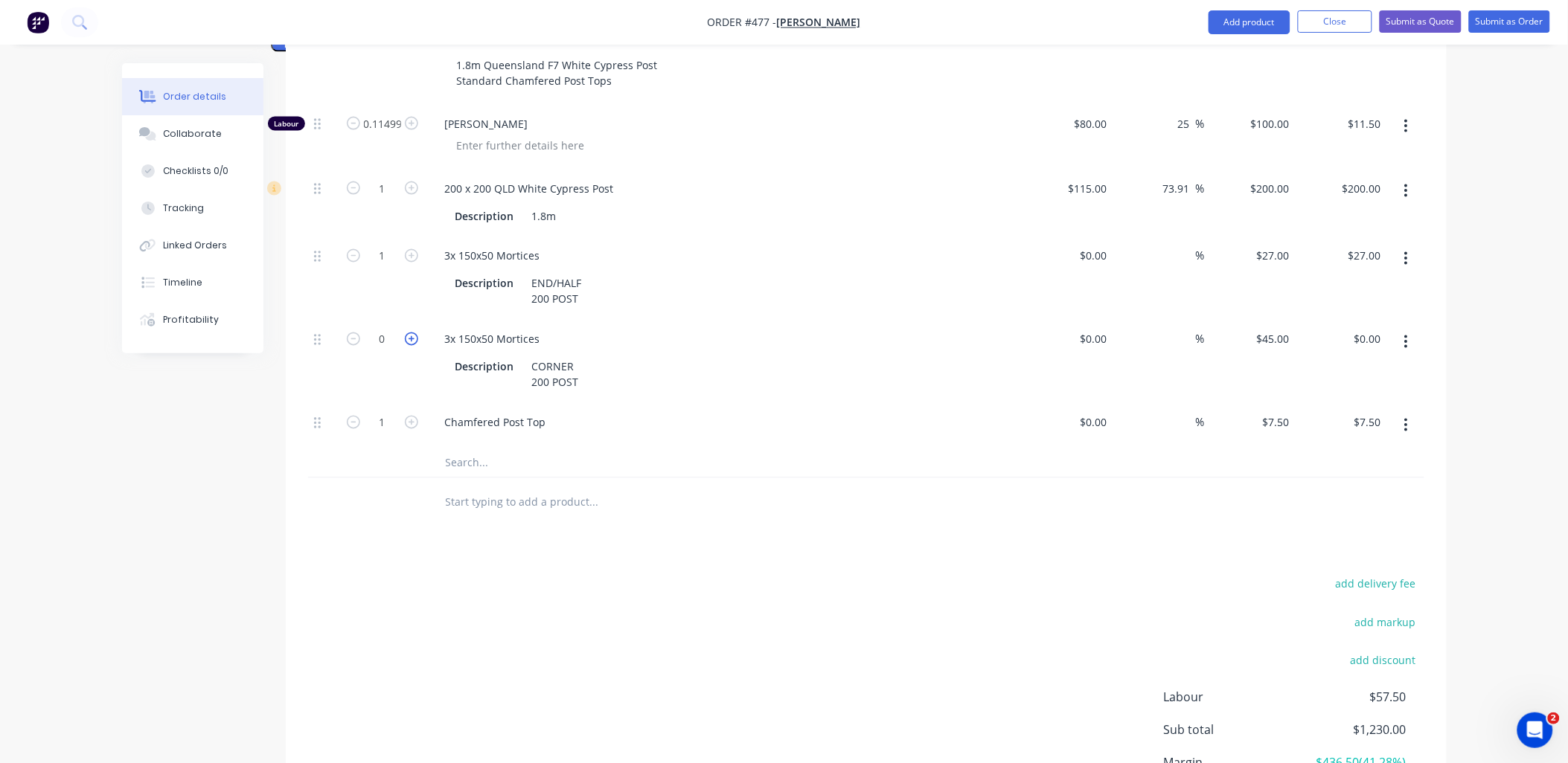
click at [415, 332] on icon "button" at bounding box center [412, 339] width 13 height 13
type input "1"
type input "$45.00"
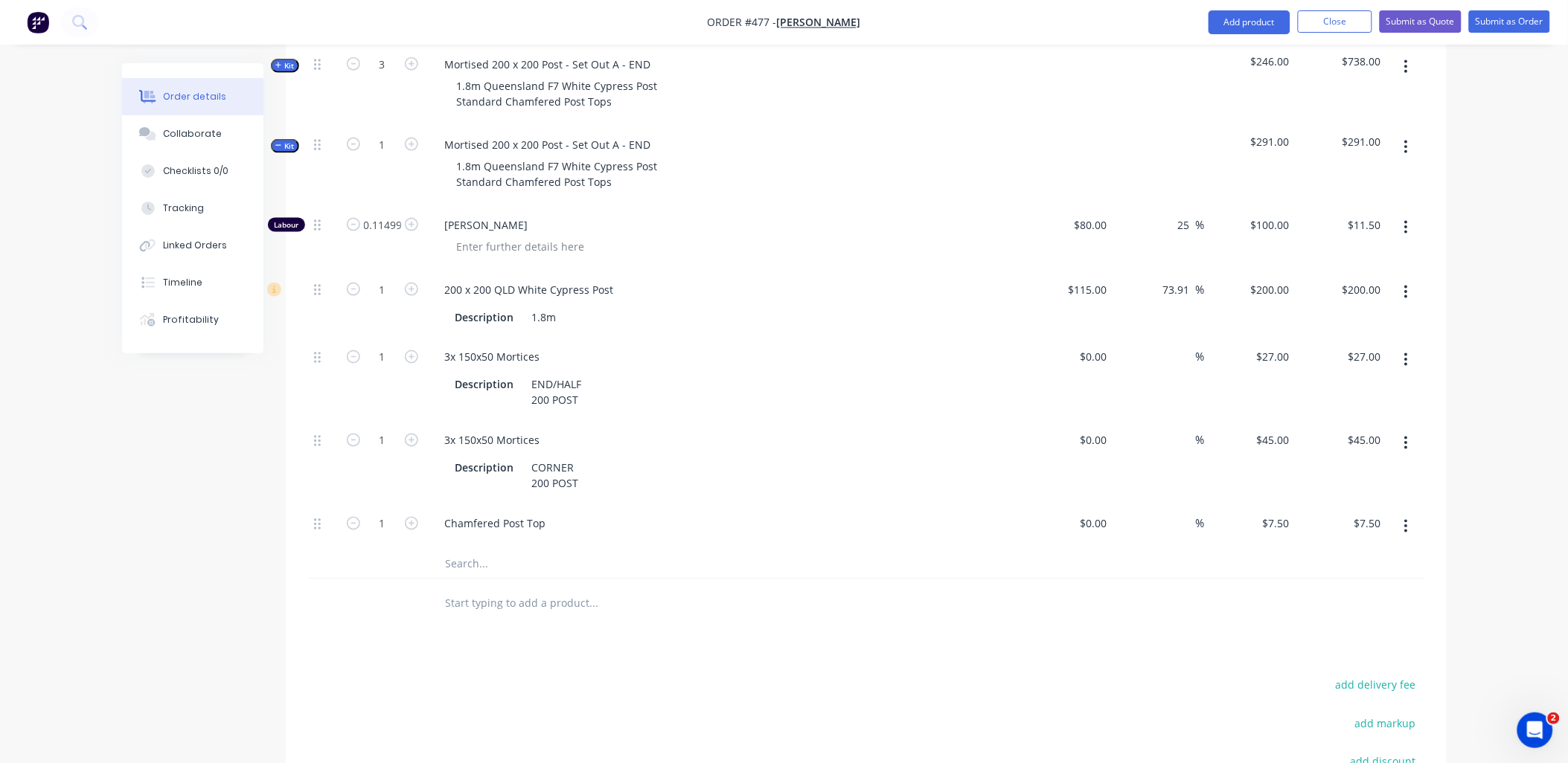
scroll to position [521, 0]
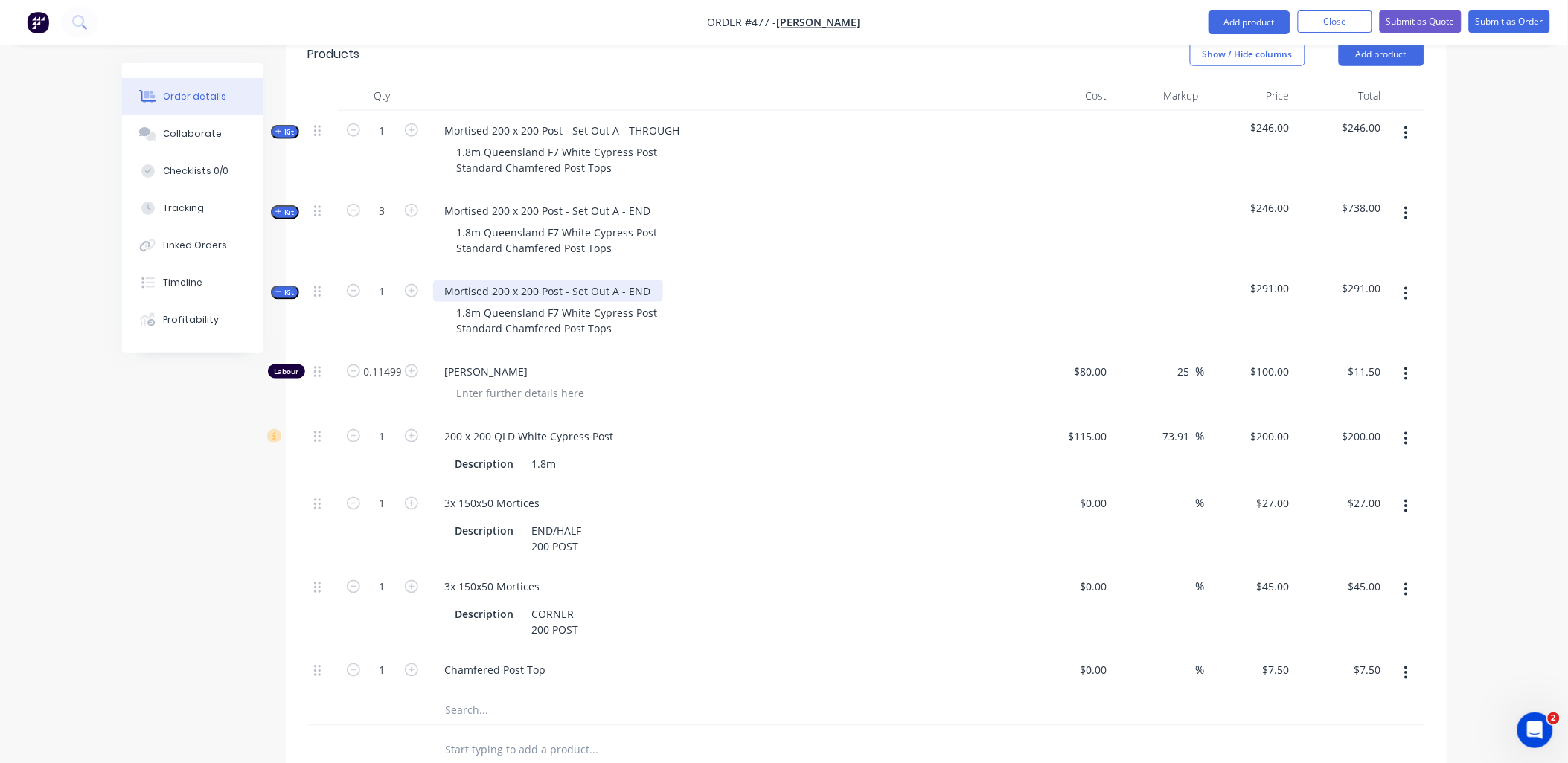
click at [638, 281] on div "Mortised 200 x 200 Post - Set Out A - END" at bounding box center [548, 292] width 230 height 22
click at [1410, 281] on button "button" at bounding box center [1406, 294] width 35 height 27
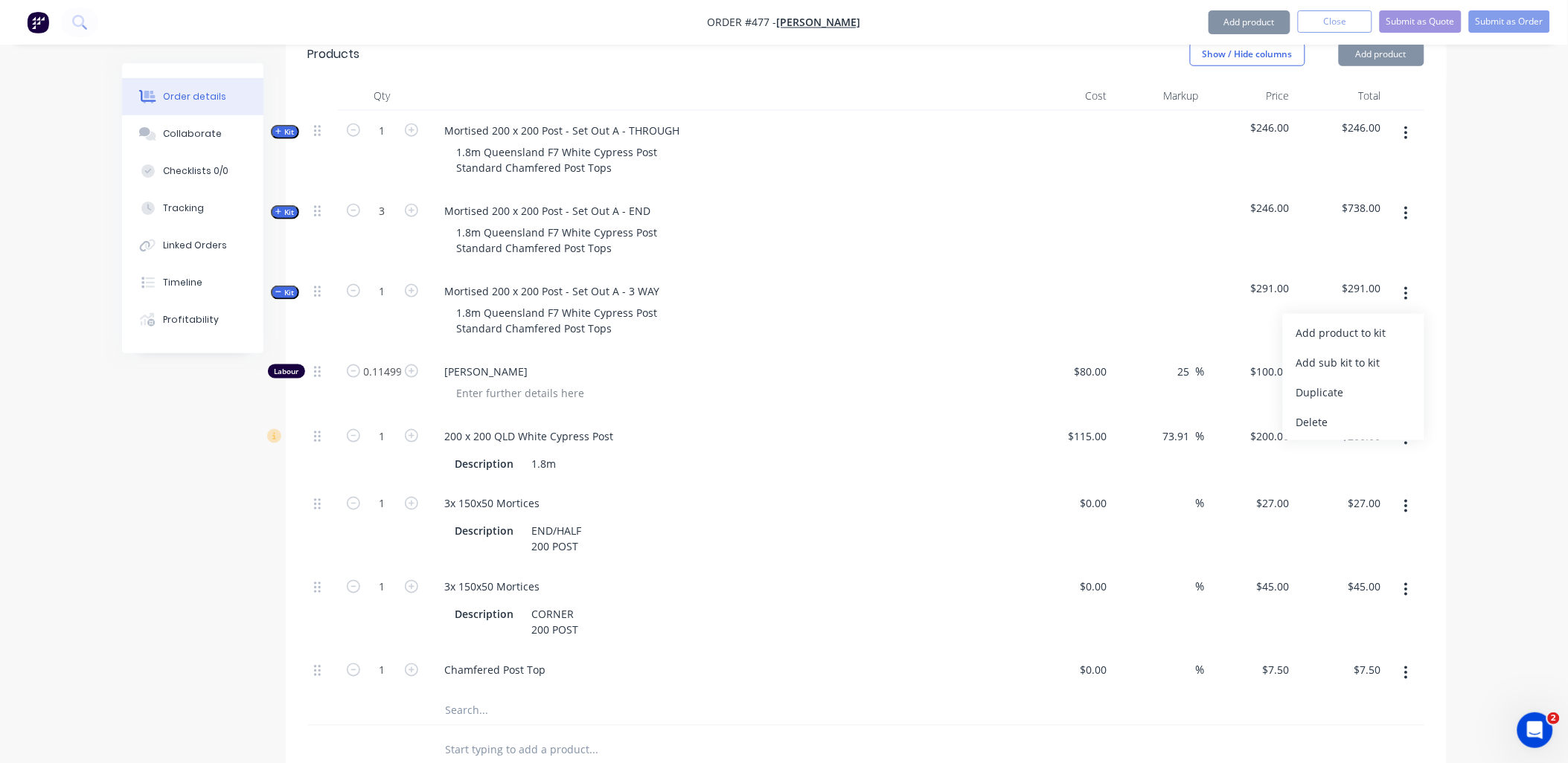
click at [1387, 382] on div "Duplicate" at bounding box center [1354, 392] width 115 height 22
click at [287, 287] on span "Kit" at bounding box center [285, 292] width 19 height 11
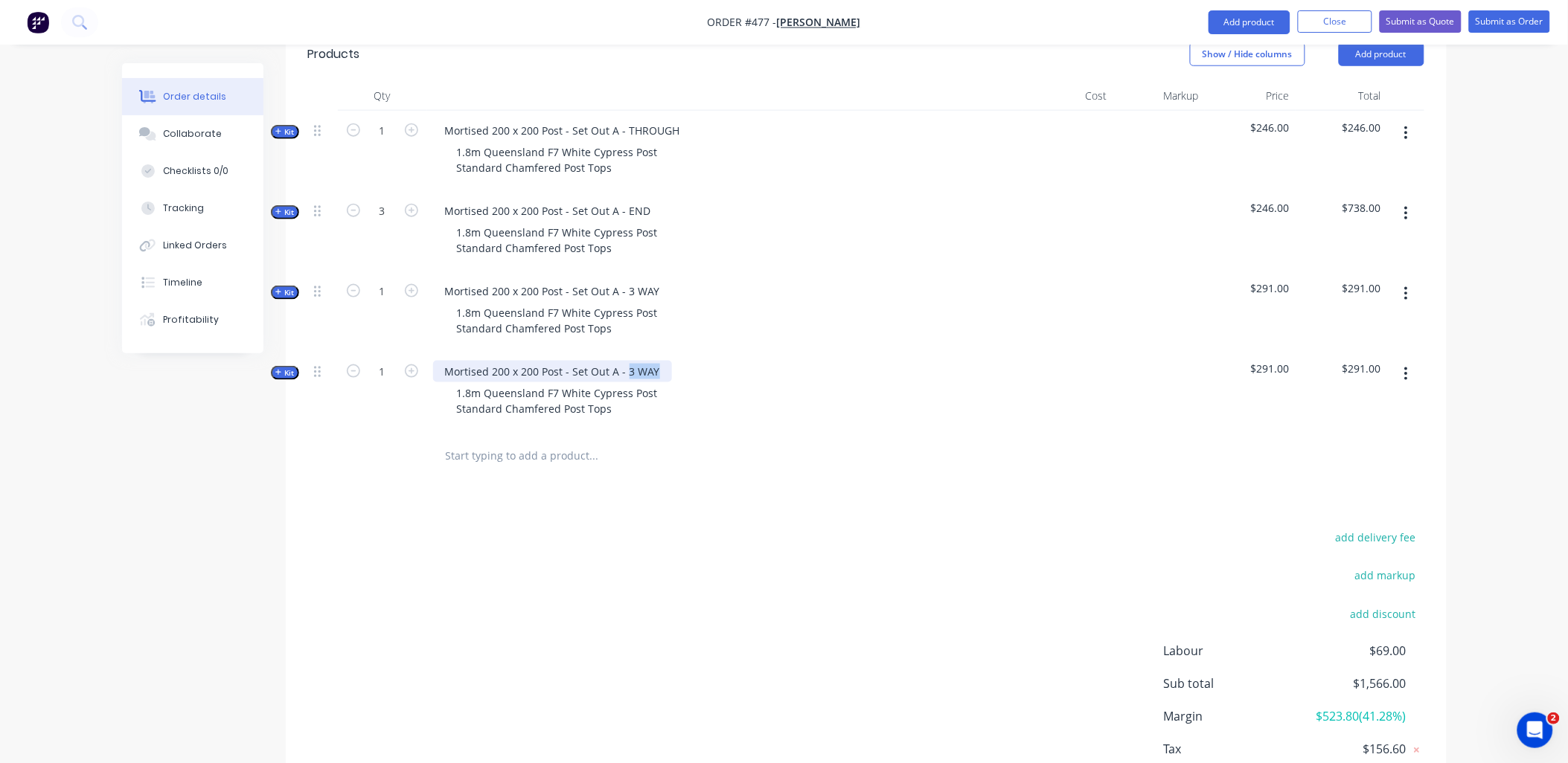
drag, startPoint x: 626, startPoint y: 351, endPoint x: 659, endPoint y: 351, distance: 33.0
click at [659, 361] on div "Mortised 200 x 200 Post - Set Out A - 3 WAY" at bounding box center [552, 372] width 239 height 22
click at [287, 367] on span "Kit" at bounding box center [285, 372] width 19 height 11
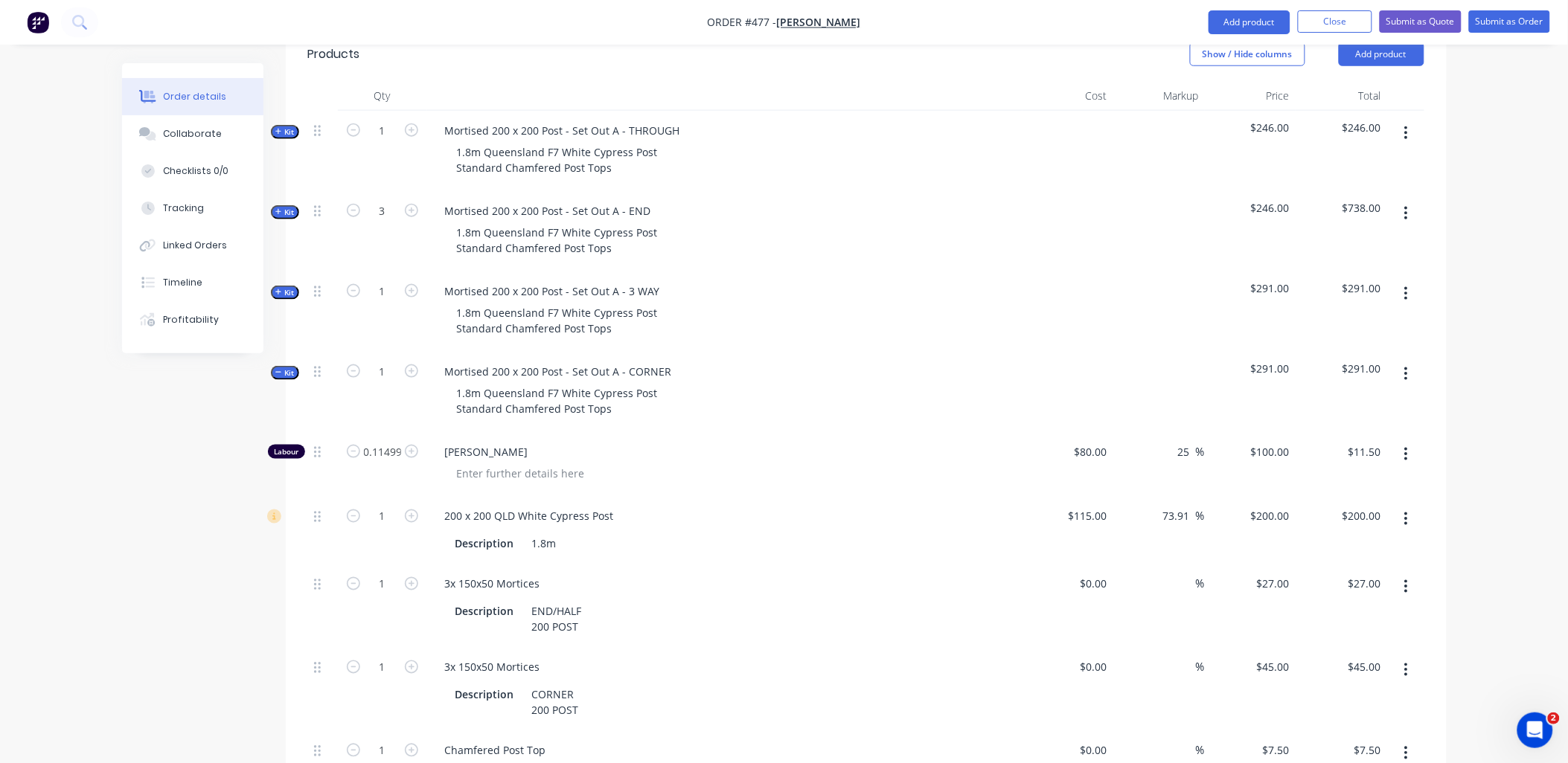
click at [1410, 574] on button "button" at bounding box center [1406, 587] width 35 height 27
click at [1381, 675] on div "Delete" at bounding box center [1354, 686] width 115 height 22
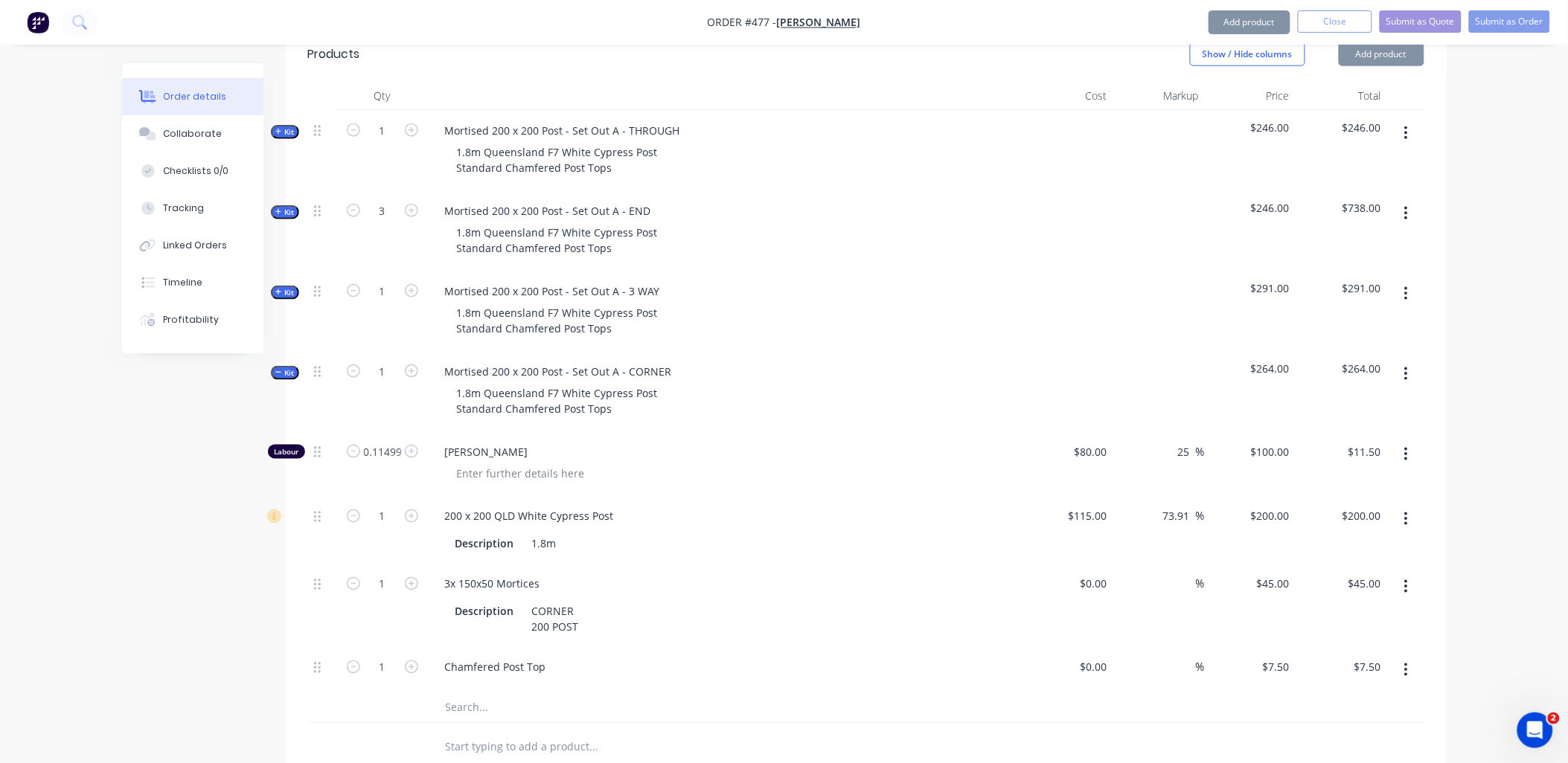
click at [284, 367] on span "Kit" at bounding box center [285, 372] width 19 height 11
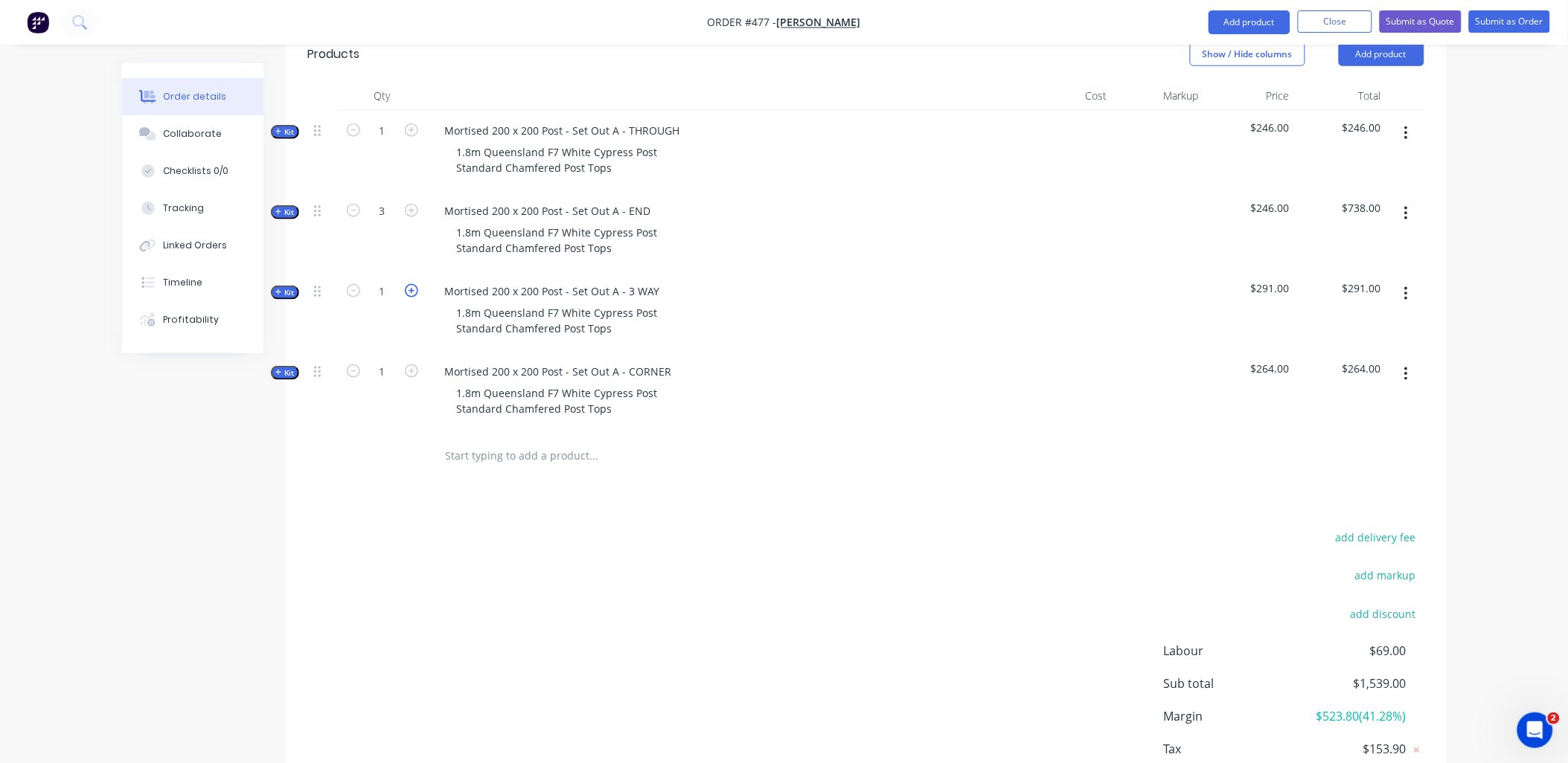
click at [415, 284] on icon "button" at bounding box center [412, 291] width 13 height 13
type input "2"
click at [384, 120] on input "1" at bounding box center [382, 131] width 38 height 22
type input "36"
click at [321, 150] on div at bounding box center [323, 151] width 30 height 80
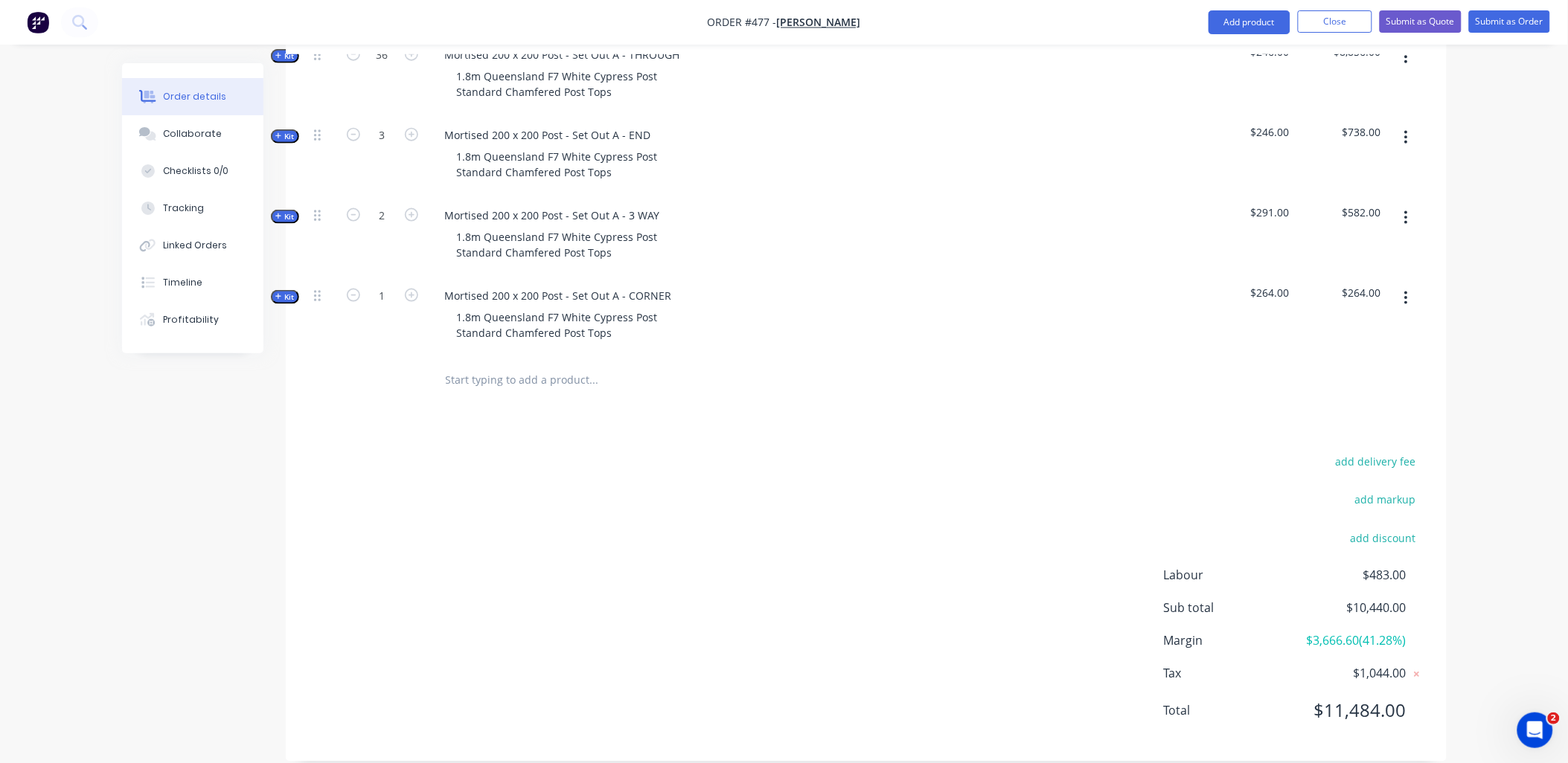
scroll to position [432, 0]
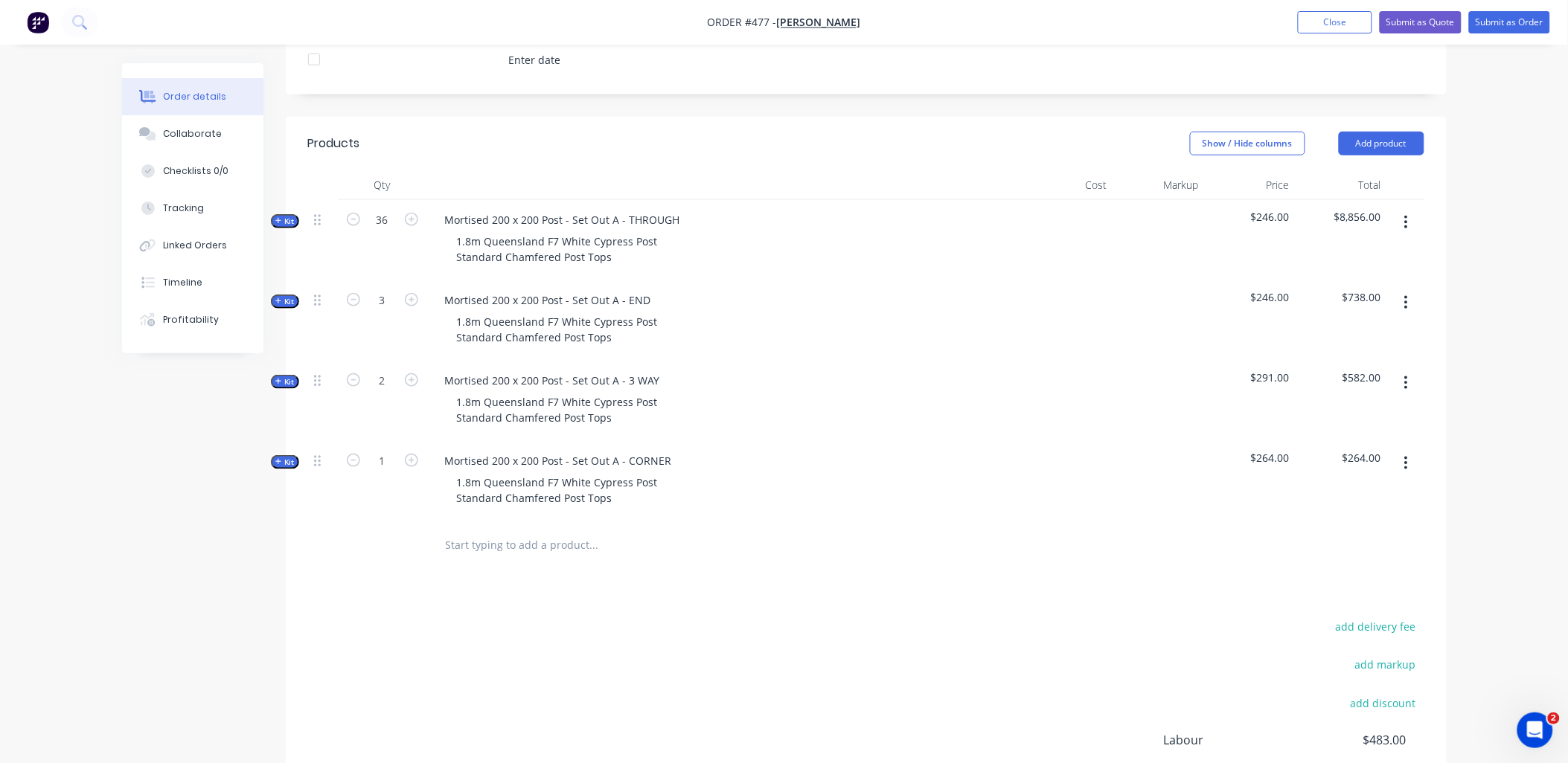
click at [517, 531] on input "text" at bounding box center [593, 546] width 297 height 30
click at [451, 531] on input "text" at bounding box center [593, 546] width 297 height 30
type input "150 x 50"
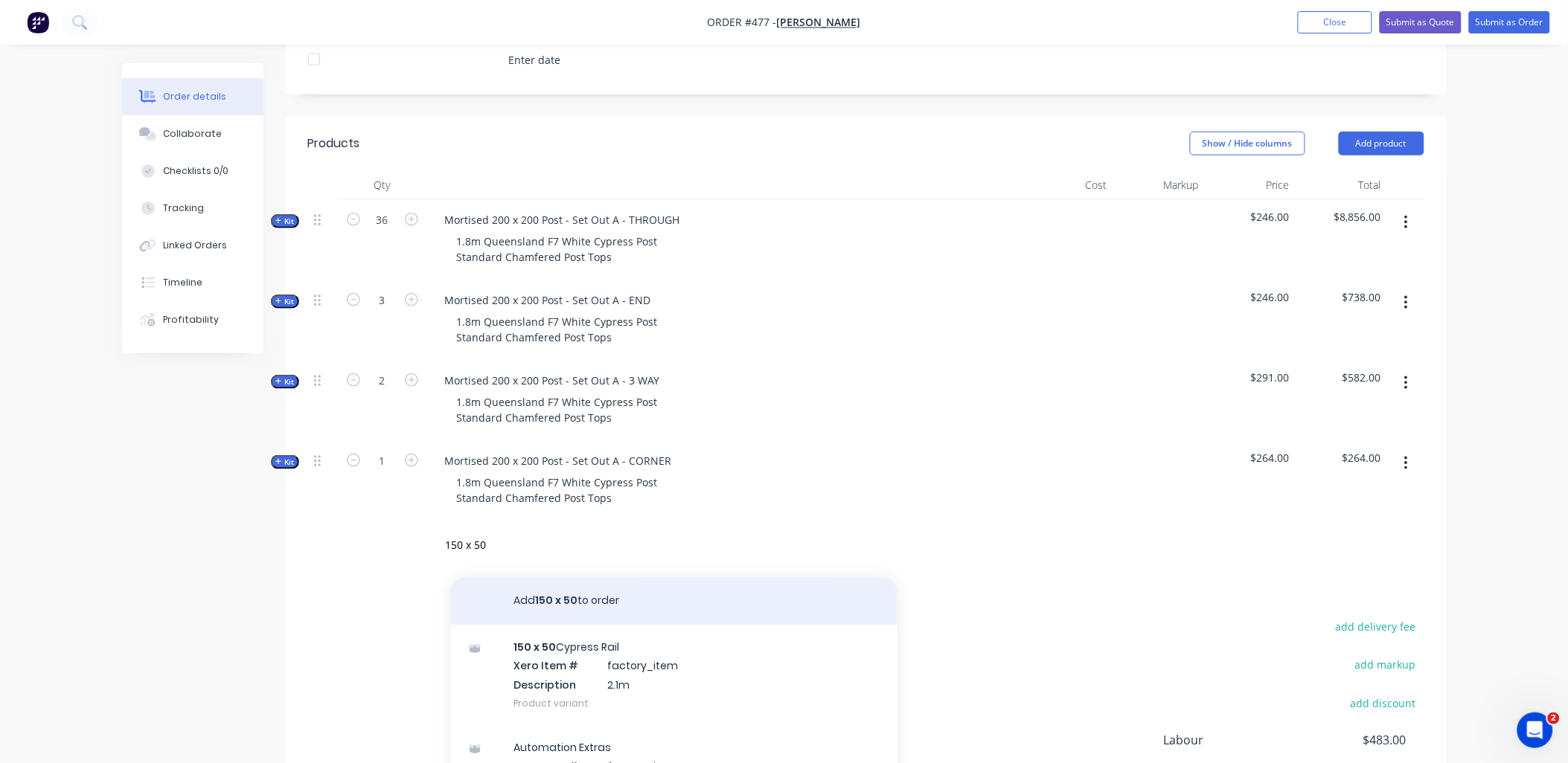
click at [602, 578] on button "Add 150 x 50 to order" at bounding box center [674, 601] width 447 height 47
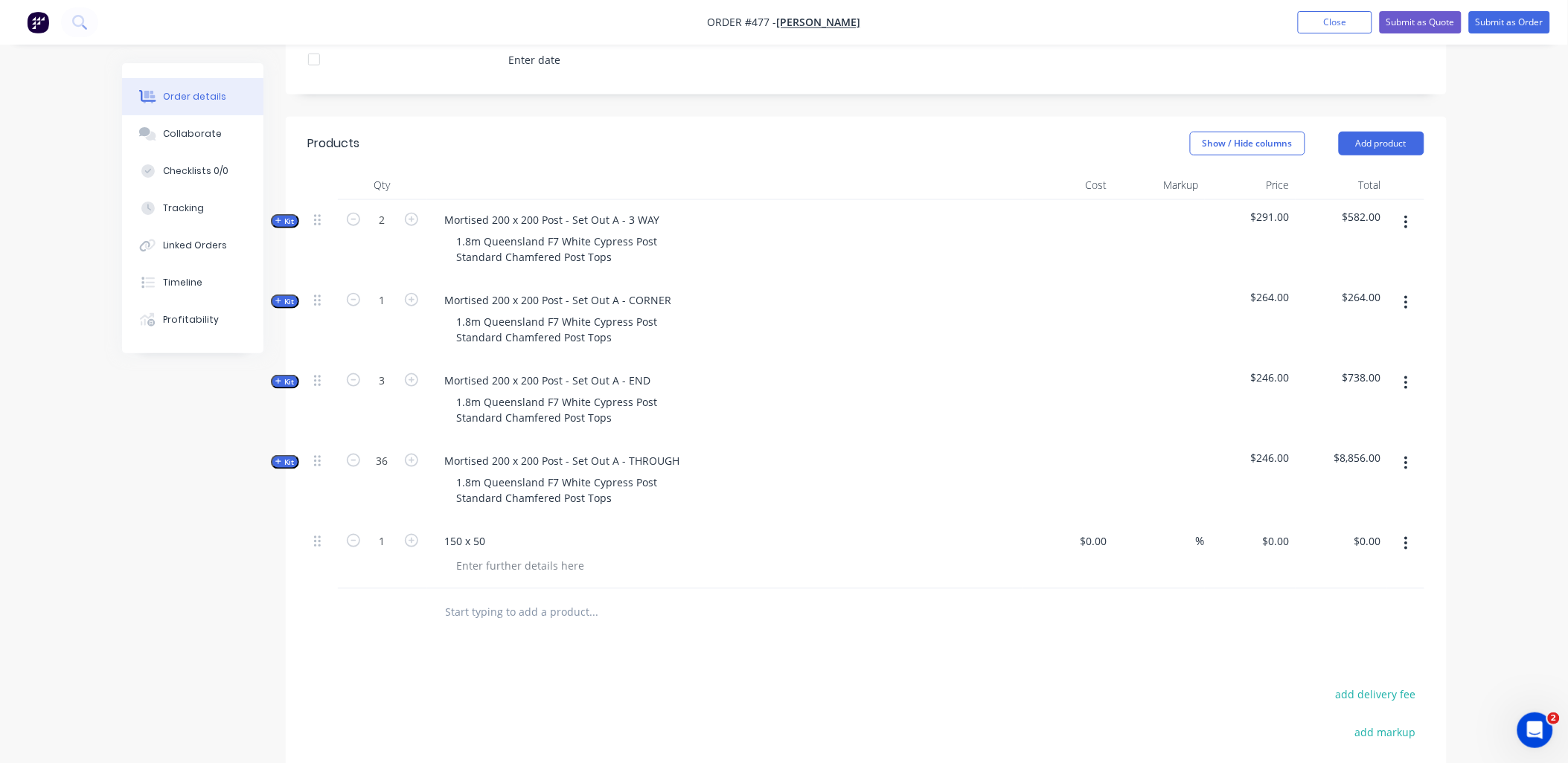
click at [554, 598] on input "text" at bounding box center [593, 613] width 297 height 30
click at [1361, 132] on button "Add product" at bounding box center [1381, 143] width 86 height 24
click at [1356, 379] on div "Notes (External)" at bounding box center [1354, 390] width 115 height 22
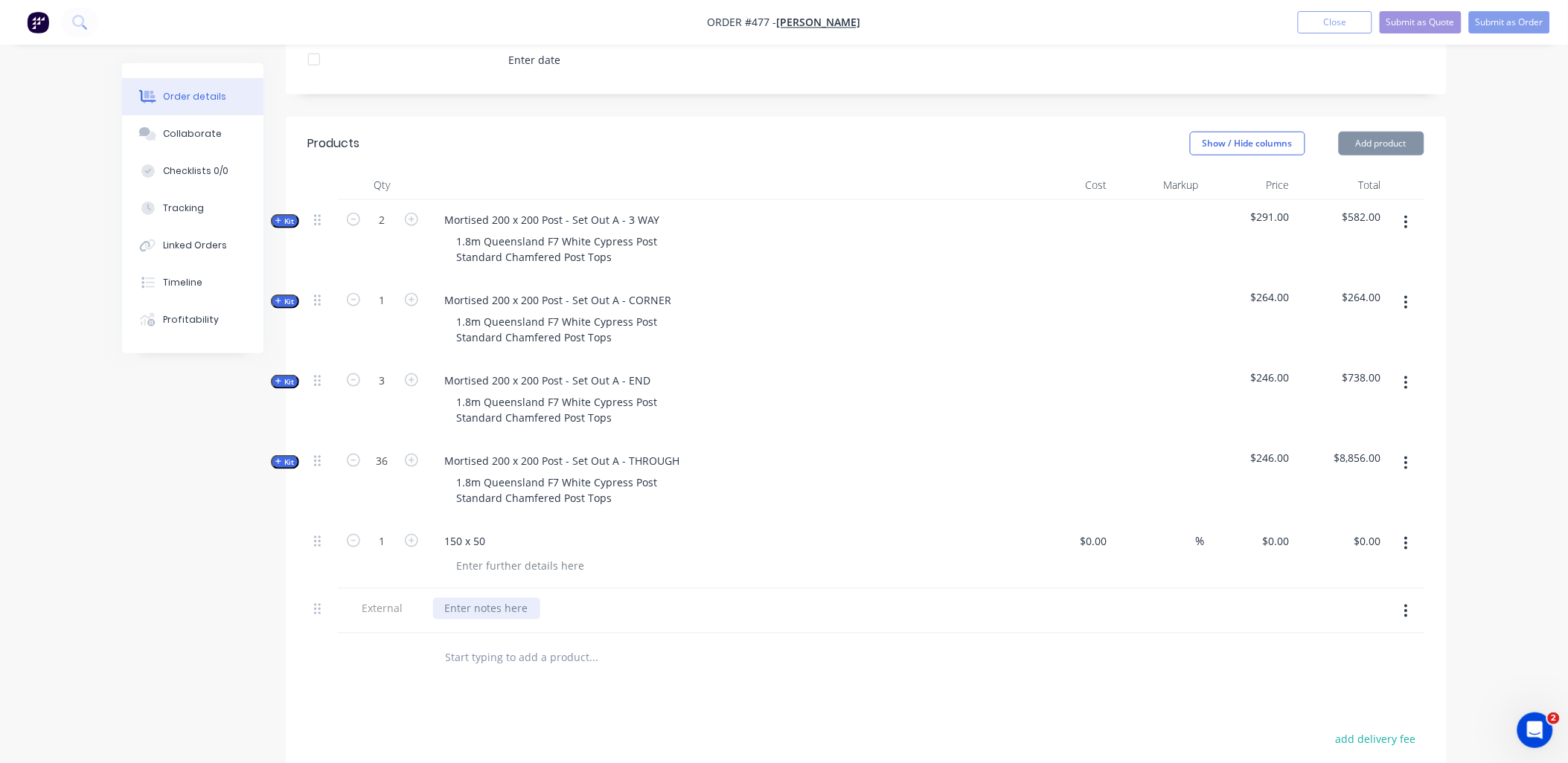
click at [493, 598] on div at bounding box center [487, 609] width 107 height 22
click at [475, 598] on div at bounding box center [487, 609] width 107 height 22
click at [378, 634] on div at bounding box center [382, 658] width 89 height 48
click at [395, 551] on div "1" at bounding box center [382, 555] width 89 height 67
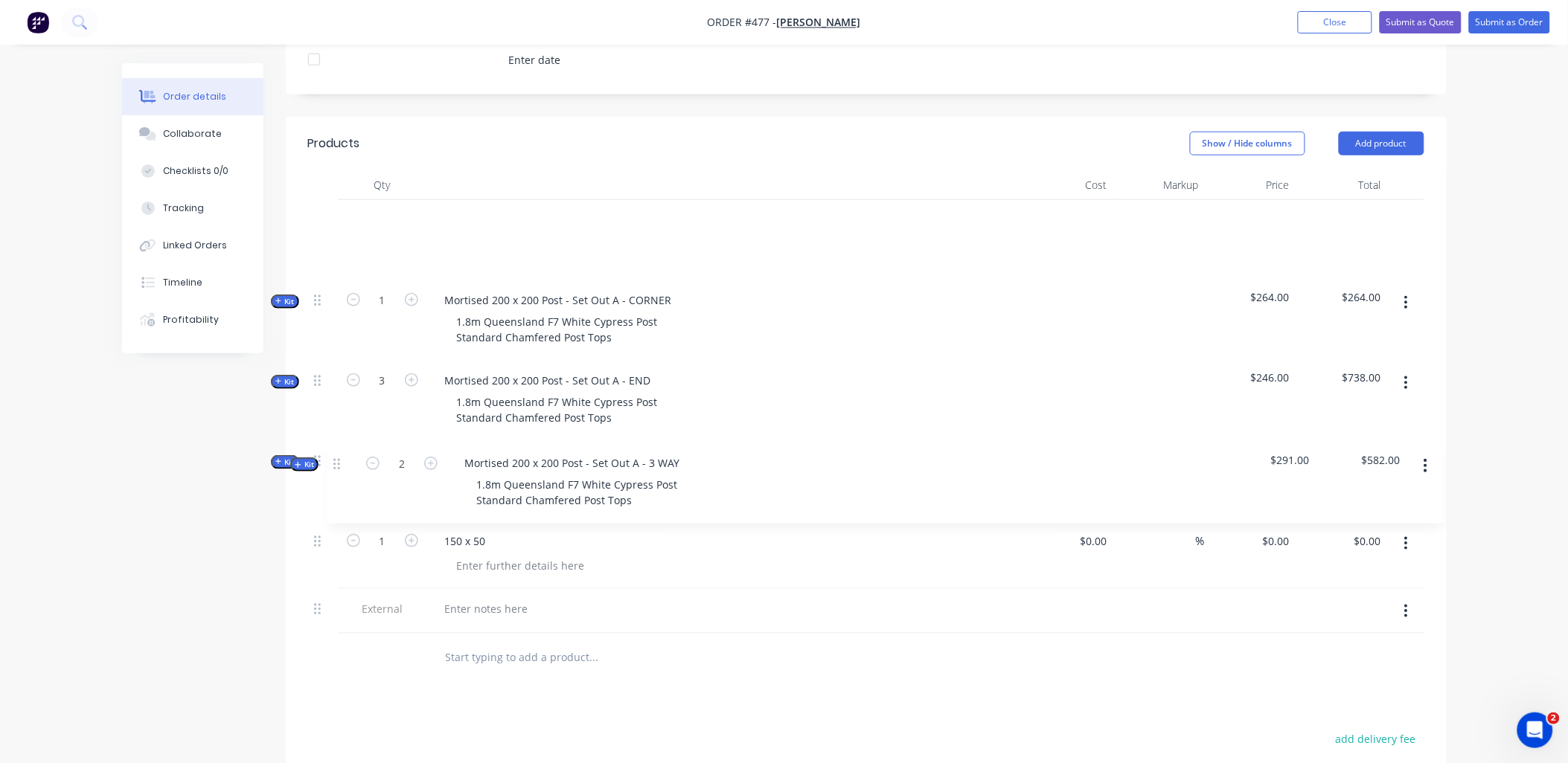
drag, startPoint x: 320, startPoint y: 194, endPoint x: 339, endPoint y: 467, distance: 273.7
click at [339, 467] on div "Kit 2 Mortised 200 x 200 Post - Set Out A - 3 WAY 1.8m Queensland F7 White Cypr…" at bounding box center [866, 417] width 1116 height 435
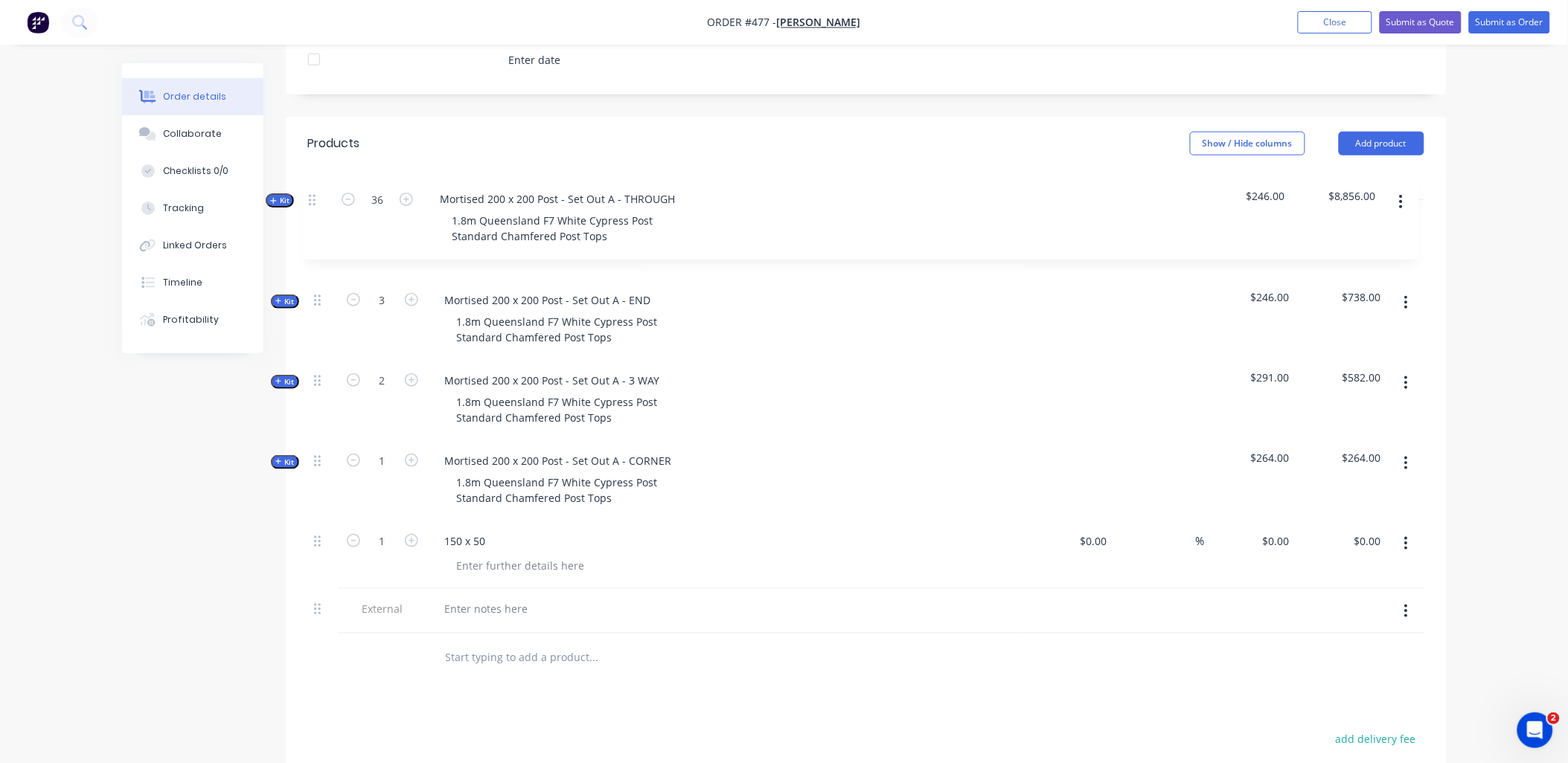
drag, startPoint x: 320, startPoint y: 444, endPoint x: 317, endPoint y: 196, distance: 248.0
click at [317, 200] on div "Kit 3 Mortised 200 x 200 Post - Set Out A - END 1.8m Queensland F7 White Cypres…" at bounding box center [866, 417] width 1116 height 435
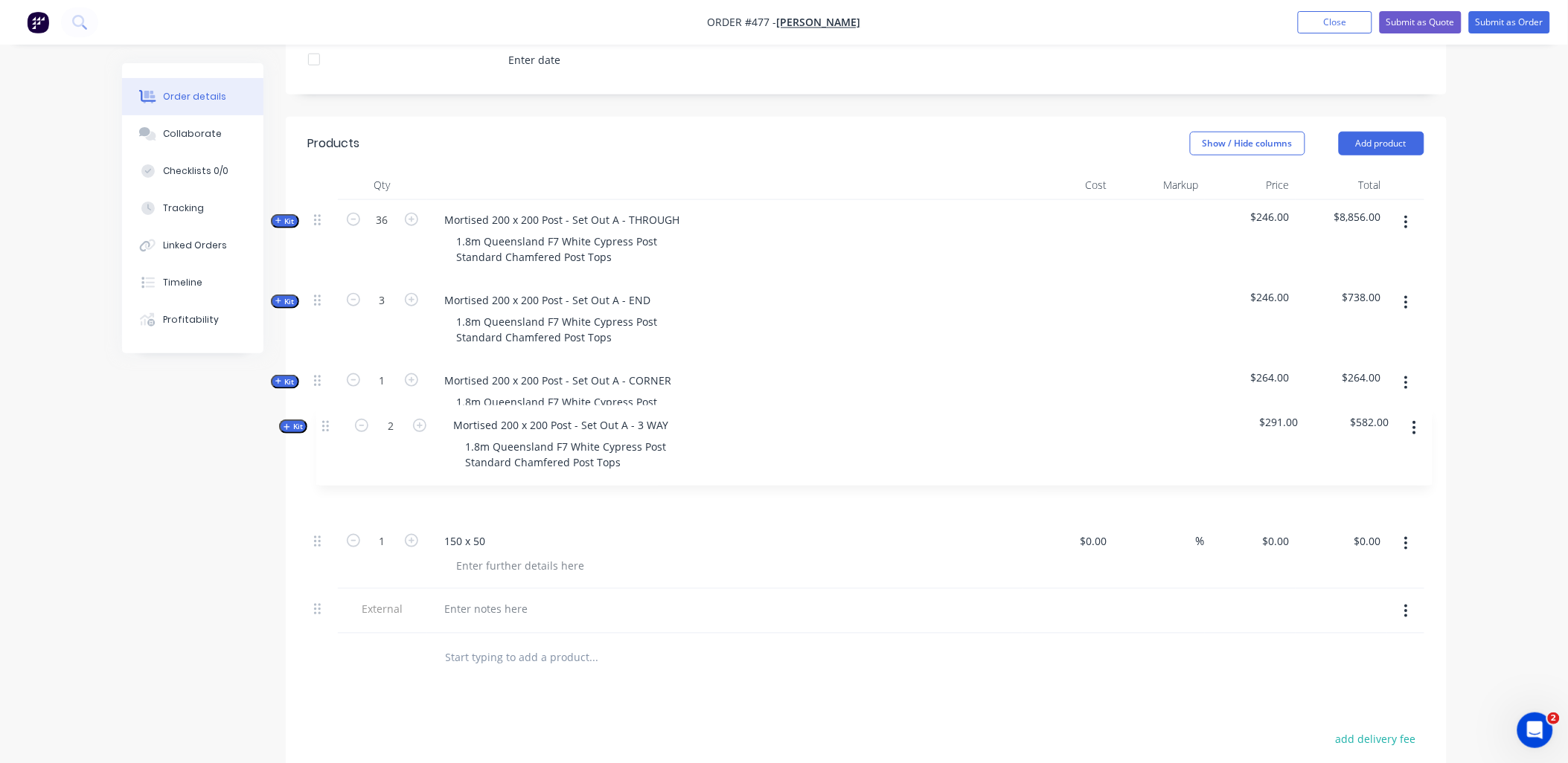
drag, startPoint x: 313, startPoint y: 362, endPoint x: 324, endPoint y: 433, distance: 71.8
click at [324, 433] on div "Kit 36 Mortised 200 x 200 Post - Set Out A - THROUGH 1.8m Queensland F7 White C…" at bounding box center [866, 417] width 1116 height 435
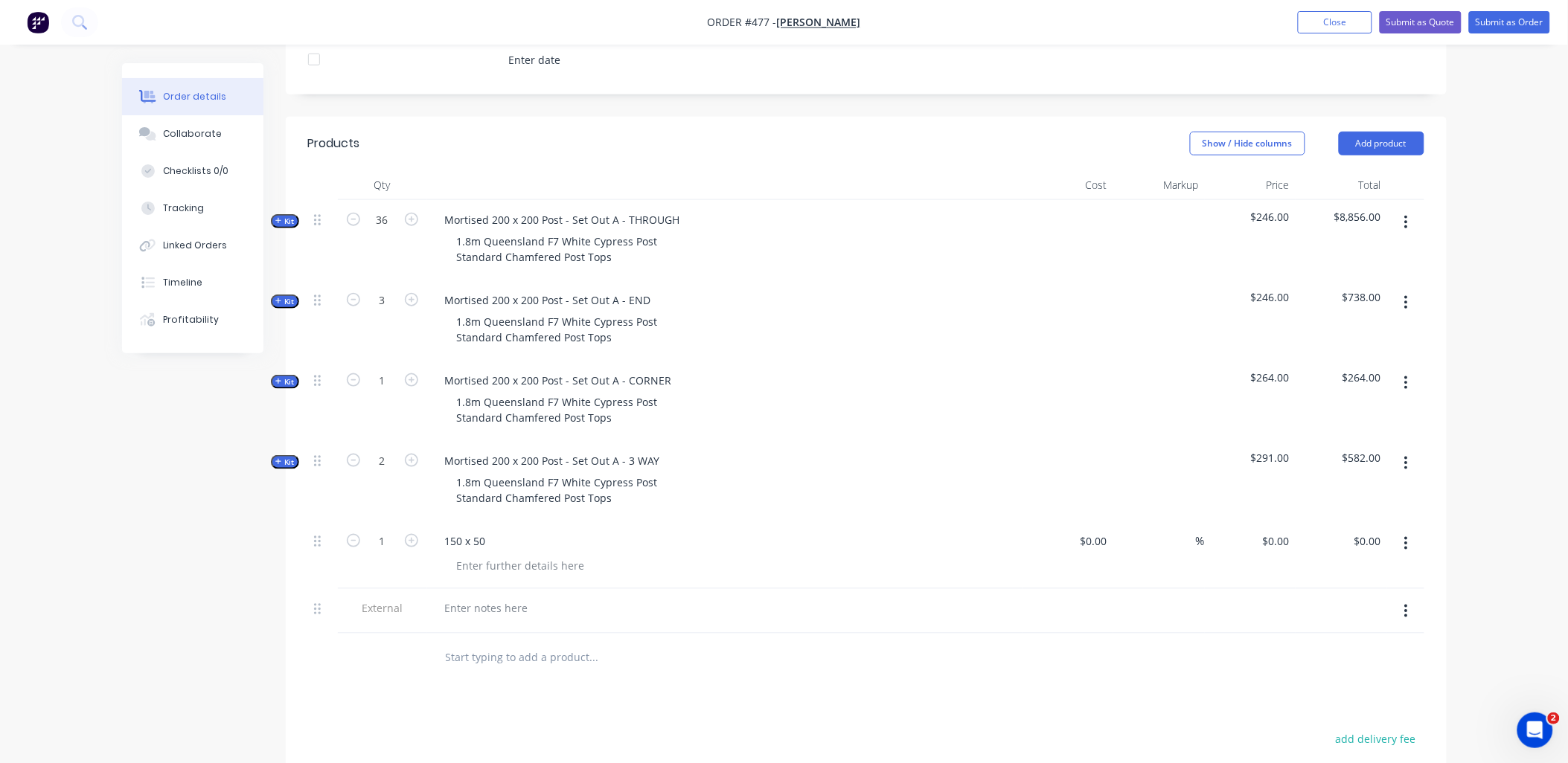
click at [282, 216] on span "Kit" at bounding box center [285, 221] width 19 height 11
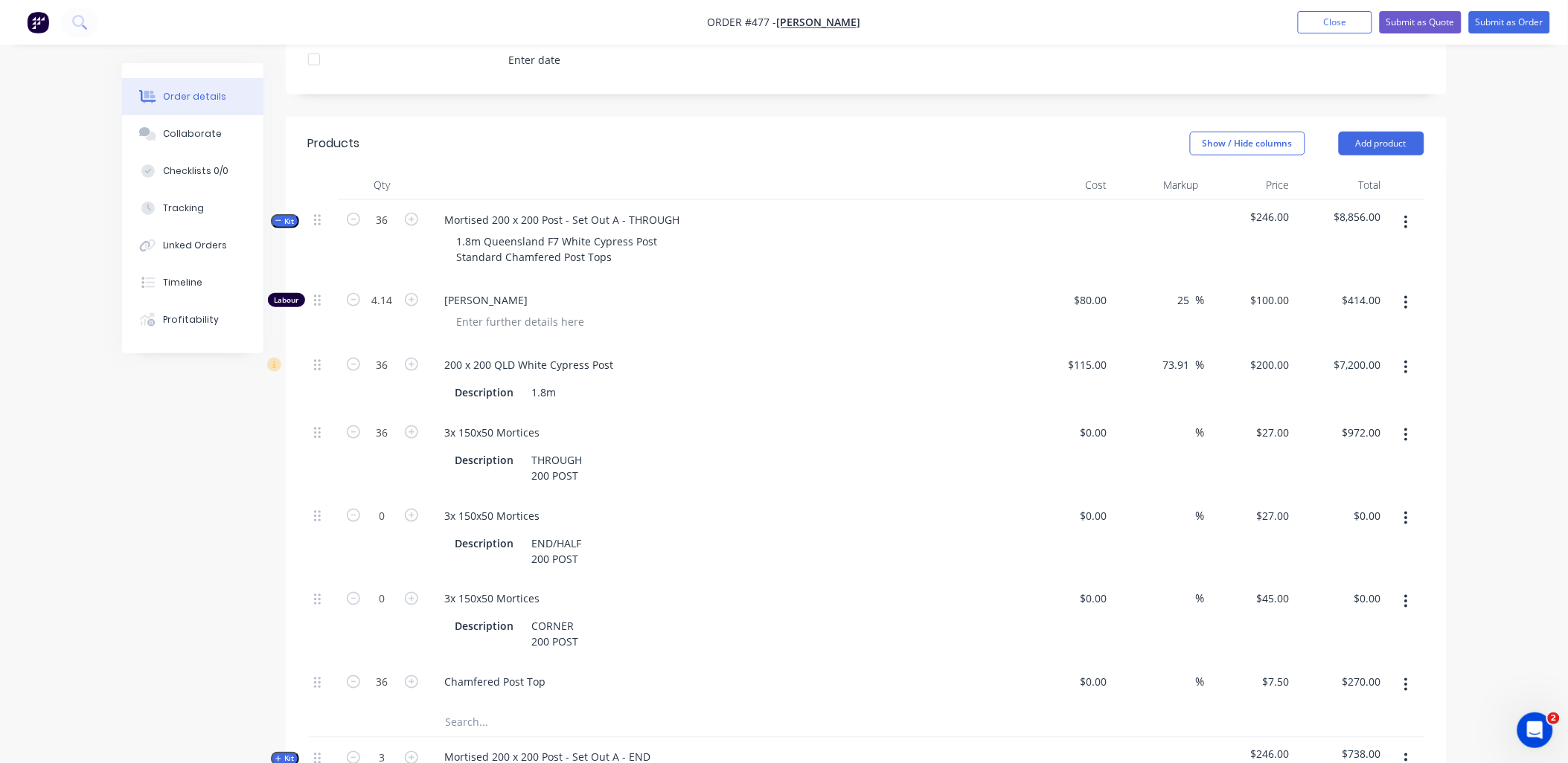
click at [285, 216] on span "Kit" at bounding box center [285, 221] width 19 height 11
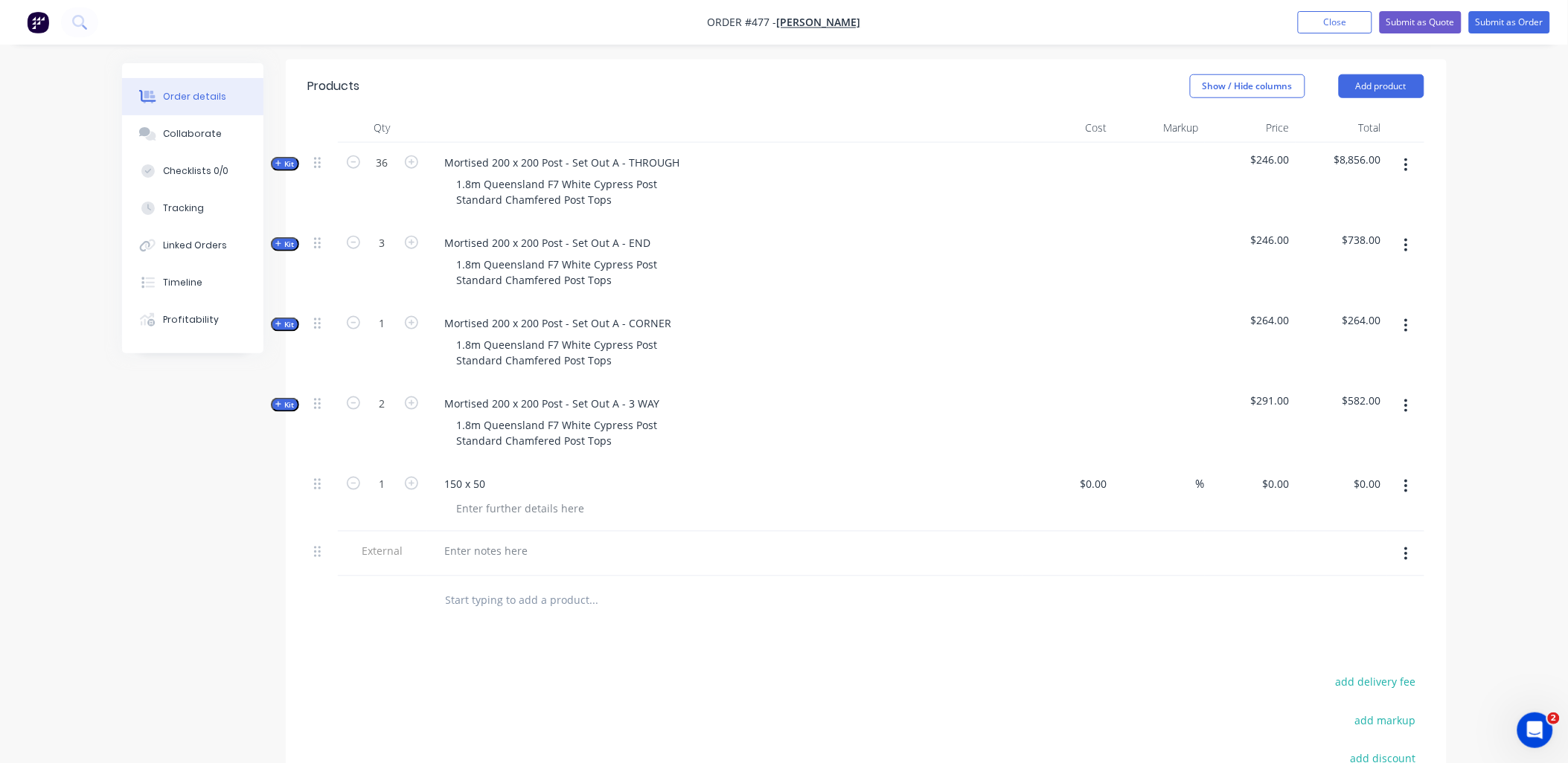
scroll to position [297, 0]
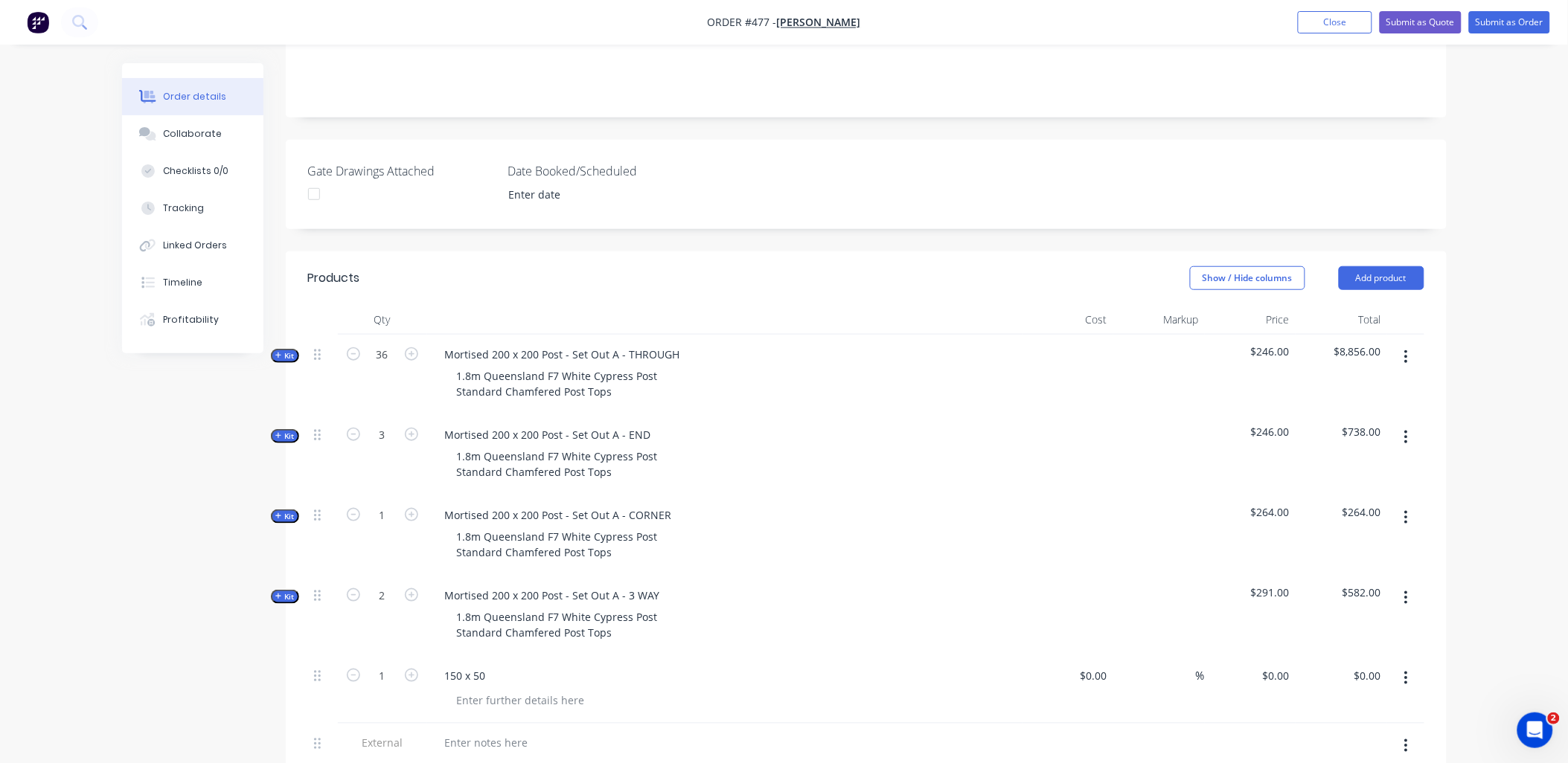
click at [280, 352] on icon "button" at bounding box center [279, 356] width 7 height 7
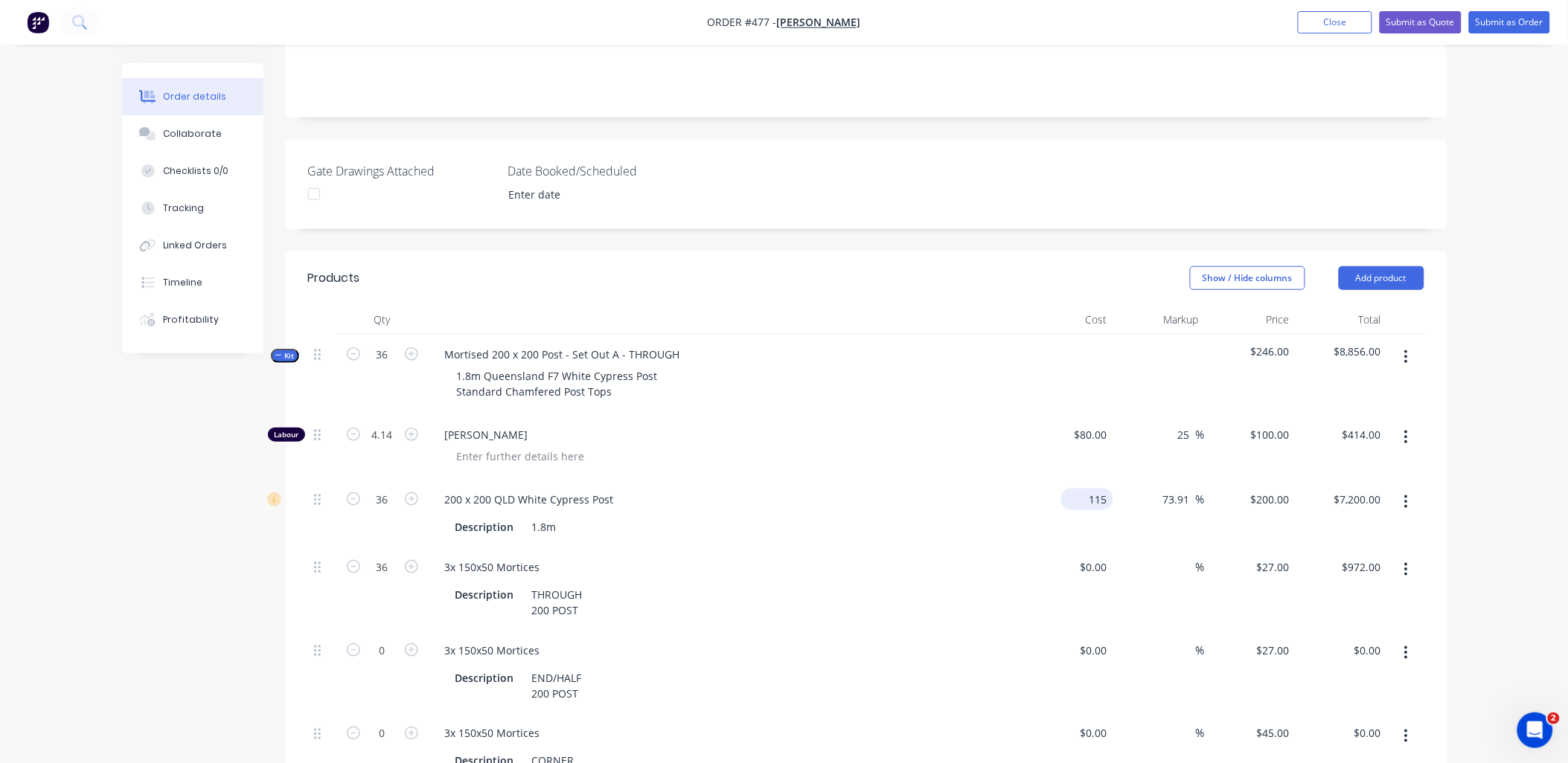
click at [1081, 480] on div "115 $115.00" at bounding box center [1068, 513] width 92 height 67
click at [1081, 480] on div "$115.00 $115.00" at bounding box center [1068, 513] width 92 height 67
click at [1082, 496] on div "$115.00 $115.00" at bounding box center [1068, 513] width 92 height 67
click at [1098, 489] on input "115" at bounding box center [1090, 500] width 46 height 22
click at [1098, 489] on input "115" at bounding box center [1101, 500] width 25 height 22
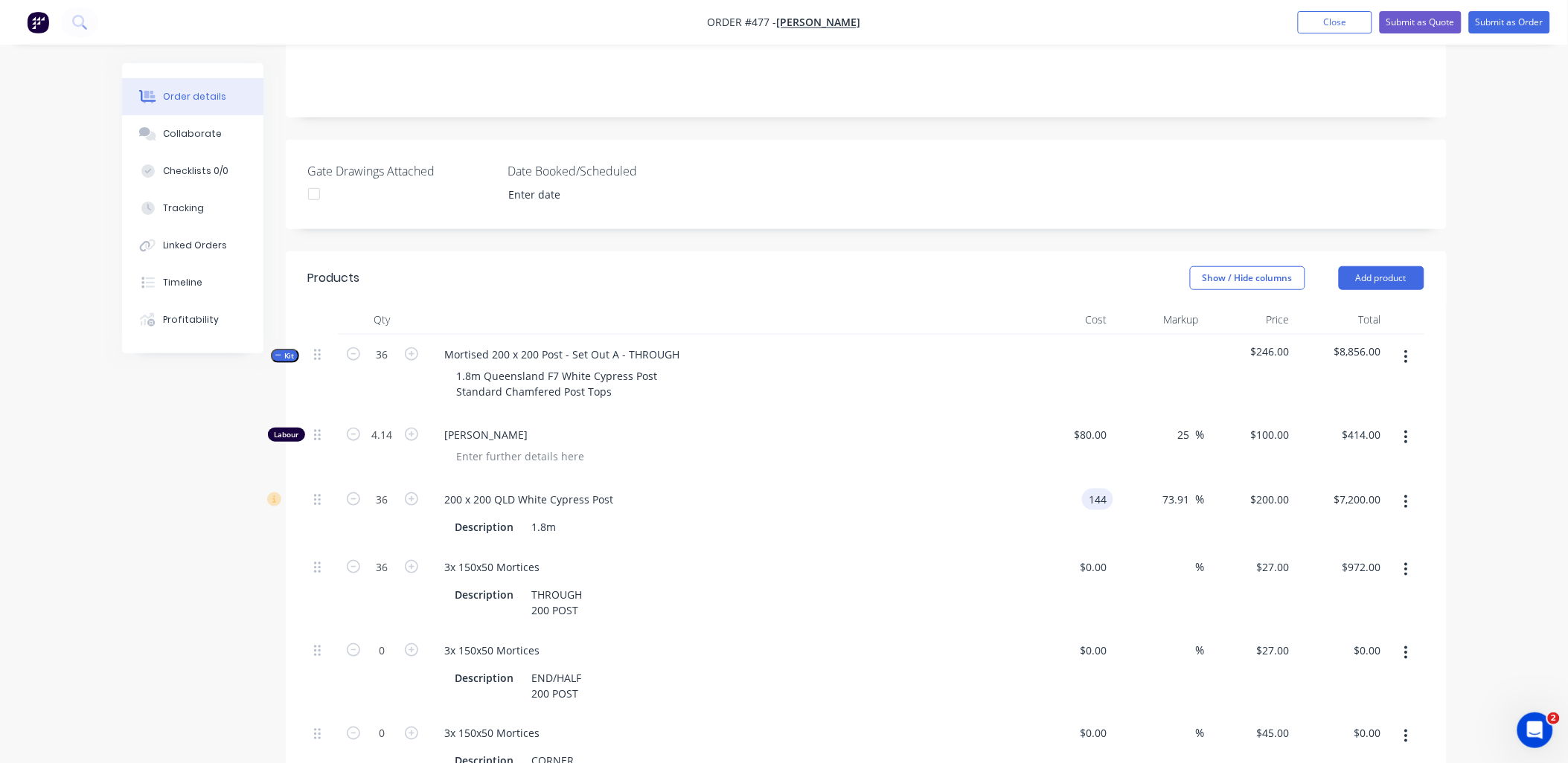
type input "$144.00"
type input "$250.4348"
type input "$9,015.65"
click at [1267, 496] on div "$250.4348 $250.4348" at bounding box center [1251, 513] width 92 height 67
click at [1268, 489] on input "250.4348" at bounding box center [1266, 500] width 58 height 22
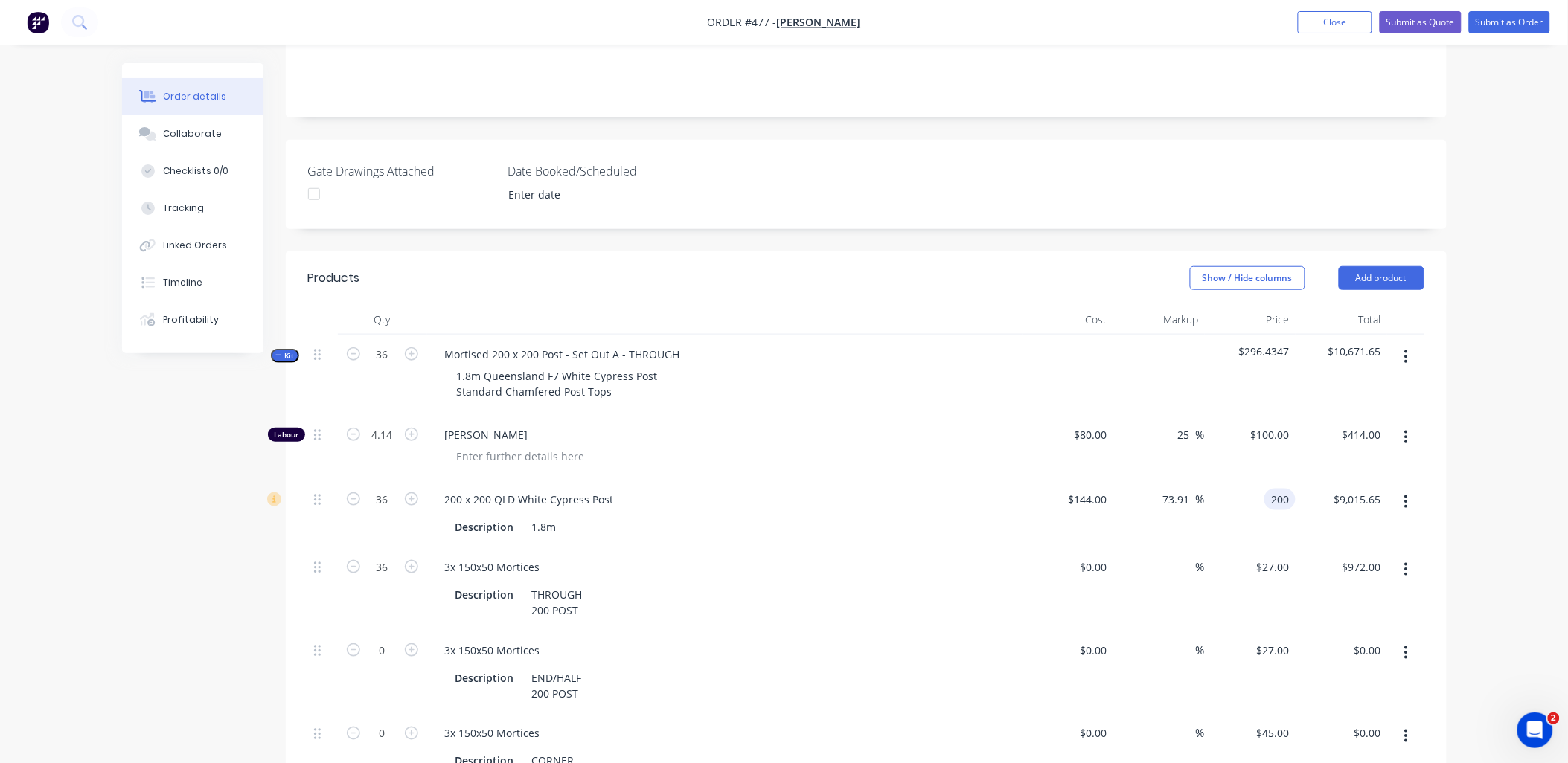
type input "200"
type input "38.89"
type input "$200.00"
click at [1280, 495] on div "$200.00 200" at bounding box center [1251, 513] width 92 height 67
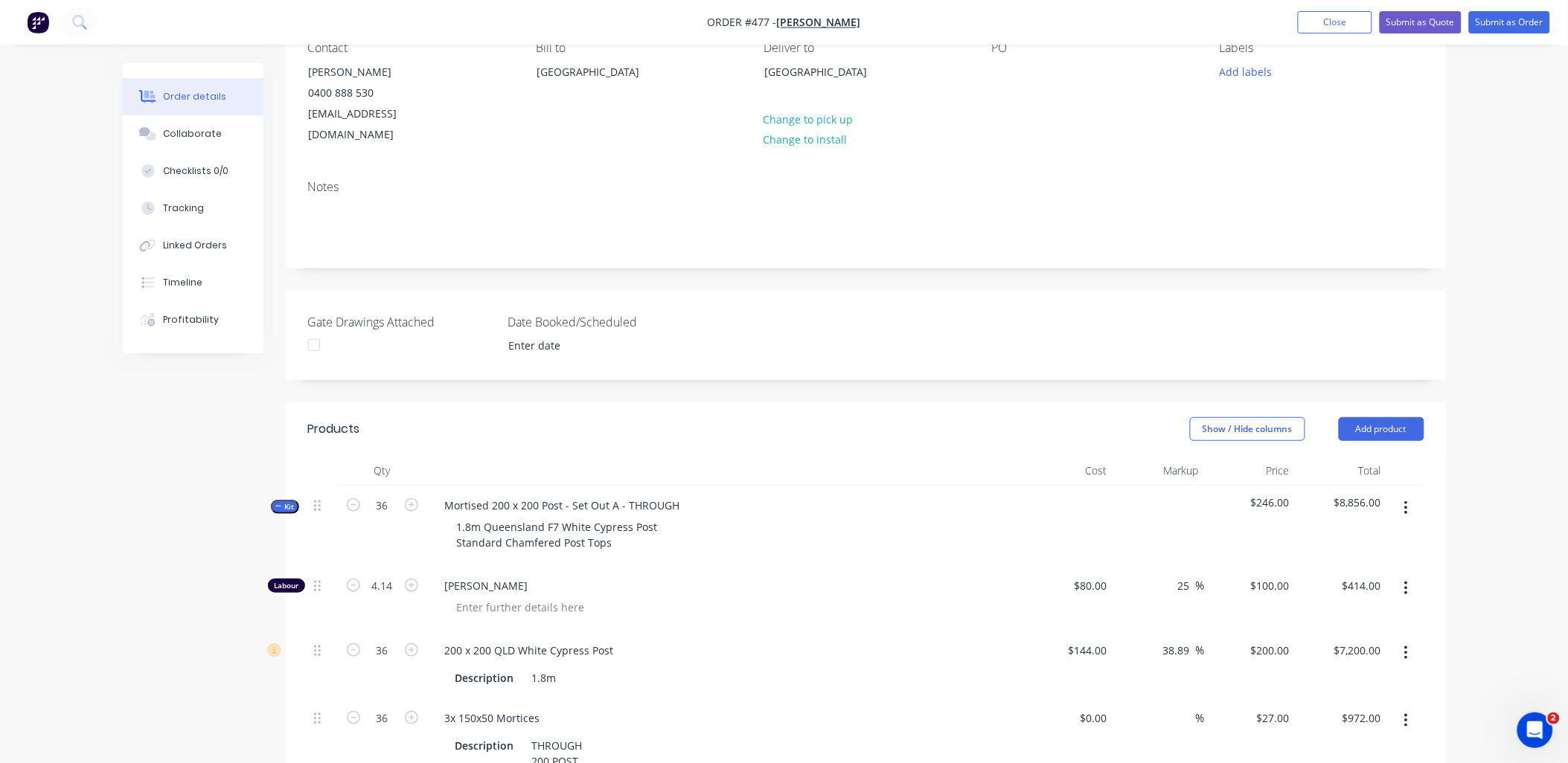
scroll to position [259, 0]
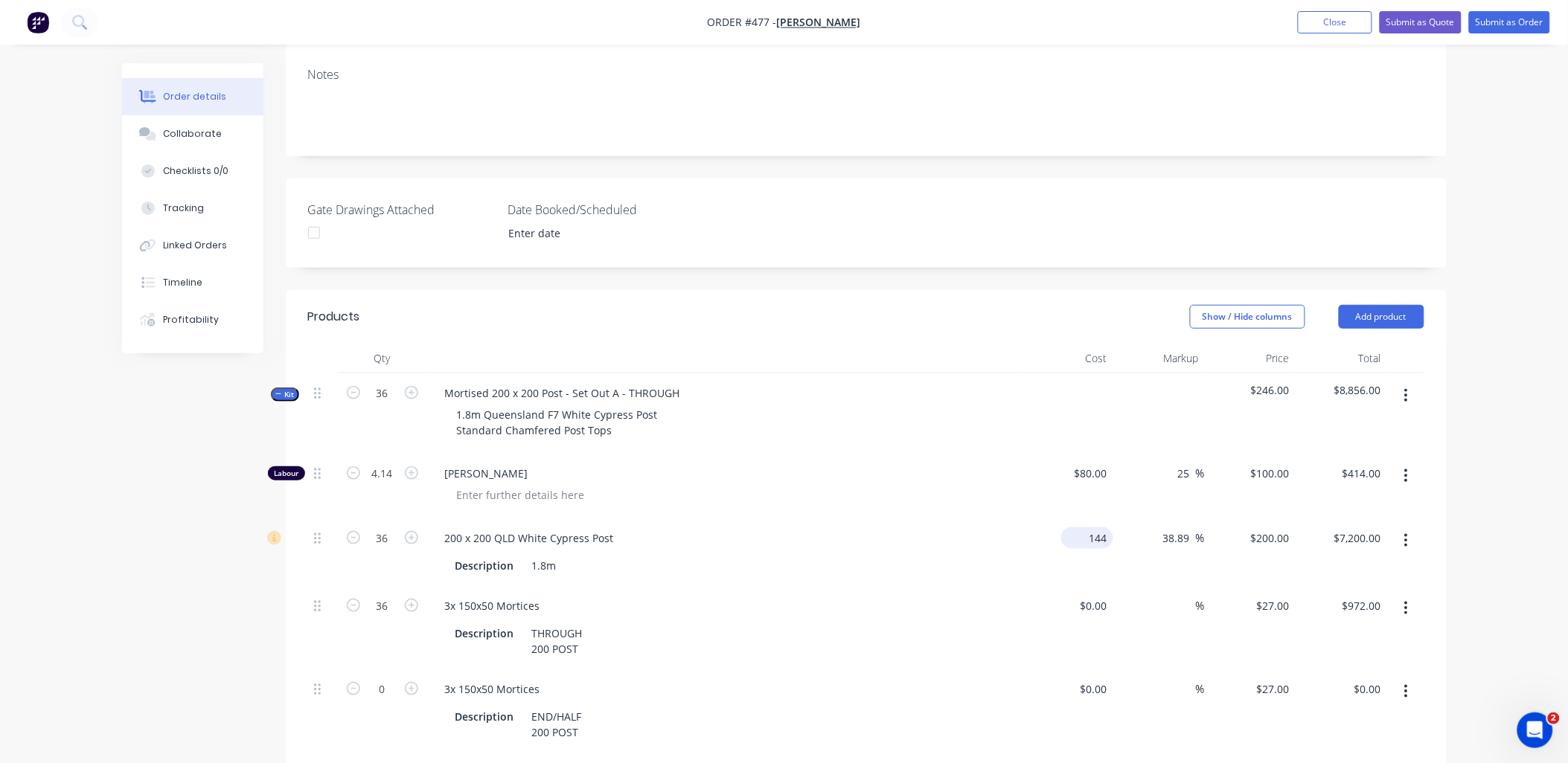
click at [1082, 527] on div "144 $144.00" at bounding box center [1087, 538] width 52 height 22
click at [1147, 486] on div "25 25 %" at bounding box center [1159, 486] width 92 height 65
click at [1272, 527] on input "159.7222" at bounding box center [1266, 538] width 58 height 22
click at [1312, 477] on div "$414.00 $414.00" at bounding box center [1341, 486] width 92 height 65
click at [295, 387] on button "Kit" at bounding box center [285, 394] width 28 height 14
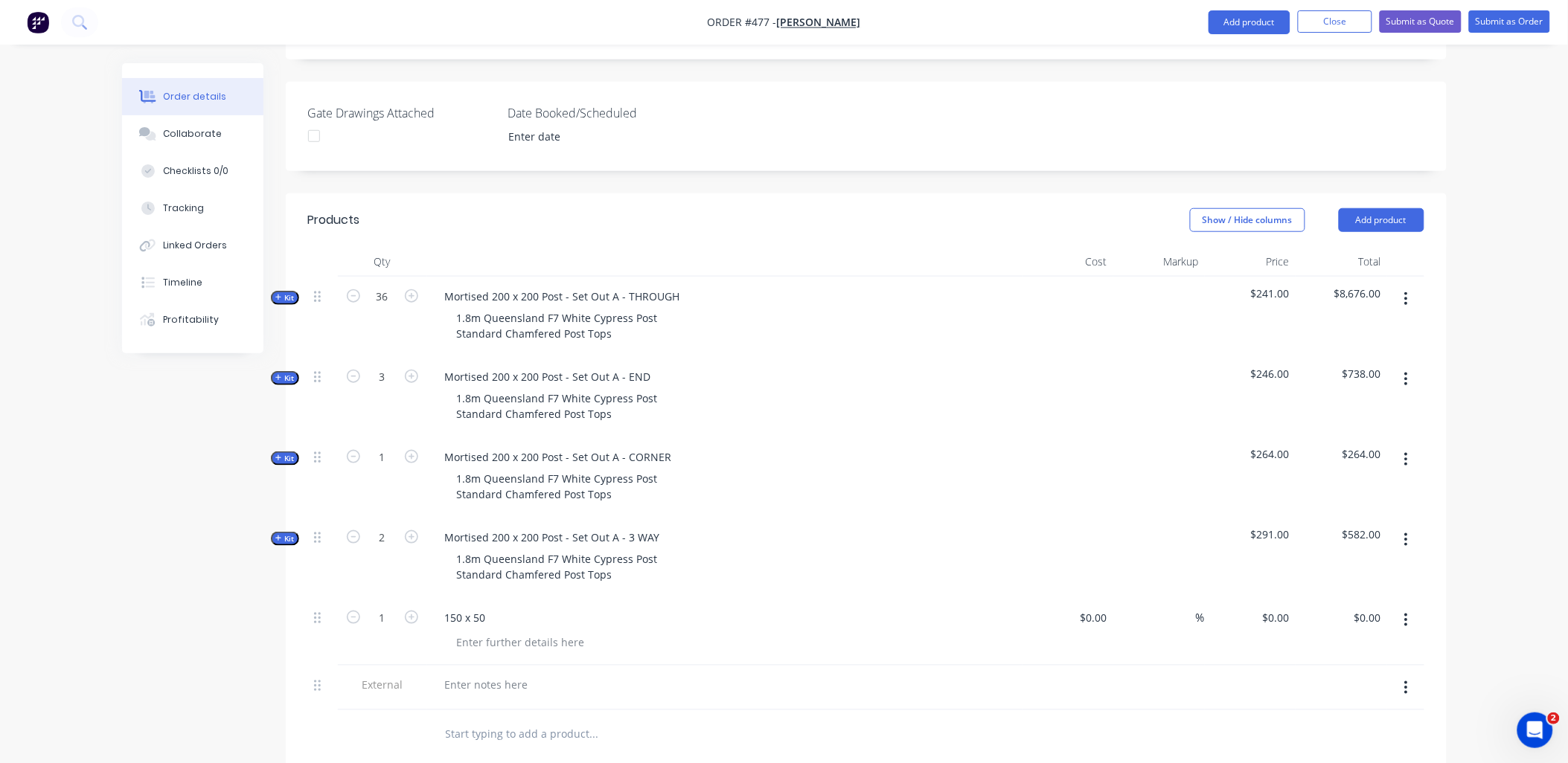
scroll to position [590, 0]
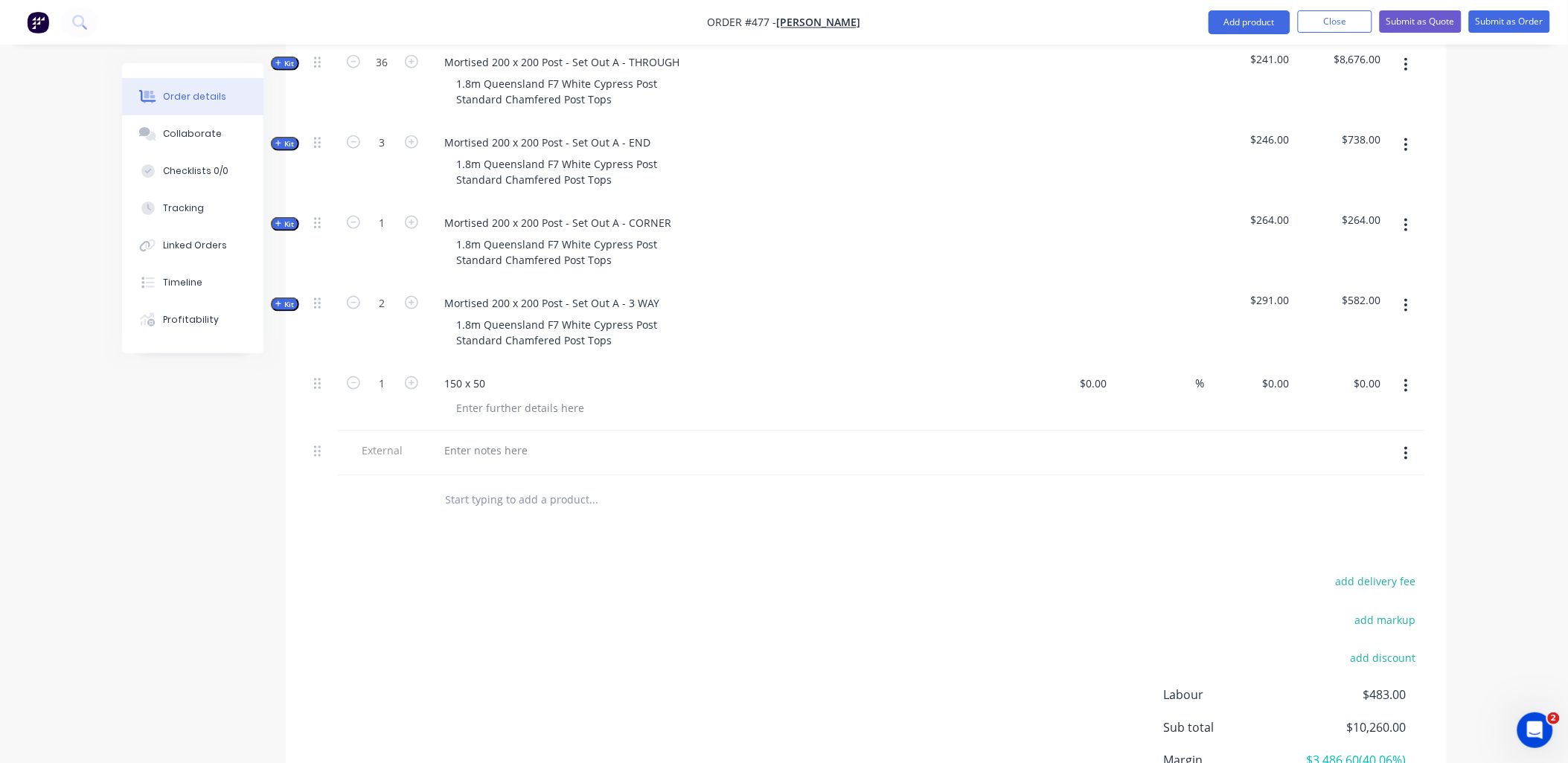
click at [1408, 378] on icon "button" at bounding box center [1406, 386] width 3 height 17
click at [984, 503] on div at bounding box center [866, 501] width 1116 height 48
click at [1317, 24] on button "Close" at bounding box center [1335, 22] width 74 height 22
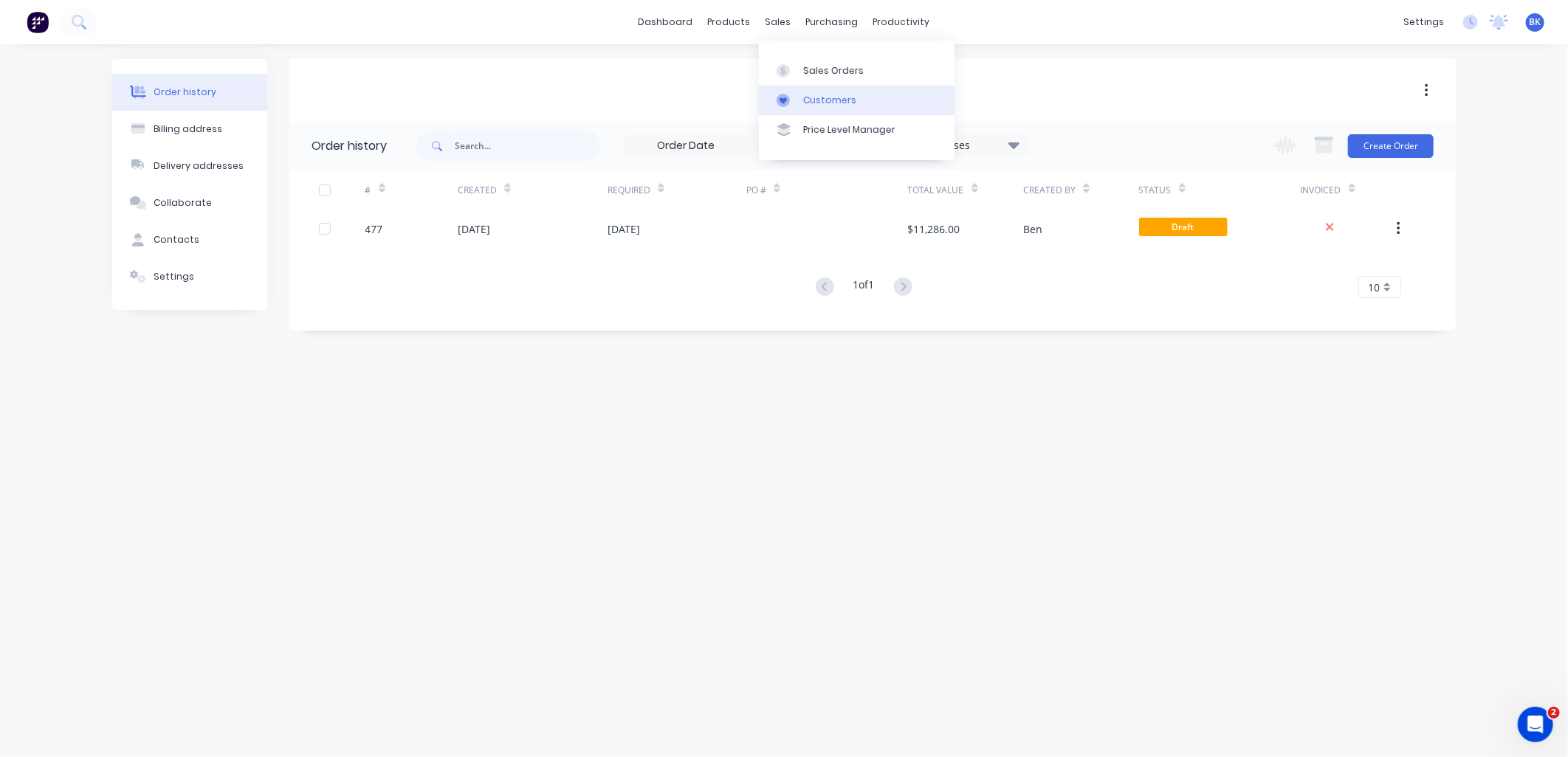
click at [820, 94] on div "Customers" at bounding box center [830, 100] width 53 height 13
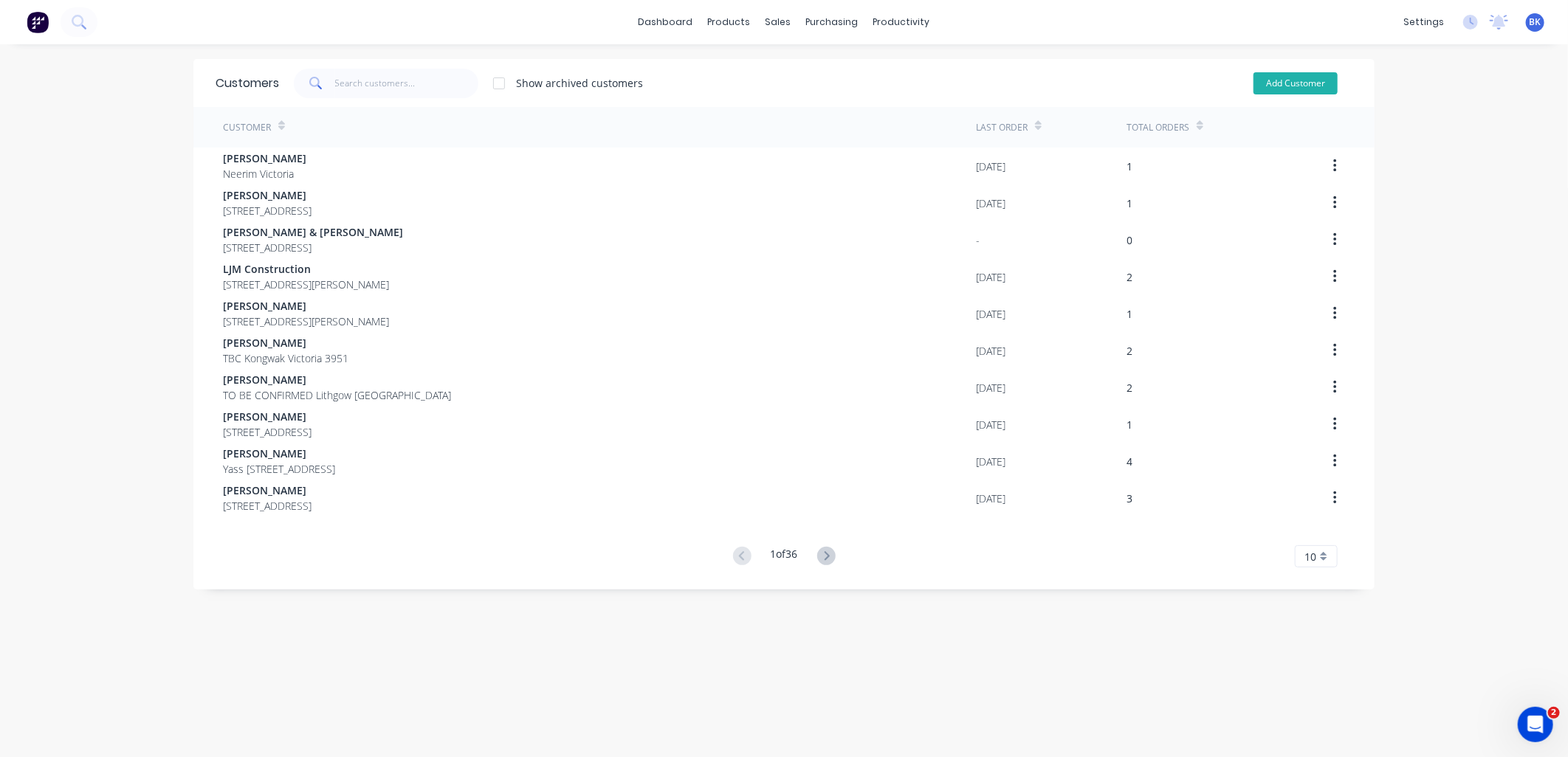
click at [1294, 84] on button "Add Customer" at bounding box center [1296, 83] width 84 height 22
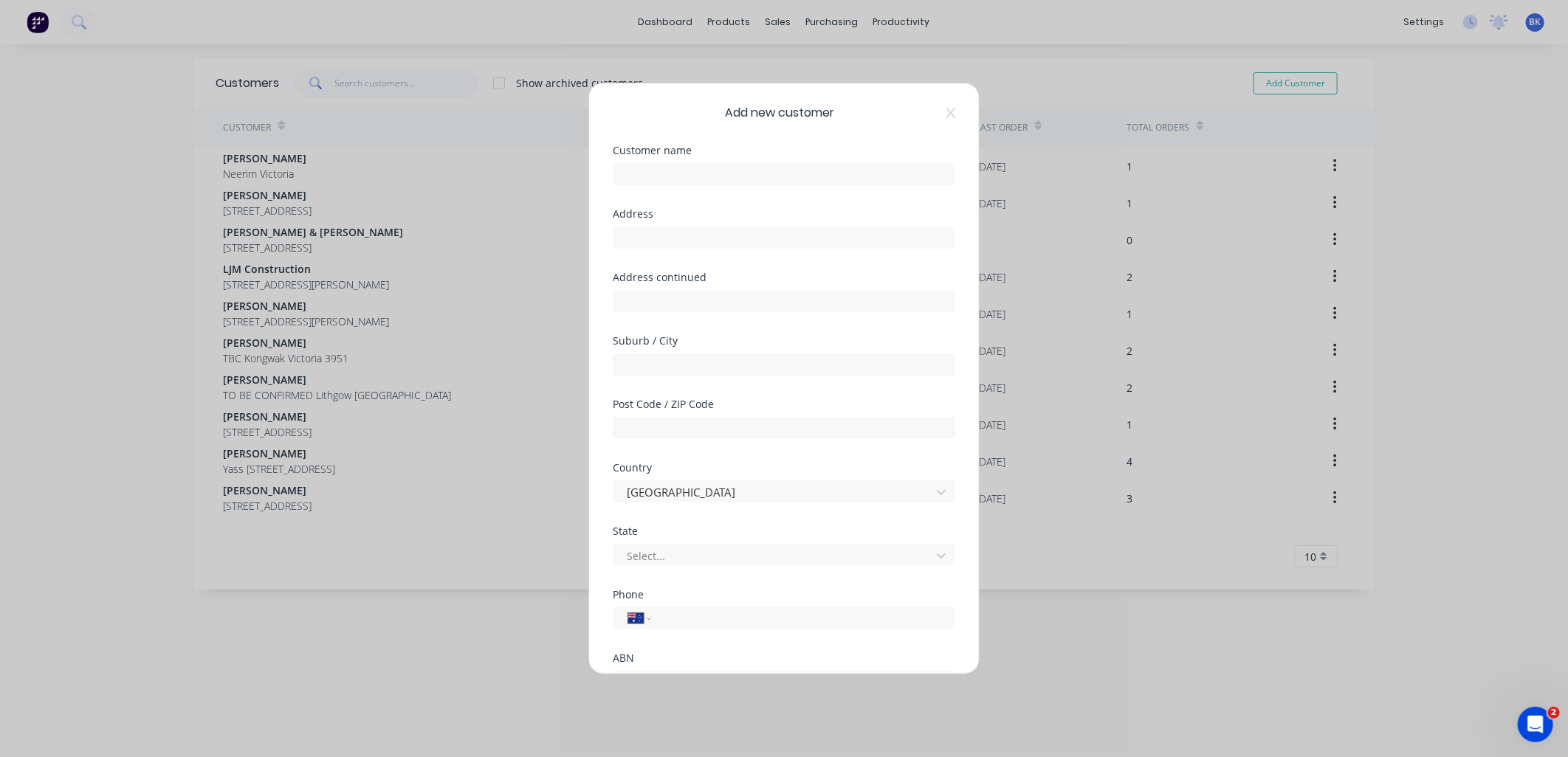
click at [760, 193] on div "Customer name" at bounding box center [784, 177] width 342 height 64
click at [757, 176] on input "text" at bounding box center [784, 174] width 342 height 22
paste input "[PERSON_NAME]"
click at [668, 359] on input "text" at bounding box center [784, 364] width 342 height 22
click at [721, 415] on div at bounding box center [784, 426] width 342 height 26
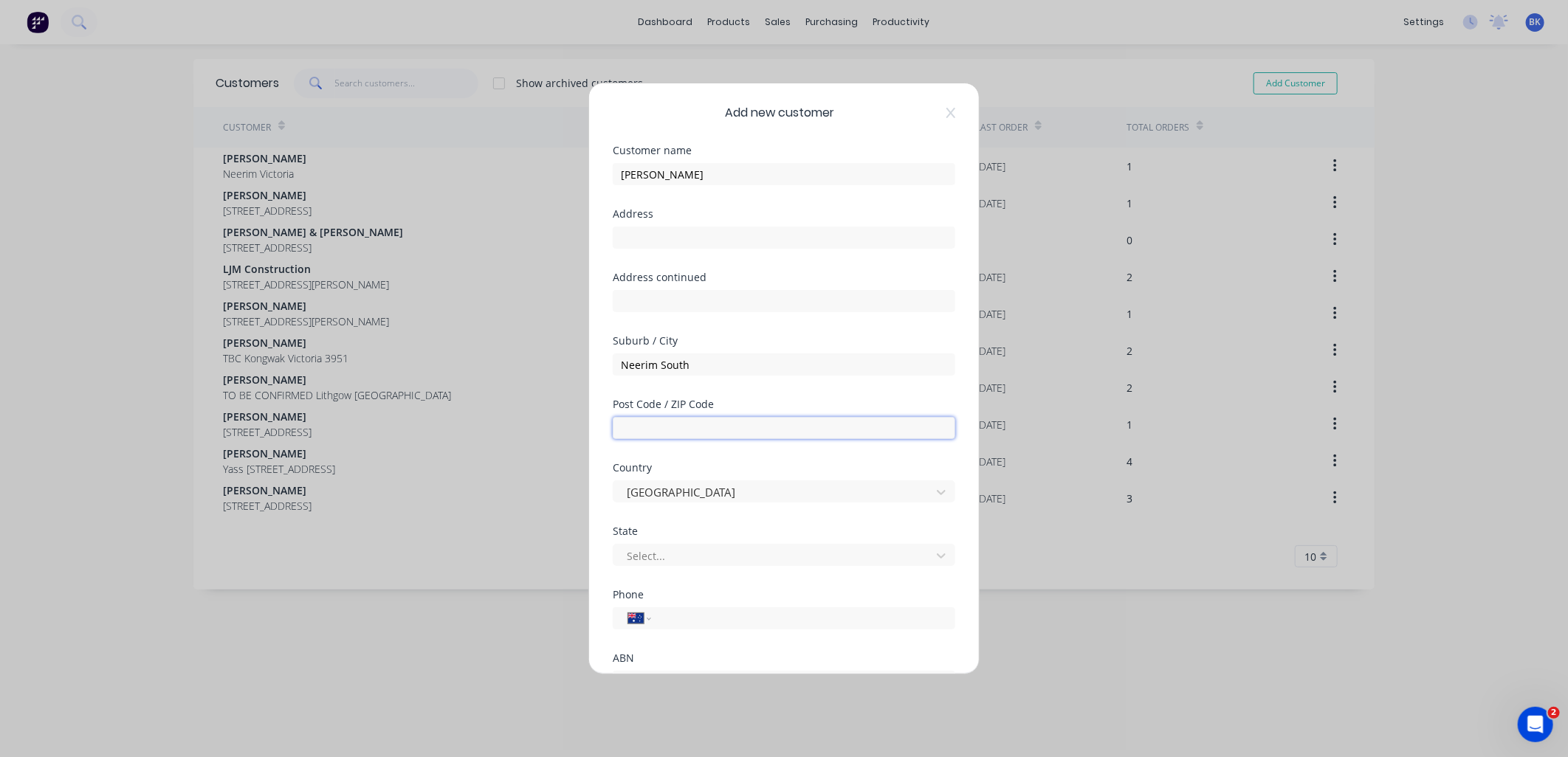
click at [682, 426] on input "text" at bounding box center [784, 428] width 342 height 22
paste input "3831"
click at [658, 563] on div at bounding box center [774, 556] width 298 height 18
click at [658, 591] on div "Victoria" at bounding box center [777, 588] width 330 height 27
click at [677, 614] on input "tel" at bounding box center [800, 619] width 279 height 17
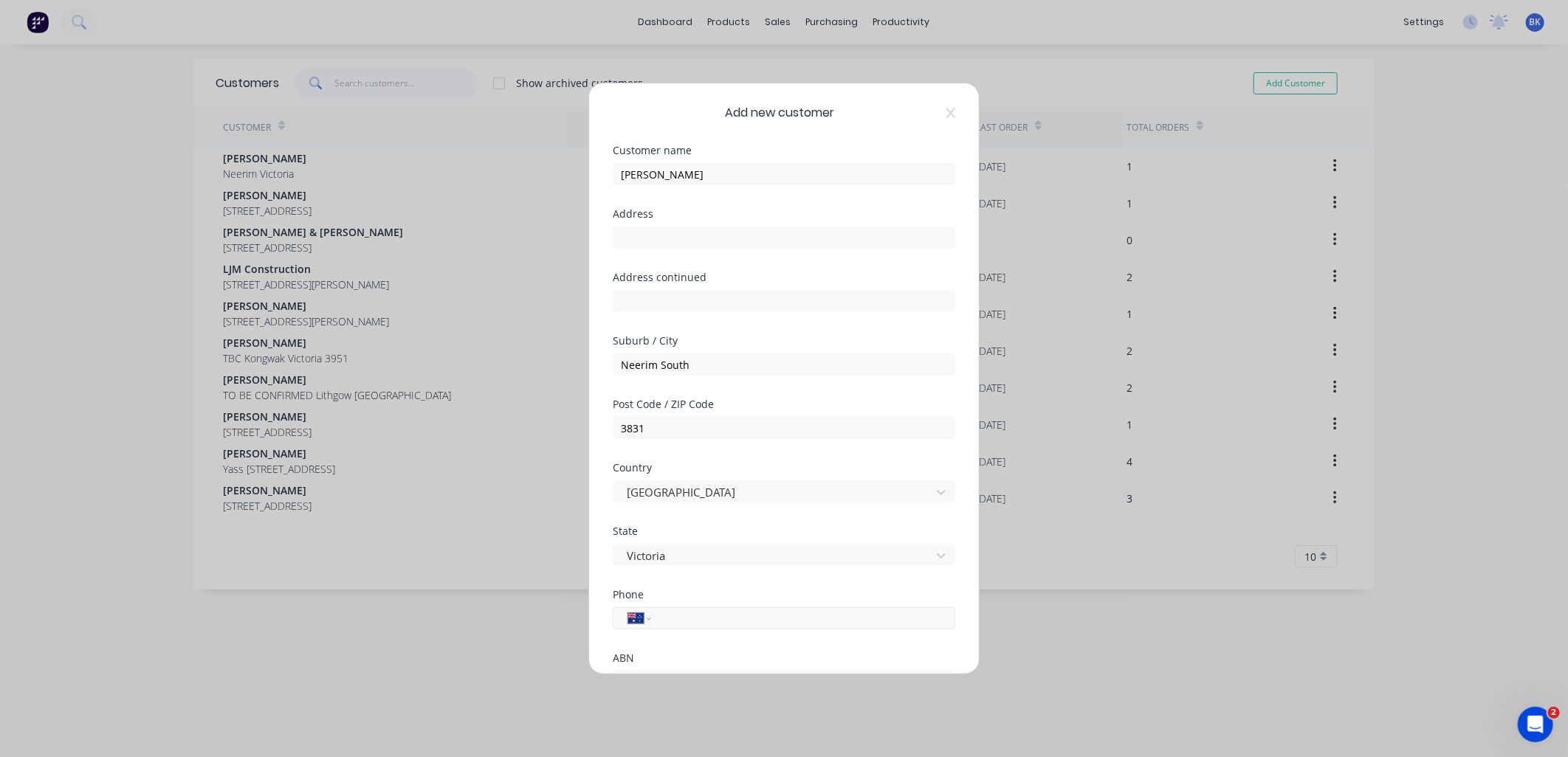
click at [794, 625] on input "tel" at bounding box center [800, 619] width 279 height 17
paste input "0427 729 452"
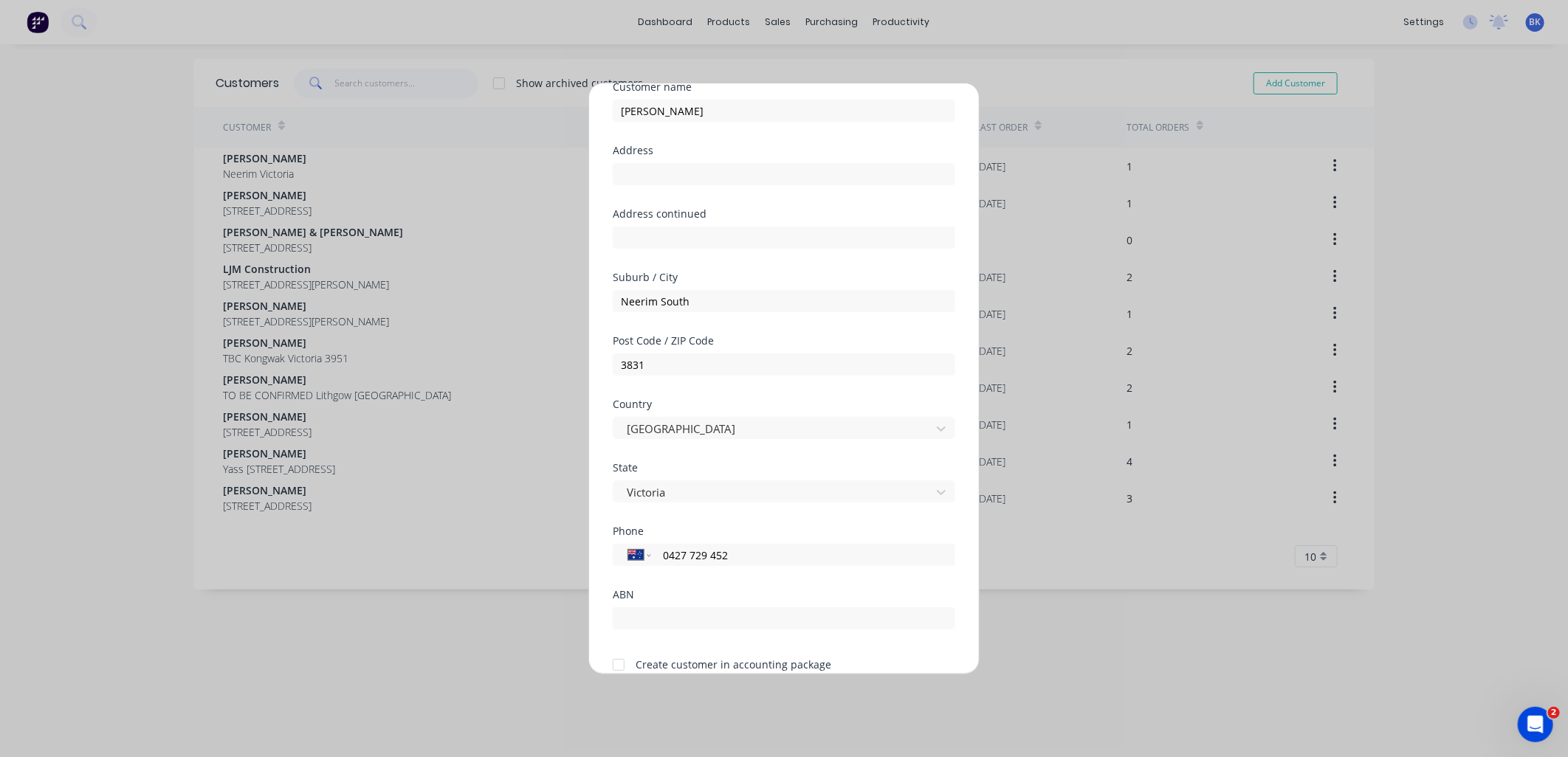
scroll to position [129, 0]
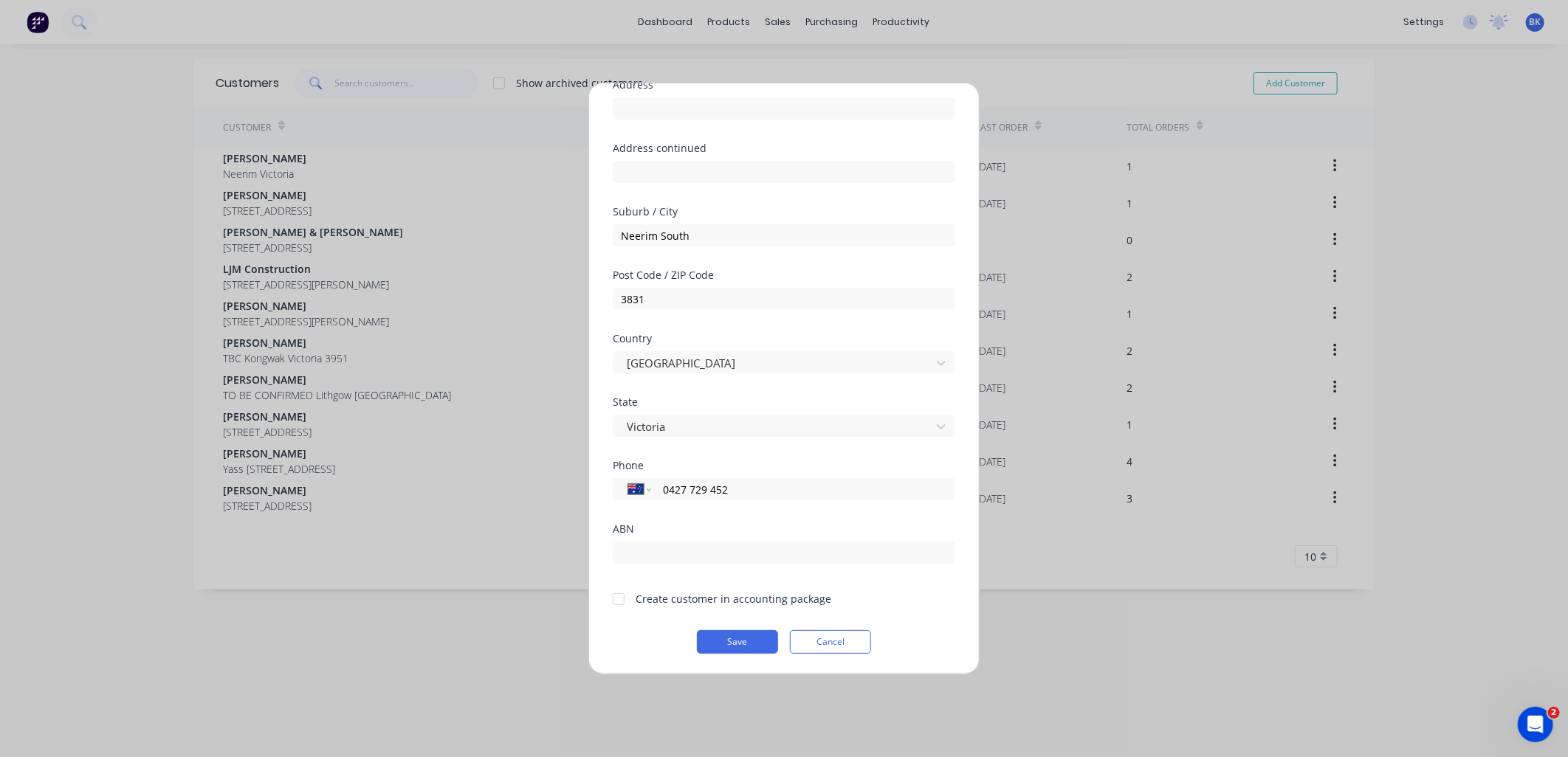
click at [624, 598] on div at bounding box center [619, 599] width 30 height 30
click at [740, 639] on button "Save" at bounding box center [737, 642] width 81 height 24
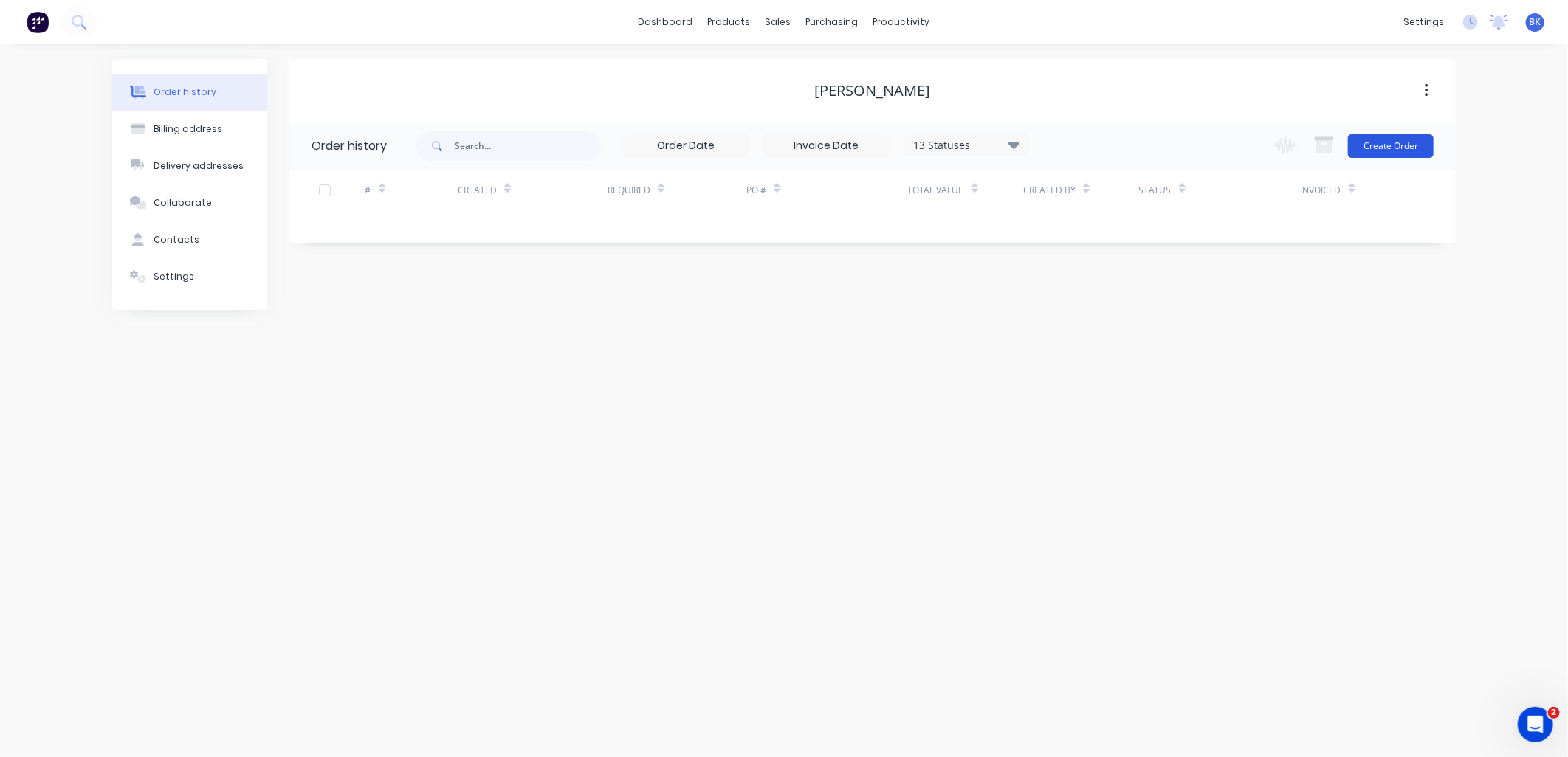
click at [1386, 142] on button "Create Order" at bounding box center [1391, 146] width 86 height 24
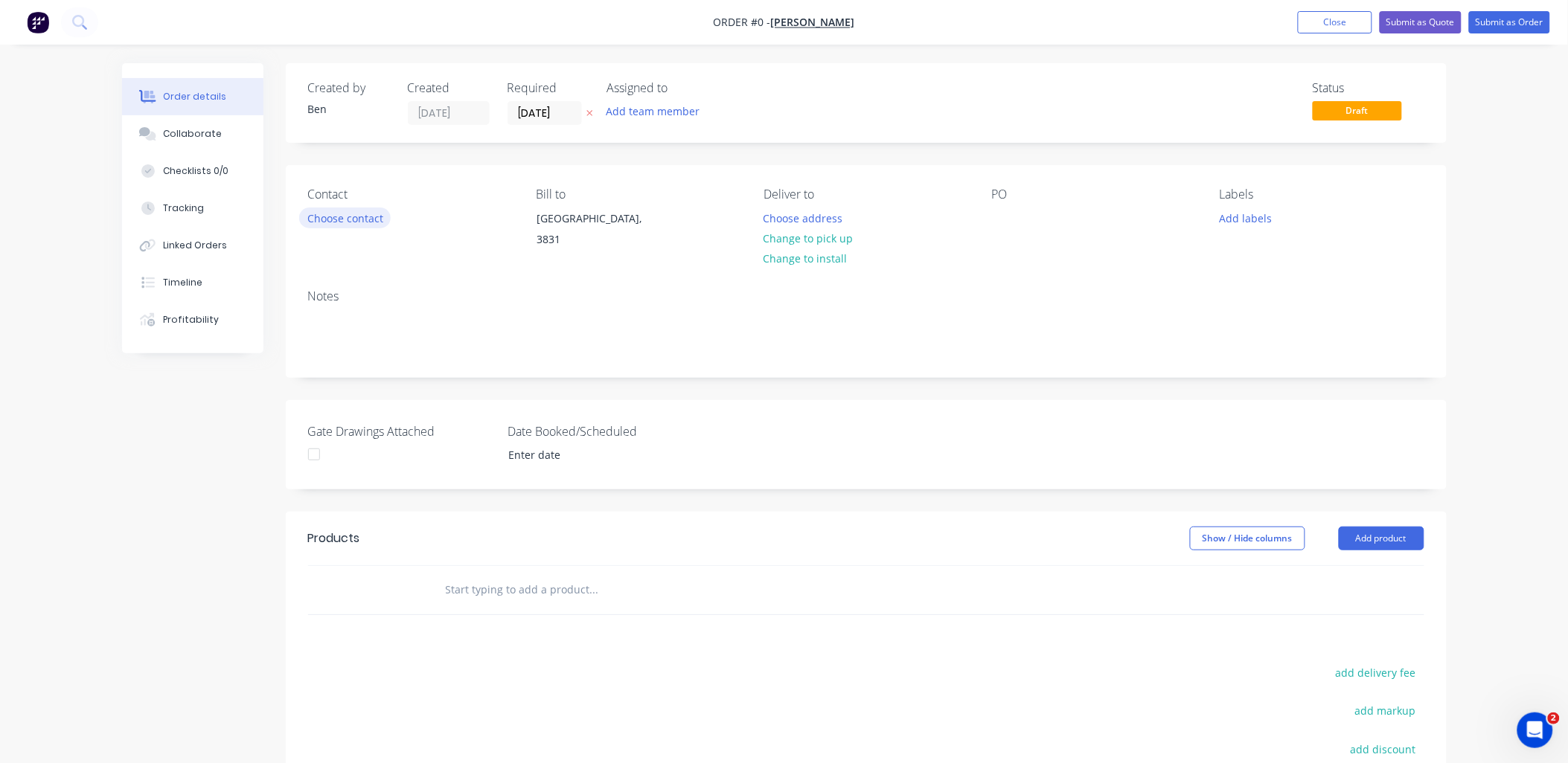
click at [332, 218] on button "Choose contact" at bounding box center [345, 217] width 92 height 20
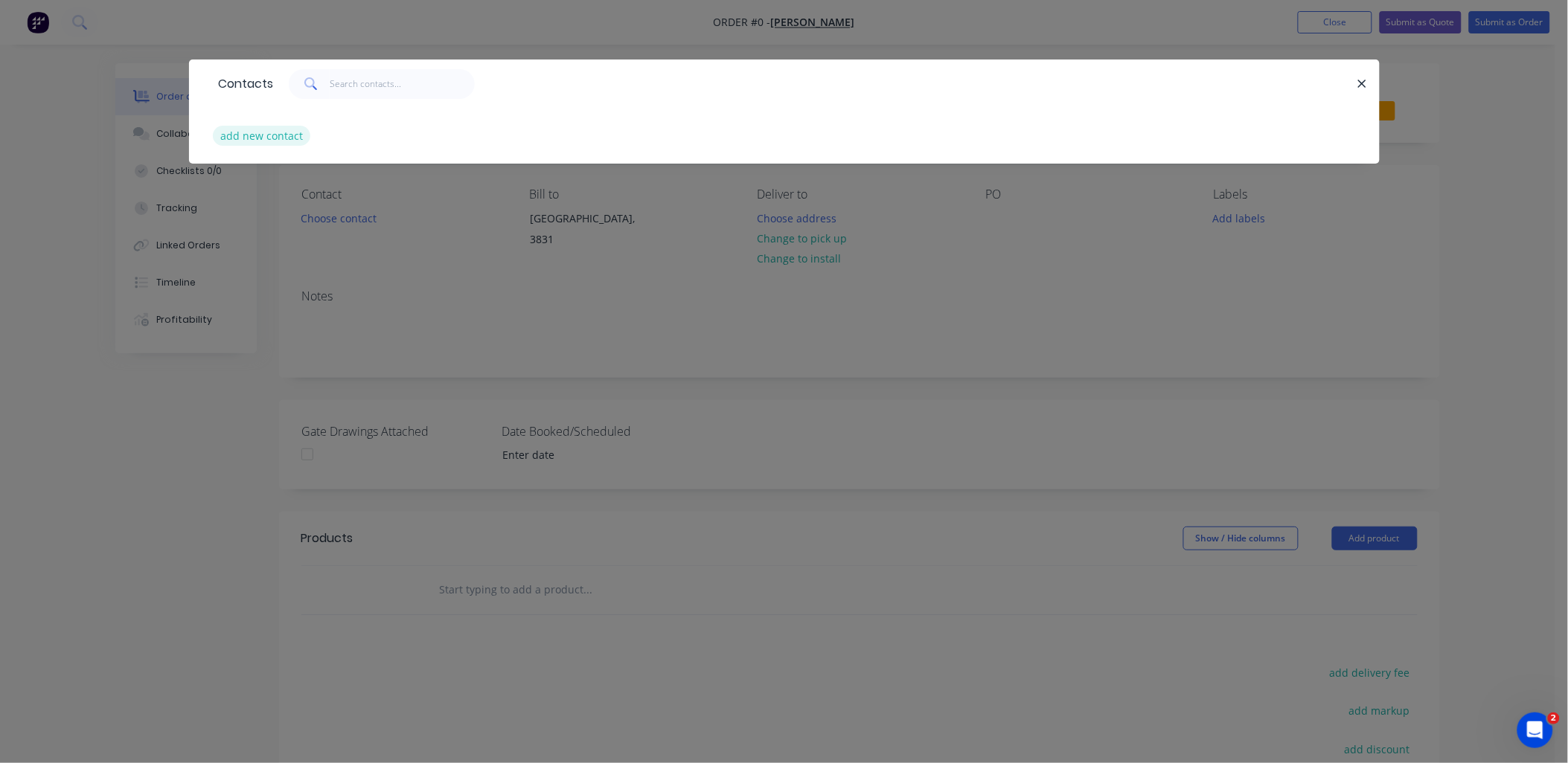
click at [264, 137] on button "add new contact" at bounding box center [262, 136] width 98 height 20
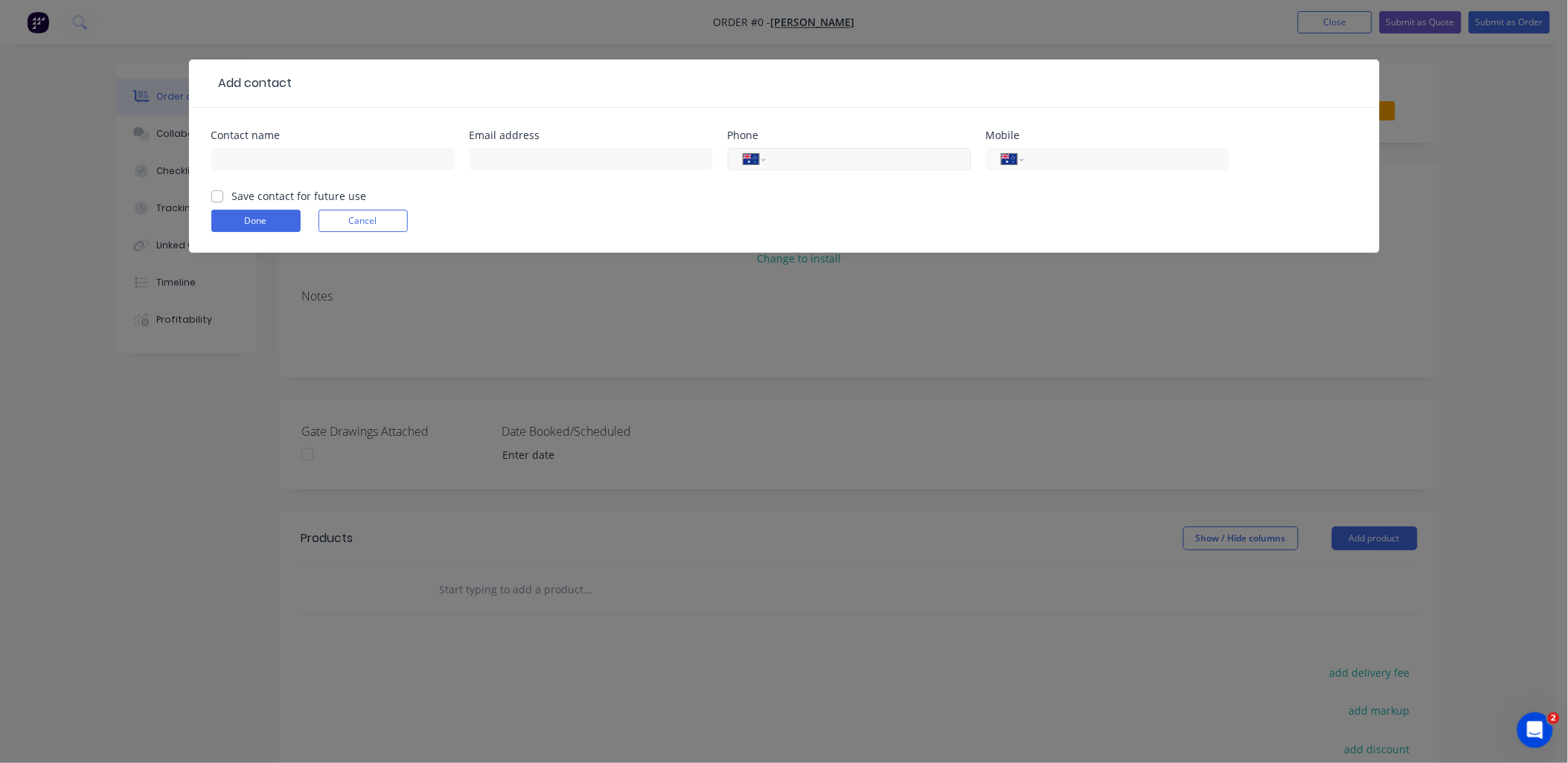
click at [802, 159] on input "tel" at bounding box center [866, 159] width 178 height 17
paste input "0427 729 452"
click at [336, 162] on input "text" at bounding box center [333, 159] width 243 height 22
click at [568, 157] on input "text" at bounding box center [592, 159] width 243 height 22
click at [561, 160] on input "text" at bounding box center [592, 159] width 243 height 22
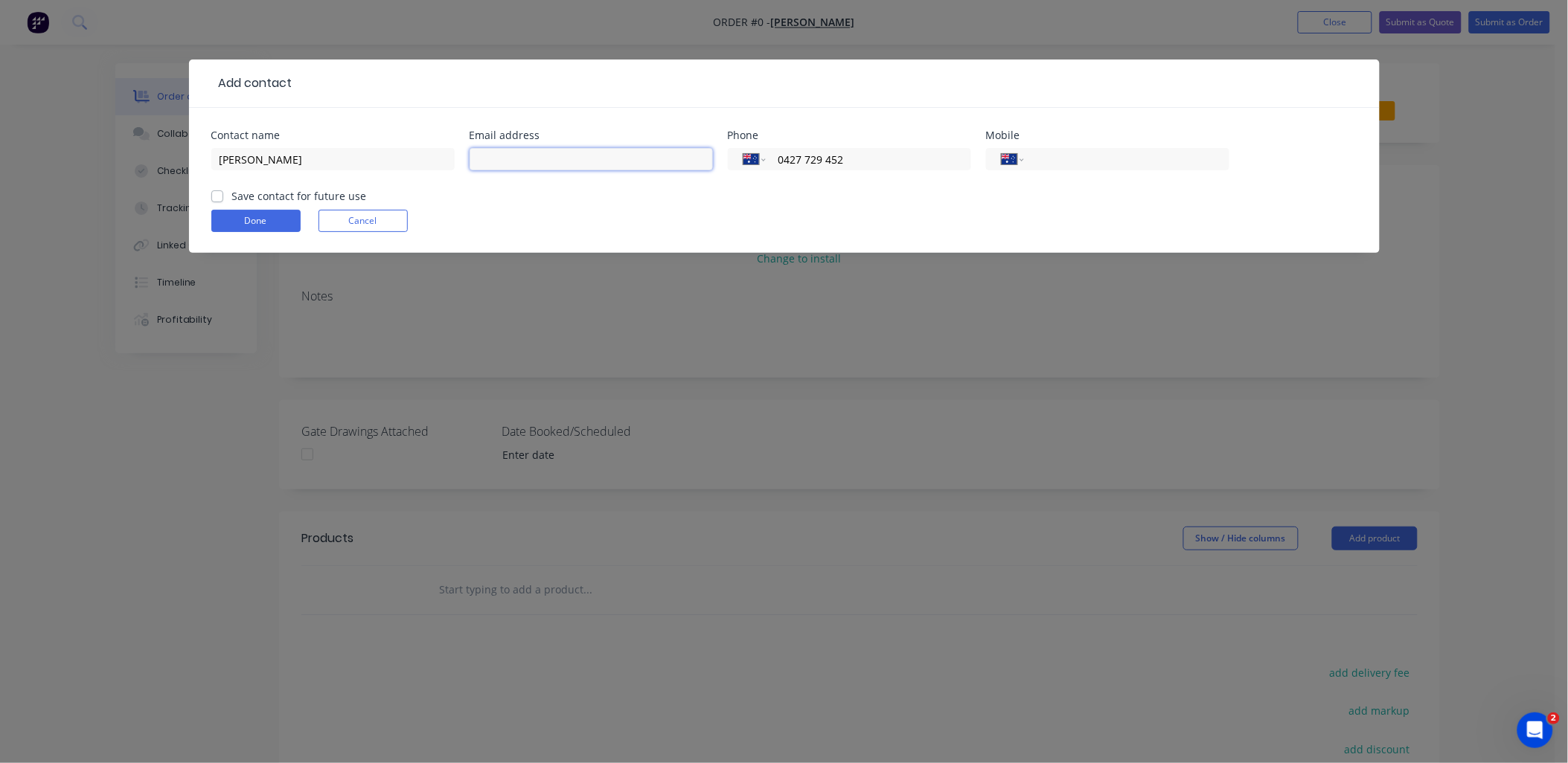
paste input "[EMAIL_ADDRESS][DOMAIN_NAME]"
click at [303, 195] on label "Save contact for future use" at bounding box center [300, 196] width 135 height 16
click at [223, 195] on input "Save contact for future use" at bounding box center [217, 195] width 12 height 14
click at [285, 218] on button "Done" at bounding box center [256, 221] width 89 height 22
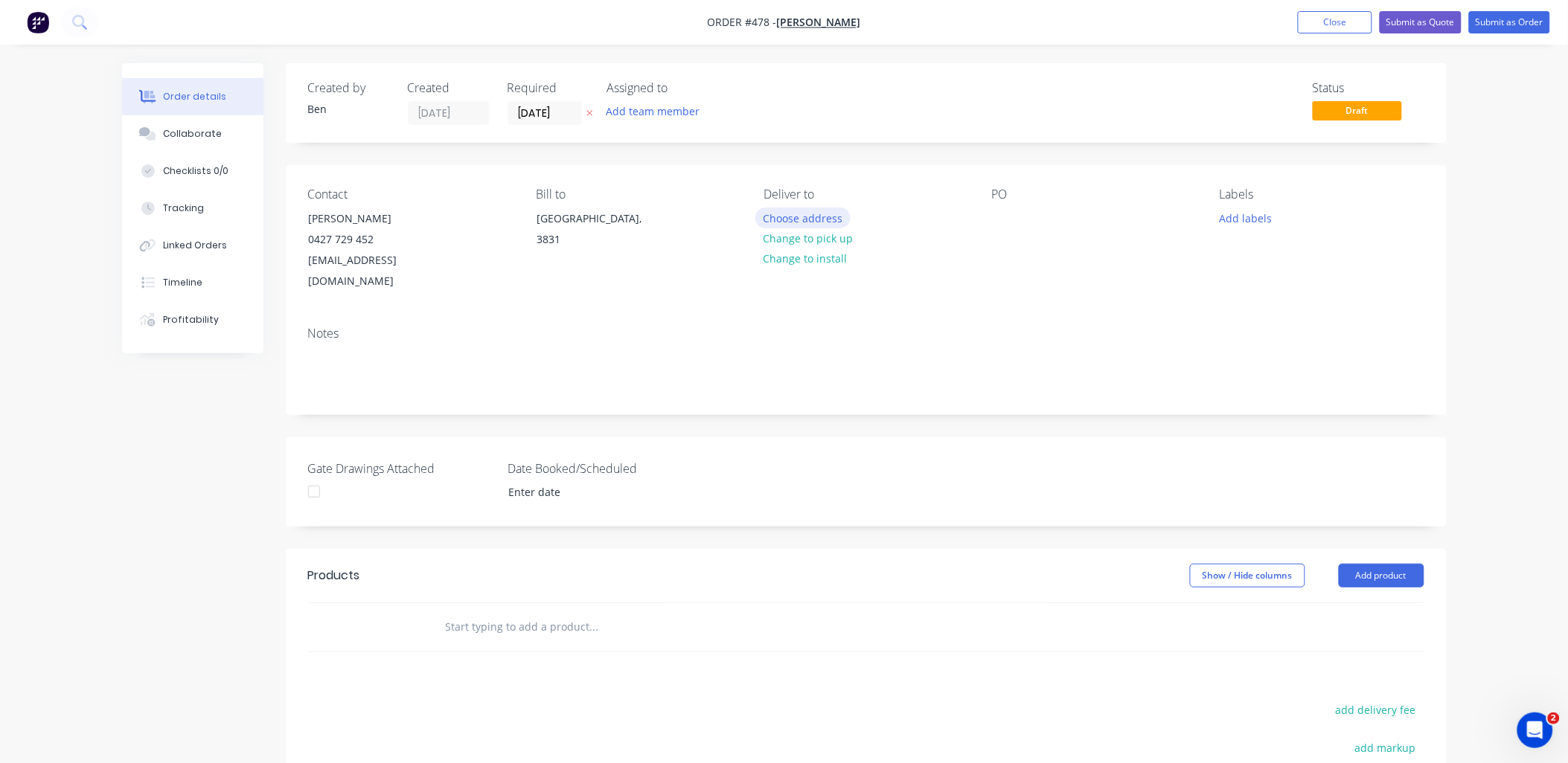
click at [802, 217] on button "Choose address" at bounding box center [803, 217] width 95 height 20
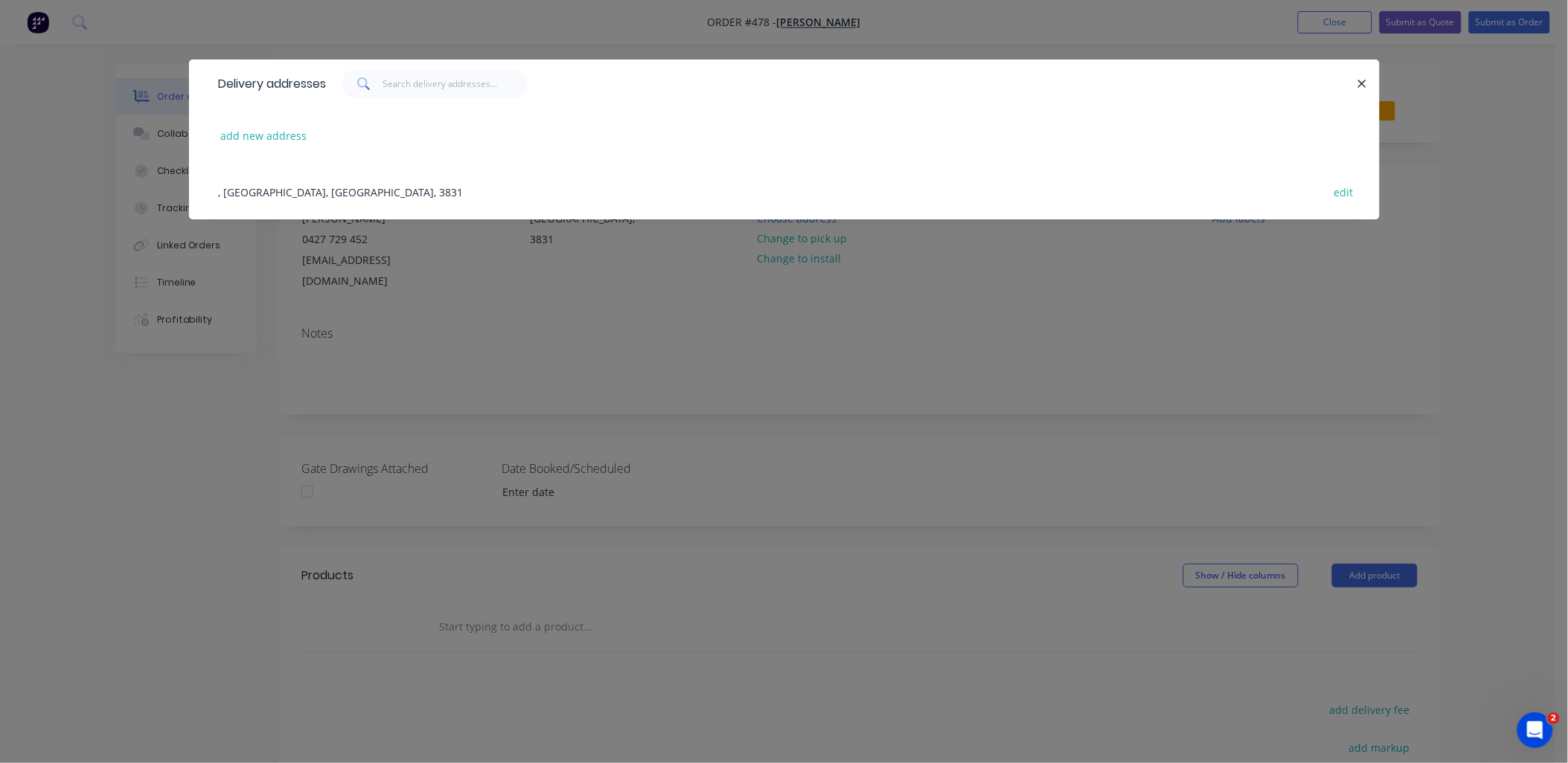
click at [347, 187] on div ", [GEOGRAPHIC_DATA], [GEOGRAPHIC_DATA], 3831 edit" at bounding box center [785, 192] width 1146 height 56
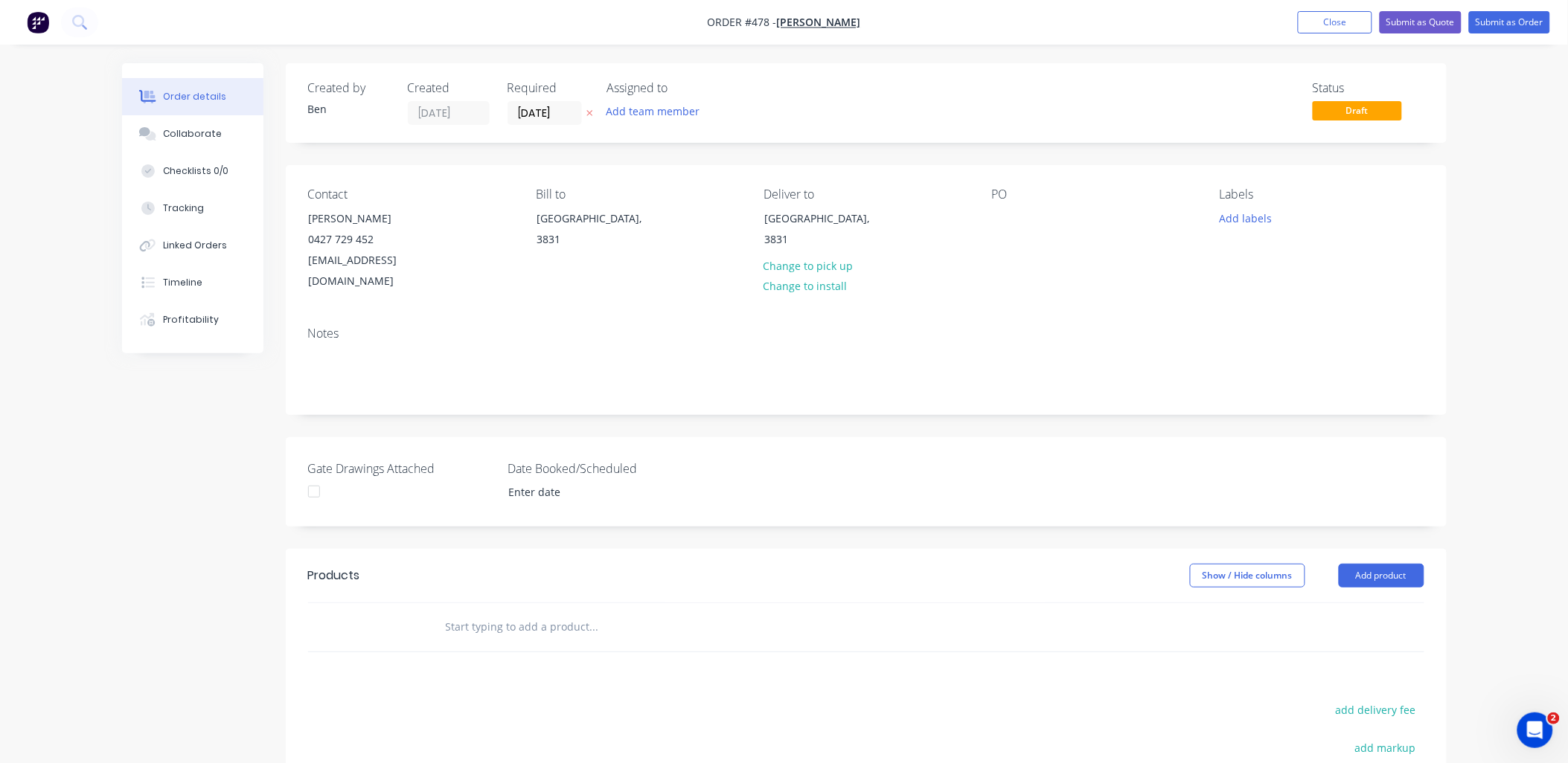
click at [517, 612] on input "text" at bounding box center [593, 627] width 297 height 30
drag, startPoint x: 1391, startPoint y: 559, endPoint x: 1391, endPoint y: 571, distance: 12.0
click at [1391, 564] on button "Add product" at bounding box center [1381, 576] width 86 height 24
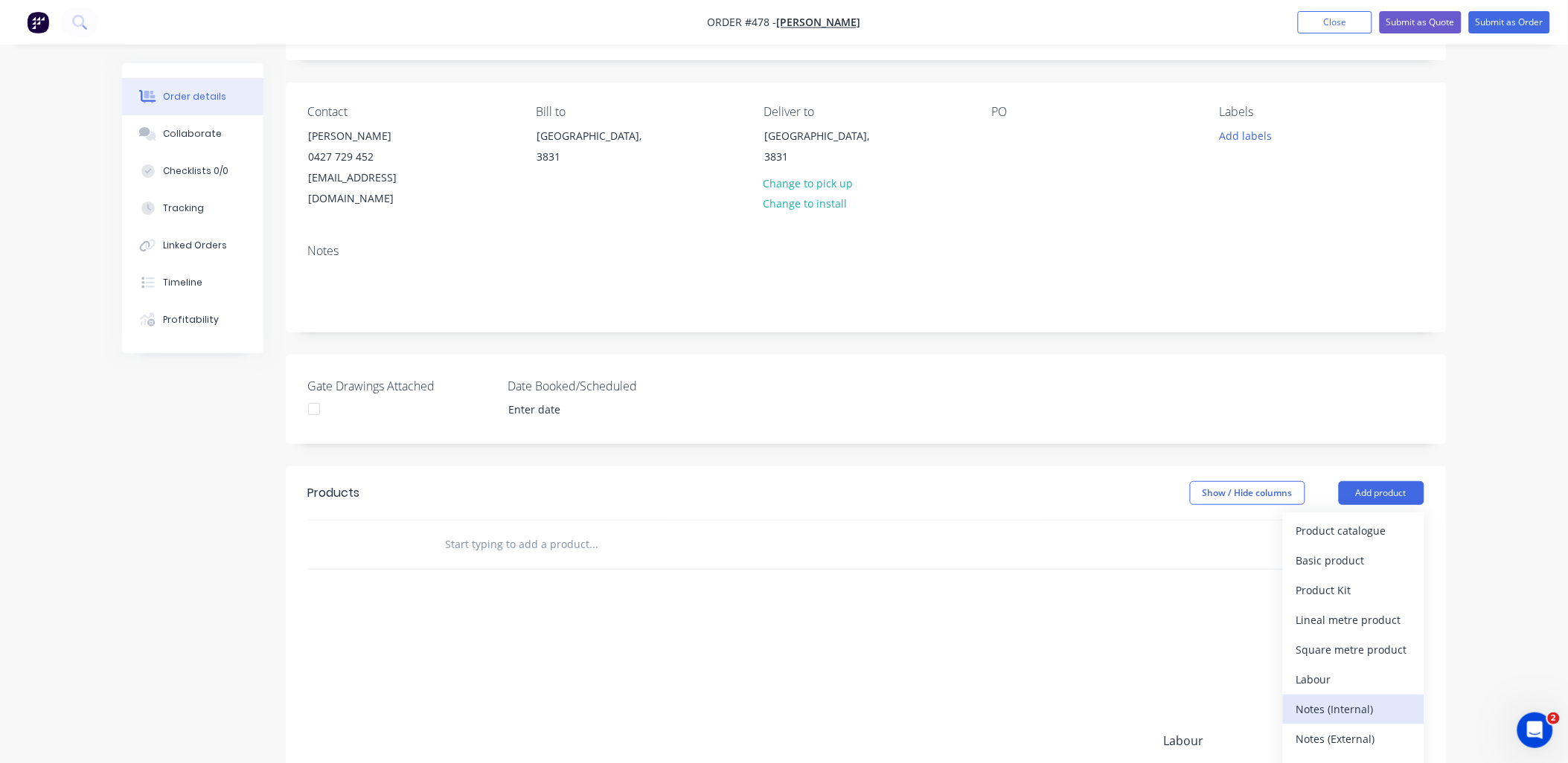
click at [1353, 699] on div "Notes (Internal)" at bounding box center [1354, 710] width 115 height 22
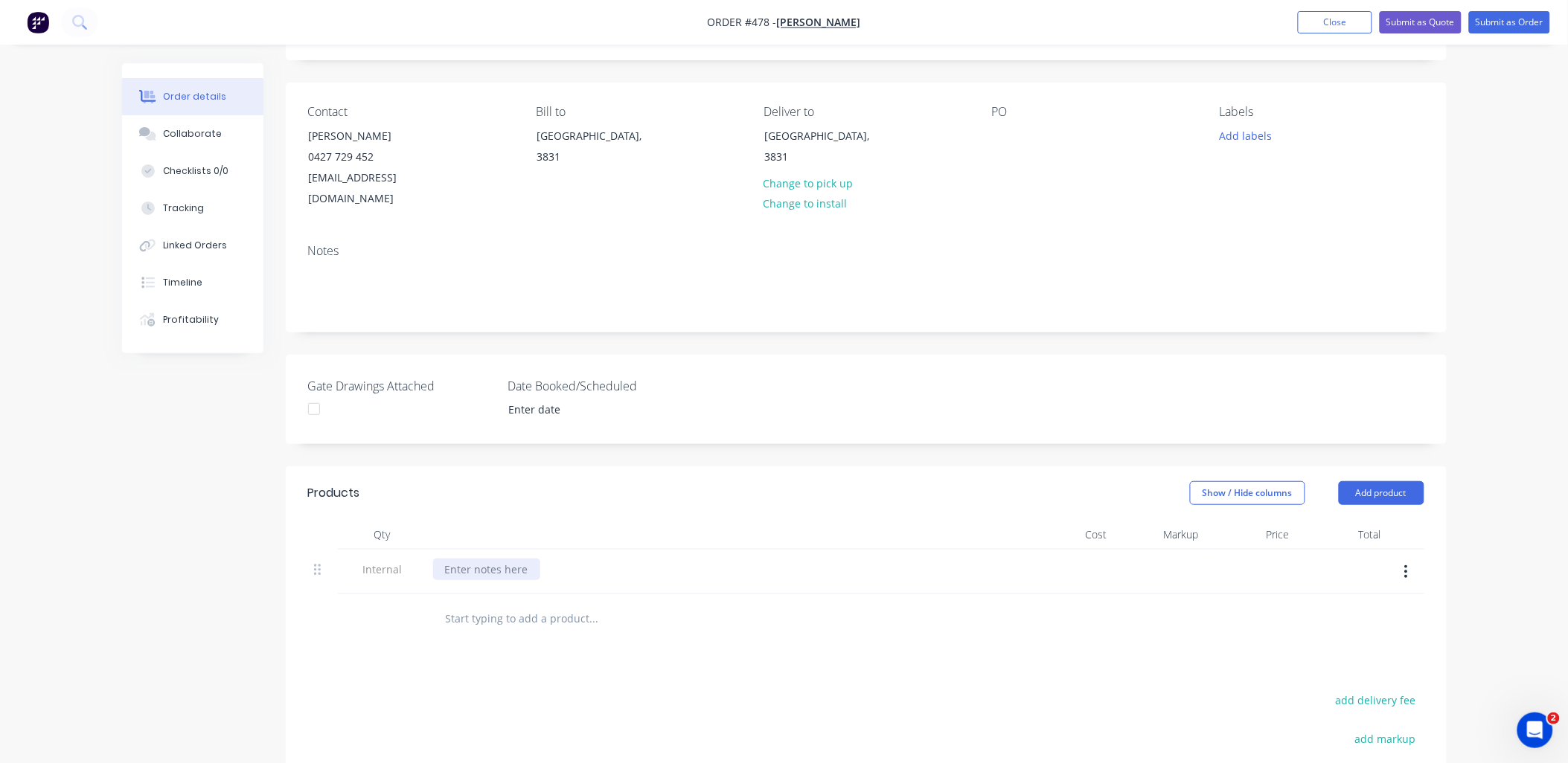
click at [469, 559] on div at bounding box center [487, 570] width 107 height 22
paste div
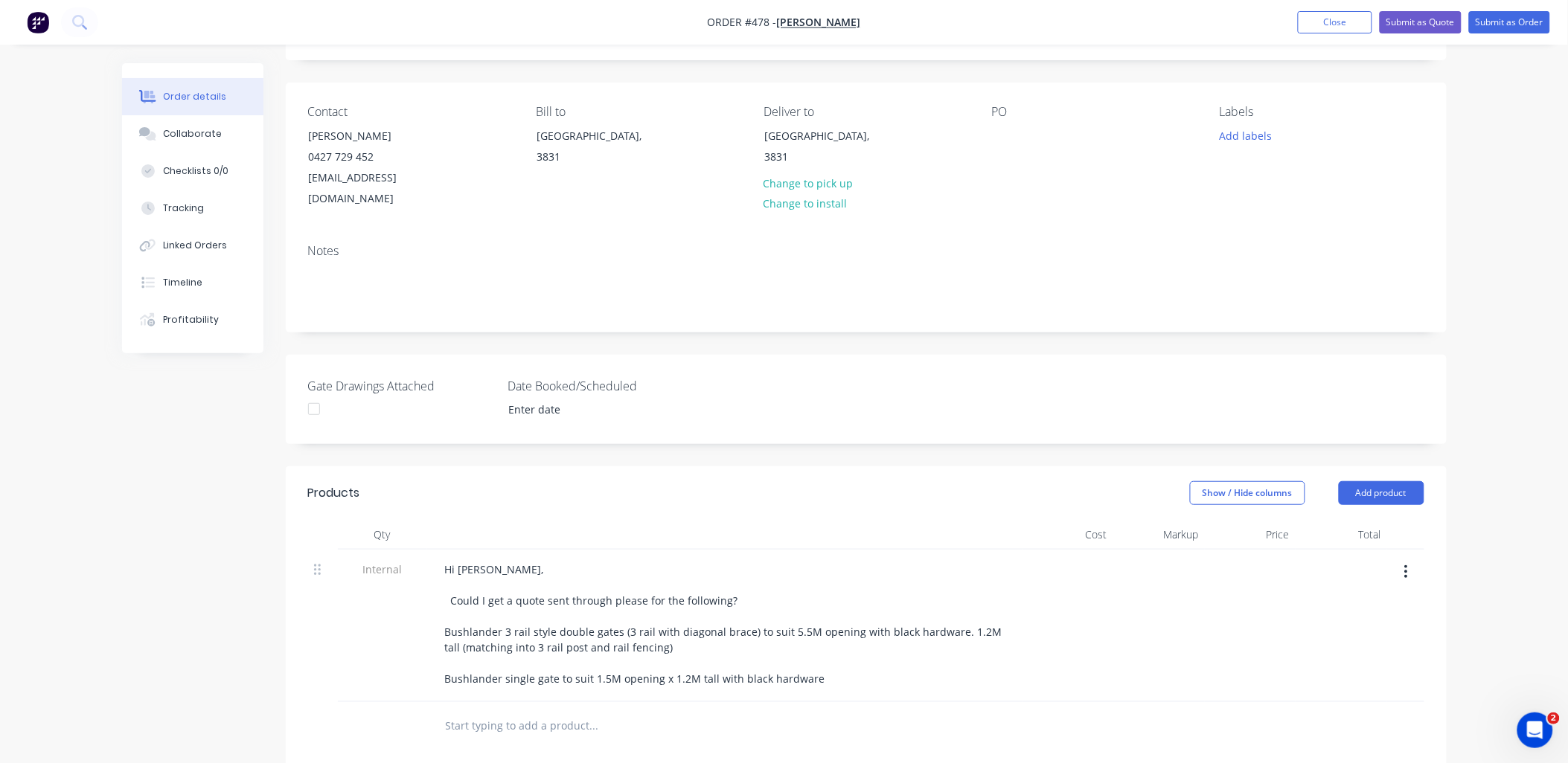
click at [380, 626] on div "Internal" at bounding box center [382, 626] width 89 height 152
click at [492, 711] on input "text" at bounding box center [593, 726] width 297 height 30
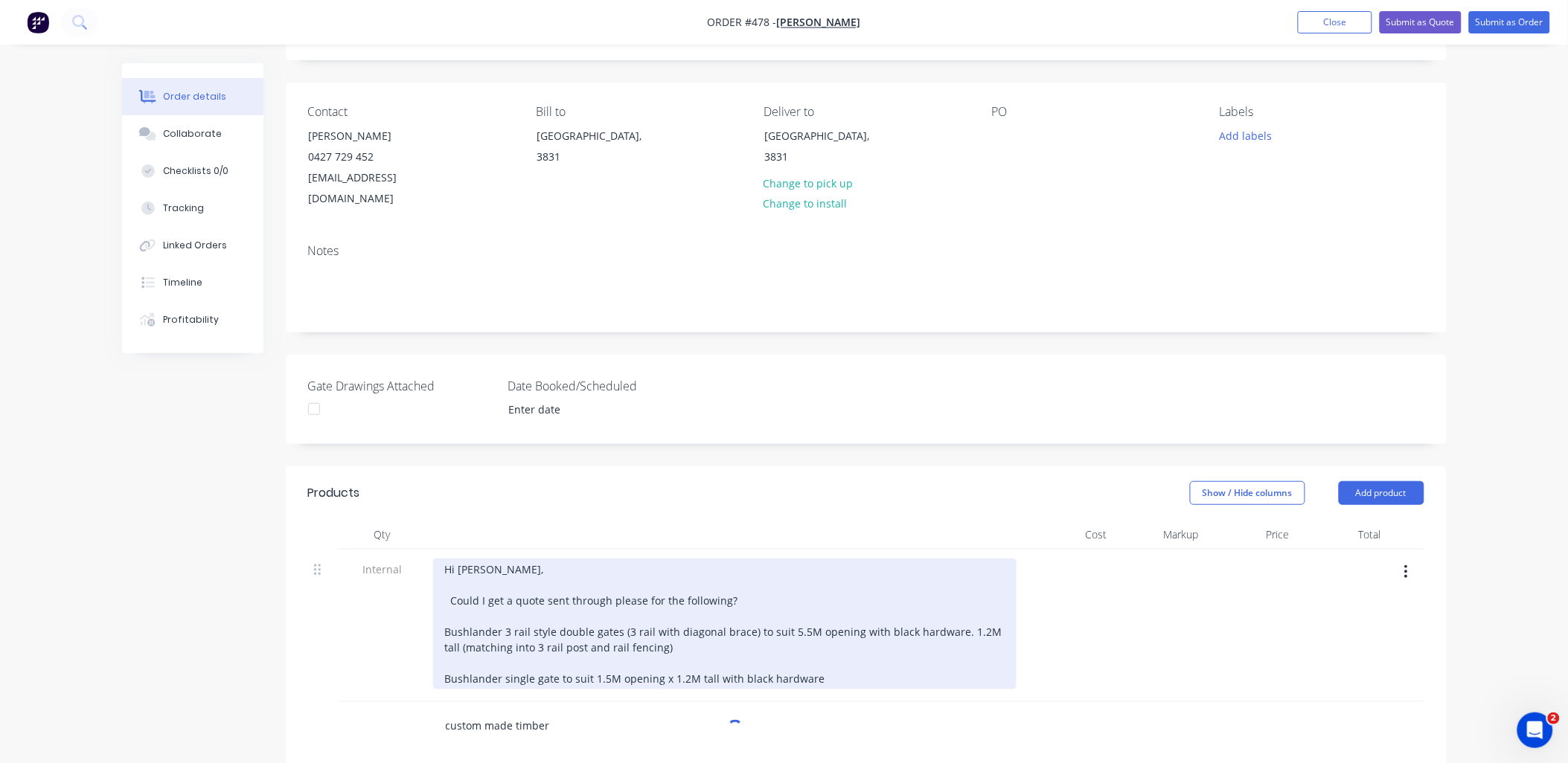
scroll to position [331, 0]
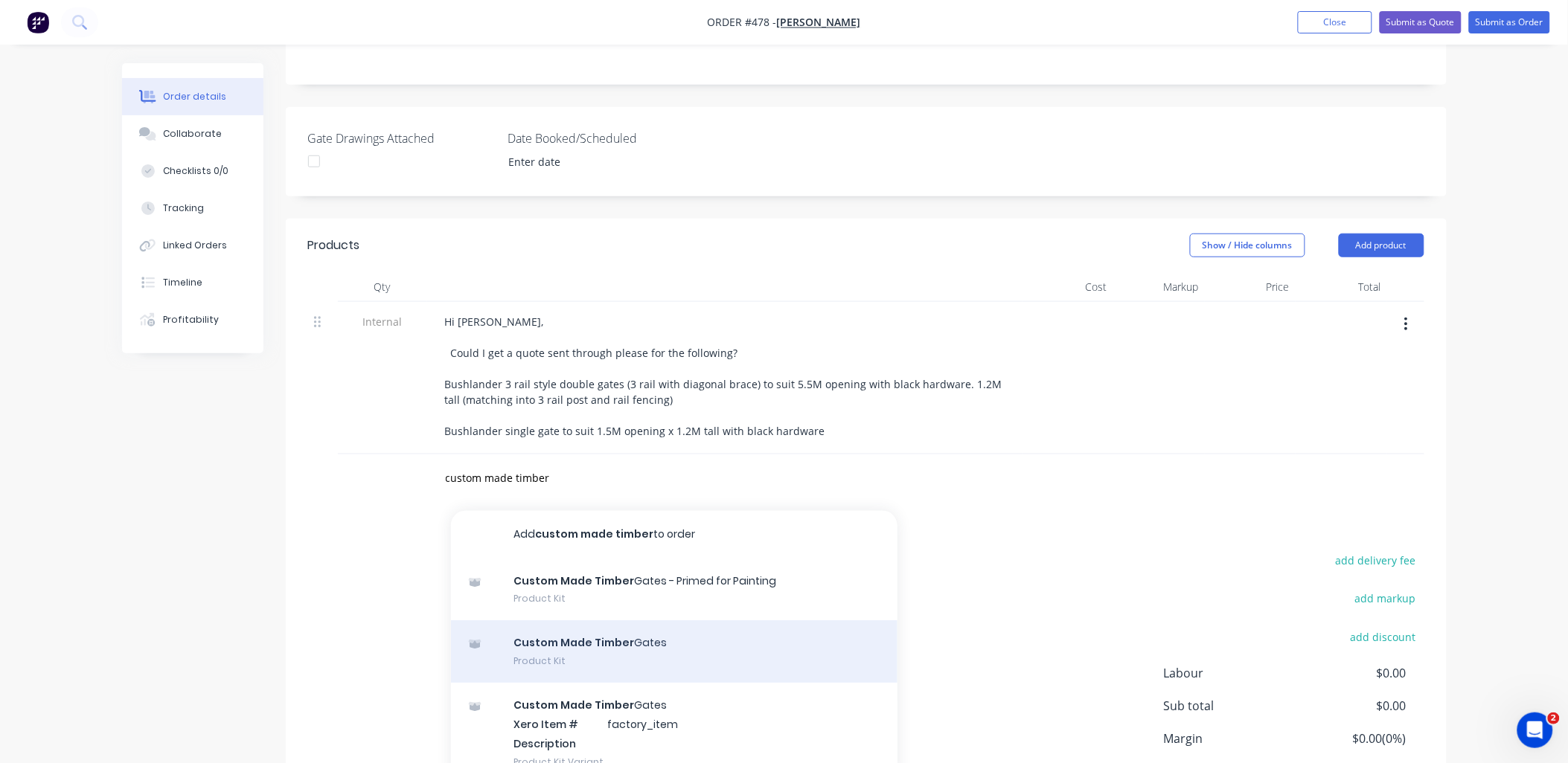
click at [603, 636] on div "Custom Made Timber Gates Product Kit" at bounding box center [674, 651] width 447 height 62
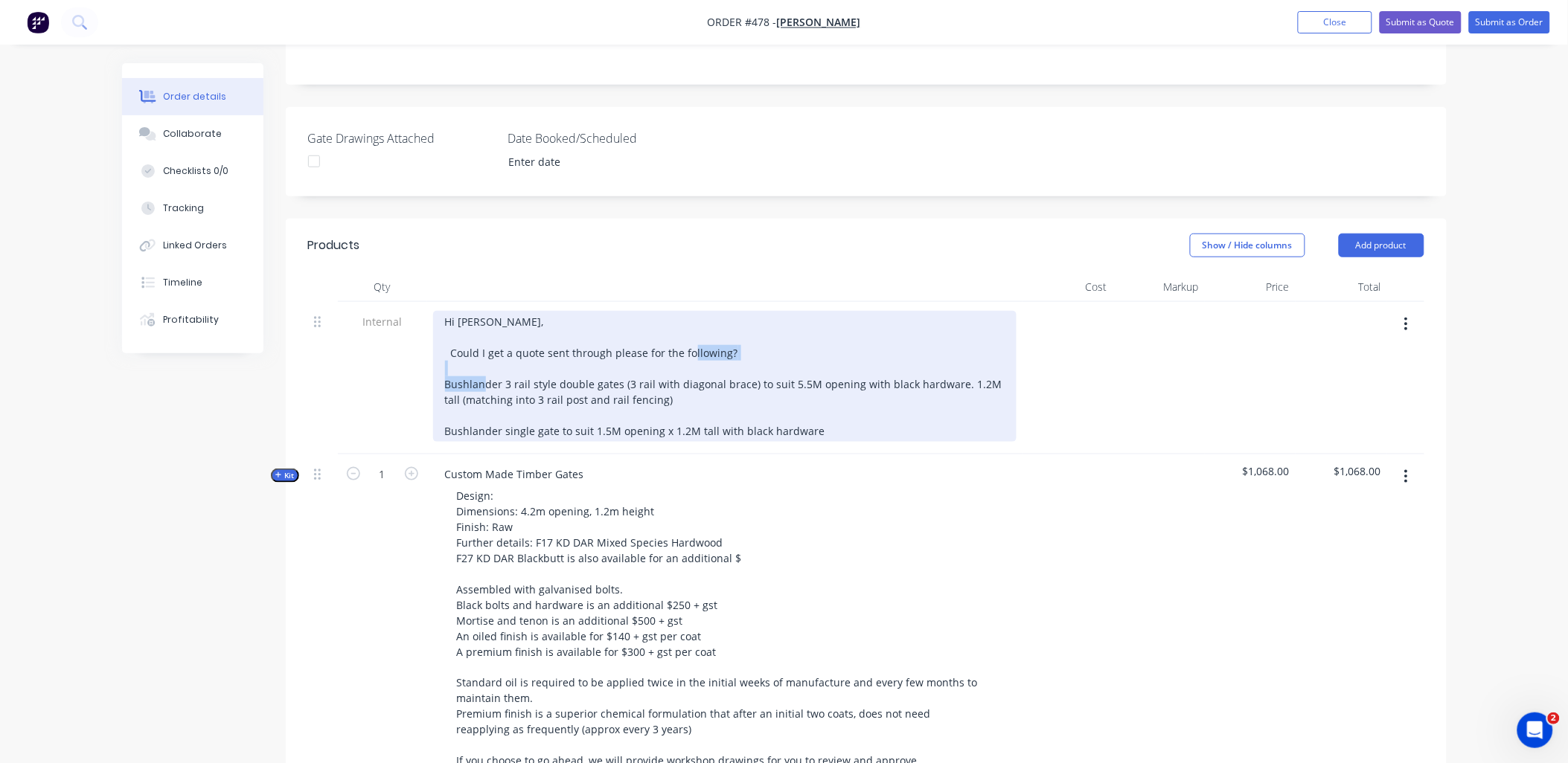
copy div "Bushlander 3 rail"
drag, startPoint x: 442, startPoint y: 361, endPoint x: 527, endPoint y: 366, distance: 85.1
click at [527, 366] on div "Hi [PERSON_NAME], Could I get a quote sent through please for the following? Bu…" at bounding box center [725, 376] width 583 height 131
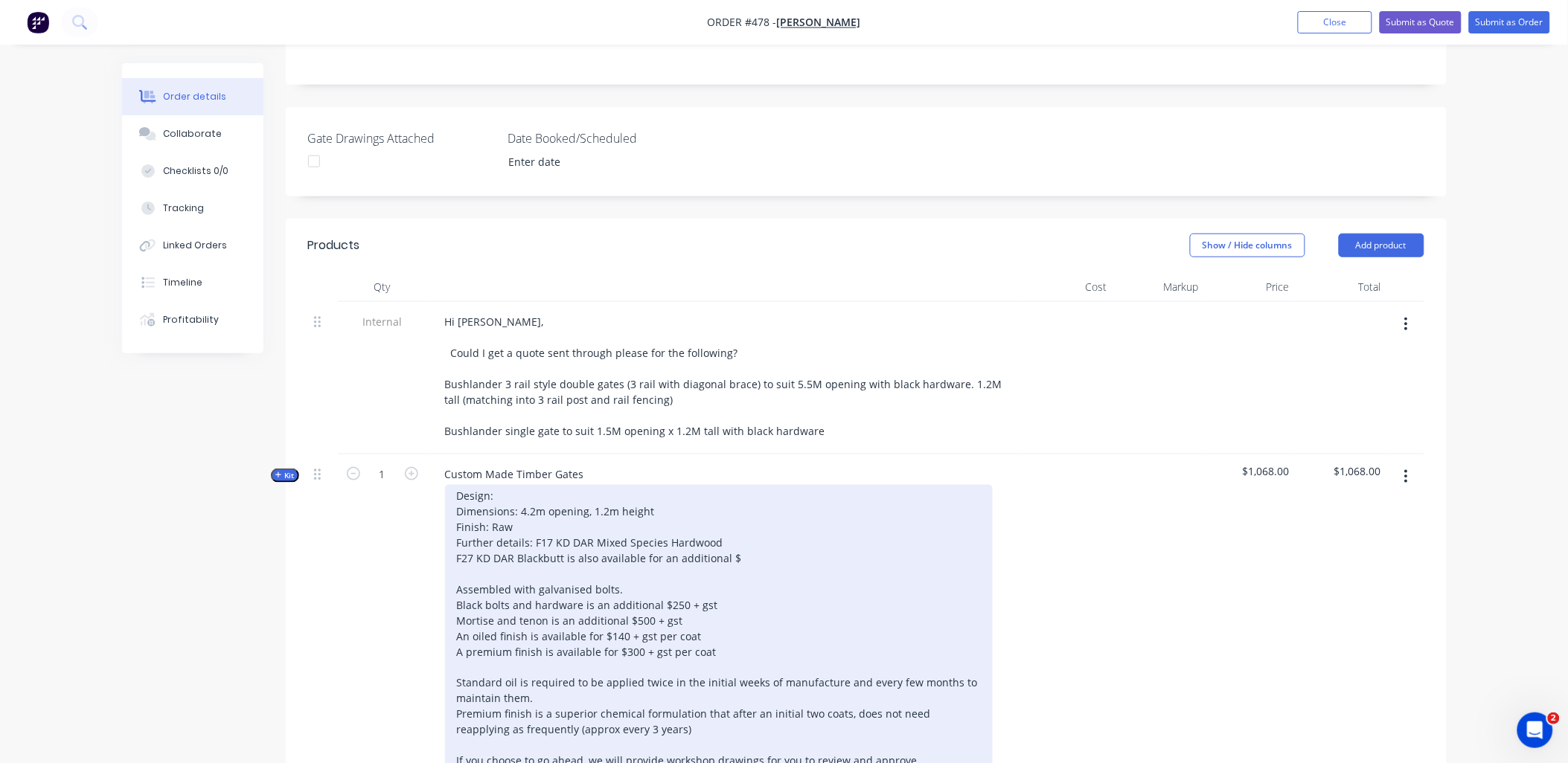
click at [512, 485] on div "Design: Dimensions: 4.2m opening, 1.2m height Finish: Raw Further details: F17 …" at bounding box center [718, 651] width 547 height 334
paste div
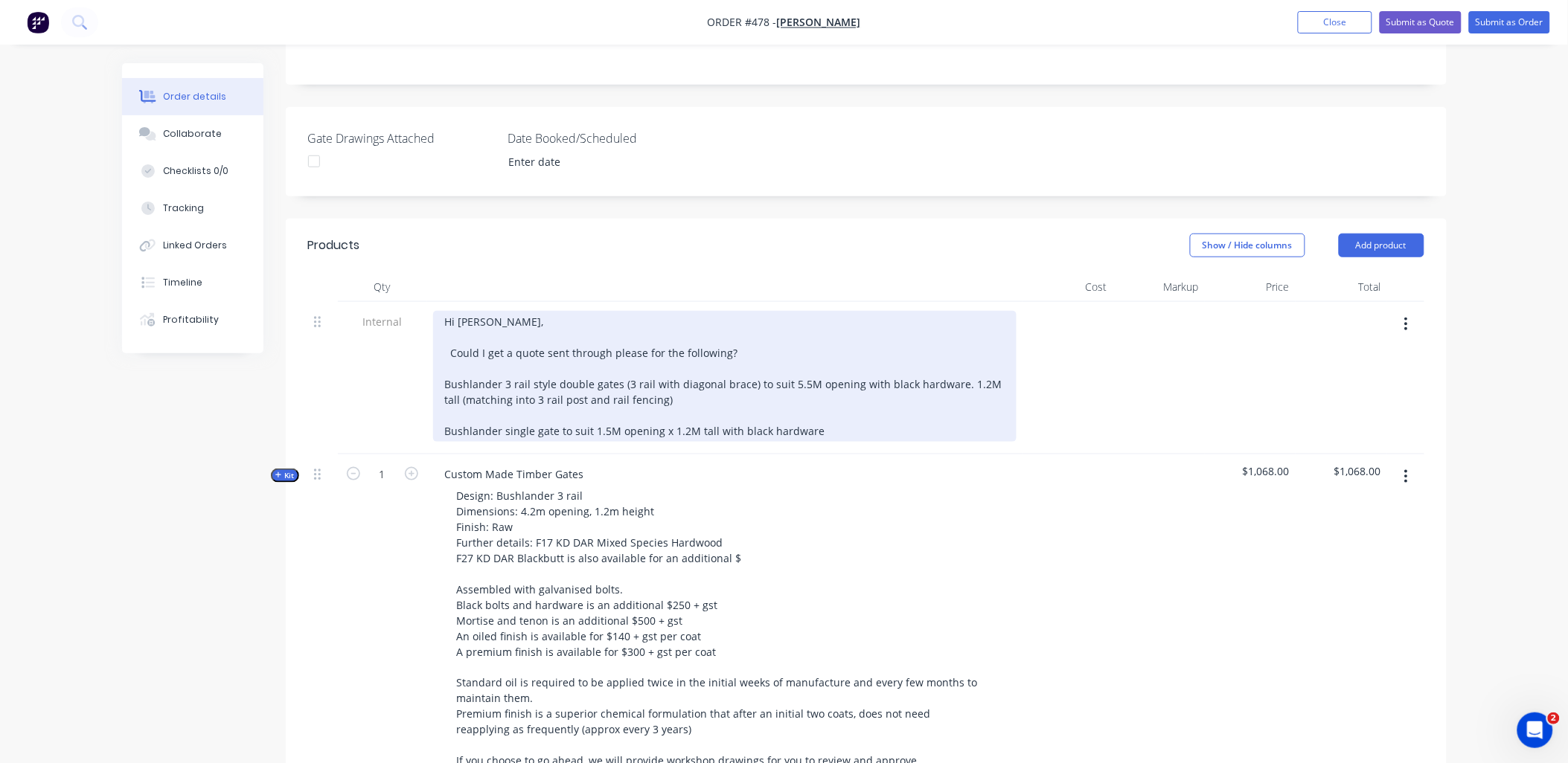
click at [563, 359] on div "Hi [PERSON_NAME], Could I get a quote sent through please for the following? Bu…" at bounding box center [725, 376] width 583 height 131
drag, startPoint x: 563, startPoint y: 359, endPoint x: 594, endPoint y: 360, distance: 31.0
click at [594, 360] on div "Hi [PERSON_NAME], Could I get a quote sent through please for the following? Bu…" at bounding box center [725, 376] width 583 height 131
copy div "double gates"
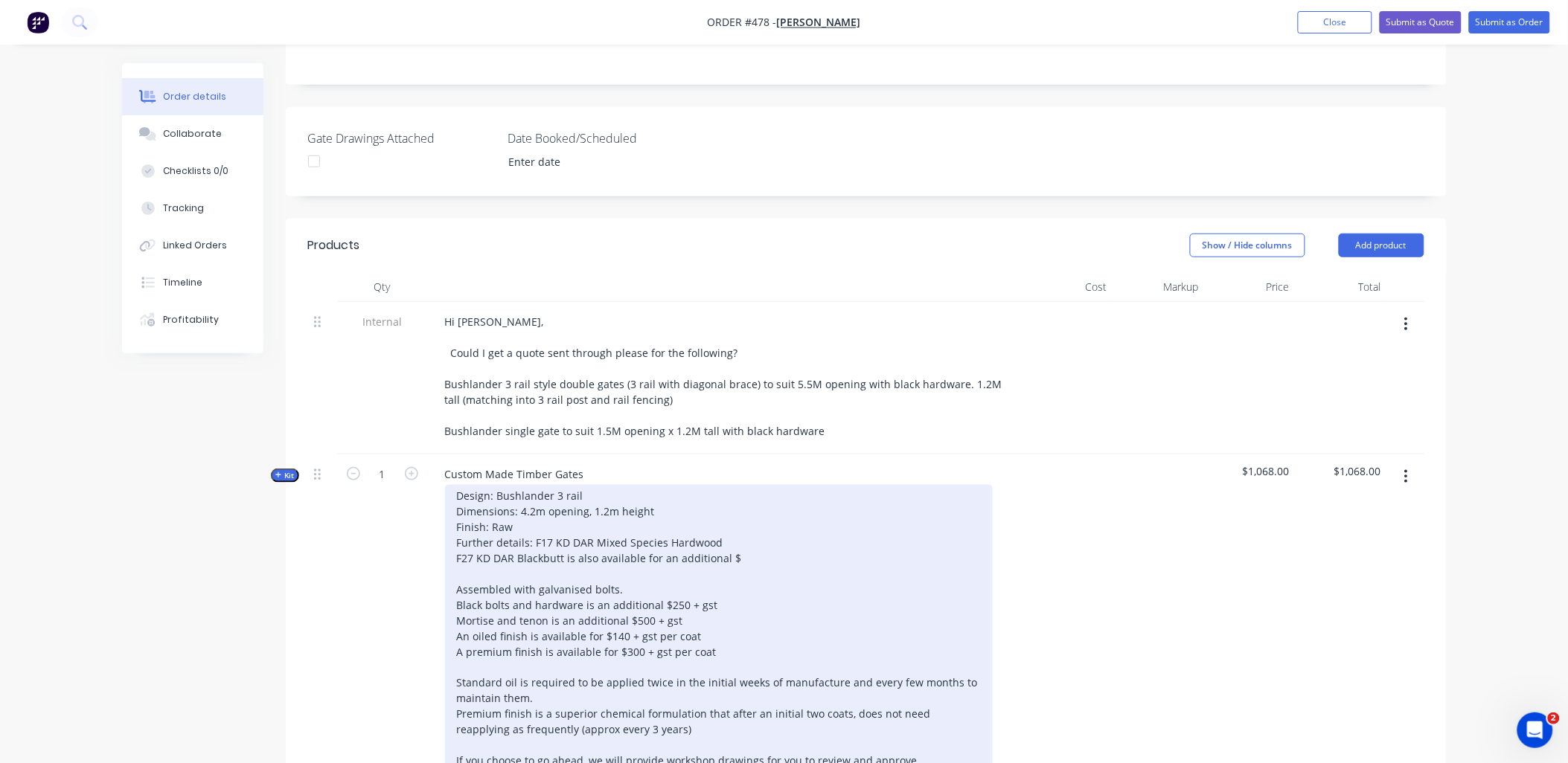
click at [582, 485] on div "Design: Bushlander 3 rail Dimensions: 4.2m opening, 1.2m height Finish: Raw Fur…" at bounding box center [718, 651] width 547 height 334
drag, startPoint x: 533, startPoint y: 488, endPoint x: 522, endPoint y: 488, distance: 11.0
click at [522, 488] on div "Design: Bushlander 3 rail - double gates Dimensions: 4.2m opening, 1.2m height …" at bounding box center [718, 651] width 547 height 334
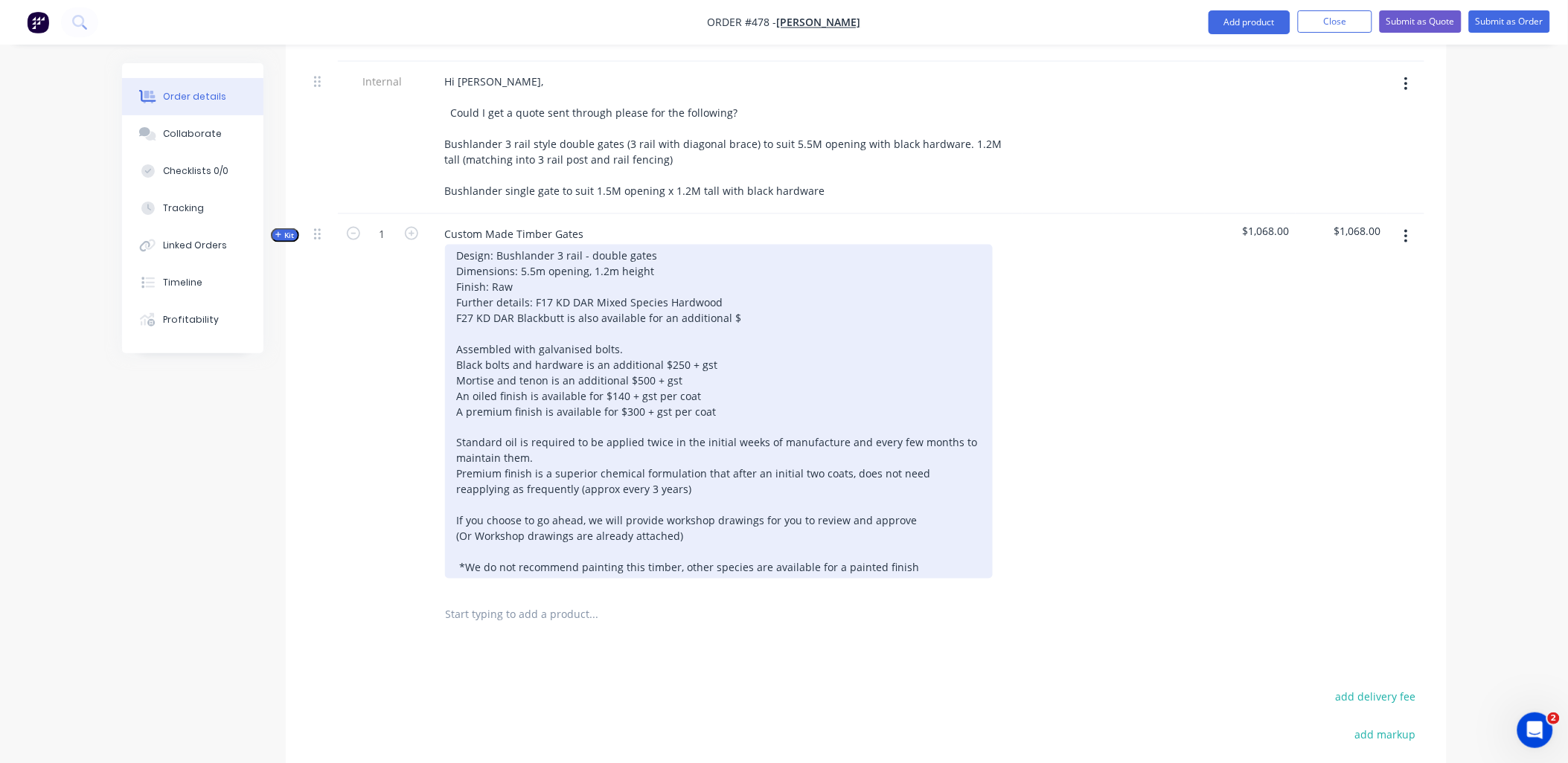
scroll to position [578, 0]
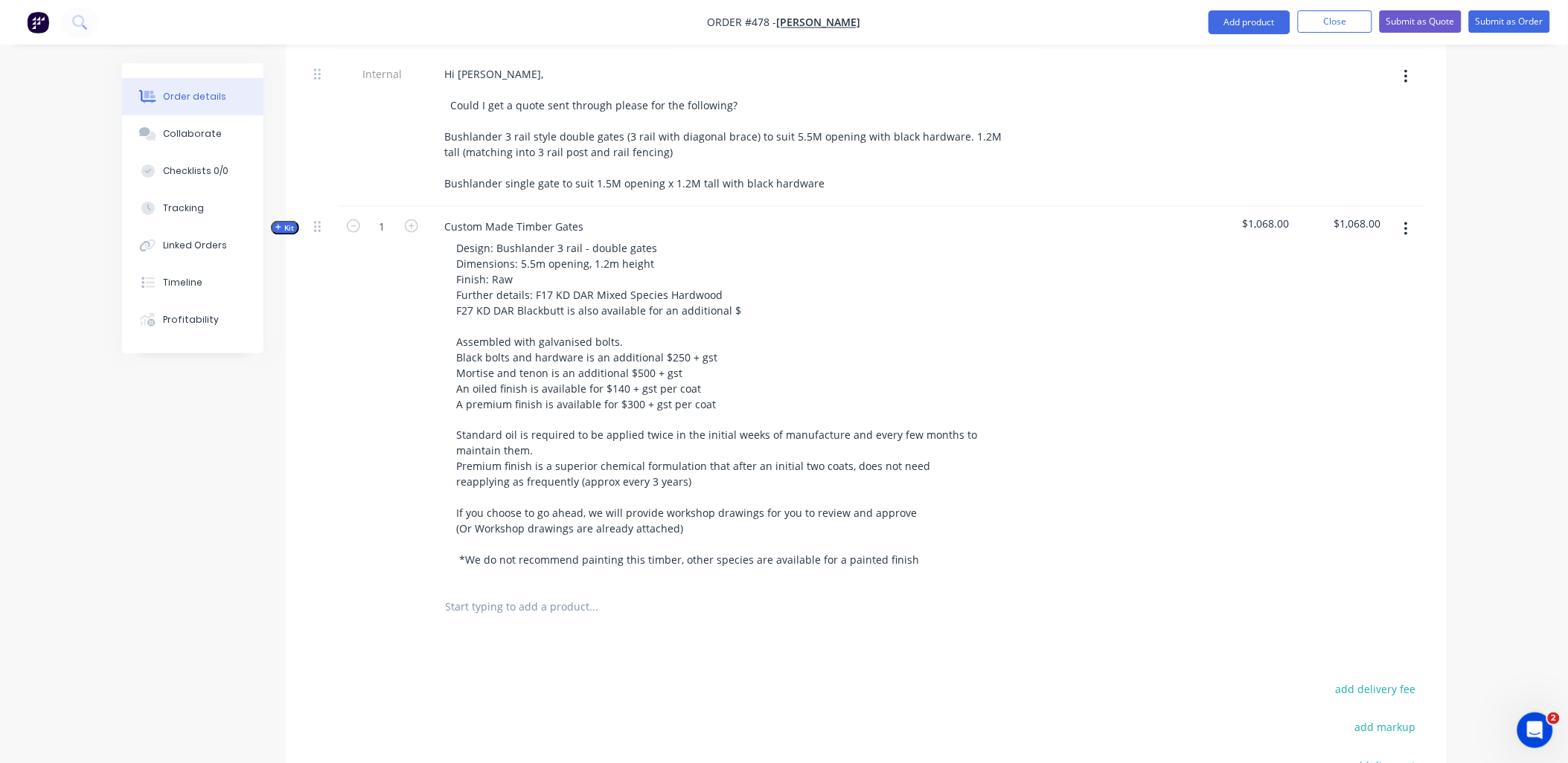
click at [292, 222] on span "Kit" at bounding box center [285, 227] width 19 height 11
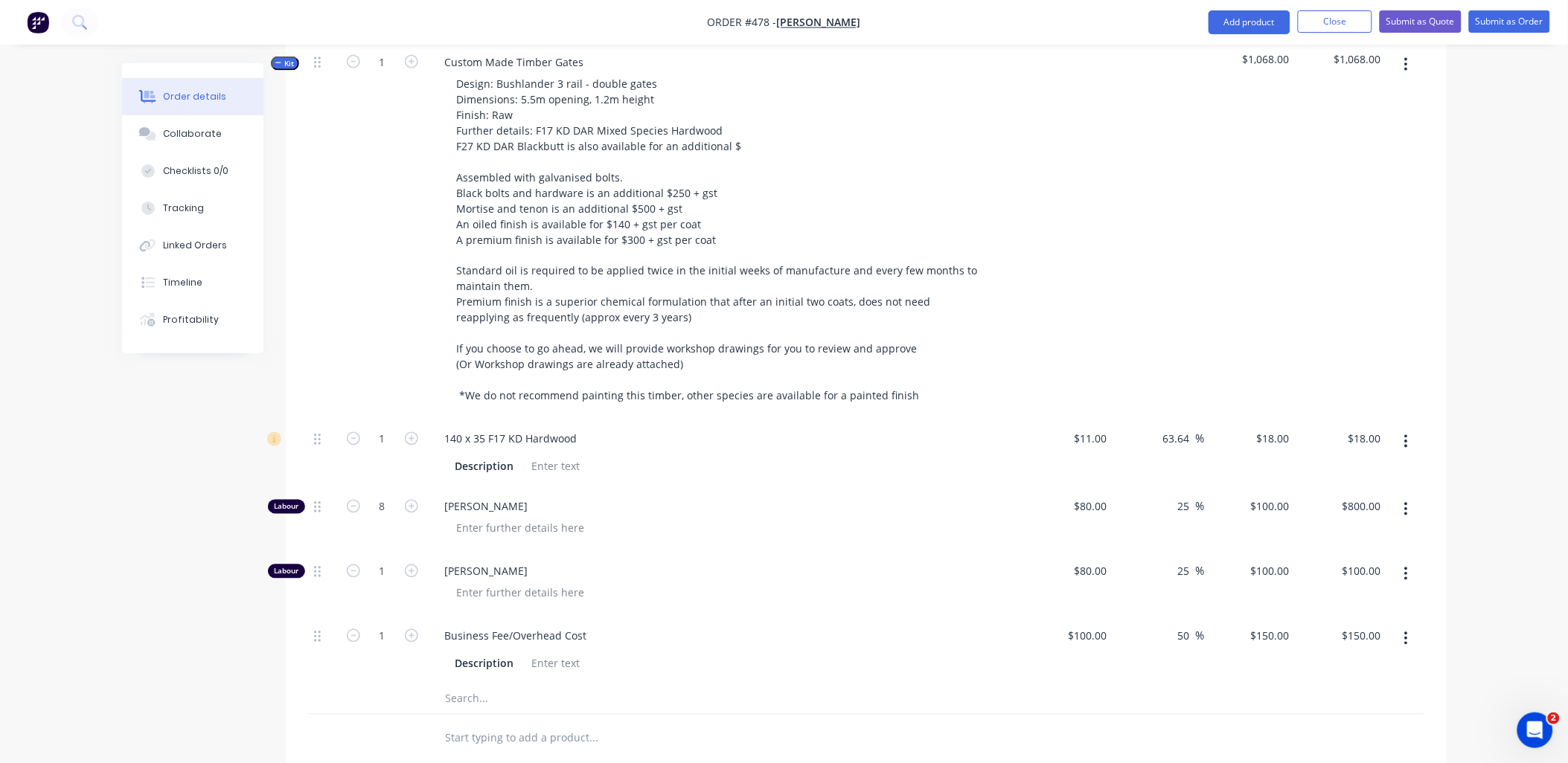
scroll to position [744, 0]
click at [377, 427] on input "1" at bounding box center [382, 438] width 38 height 22
click at [395, 338] on div "1" at bounding box center [382, 229] width 89 height 377
click at [380, 495] on input "8" at bounding box center [382, 506] width 38 height 22
click at [401, 444] on div "34" at bounding box center [382, 451] width 89 height 67
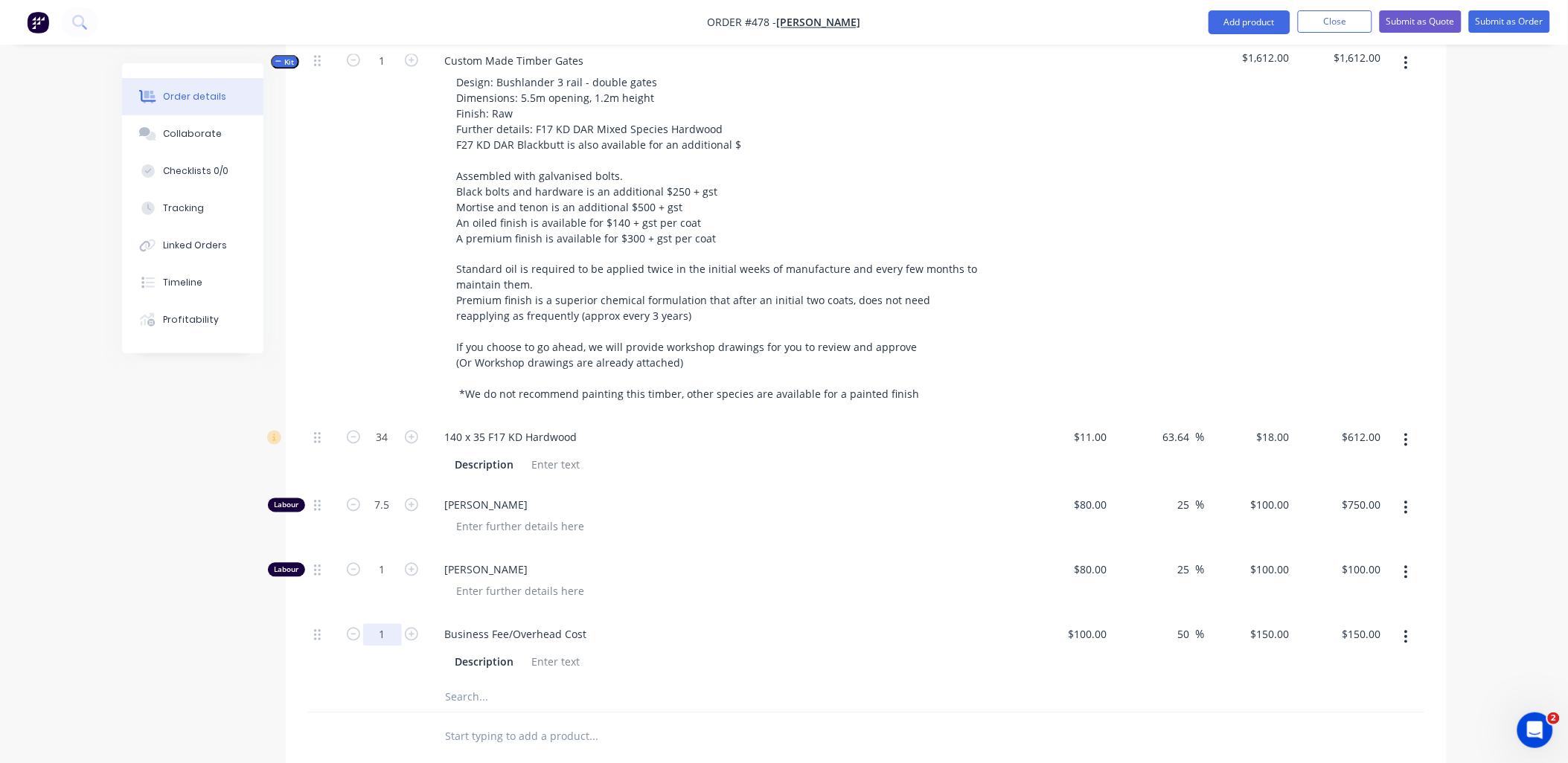
click at [387, 624] on input "1" at bounding box center [382, 635] width 38 height 22
click at [384, 683] on div at bounding box center [382, 698] width 89 height 30
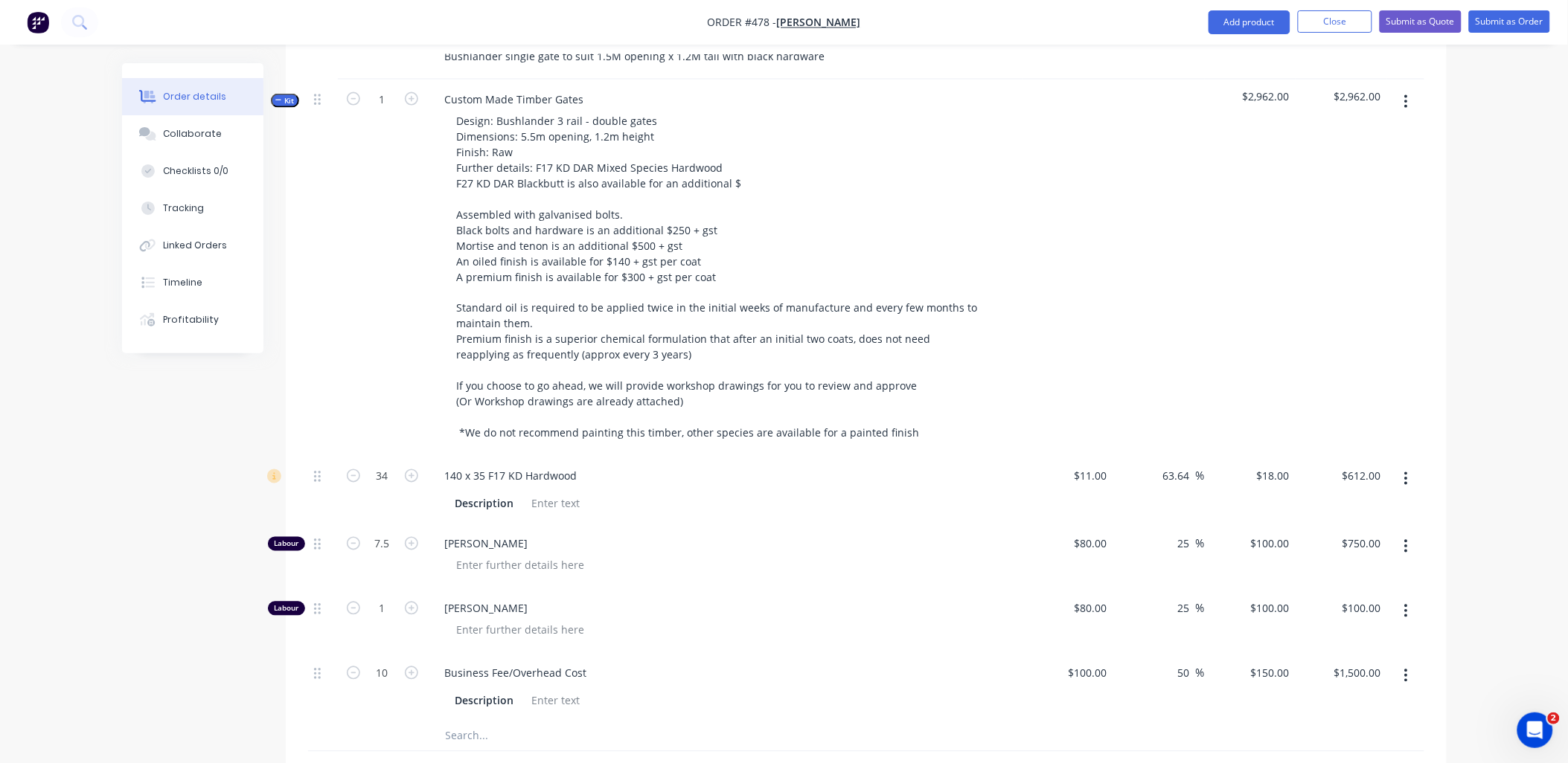
scroll to position [826, 0]
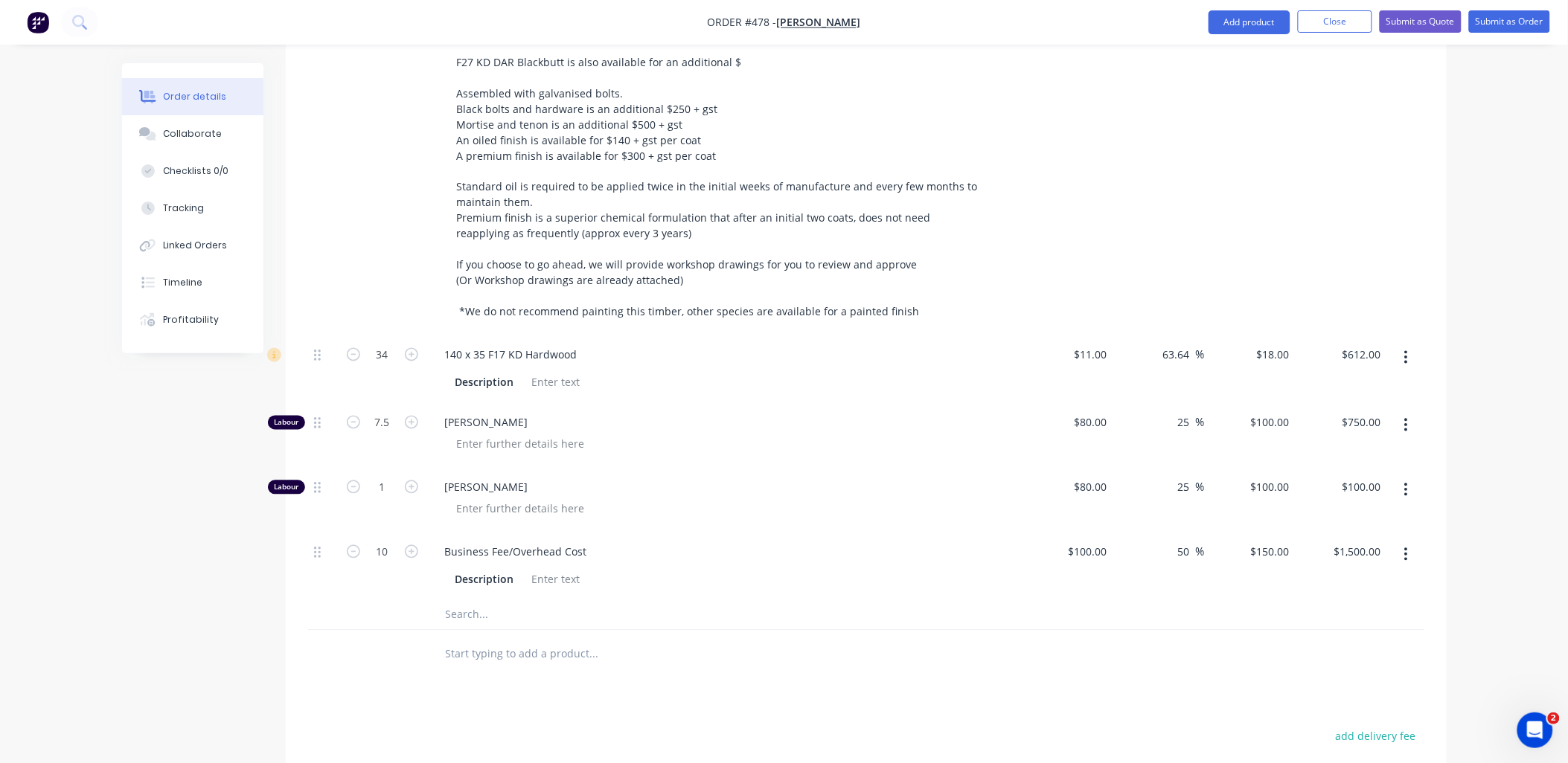
click at [471, 601] on input "text" at bounding box center [593, 616] width 297 height 30
click at [487, 601] on input "Hardweare" at bounding box center [593, 616] width 297 height 30
drag, startPoint x: 409, startPoint y: 577, endPoint x: 437, endPoint y: 581, distance: 28.3
click at [408, 577] on div "10" at bounding box center [382, 566] width 89 height 67
click at [495, 601] on input "Hardware" at bounding box center [593, 616] width 297 height 30
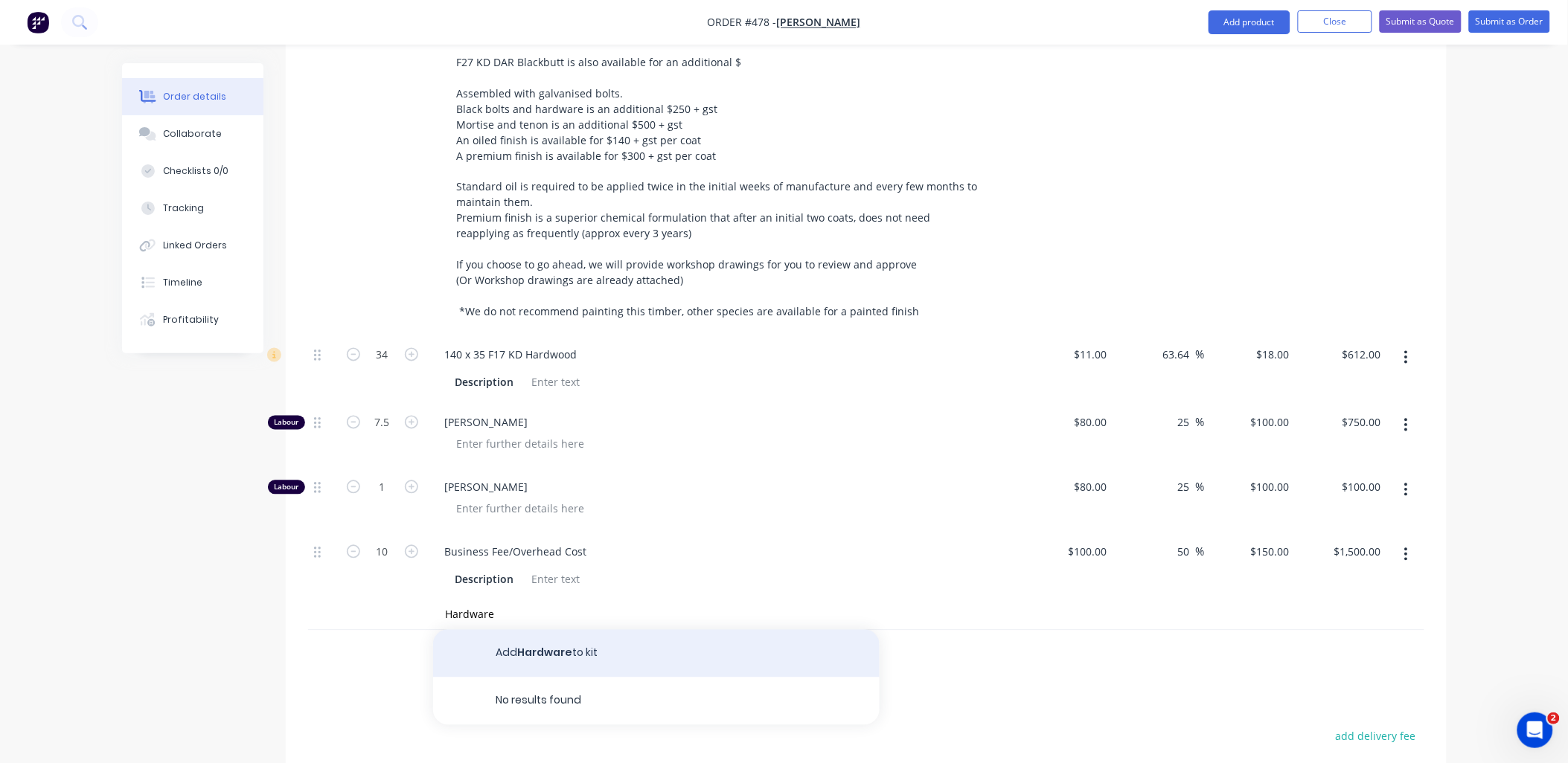
click at [541, 631] on button "Add Hardware to kit" at bounding box center [657, 654] width 447 height 47
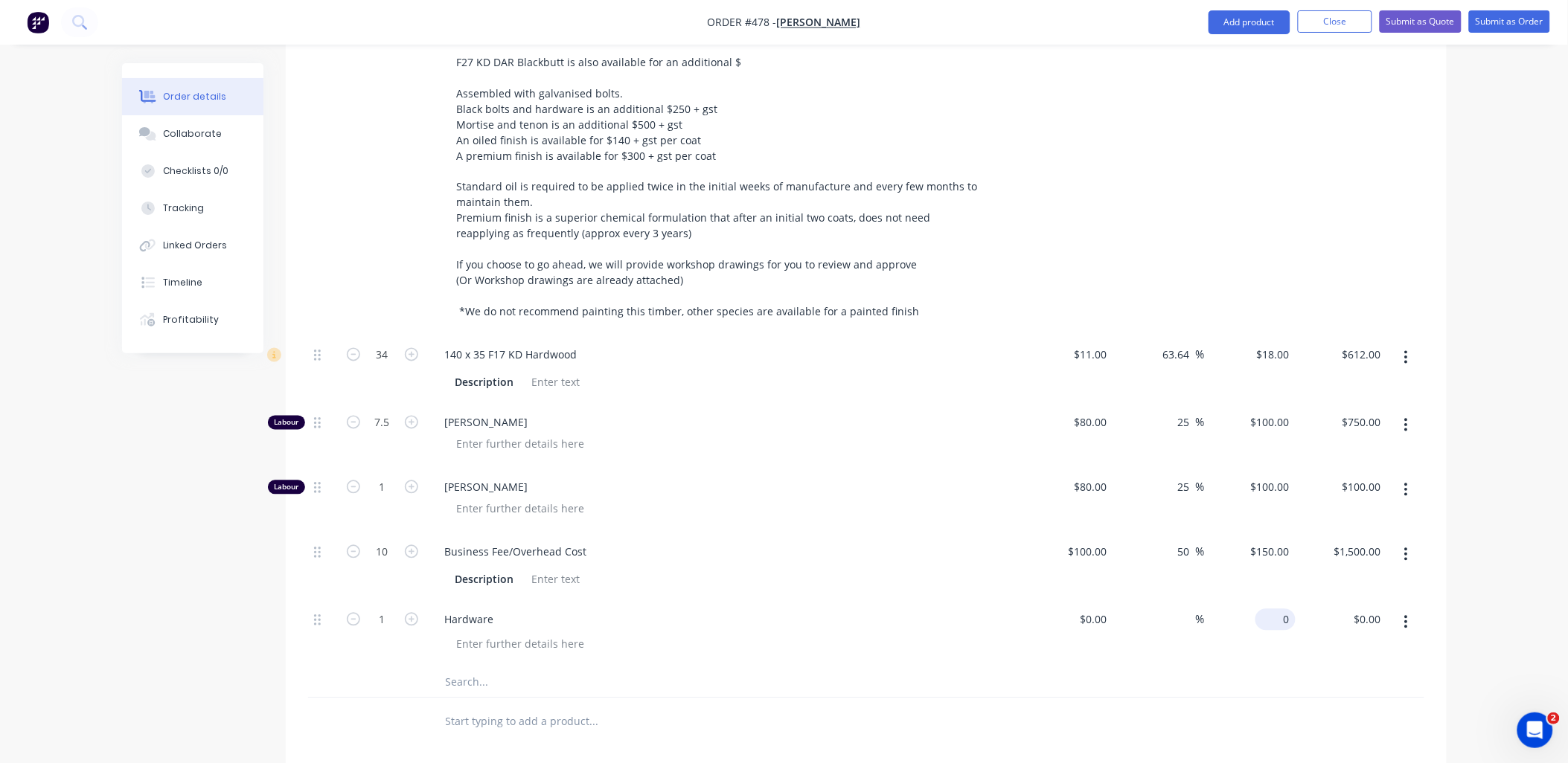
click at [1279, 610] on input "0" at bounding box center [1278, 621] width 34 height 22
drag, startPoint x: 1254, startPoint y: 574, endPoint x: 1246, endPoint y: 575, distance: 8.1
click at [1246, 575] on div "$150.00 $150.00" at bounding box center [1251, 566] width 92 height 67
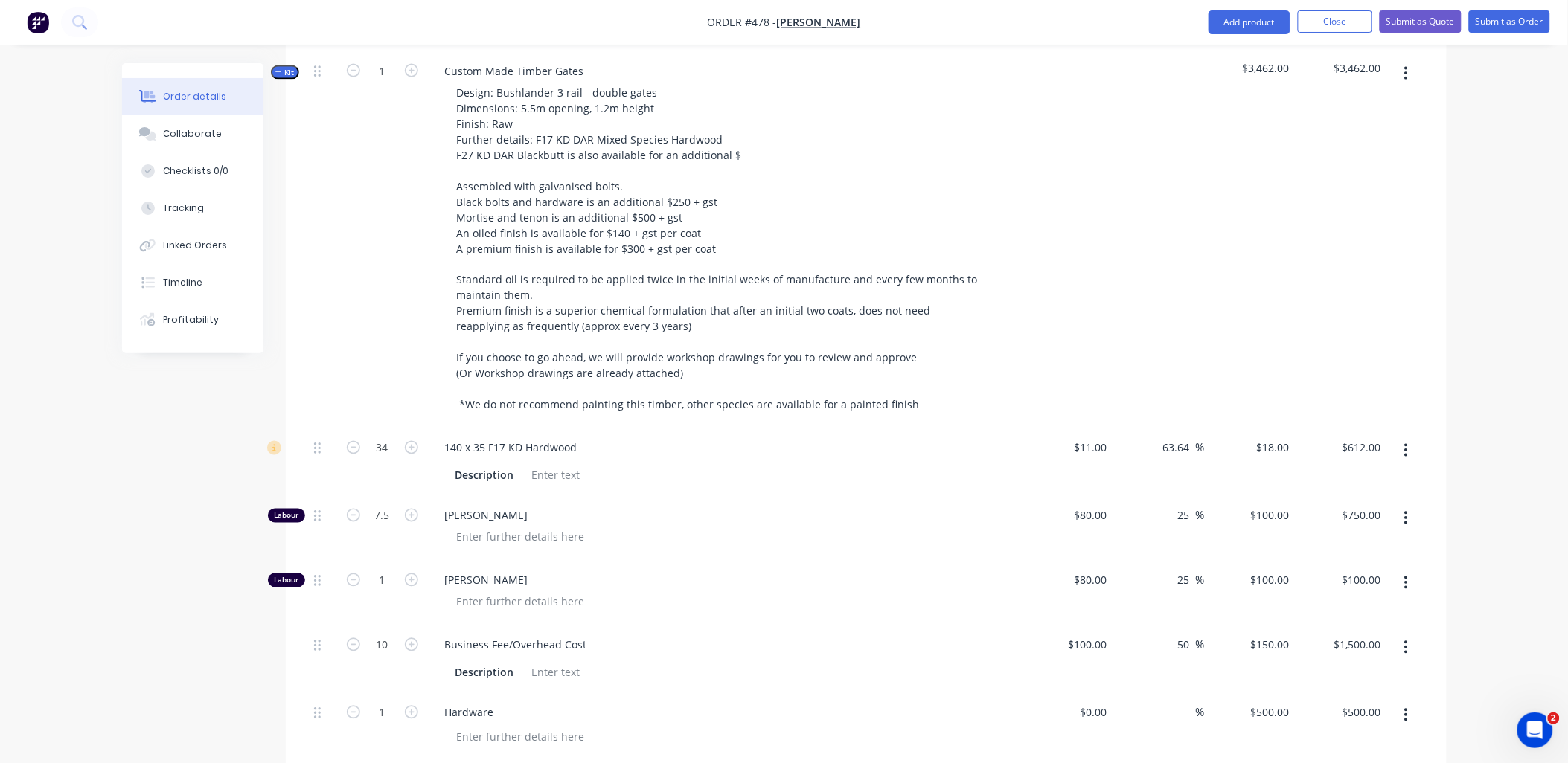
scroll to position [496, 0]
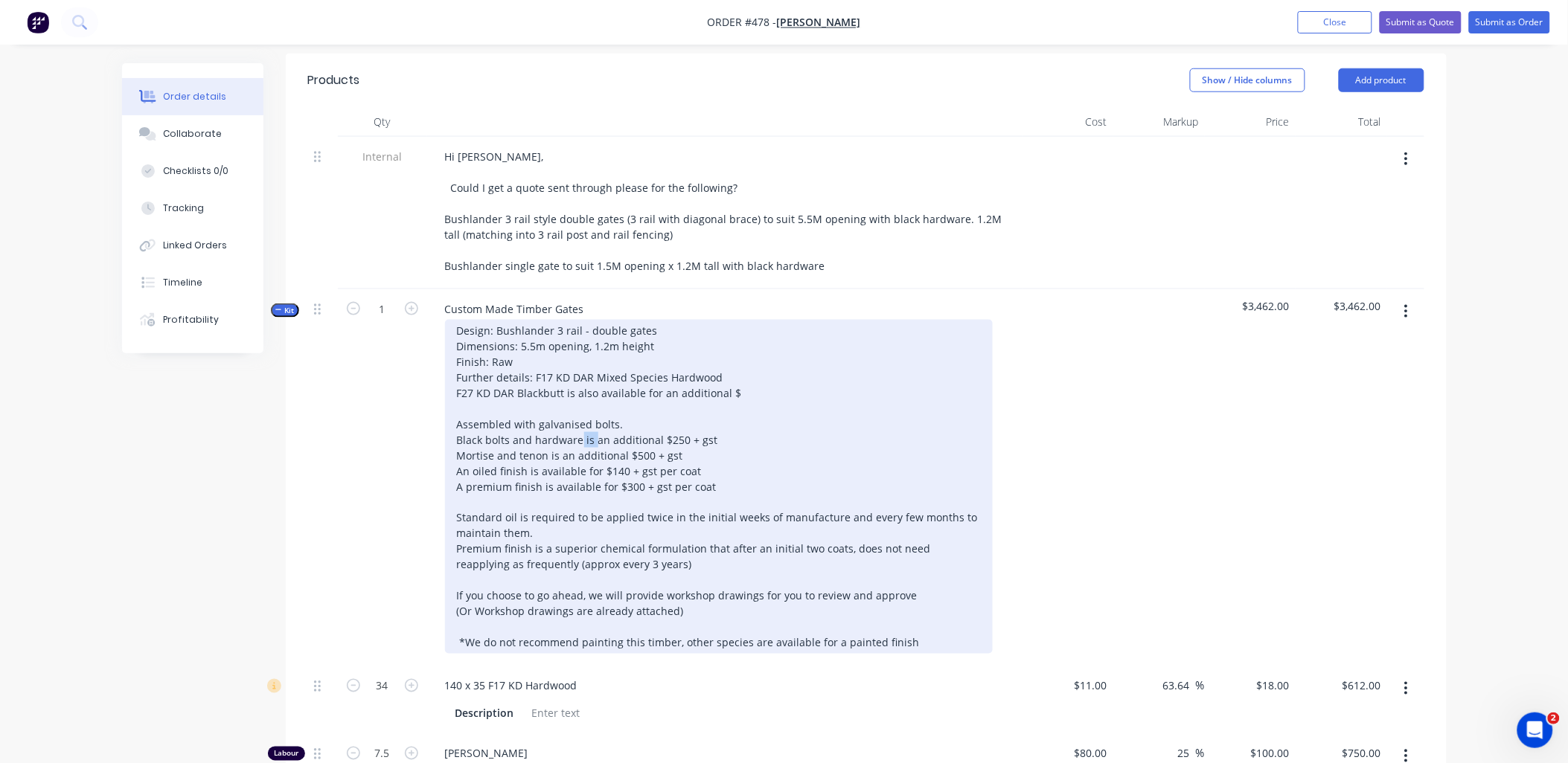
drag, startPoint x: 581, startPoint y: 418, endPoint x: 591, endPoint y: 415, distance: 10.4
click at [591, 415] on div "Design: Bushlander 3 rail - double gates Dimensions: 5.5m opening, 1.2m height …" at bounding box center [718, 486] width 547 height 334
click at [618, 452] on div "Design: Bushlander 3 rail - double gates Dimensions: 5.5m opening, 1.2m height …" at bounding box center [718, 486] width 547 height 334
click at [564, 593] on div "Design: Bushlander 3 rail - double gates Dimensions: 5.5m opening, 1.2m height …" at bounding box center [718, 486] width 547 height 334
click at [563, 593] on div "Design: Bushlander 3 rail - double gates Dimensions: 5.5m opening, 1.2m height …" at bounding box center [718, 486] width 547 height 334
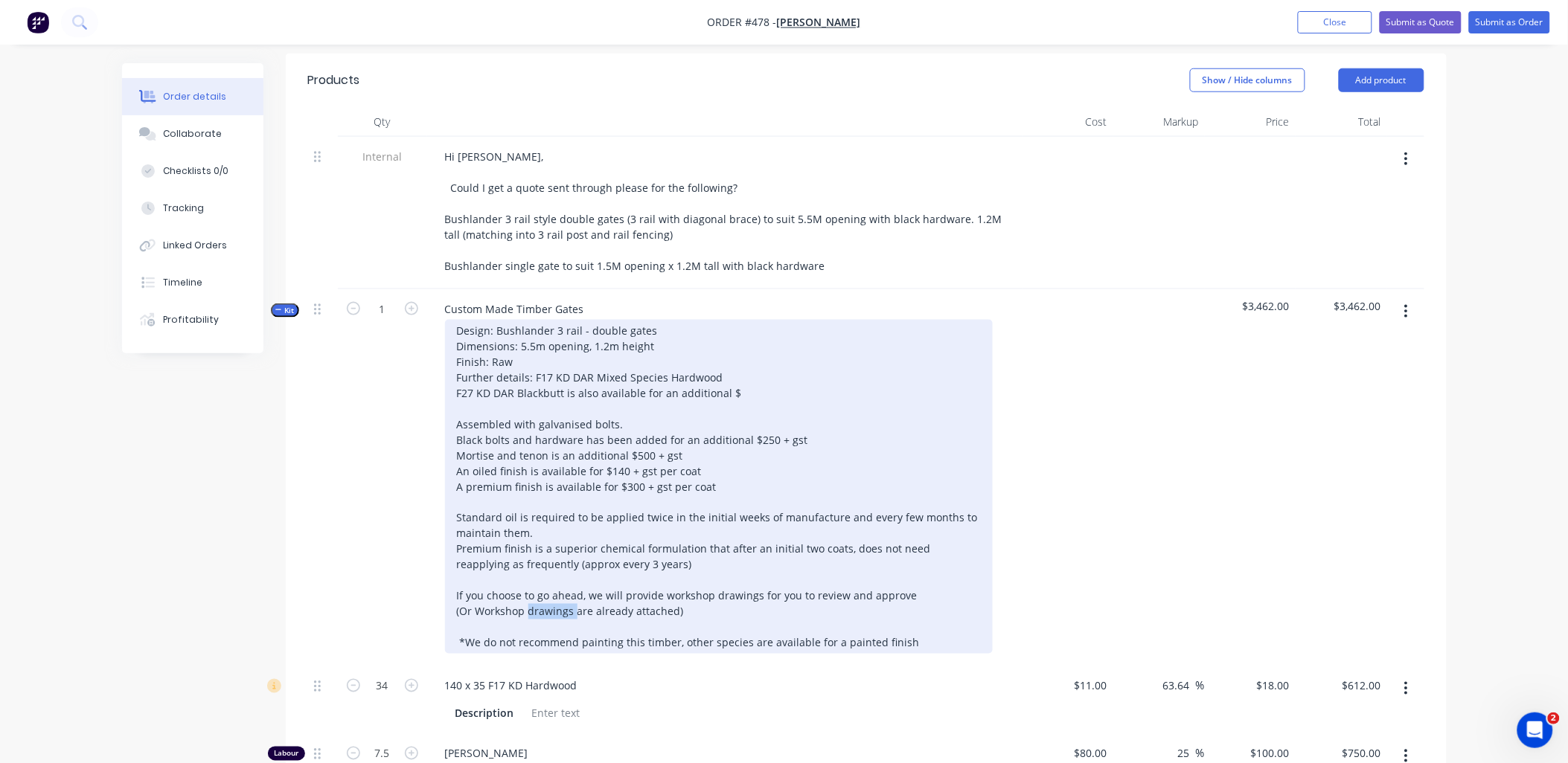
click at [563, 593] on div "Design: Bushlander 3 rail - double gates Dimensions: 5.5m opening, 1.2m height …" at bounding box center [718, 486] width 547 height 334
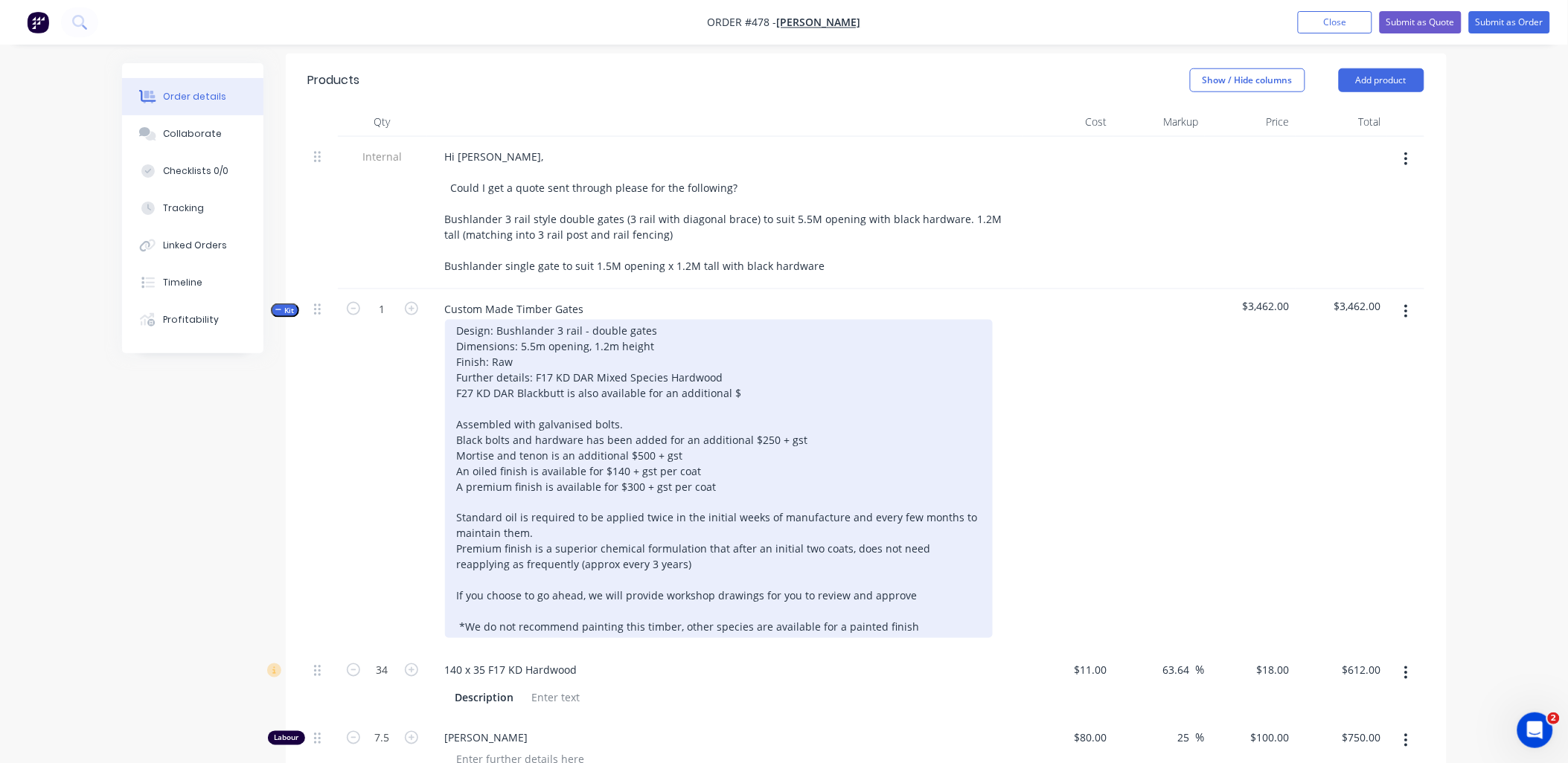
click at [740, 367] on div "Design: Bushlander 3 rail - double gates Dimensions: 5.5m opening, 1.2m height …" at bounding box center [718, 479] width 547 height 318
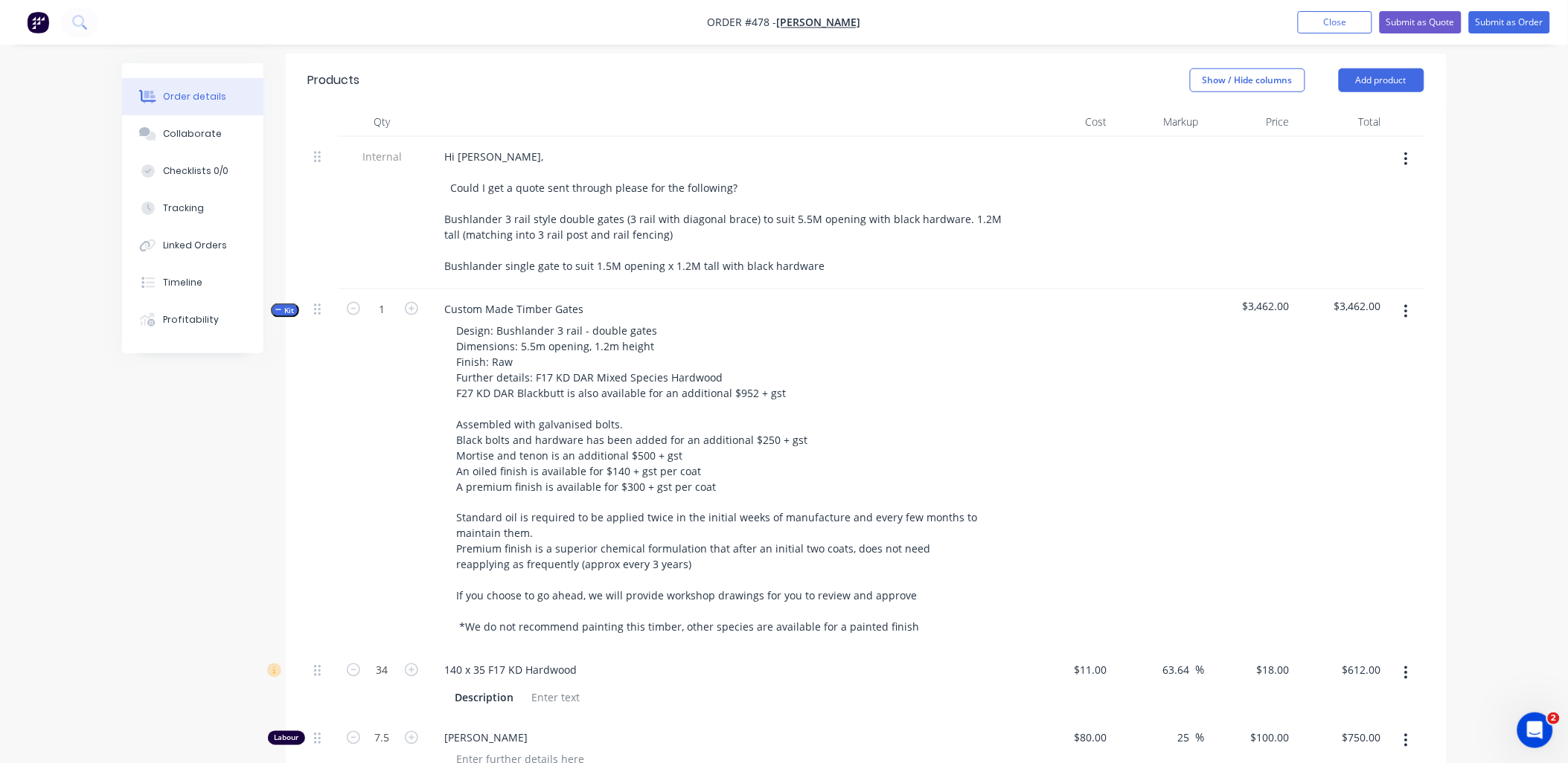
click at [380, 387] on div "1" at bounding box center [382, 470] width 89 height 362
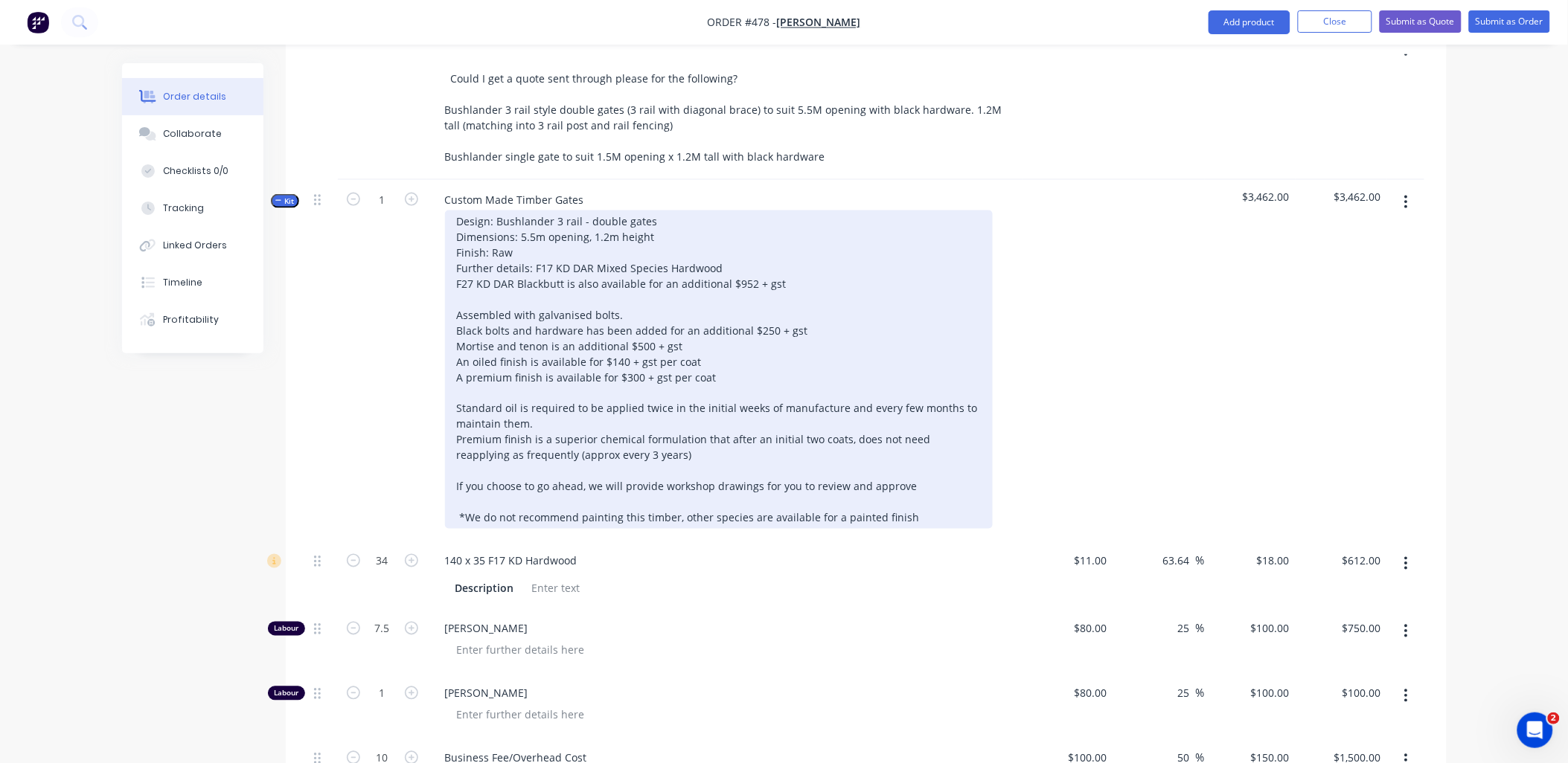
scroll to position [826, 0]
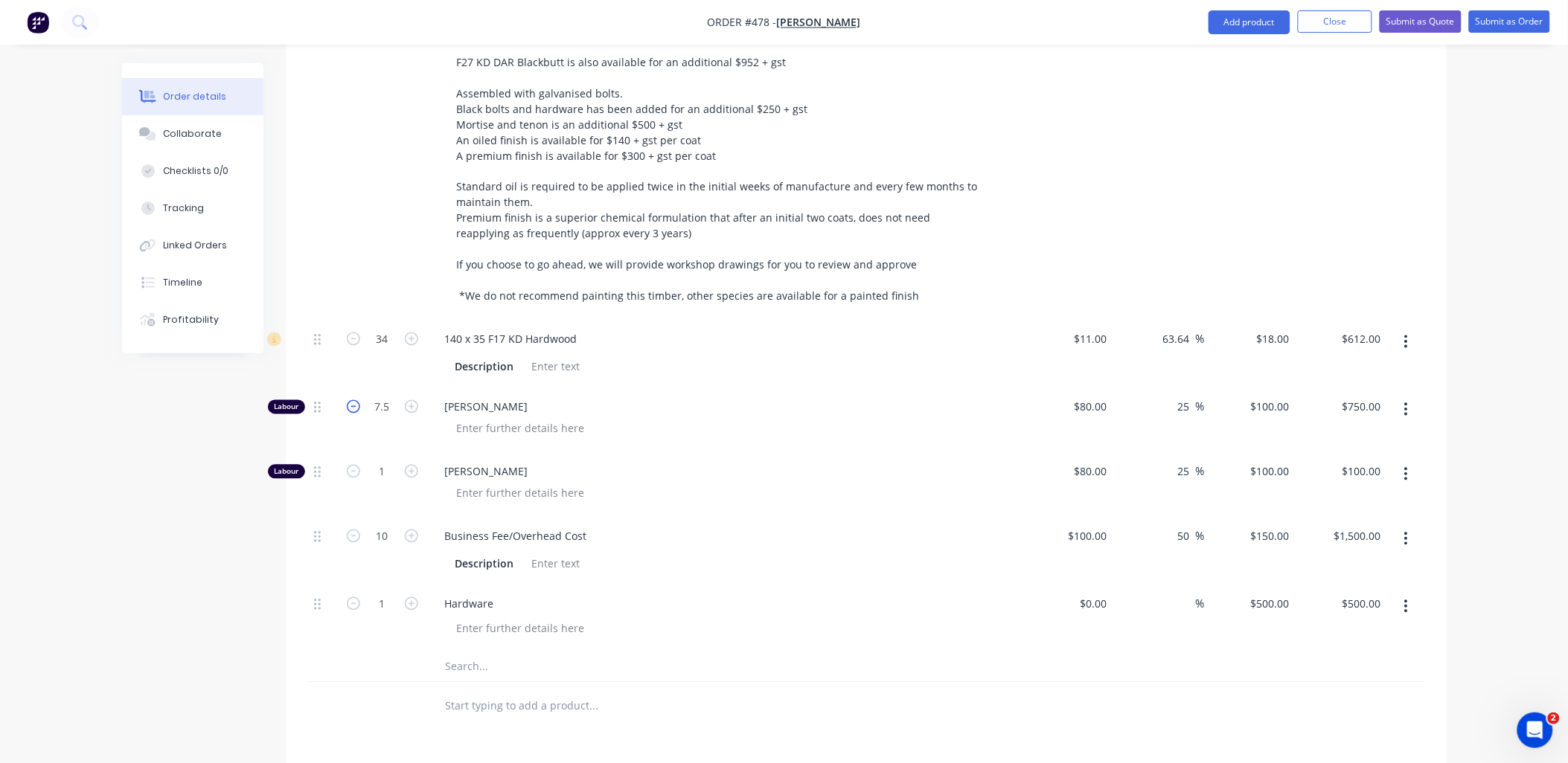
click at [352, 401] on icon "button" at bounding box center [353, 407] width 13 height 13
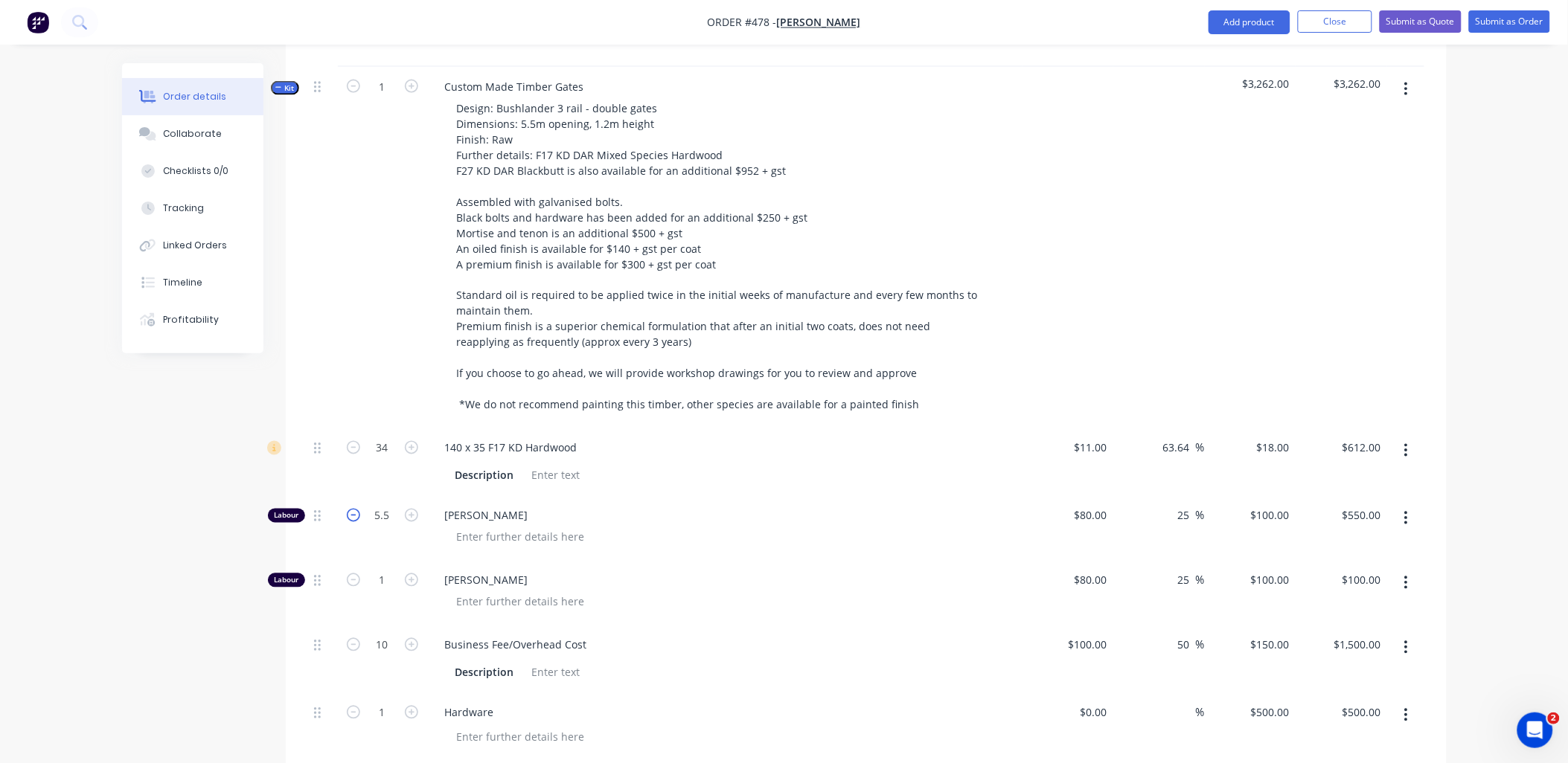
scroll to position [578, 0]
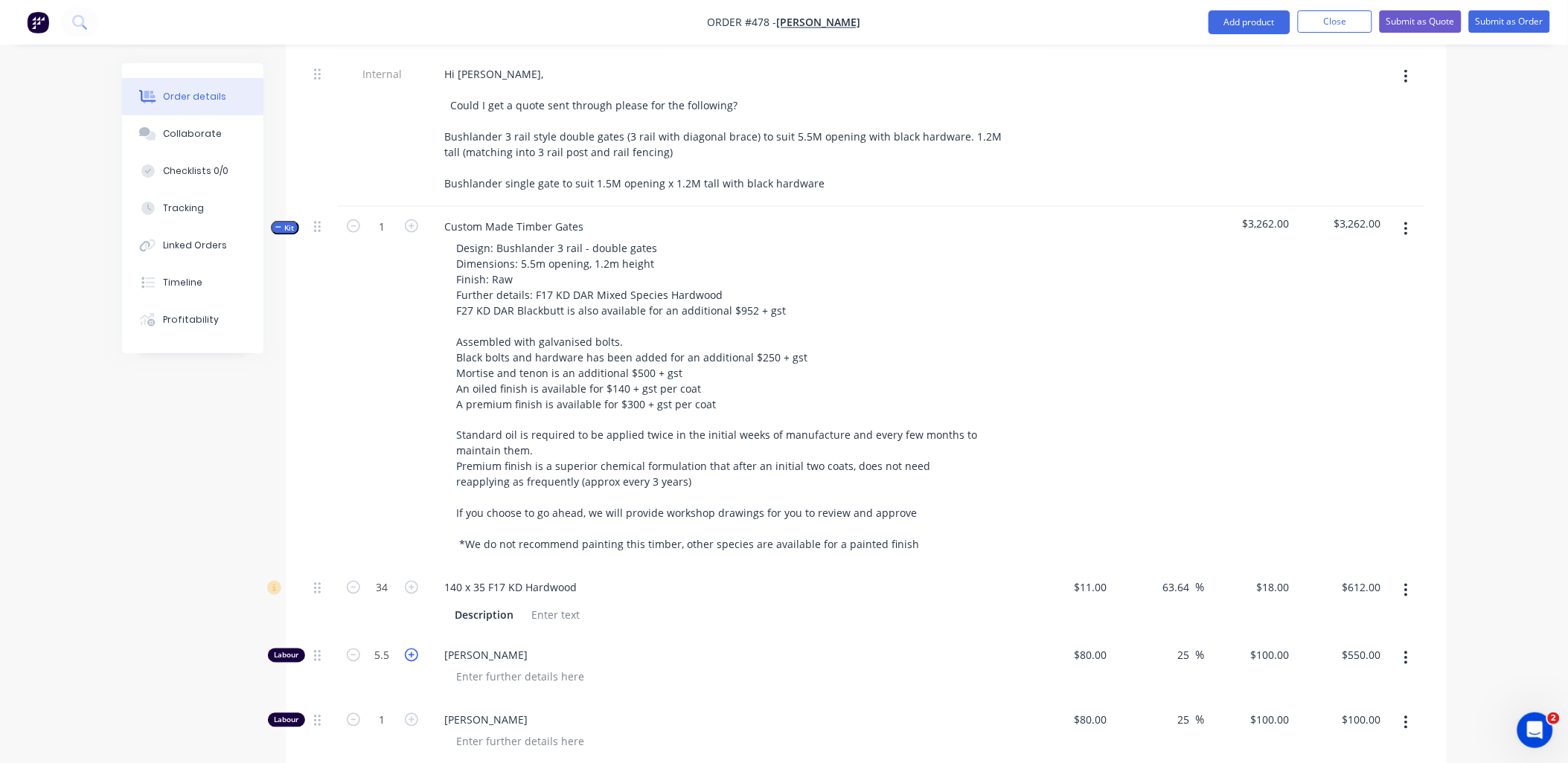
click at [415, 649] on icon "button" at bounding box center [412, 656] width 13 height 13
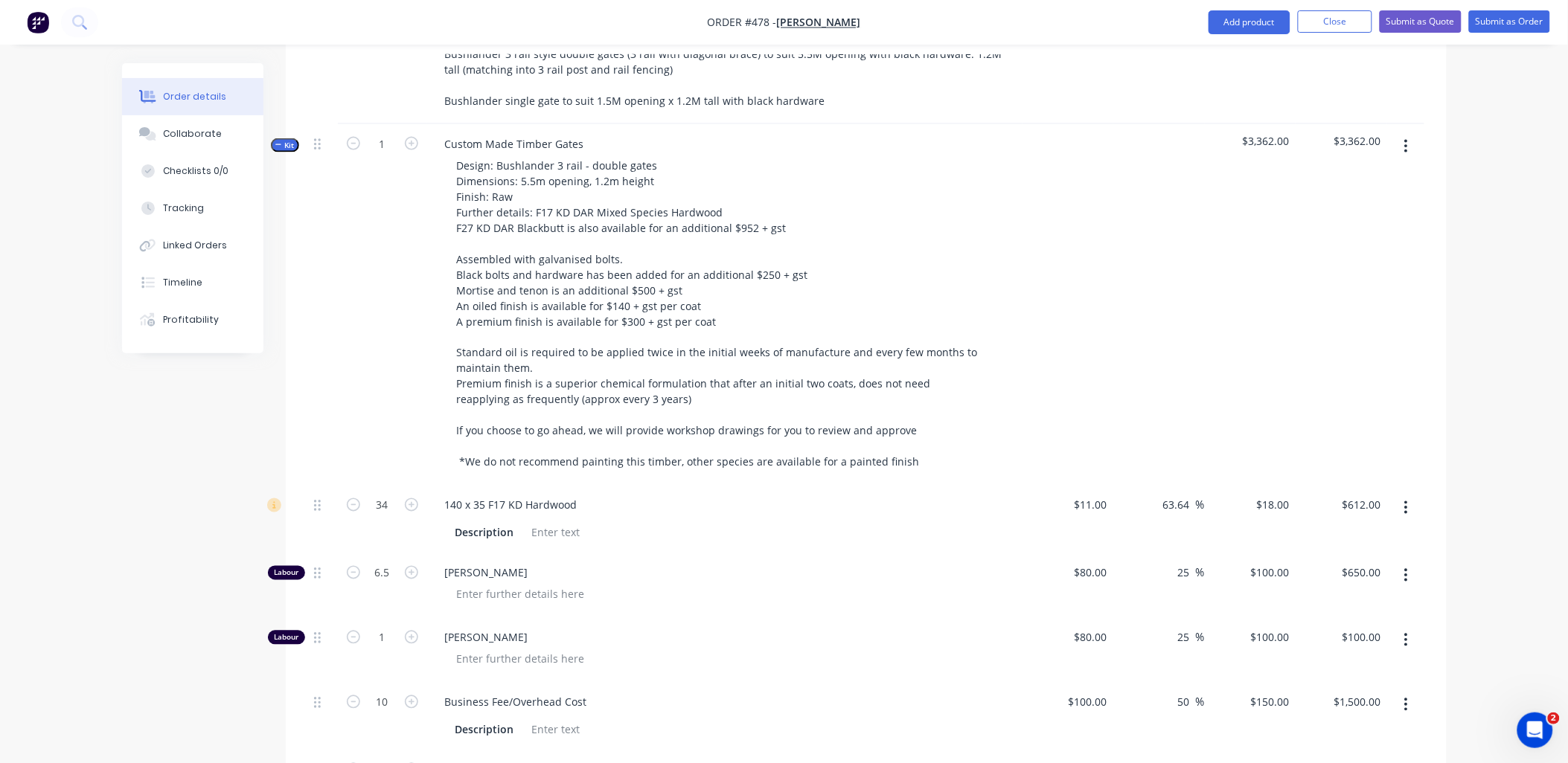
scroll to position [826, 0]
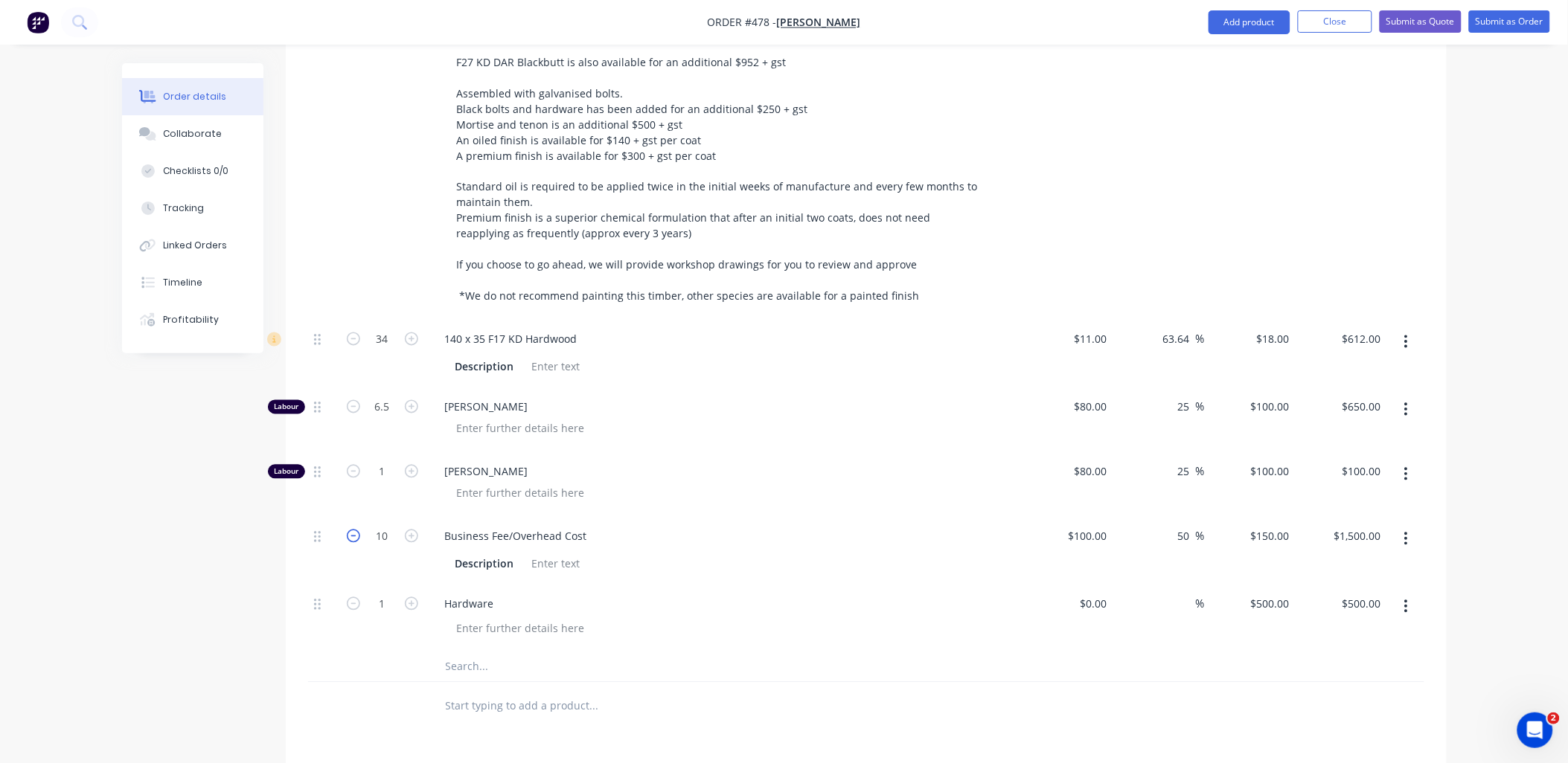
click at [350, 530] on icon "button" at bounding box center [353, 536] width 13 height 13
click at [1286, 461] on input "100" at bounding box center [1272, 472] width 46 height 22
click at [1326, 424] on div "$650.00 $650.00" at bounding box center [1341, 420] width 92 height 65
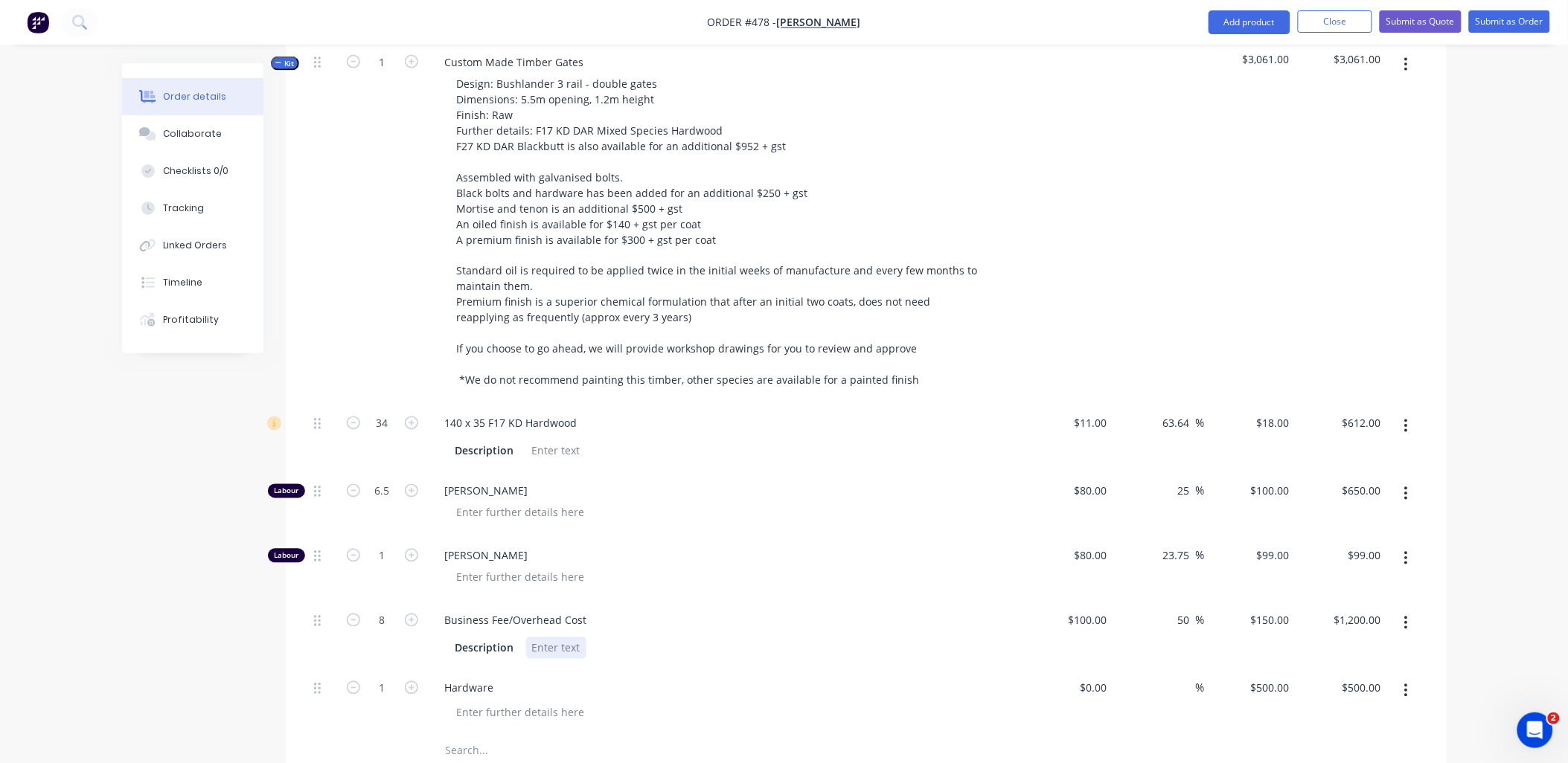
scroll to position [744, 0]
click at [462, 736] on input "text" at bounding box center [593, 751] width 297 height 30
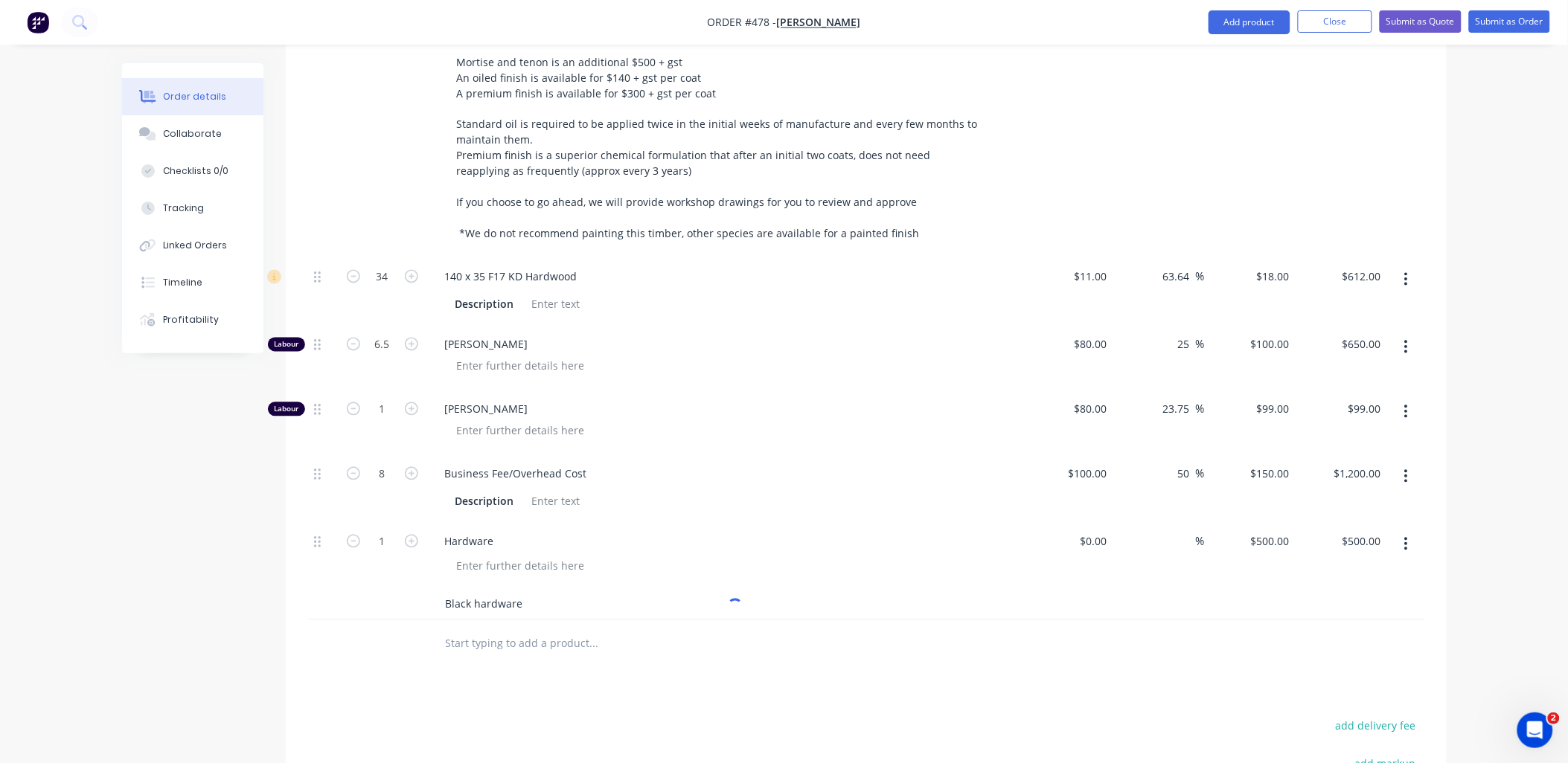
scroll to position [910, 0]
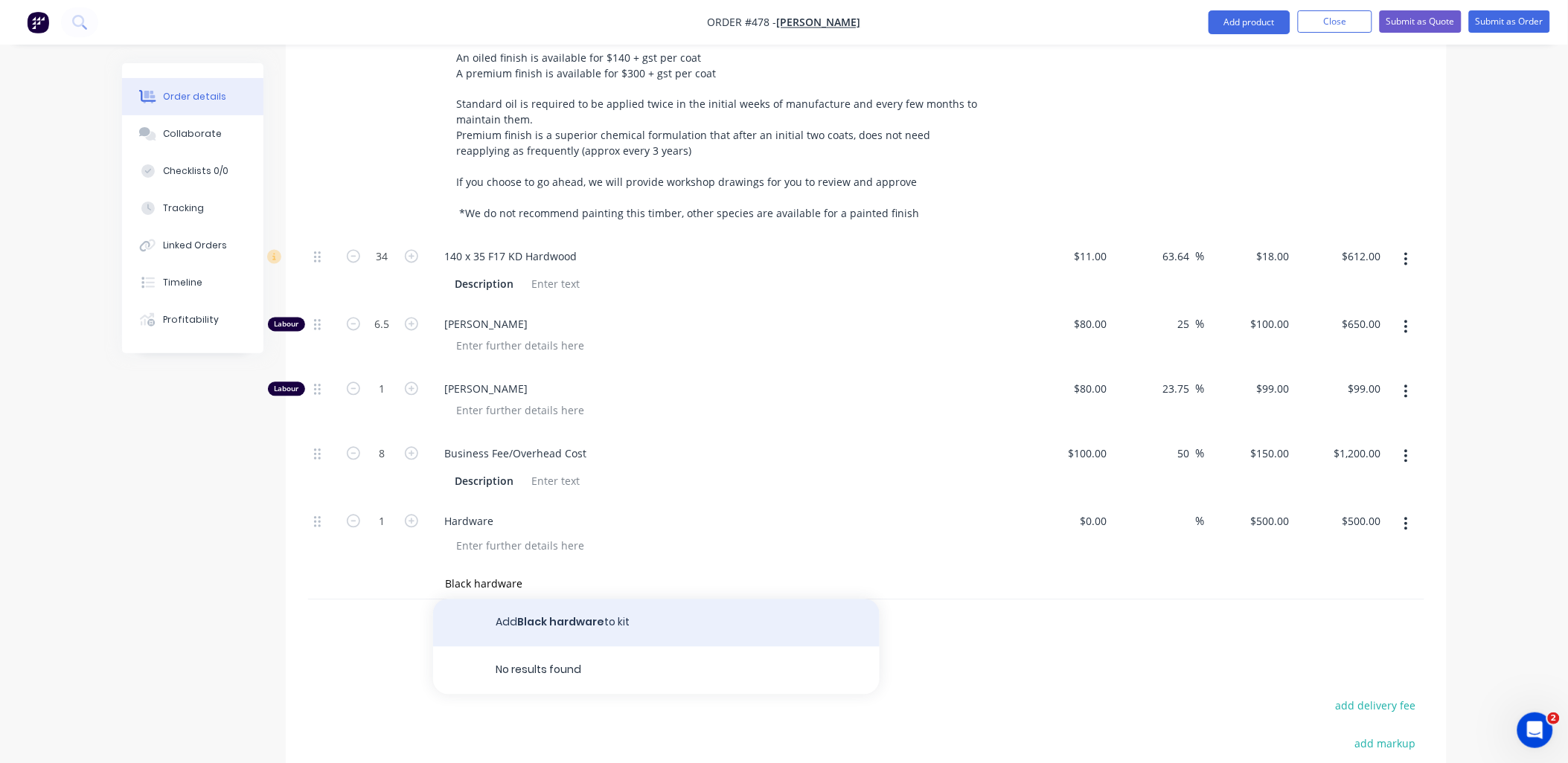
click at [552, 603] on button "Add Black hardware to kit" at bounding box center [657, 623] width 447 height 47
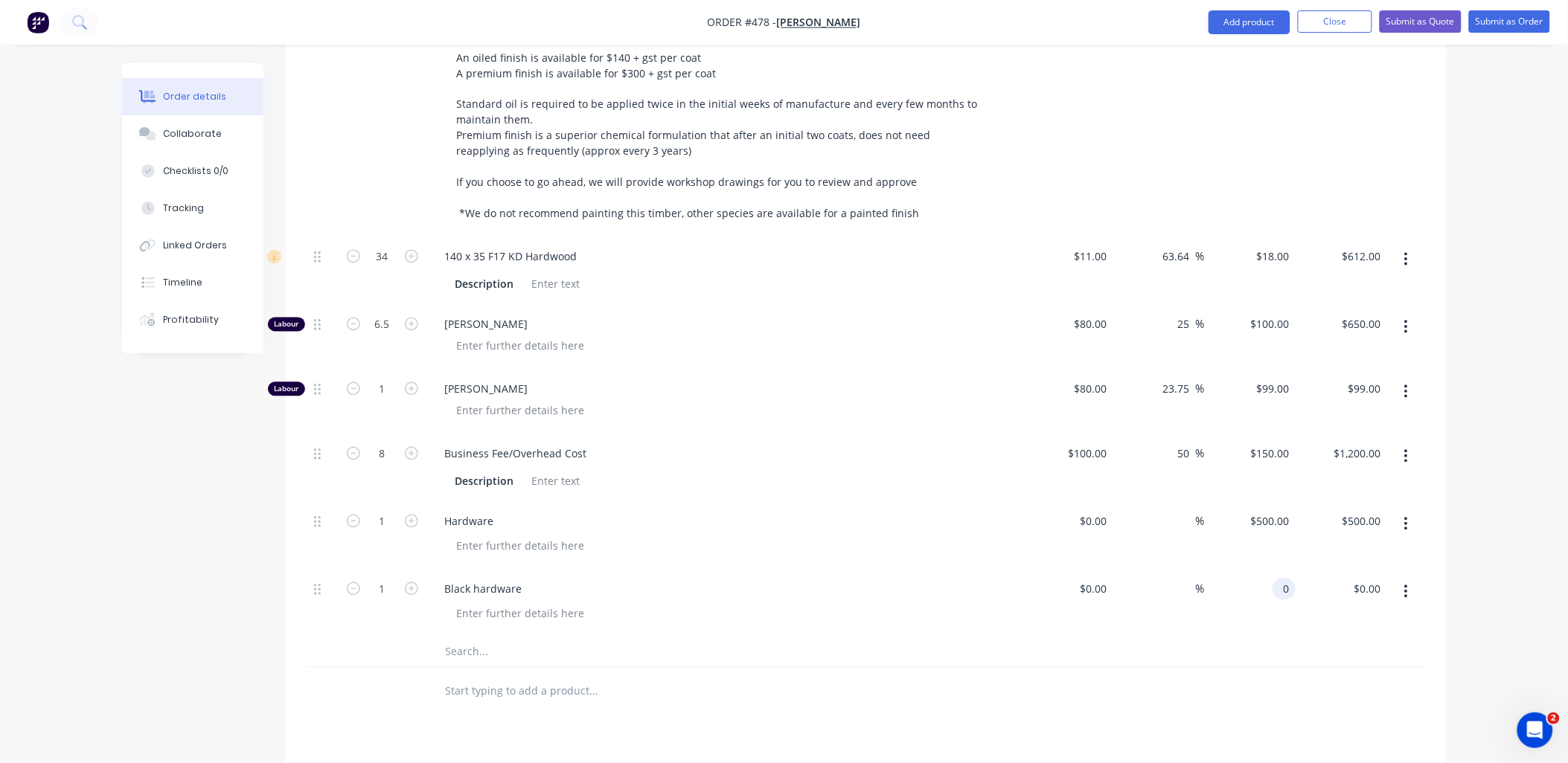
click at [1279, 579] on input "0" at bounding box center [1287, 590] width 17 height 22
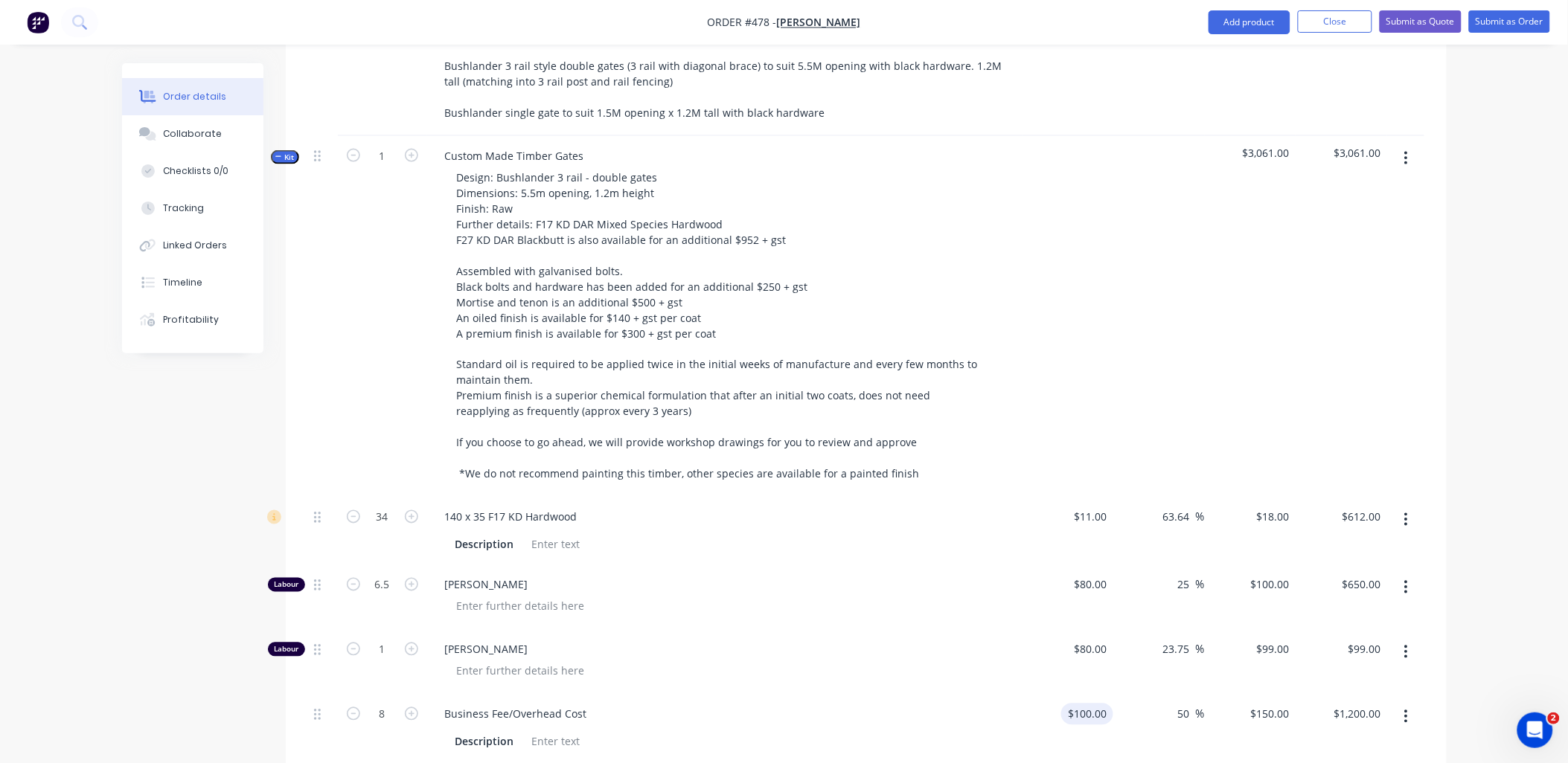
scroll to position [826, 0]
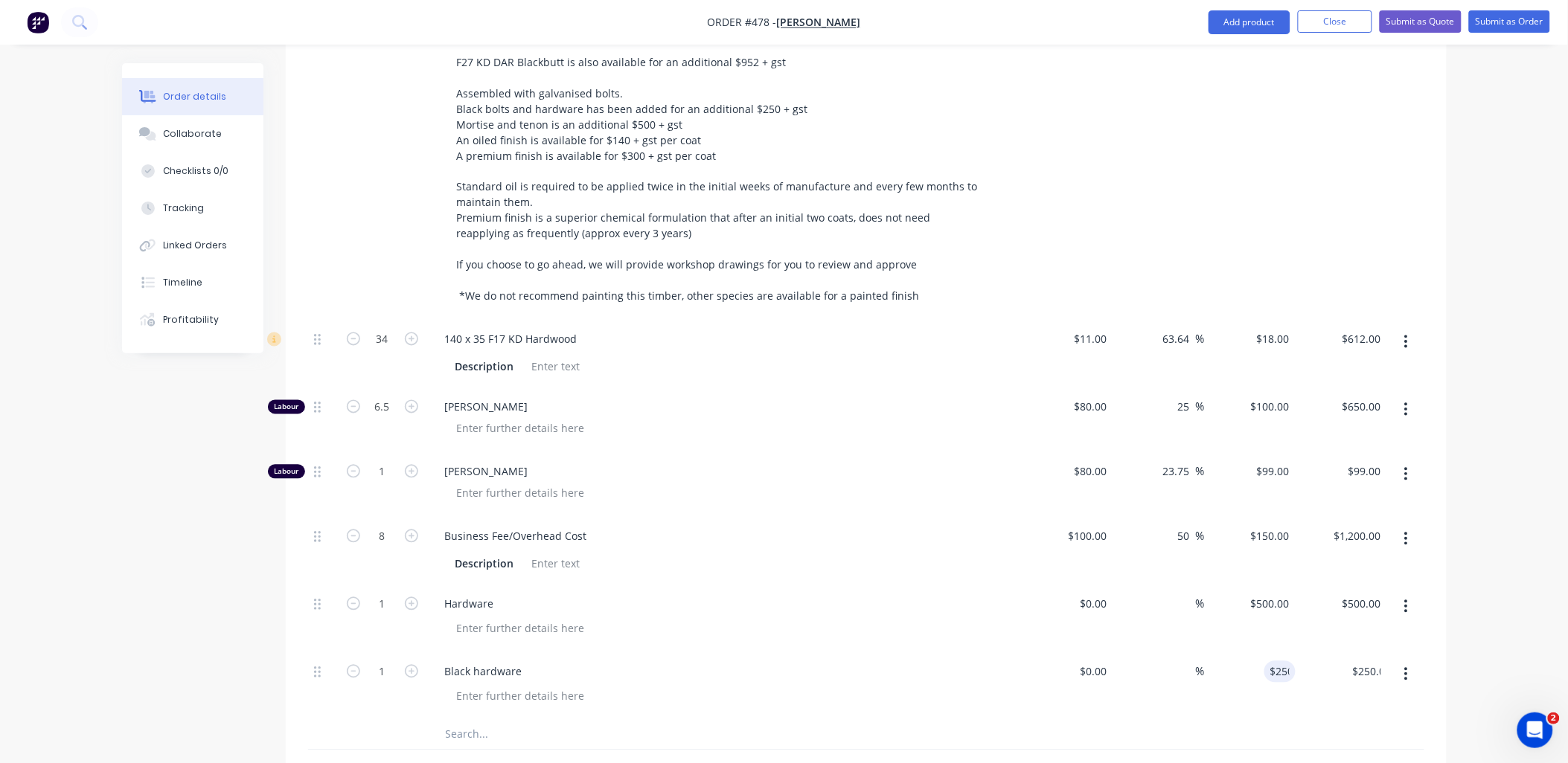
click at [1071, 611] on div "$0.00 $0.00" at bounding box center [1068, 618] width 92 height 67
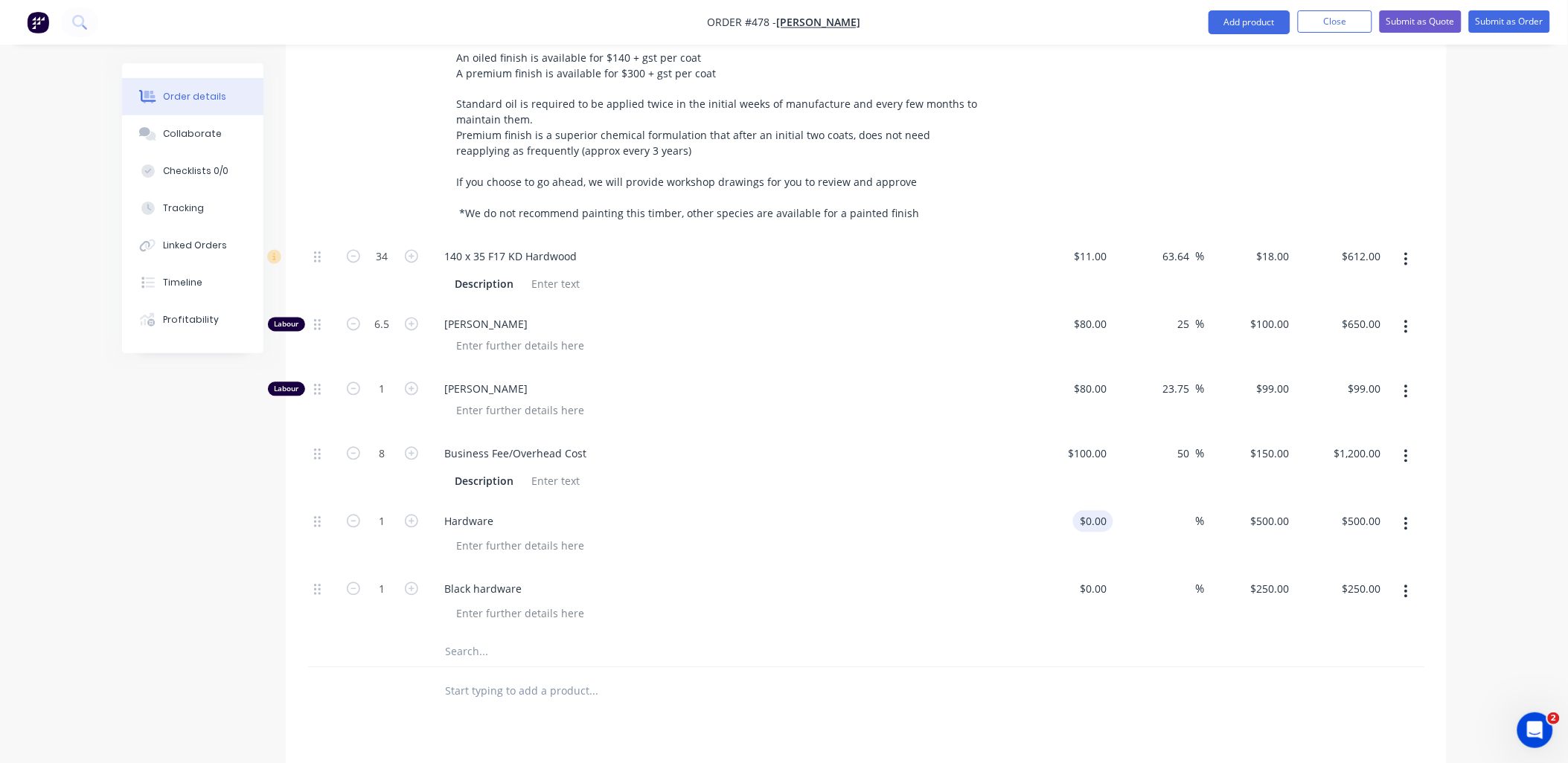
scroll to position [413, 0]
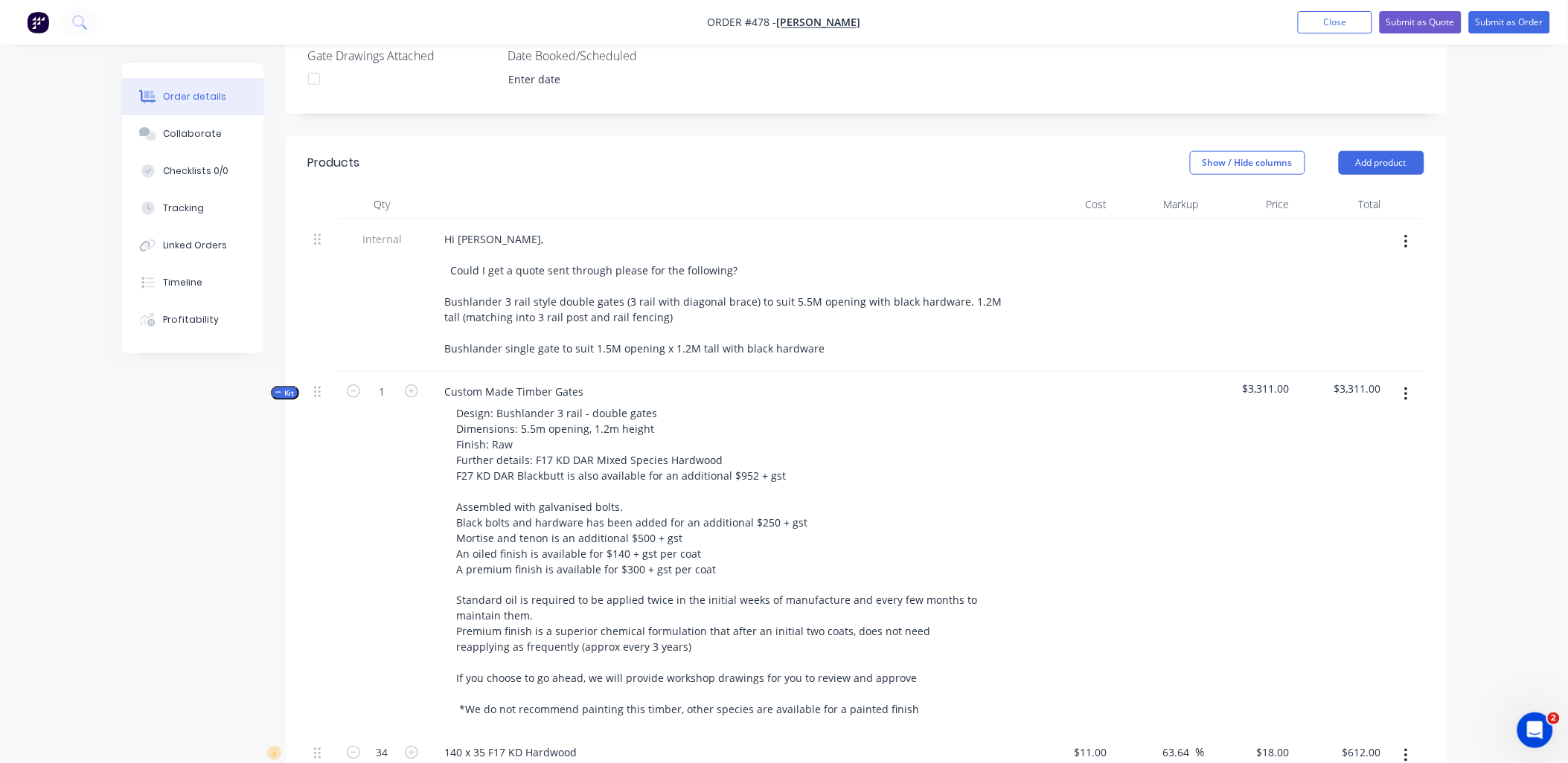
click at [1401, 381] on button "button" at bounding box center [1406, 394] width 35 height 27
click at [1375, 482] on div "Duplicate" at bounding box center [1354, 493] width 115 height 22
click at [277, 389] on icon "button" at bounding box center [279, 392] width 7 height 7
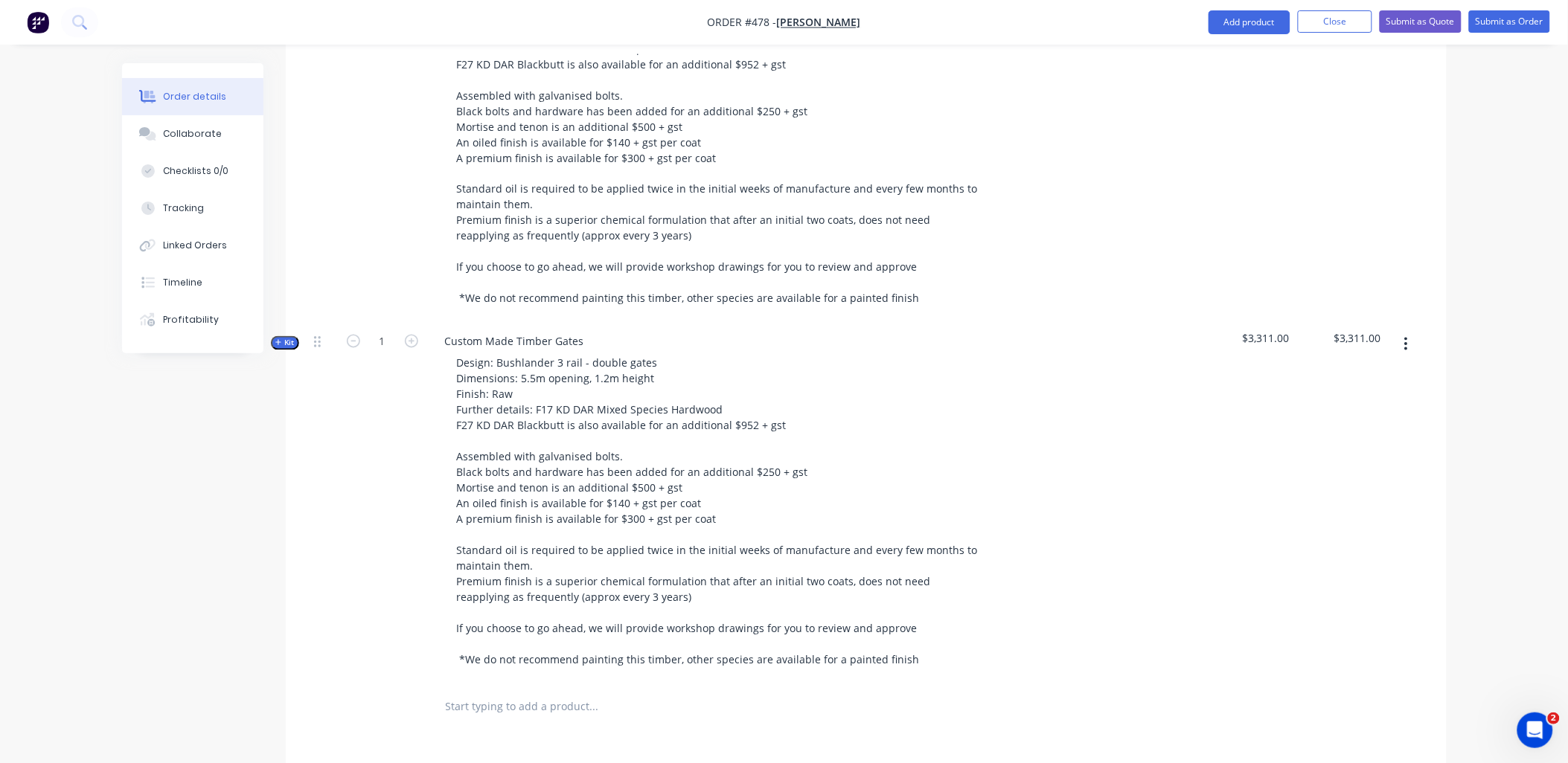
scroll to position [992, 0]
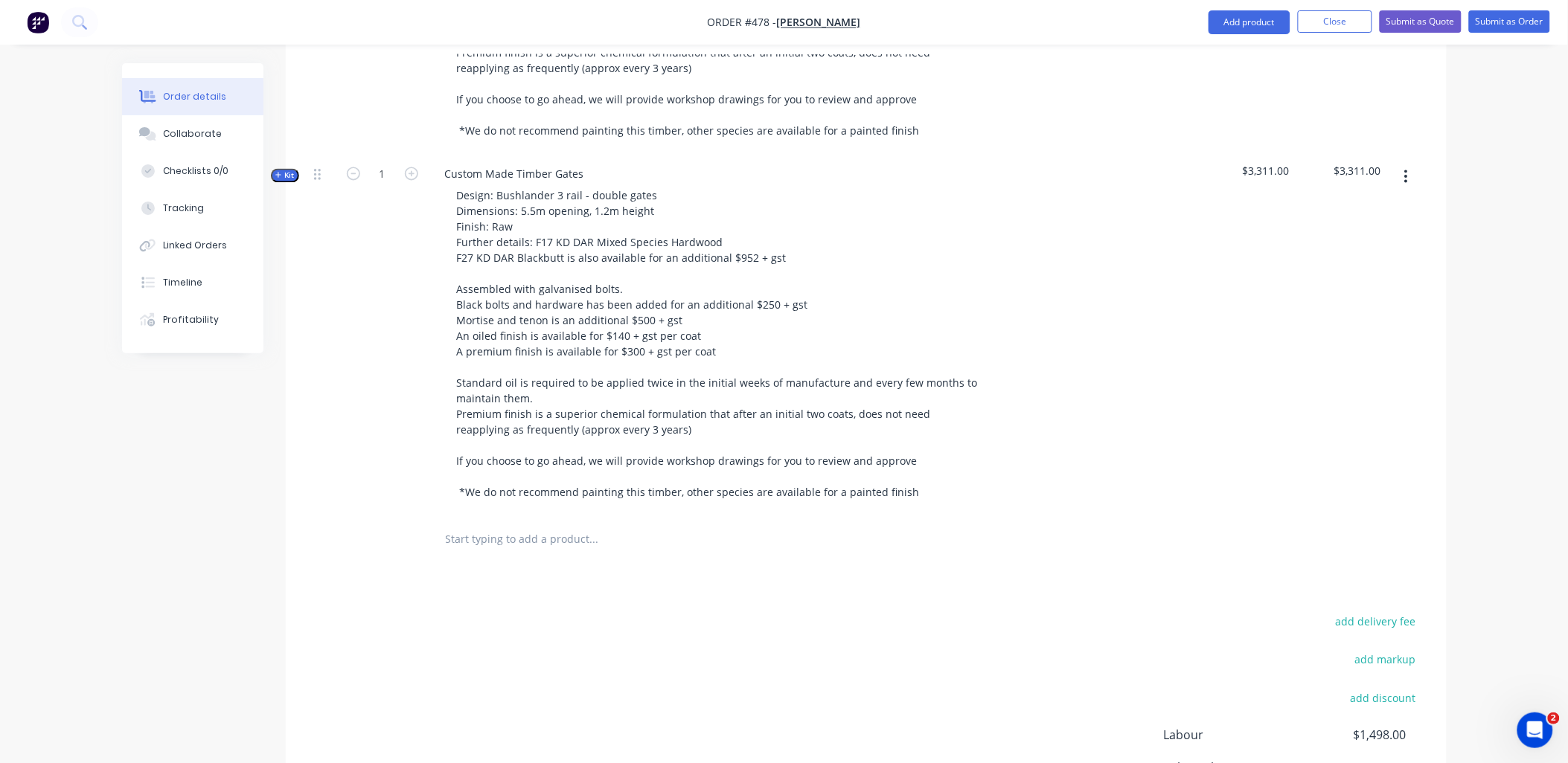
drag, startPoint x: 292, startPoint y: 152, endPoint x: 300, endPoint y: 164, distance: 14.4
click at [292, 171] on span "Kit" at bounding box center [285, 176] width 19 height 11
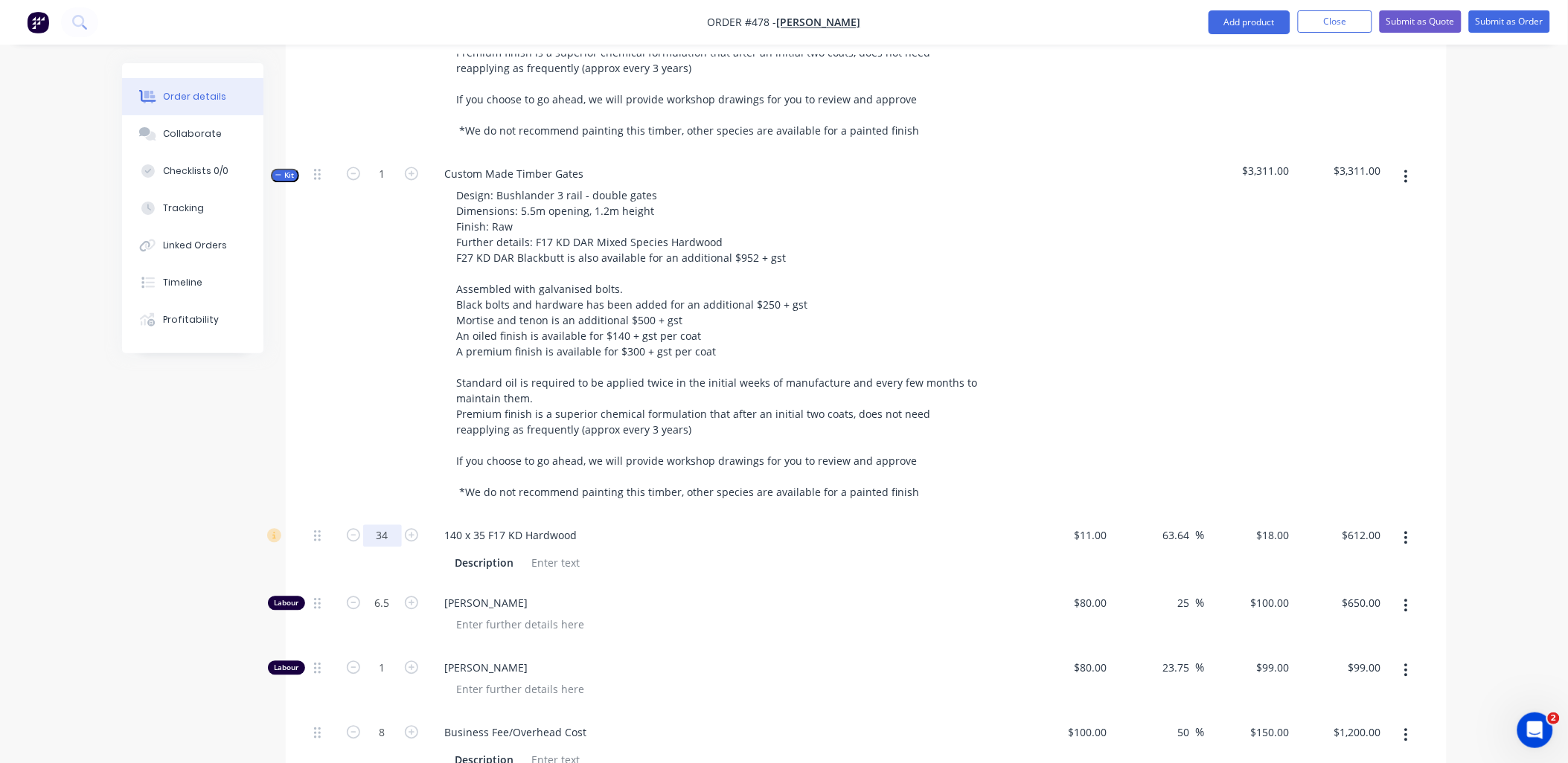
click at [387, 526] on input "34" at bounding box center [382, 536] width 38 height 22
click at [370, 450] on div "1" at bounding box center [382, 336] width 89 height 362
click at [348, 726] on icon "button" at bounding box center [353, 733] width 13 height 13
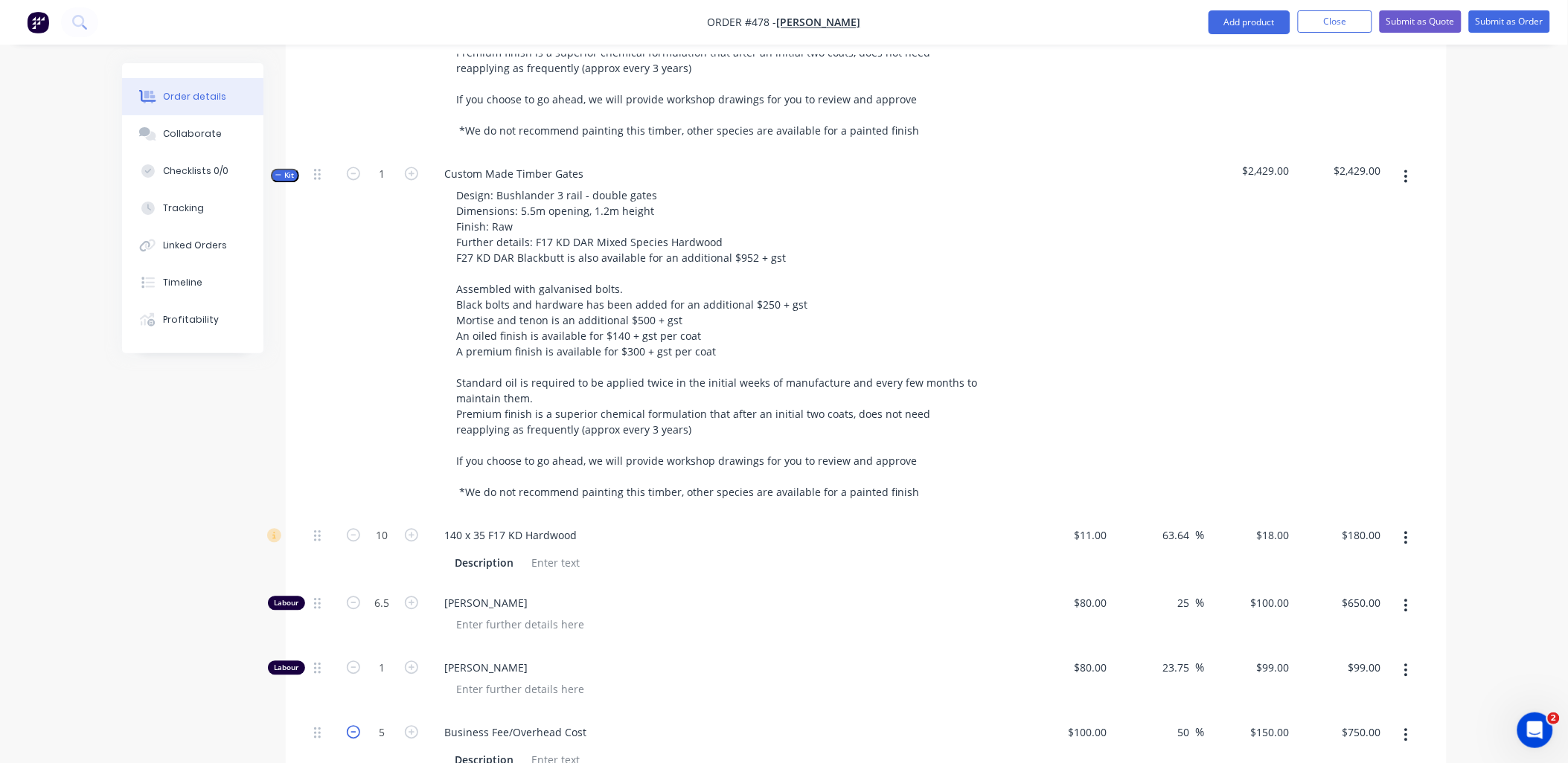
click at [348, 726] on icon "button" at bounding box center [353, 733] width 13 height 13
click at [350, 596] on icon "button" at bounding box center [353, 603] width 13 height 13
click at [386, 593] on input "4.5" at bounding box center [382, 604] width 38 height 22
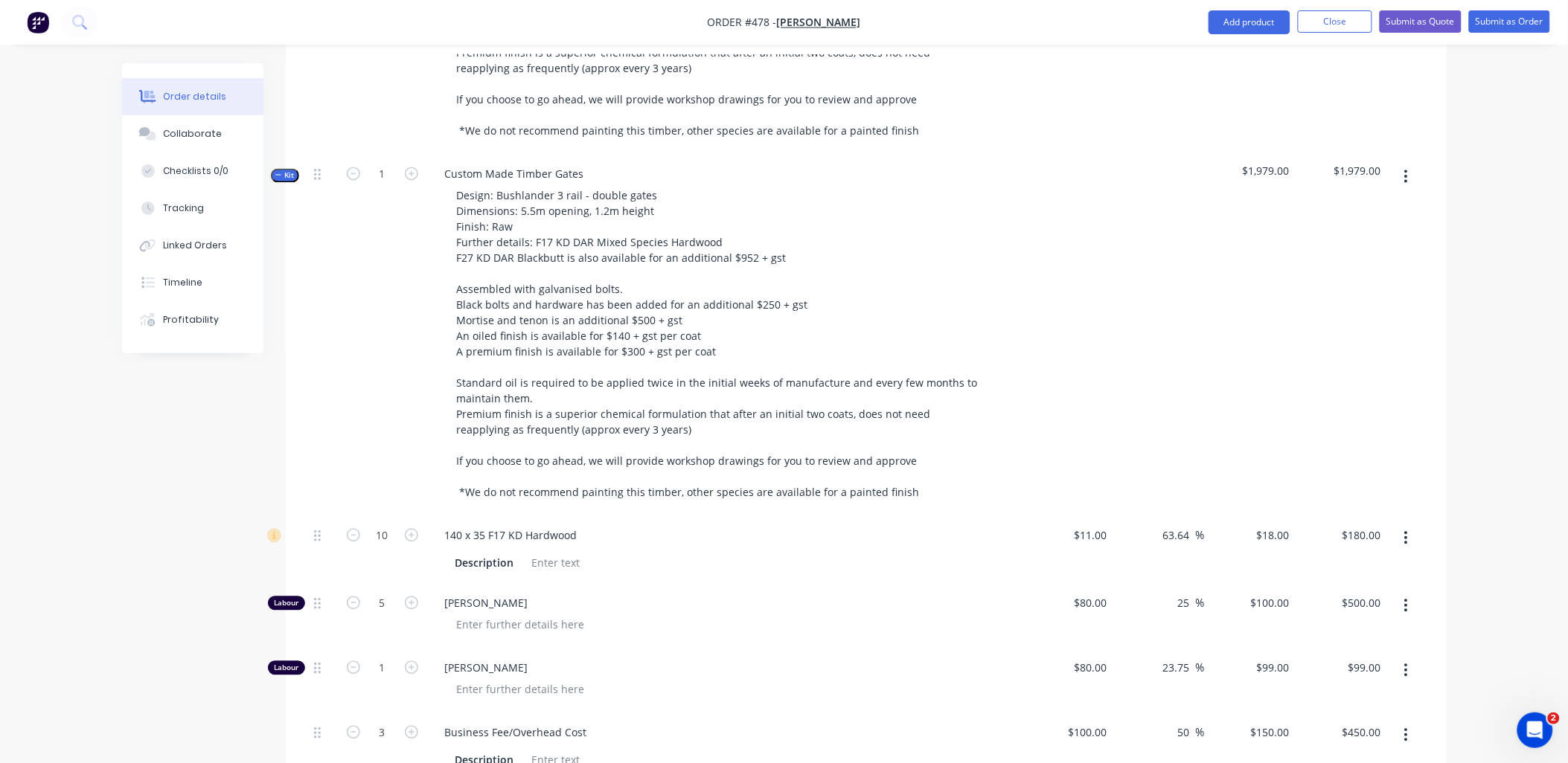
click at [401, 619] on div "5" at bounding box center [382, 616] width 89 height 65
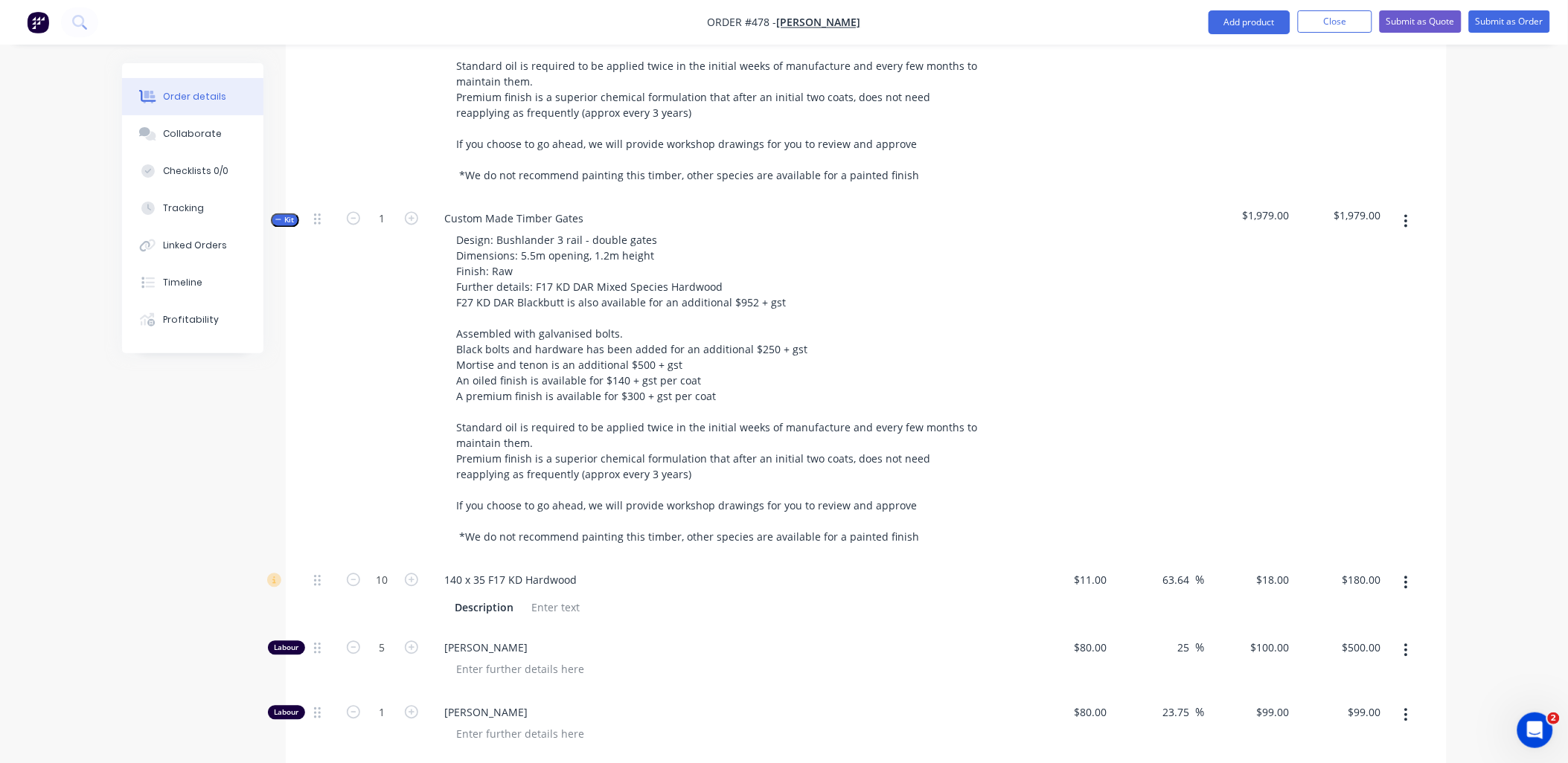
scroll to position [910, 0]
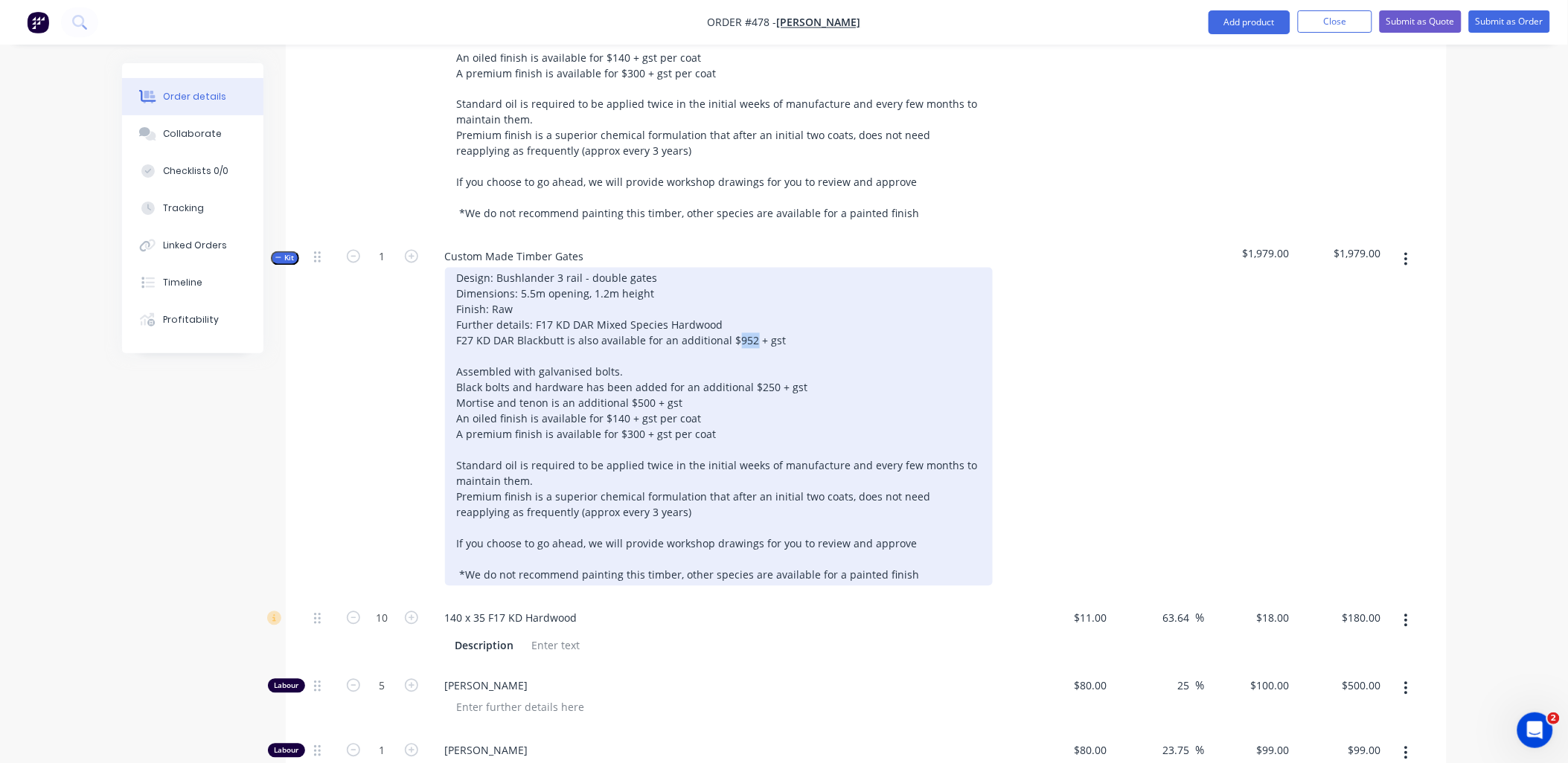
drag, startPoint x: 732, startPoint y: 322, endPoint x: 749, endPoint y: 322, distance: 17.0
click at [749, 322] on div "Design: Bushlander 3 rail - double gates Dimensions: 5.5m opening, 1.2m height …" at bounding box center [718, 427] width 547 height 318
click at [757, 367] on div "Design: Bushlander 3 rail - double gates Dimensions: 5.5m opening, 1.2m height …" at bounding box center [718, 427] width 547 height 318
click at [635, 383] on div "Design: Bushlander 3 rail - double gates Dimensions: 5.5m opening, 1.2m height …" at bounding box center [718, 427] width 547 height 318
click at [762, 367] on div "Design: Bushlander 3 rail - double gates Dimensions: 5.5m opening, 1.2m height …" at bounding box center [718, 427] width 547 height 318
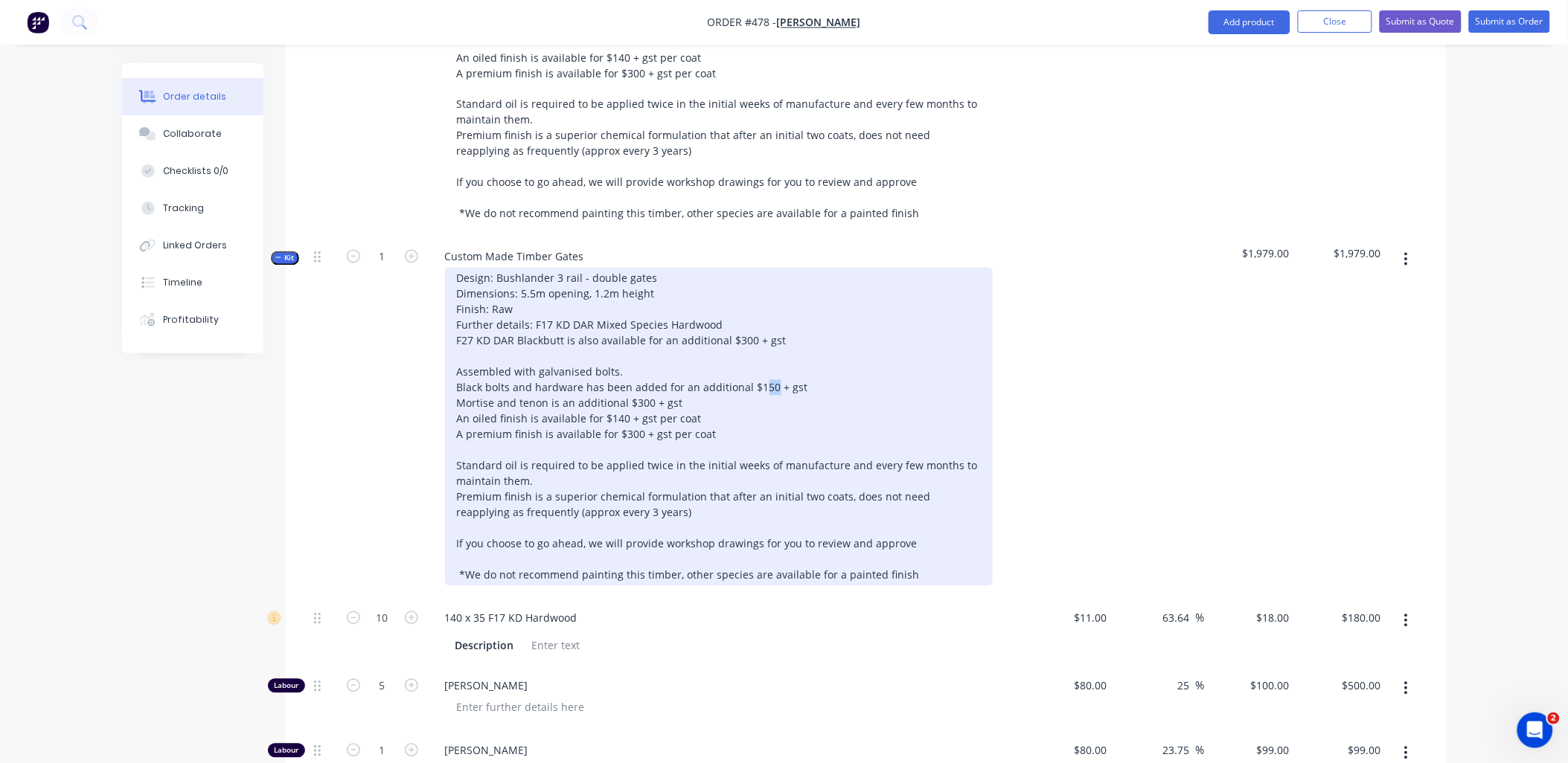
drag, startPoint x: 759, startPoint y: 367, endPoint x: 767, endPoint y: 367, distance: 8.0
click at [767, 367] on div "Design: Bushlander 3 rail - double gates Dimensions: 5.5m opening, 1.2m height …" at bounding box center [718, 427] width 547 height 318
drag, startPoint x: 617, startPoint y: 396, endPoint x: 607, endPoint y: 396, distance: 10.0
click at [607, 396] on div "Design: Bushlander 3 rail - double gates Dimensions: 5.5m opening, 1.2m height …" at bounding box center [718, 427] width 547 height 318
click at [626, 415] on div "Design: Bushlander 3 rail - double gates Dimensions: 5.5m opening, 1.2m height …" at bounding box center [718, 427] width 547 height 318
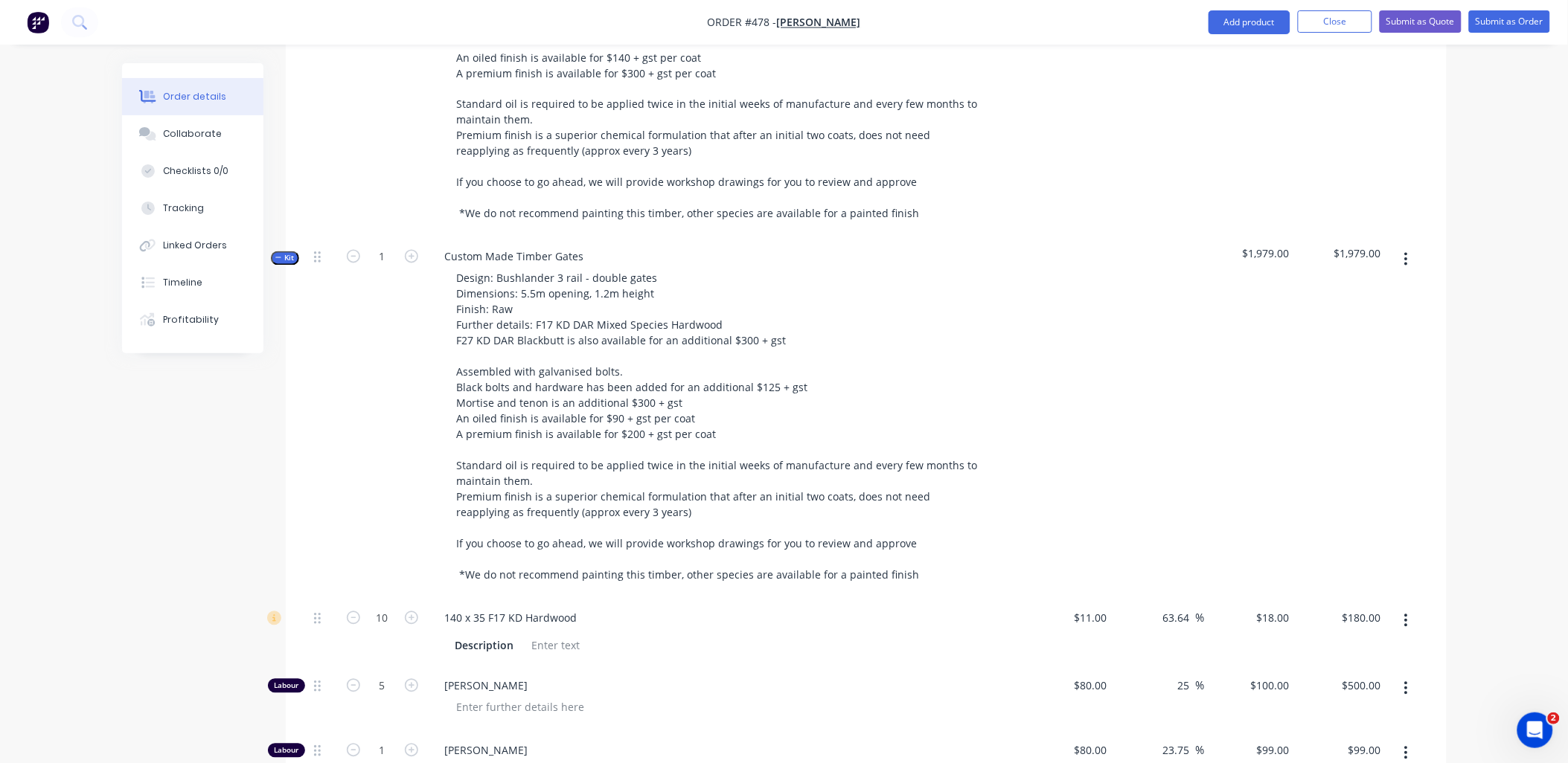
click at [380, 436] on div "1" at bounding box center [382, 418] width 89 height 362
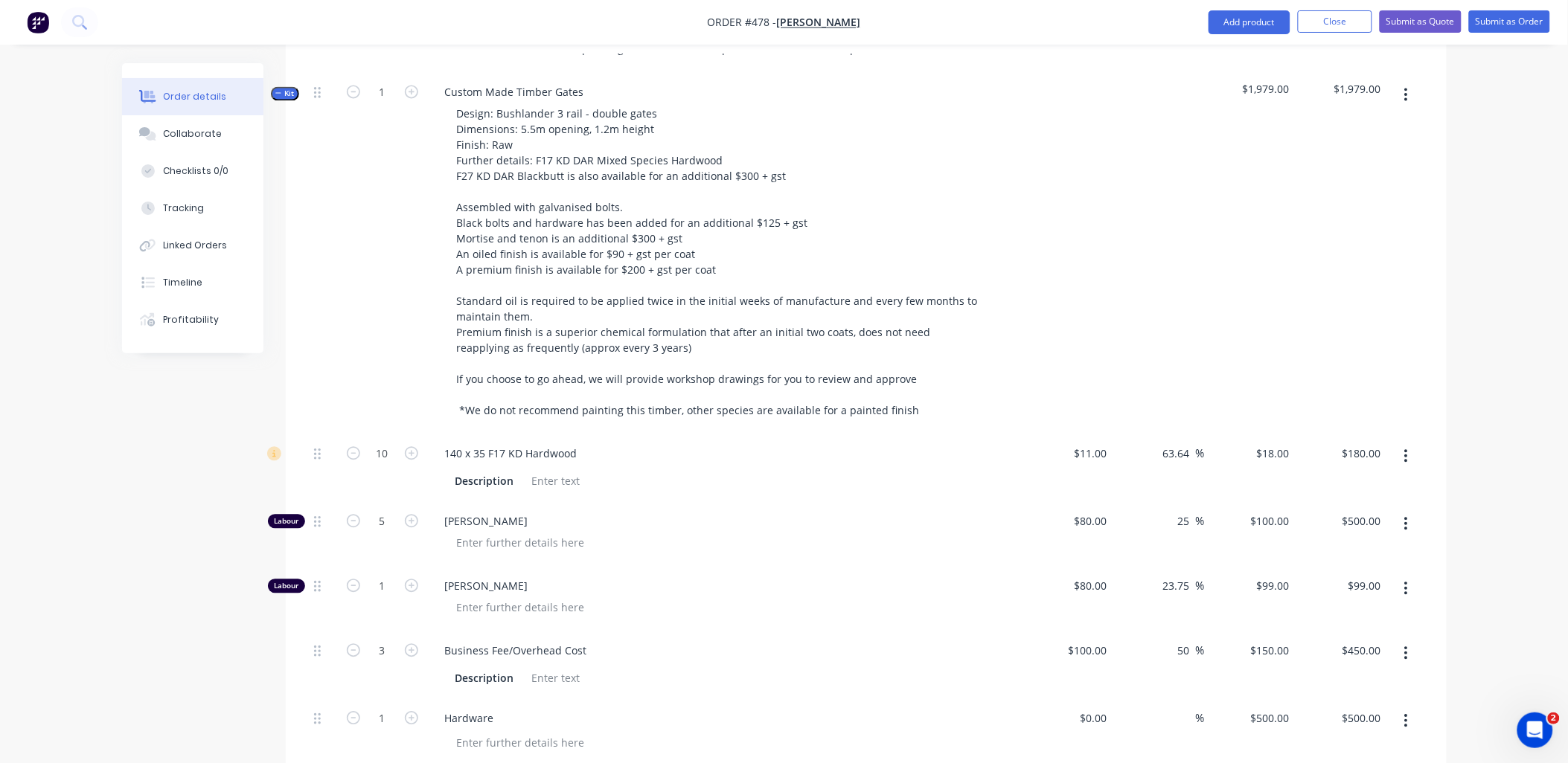
scroll to position [1157, 0]
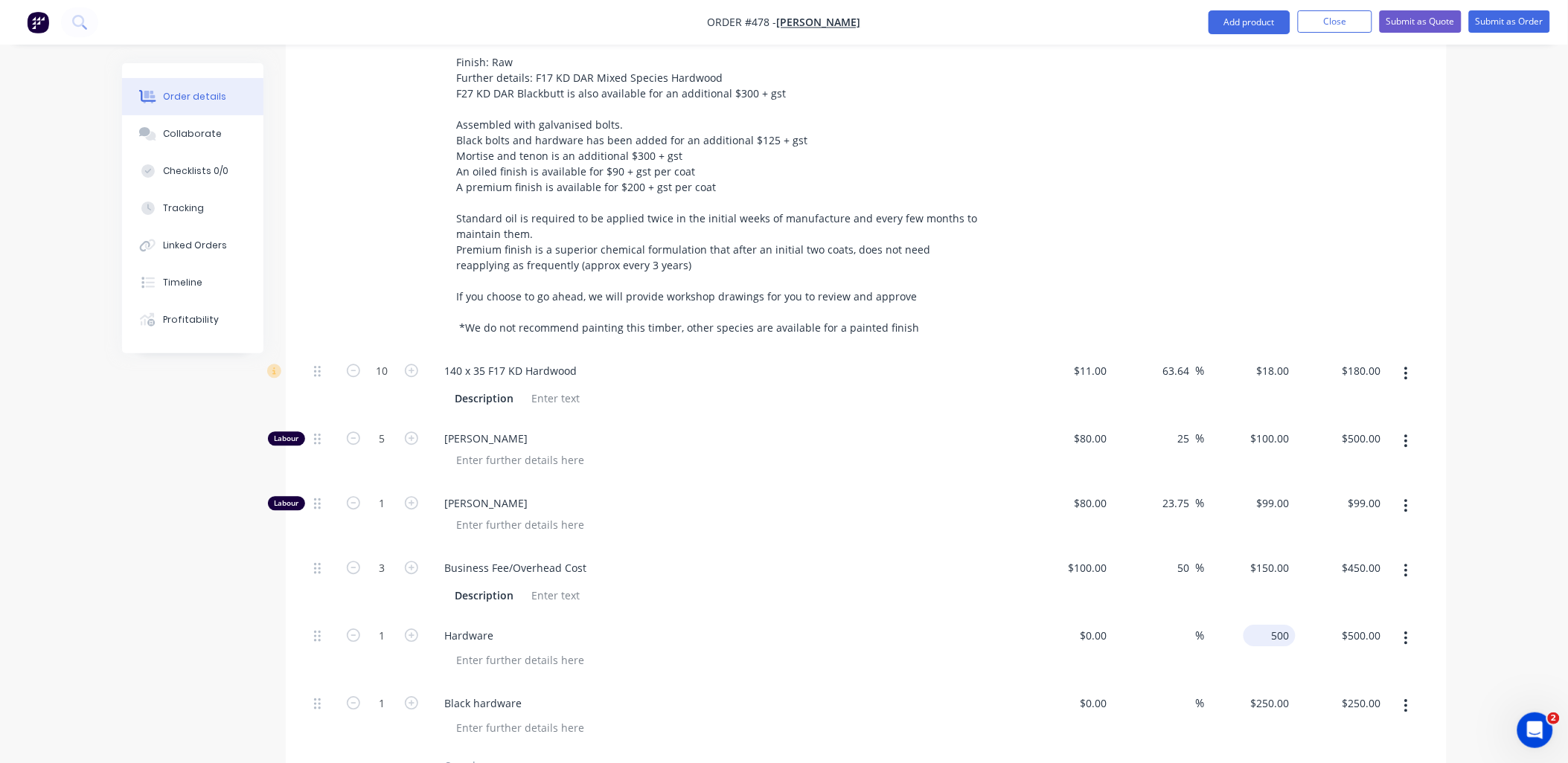
click at [1266, 625] on div "500 $500.00" at bounding box center [1270, 636] width 52 height 22
click at [1266, 693] on div "250 250" at bounding box center [1281, 704] width 32 height 22
click at [1319, 658] on div "$310.00 $310.00" at bounding box center [1341, 650] width 92 height 67
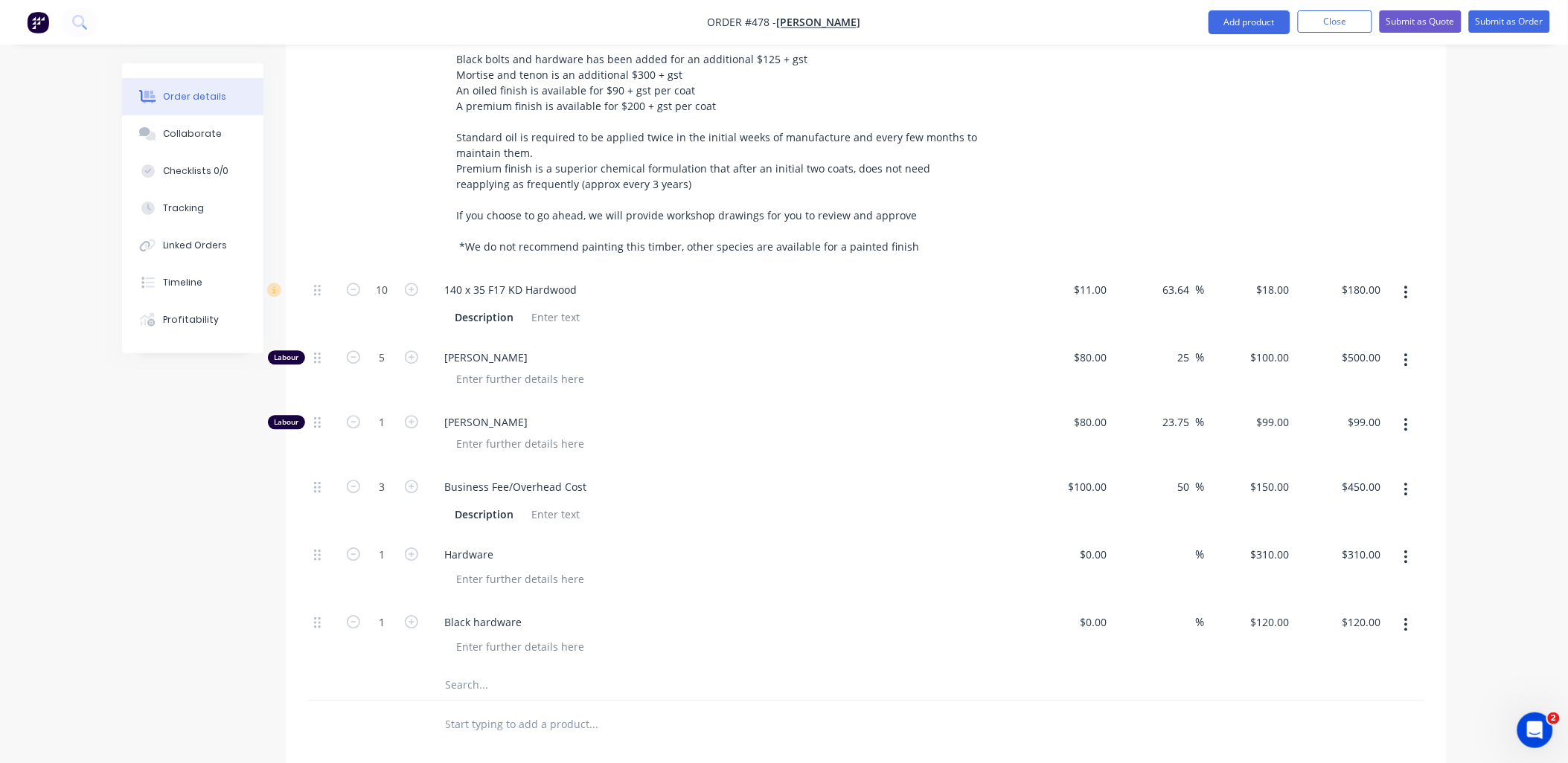
scroll to position [1239, 0]
click at [352, 349] on icon "button" at bounding box center [353, 356] width 13 height 13
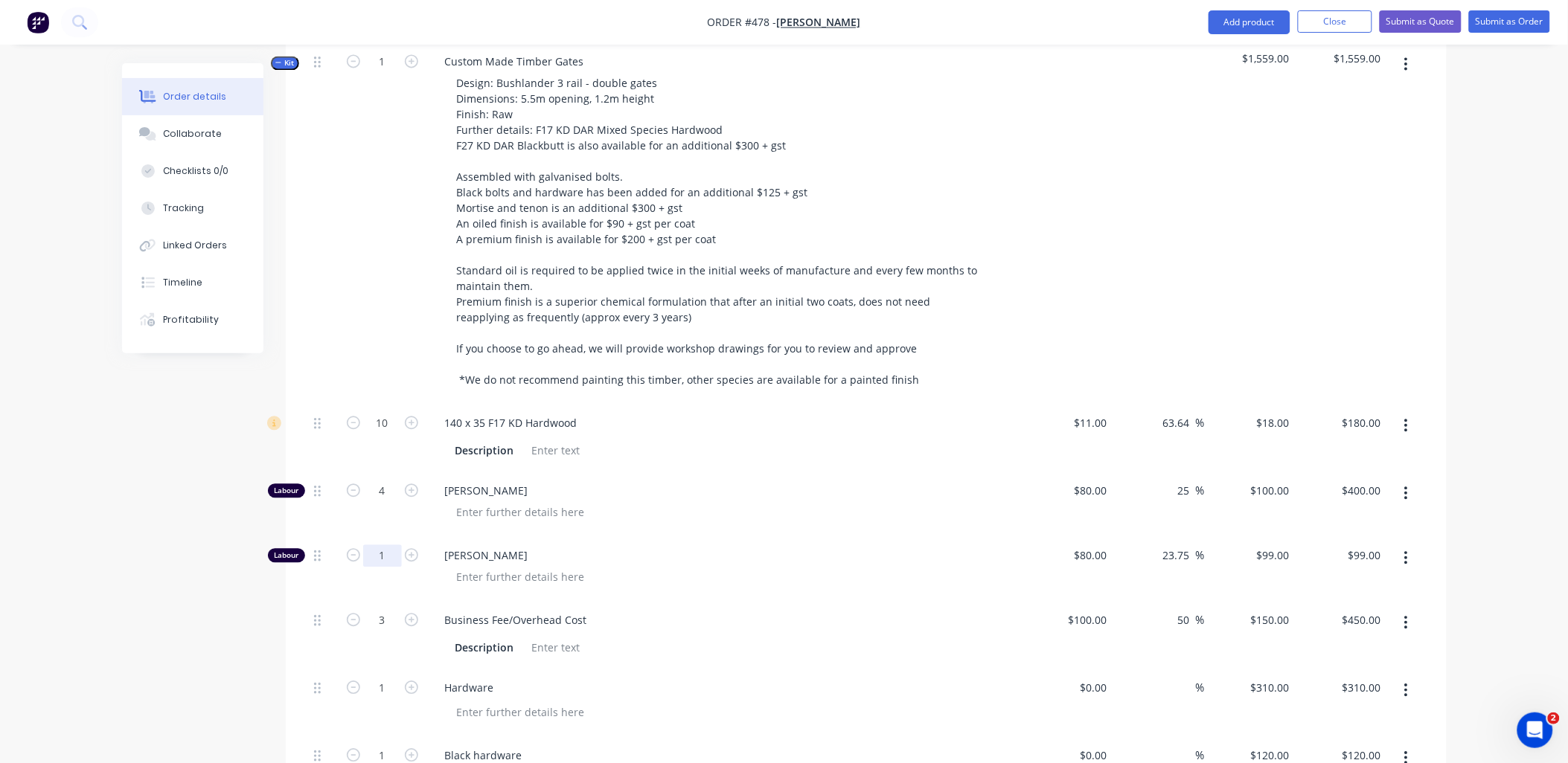
scroll to position [826, 0]
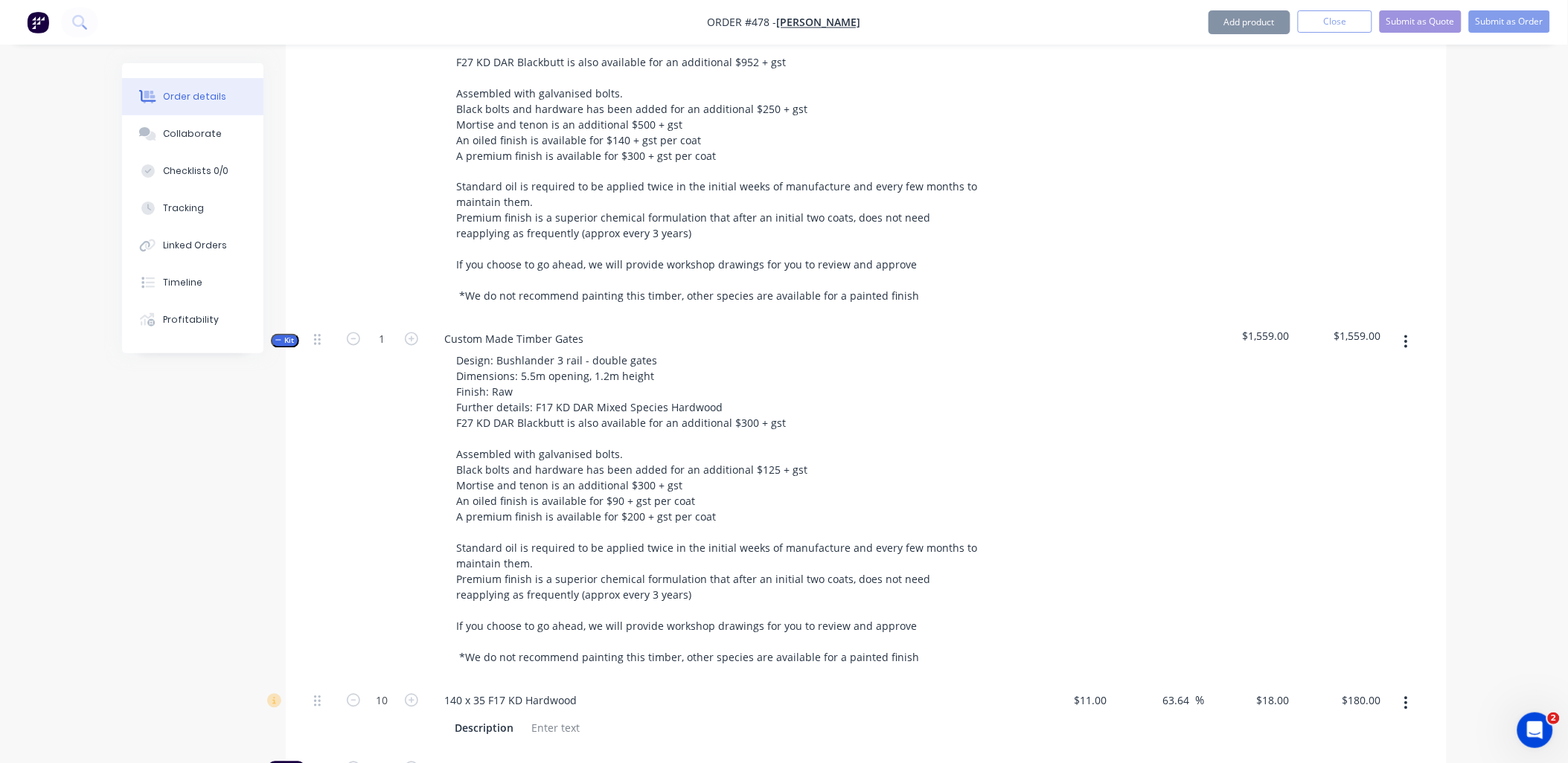
click at [285, 336] on span "Kit" at bounding box center [285, 341] width 19 height 11
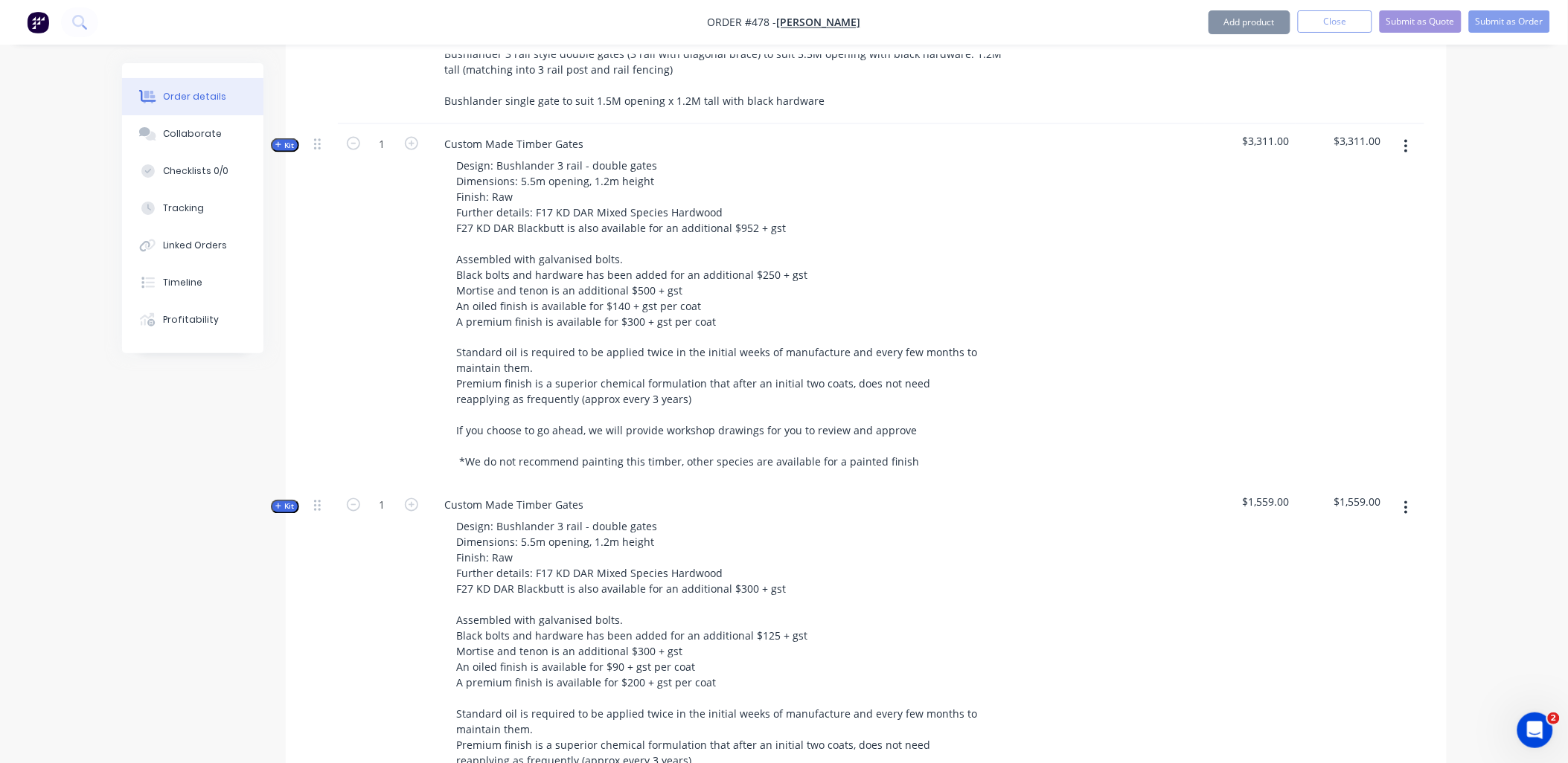
scroll to position [331, 0]
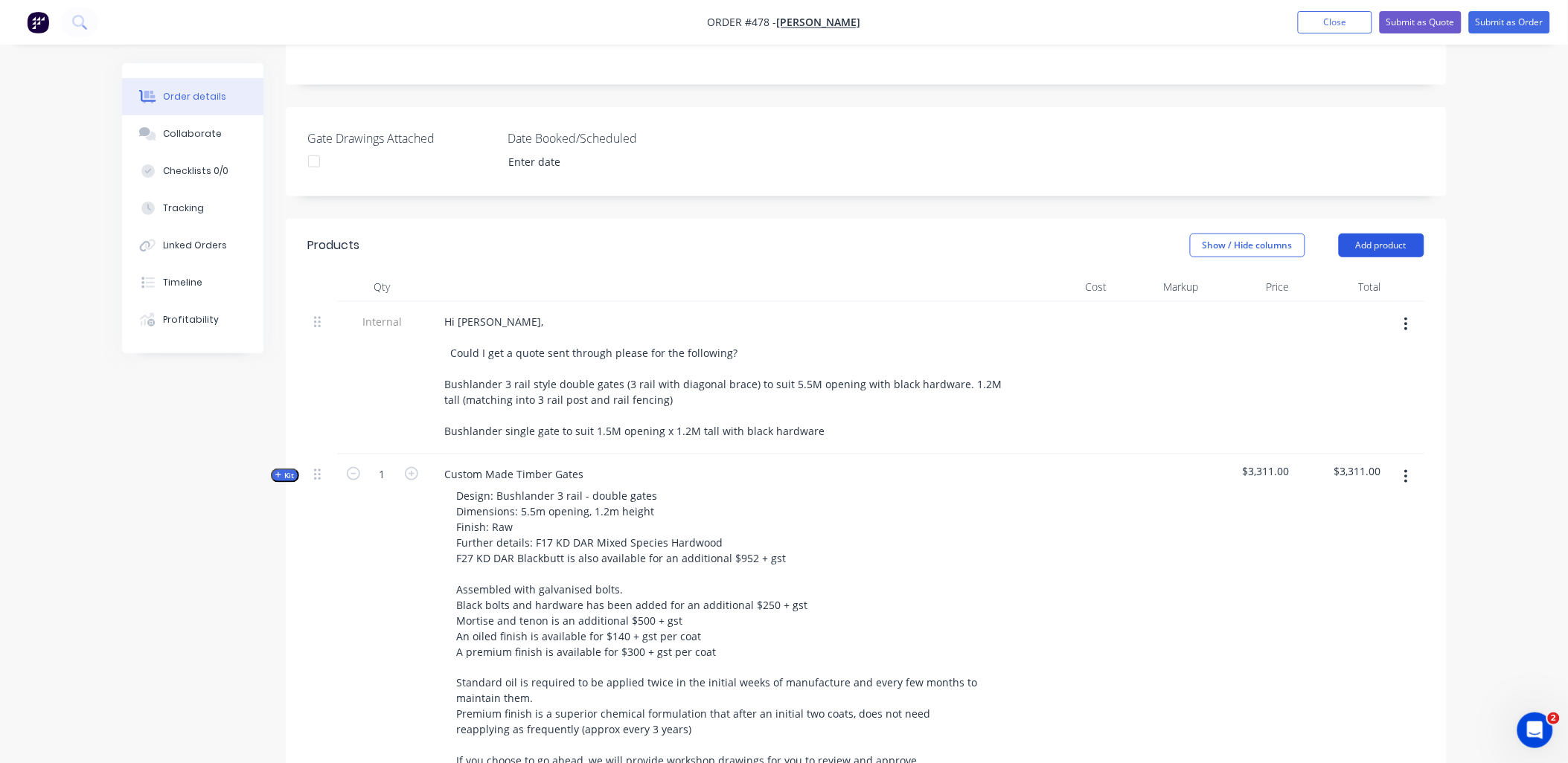
click at [1393, 233] on button "Add product" at bounding box center [1381, 245] width 86 height 24
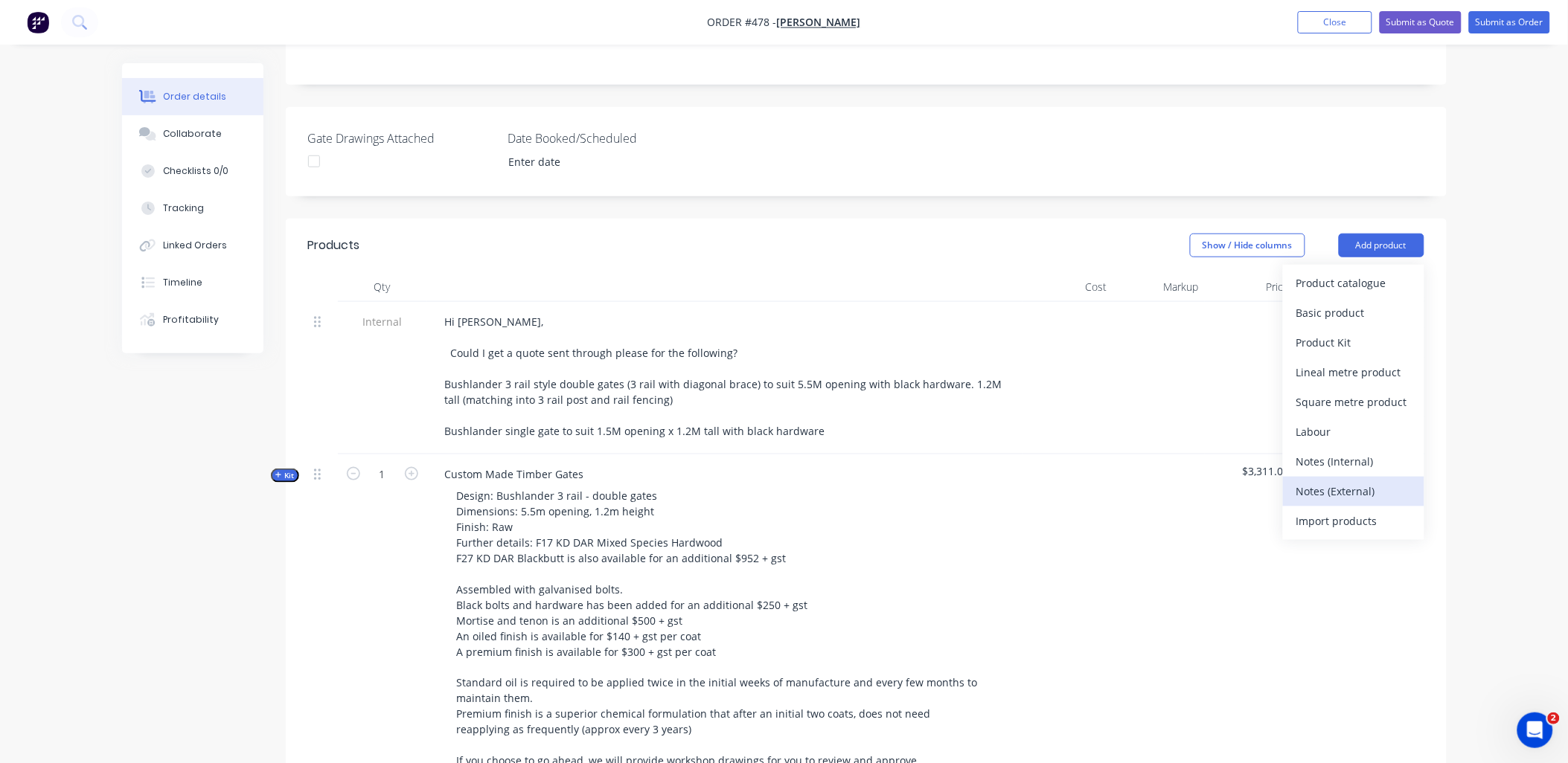
click at [1356, 484] on button "Notes (External)" at bounding box center [1354, 492] width 142 height 30
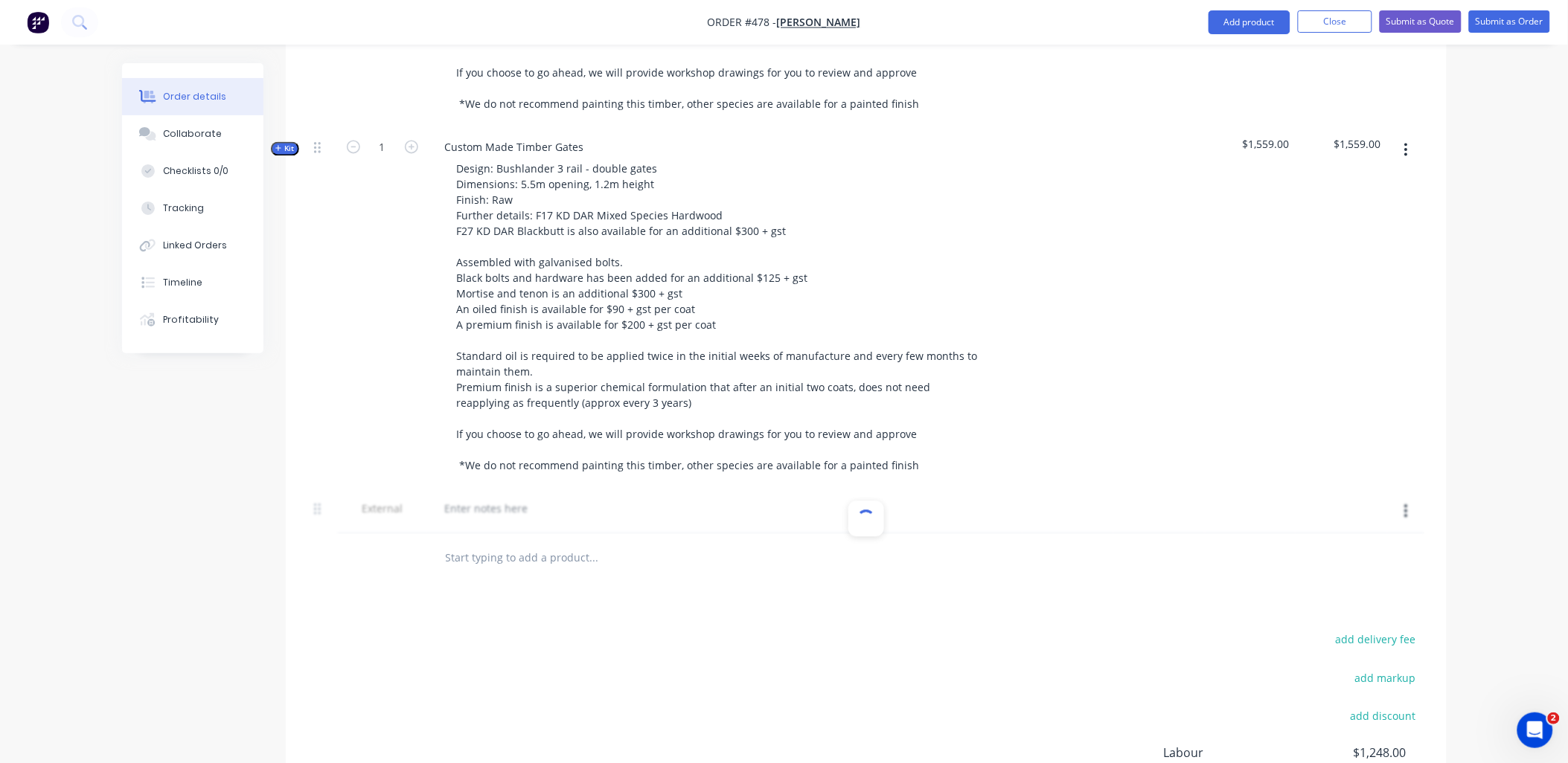
scroll to position [1196, 0]
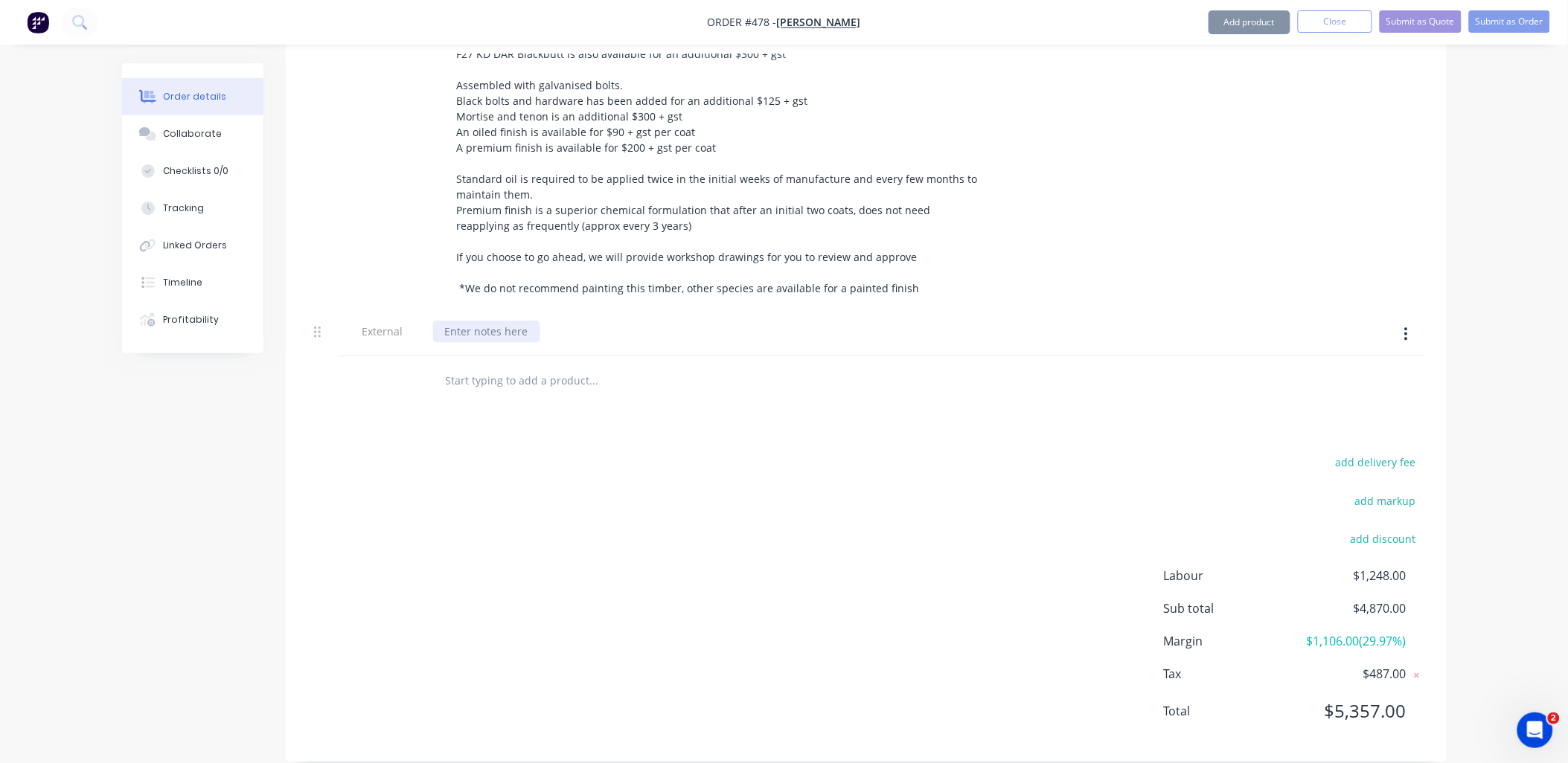
click at [462, 321] on div at bounding box center [487, 332] width 107 height 22
click at [485, 321] on div at bounding box center [487, 332] width 107 height 22
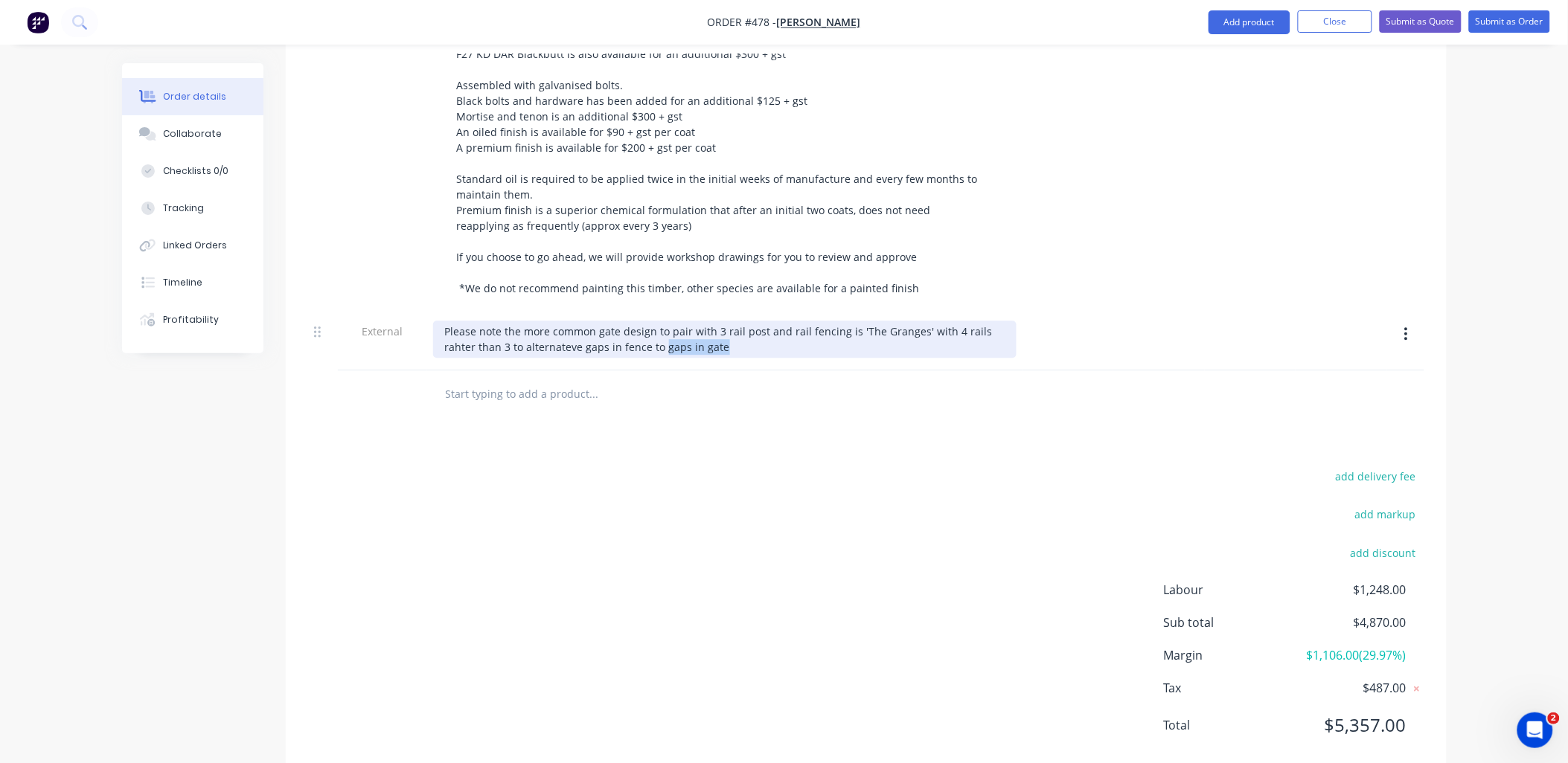
drag, startPoint x: 674, startPoint y: 328, endPoint x: 740, endPoint y: 329, distance: 66.0
click at [737, 330] on div "Please note the more common gate design to pair with 3 rail post and rail fenci…" at bounding box center [725, 339] width 583 height 37
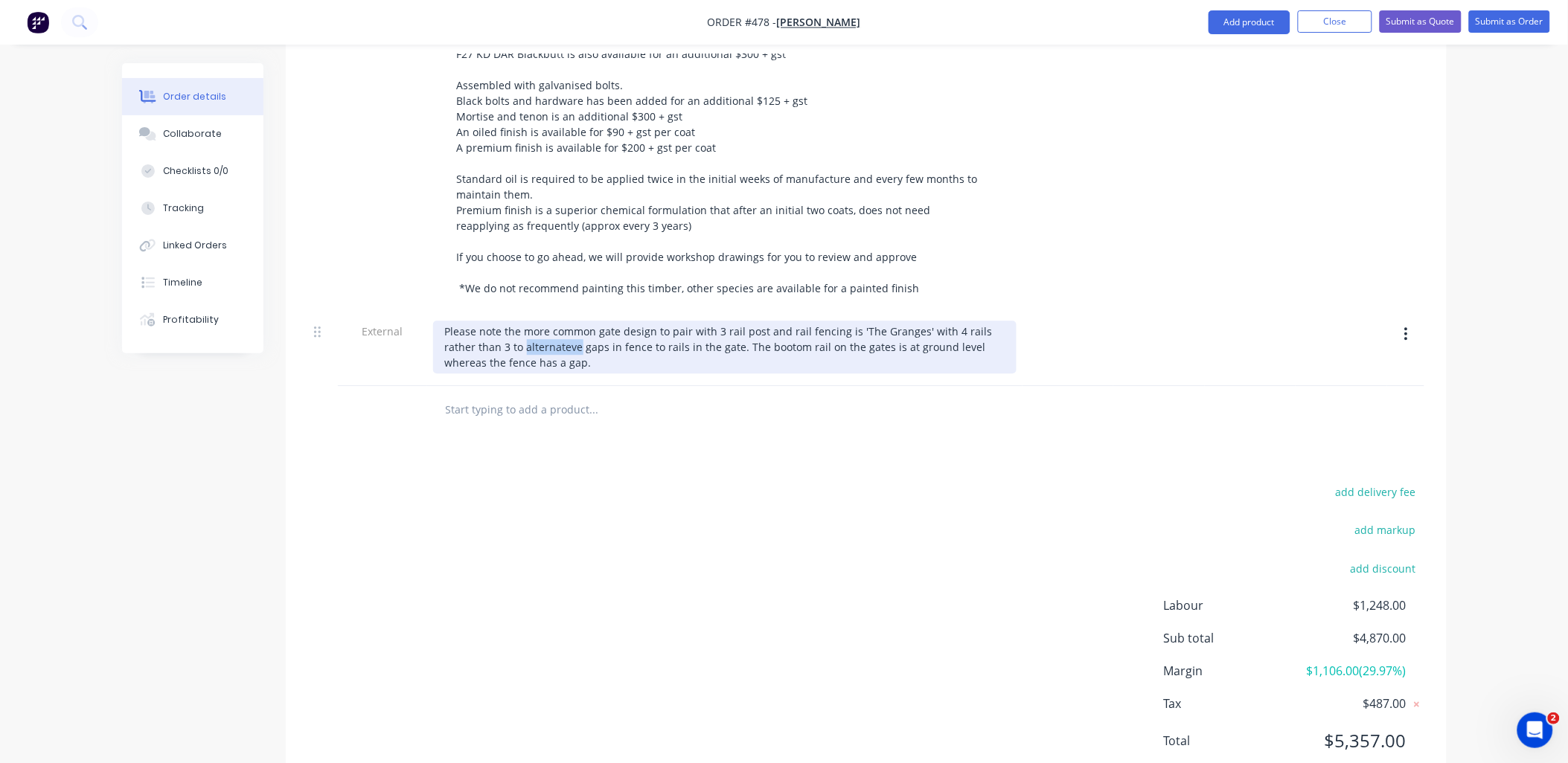
click at [552, 330] on div "Please note the more common gate design to pair with 3 rail post and rail fenci…" at bounding box center [725, 347] width 583 height 52
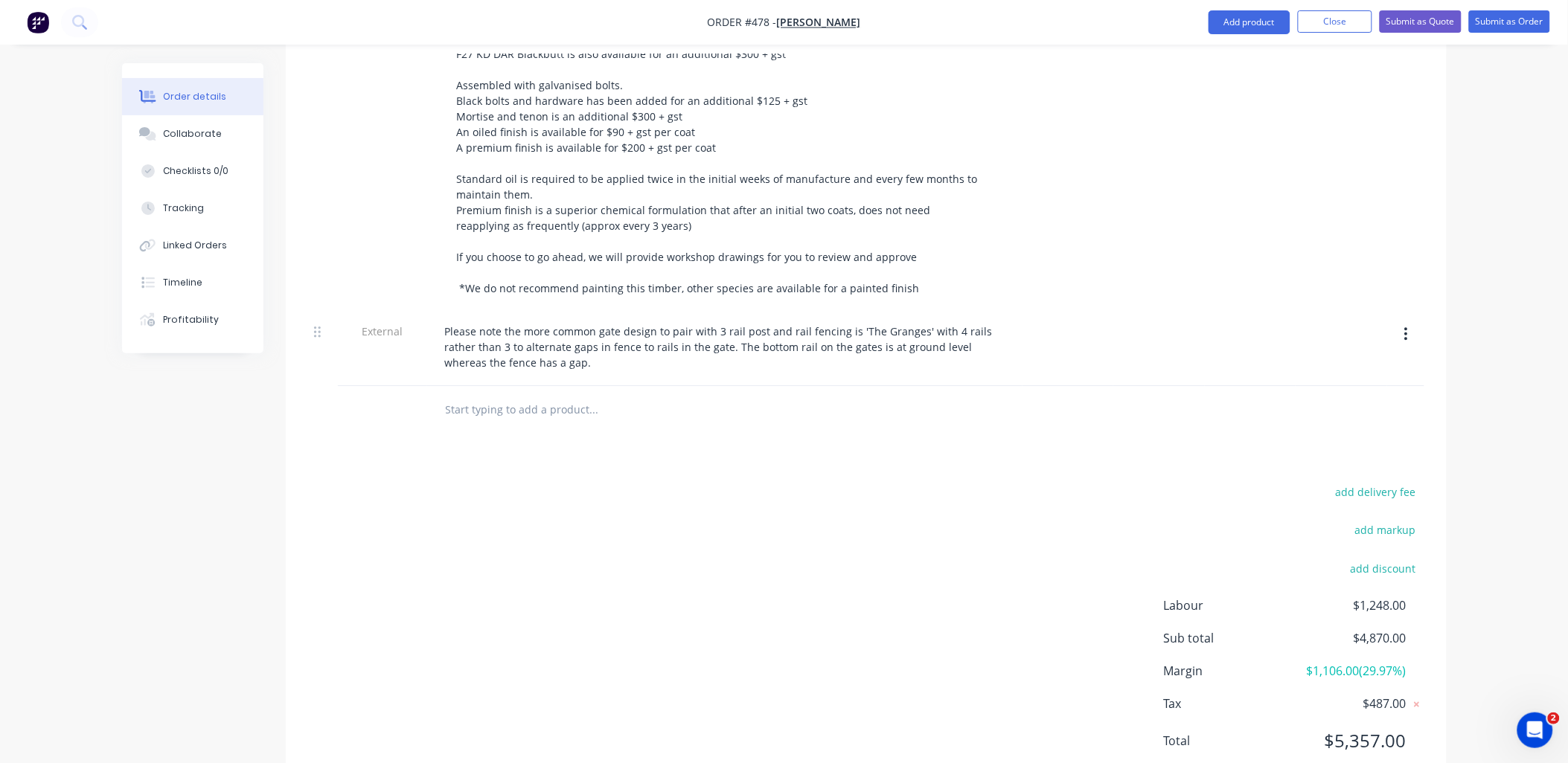
click at [737, 405] on div at bounding box center [695, 411] width 536 height 48
click at [492, 395] on input "text" at bounding box center [593, 410] width 297 height 30
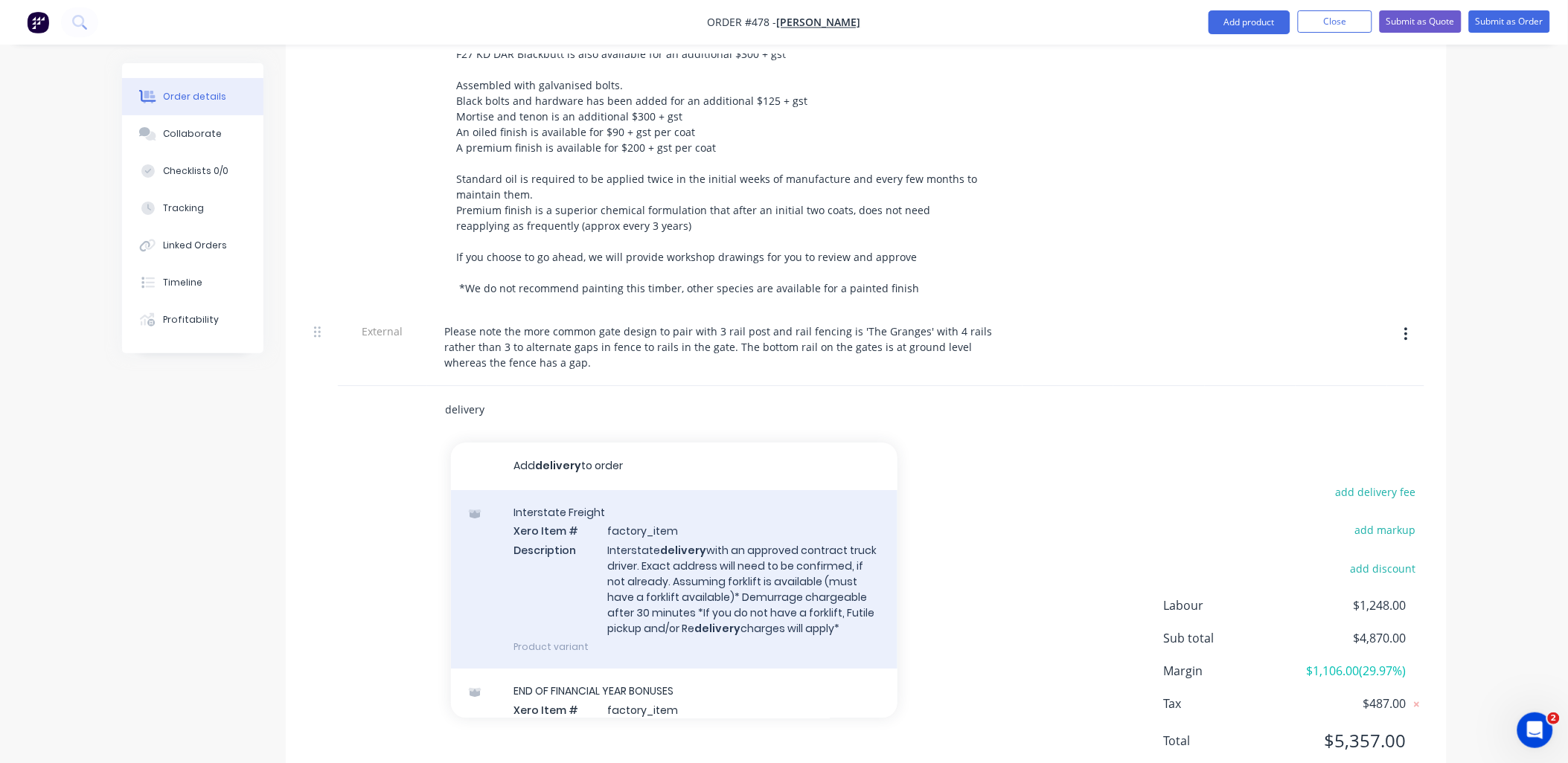
scroll to position [331, 0]
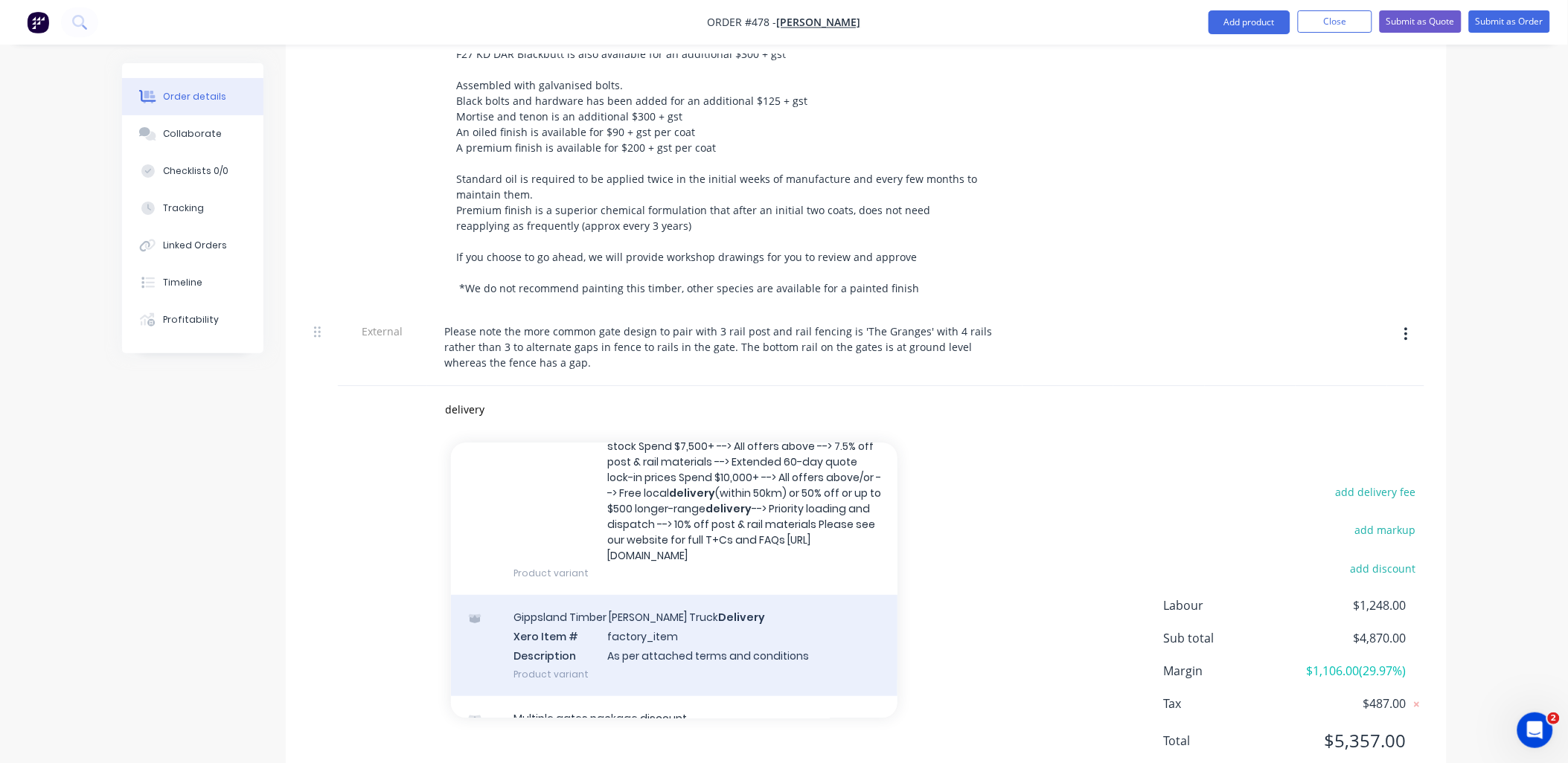
click at [594, 617] on div "Gippsland Timber [PERSON_NAME] Truck Delivery Xero Item # factory_item Descript…" at bounding box center [674, 646] width 447 height 101
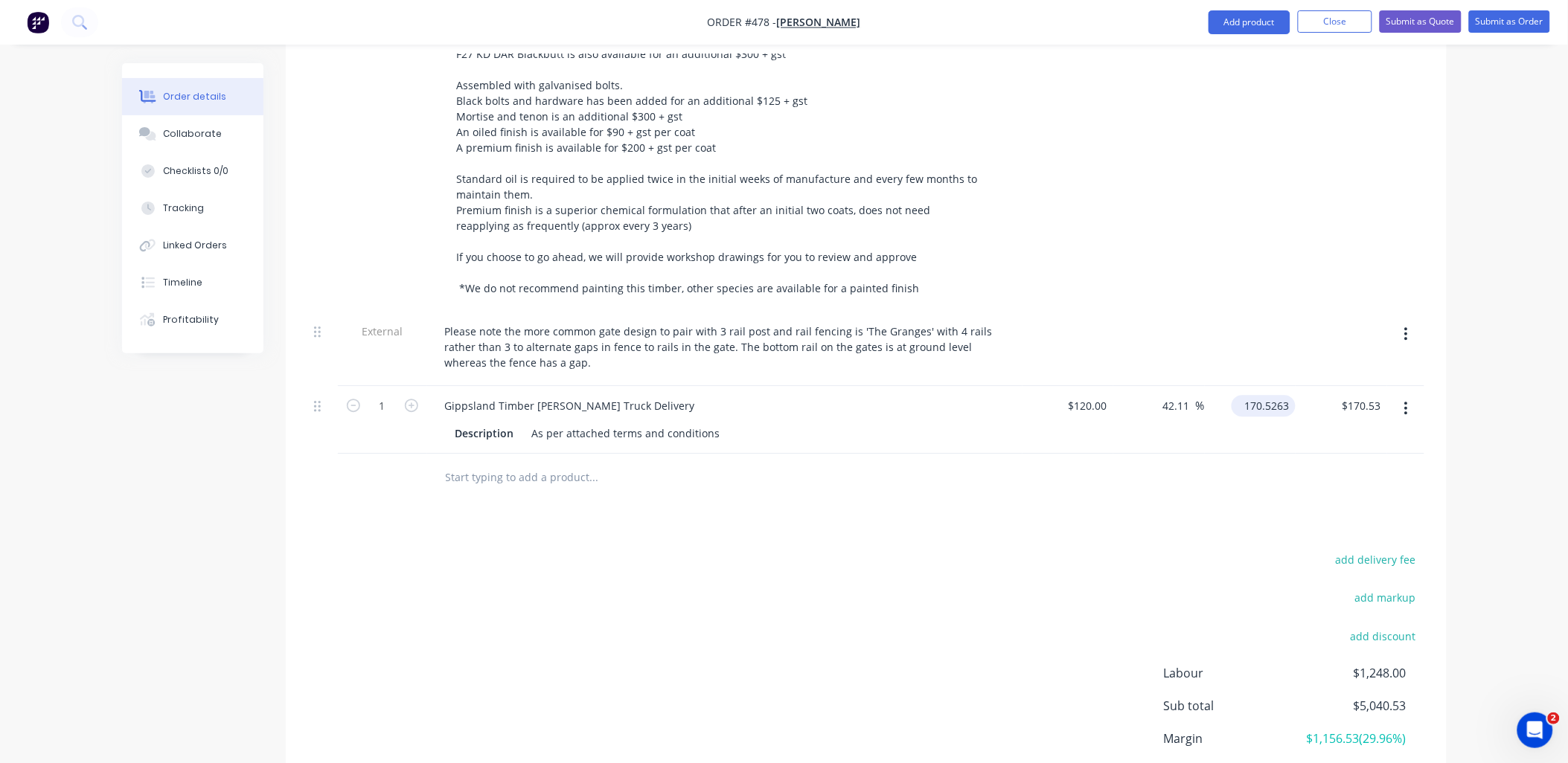
drag, startPoint x: 1269, startPoint y: 377, endPoint x: 1246, endPoint y: 383, distance: 23.8
click at [1269, 395] on input "170.5263" at bounding box center [1266, 406] width 58 height 22
click at [1171, 456] on div at bounding box center [866, 478] width 1116 height 48
click at [712, 422] on div "As per attached terms and conditions" at bounding box center [627, 433] width 200 height 22
click at [548, 566] on div "add delivery fee add markup add discount Labour $1,248.00 Sub total $5,045.00 M…" at bounding box center [866, 693] width 1116 height 287
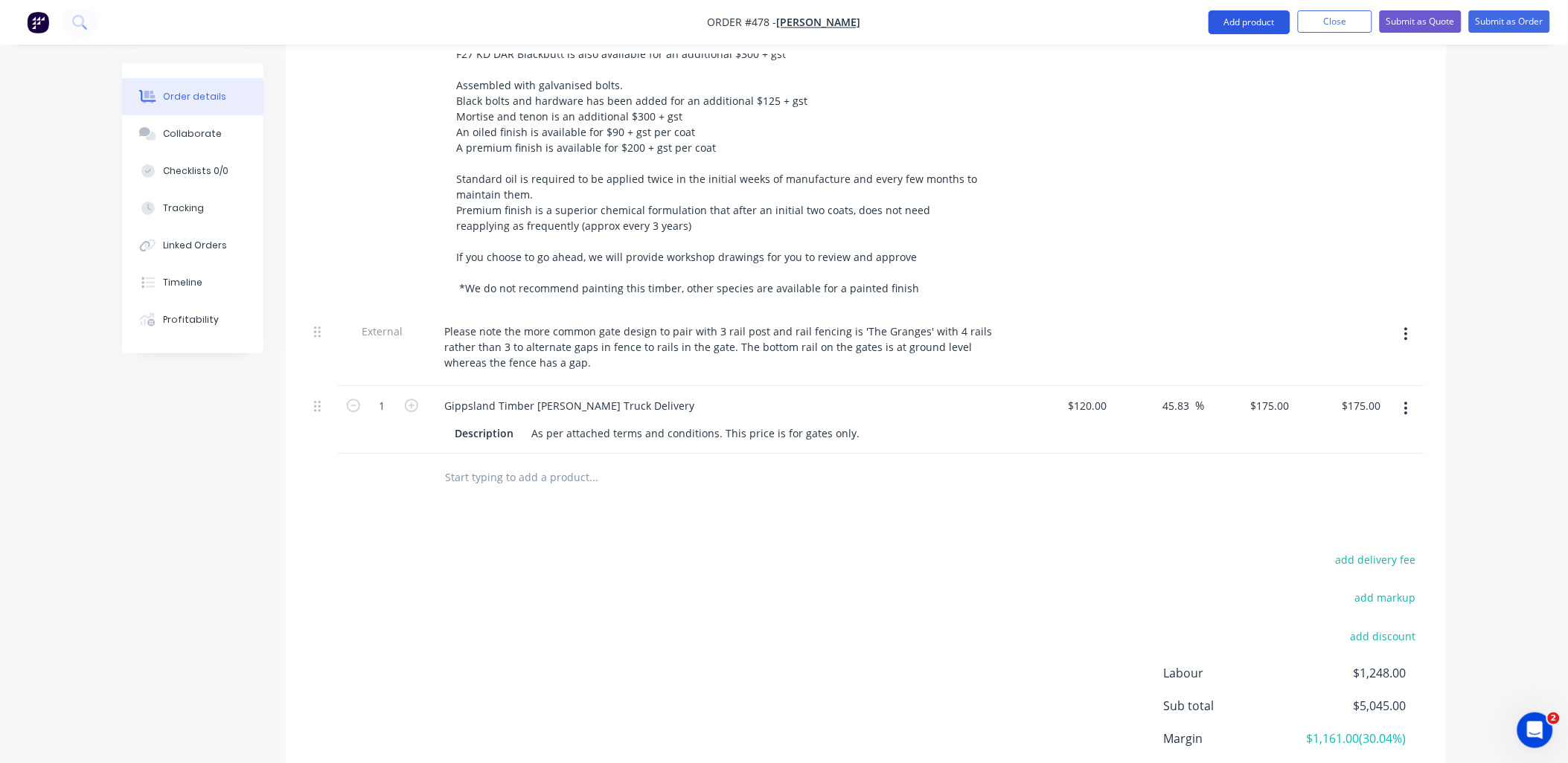
click at [1259, 25] on button "Add product" at bounding box center [1250, 22] width 82 height 24
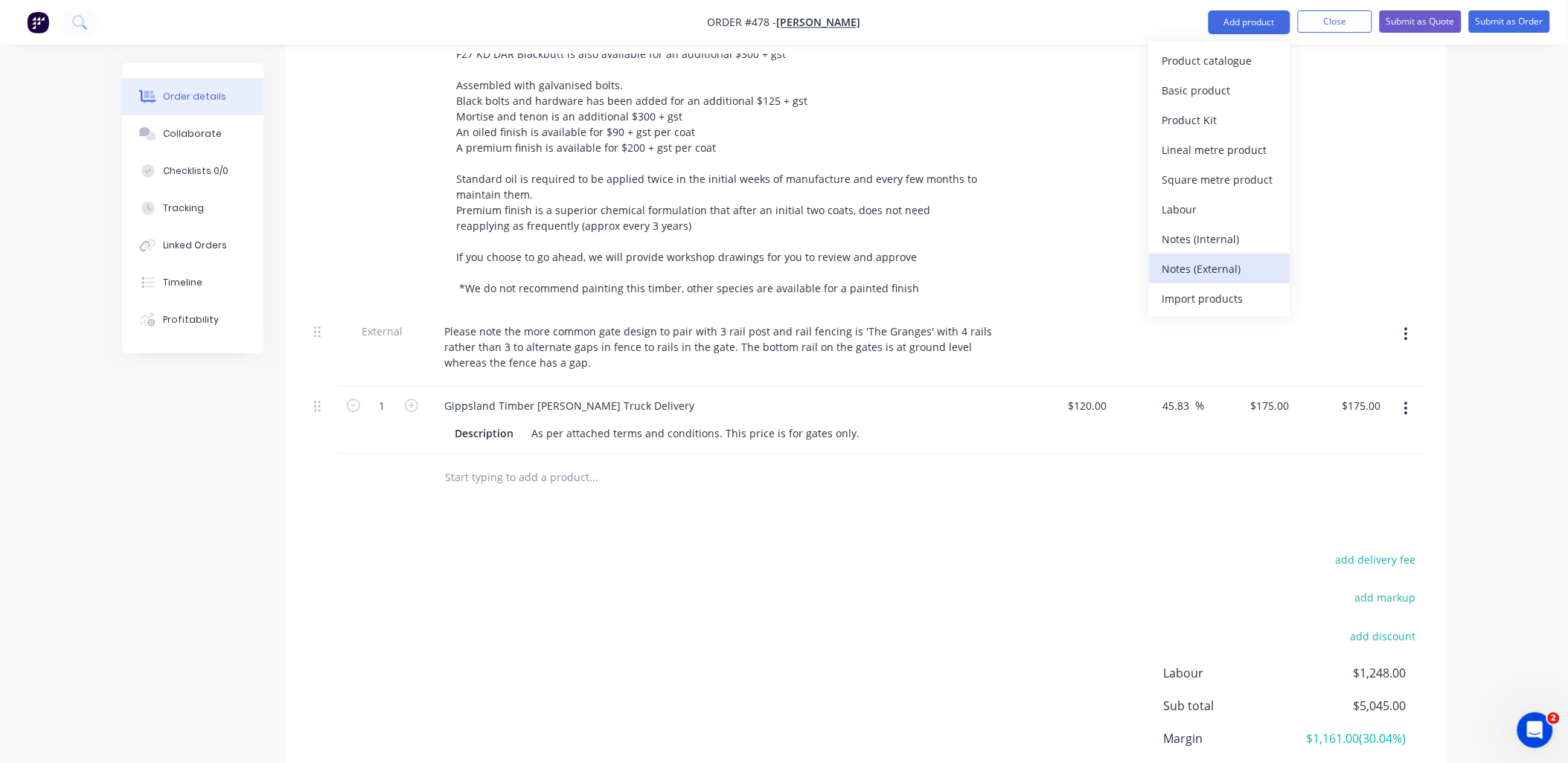
click at [1215, 276] on div "Notes (External)" at bounding box center [1220, 269] width 115 height 22
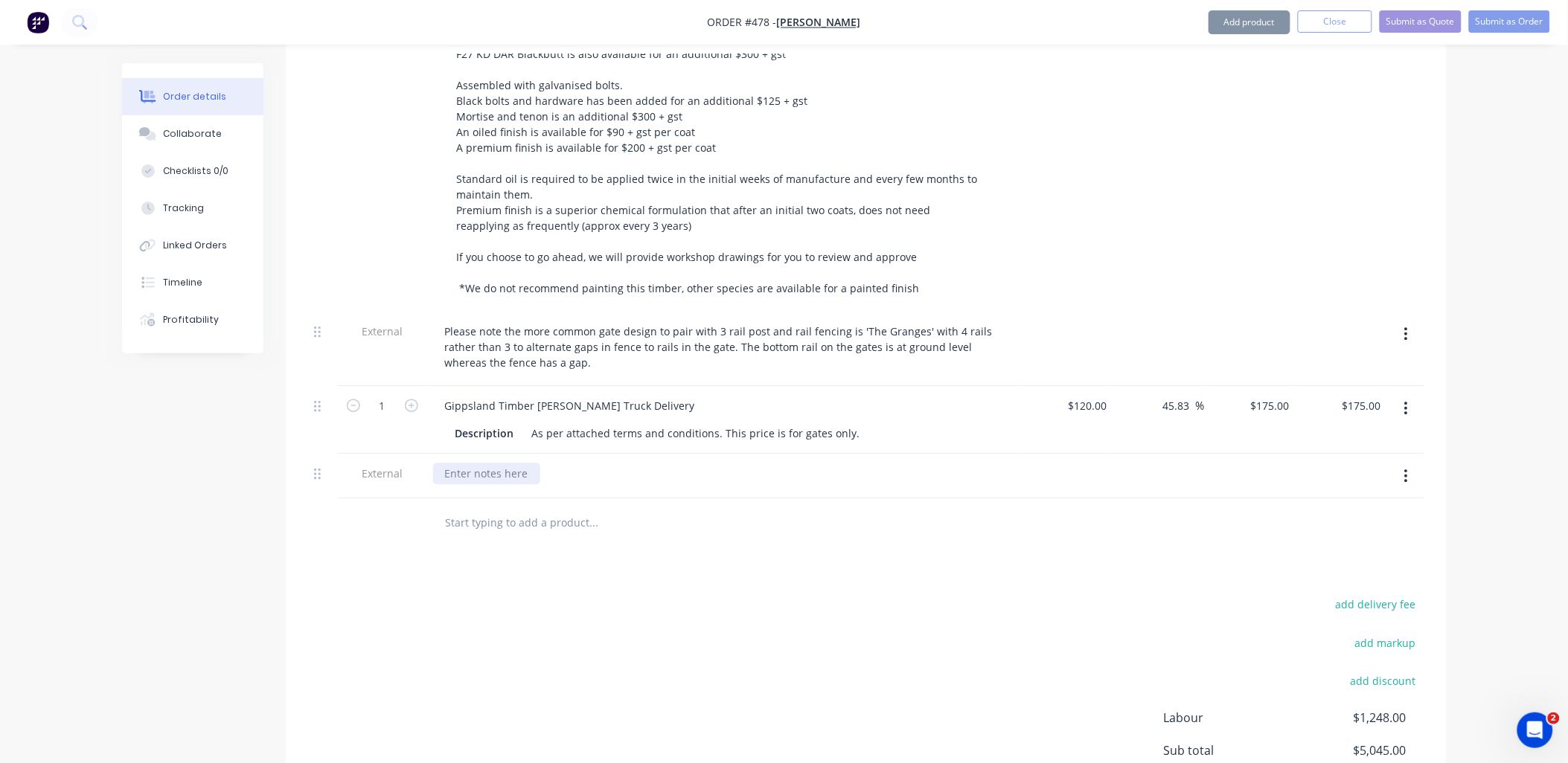
click at [508, 463] on div at bounding box center [487, 474] width 107 height 22
click at [509, 471] on div at bounding box center [725, 476] width 596 height 45
click at [485, 463] on div at bounding box center [487, 474] width 107 height 22
click at [488, 595] on div "add delivery fee add markup add discount Labour $1,248.00 Sub total $5,045.00 M…" at bounding box center [866, 738] width 1116 height 287
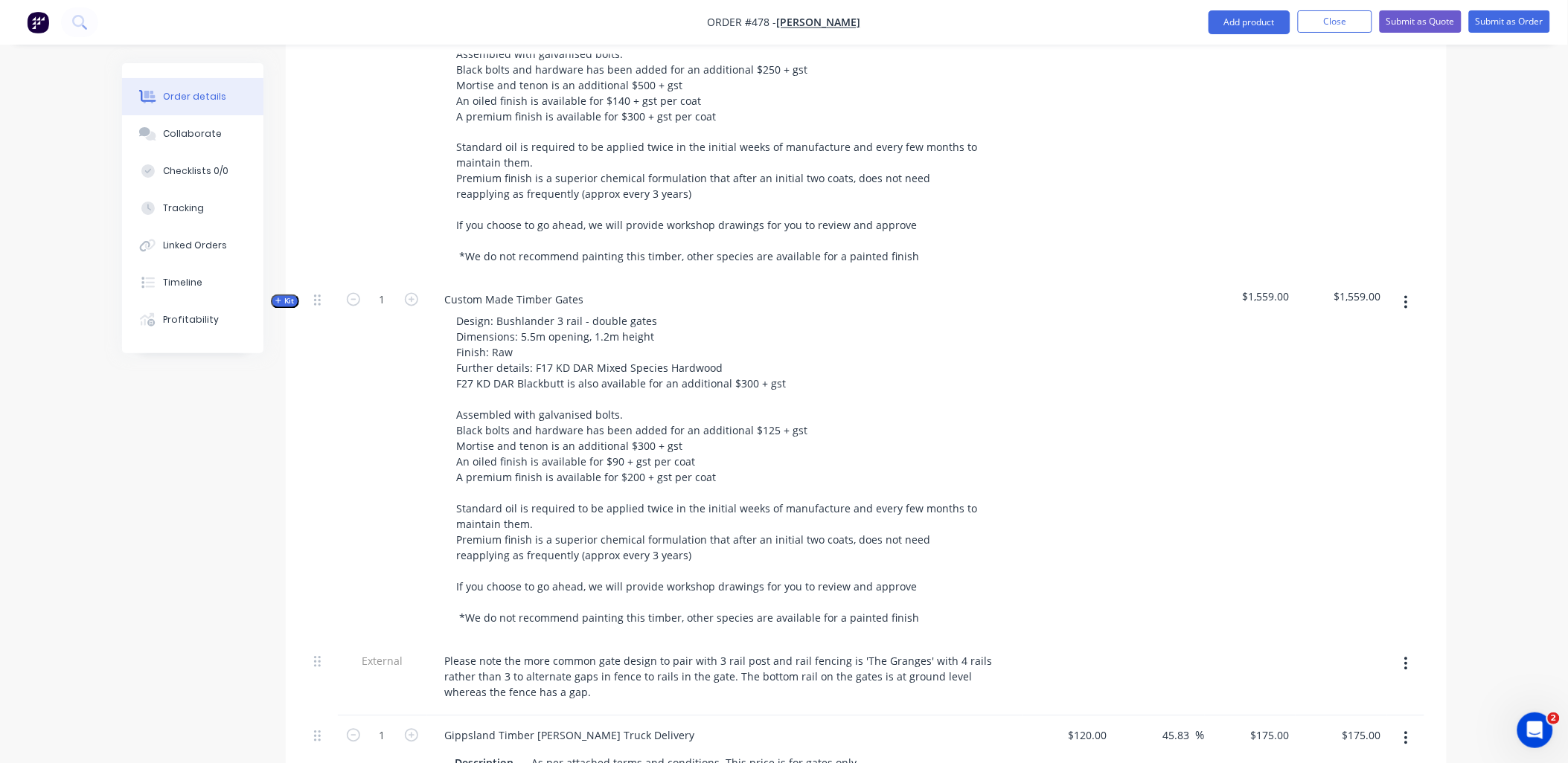
scroll to position [452, 0]
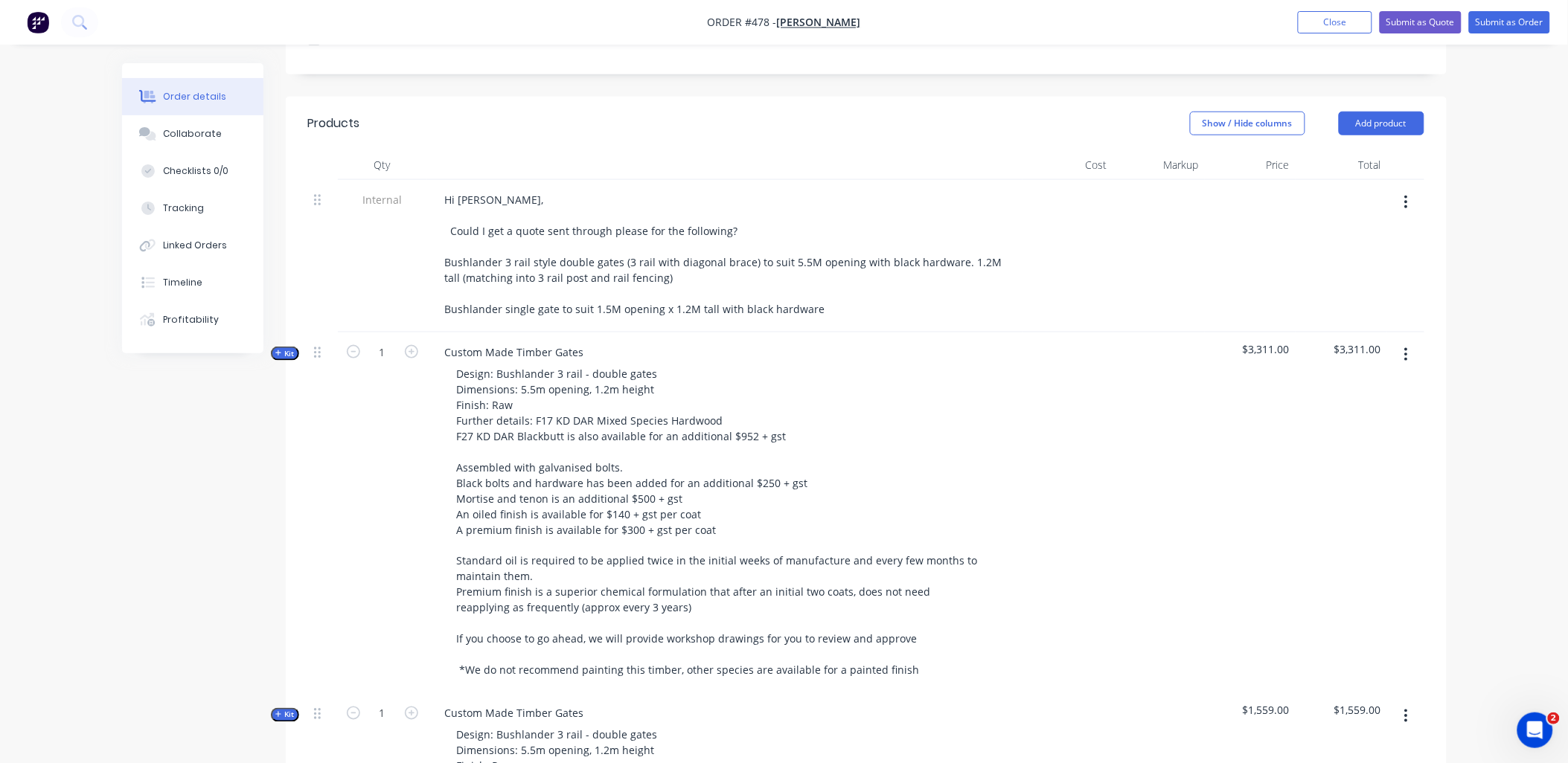
click at [1401, 189] on button "button" at bounding box center [1406, 202] width 35 height 27
click at [1382, 261] on div "Delete" at bounding box center [1354, 272] width 115 height 22
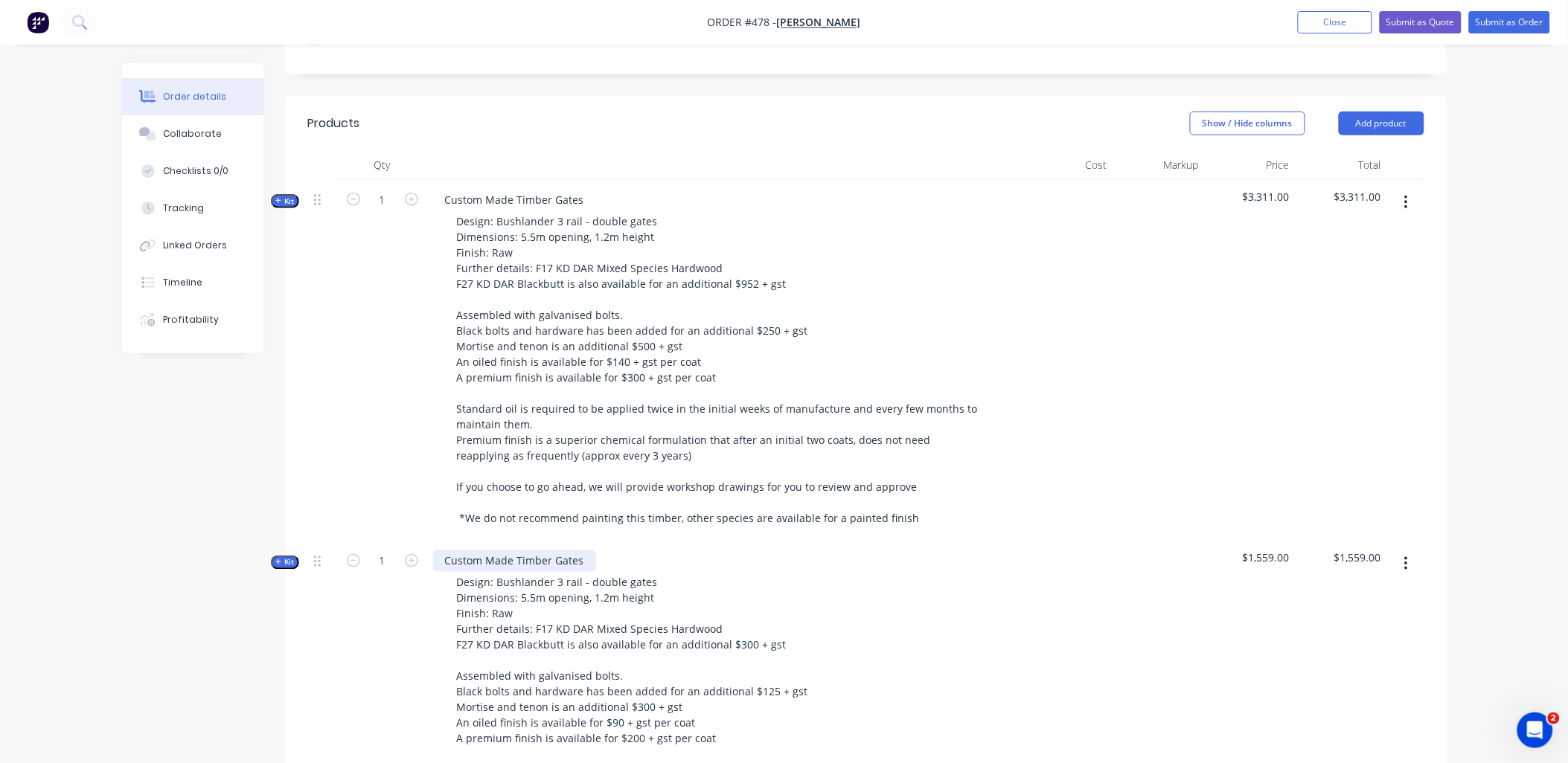
click at [582, 551] on div "Custom Made Timber Gates" at bounding box center [515, 561] width 163 height 22
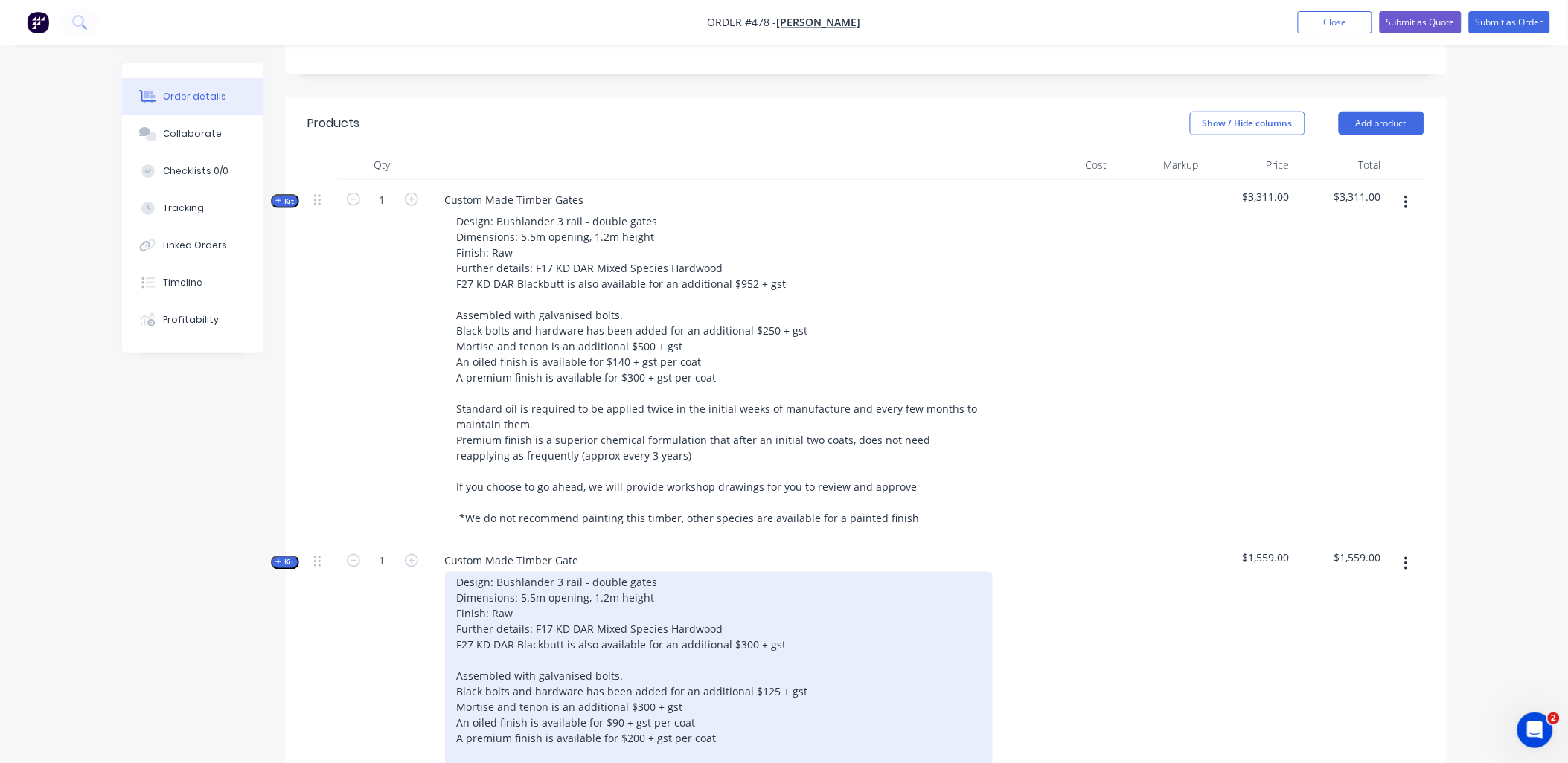
click at [597, 572] on div "Design: Bushlander 3 rail - double gates Dimensions: 5.5m opening, 1.2m height …" at bounding box center [718, 731] width 547 height 318
drag, startPoint x: 581, startPoint y: 561, endPoint x: 656, endPoint y: 564, distance: 75.1
click at [656, 572] on div "Design: Bushlander 3 rail - double gates Dimensions: 5.5m opening, 1.2m height …" at bounding box center [718, 731] width 547 height 318
click at [597, 572] on div "Design: Bushlander 3 rail - double gates Dimensions: 5.5m opening, 1.2m height …" at bounding box center [718, 731] width 547 height 318
drag, startPoint x: 597, startPoint y: 561, endPoint x: 645, endPoint y: 561, distance: 48.0
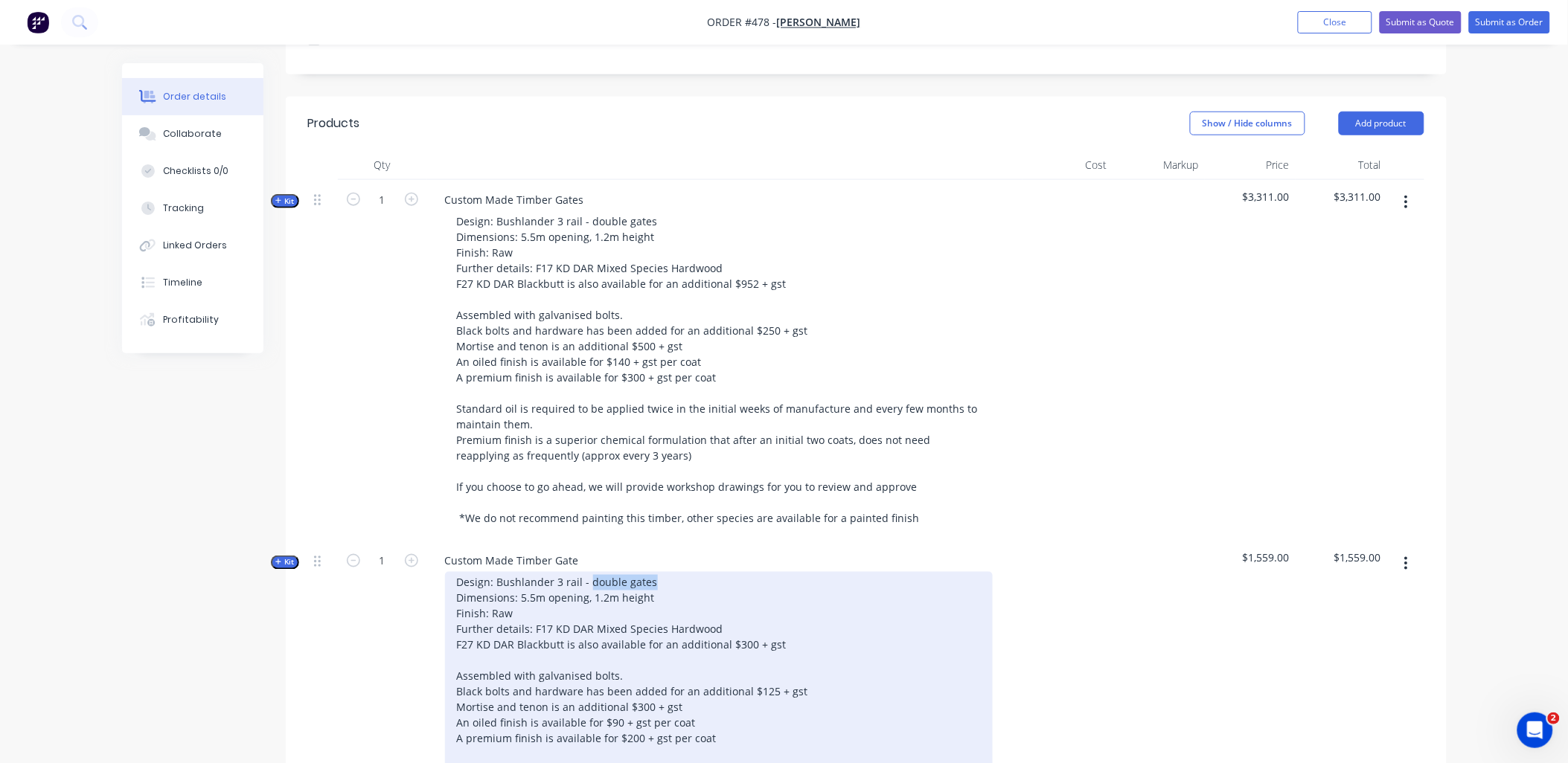
click at [645, 572] on div "Design: Bushlander 3 rail - double gates Dimensions: 5.5m opening, 1.2m height …" at bounding box center [718, 731] width 547 height 318
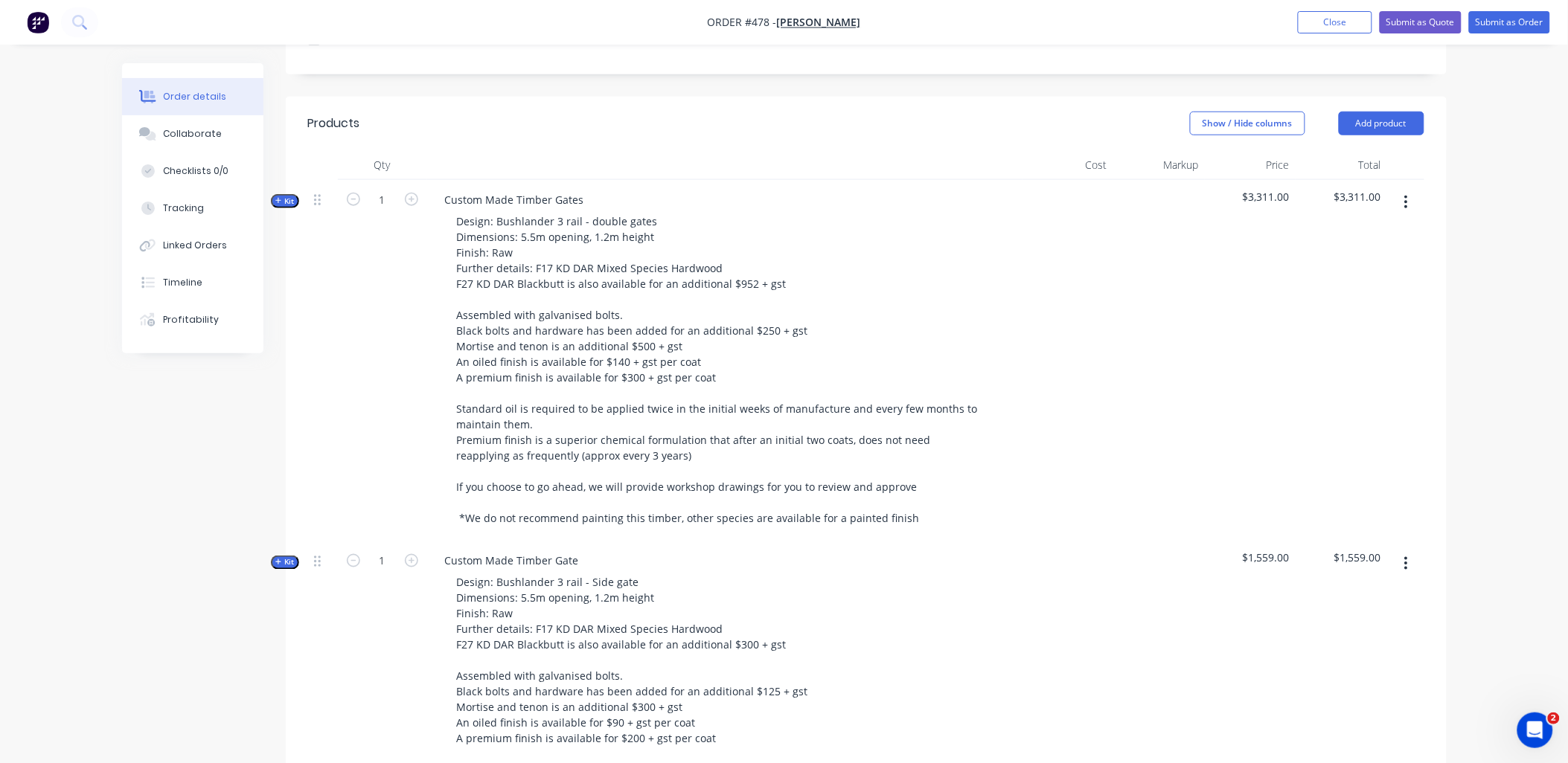
click at [380, 601] on div "1" at bounding box center [382, 722] width 89 height 362
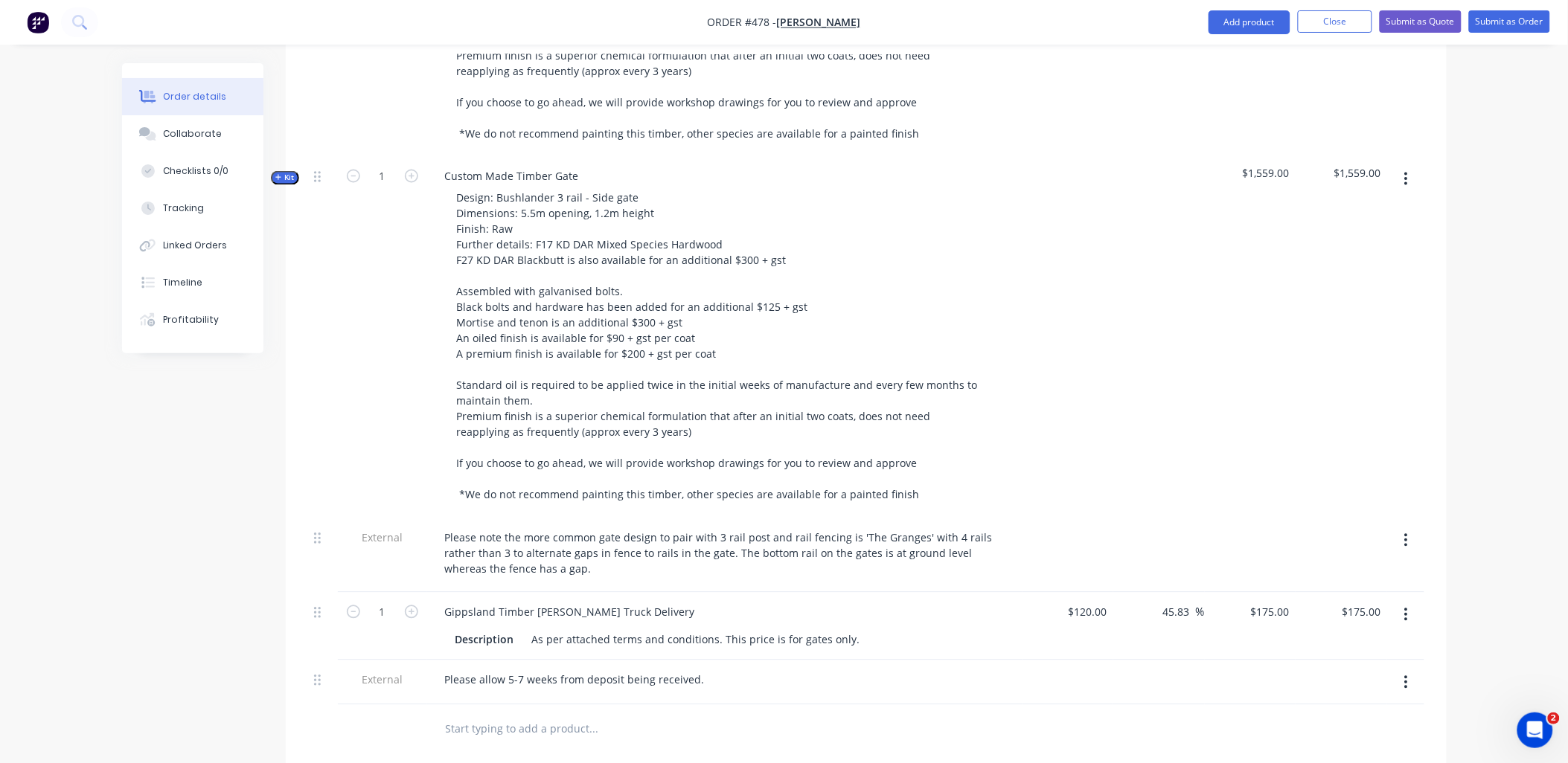
scroll to position [866, 0]
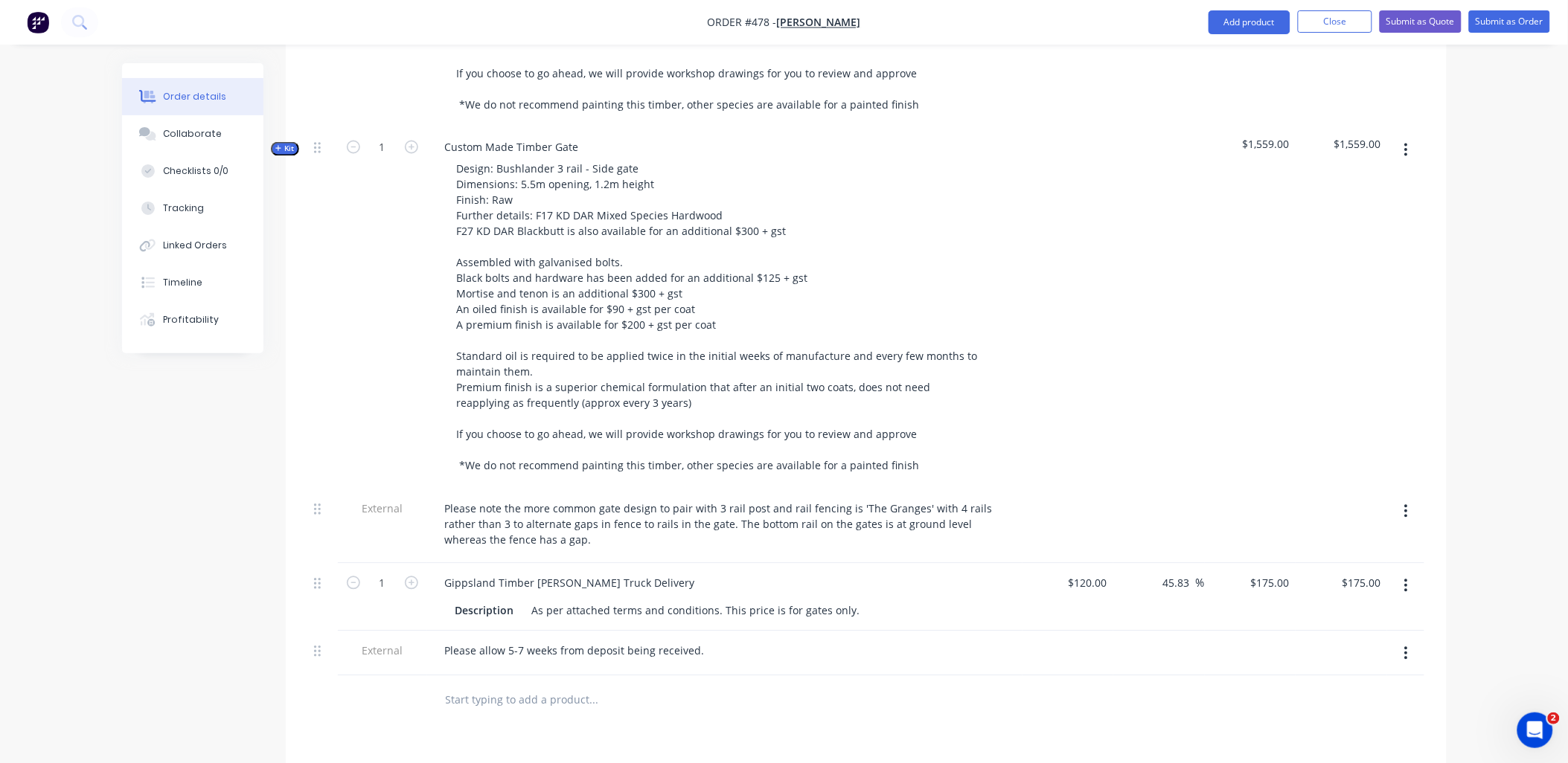
click at [497, 686] on input "text" at bounding box center [593, 701] width 297 height 30
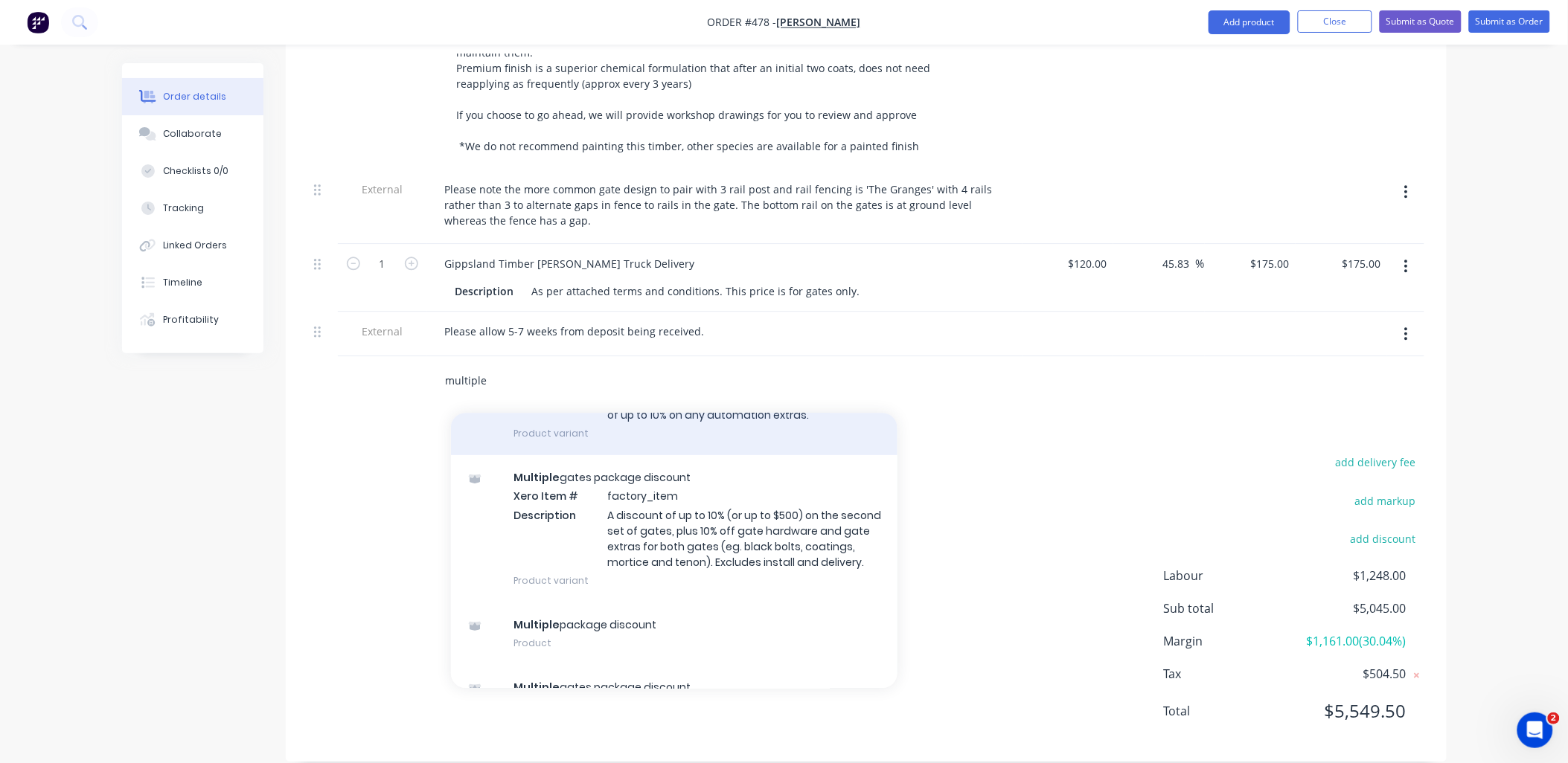
scroll to position [247, 0]
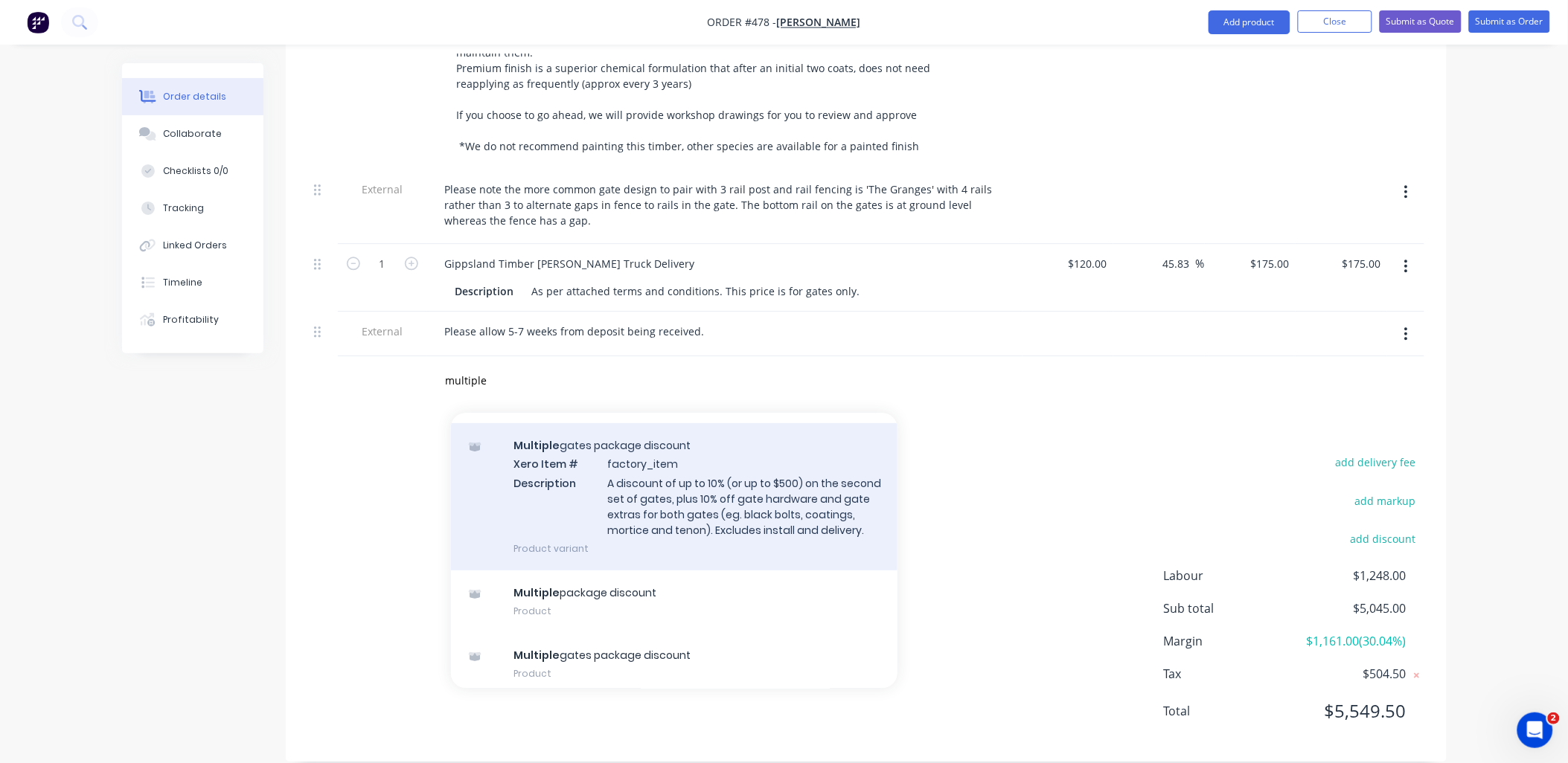
click at [676, 480] on div "Multiple gates package discount Xero Item # factory_item Description A discount…" at bounding box center [674, 496] width 447 height 147
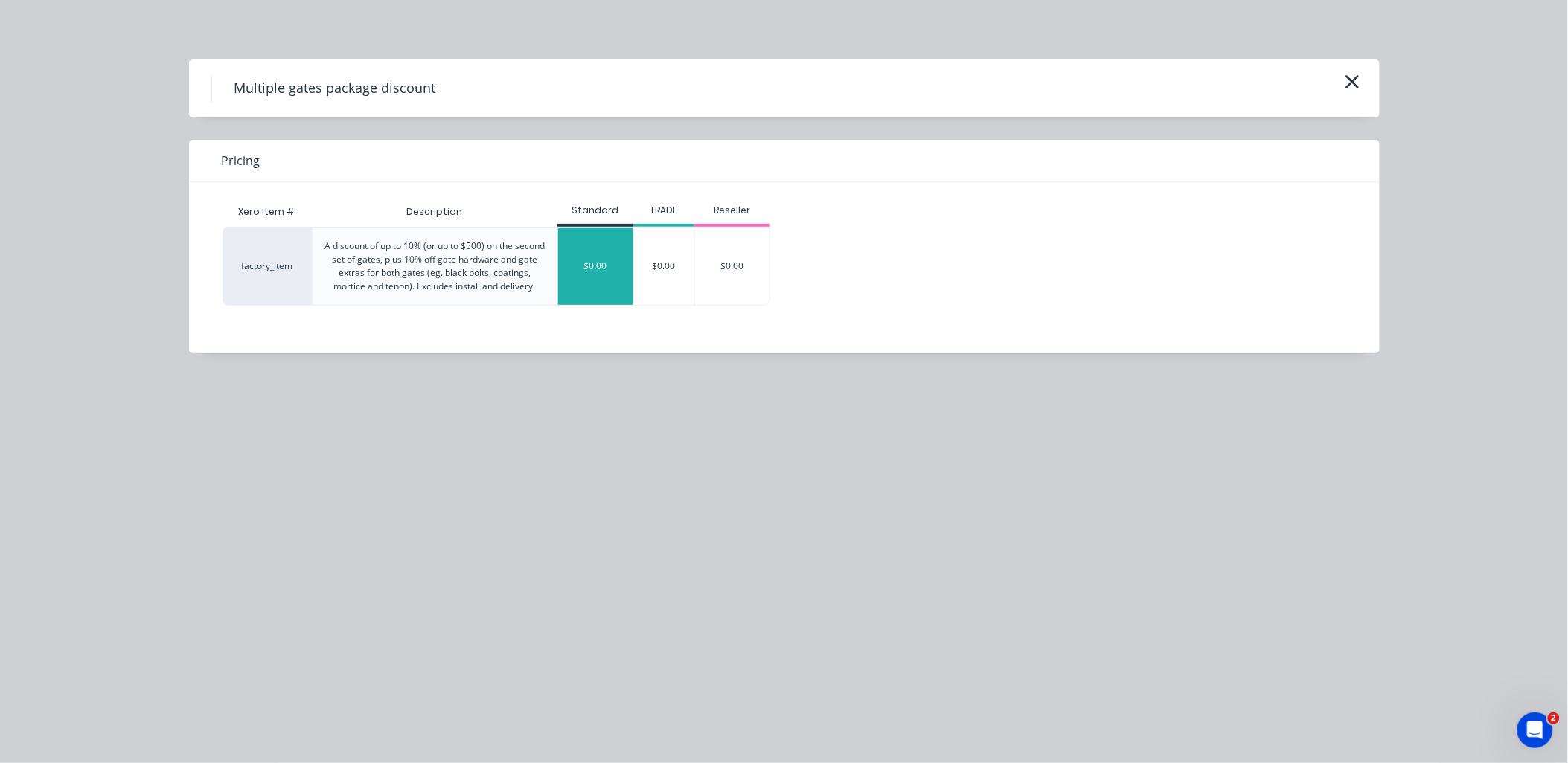
click at [614, 276] on div "$0.00" at bounding box center [596, 266] width 75 height 77
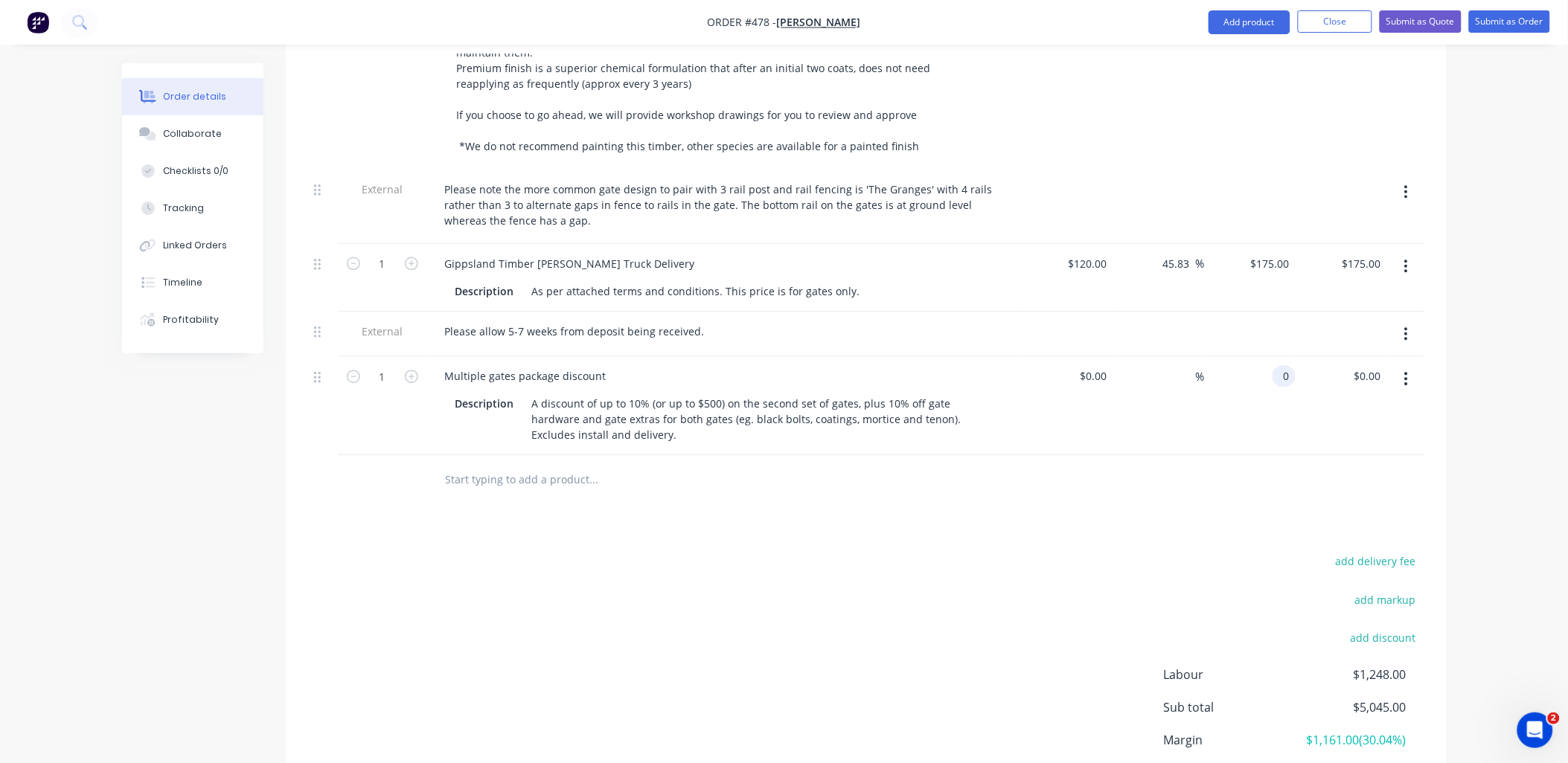
click at [1280, 366] on input "0" at bounding box center [1287, 377] width 17 height 22
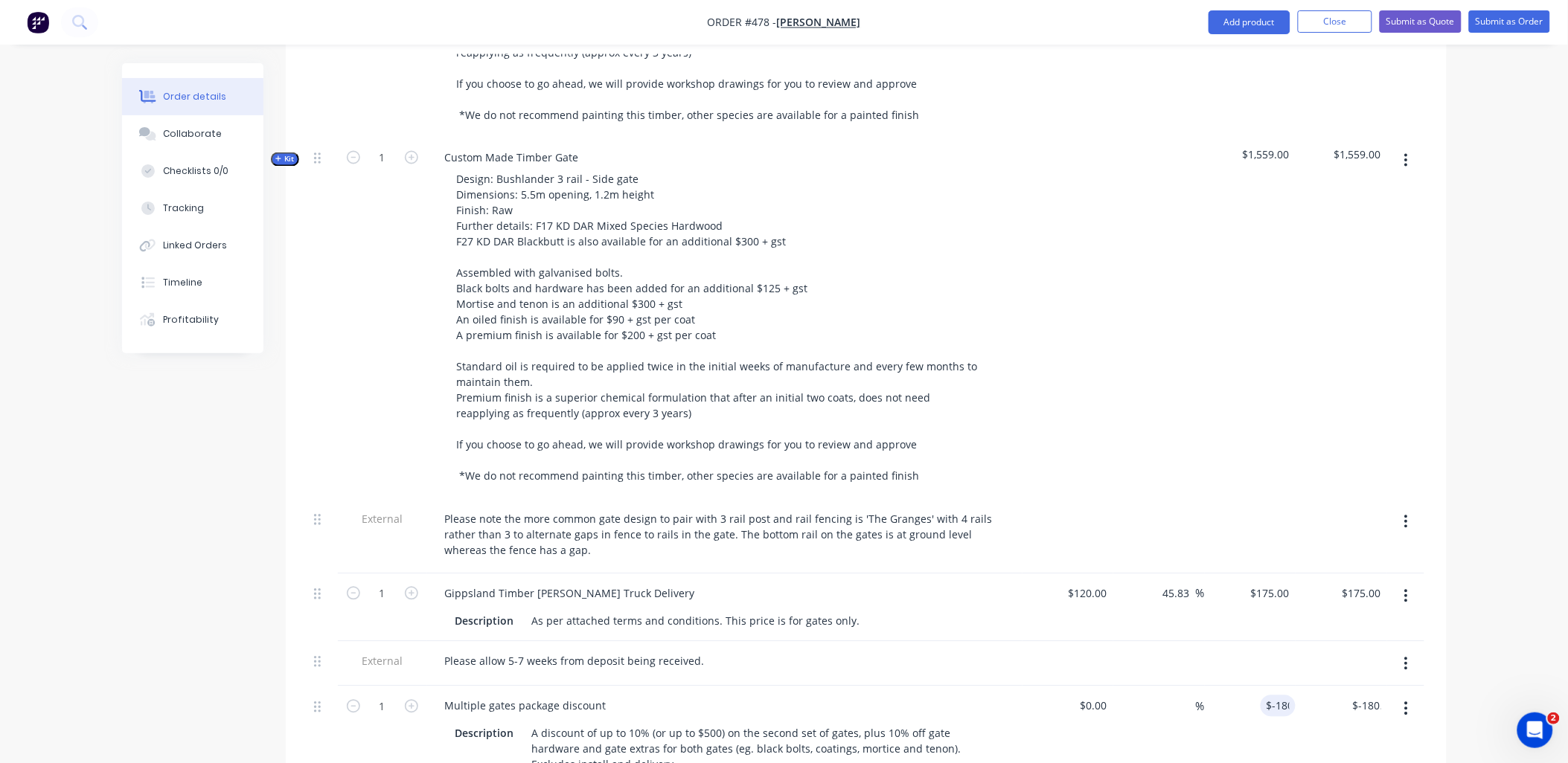
click at [1296, 642] on div at bounding box center [1341, 665] width 92 height 45
click at [1326, 723] on div "$-200.00 $-180.00" at bounding box center [1341, 736] width 92 height 99
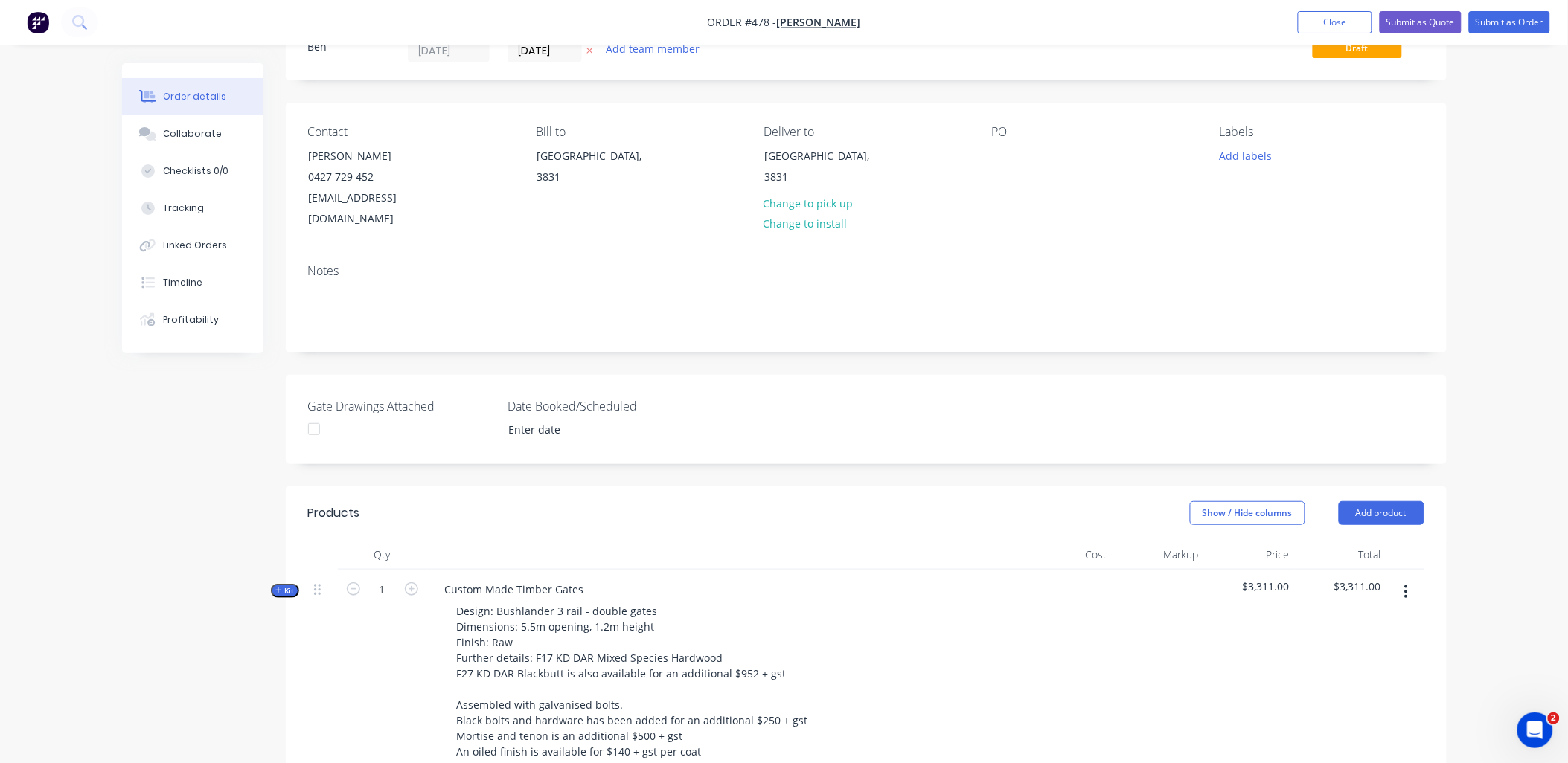
scroll to position [0, 0]
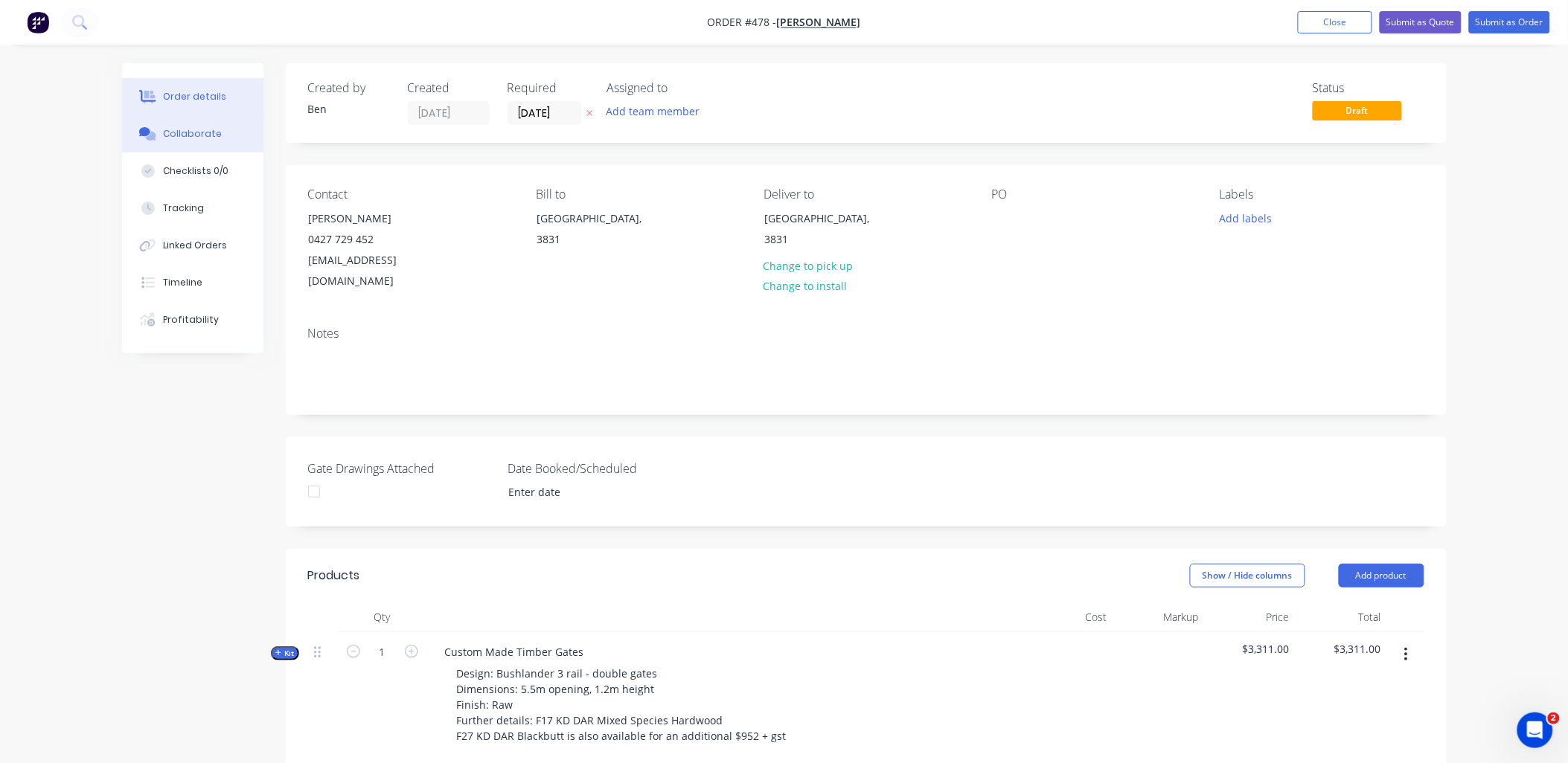
click at [189, 130] on div "Collaborate" at bounding box center [192, 134] width 59 height 13
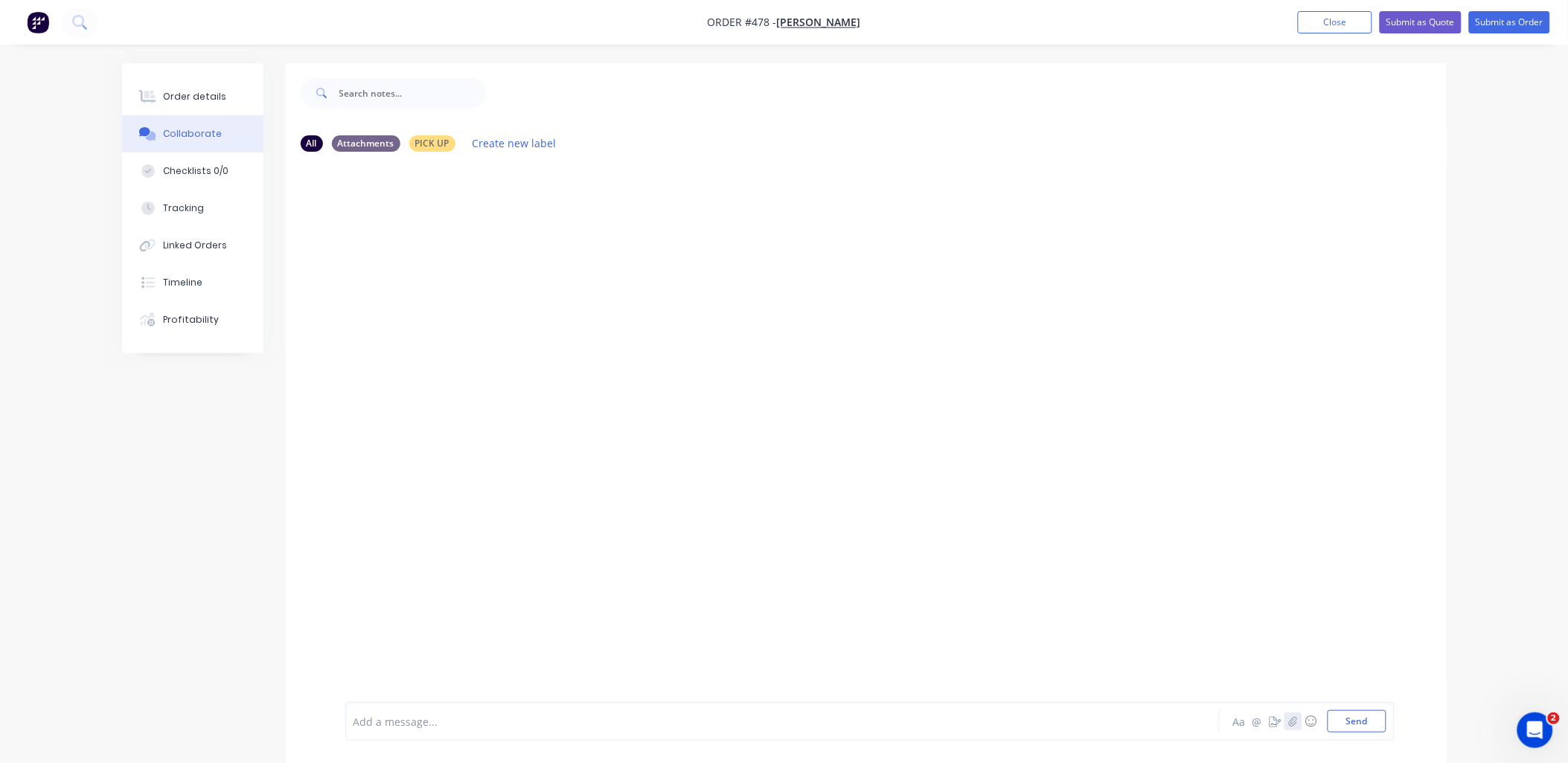
click at [1286, 726] on button "button" at bounding box center [1293, 721] width 17 height 17
click at [1440, 19] on button "Submit as Quote" at bounding box center [1421, 22] width 82 height 22
click at [1423, 12] on button "Options" at bounding box center [1431, 22] width 74 height 24
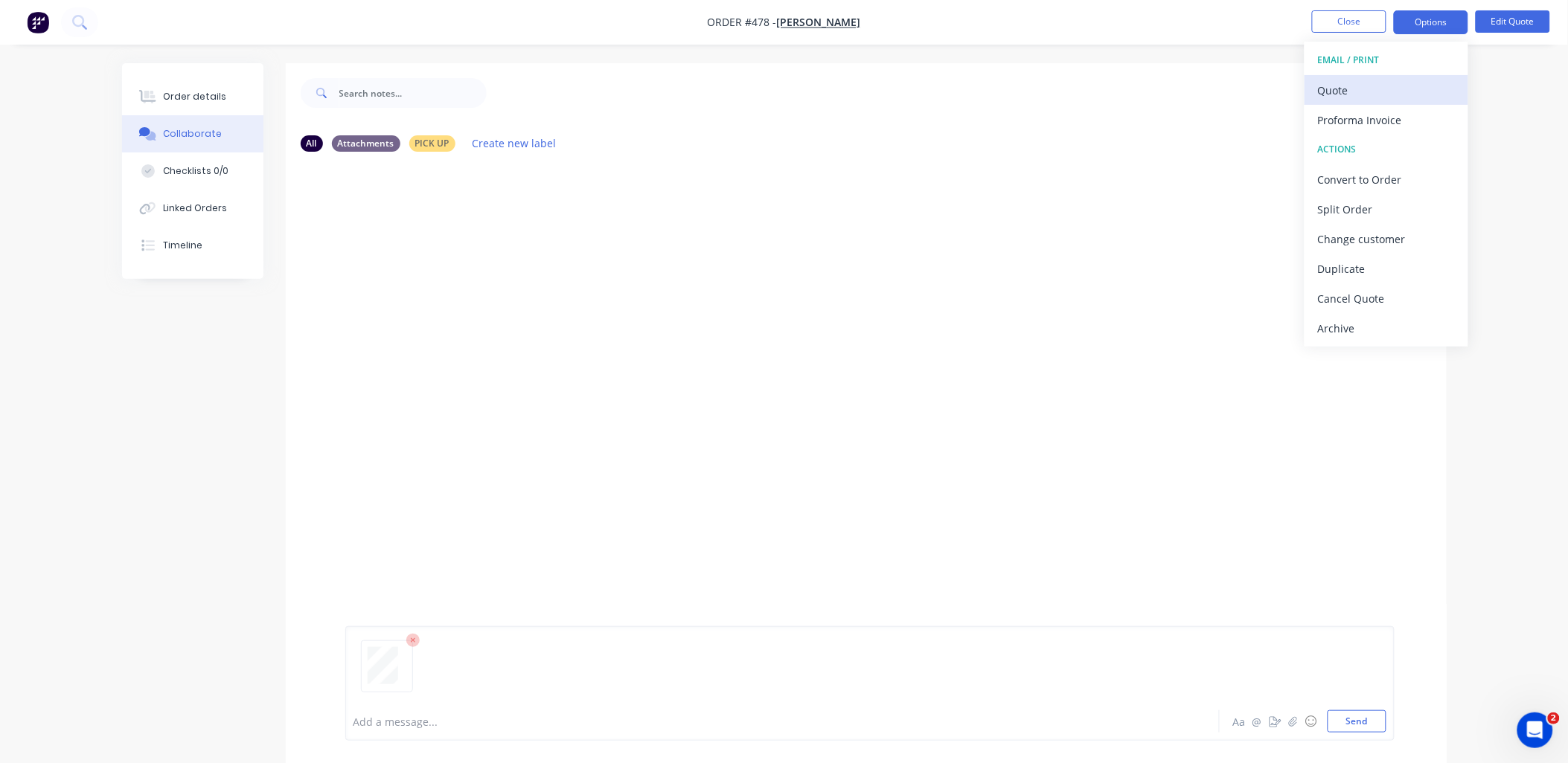
click at [1411, 86] on div "Quote" at bounding box center [1386, 91] width 137 height 22
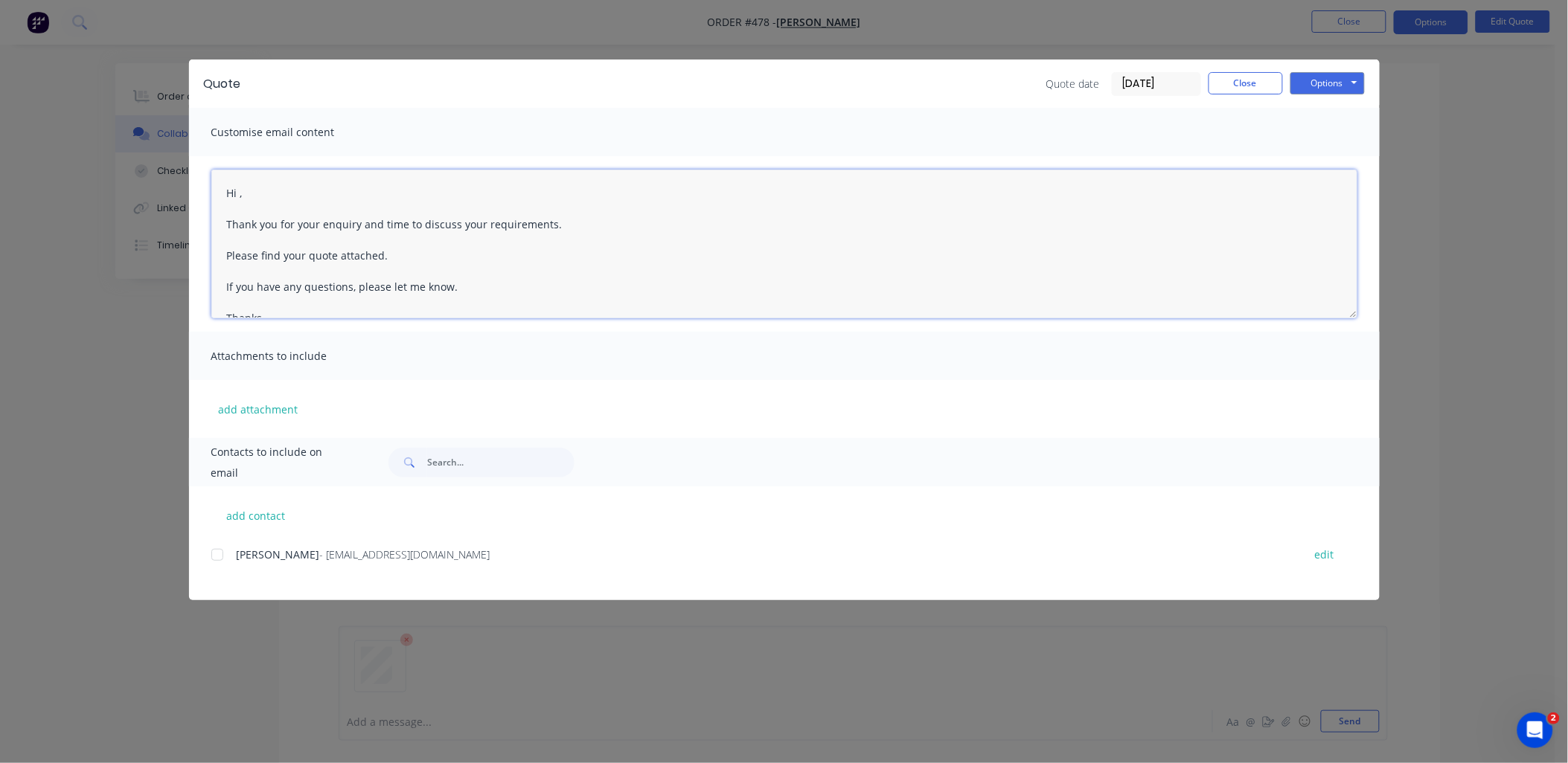
click at [239, 195] on textarea "Hi , Thank you for your enquiry and time to discuss your requirements. Please f…" at bounding box center [785, 244] width 1146 height 149
click at [261, 411] on button "add attachment" at bounding box center [258, 409] width 94 height 22
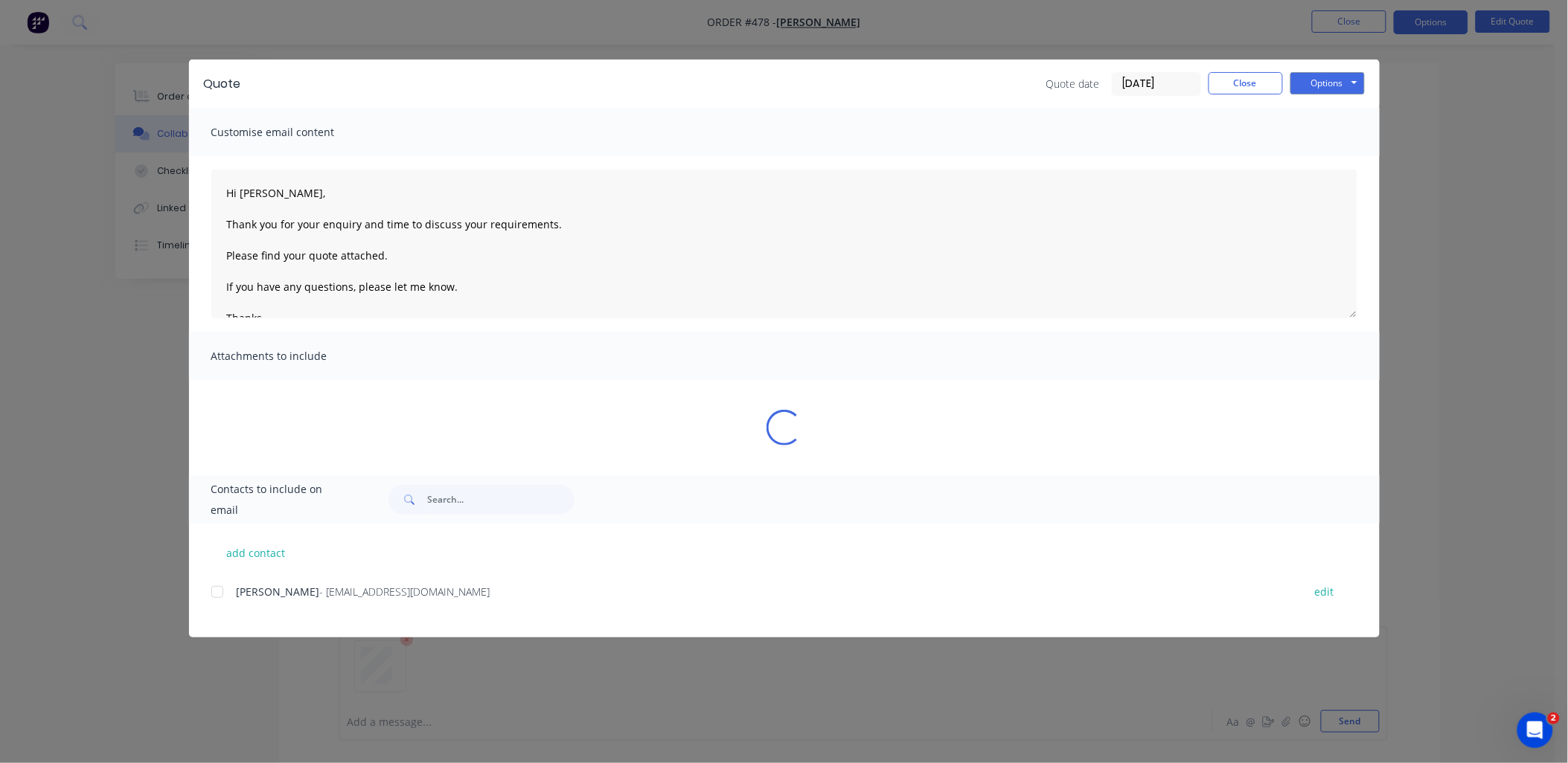
click at [220, 594] on div at bounding box center [217, 592] width 30 height 30
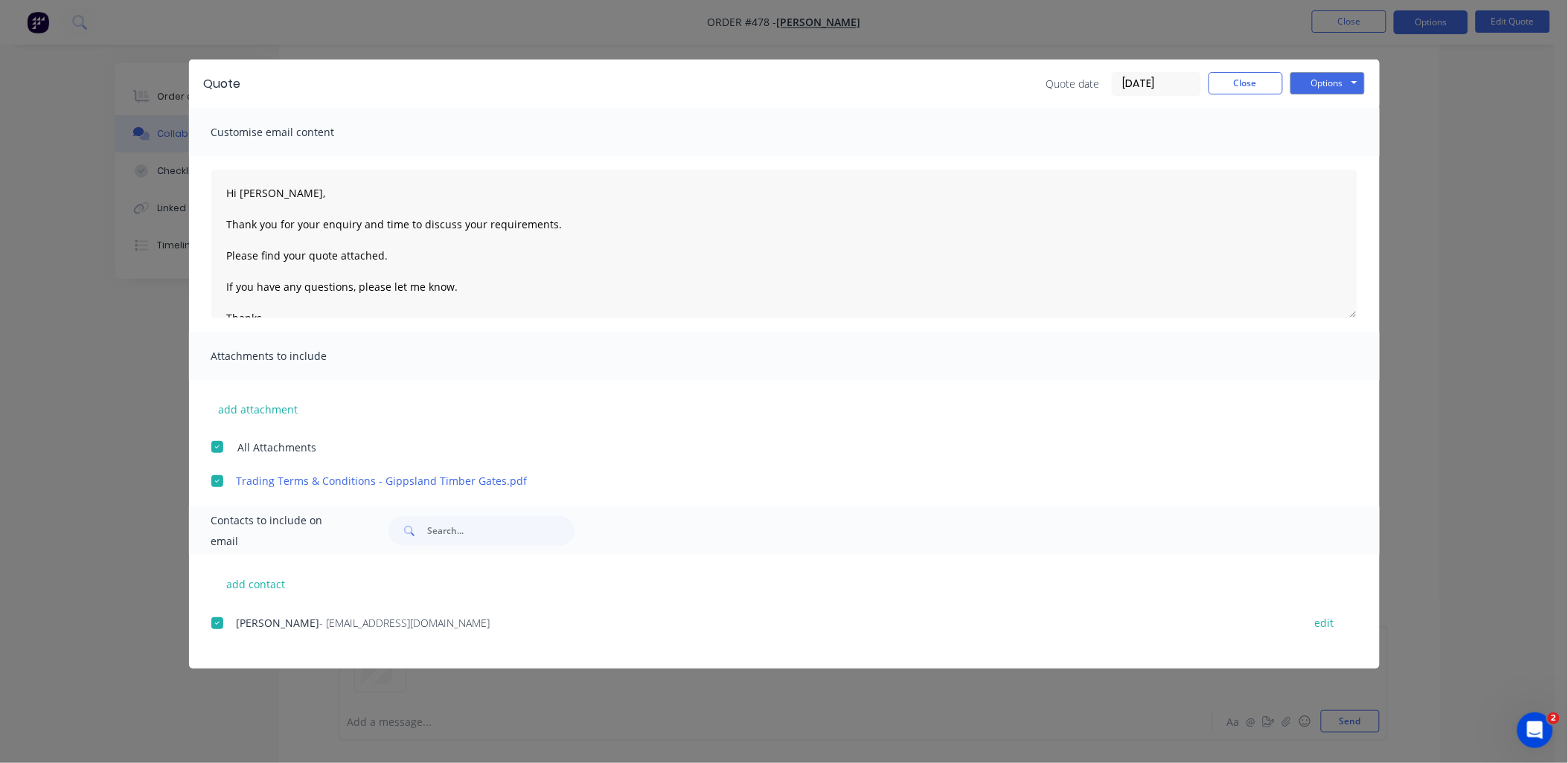
scroll to position [98, 0]
click at [1340, 90] on button "Options" at bounding box center [1327, 83] width 74 height 22
click at [1337, 152] on button "Email" at bounding box center [1338, 158] width 95 height 24
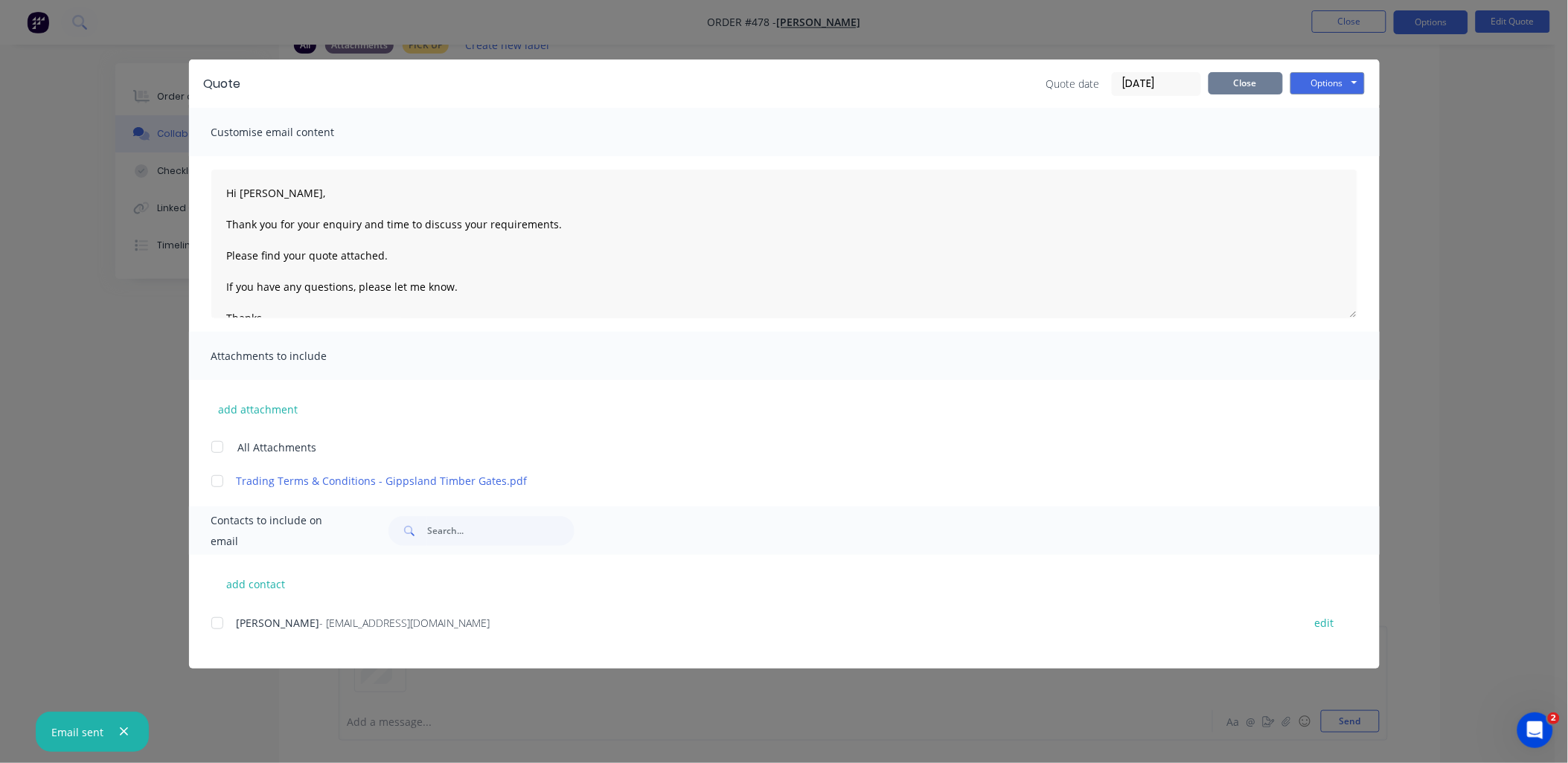
click at [1231, 87] on button "Close" at bounding box center [1246, 83] width 74 height 22
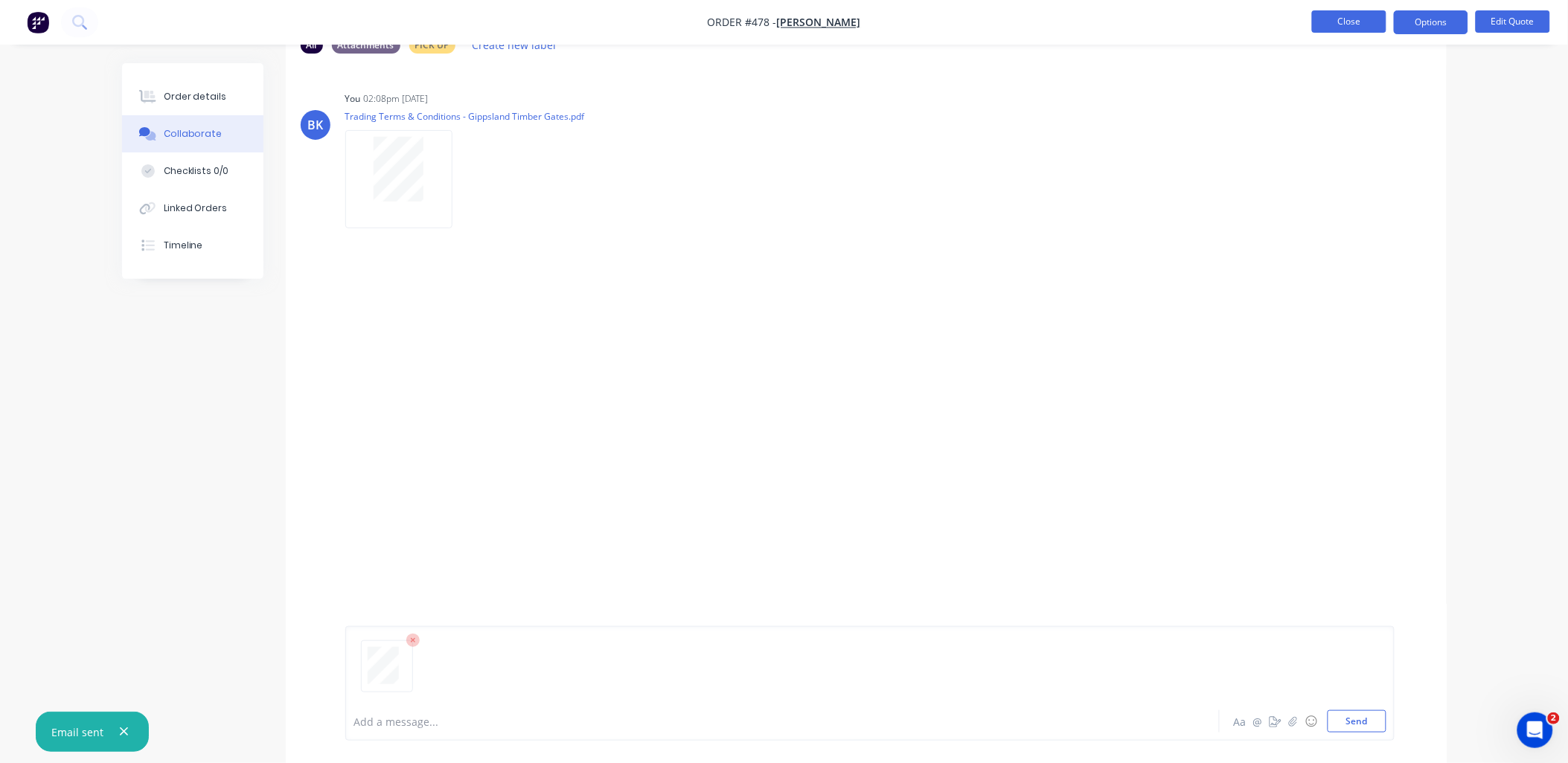
click at [1332, 27] on button "Close" at bounding box center [1349, 22] width 74 height 22
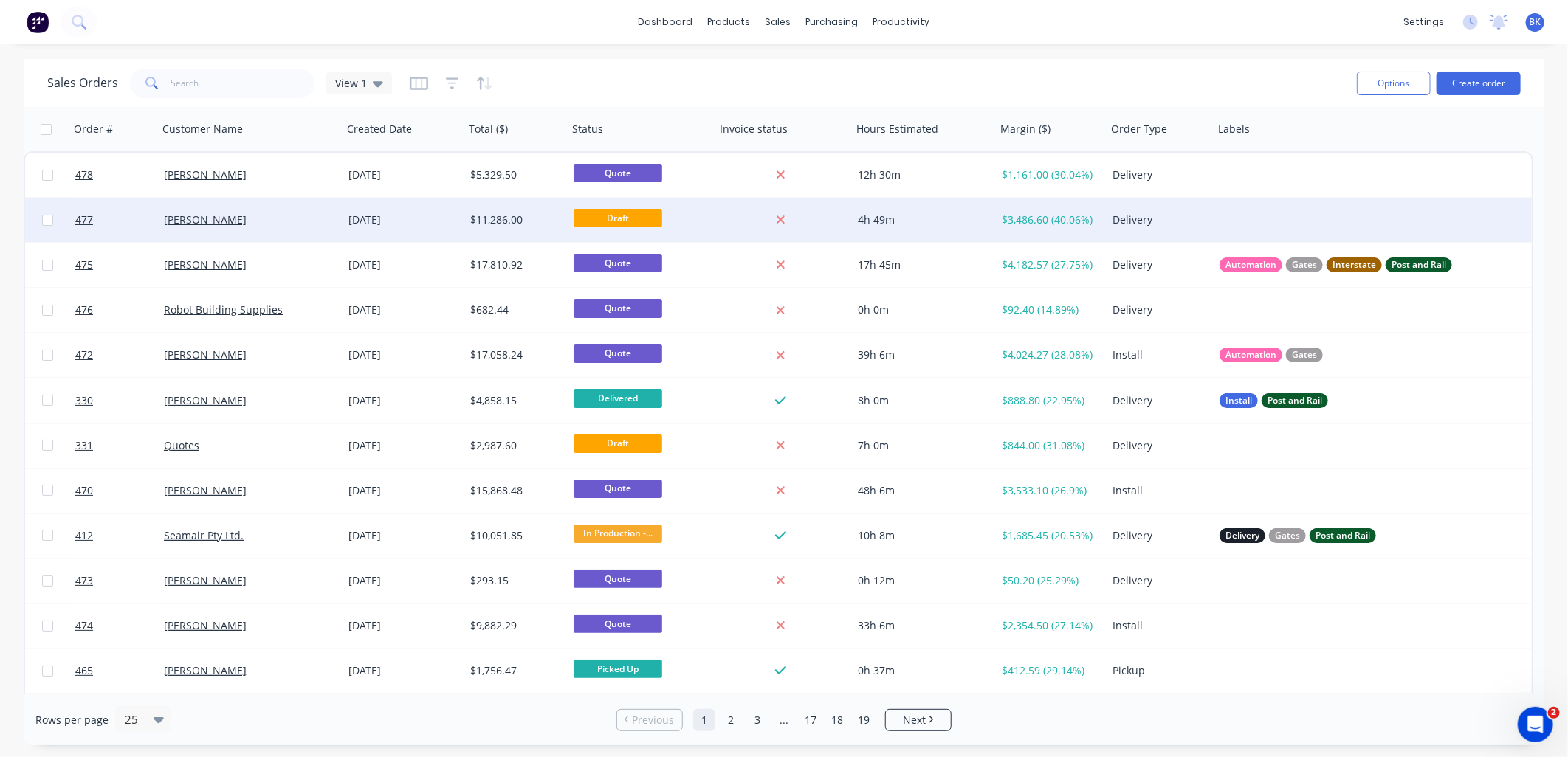
click at [269, 217] on div "[PERSON_NAME]" at bounding box center [245, 220] width 164 height 15
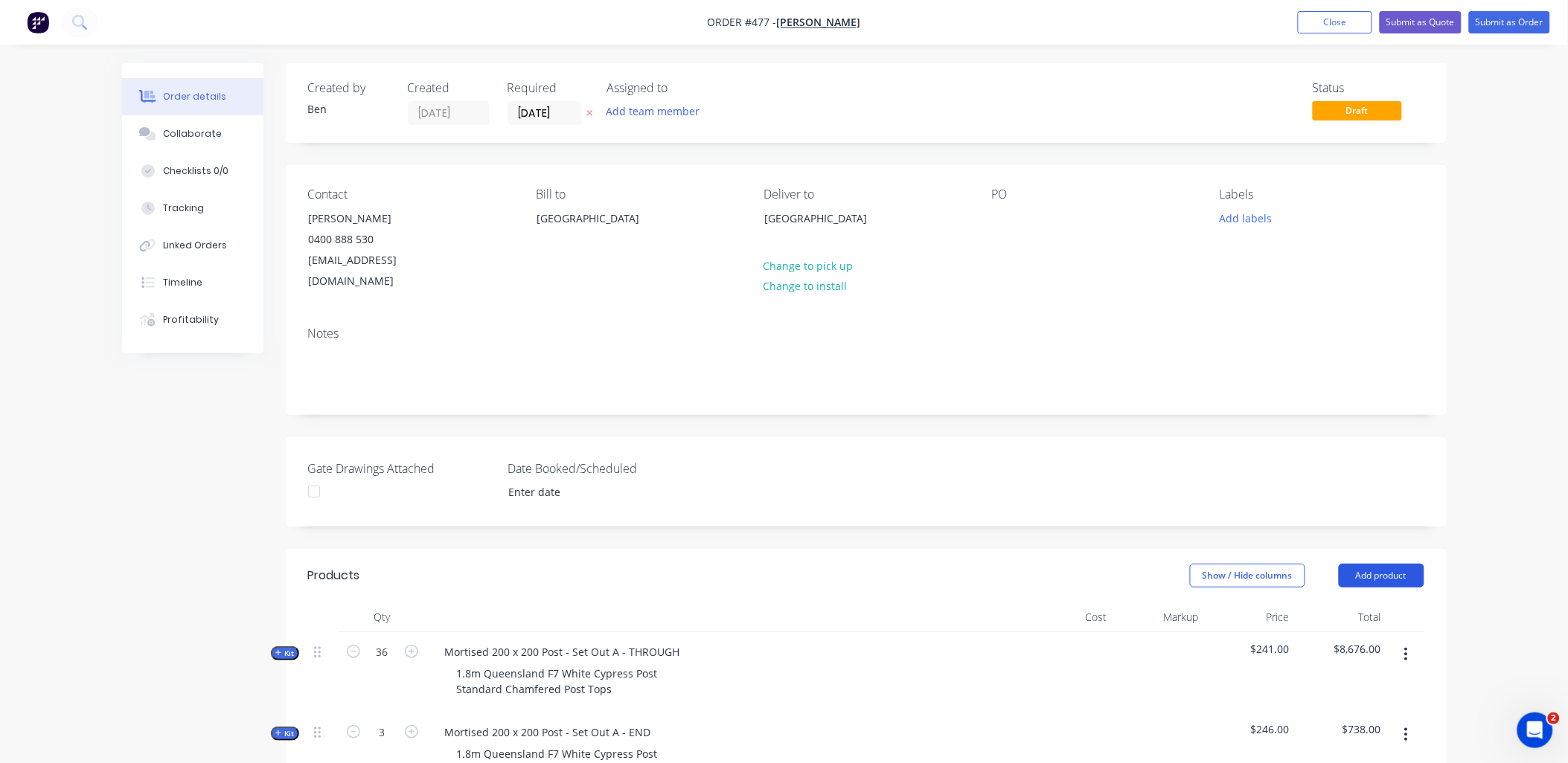
click at [1378, 564] on button "Add product" at bounding box center [1381, 576] width 86 height 24
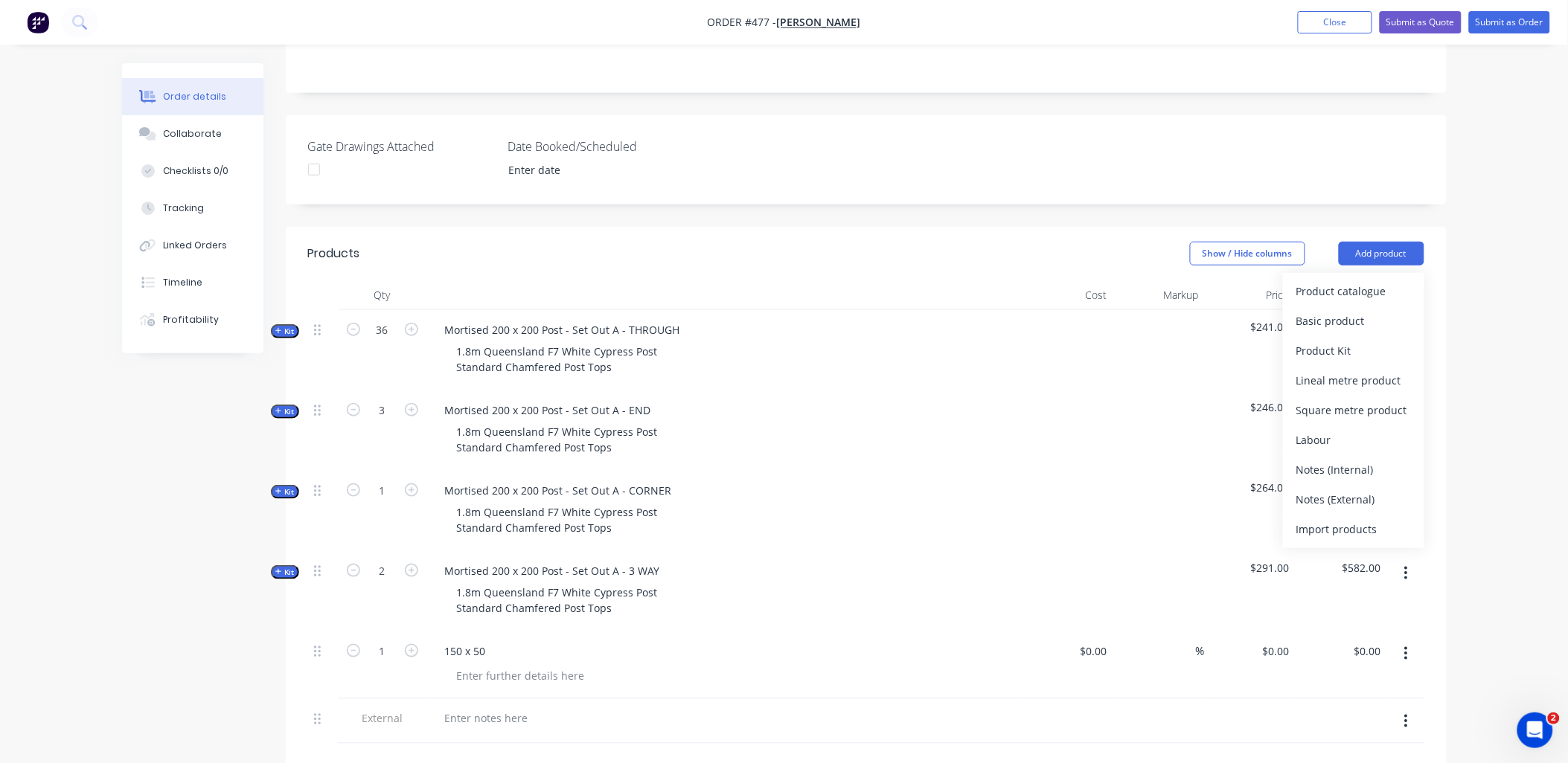
scroll to position [331, 0]
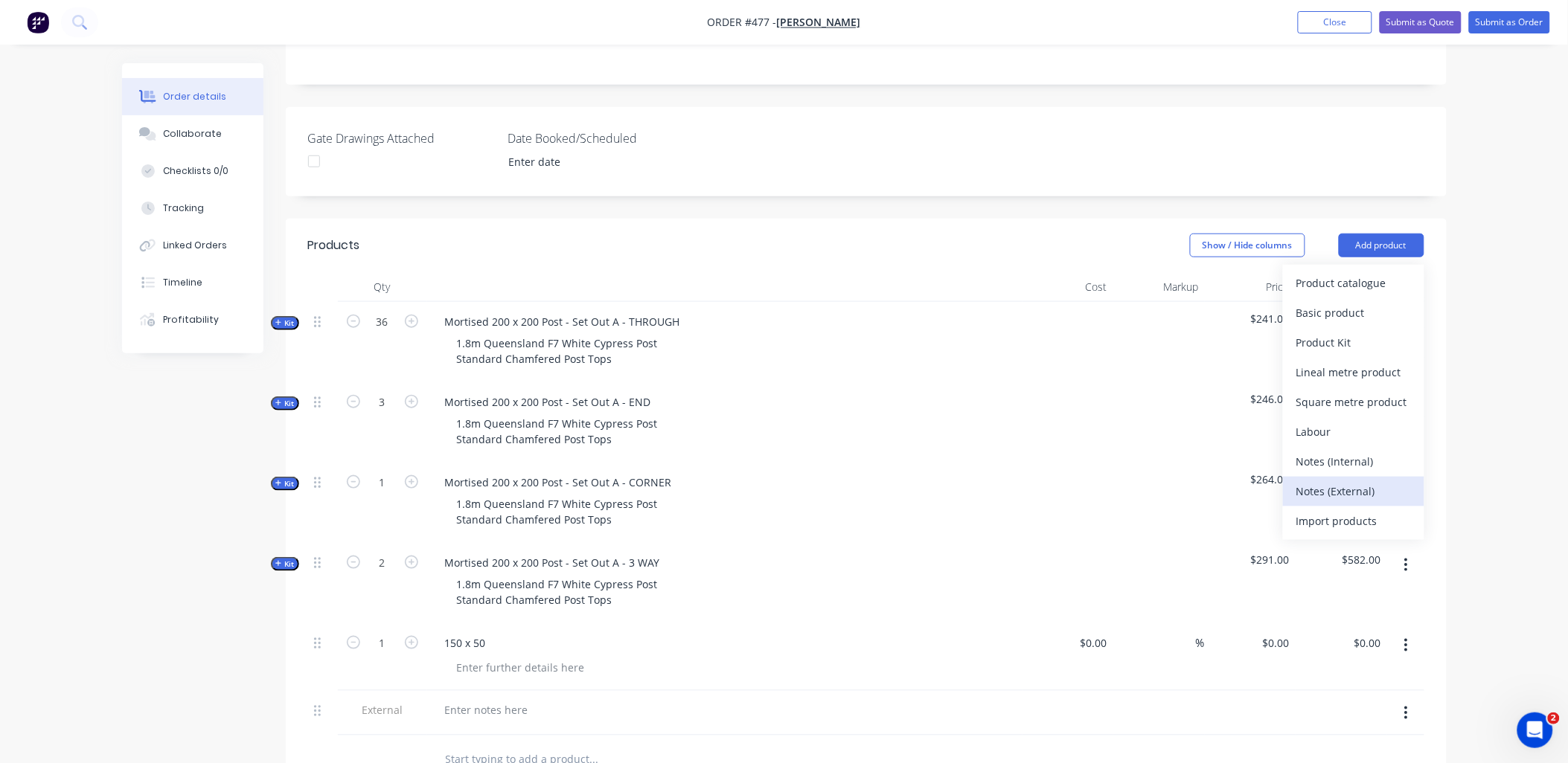
click at [1350, 481] on div "Notes (External)" at bounding box center [1354, 491] width 115 height 22
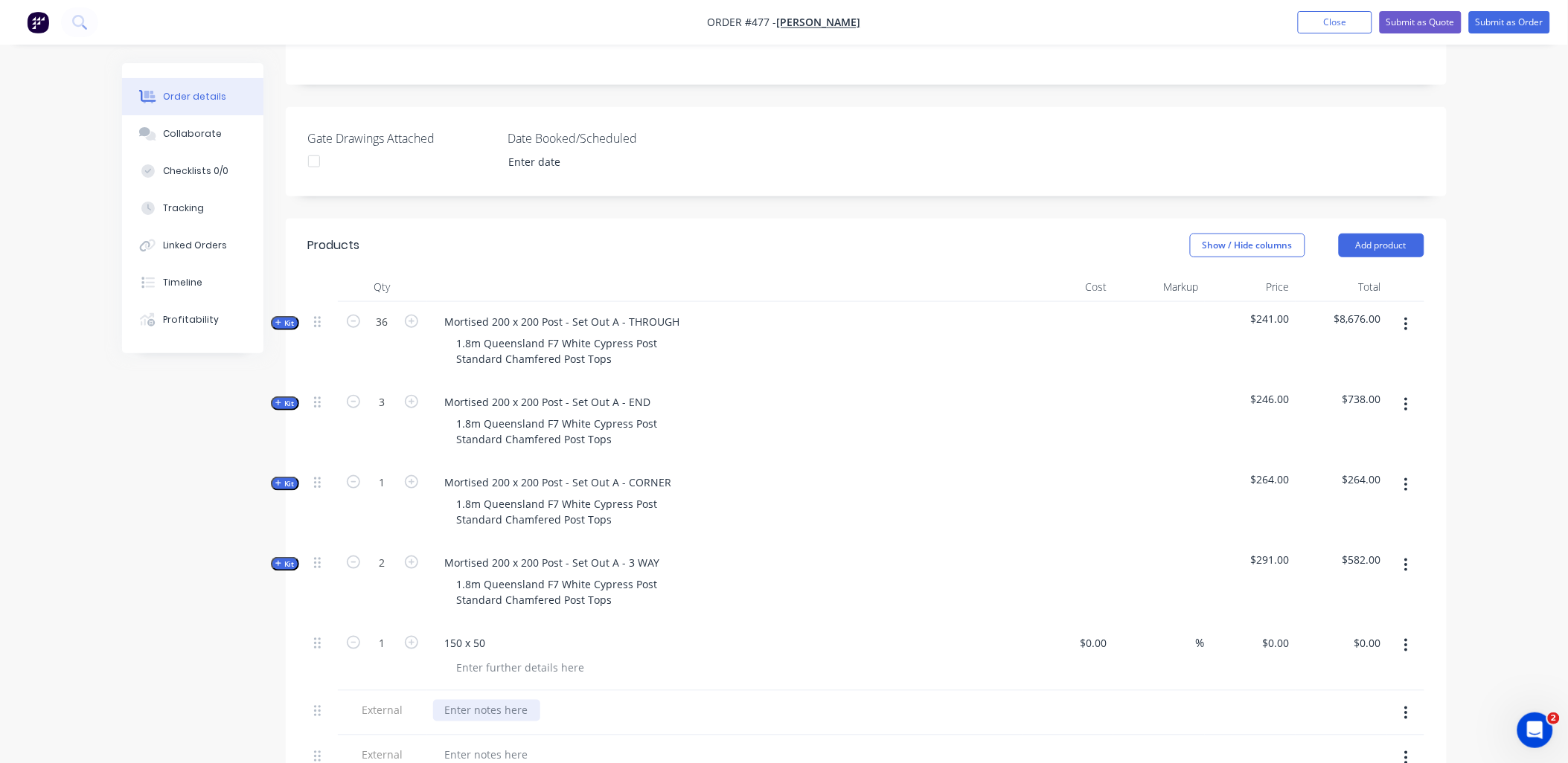
click at [475, 701] on div at bounding box center [487, 711] width 107 height 22
click at [567, 701] on div "I just came off the phone with the truck driver who can deliver before November…" at bounding box center [703, 711] width 540 height 22
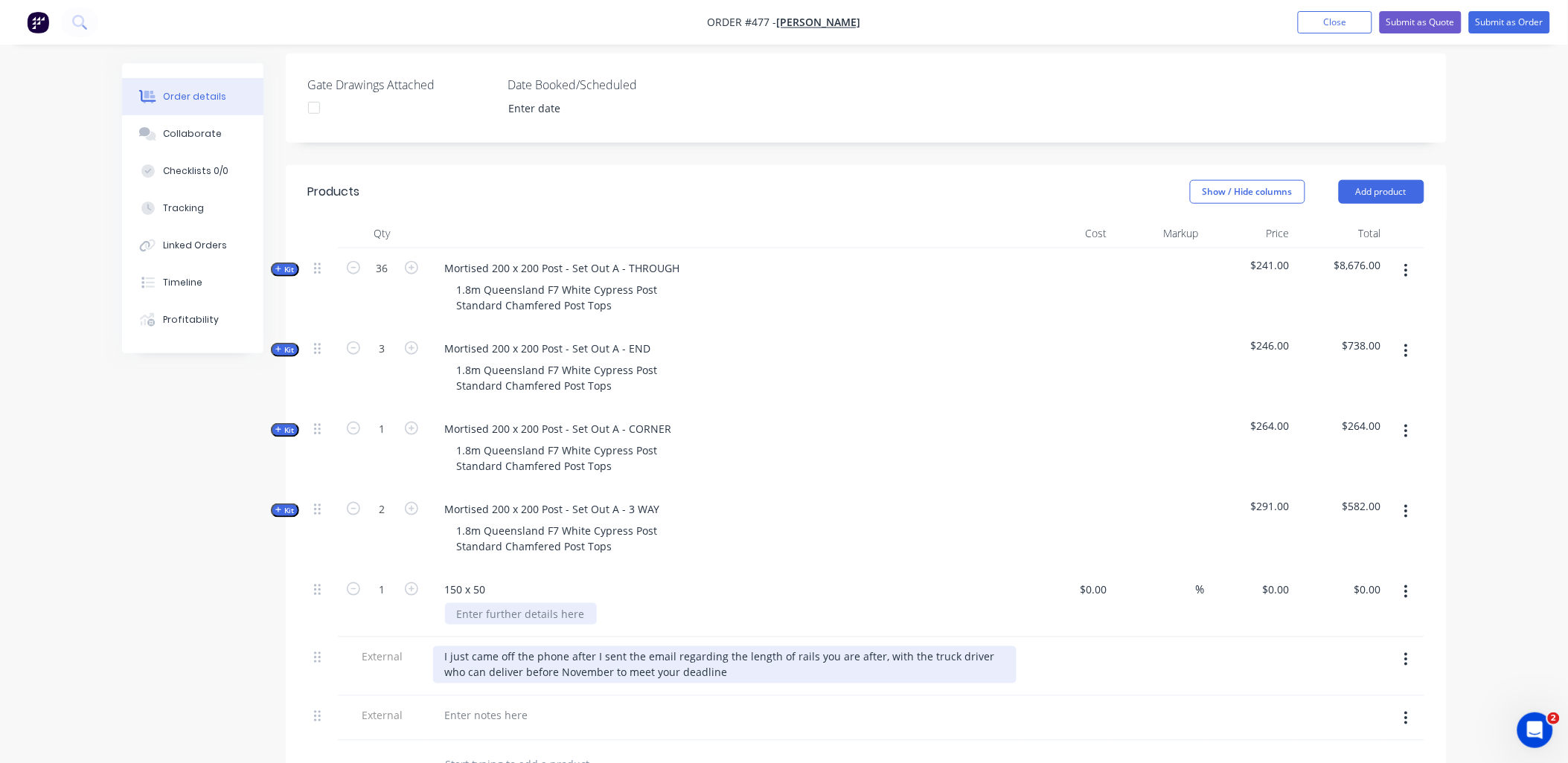
scroll to position [413, 0]
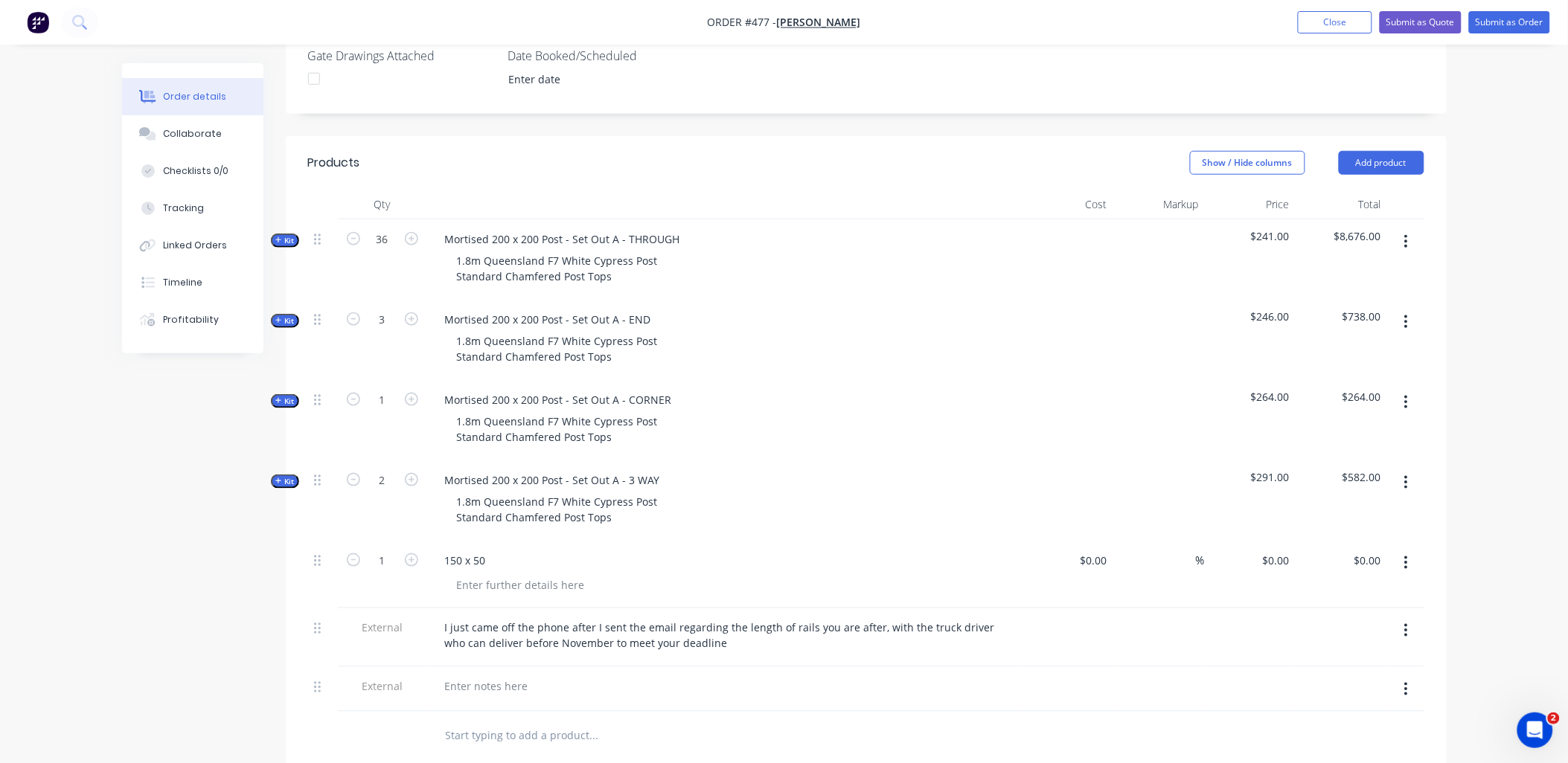
click at [1408, 555] on icon "button" at bounding box center [1406, 563] width 3 height 17
click at [1345, 681] on div "Delete" at bounding box center [1354, 691] width 115 height 22
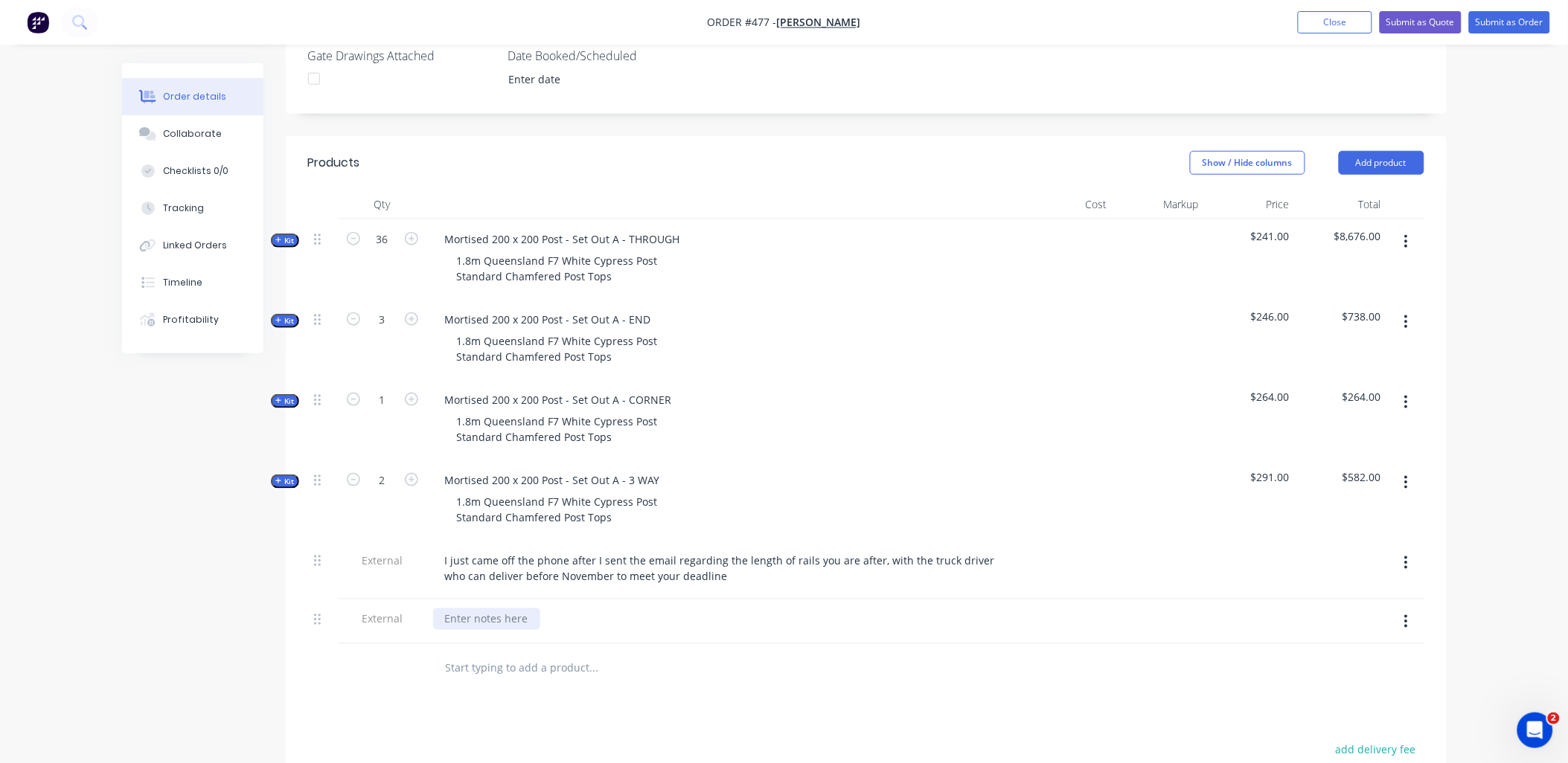
click at [477, 609] on div at bounding box center [487, 620] width 107 height 22
click at [425, 680] on div "Products Show / Hide columns Add product Qty Cost Markup Price Total Kit 36 Mor…" at bounding box center [866, 593] width 1161 height 915
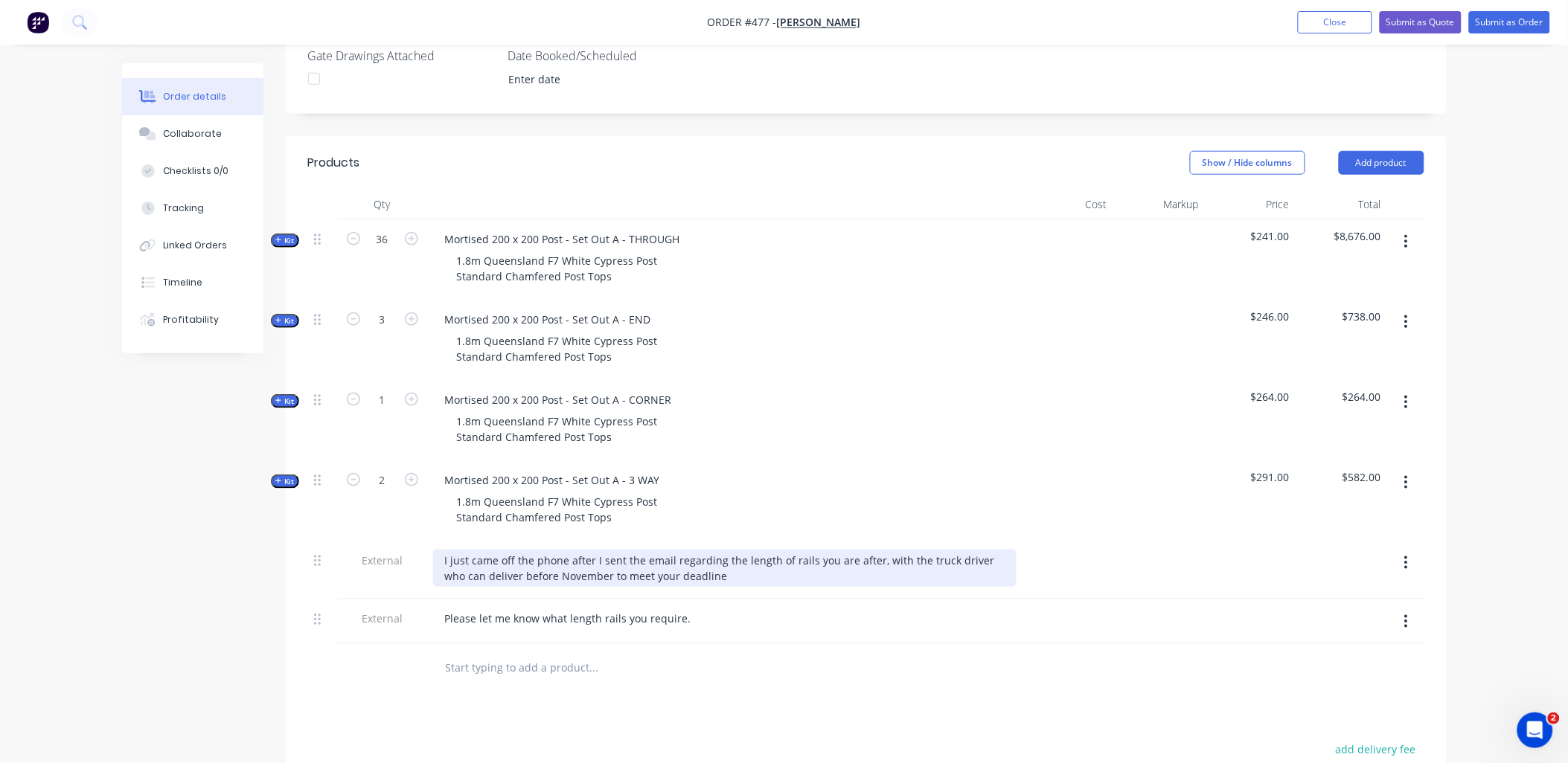
click at [568, 550] on div "I just came off the phone after I sent the email regarding the length of rails …" at bounding box center [725, 568] width 583 height 37
click at [875, 550] on div "I just came off the phone (after I sent the email regarding the length of rails…" at bounding box center [725, 568] width 583 height 37
click at [708, 553] on div "I just came off the phone (after I sent the email regarding the length of rails…" at bounding box center [725, 568] width 583 height 37
click at [906, 553] on div "I just came off the phone (after I sent the email regarding the length of rails…" at bounding box center [725, 568] width 583 height 37
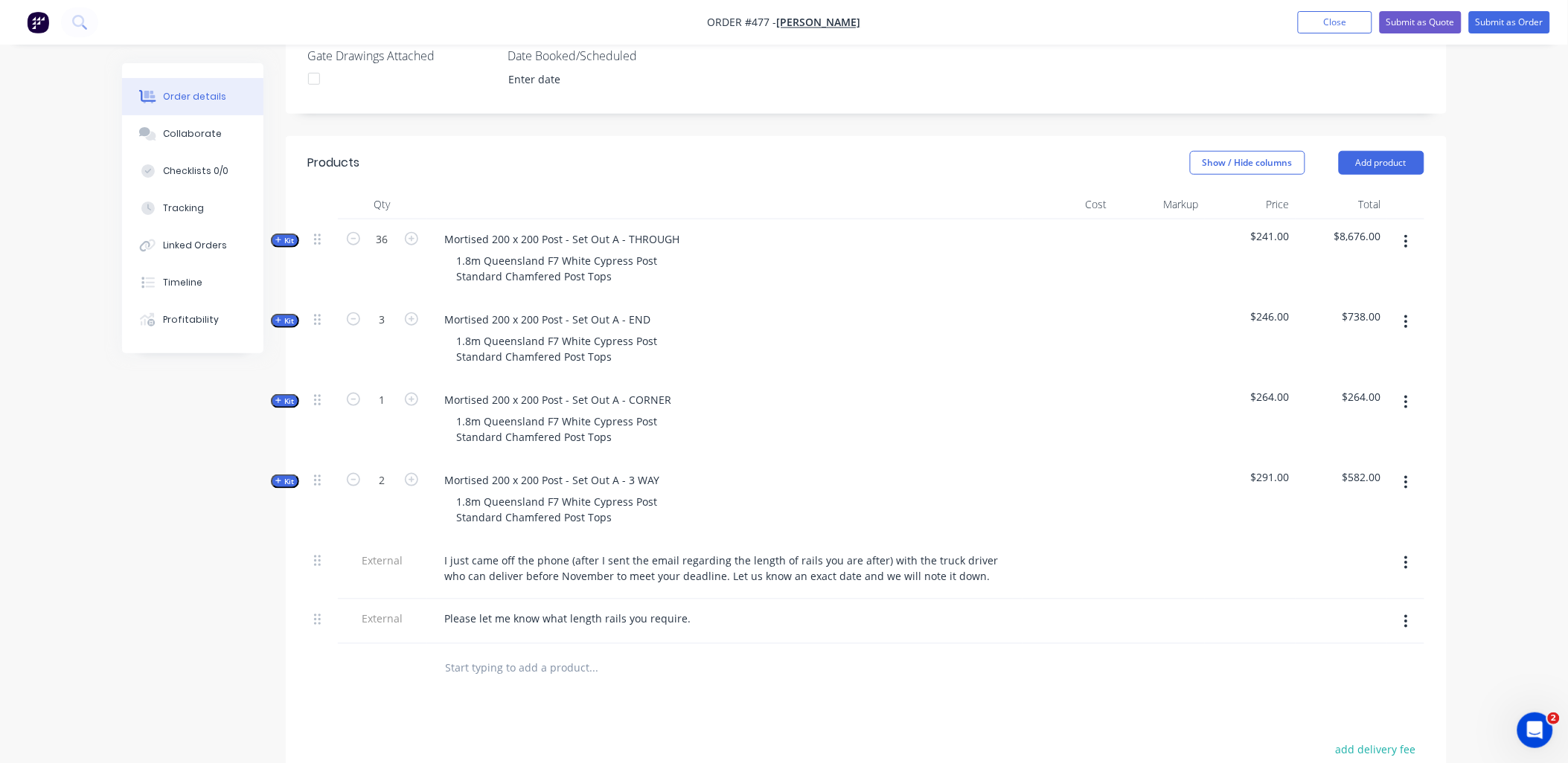
click at [889, 653] on div at bounding box center [695, 668] width 524 height 30
click at [678, 609] on div "Please let me know what length rails you require." at bounding box center [568, 620] width 270 height 22
click at [1440, 32] on button "Submit as Quote" at bounding box center [1421, 22] width 82 height 22
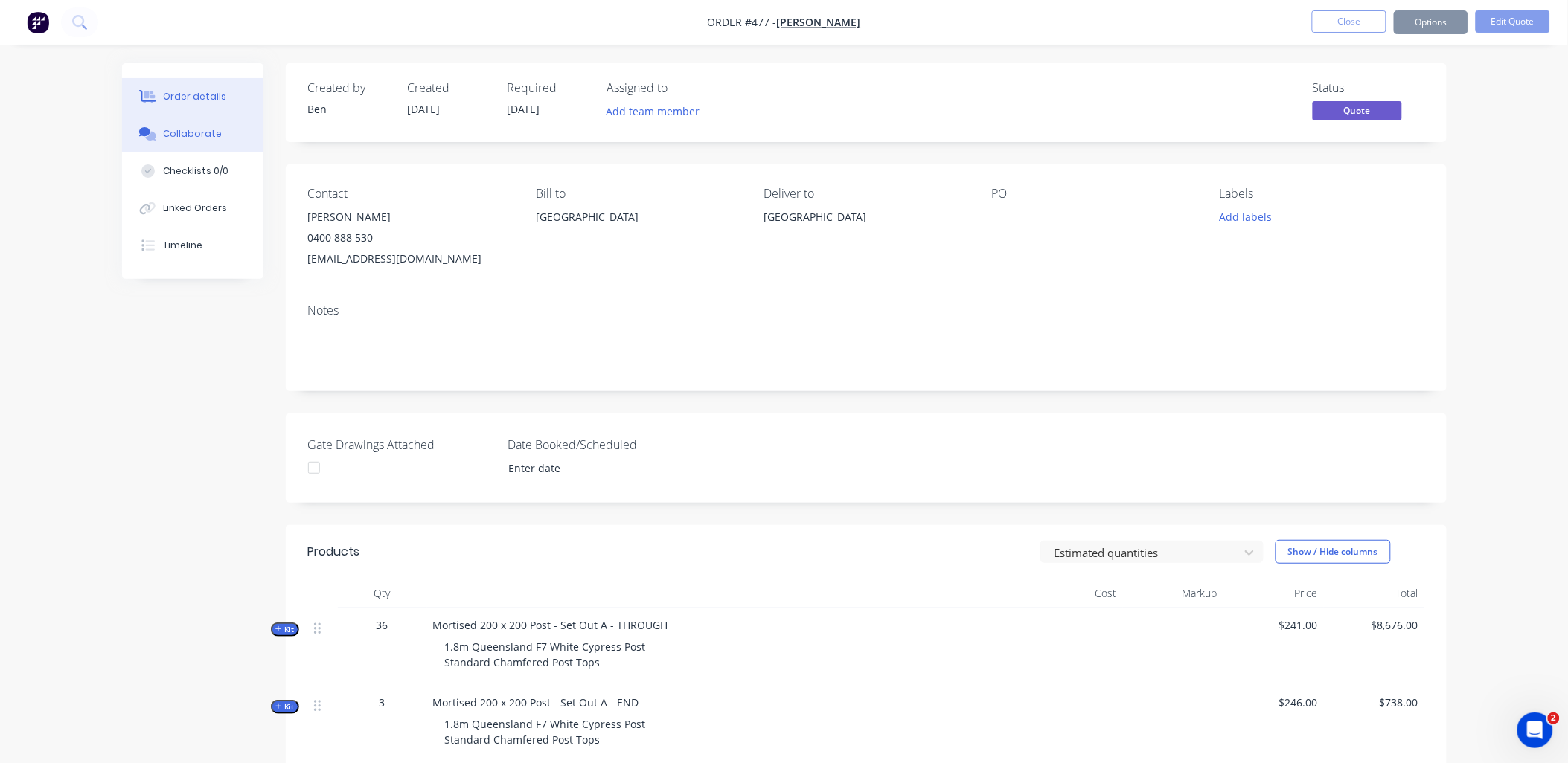
click at [192, 135] on div "Collaborate" at bounding box center [192, 134] width 59 height 13
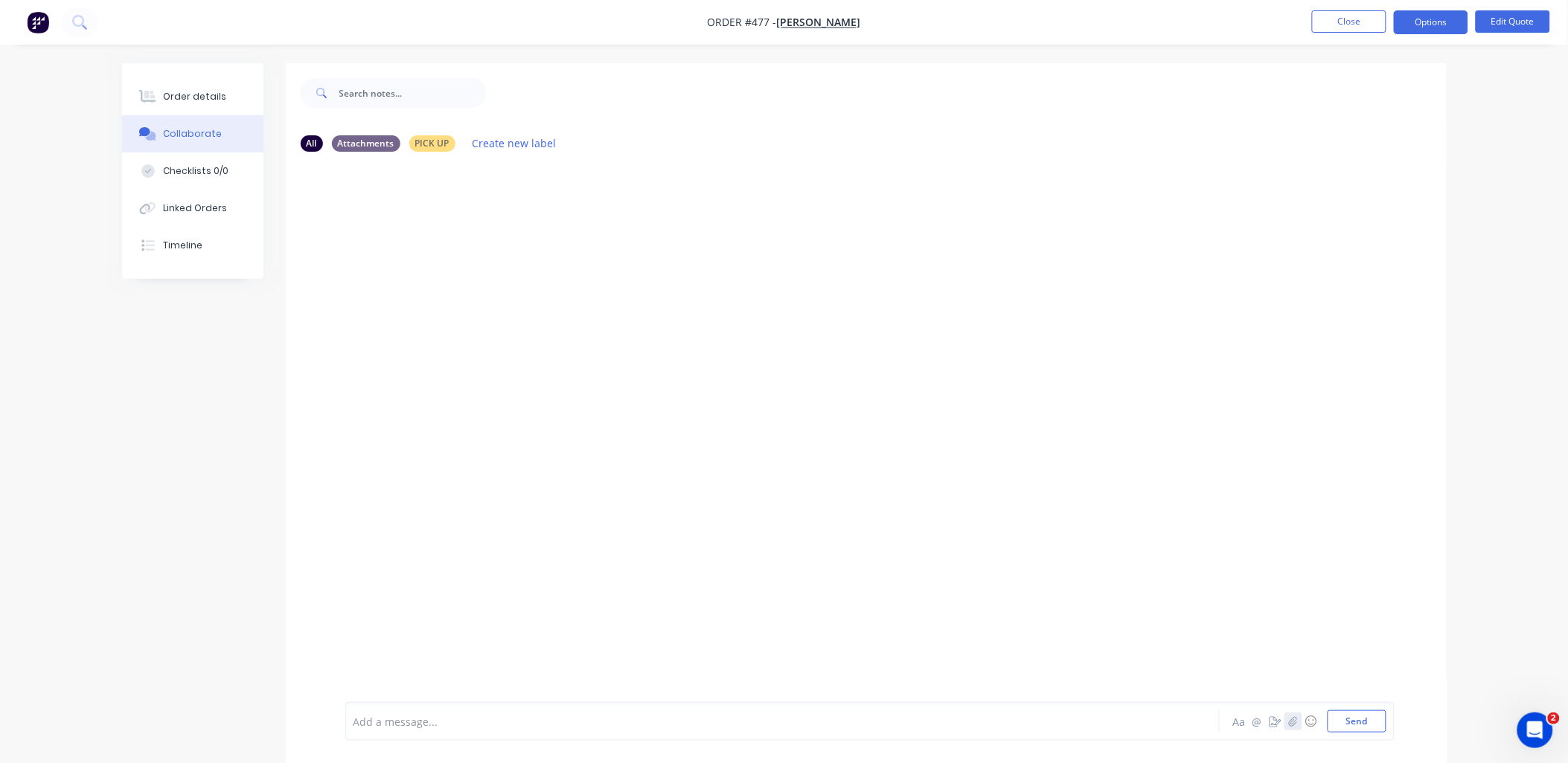
click at [1291, 721] on icon "button" at bounding box center [1293, 721] width 8 height 10
click at [1362, 726] on button "Send" at bounding box center [1357, 721] width 59 height 22
click at [1442, 24] on button "Options" at bounding box center [1431, 22] width 74 height 24
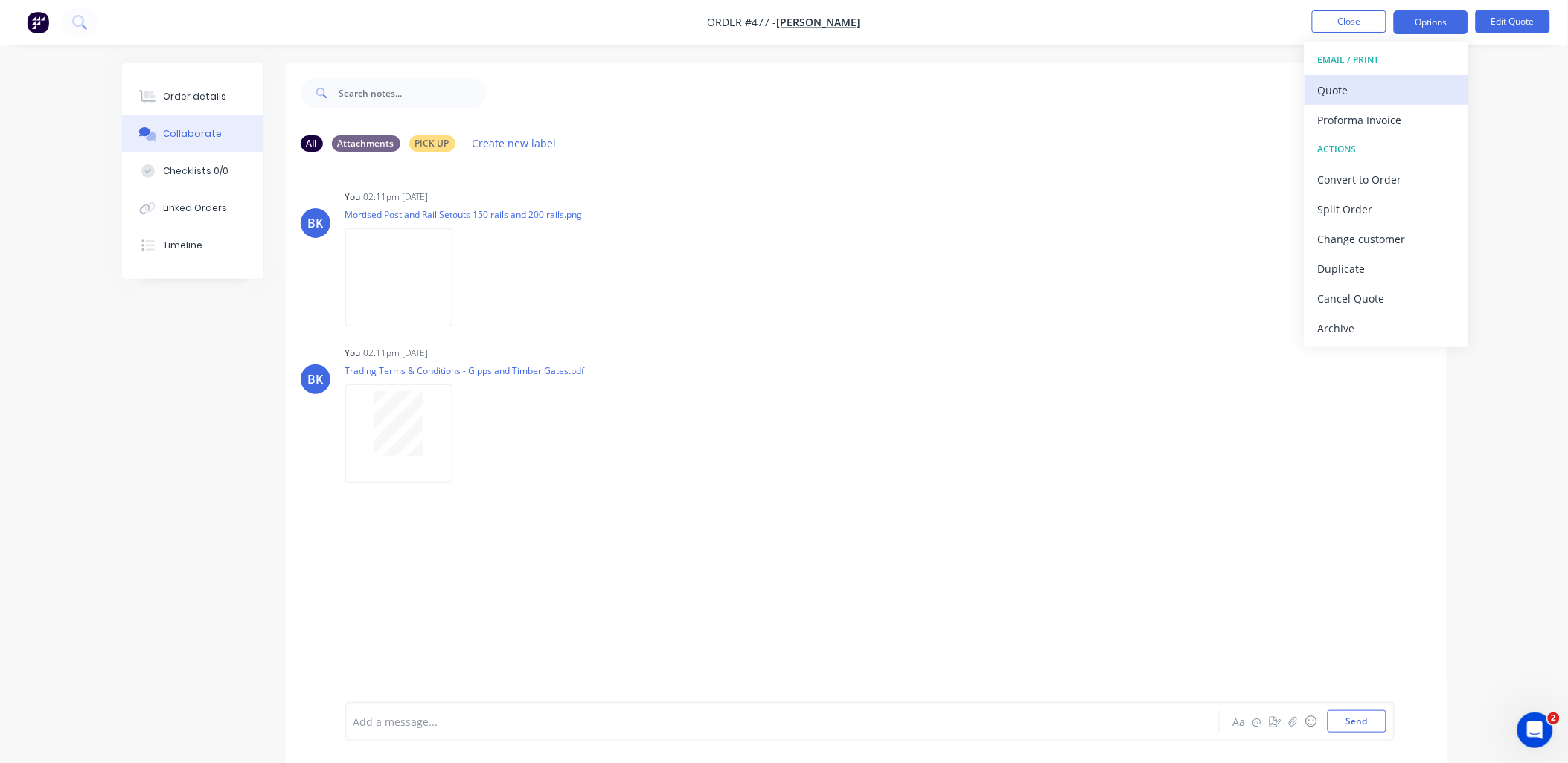
click at [1435, 94] on div "Quote" at bounding box center [1386, 91] width 137 height 22
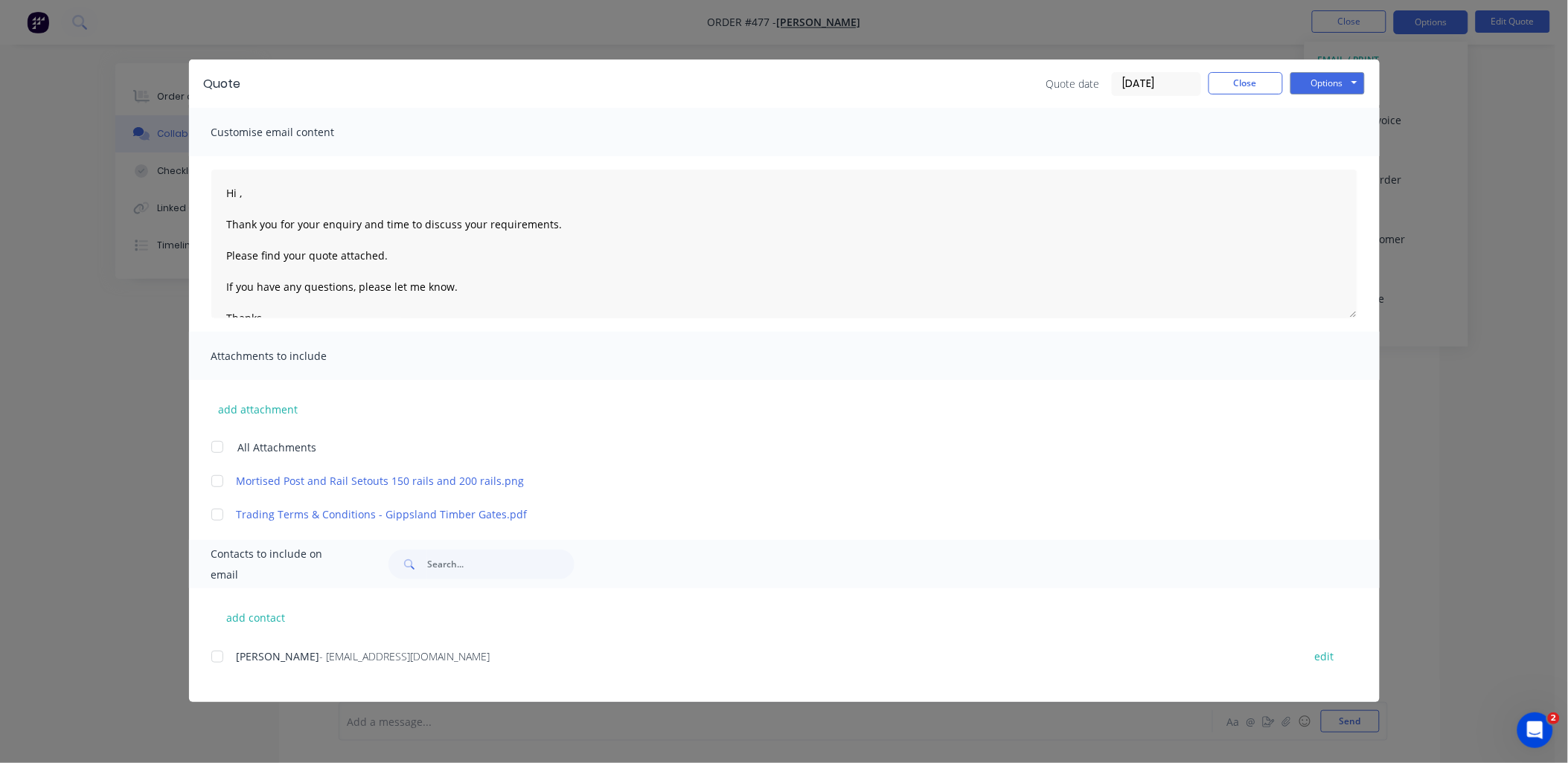
click at [222, 657] on div at bounding box center [217, 657] width 30 height 30
click at [217, 448] on div at bounding box center [217, 447] width 30 height 30
click at [1356, 84] on button "Options" at bounding box center [1327, 83] width 74 height 22
click at [1326, 158] on button "Email" at bounding box center [1338, 158] width 95 height 24
click at [1236, 80] on button "Close" at bounding box center [1246, 83] width 74 height 22
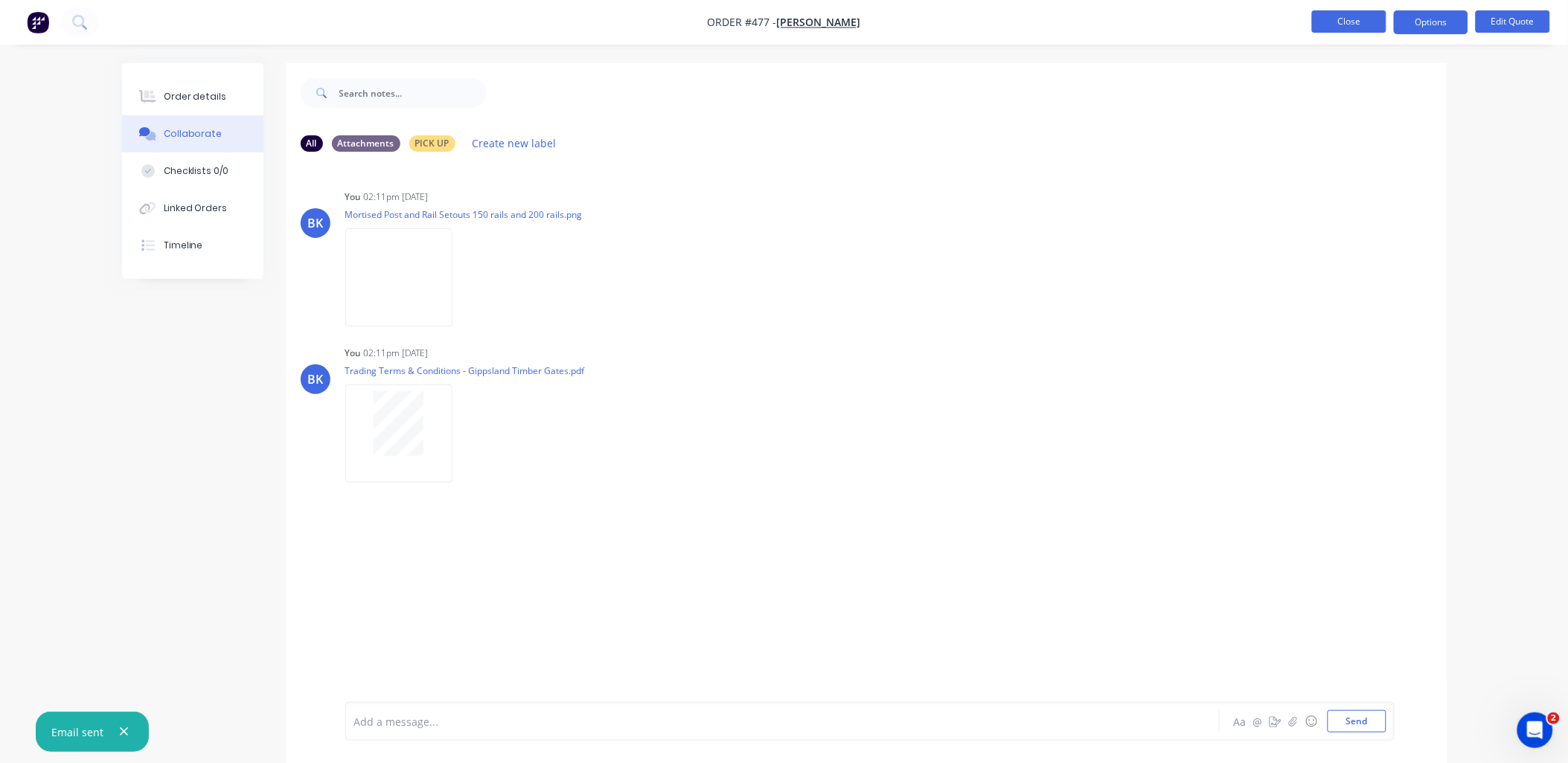
click at [1343, 27] on button "Close" at bounding box center [1349, 22] width 74 height 22
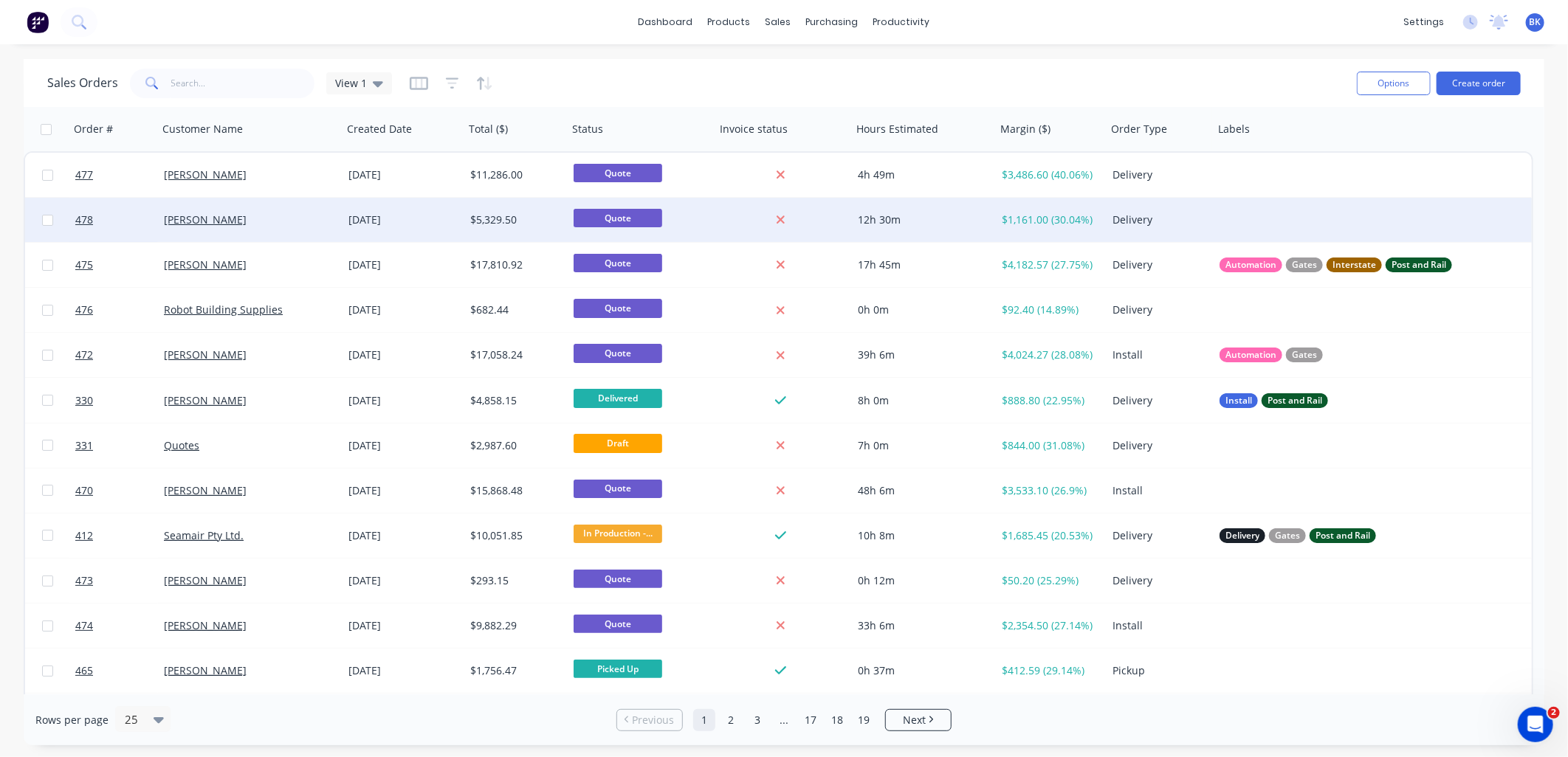
click at [282, 225] on div "[PERSON_NAME]" at bounding box center [245, 220] width 164 height 15
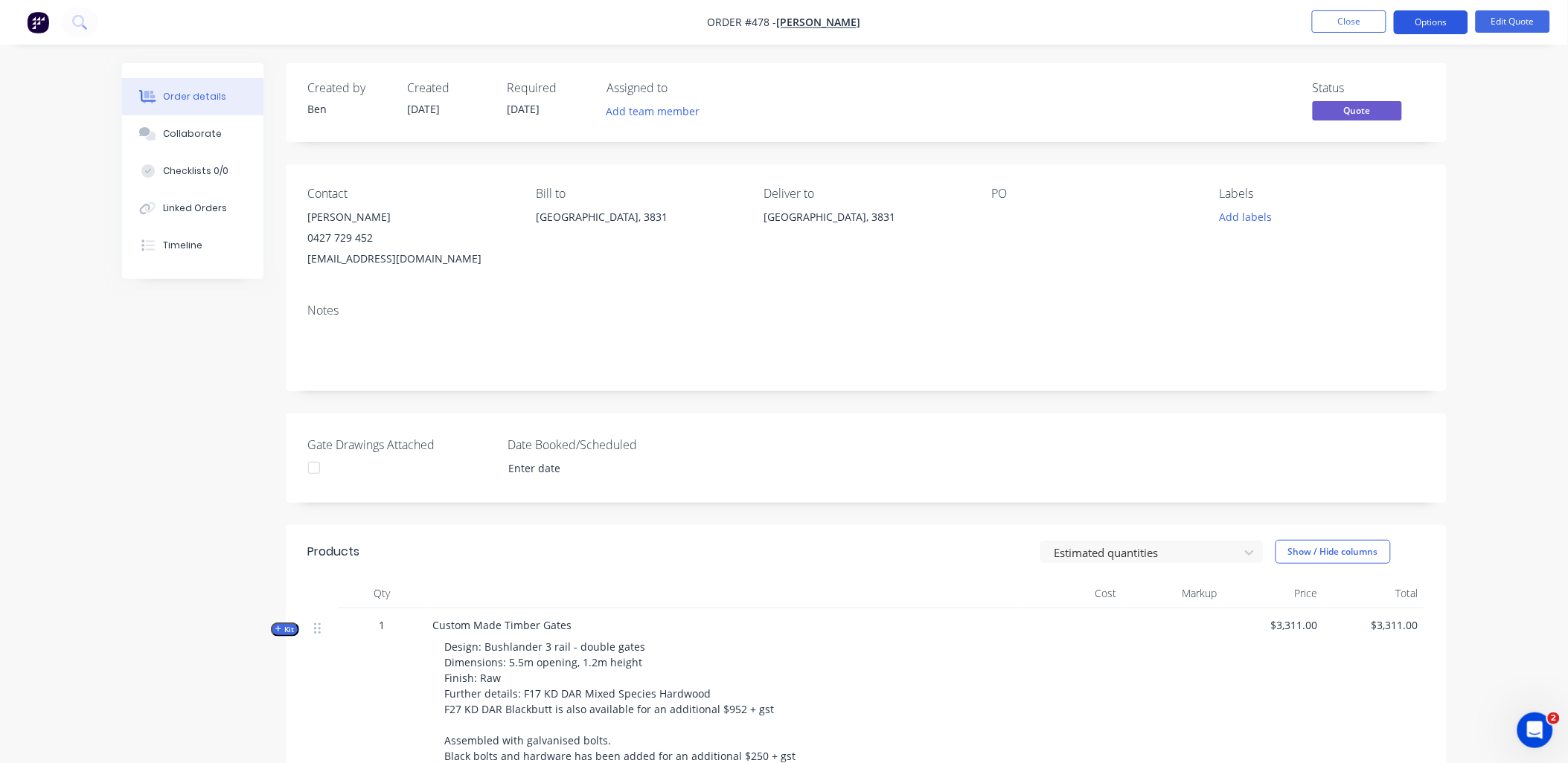
click at [1450, 21] on button "Options" at bounding box center [1431, 22] width 74 height 24
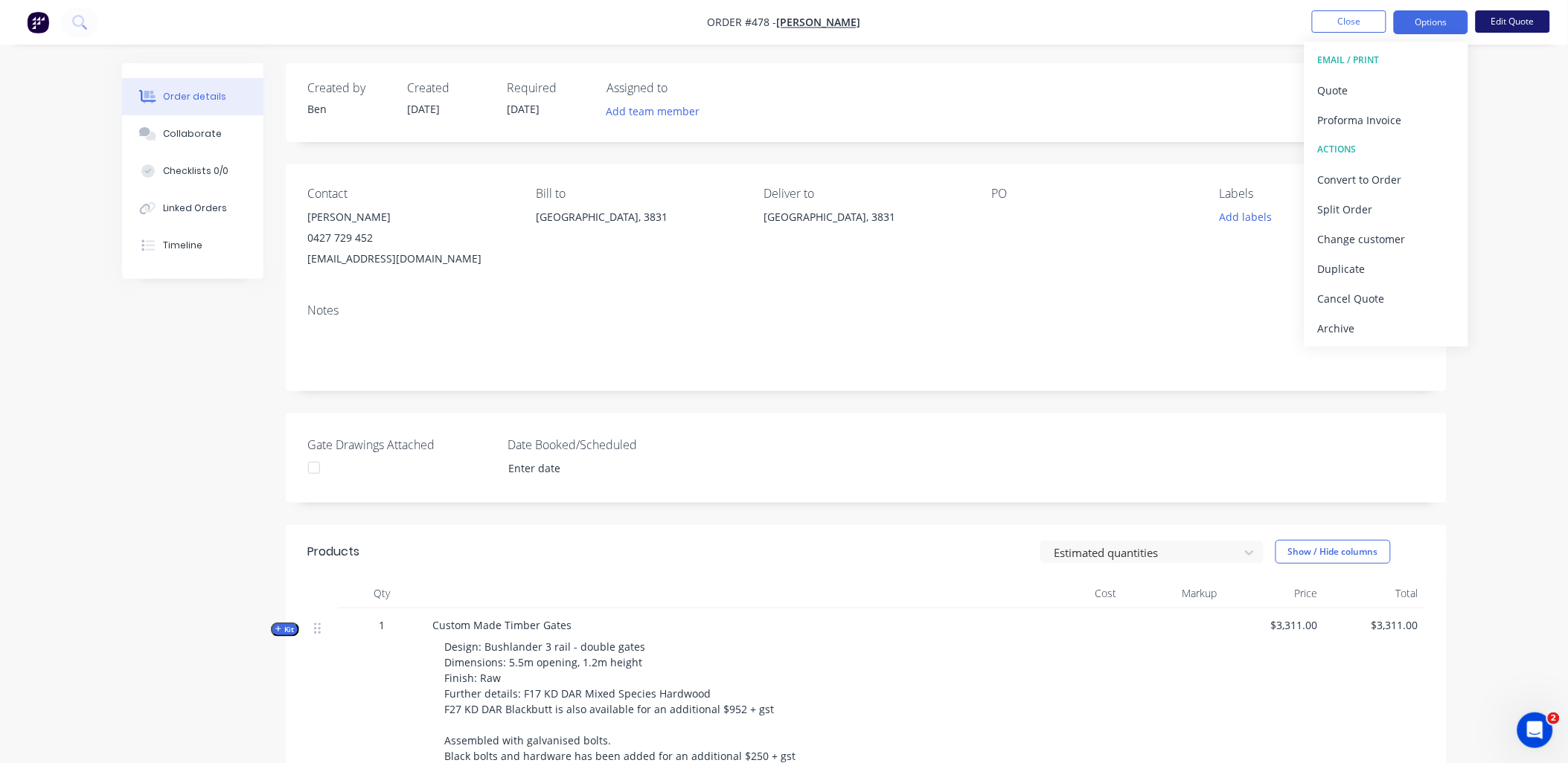
click at [1503, 23] on button "Edit Quote" at bounding box center [1512, 22] width 74 height 22
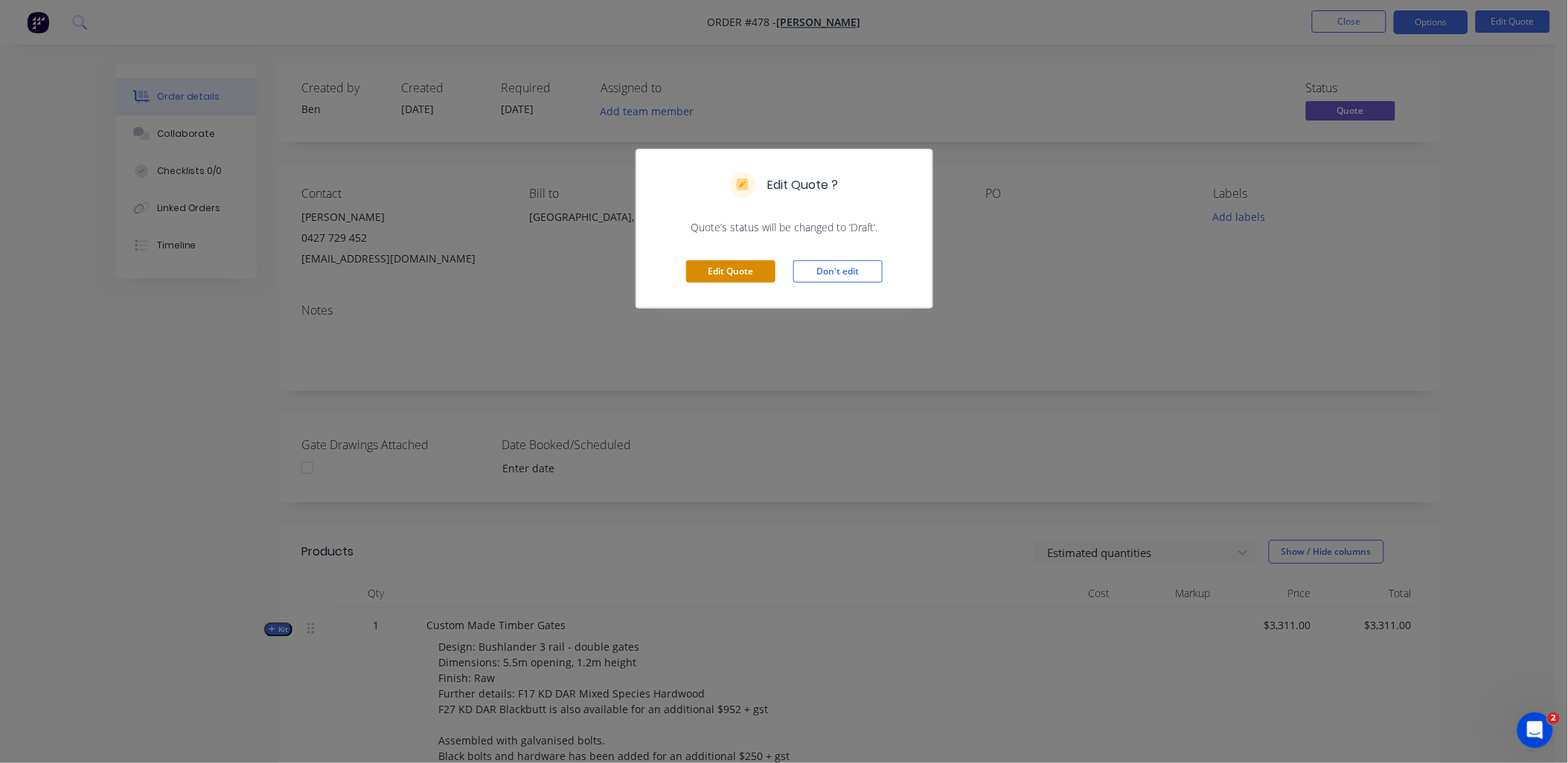
click at [753, 272] on button "Edit Quote" at bounding box center [731, 272] width 89 height 22
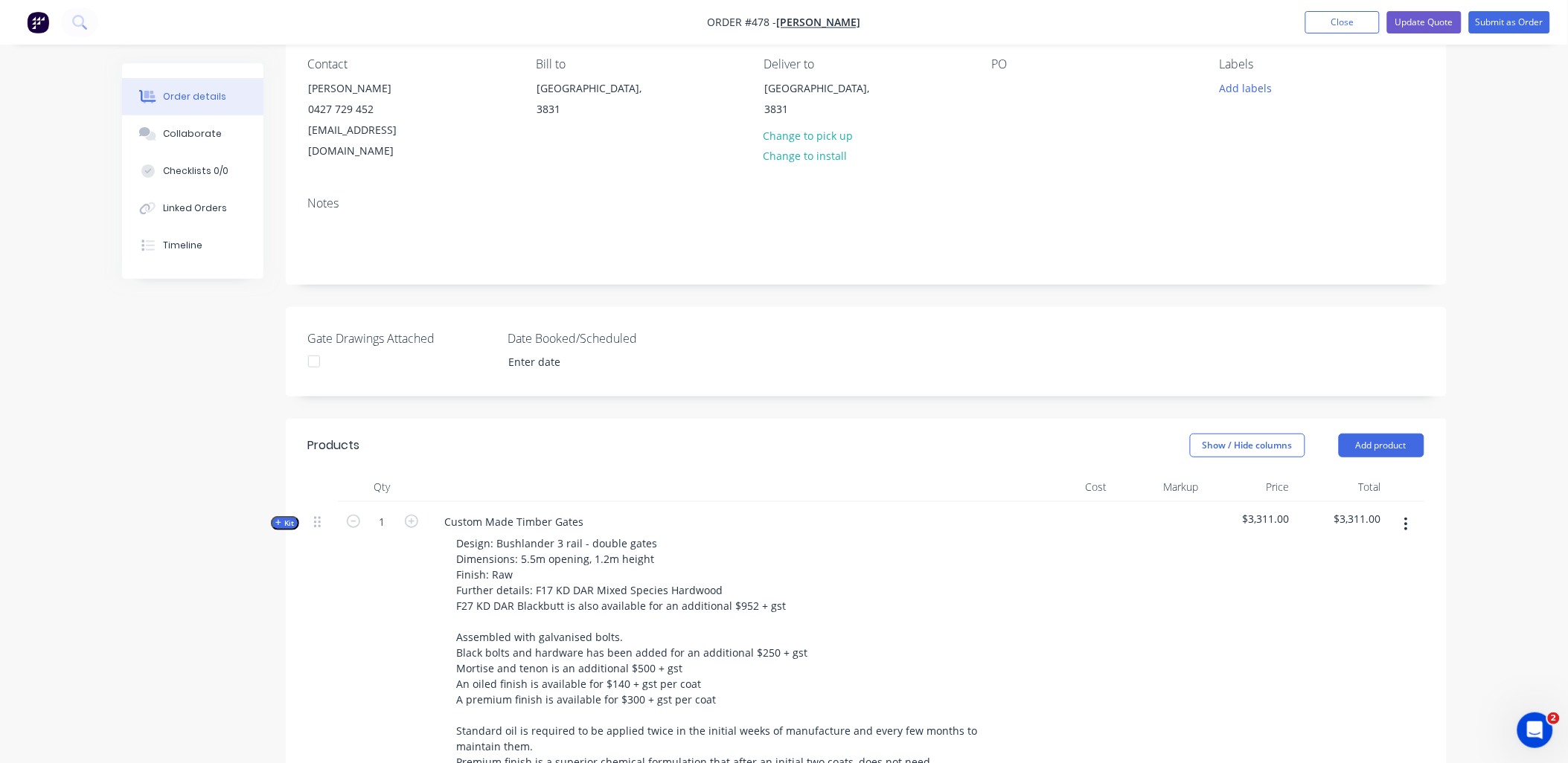
scroll to position [413, 0]
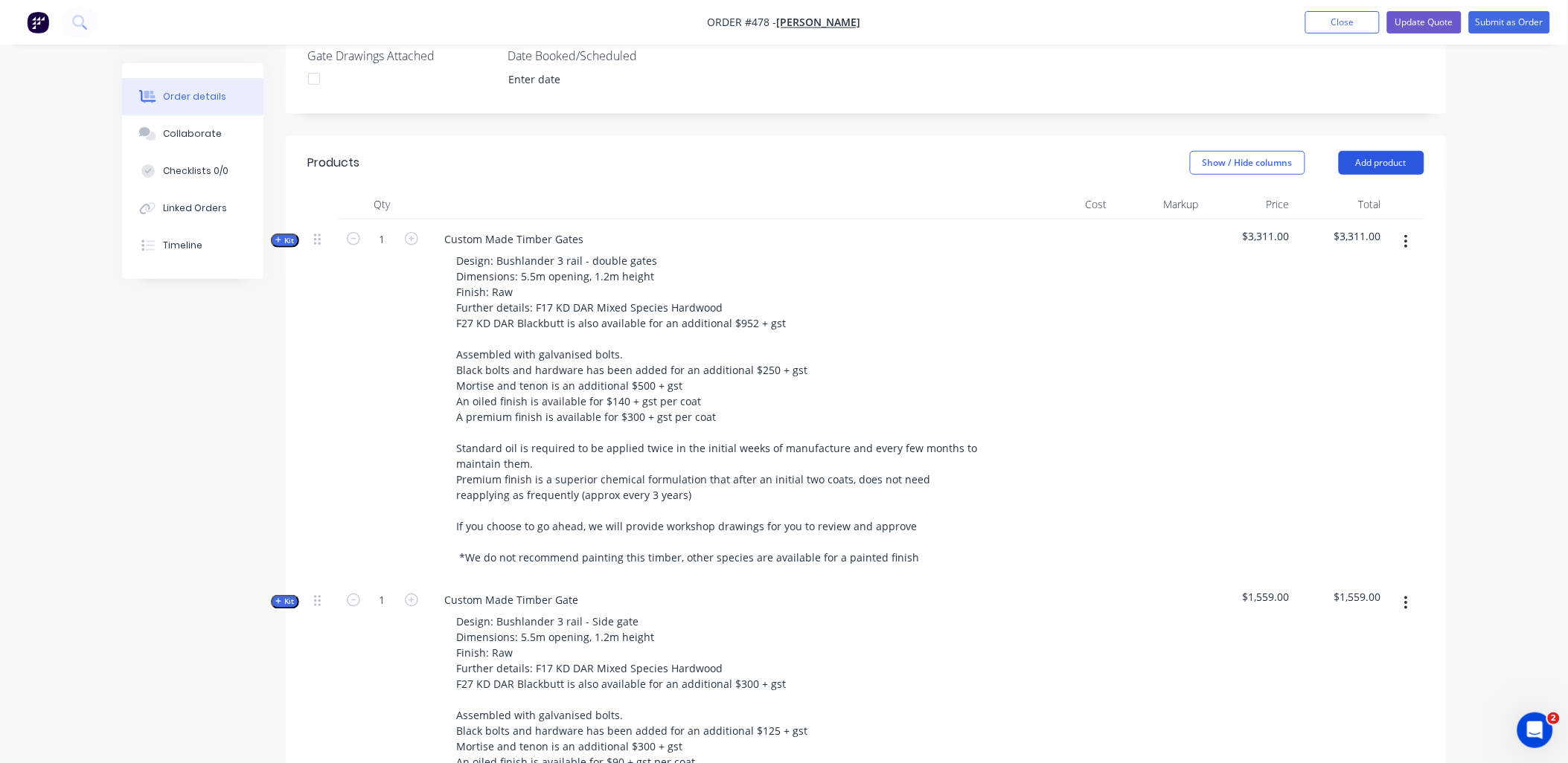
click at [1406, 151] on button "Add product" at bounding box center [1381, 162] width 86 height 24
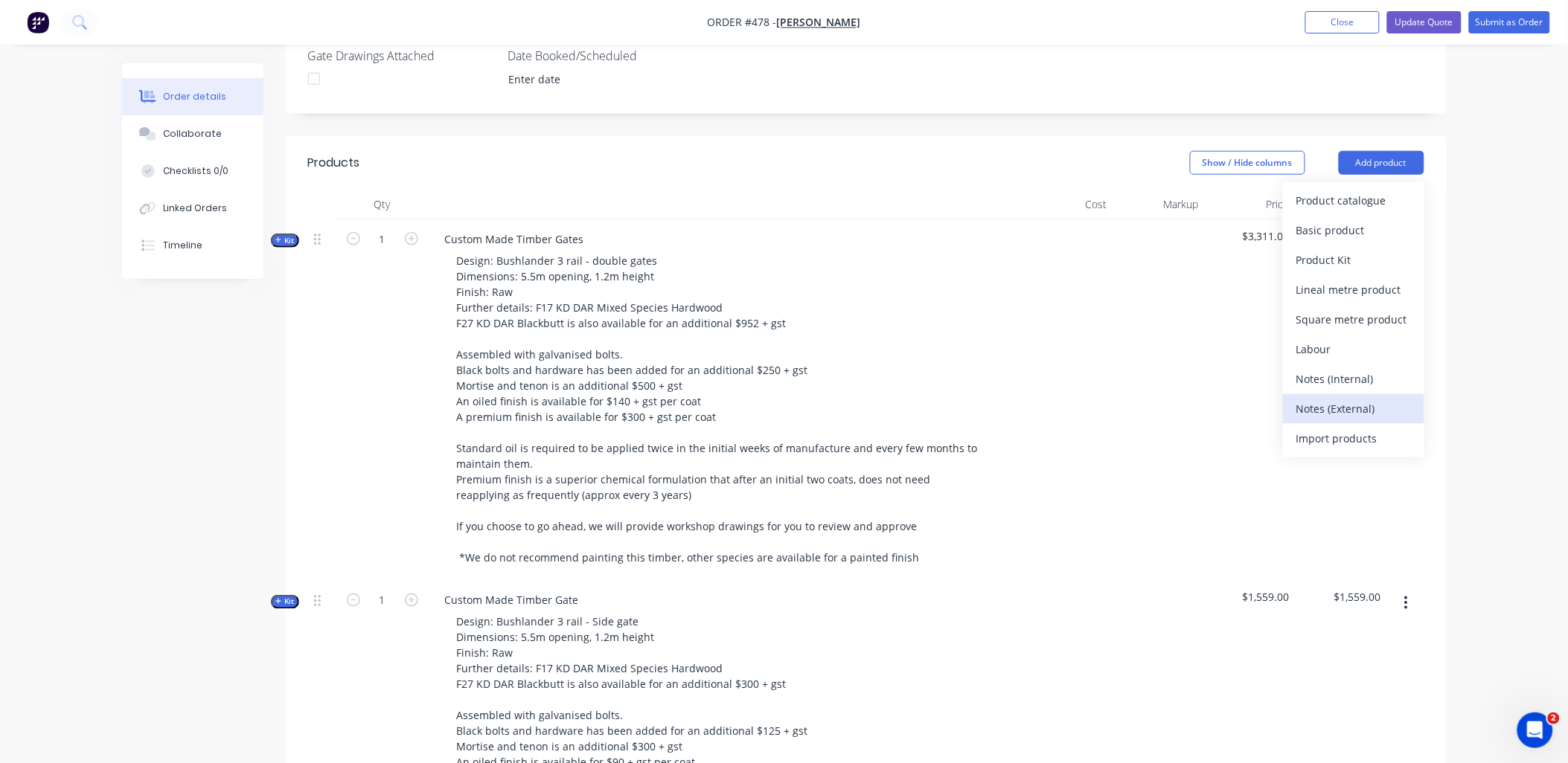
click at [1342, 398] on div "Notes (External)" at bounding box center [1354, 409] width 115 height 22
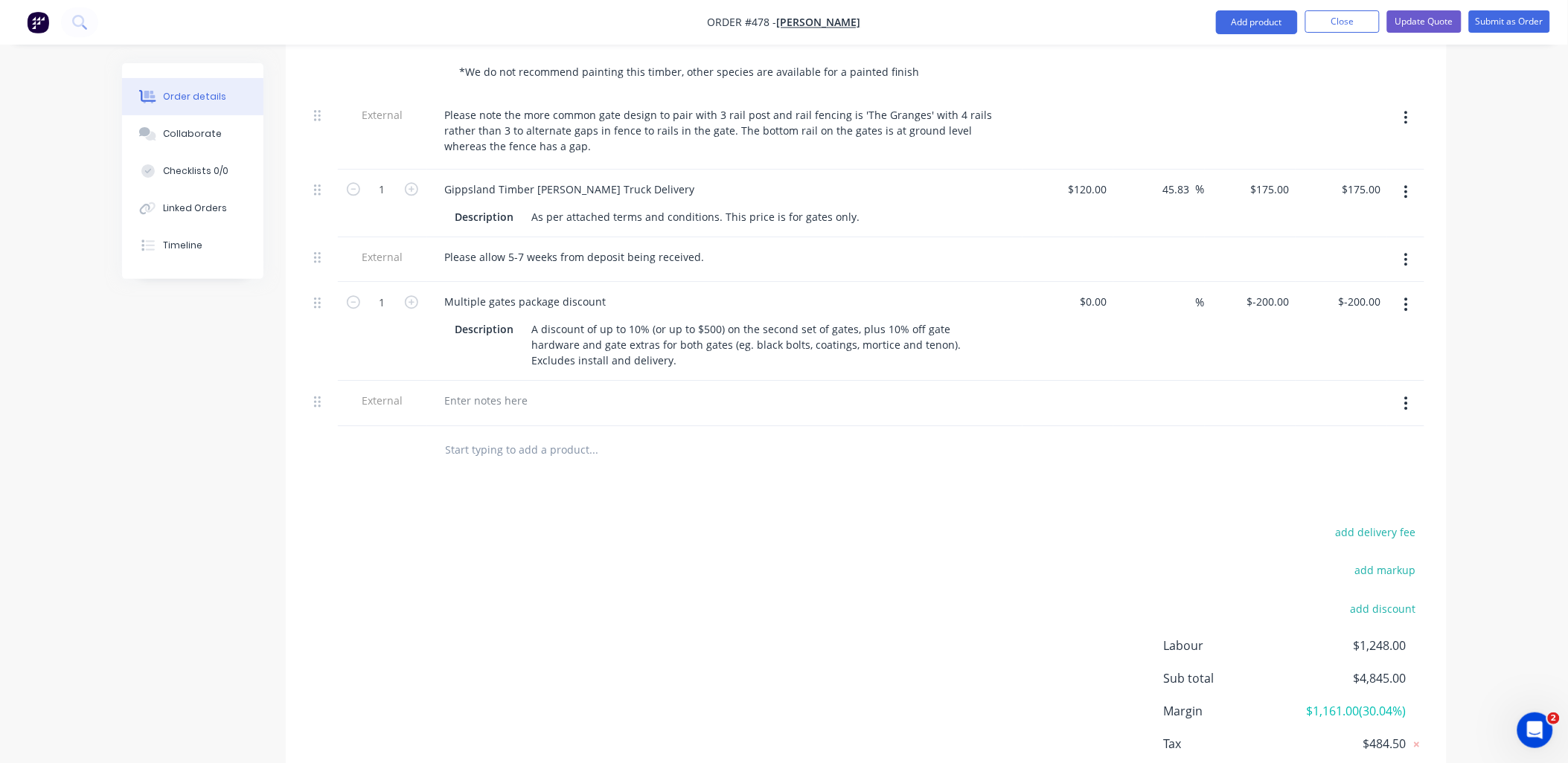
scroll to position [1330, 0]
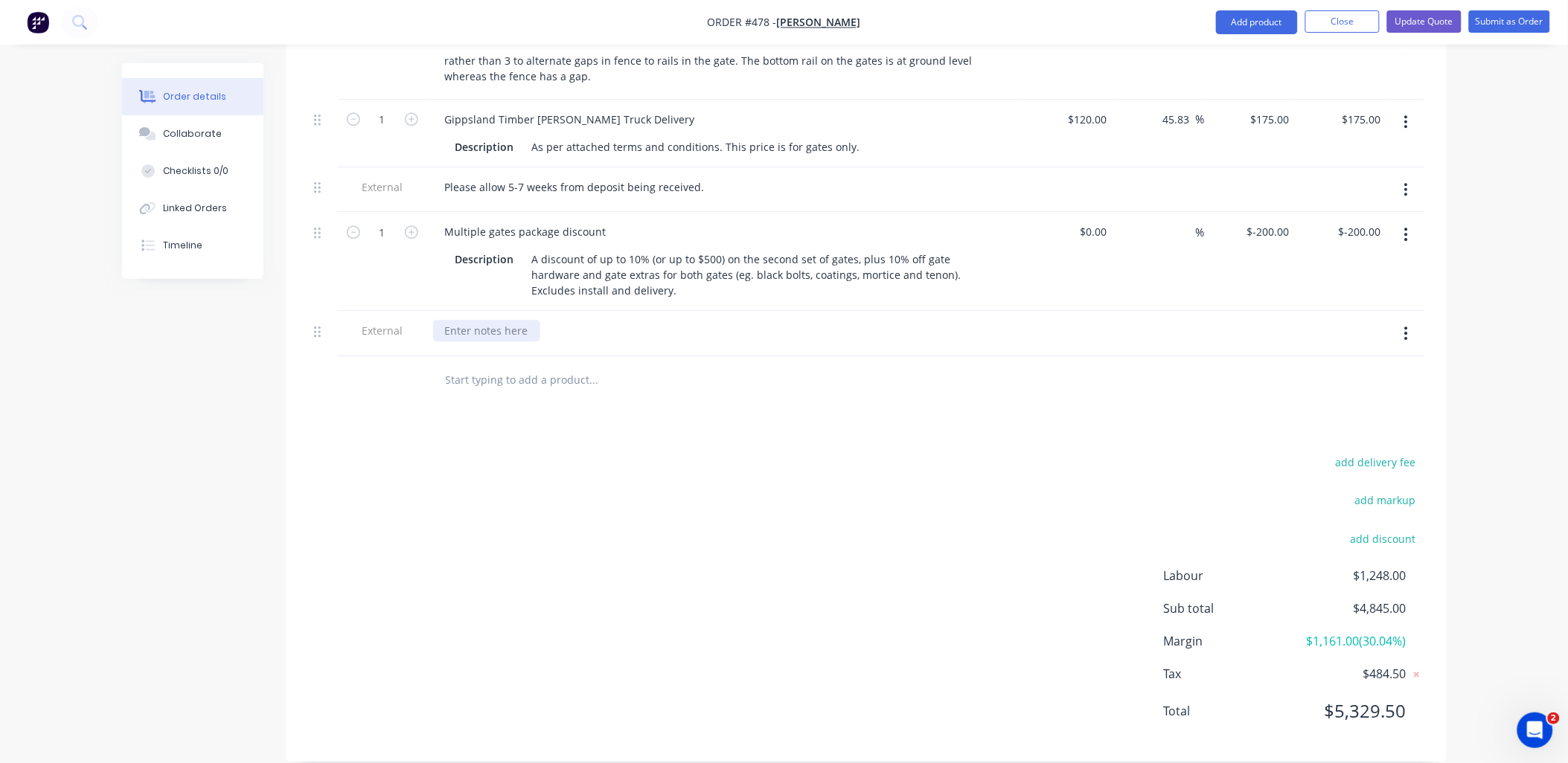
click at [493, 320] on div at bounding box center [487, 331] width 107 height 22
paste div
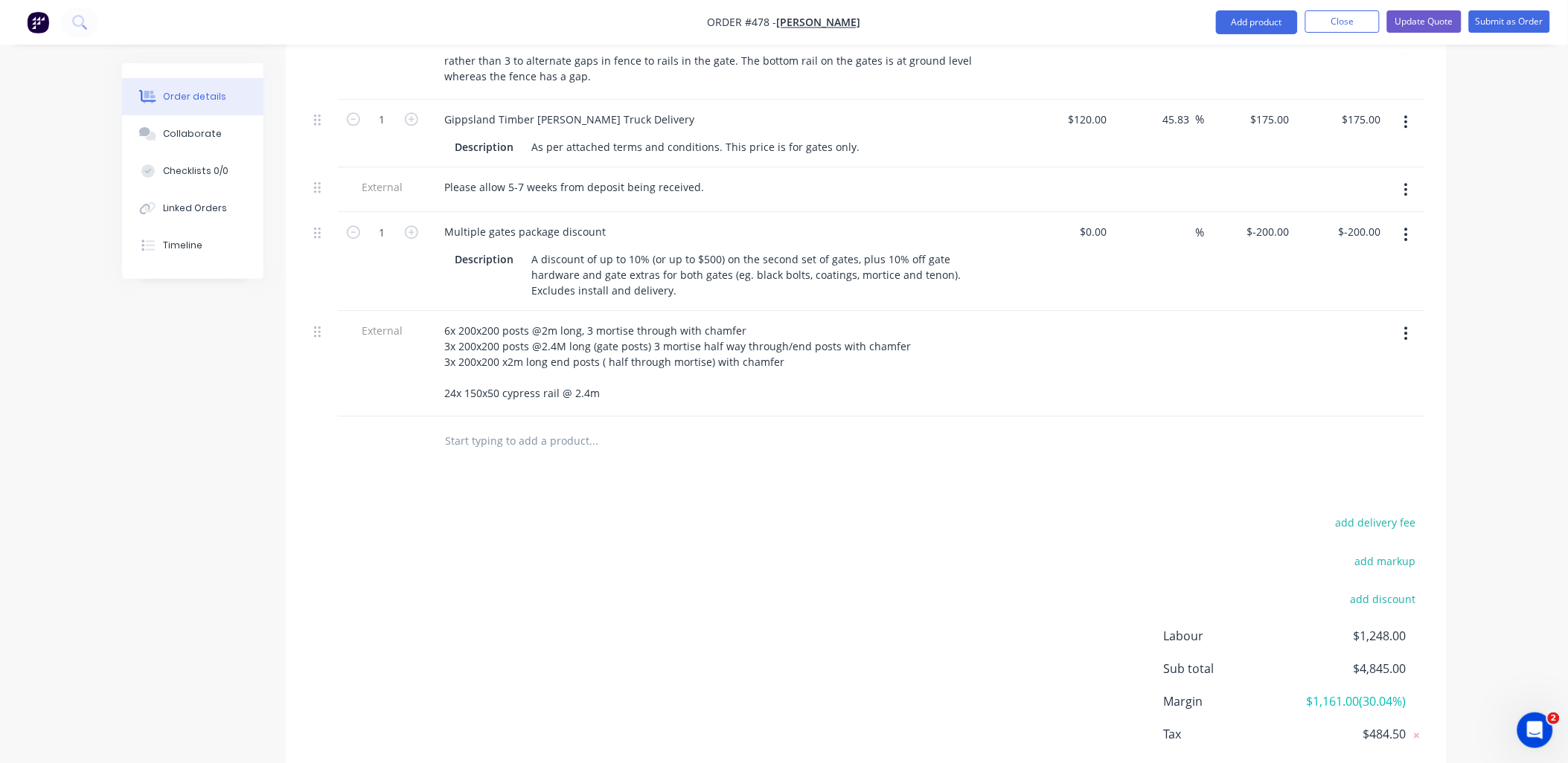
click at [495, 426] on input "text" at bounding box center [593, 441] width 297 height 30
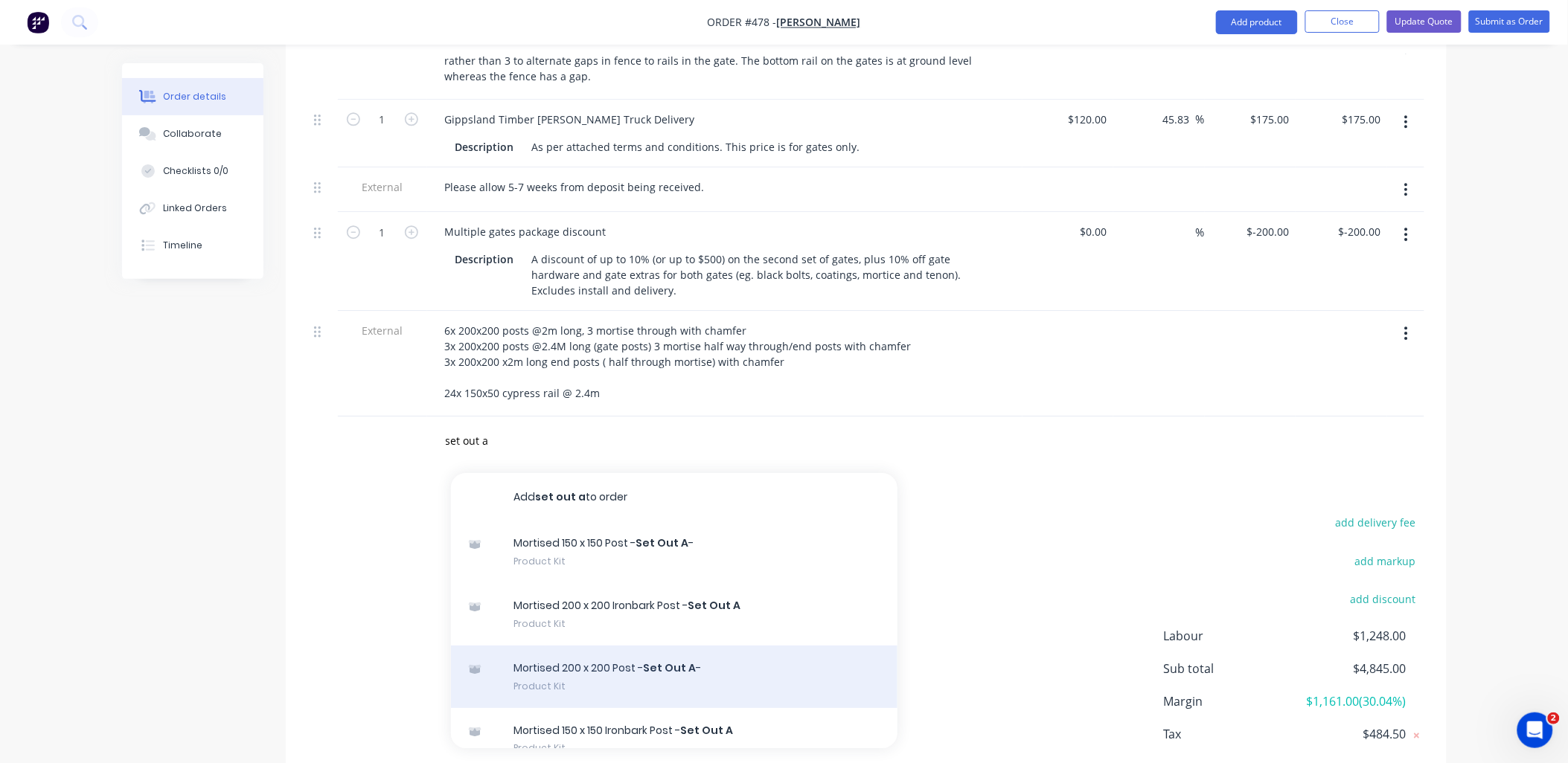
click at [642, 651] on div "Mortised 200 x 200 Post - Set Out A - Product Kit" at bounding box center [674, 676] width 447 height 62
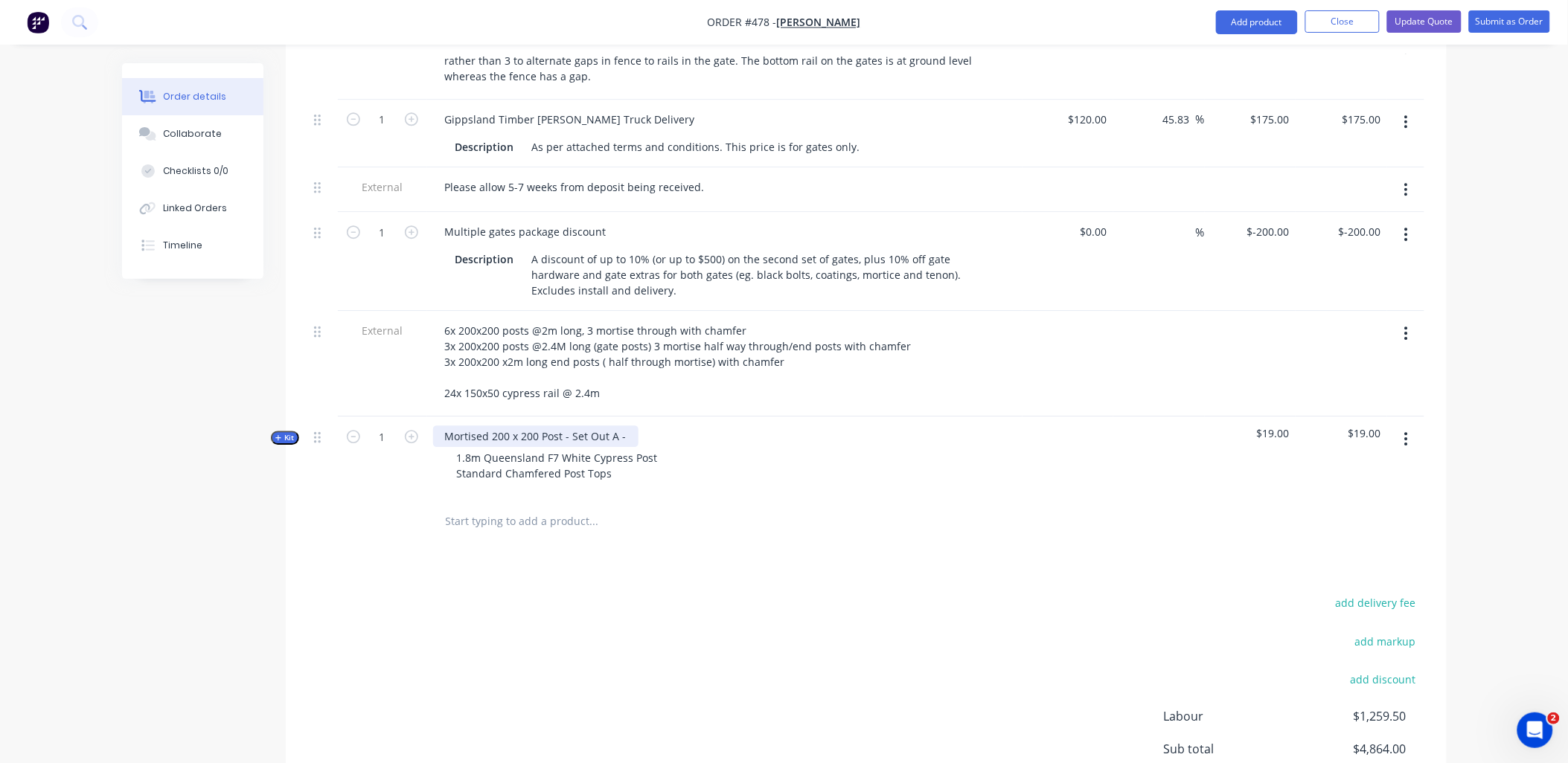
click at [631, 426] on div "Mortised 200 x 200 Post - Set Out A -" at bounding box center [536, 436] width 206 height 22
click at [285, 432] on span "Kit" at bounding box center [285, 437] width 19 height 11
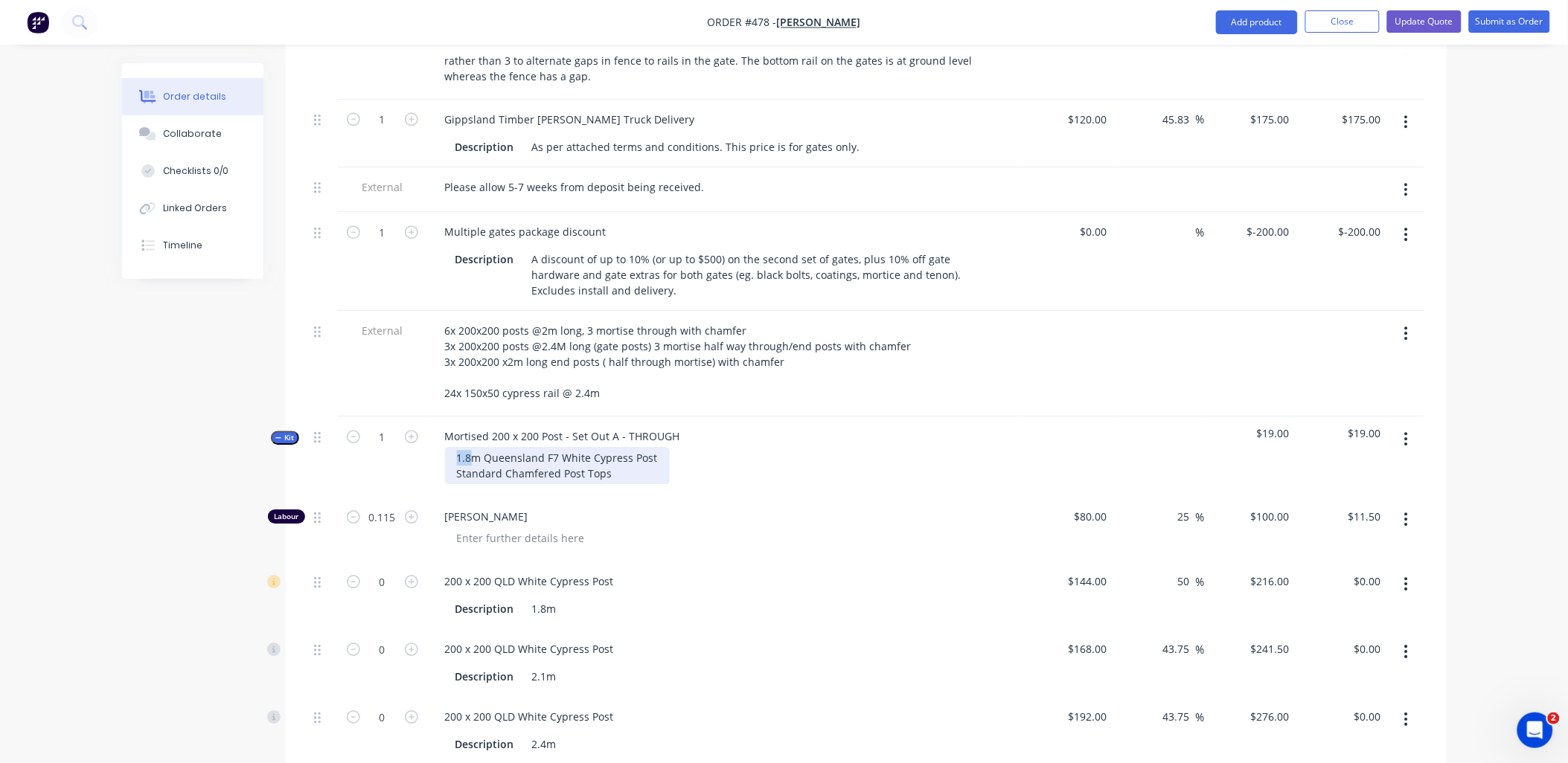
drag, startPoint x: 471, startPoint y: 435, endPoint x: 457, endPoint y: 435, distance: 14.0
click at [457, 447] on div "1.8m Queensland F7 White Cypress Post Standard Chamfered Post Tops" at bounding box center [557, 466] width 225 height 37
click at [410, 643] on icon "button" at bounding box center [412, 650] width 13 height 13
click at [1409, 571] on button "button" at bounding box center [1406, 584] width 35 height 27
click at [1380, 672] on div "Delete" at bounding box center [1354, 683] width 115 height 22
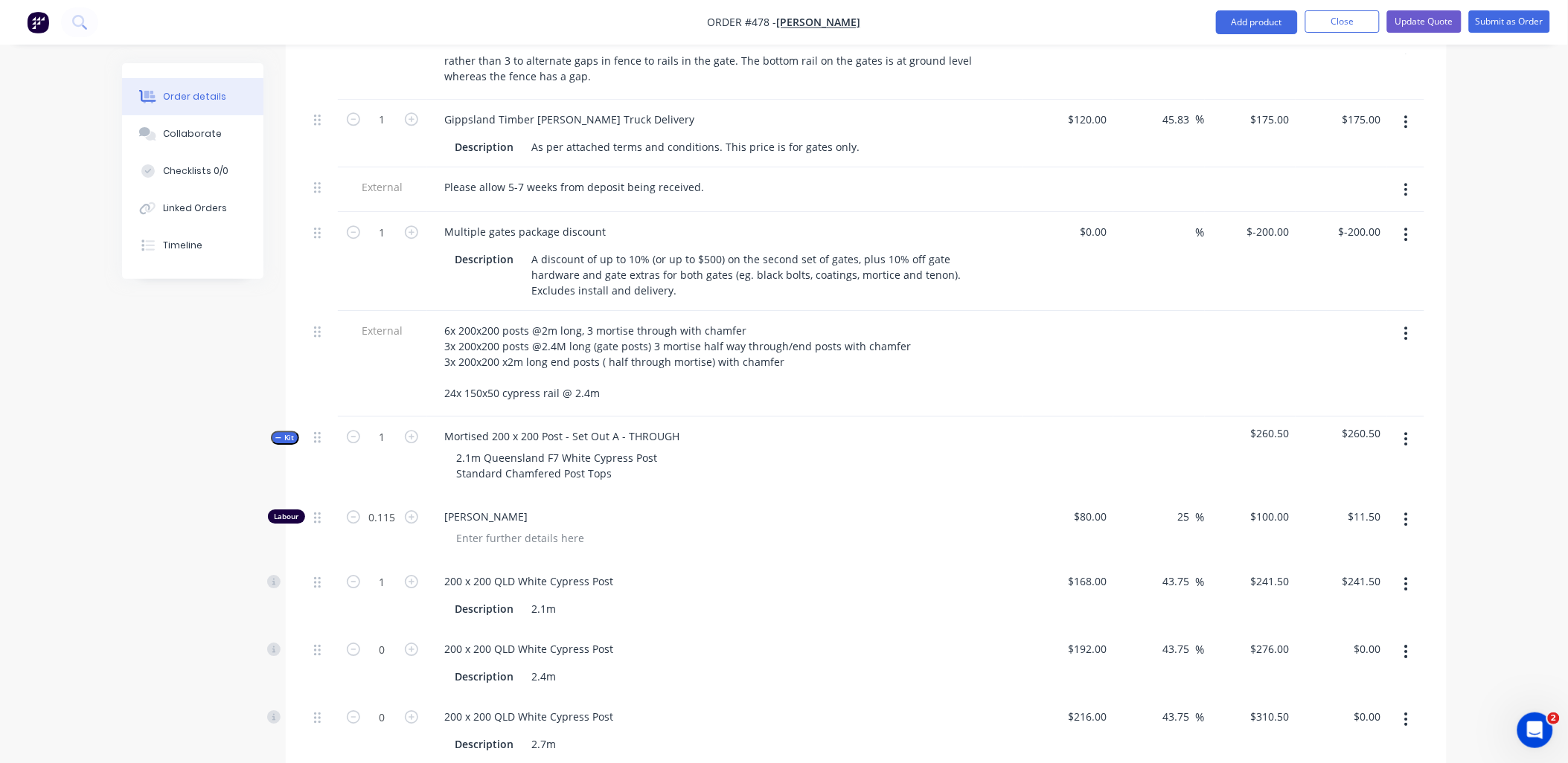
click at [1405, 711] on icon "button" at bounding box center [1406, 720] width 3 height 17
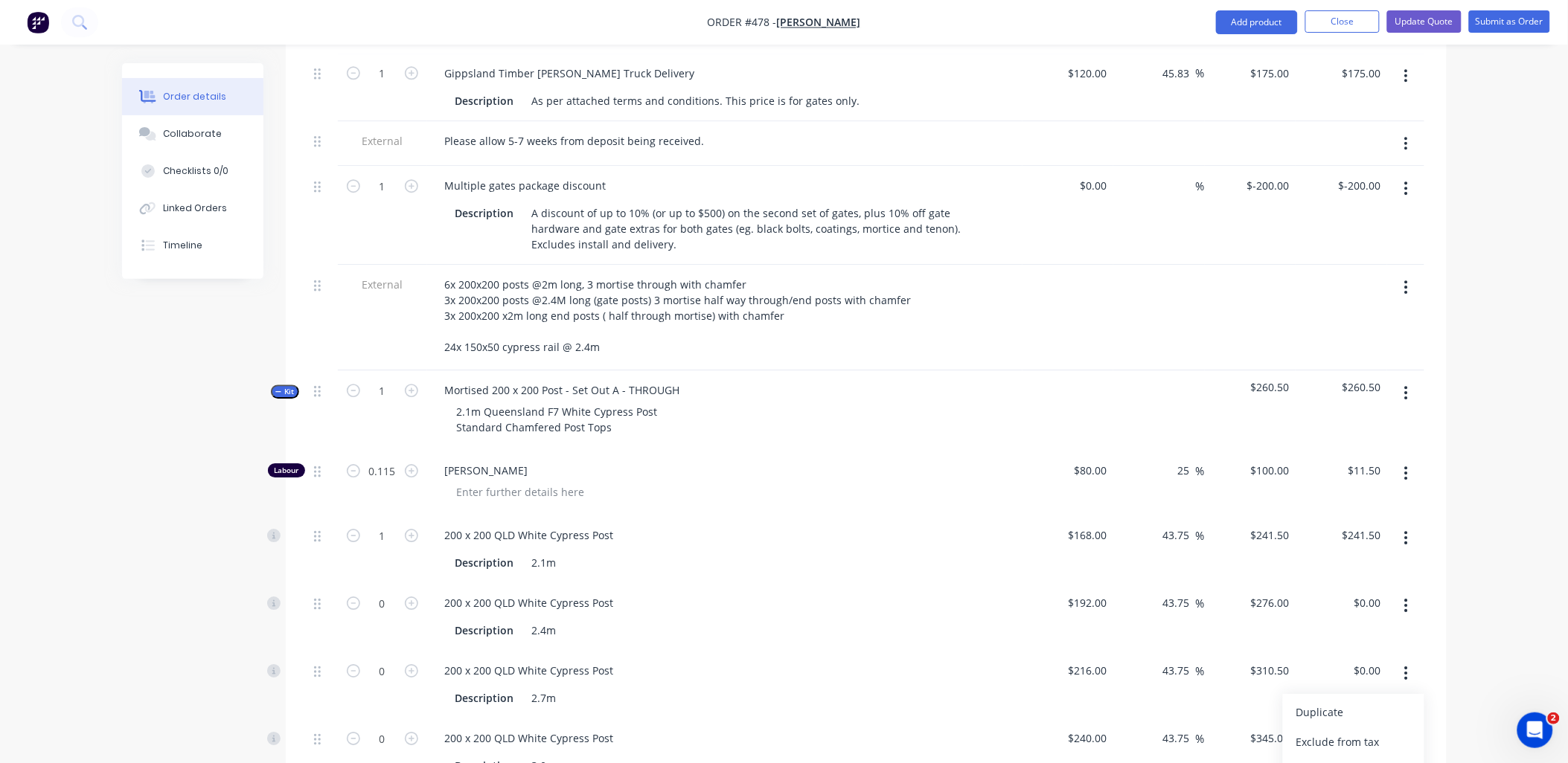
scroll to position [1414, 0]
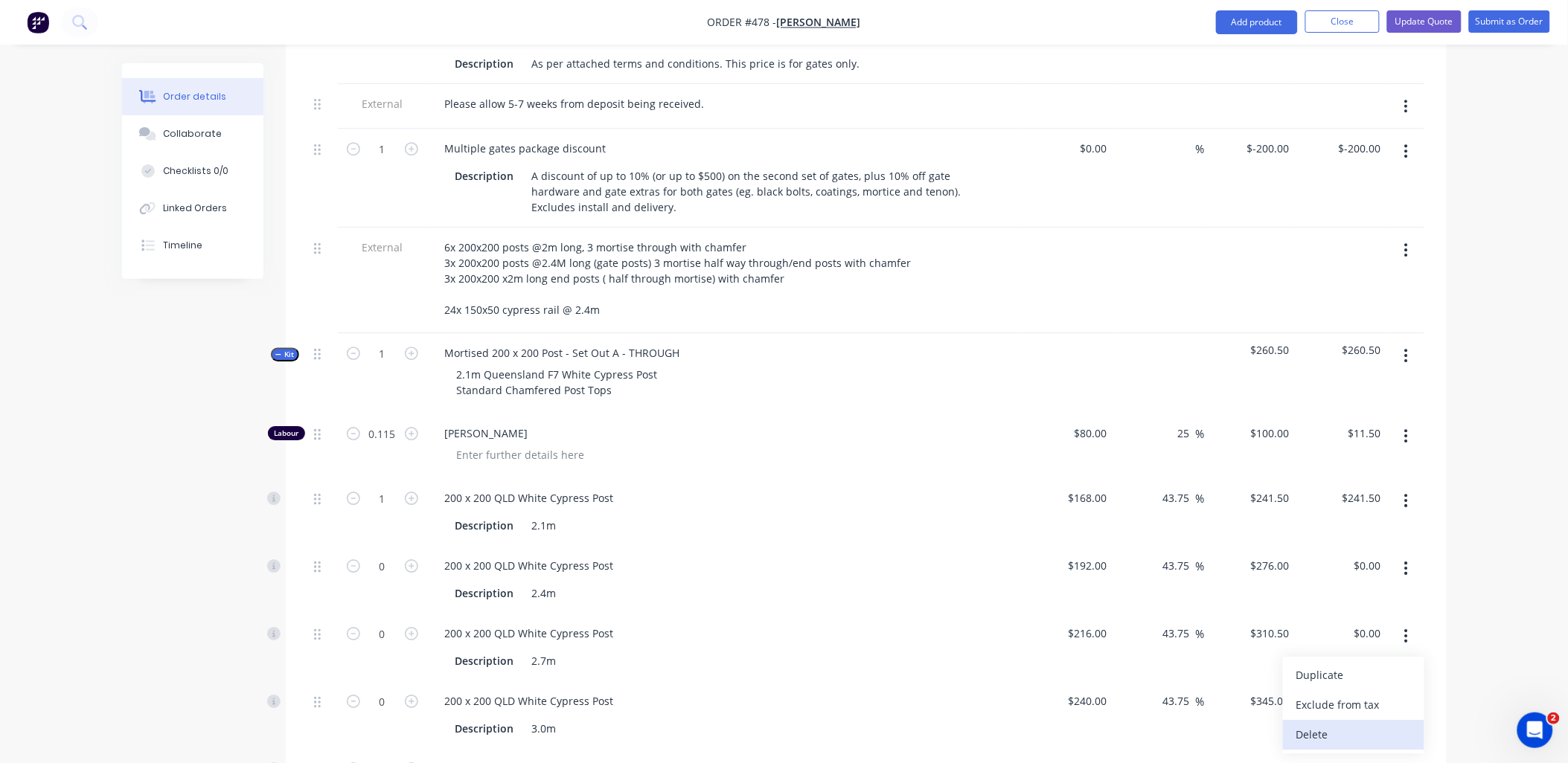
click at [1371, 724] on div "Delete" at bounding box center [1354, 735] width 115 height 22
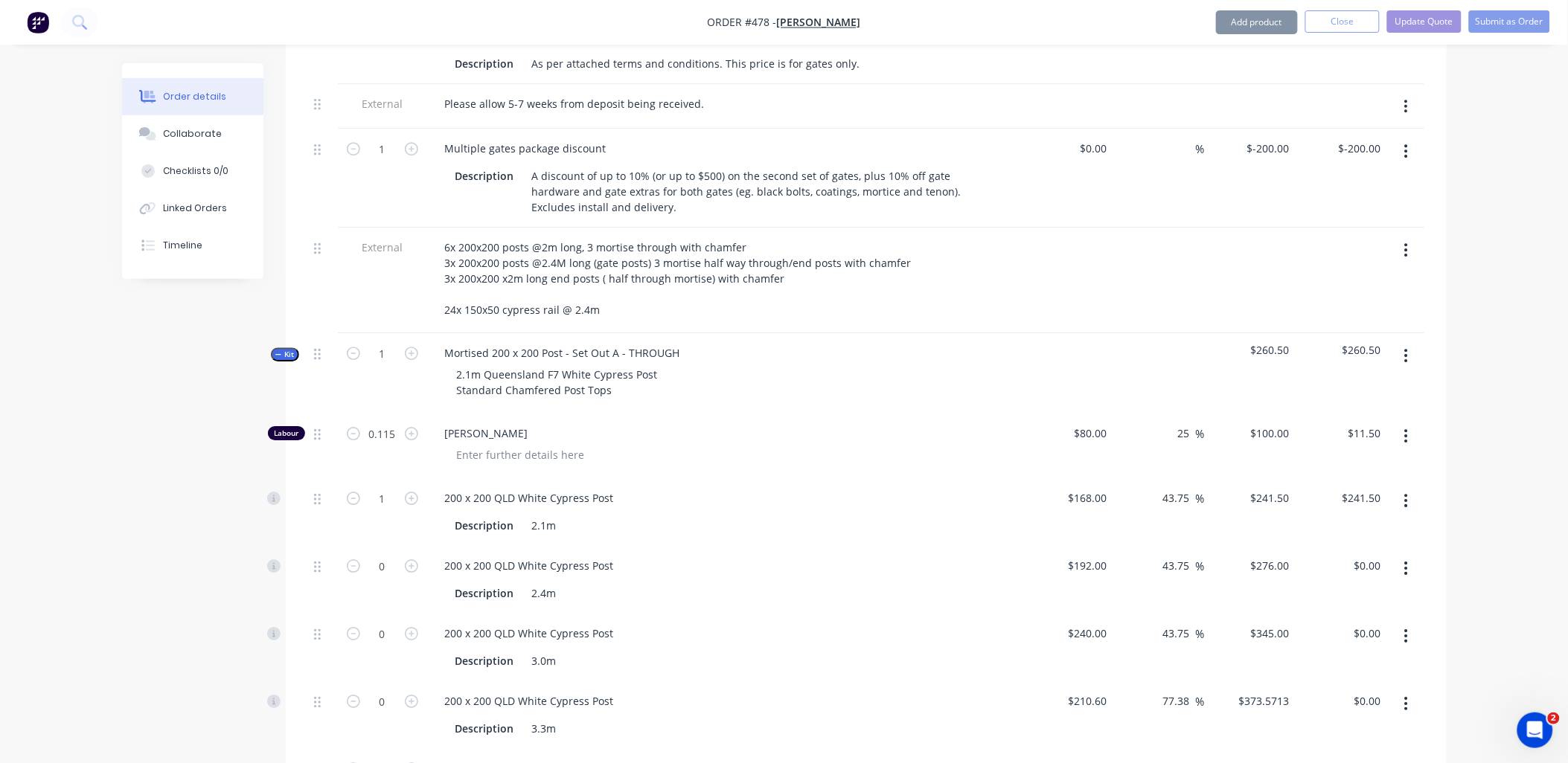
click at [1415, 623] on button "button" at bounding box center [1406, 636] width 35 height 27
click at [1385, 724] on div "Delete" at bounding box center [1354, 735] width 115 height 22
click at [1405, 628] on icon "button" at bounding box center [1406, 636] width 3 height 17
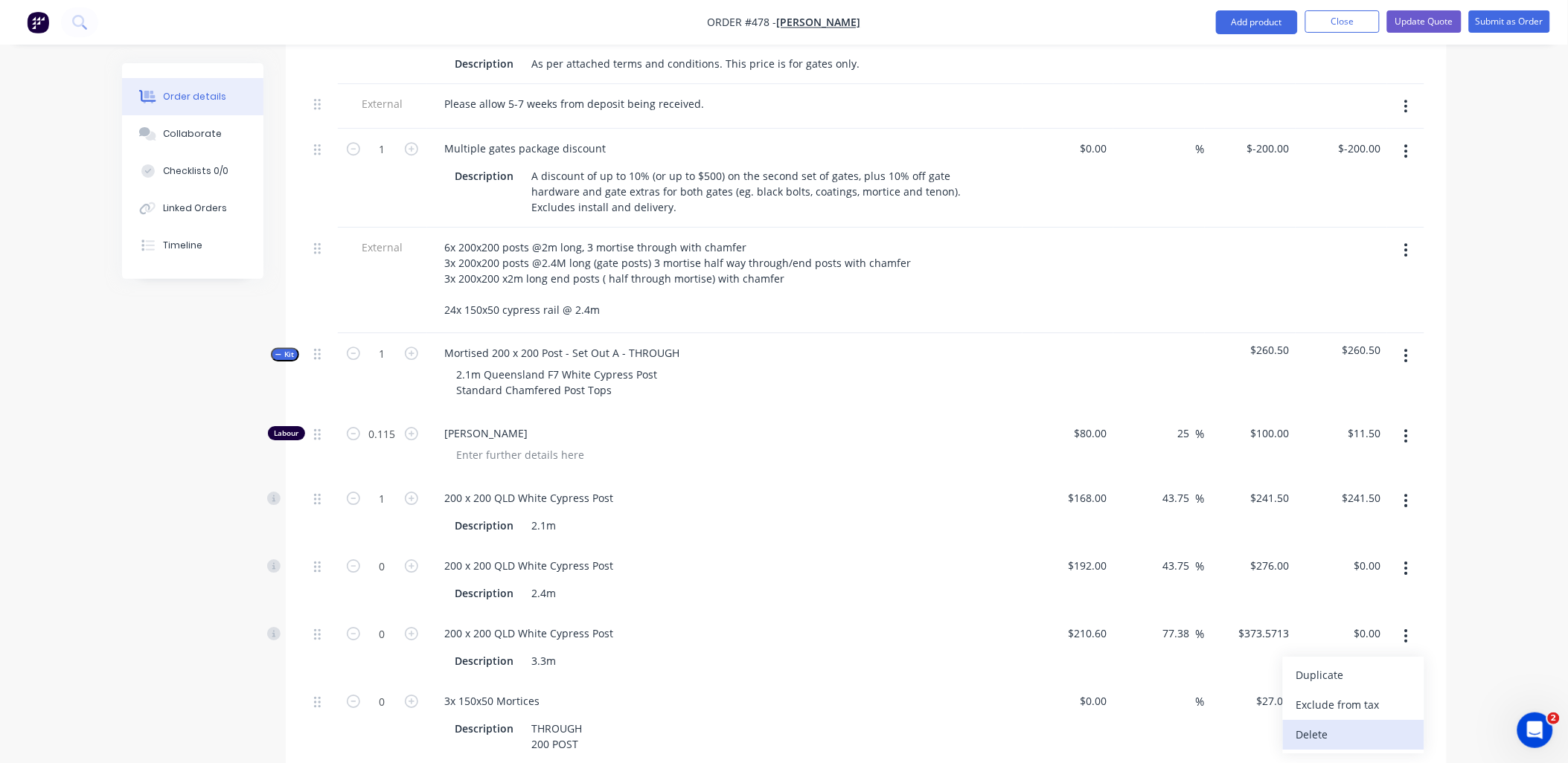
click at [1363, 724] on div "Delete" at bounding box center [1354, 735] width 115 height 22
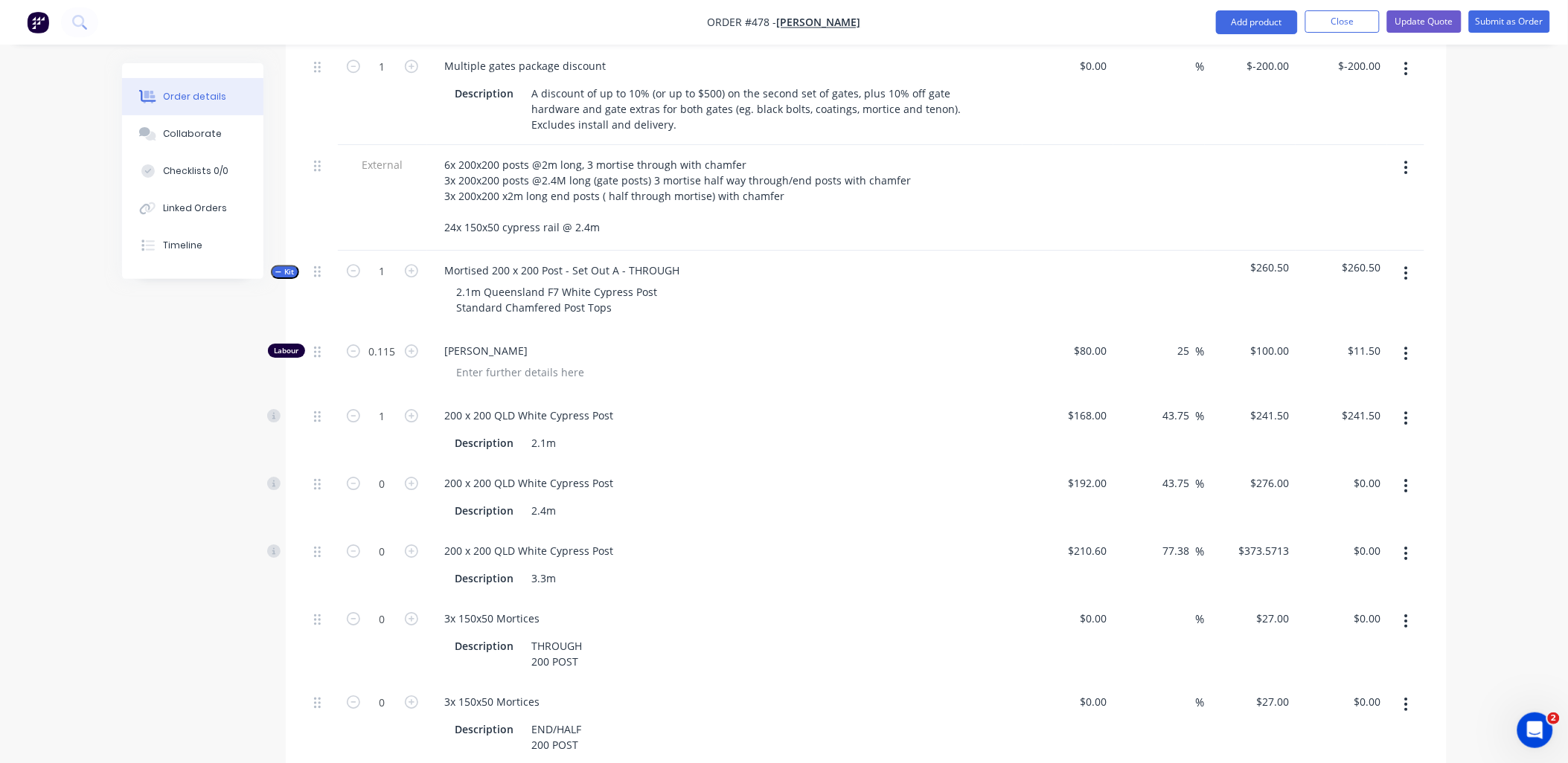
click at [1406, 546] on icon "button" at bounding box center [1406, 554] width 3 height 17
click at [1371, 641] on div "Delete" at bounding box center [1354, 652] width 115 height 22
click at [1342, 24] on button "Close" at bounding box center [1342, 22] width 74 height 22
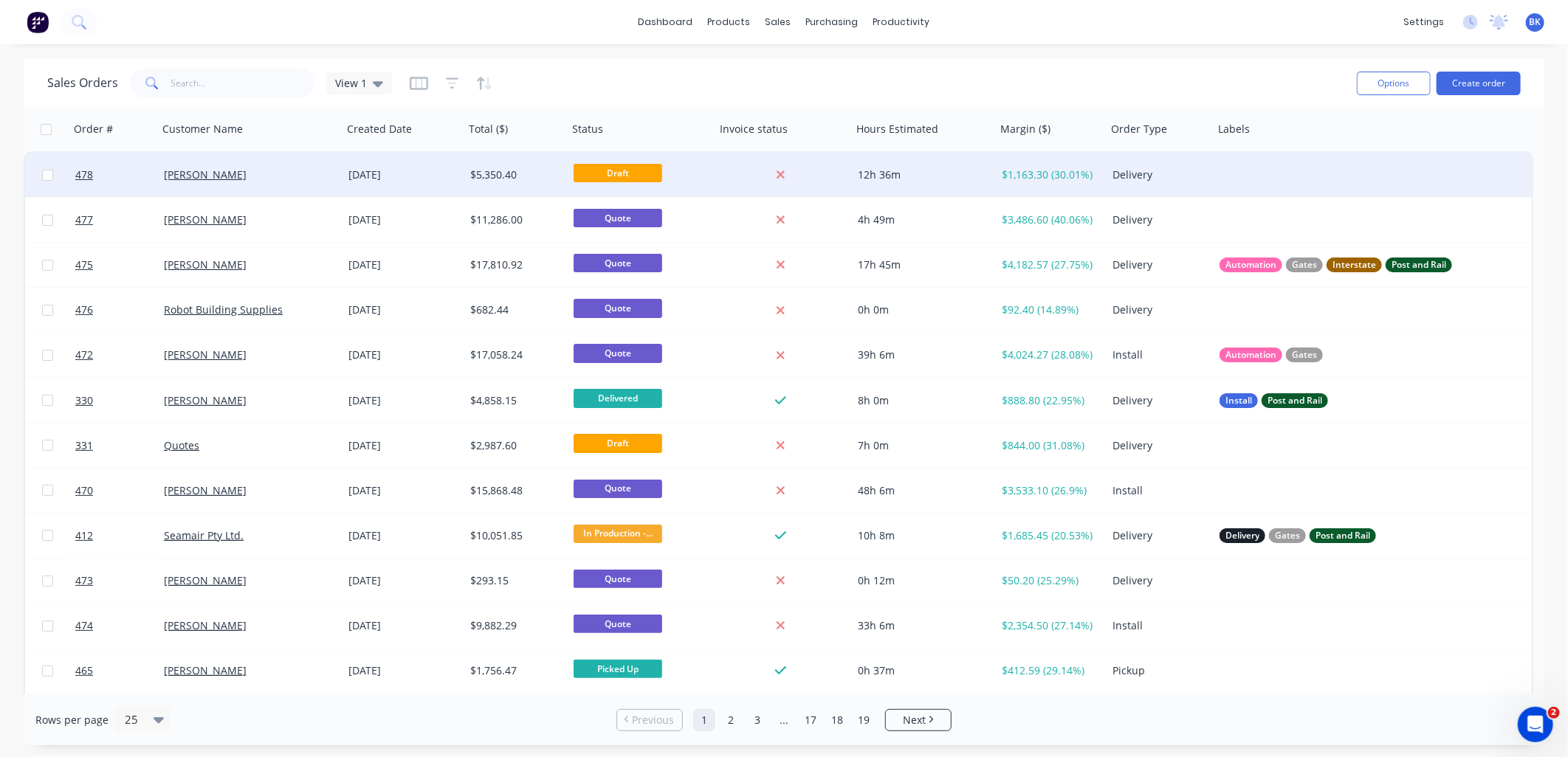
click at [300, 177] on div "[PERSON_NAME]" at bounding box center [245, 175] width 164 height 15
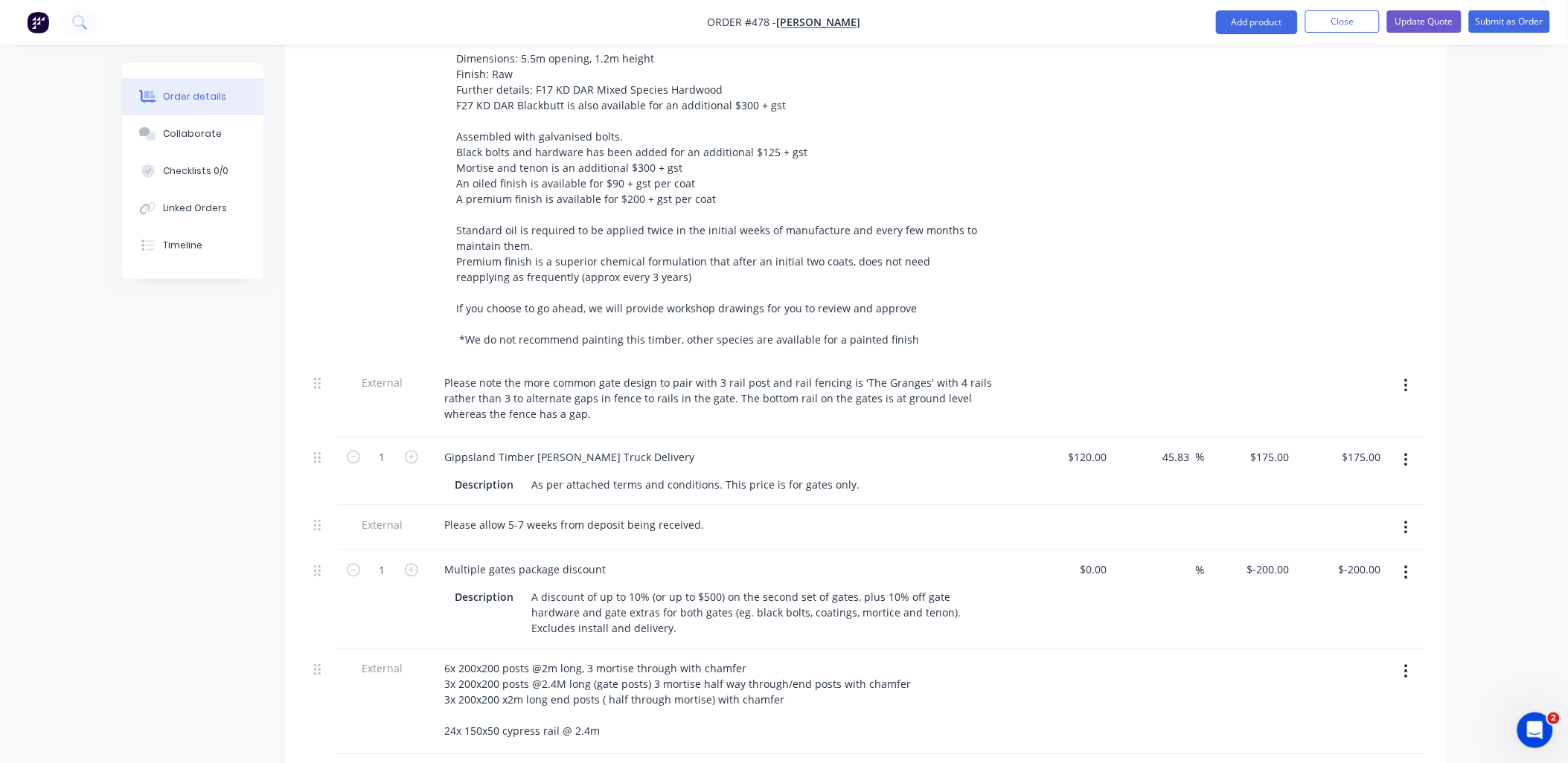
scroll to position [1404, 0]
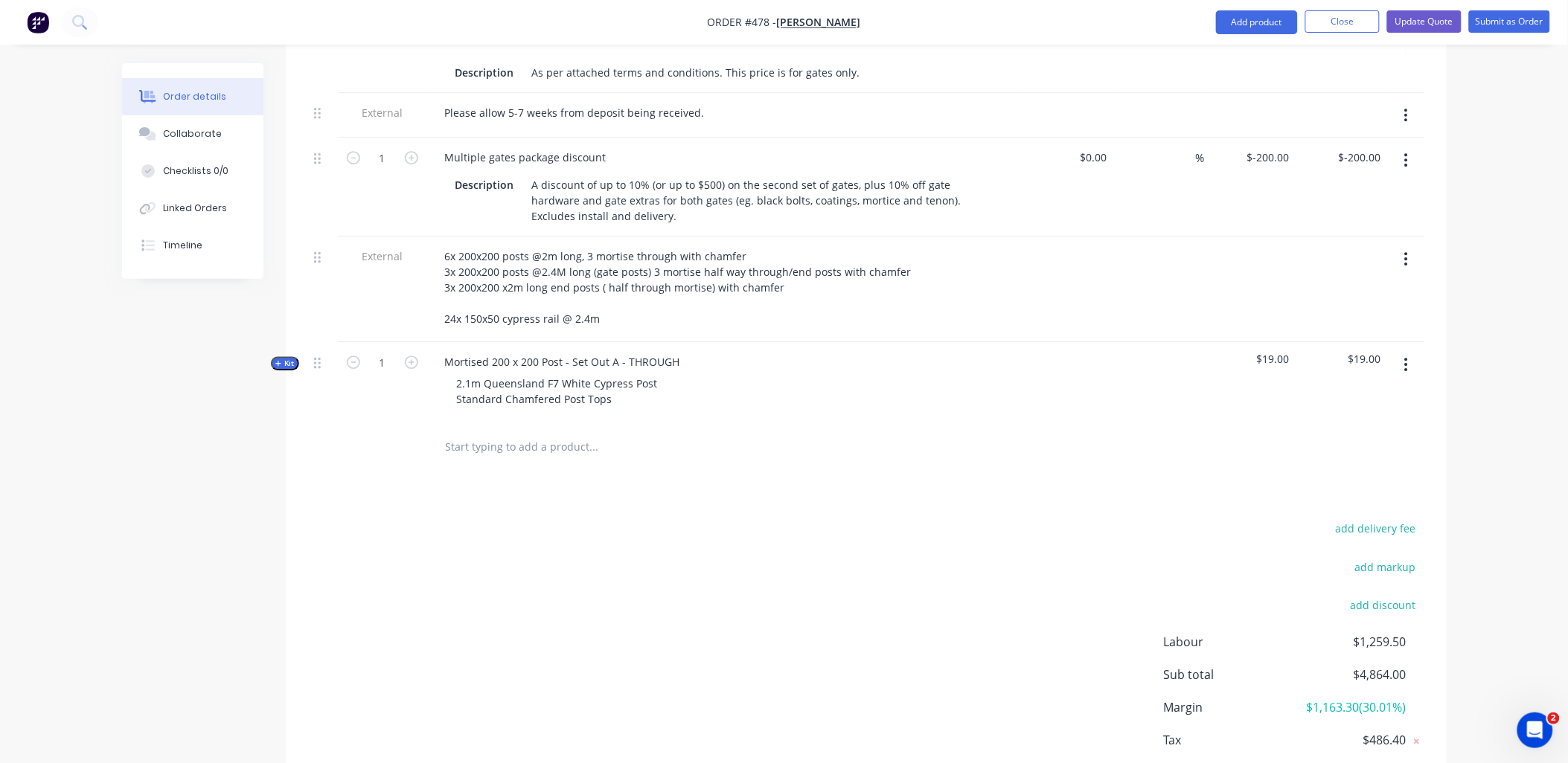
click at [287, 358] on span "Kit" at bounding box center [285, 363] width 19 height 11
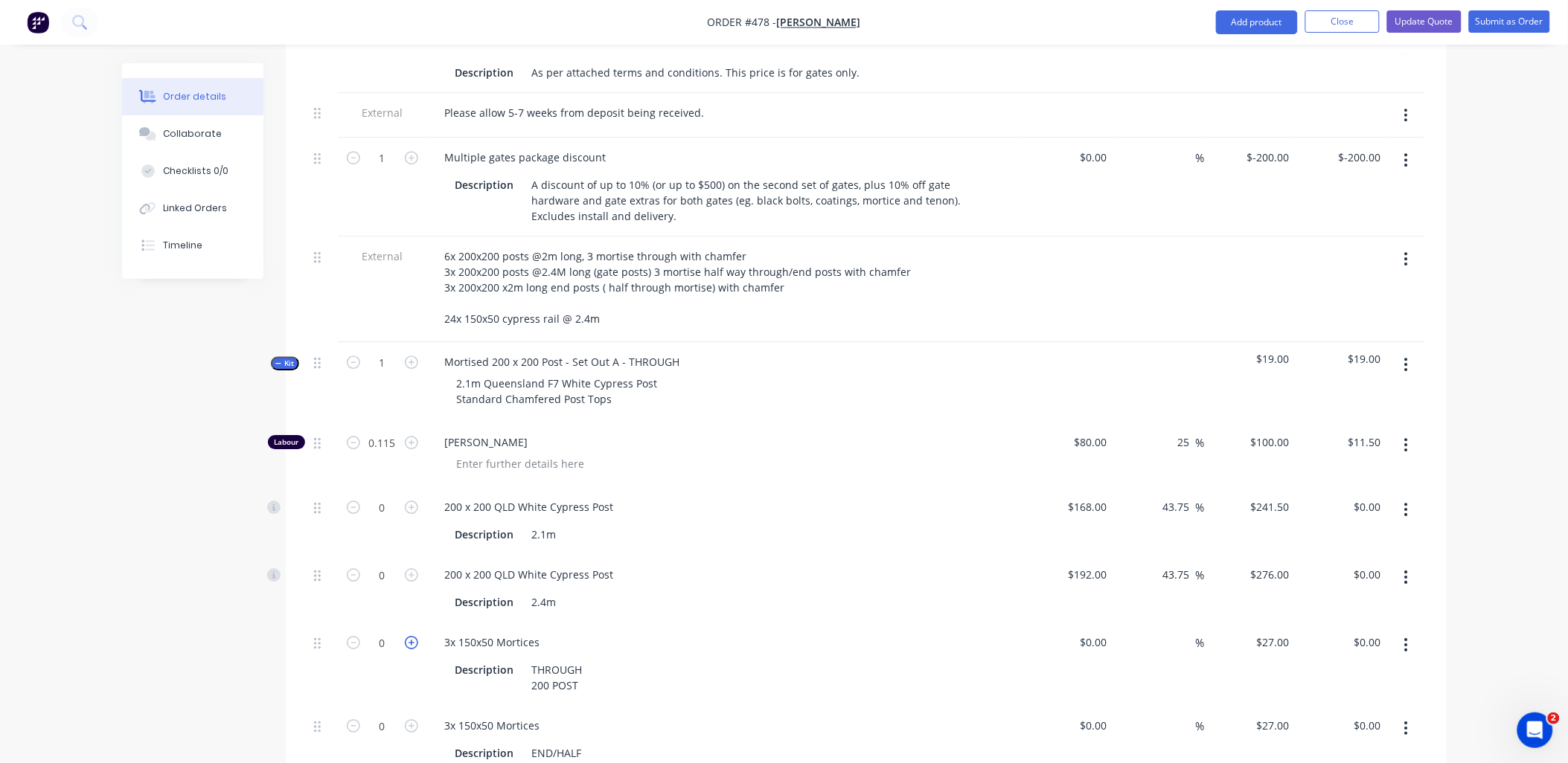
click at [414, 636] on icon "button" at bounding box center [412, 643] width 13 height 13
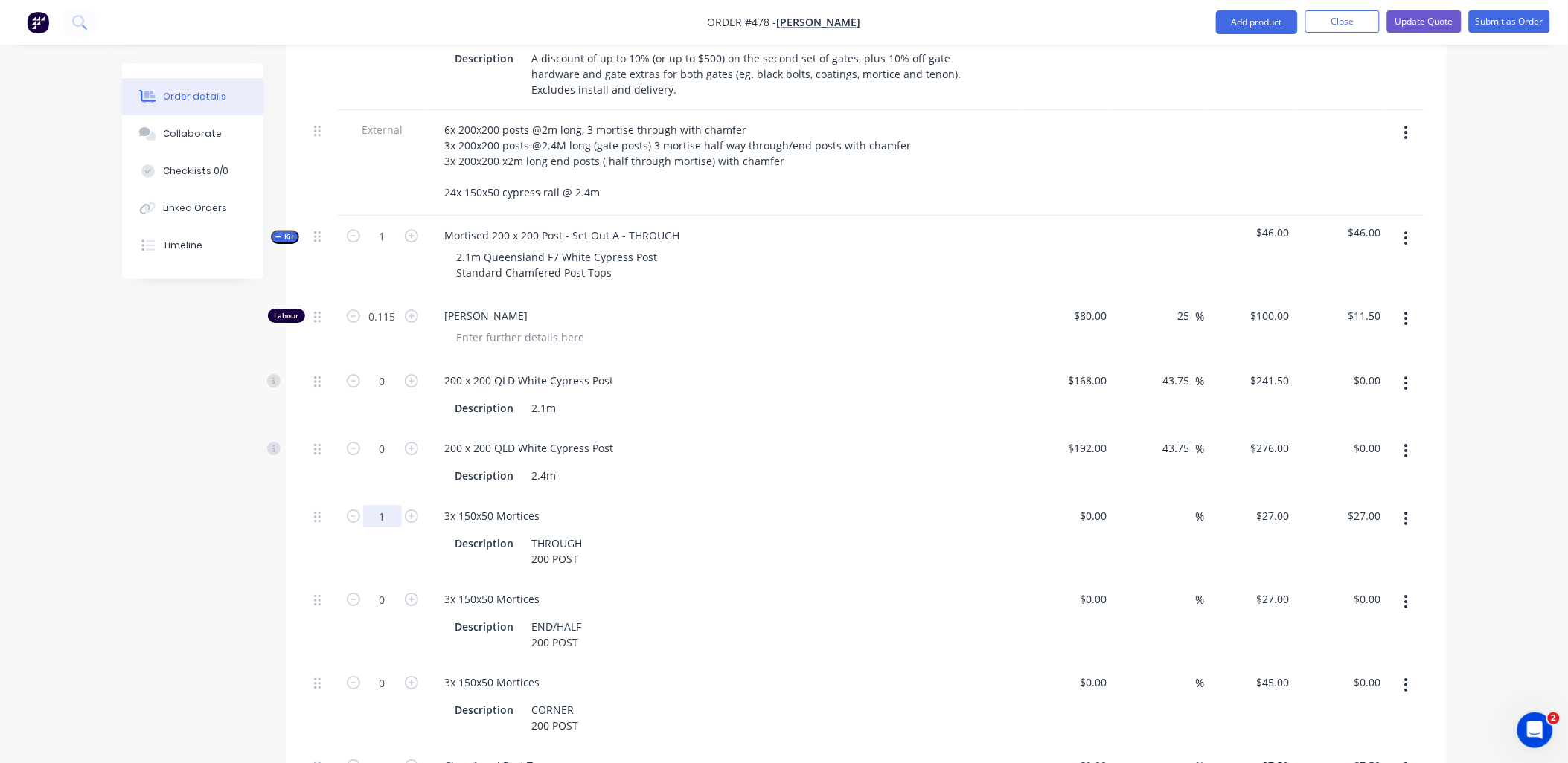
scroll to position [1571, 0]
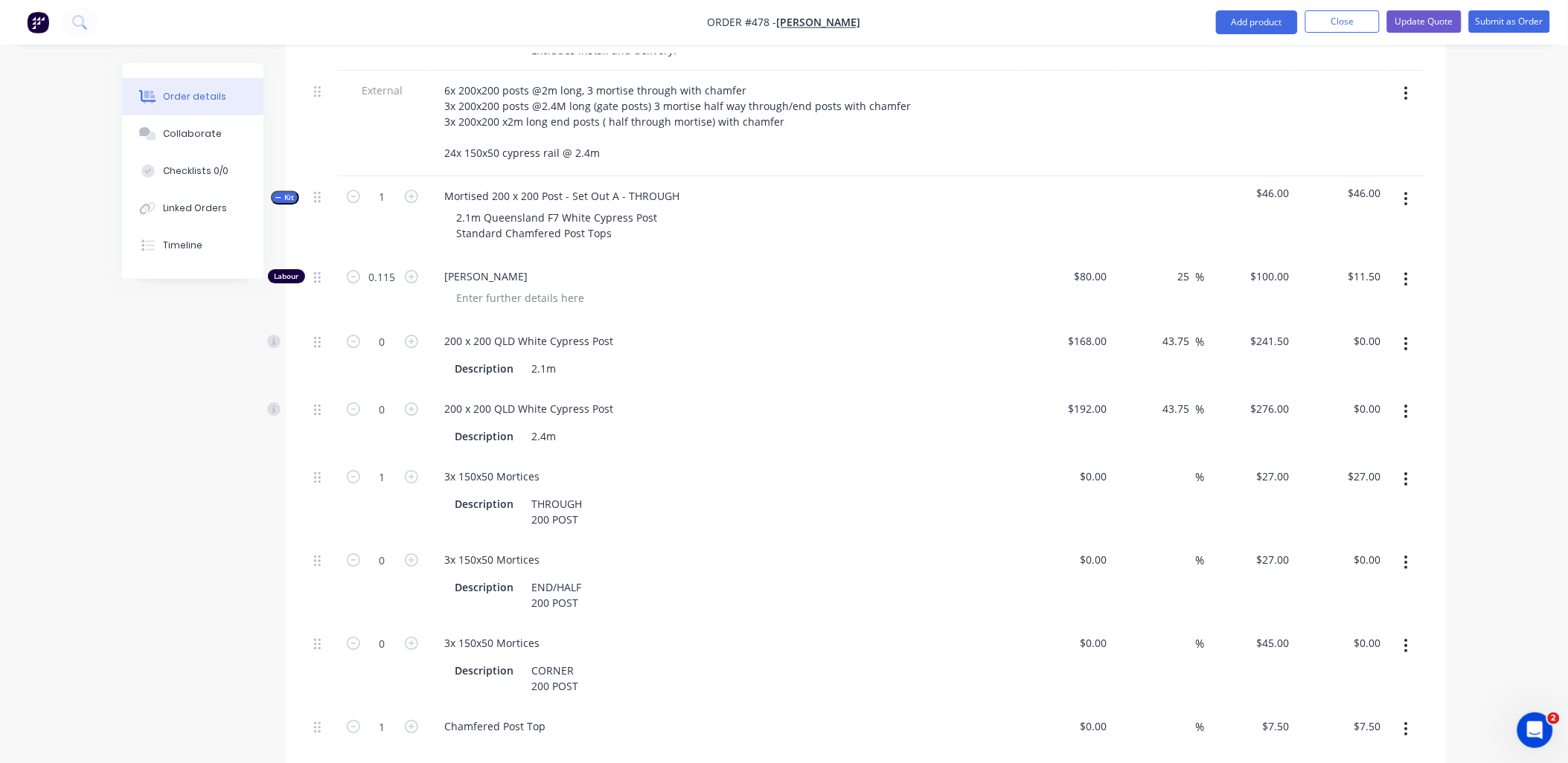
click at [1408, 638] on icon "button" at bounding box center [1406, 646] width 3 height 17
click at [1374, 734] on div "Delete" at bounding box center [1354, 745] width 115 height 22
click at [1414, 678] on button "button" at bounding box center [1406, 691] width 35 height 27
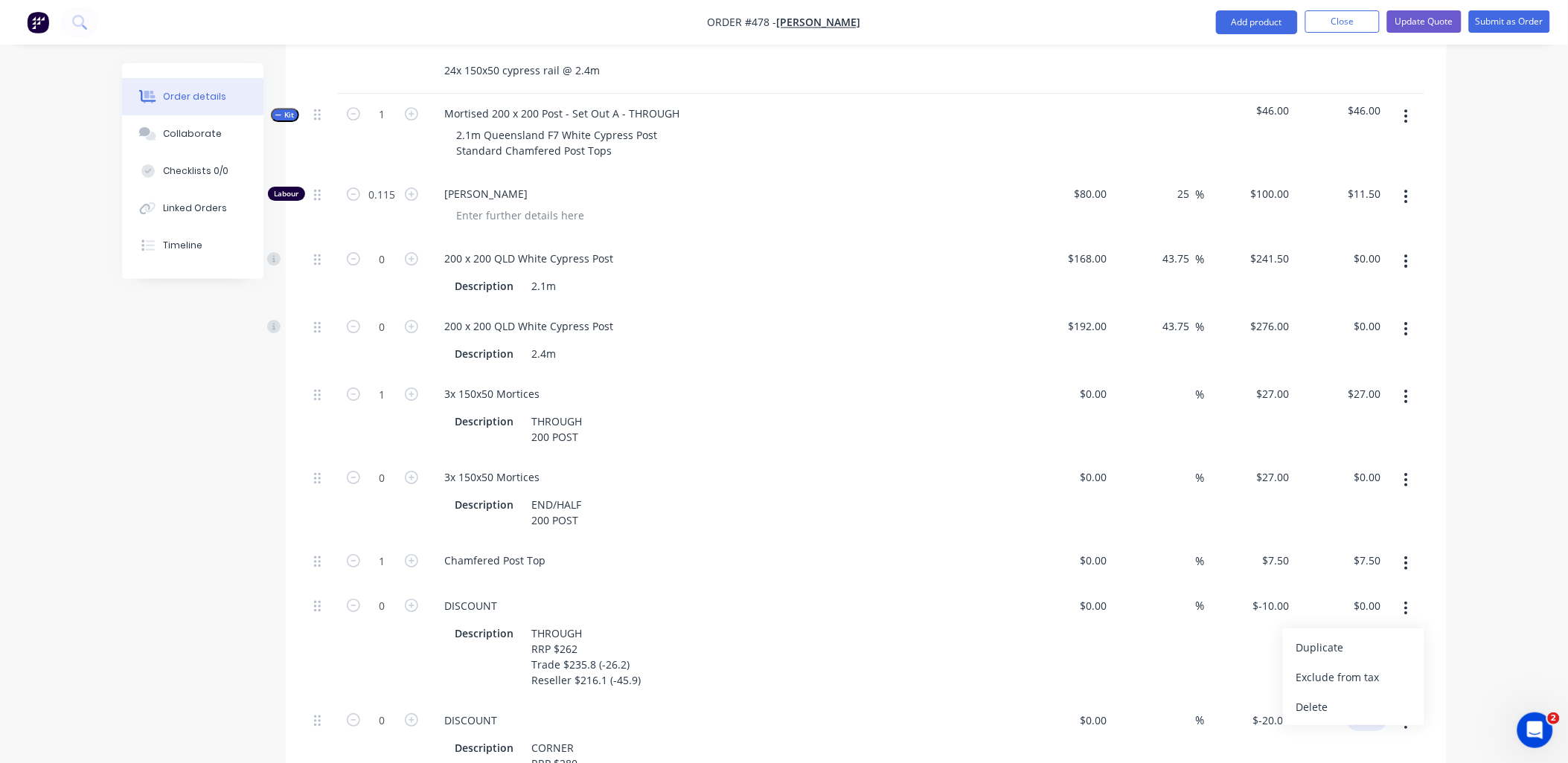
click at [1367, 696] on div "Delete" at bounding box center [1354, 707] width 115 height 22
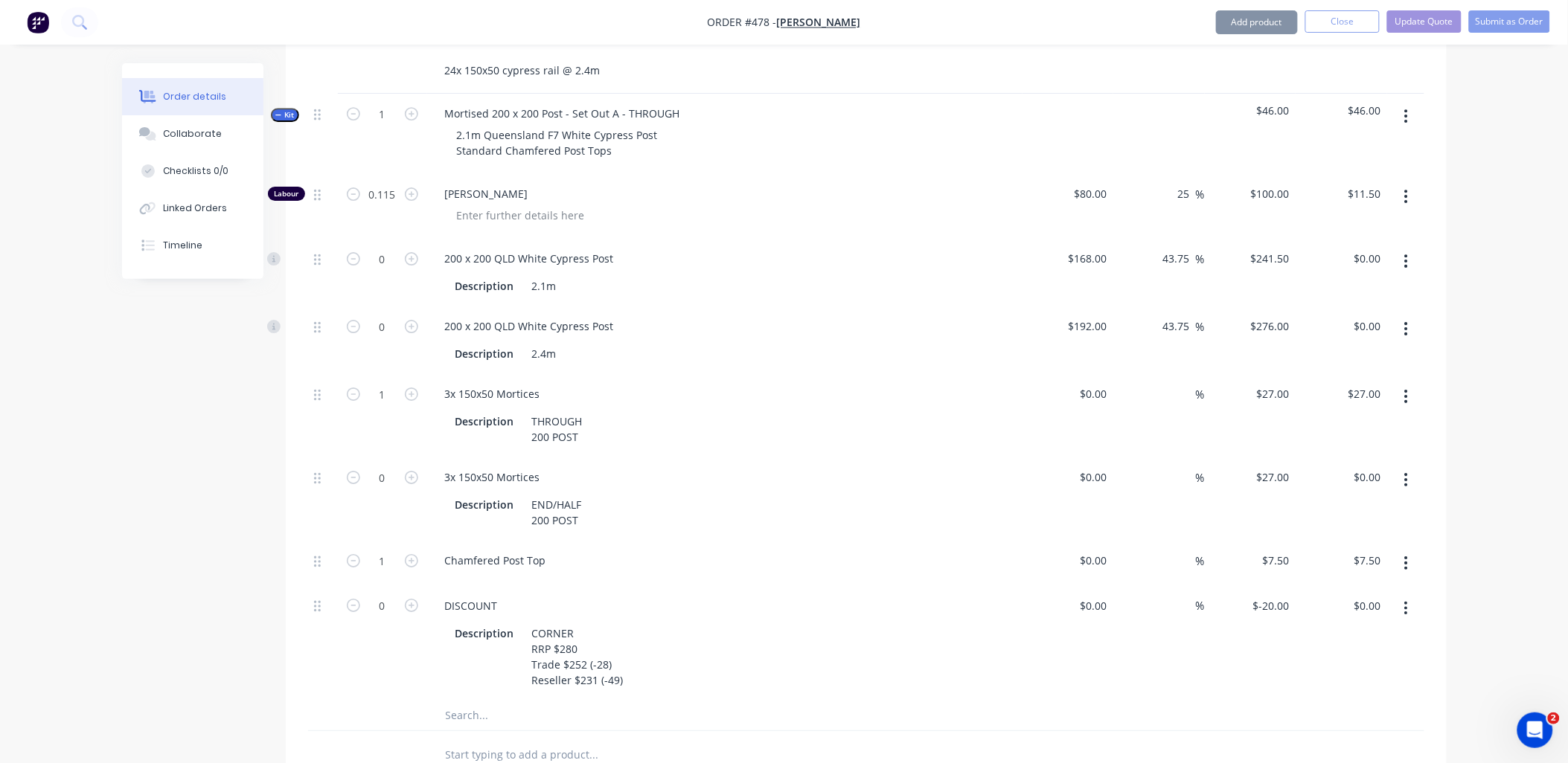
click at [1411, 597] on button "button" at bounding box center [1406, 609] width 35 height 27
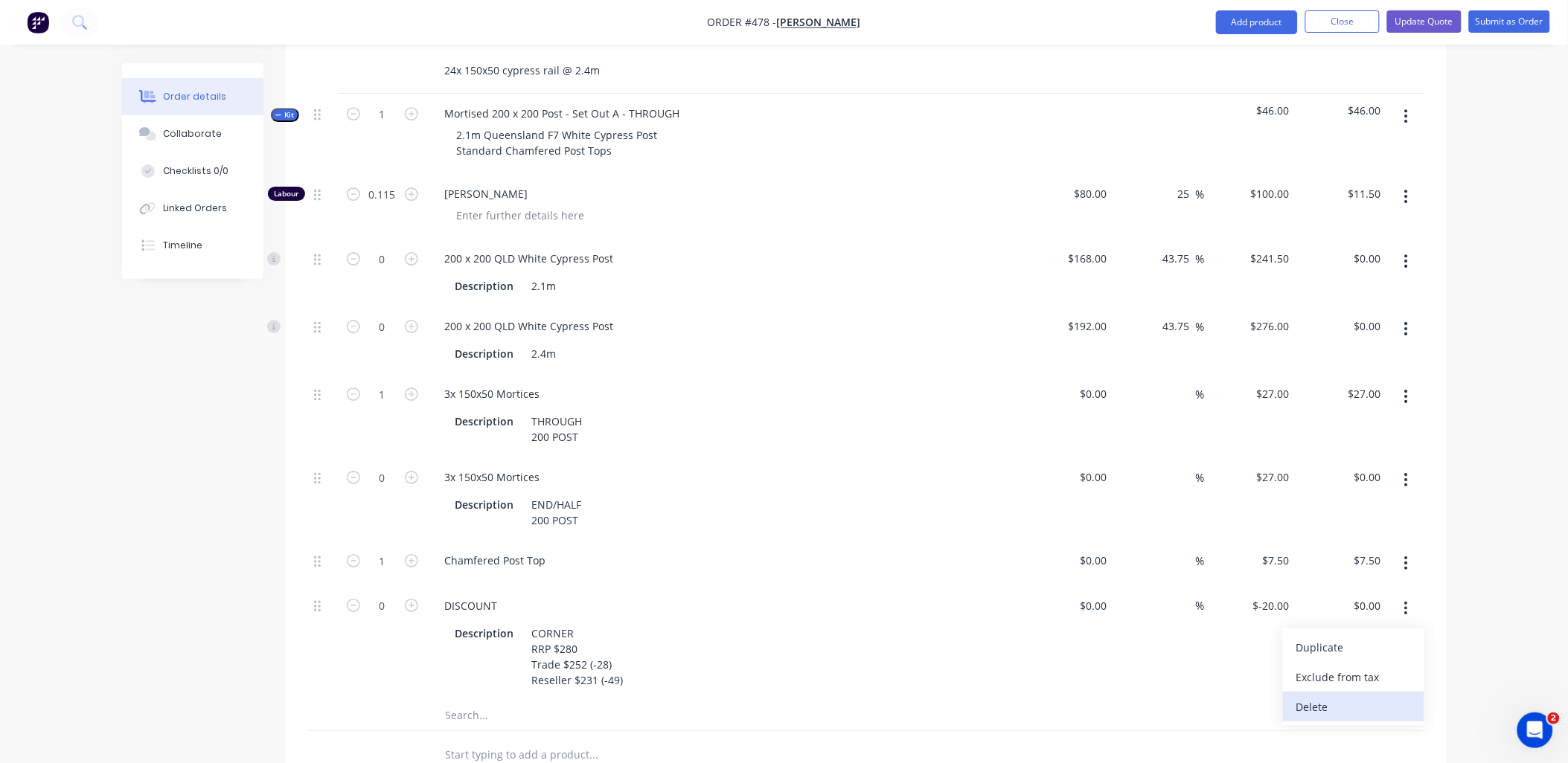
click at [1372, 696] on div "Delete" at bounding box center [1354, 707] width 115 height 22
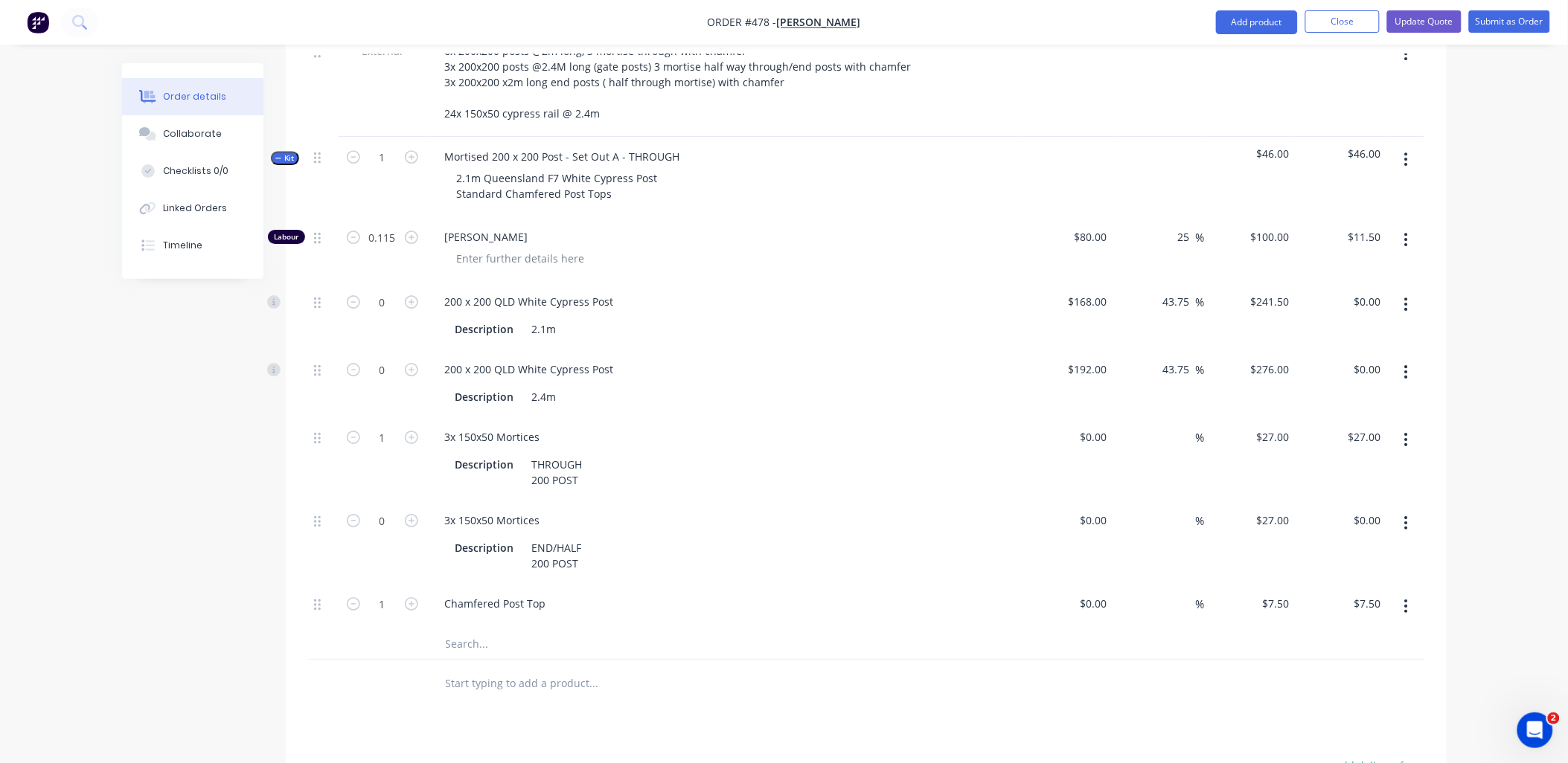
scroll to position [1571, 0]
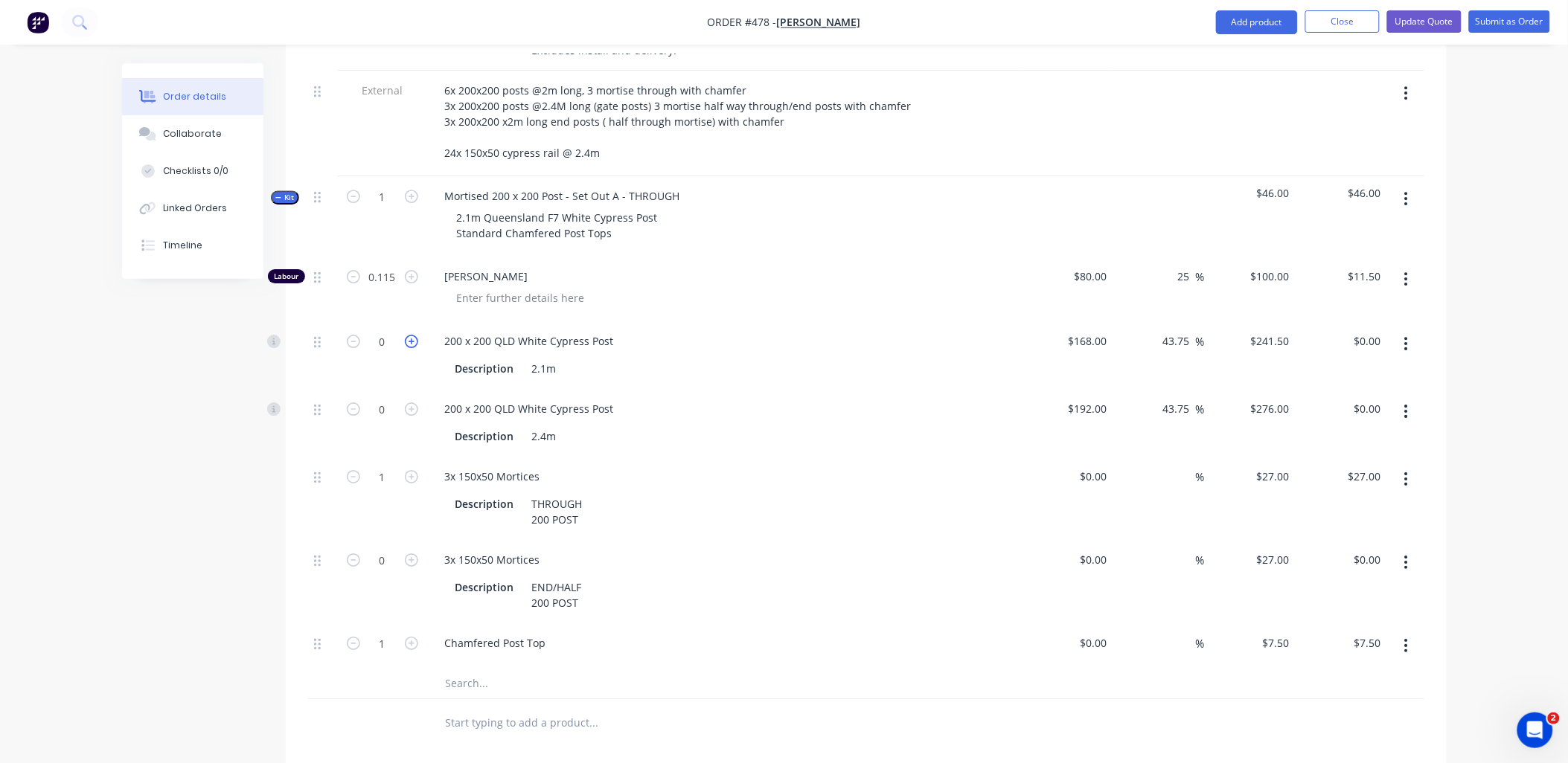
click at [417, 335] on icon "button" at bounding box center [412, 342] width 13 height 13
click at [1100, 331] on input "168" at bounding box center [1090, 342] width 46 height 22
click at [1145, 278] on div "25 25 %" at bounding box center [1159, 289] width 92 height 65
click at [1284, 185] on span "$254.44" at bounding box center [1251, 192] width 80 height 16
click at [1278, 331] on input "208.4375" at bounding box center [1270, 342] width 52 height 22
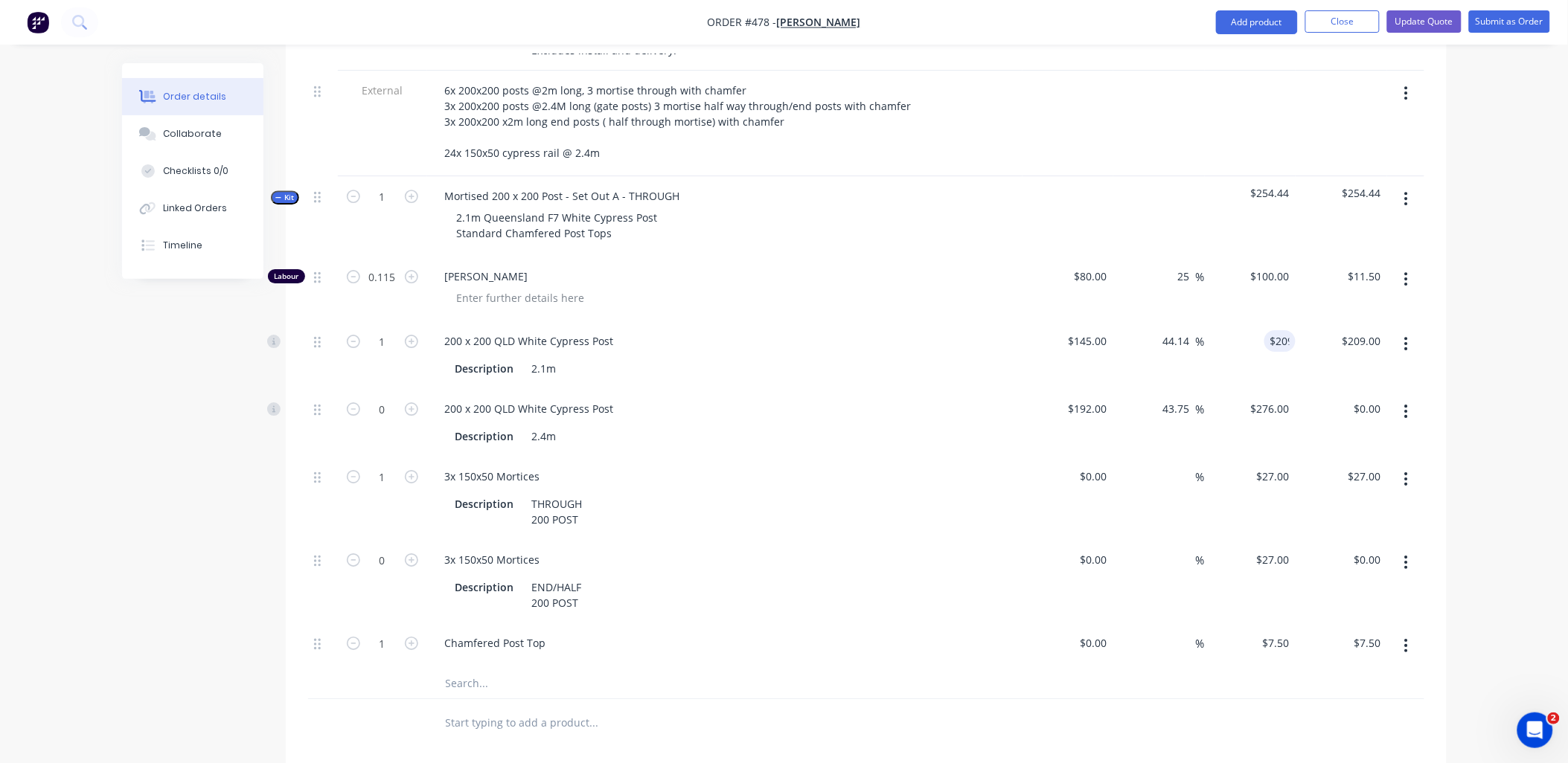
click at [1310, 367] on div "$209.00 $208.44" at bounding box center [1341, 355] width 92 height 67
click at [282, 192] on span "Kit" at bounding box center [285, 197] width 19 height 11
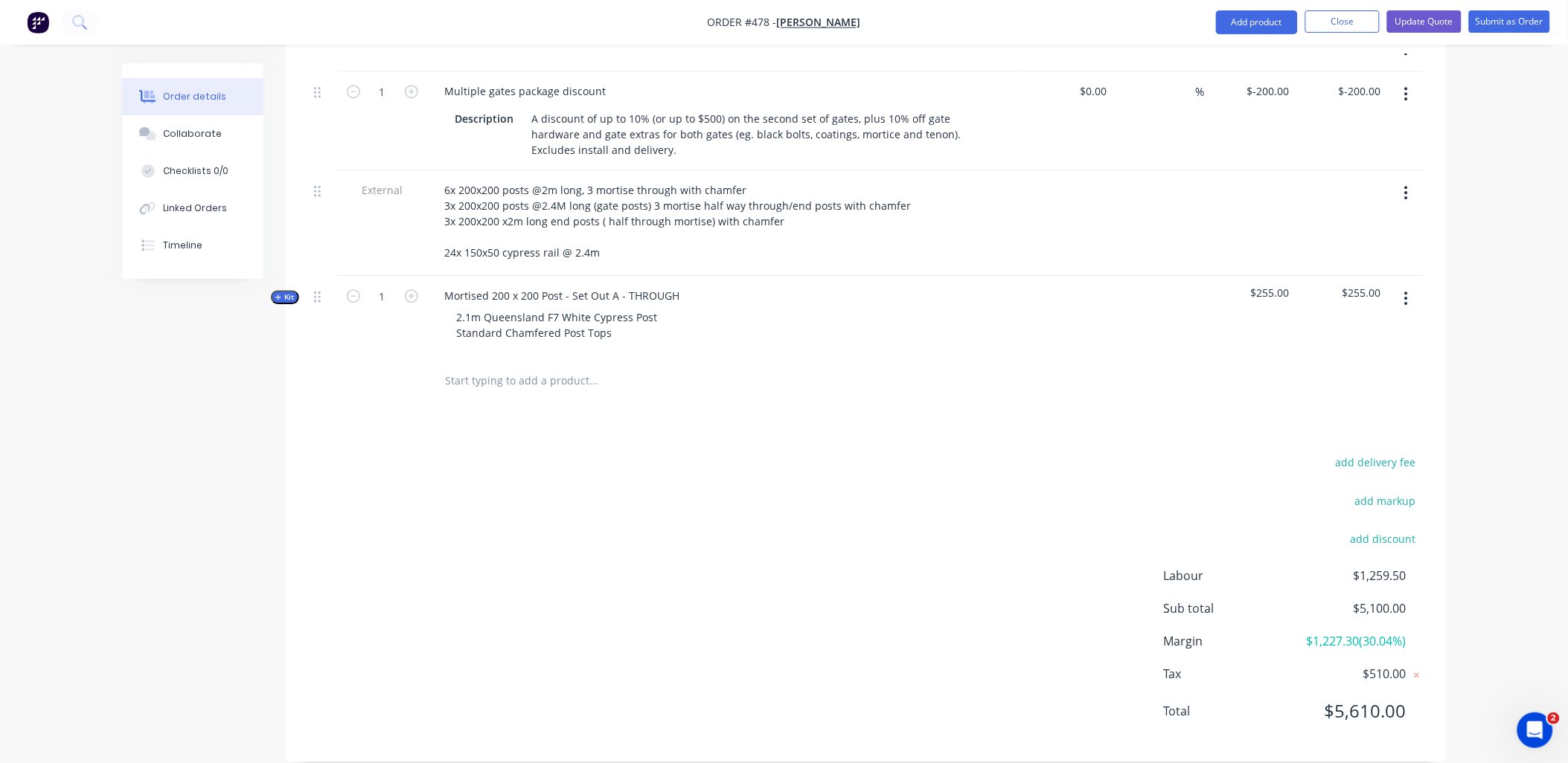
click at [287, 292] on span "Kit" at bounding box center [285, 297] width 19 height 11
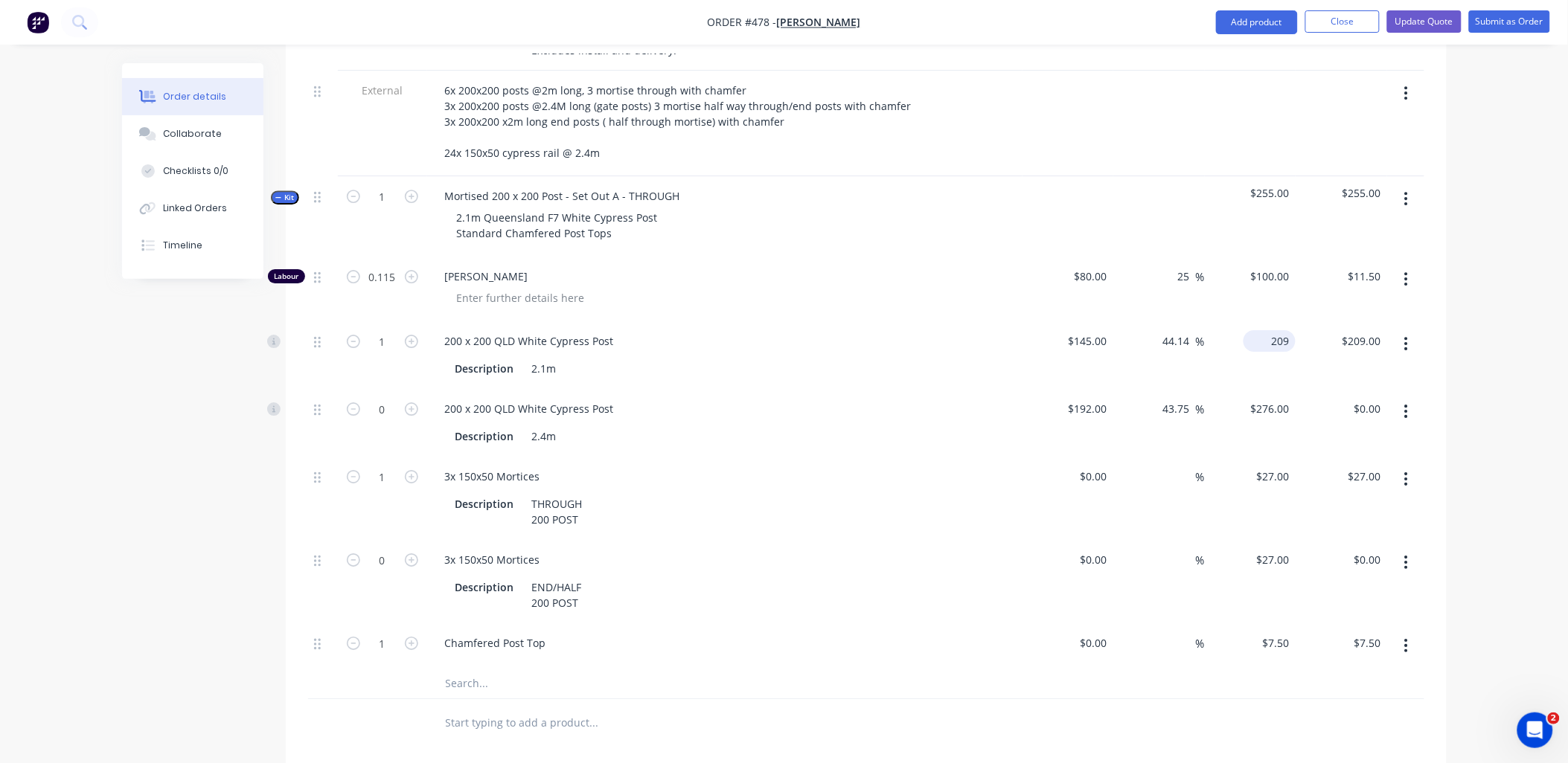
click at [1276, 331] on input "209" at bounding box center [1272, 342] width 46 height 22
click at [1229, 354] on div "$215.00 215" at bounding box center [1251, 355] width 92 height 67
click at [1286, 331] on input "215" at bounding box center [1272, 342] width 46 height 22
click at [1333, 358] on div "$220.00 $220.00" at bounding box center [1341, 355] width 92 height 67
click at [410, 190] on icon "button" at bounding box center [412, 197] width 13 height 13
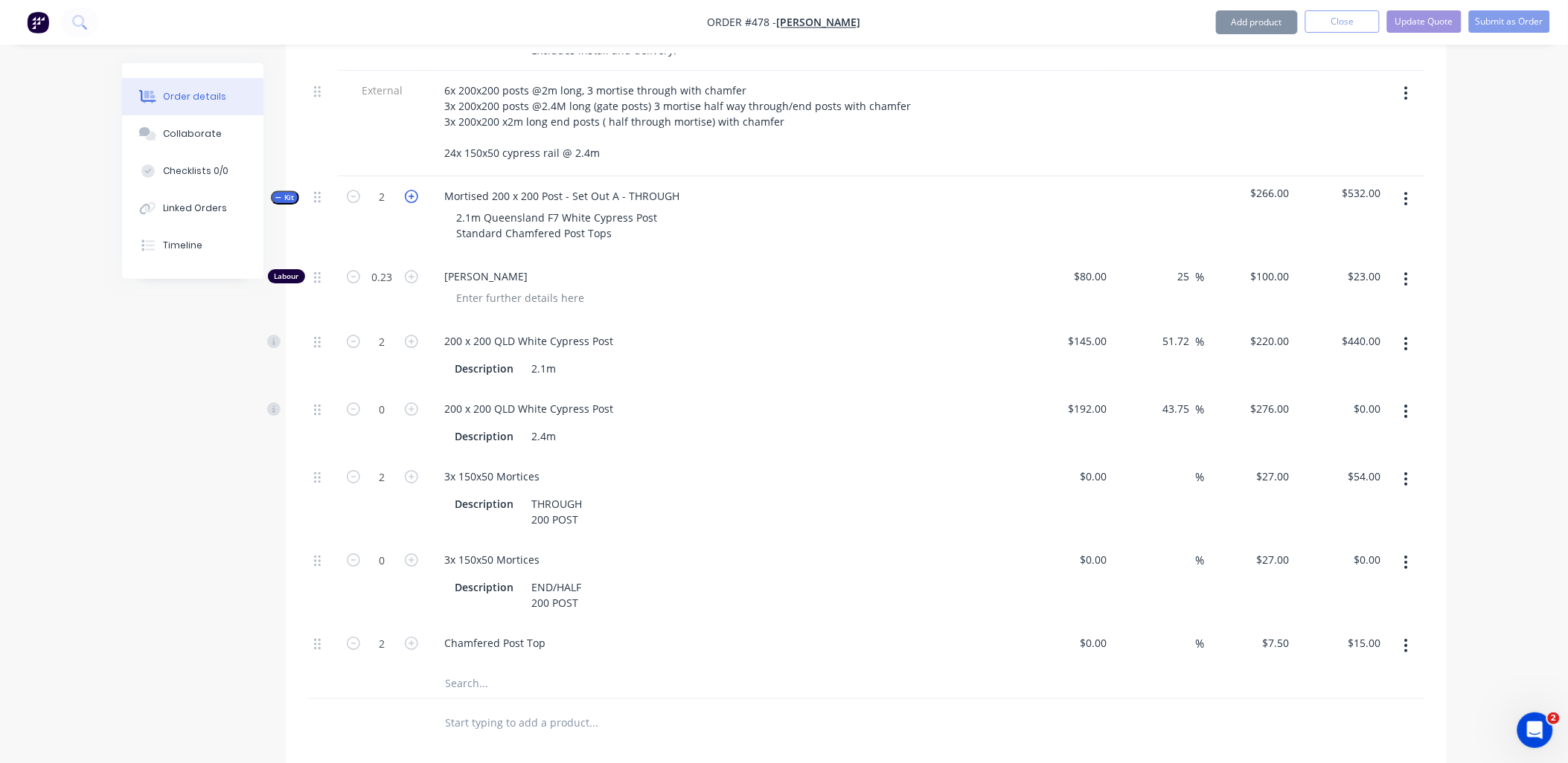
click at [412, 190] on icon "button" at bounding box center [412, 197] width 13 height 13
click at [413, 190] on icon "button" at bounding box center [412, 197] width 13 height 13
click at [418, 187] on button "button" at bounding box center [411, 195] width 19 height 16
click at [1409, 185] on button "button" at bounding box center [1406, 198] width 35 height 27
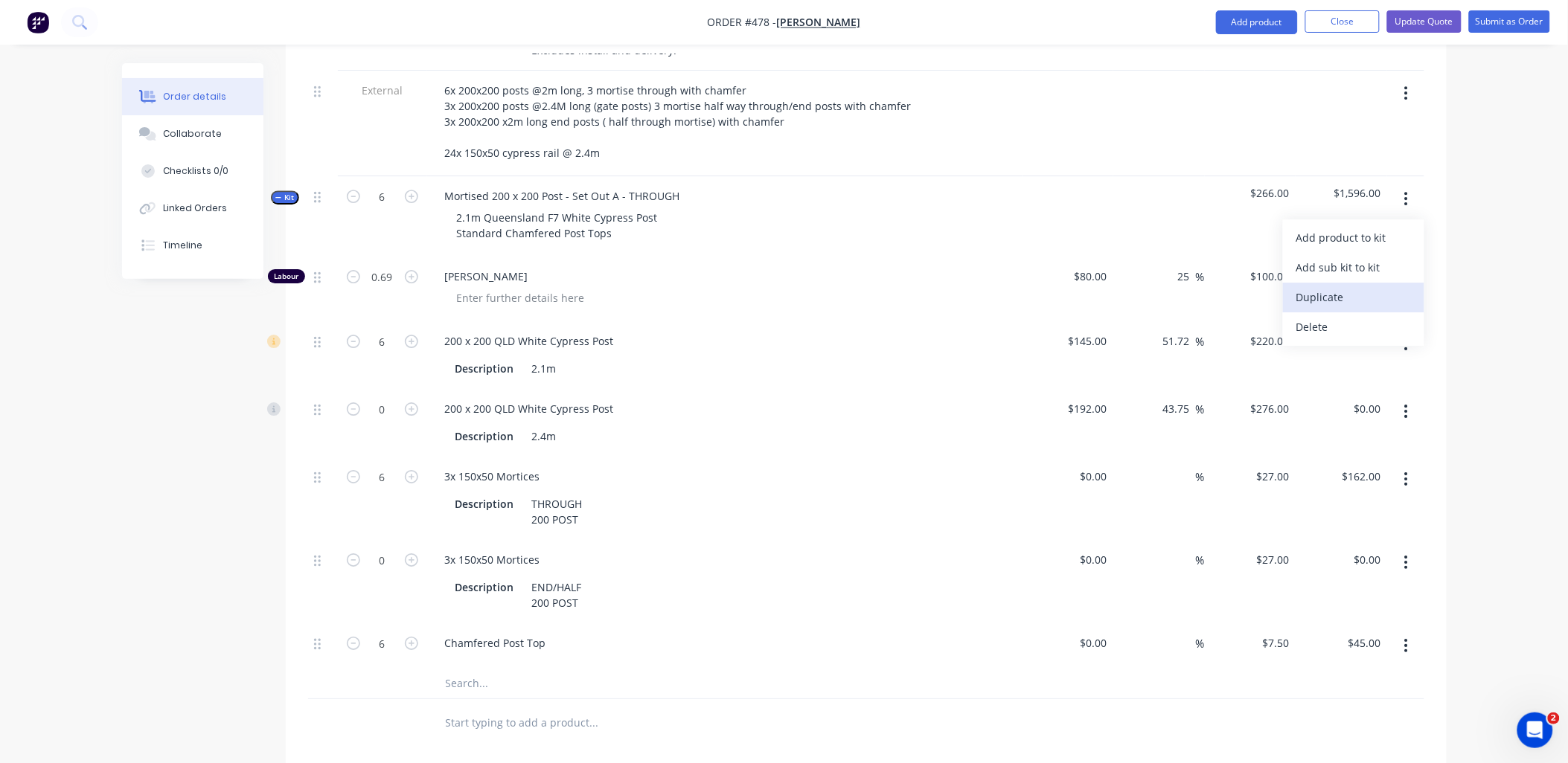
click at [1350, 287] on div "Duplicate" at bounding box center [1354, 297] width 115 height 22
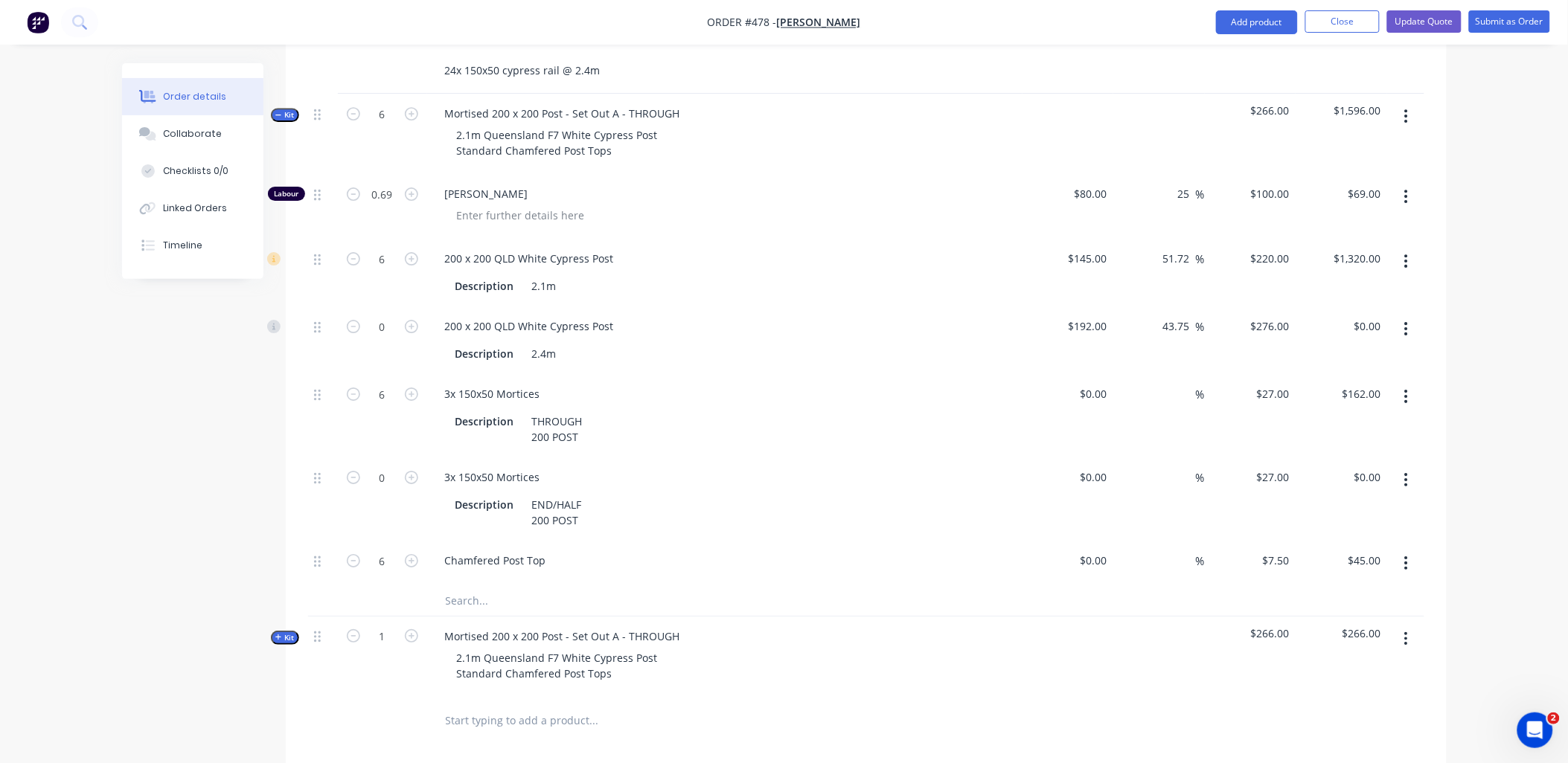
scroll to position [1489, 0]
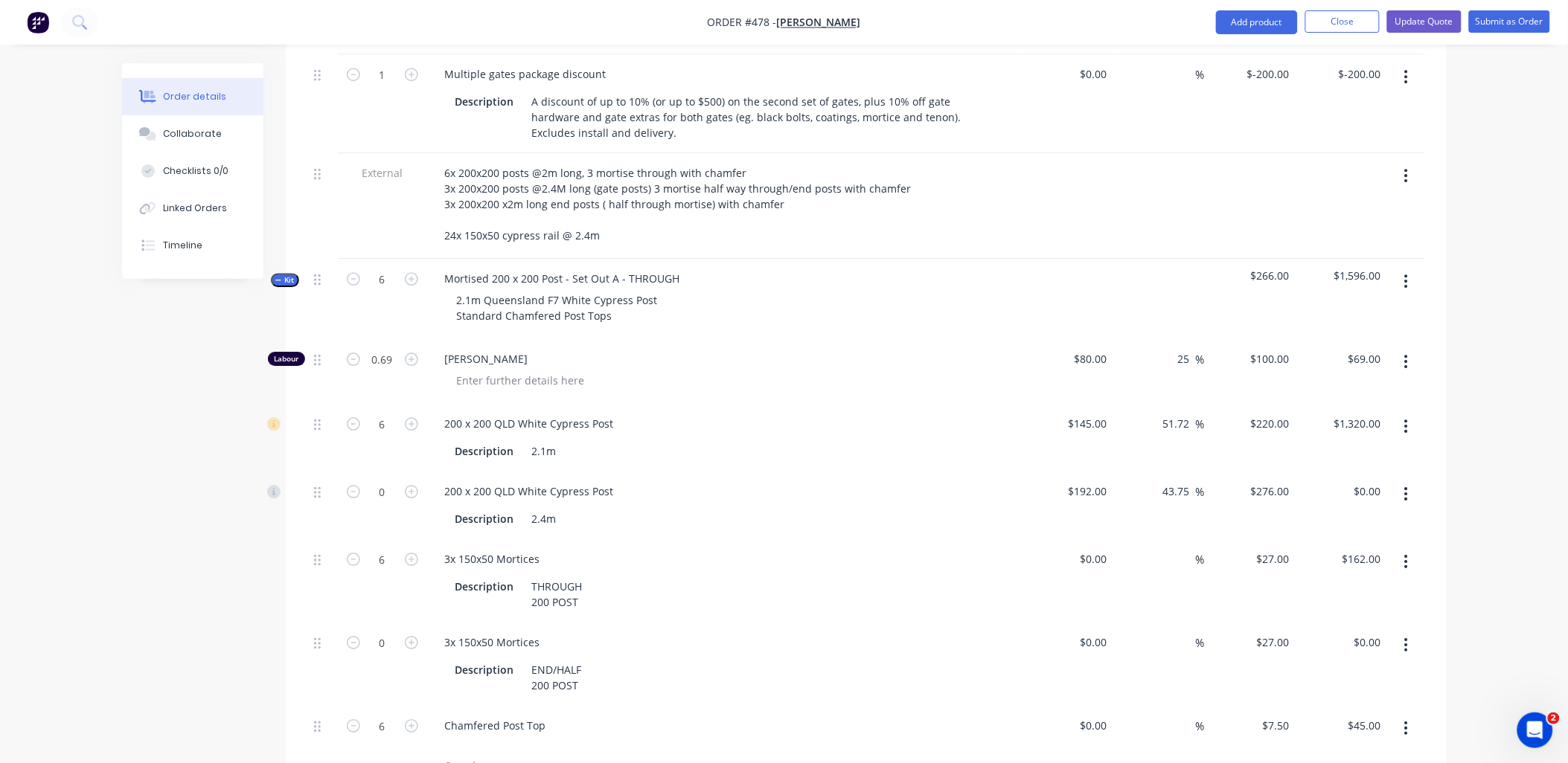
click at [285, 275] on span "Kit" at bounding box center [285, 280] width 19 height 11
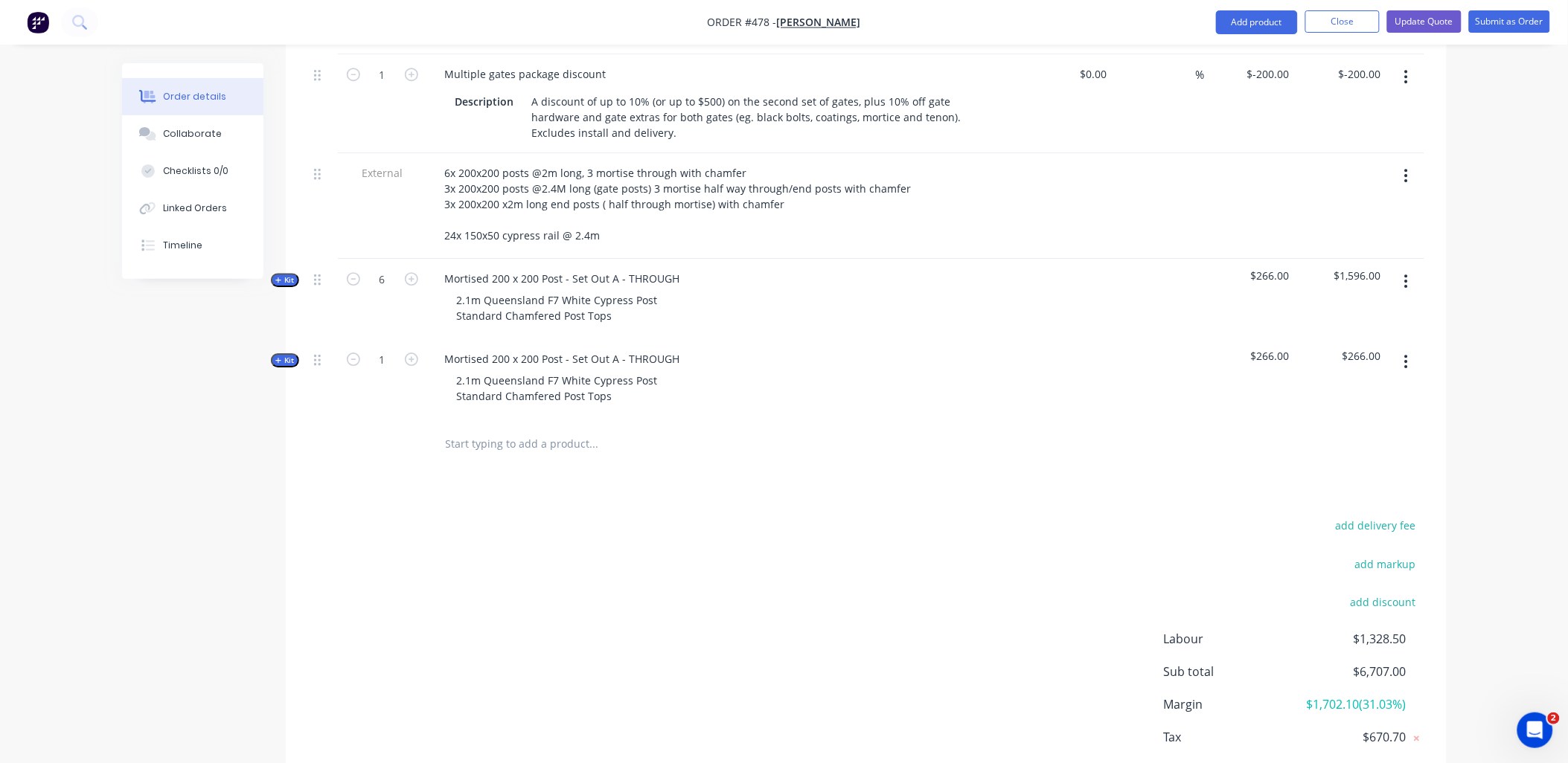
click at [404, 380] on div "1" at bounding box center [382, 379] width 89 height 80
click at [282, 355] on span "Kit" at bounding box center [285, 360] width 19 height 11
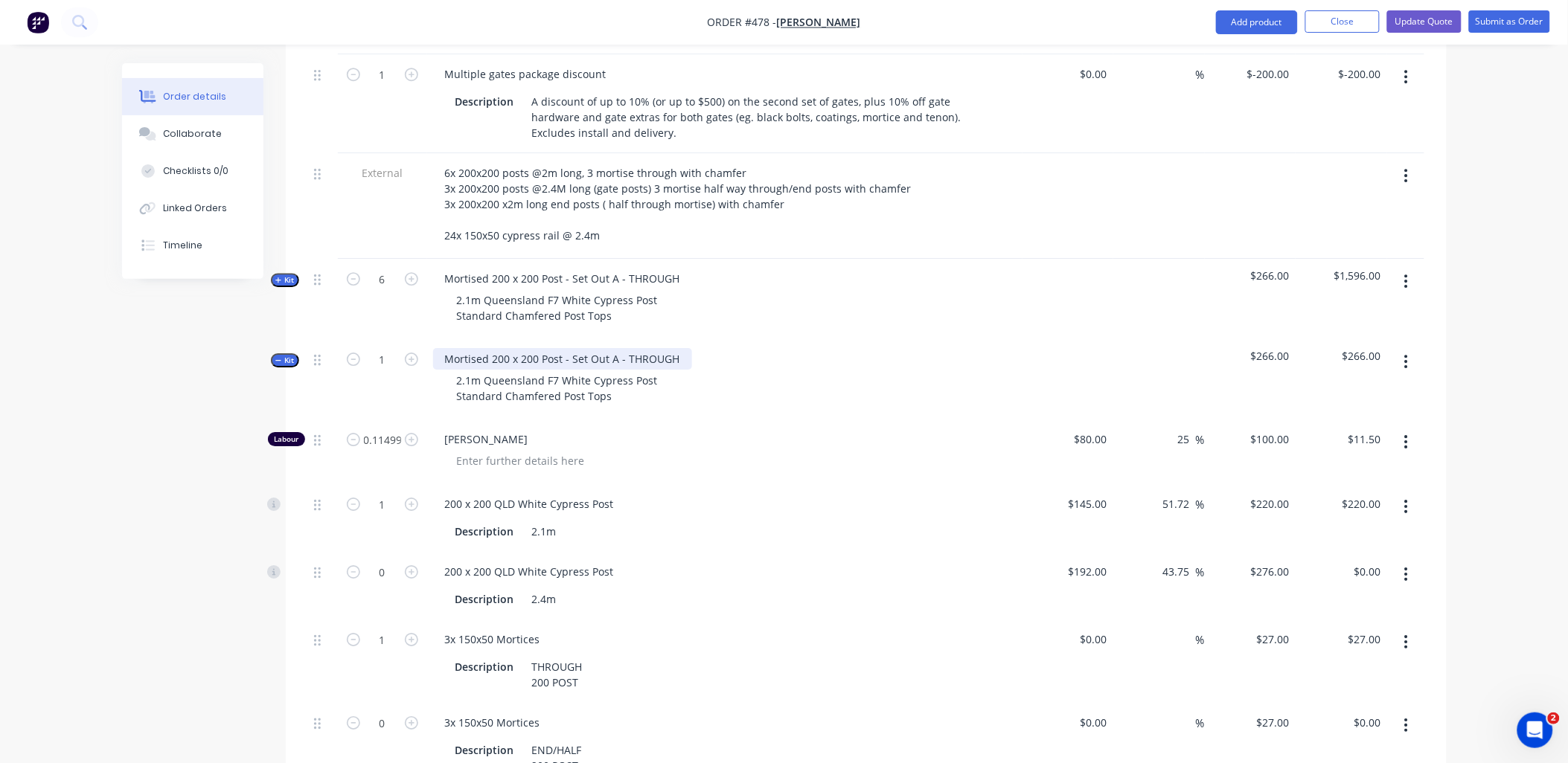
click at [666, 348] on div "Mortised 200 x 200 Post - Set Out A - THROUGH" at bounding box center [562, 359] width 259 height 22
click at [413, 716] on icon "button" at bounding box center [412, 723] width 13 height 13
click at [1409, 629] on button "button" at bounding box center [1406, 642] width 35 height 27
click at [1371, 730] on div "Delete" at bounding box center [1354, 741] width 115 height 22
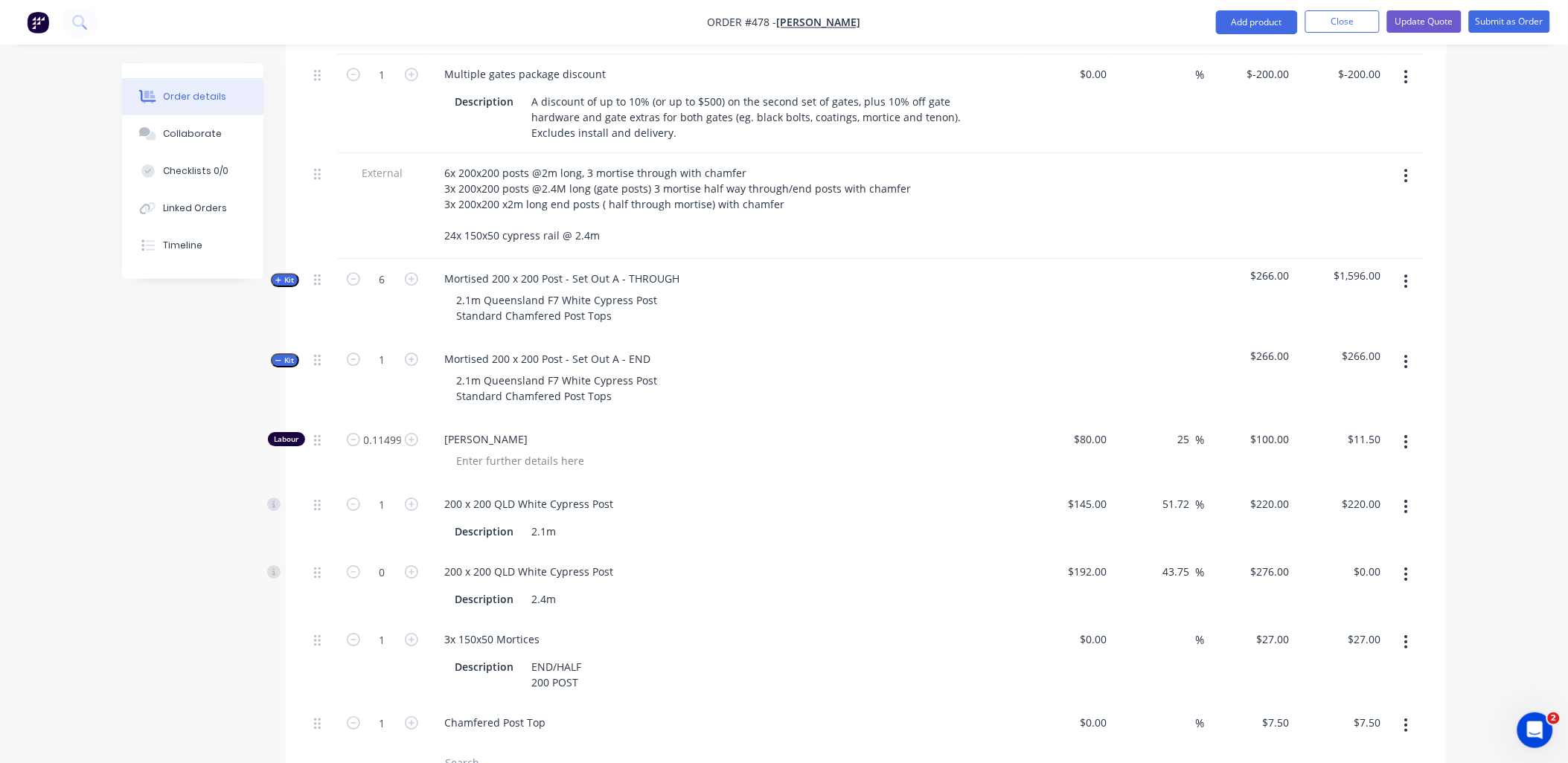
click at [280, 357] on icon "button" at bounding box center [279, 361] width 7 height 7
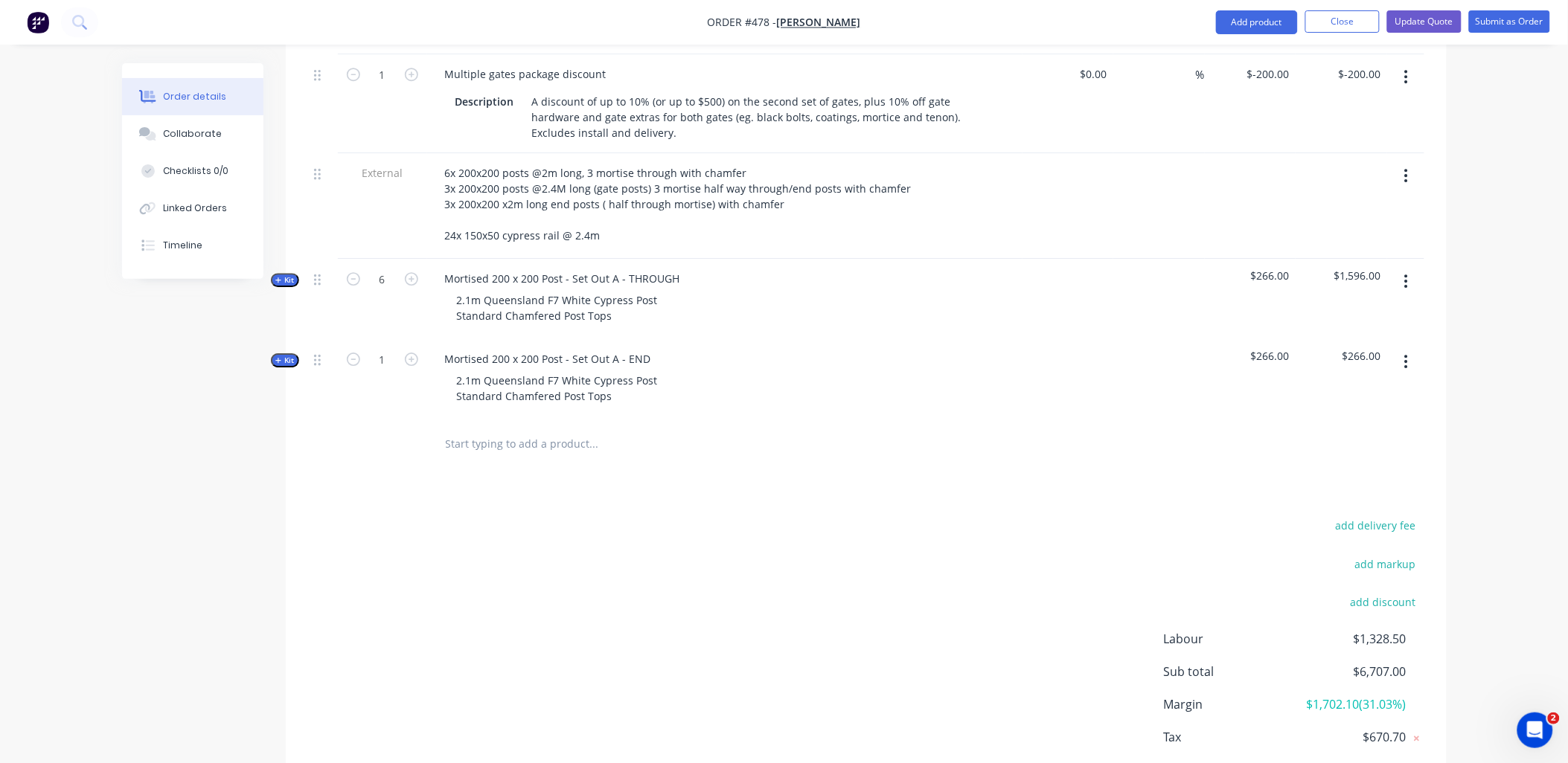
click at [410, 351] on button "button" at bounding box center [411, 358] width 19 height 16
click at [411, 352] on icon "button" at bounding box center [412, 359] width 13 height 13
click at [1403, 348] on button "button" at bounding box center [1406, 362] width 35 height 27
click at [1382, 450] on div "Duplicate" at bounding box center [1354, 461] width 115 height 22
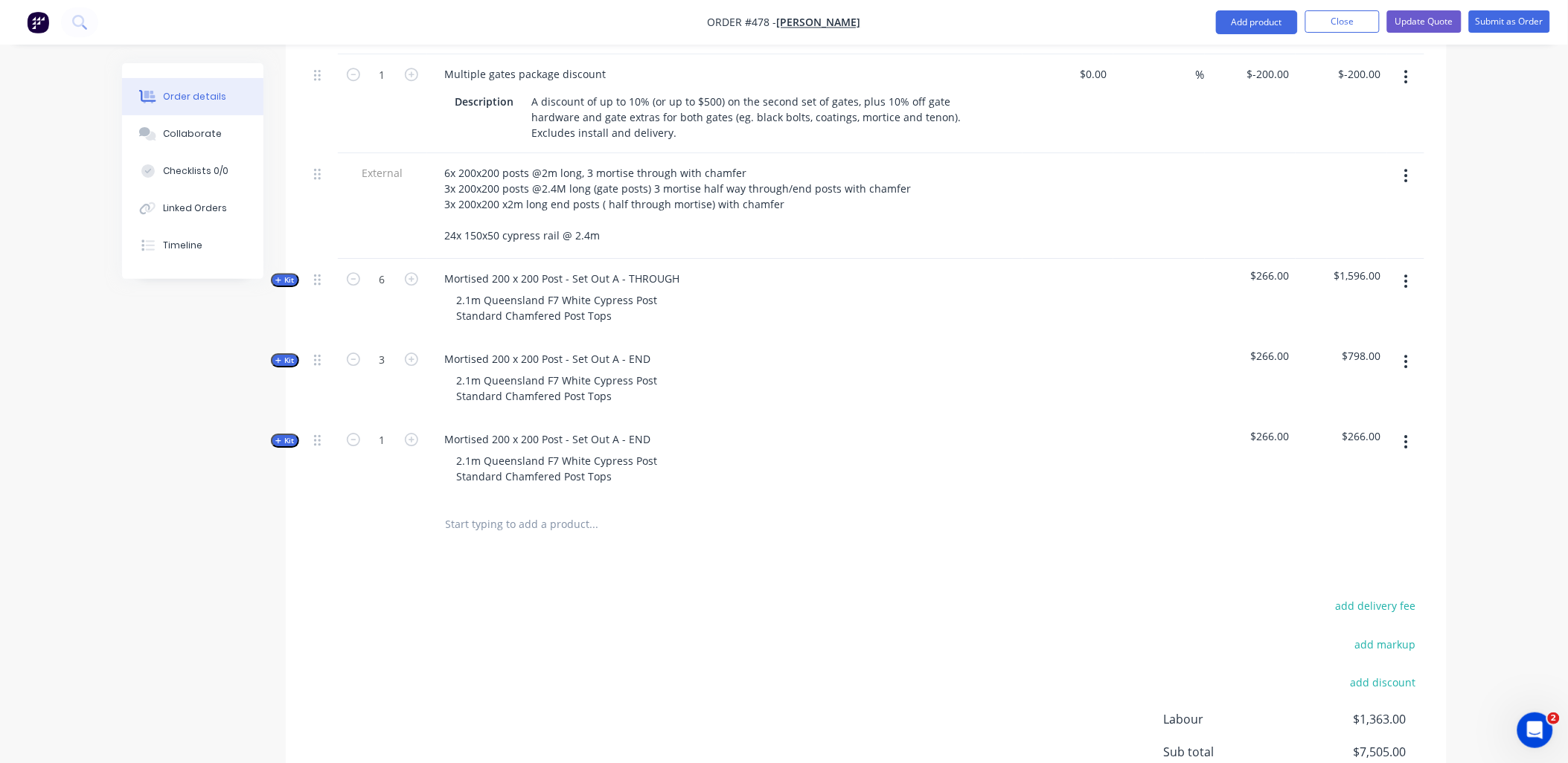
click at [283, 436] on span "Kit" at bounding box center [285, 441] width 19 height 11
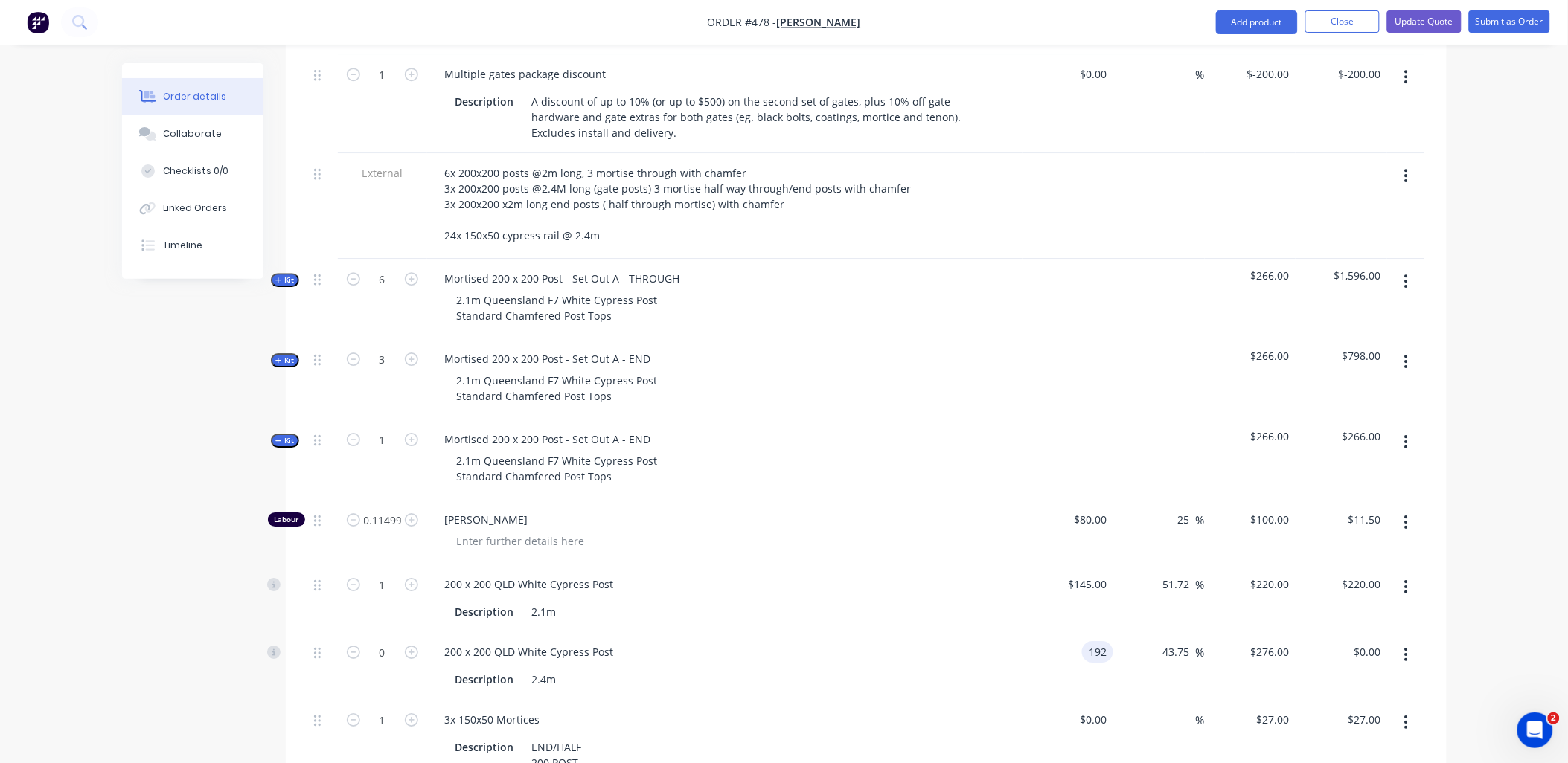
click at [1106, 641] on input "192" at bounding box center [1101, 652] width 25 height 22
click at [1147, 657] on div "43.75 43.75 %" at bounding box center [1159, 666] width 92 height 67
click at [1279, 641] on input "237.1875" at bounding box center [1266, 652] width 58 height 22
click at [966, 376] on div "2.1m Queensland F7 White Cypress Post Standard Chamfered Post Tops" at bounding box center [725, 388] width 583 height 37
click at [412, 646] on icon "button" at bounding box center [412, 652] width 13 height 13
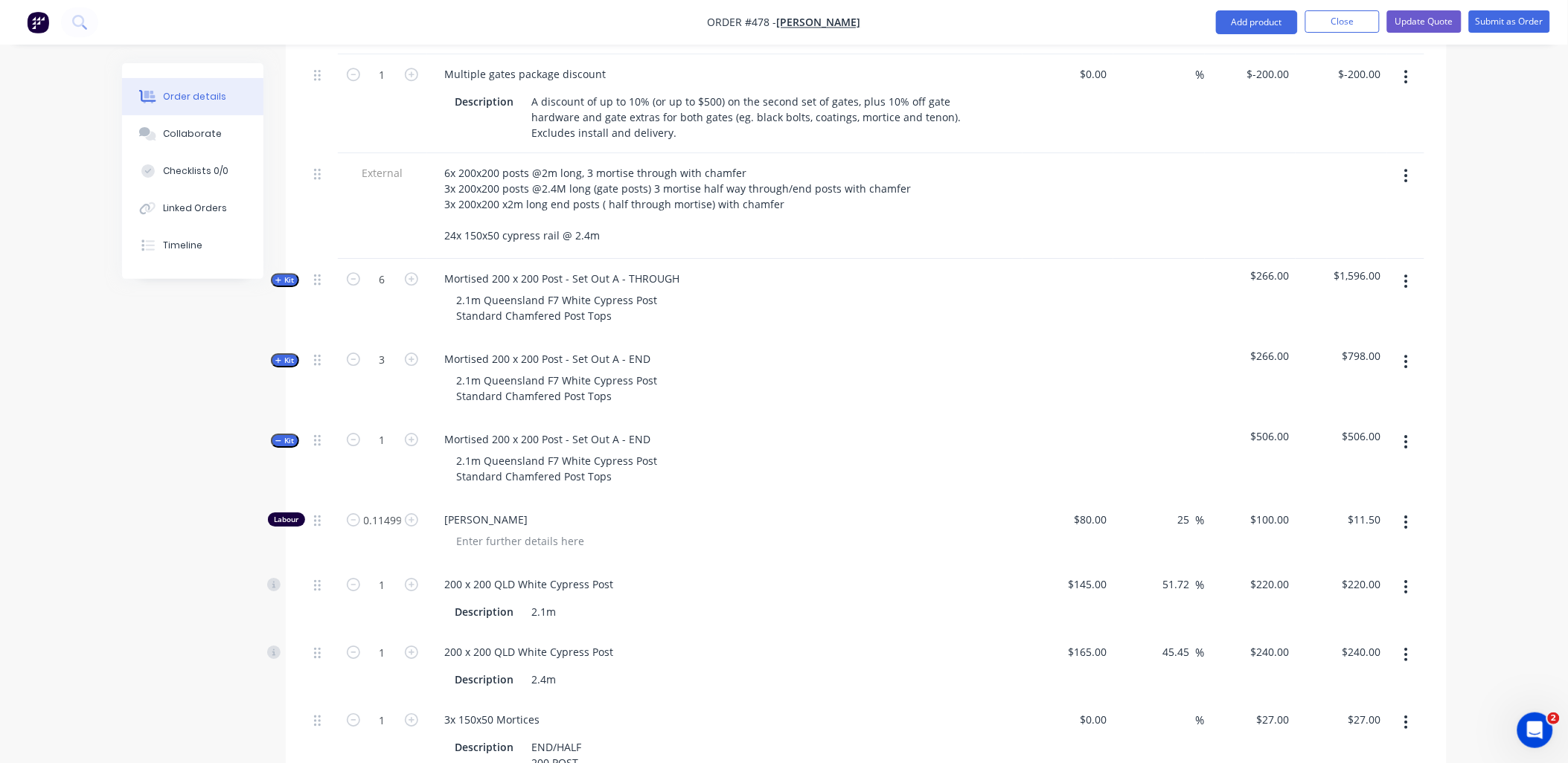
click at [1405, 579] on icon "button" at bounding box center [1406, 587] width 3 height 17
click at [1364, 675] on div "Delete" at bounding box center [1354, 686] width 115 height 22
click at [1281, 574] on input "240" at bounding box center [1283, 585] width 25 height 22
click at [1231, 529] on div "$100.00 $100.00" at bounding box center [1251, 532] width 92 height 65
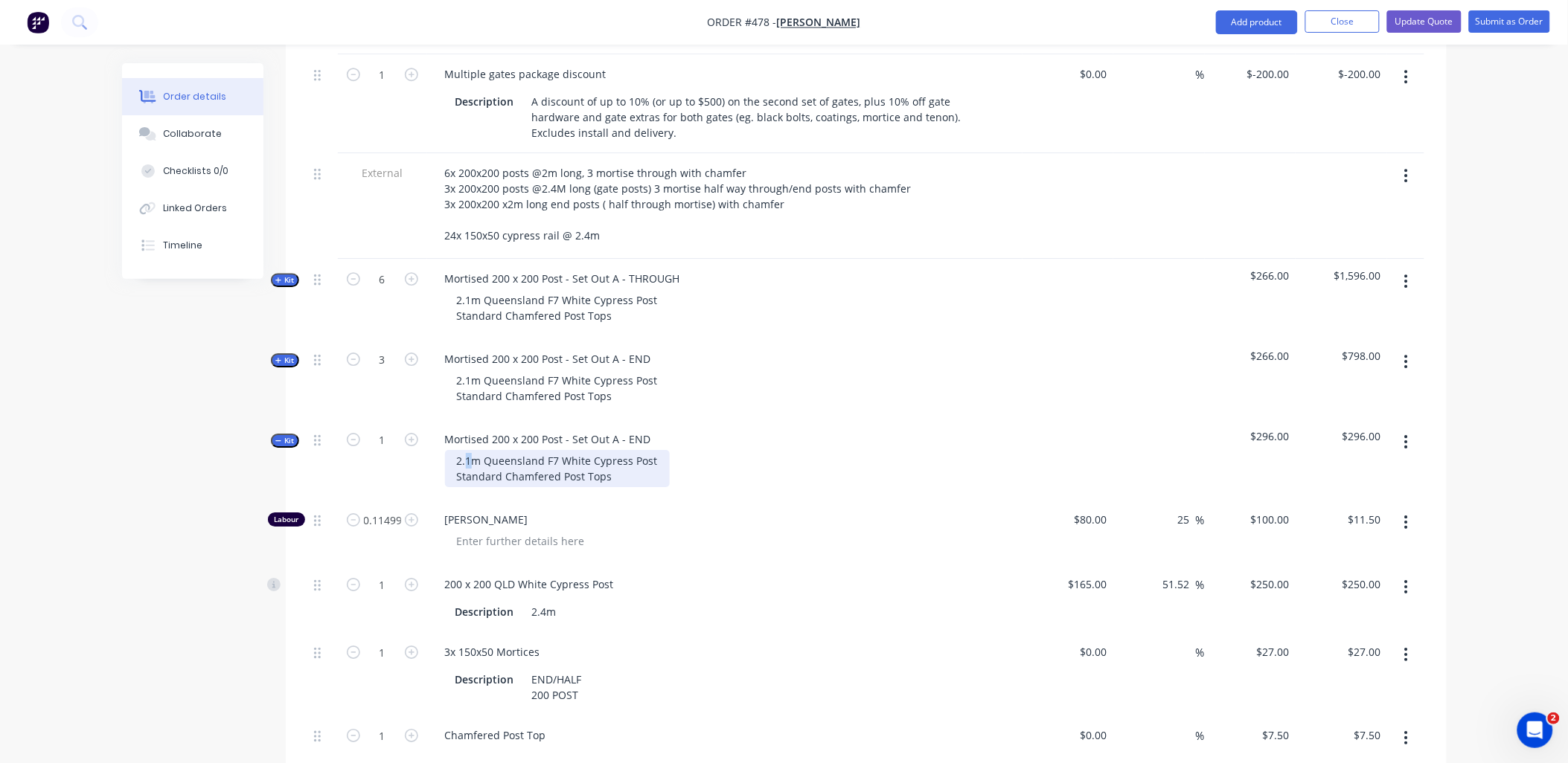
click at [467, 450] on div "2.1m Queensland F7 White Cypress Post Standard Chamfered Post Tops" at bounding box center [557, 468] width 225 height 37
click at [280, 437] on icon "button" at bounding box center [279, 441] width 7 height 7
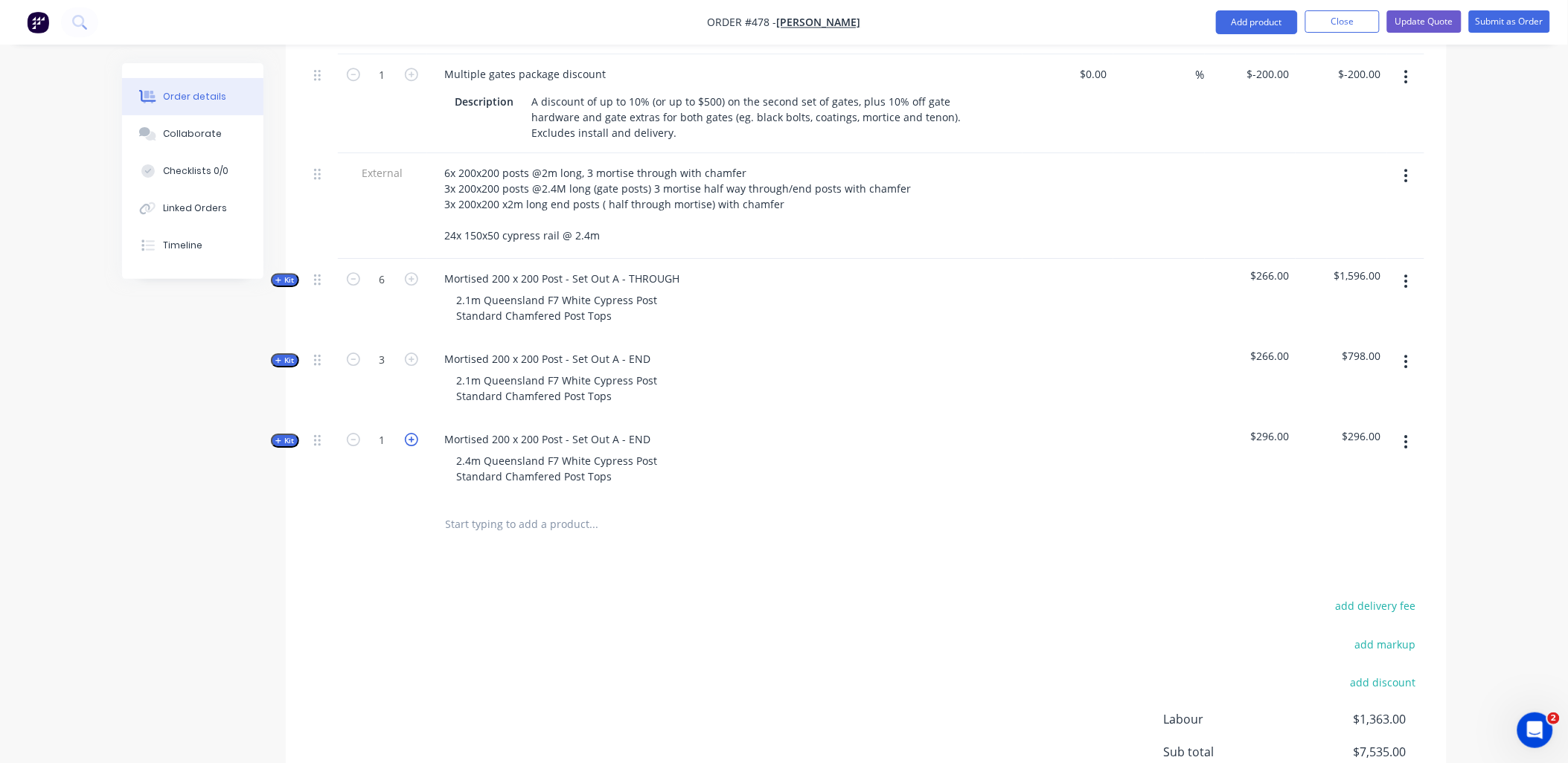
click at [410, 433] on icon "button" at bounding box center [412, 440] width 13 height 13
click at [408, 433] on icon "button" at bounding box center [412, 440] width 13 height 13
click at [487, 509] on input "text" at bounding box center [593, 524] width 297 height 30
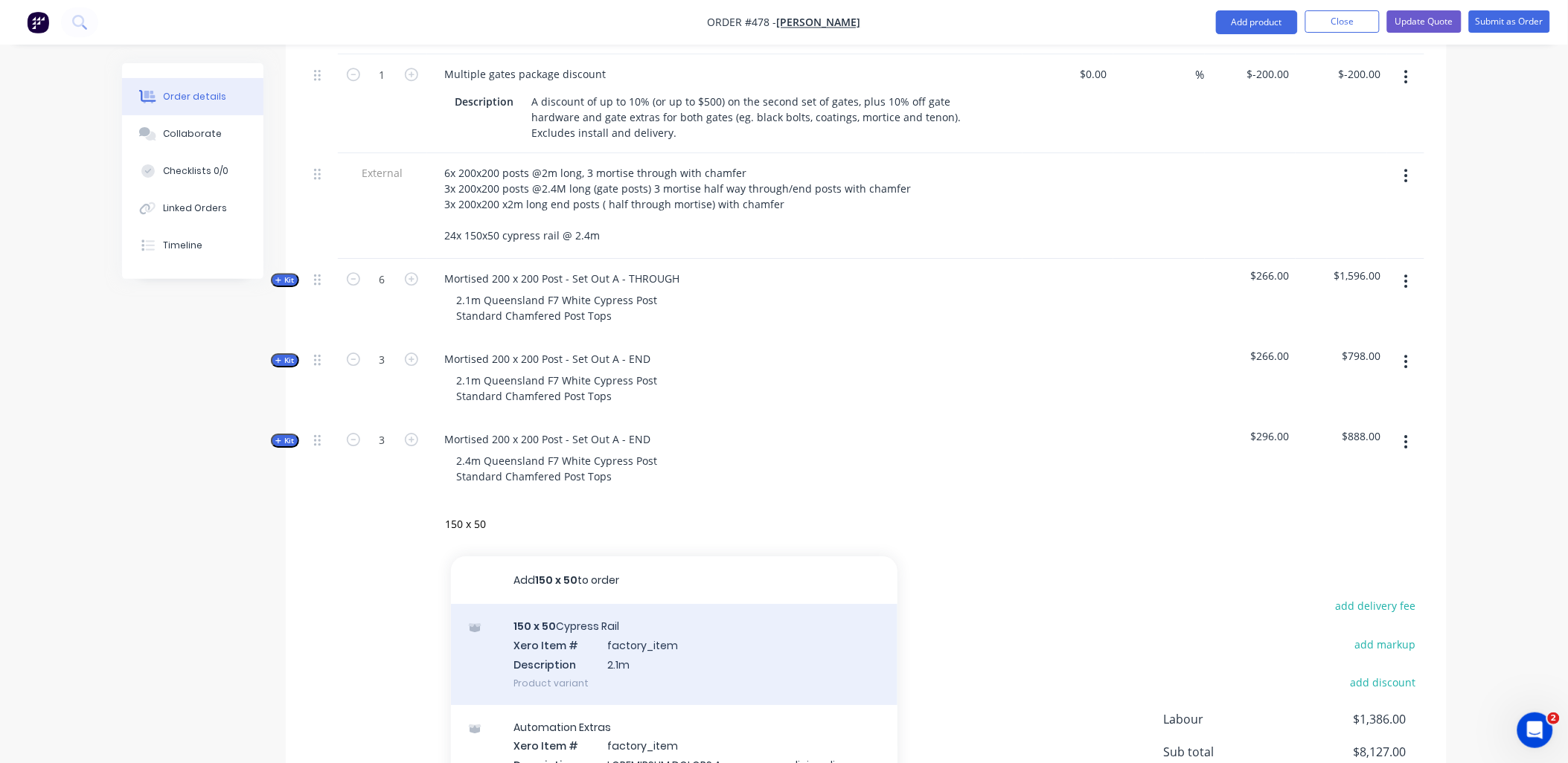
click at [570, 632] on div "150 x 50 Cypress Rail Xero Item # factory_item Description 2.1m Product variant" at bounding box center [674, 654] width 447 height 101
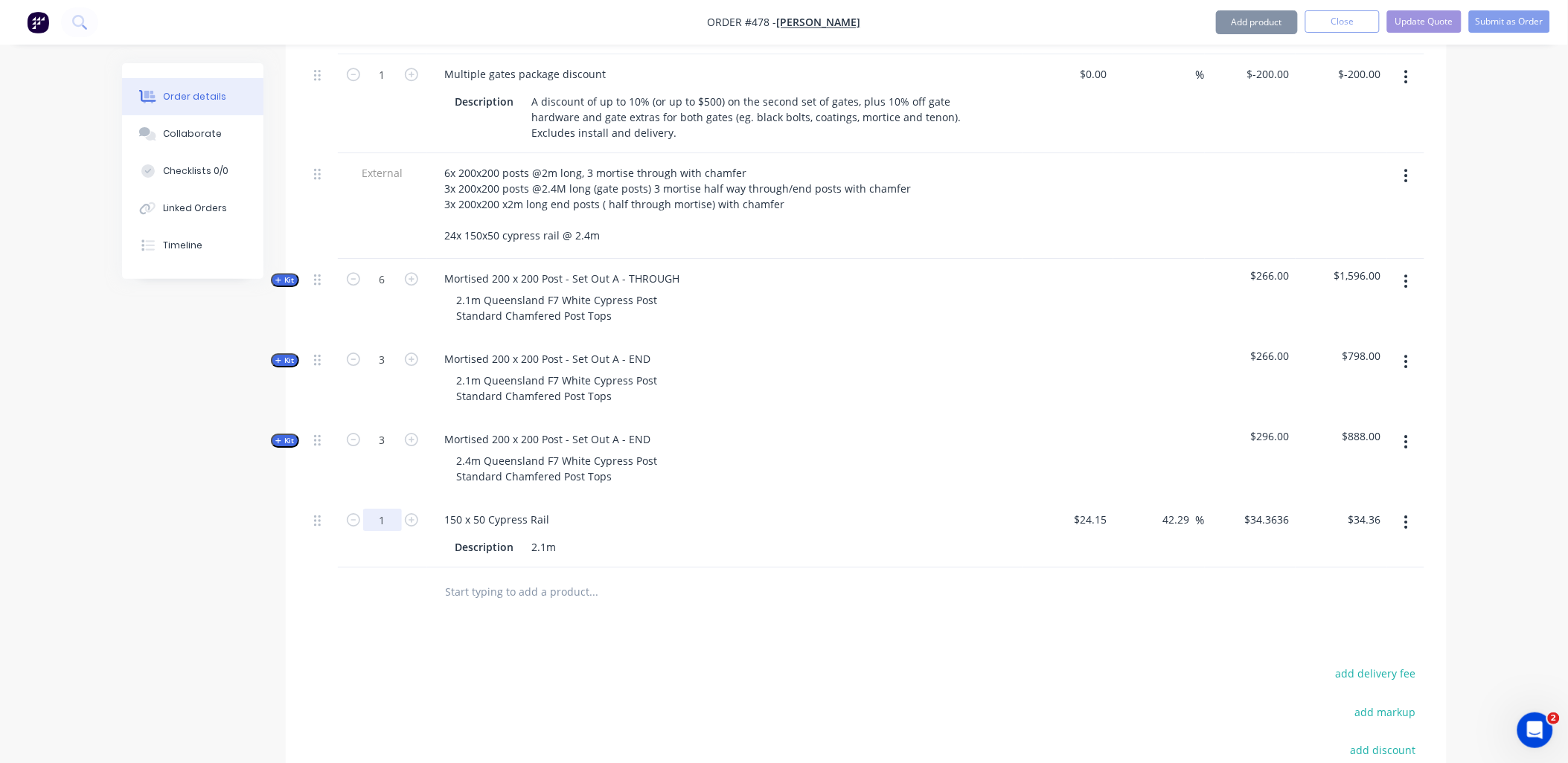
click at [387, 509] on input "1" at bounding box center [382, 520] width 38 height 22
drag, startPoint x: 994, startPoint y: 603, endPoint x: 1068, endPoint y: 576, distance: 78.8
click at [994, 601] on div "Products Show / Hide columns Add product Qty Cost Markup Price Total Kit 1 Cust…" at bounding box center [866, 17] width 1161 height 1913
click at [1194, 509] on input "42.29" at bounding box center [1178, 520] width 34 height 22
click at [1099, 607] on div "Products Show / Hide columns Add product Qty Cost Markup Price Total Kit 1 Cust…" at bounding box center [866, 17] width 1161 height 1913
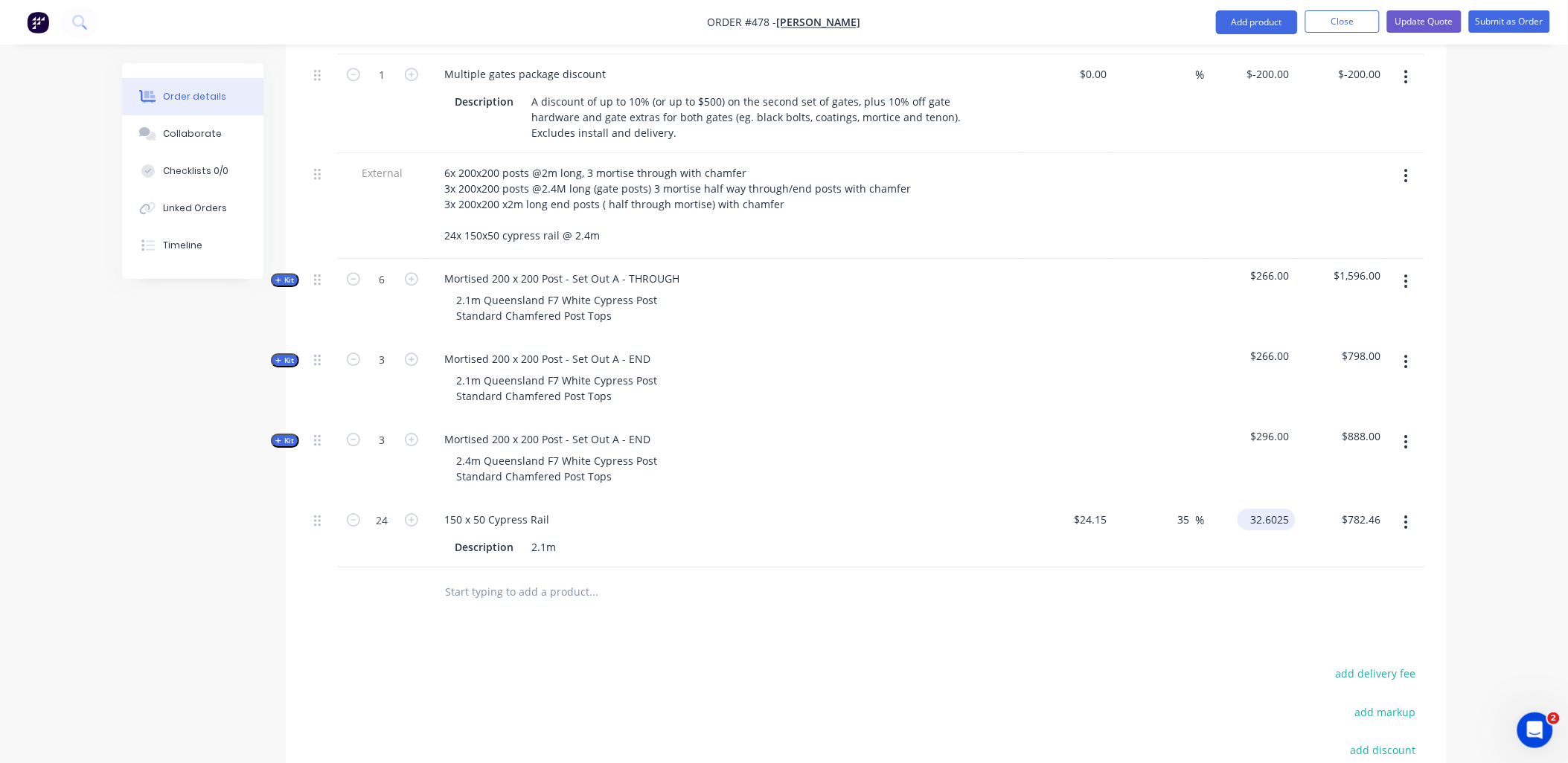
click at [1289, 509] on input "32.6025" at bounding box center [1270, 520] width 52 height 22
click at [1256, 624] on div "Products Show / Hide columns Add product Qty Cost Markup Price Total Kit 1 Cust…" at bounding box center [866, 17] width 1161 height 1913
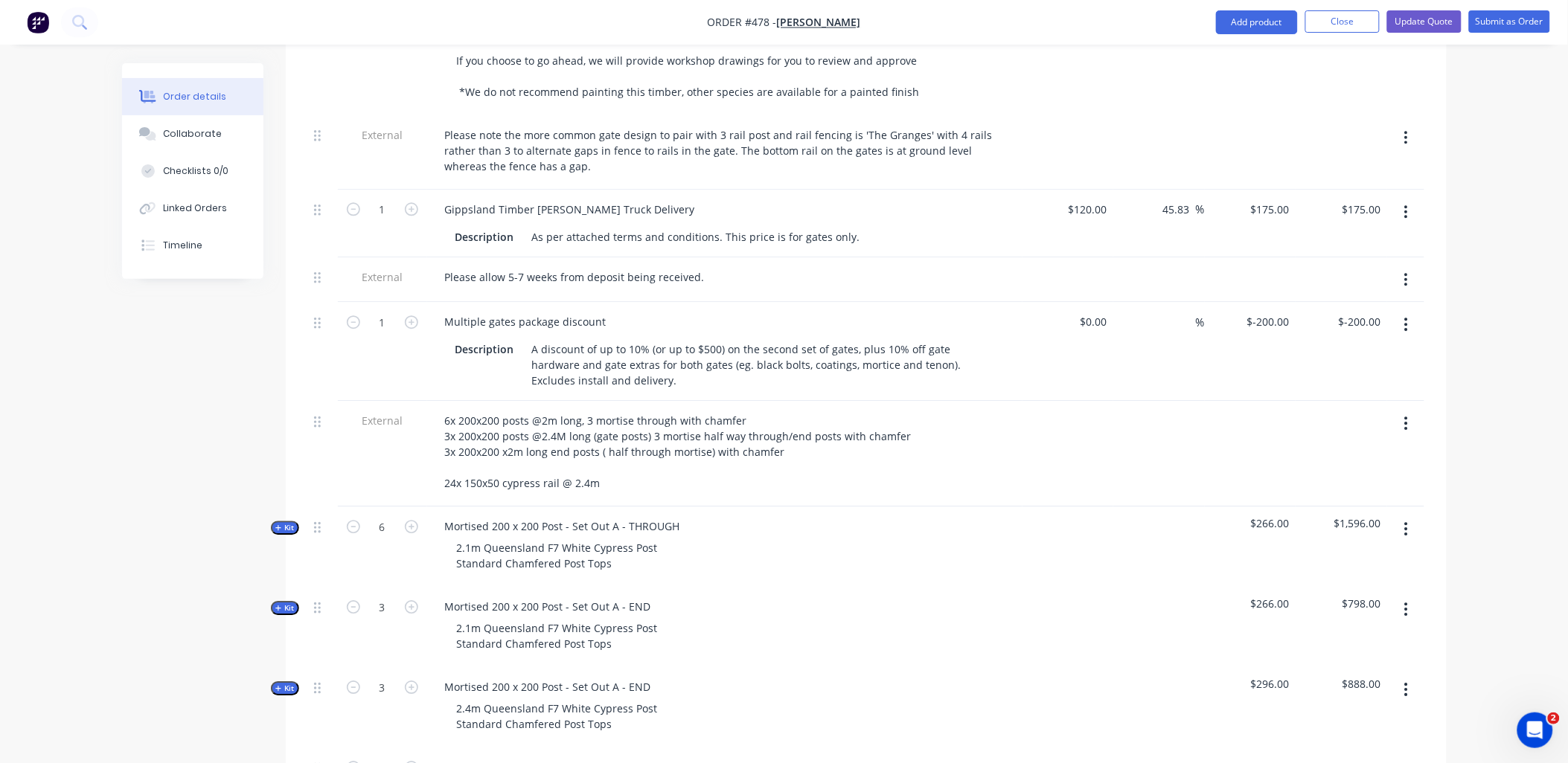
scroll to position [1239, 0]
click at [1406, 416] on icon "button" at bounding box center [1406, 424] width 3 height 17
click at [1374, 482] on div "Delete" at bounding box center [1354, 493] width 115 height 22
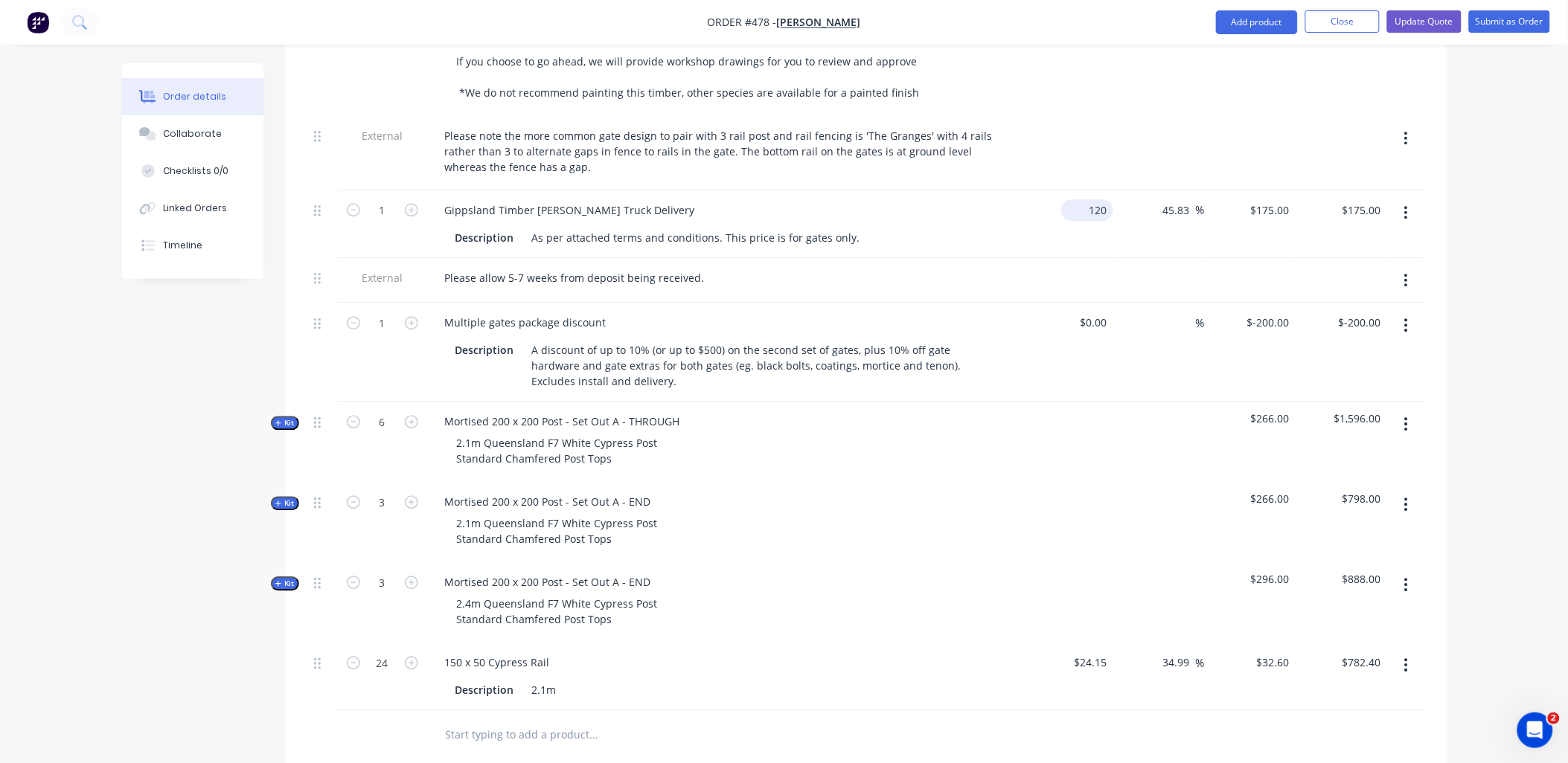
click at [1098, 199] on input "120" at bounding box center [1090, 210] width 46 height 22
click at [1284, 222] on div "$262.50 $175.00" at bounding box center [1251, 224] width 92 height 67
click at [1279, 199] on input "262.5" at bounding box center [1278, 210] width 34 height 22
drag, startPoint x: 772, startPoint y: 216, endPoint x: 846, endPoint y: 216, distance: 74.0
click at [846, 227] on div "As per attached terms and conditions. This price is for gates only." at bounding box center [697, 237] width 340 height 22
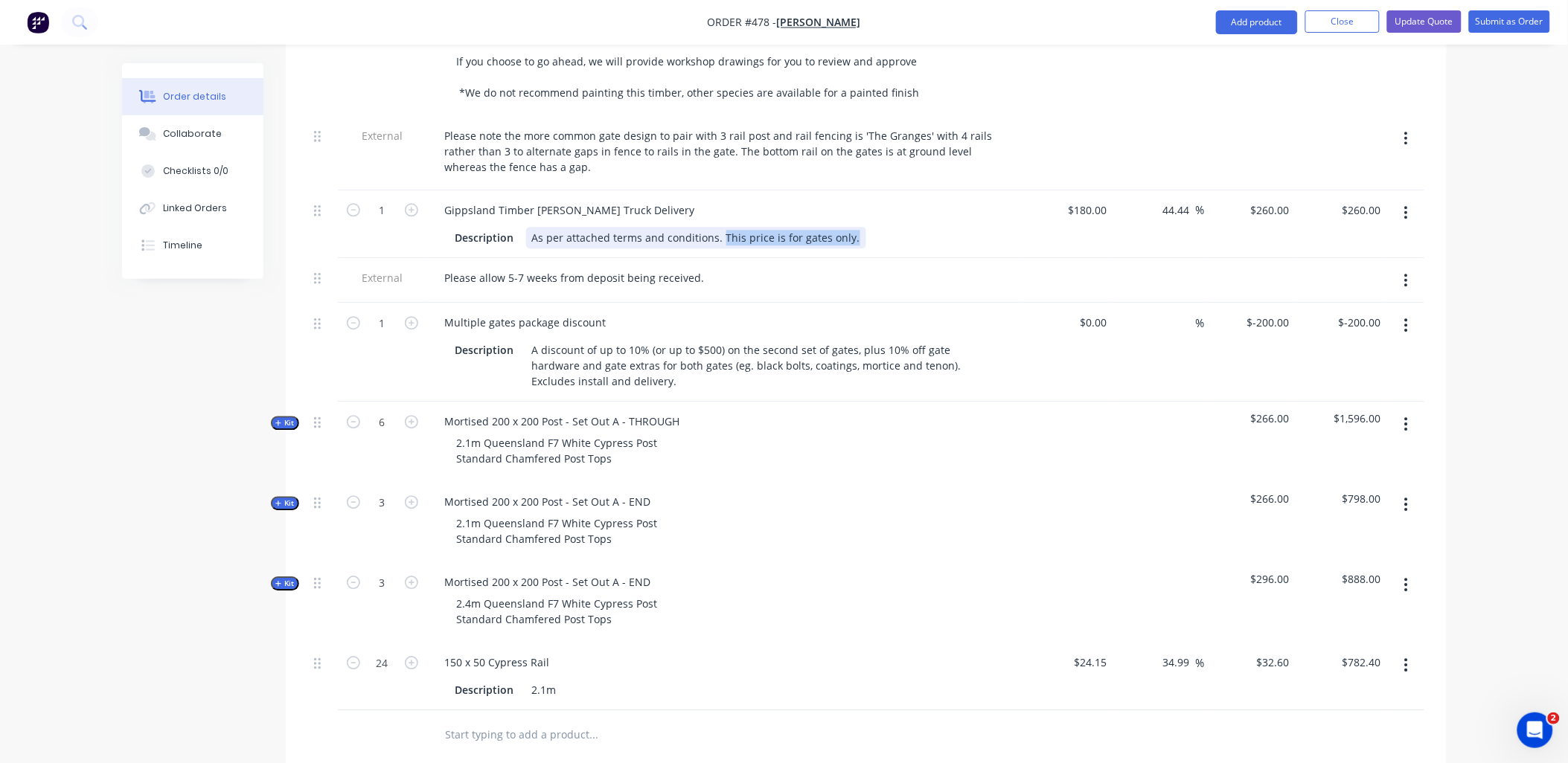
drag, startPoint x: 846, startPoint y: 216, endPoint x: 786, endPoint y: 221, distance: 60.2
click at [786, 227] on div "As per attached terms and conditions. This price is for gates only." at bounding box center [697, 237] width 340 height 22
click at [785, 227] on div "As per attached terms and conditions. This price is for gates only." at bounding box center [697, 237] width 340 height 22
drag, startPoint x: 717, startPoint y: 212, endPoint x: 852, endPoint y: 219, distance: 135.2
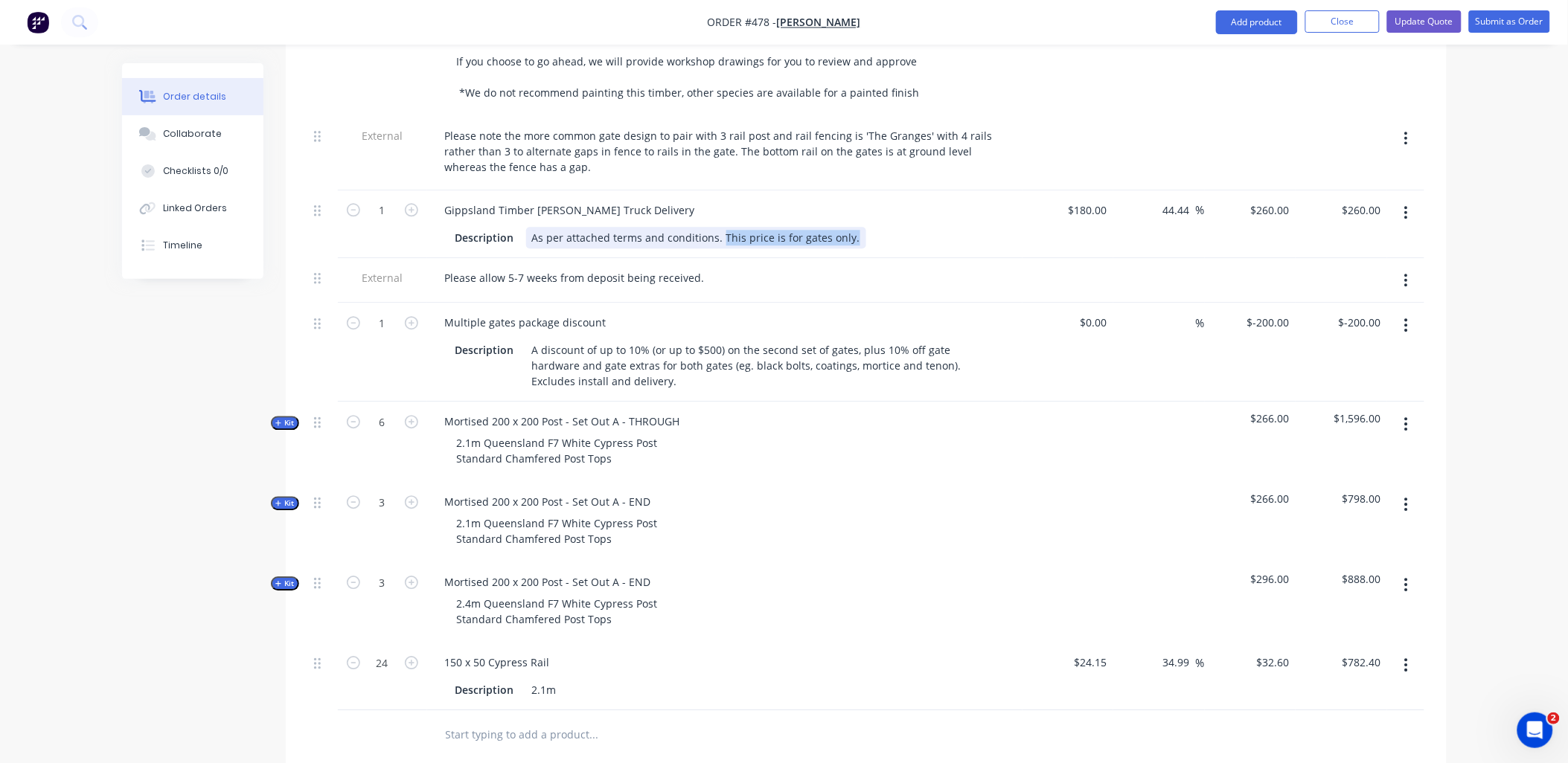
click at [852, 227] on div "Description As per attached terms and conditions. This price is for gates only." at bounding box center [722, 237] width 545 height 22
click at [914, 227] on div "Description As per attached terms and conditions." at bounding box center [722, 237] width 545 height 22
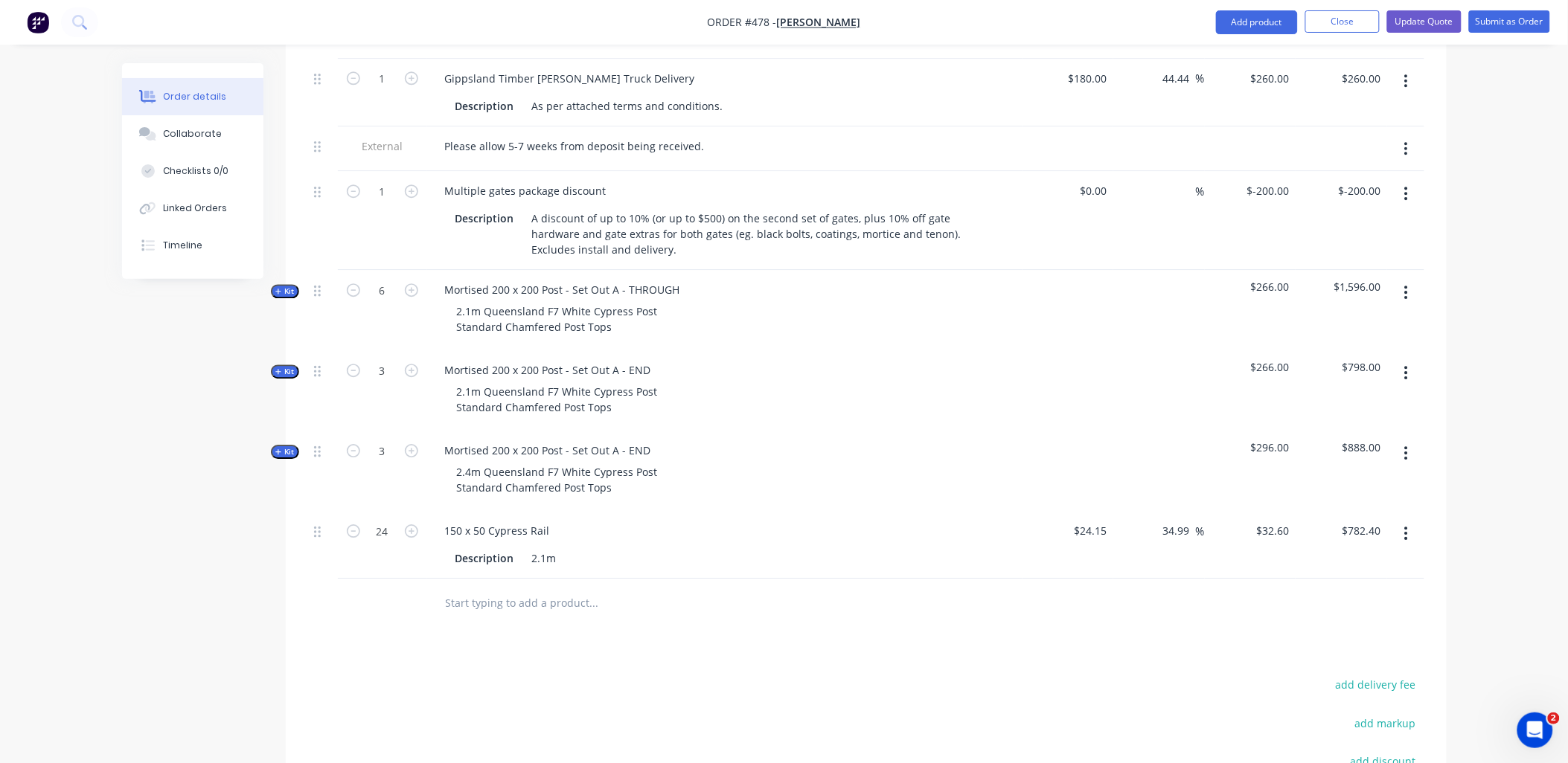
scroll to position [1594, 0]
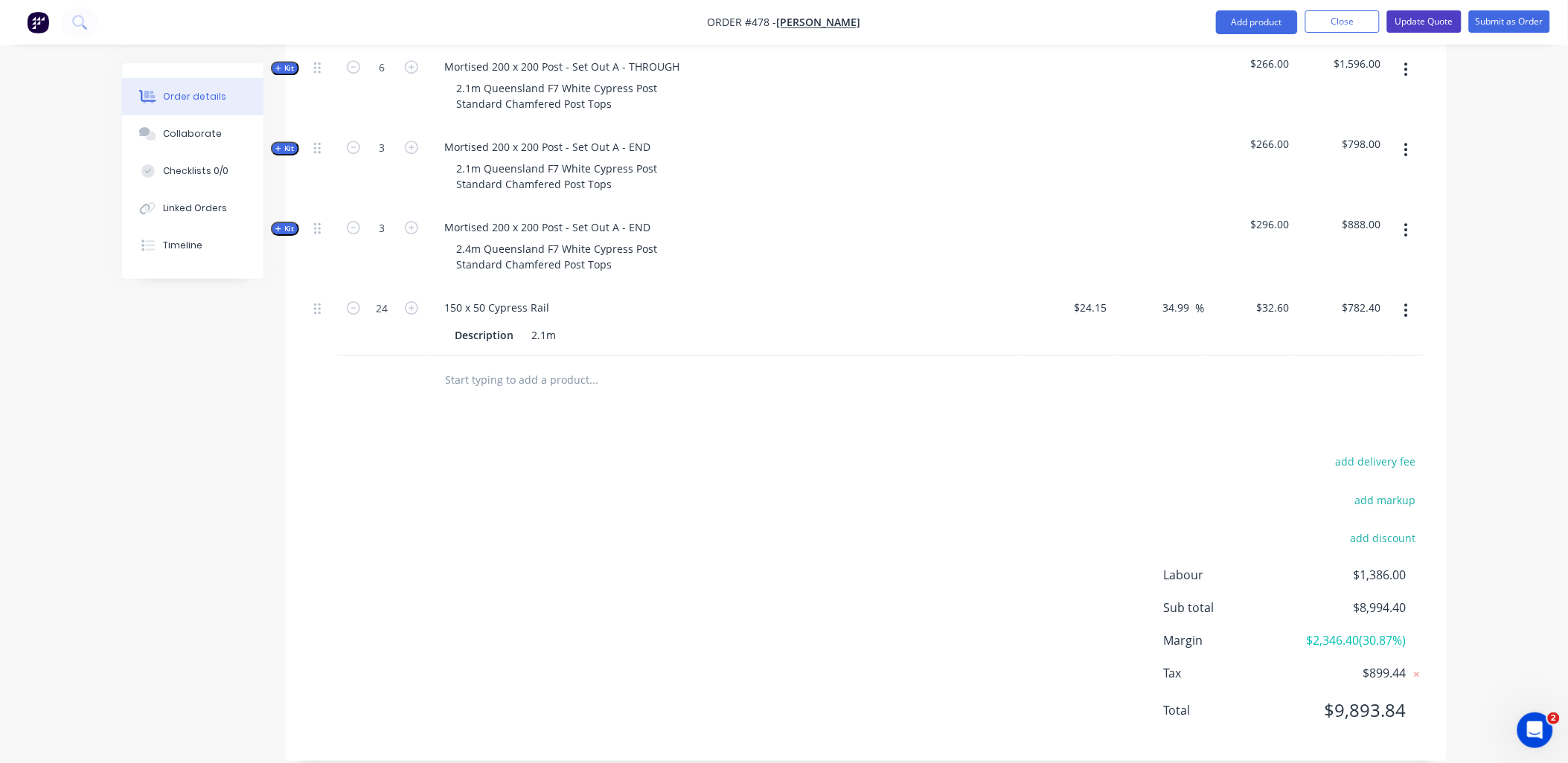
click at [1419, 17] on button "Update Quote" at bounding box center [1424, 22] width 74 height 22
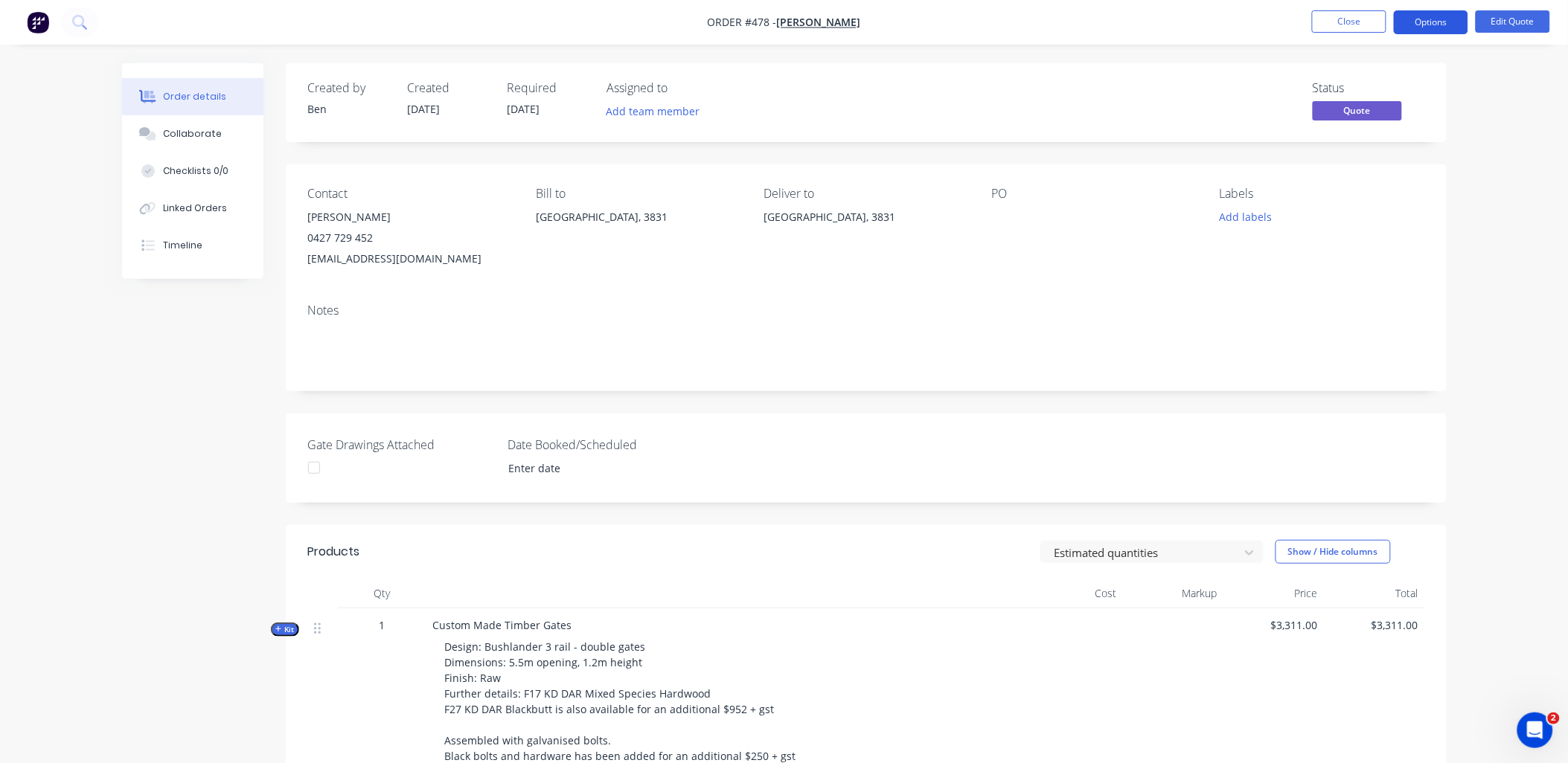
click at [1452, 27] on button "Options" at bounding box center [1431, 22] width 74 height 24
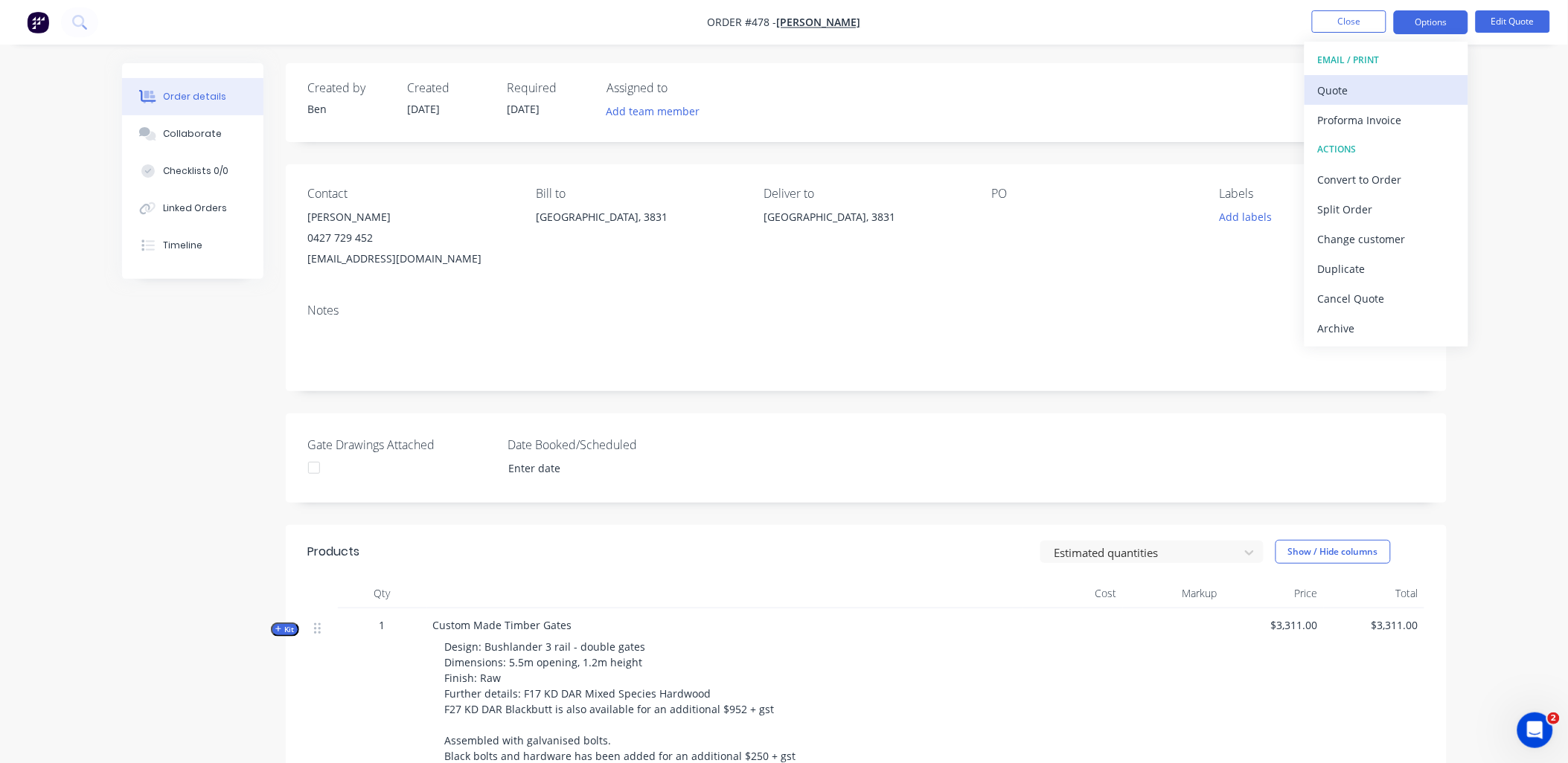
click at [1412, 91] on div "Quote" at bounding box center [1386, 91] width 137 height 22
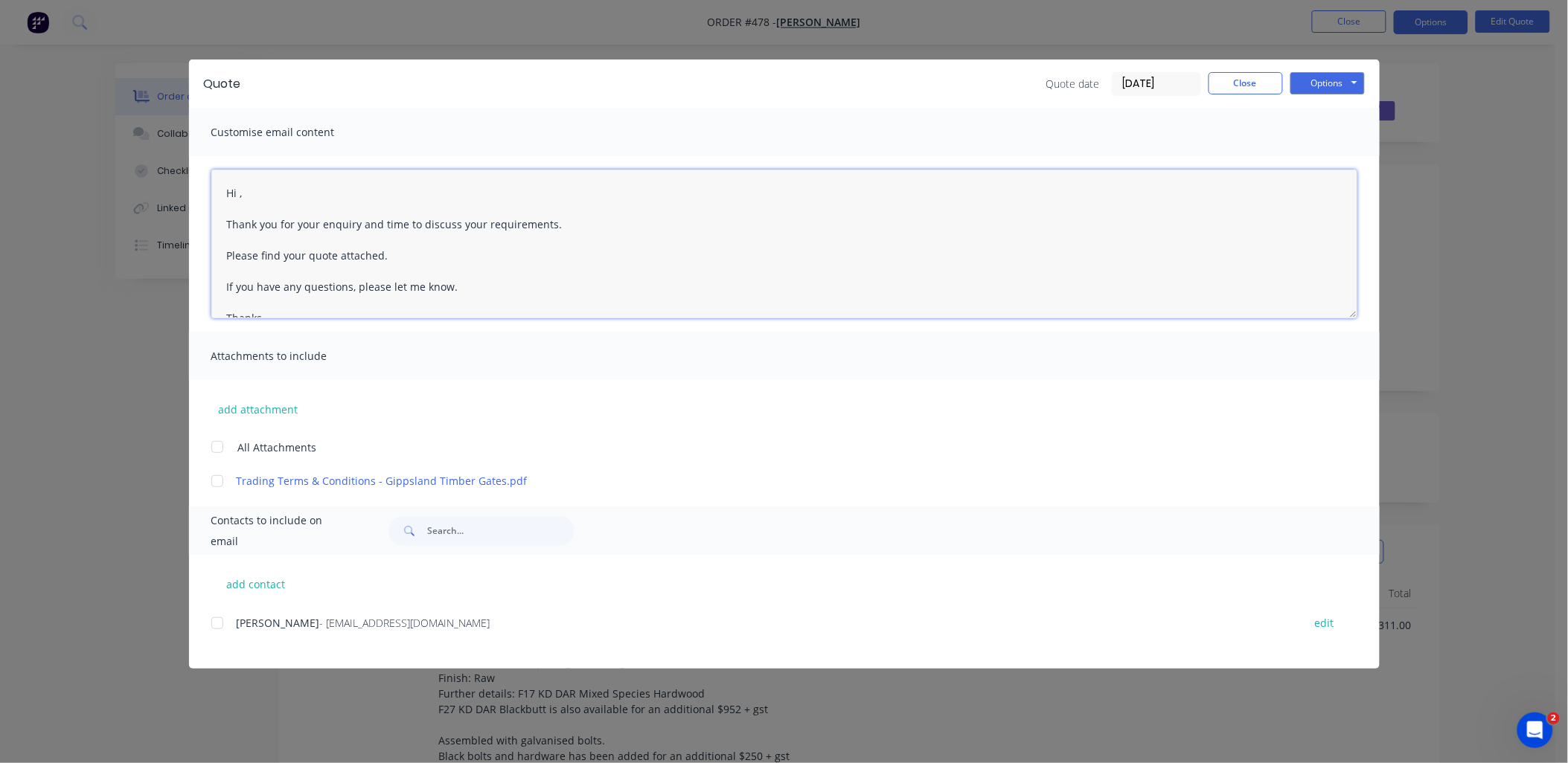
click at [239, 190] on textarea "Hi , Thank you for your enquiry and time to discuss your requirements. Please f…" at bounding box center [785, 244] width 1146 height 149
drag, startPoint x: 322, startPoint y: 224, endPoint x: 575, endPoint y: 217, distance: 253.1
click at [575, 217] on textarea "Hi [PERSON_NAME], Thank you for your enquiry and time to discuss your requireme…" at bounding box center [785, 244] width 1146 height 149
click at [405, 217] on textarea "Hi [PERSON_NAME], Thank you for your email listing your post and rail Please fi…" at bounding box center [785, 244] width 1146 height 149
click at [392, 227] on textarea "Hi [PERSON_NAME], Thank you for your email listing your post and rail Please fi…" at bounding box center [785, 244] width 1146 height 149
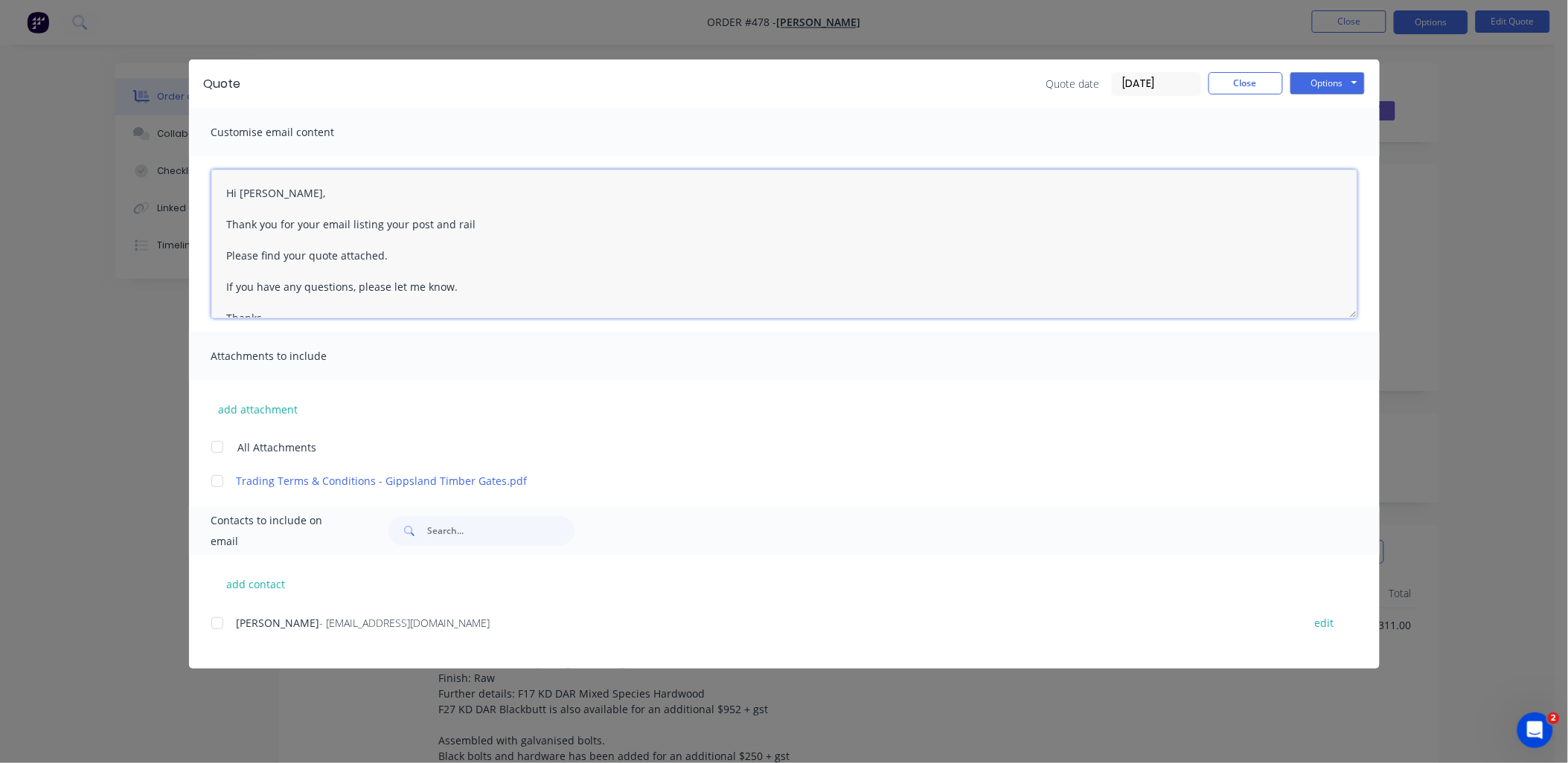
click at [392, 226] on textarea "Hi [PERSON_NAME], Thank you for your email listing your post and rail Please fi…" at bounding box center [785, 244] width 1146 height 149
click at [557, 224] on textarea "Hi [PERSON_NAME], Thank you for your email listing what you require for post an…" at bounding box center [785, 244] width 1146 height 149
click at [221, 481] on div at bounding box center [217, 481] width 30 height 30
click at [217, 625] on div at bounding box center [217, 624] width 30 height 30
click at [310, 254] on textarea "Hi [PERSON_NAME], Thank you for your email listing what you require for post an…" at bounding box center [785, 244] width 1146 height 149
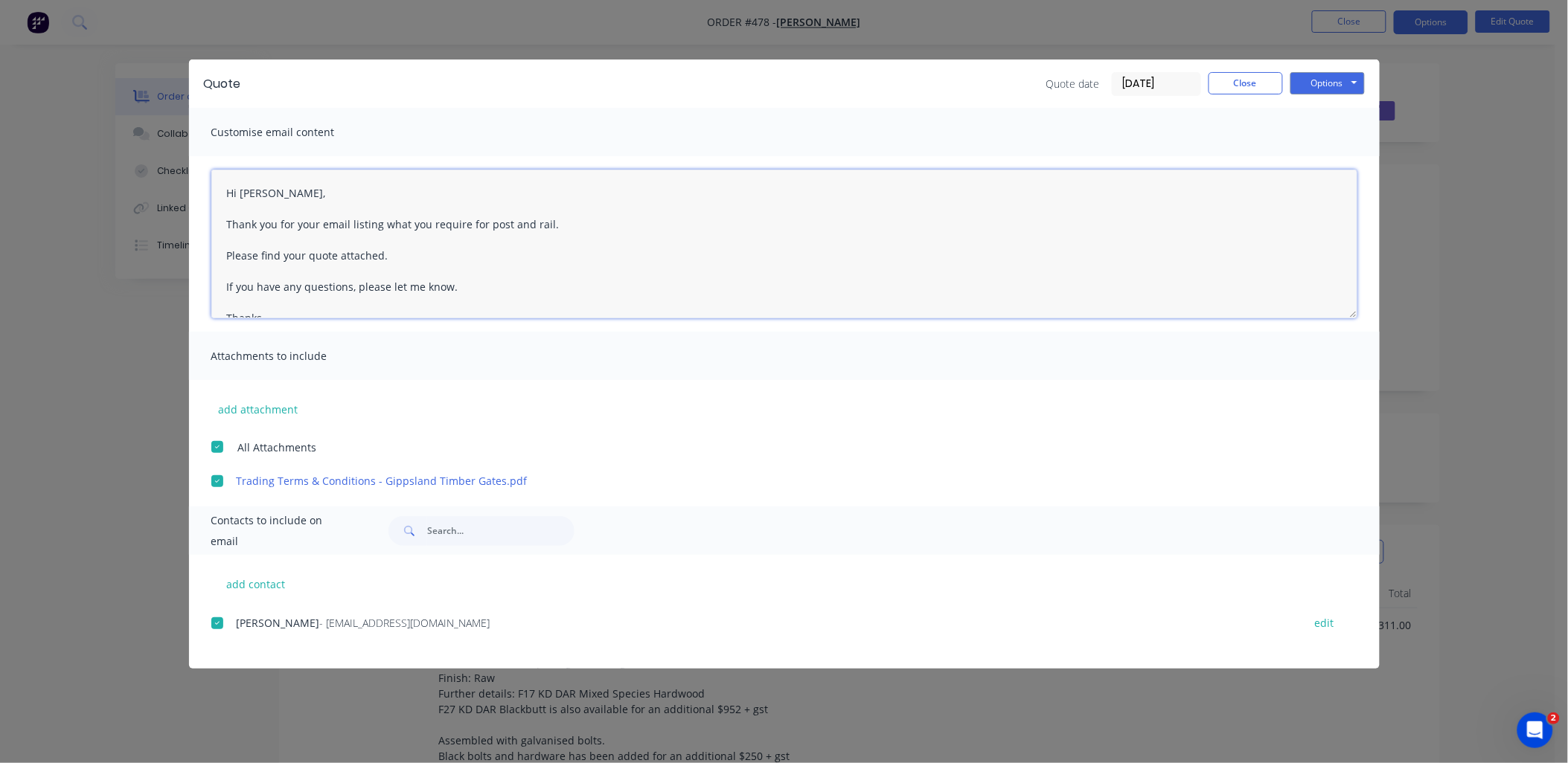
click at [300, 257] on textarea "Hi [PERSON_NAME], Thank you for your email listing what you require for post an…" at bounding box center [785, 244] width 1146 height 149
click at [1346, 84] on button "Options" at bounding box center [1327, 83] width 74 height 22
click at [1335, 157] on button "Email" at bounding box center [1338, 158] width 95 height 24
